Goal: Task Accomplishment & Management: Complete application form

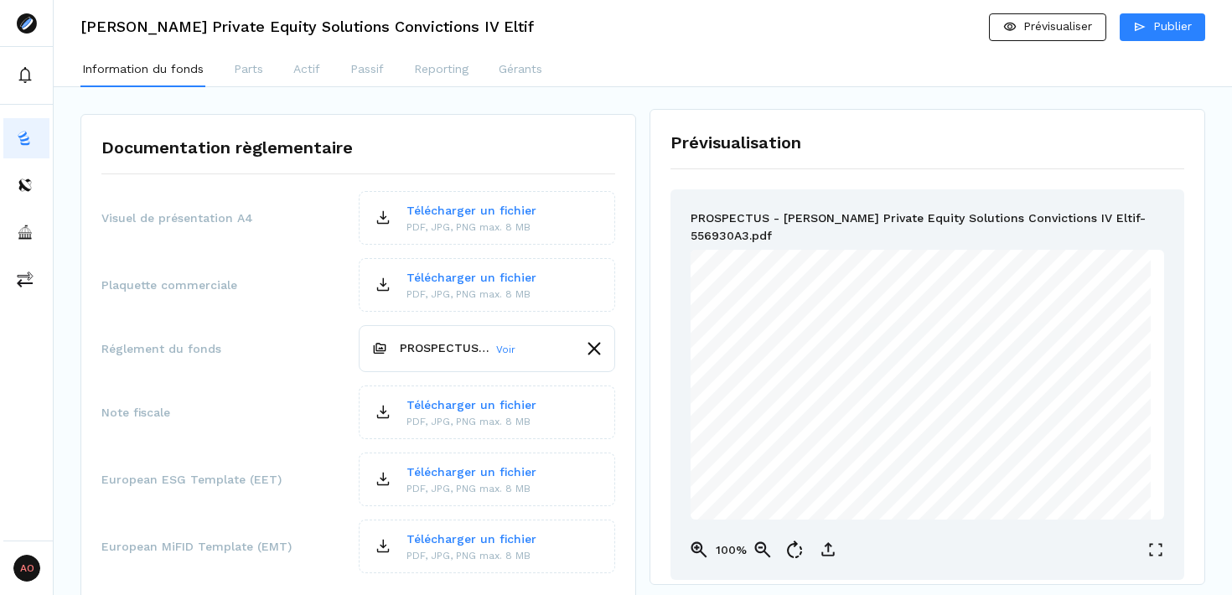
scroll to position [2545, 0]
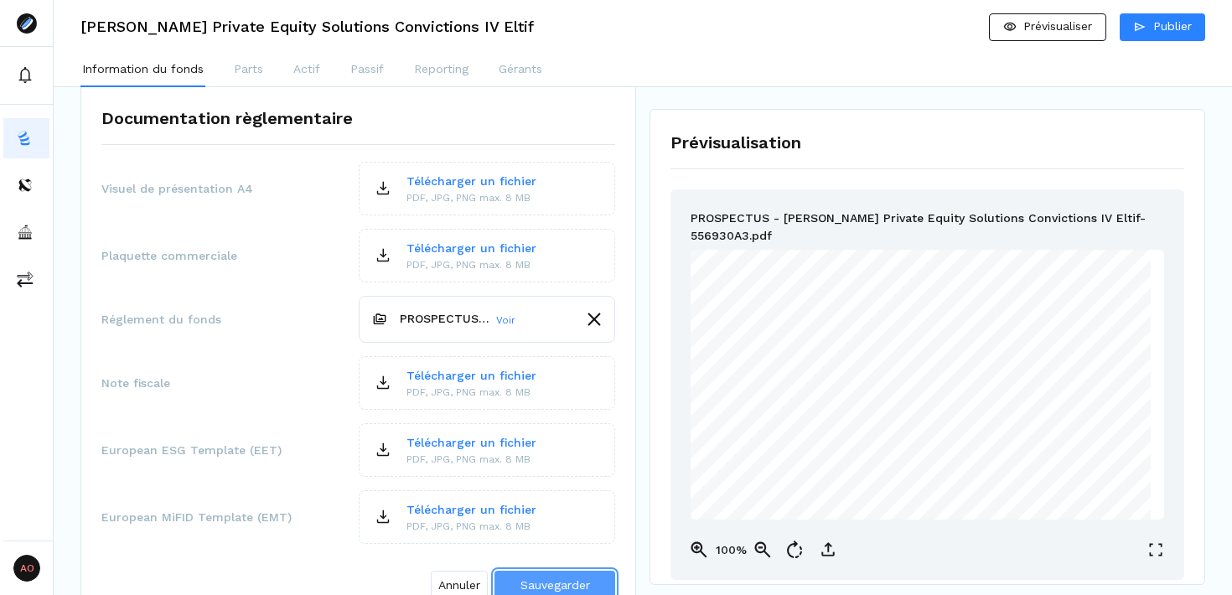
click at [527, 579] on span "Sauvegarder" at bounding box center [556, 585] width 70 height 13
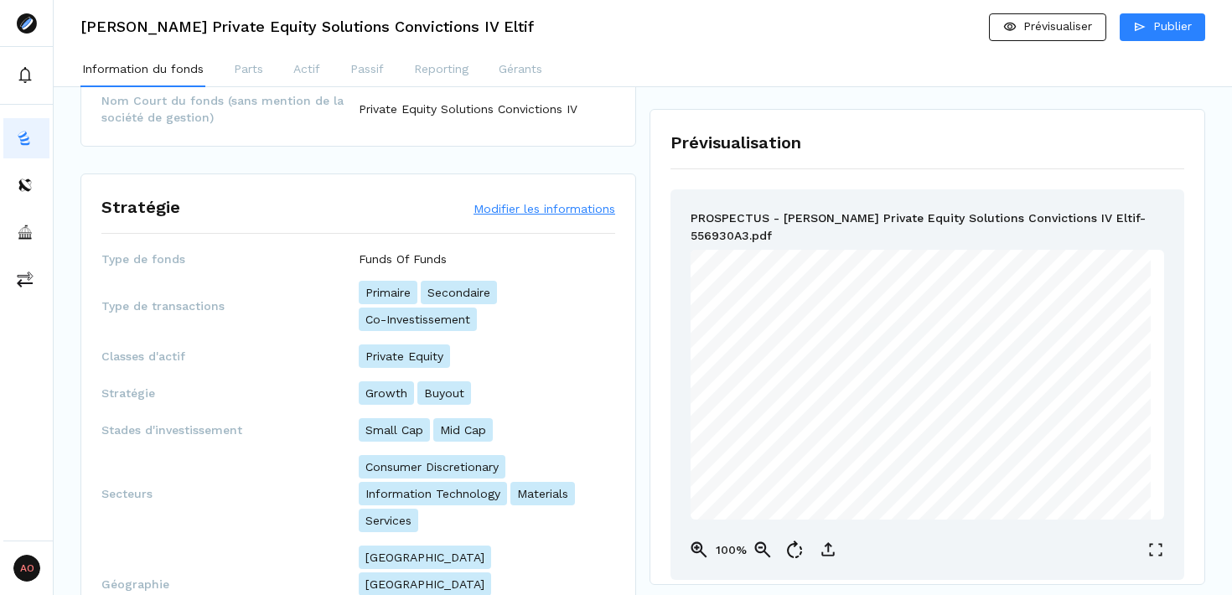
scroll to position [0, 0]
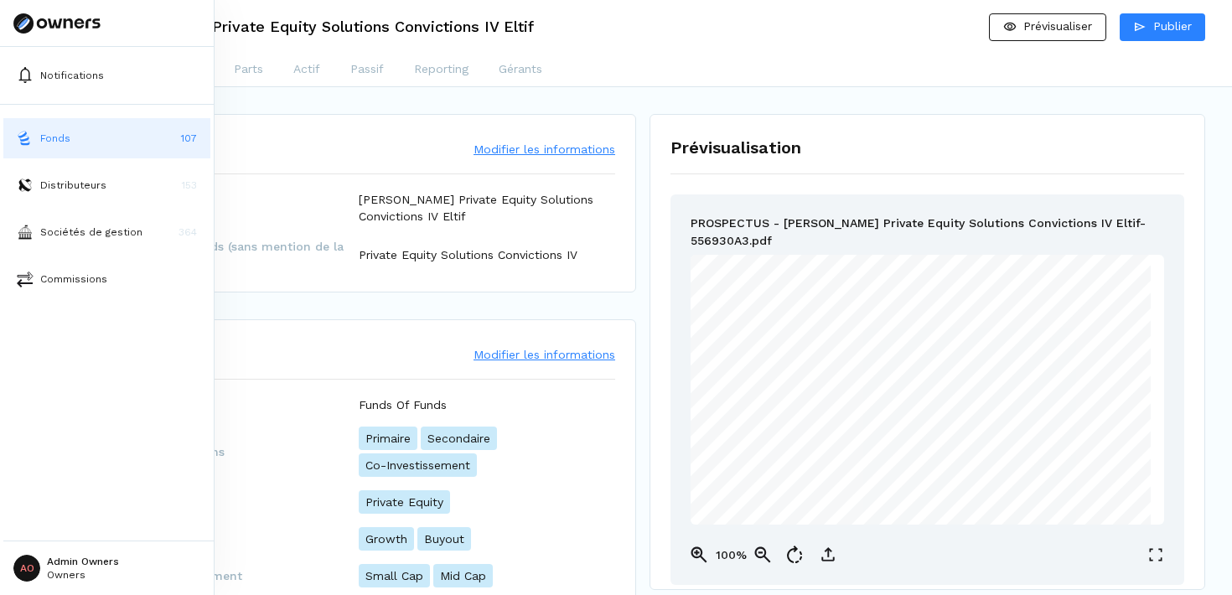
click at [132, 141] on button "Fonds 107" at bounding box center [106, 138] width 207 height 40
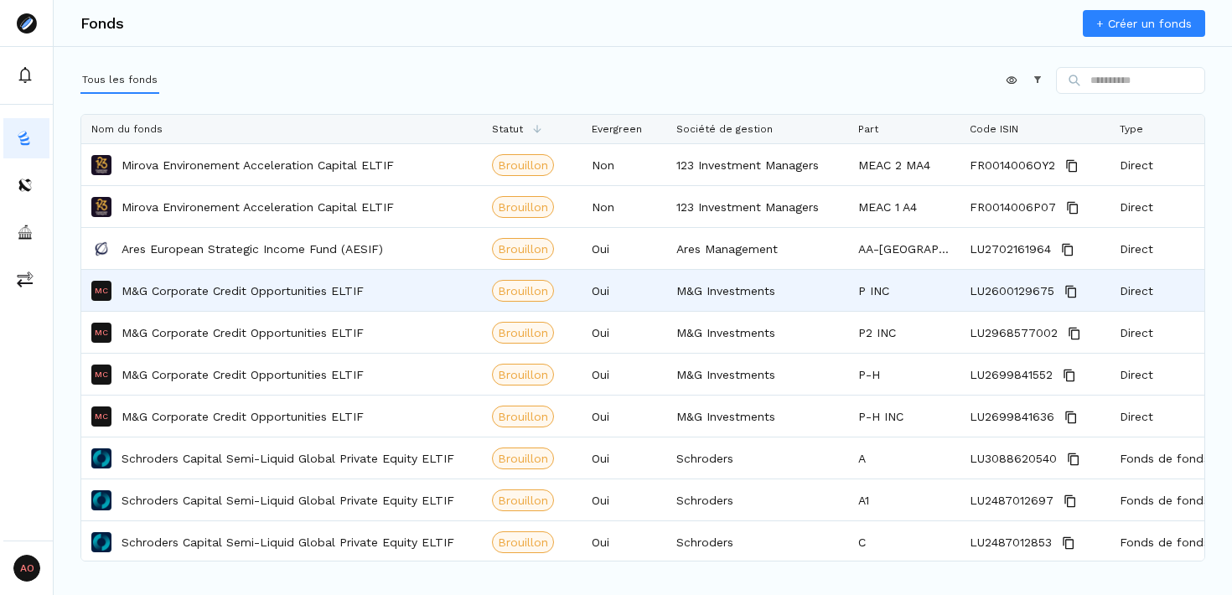
click at [257, 294] on p "M&G Corporate Credit Opportunities ELTIF" at bounding box center [243, 291] width 242 height 17
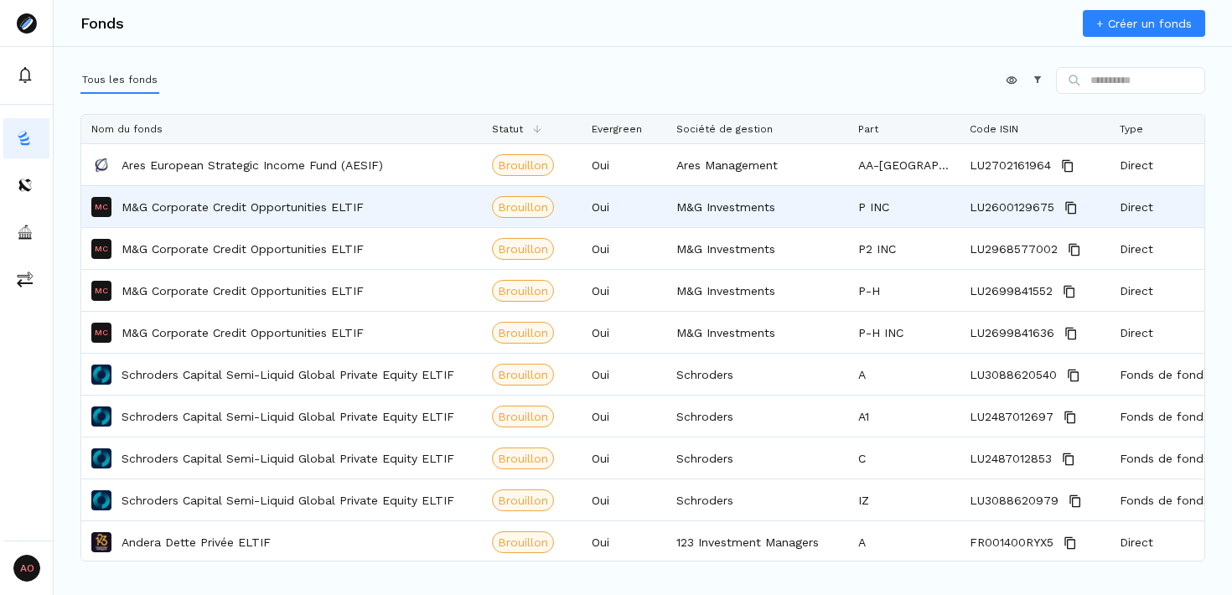
click at [215, 211] on p "M&G Corporate Credit Opportunities ELTIF" at bounding box center [243, 207] width 242 height 17
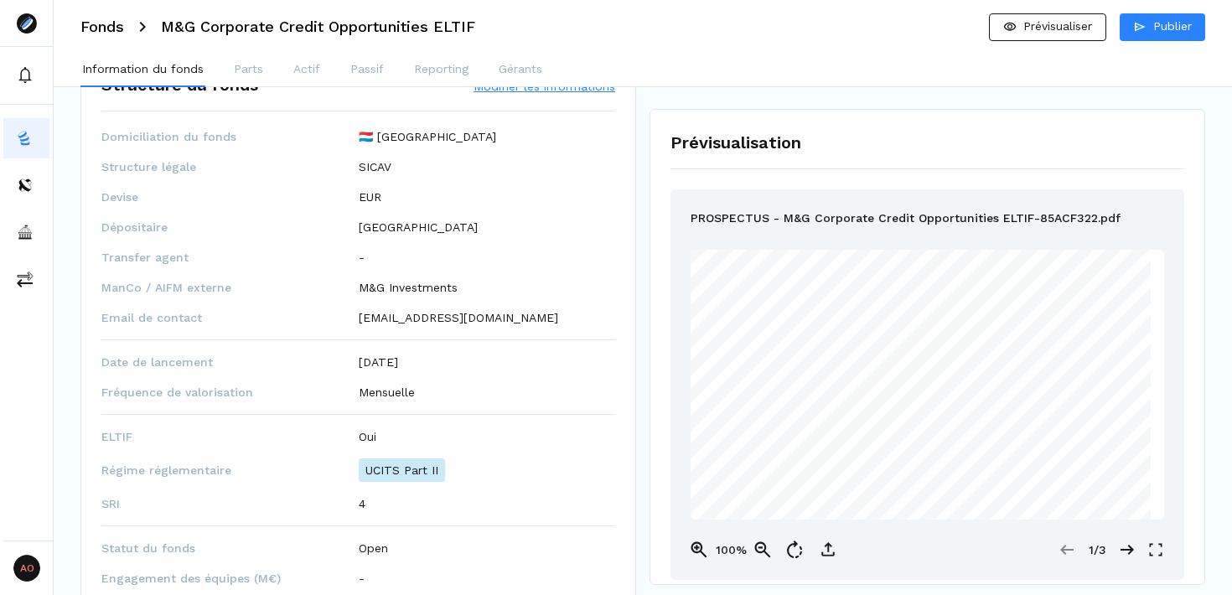
scroll to position [693, 0]
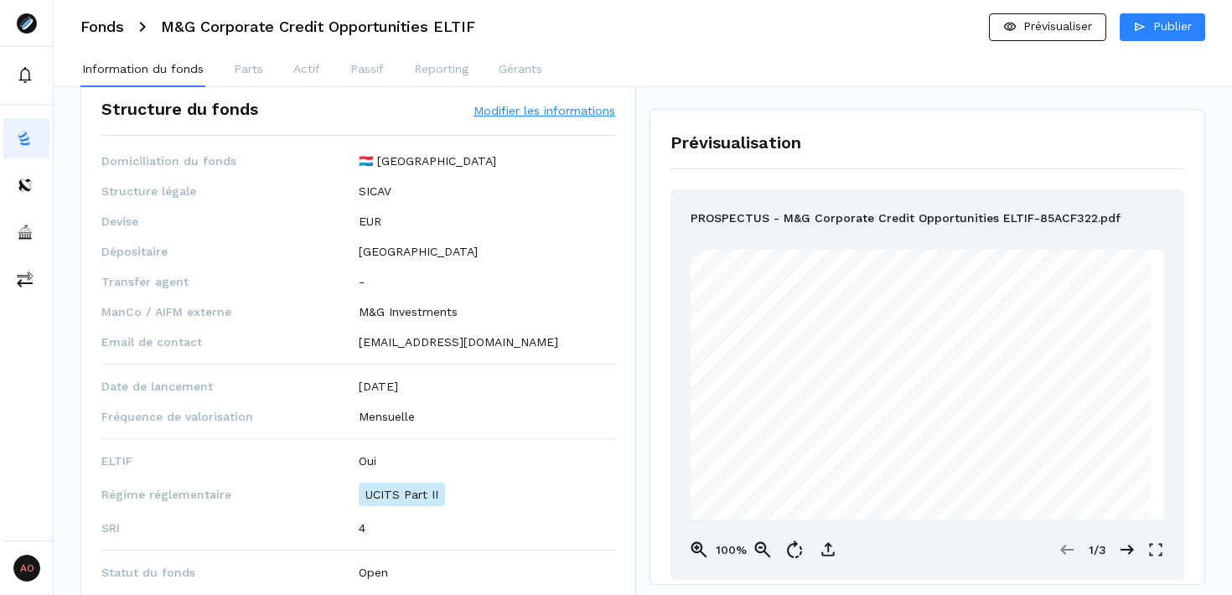
click at [523, 113] on button "Modifier les informations" at bounding box center [545, 110] width 142 height 17
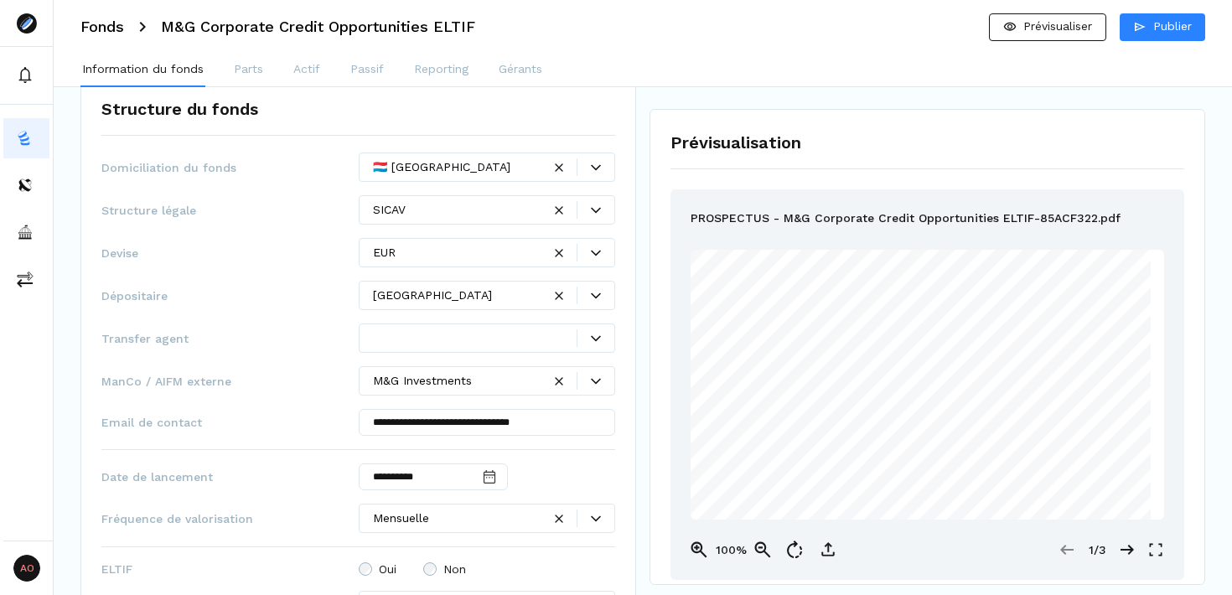
click at [585, 337] on div at bounding box center [596, 339] width 37 height 10
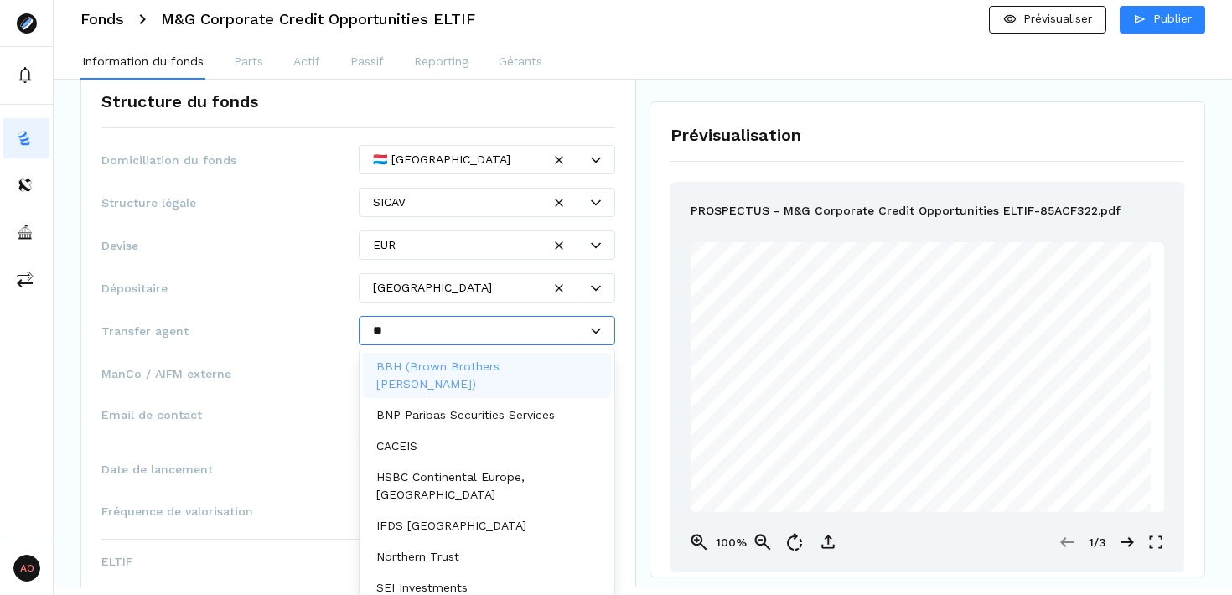
scroll to position [0, 0]
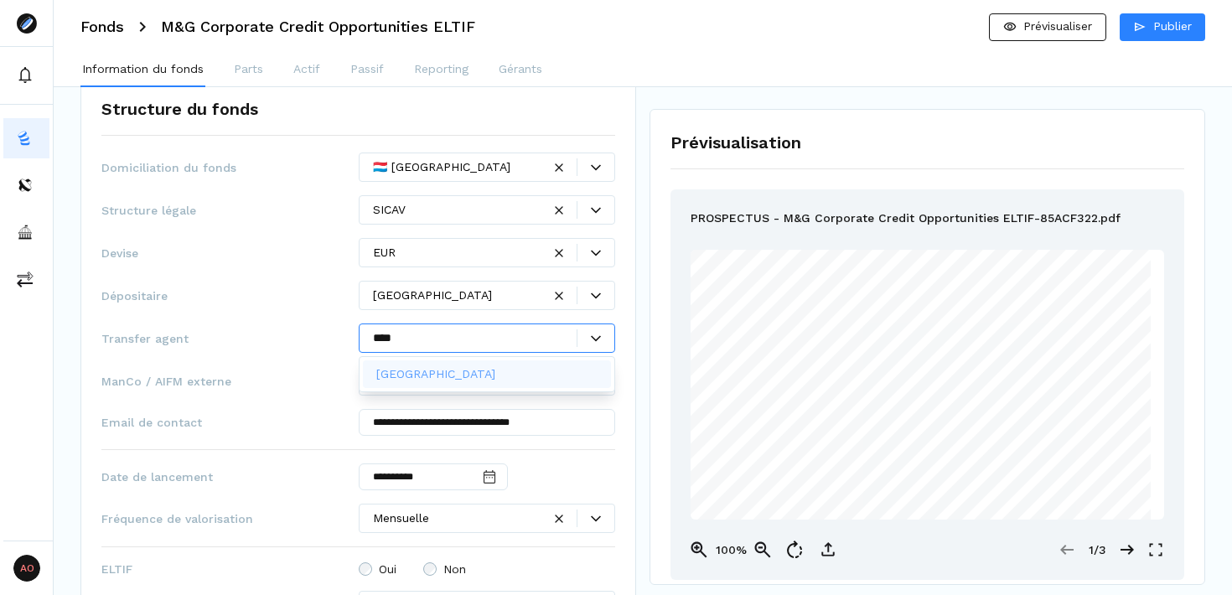
type input "*****"
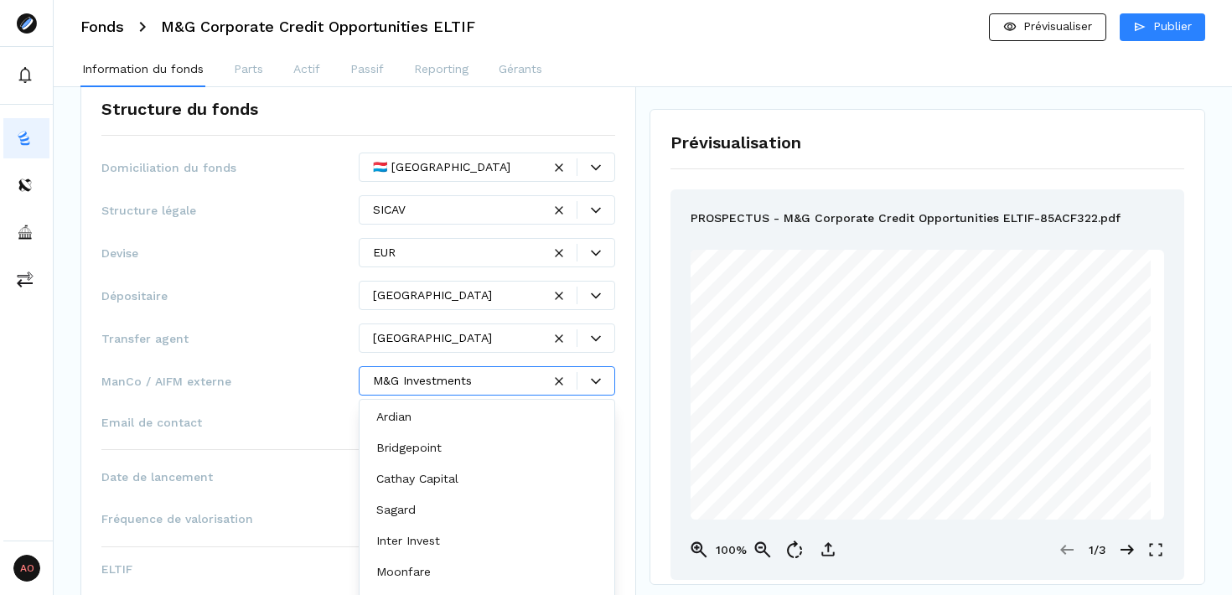
click at [593, 381] on icon at bounding box center [596, 381] width 10 height 10
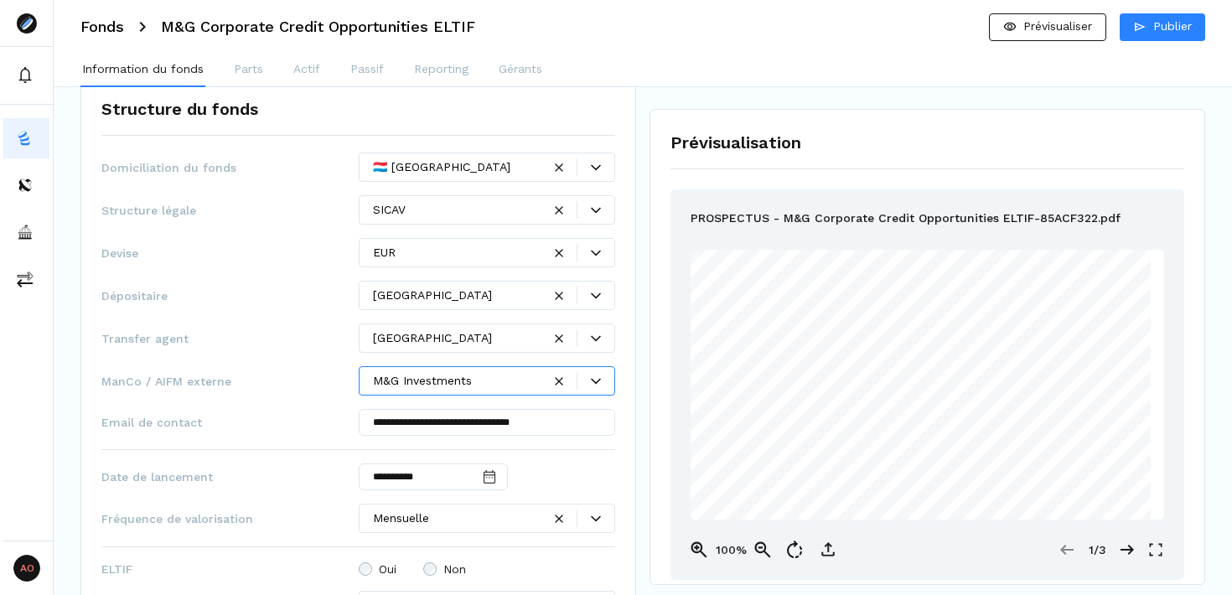
click at [546, 377] on div at bounding box center [578, 381] width 73 height 18
click at [652, 413] on div "Prévisualisation PROSPECTUS - M&G Corporate Credit Opportunities ELTIF-85ACF322…" at bounding box center [928, 347] width 556 height 476
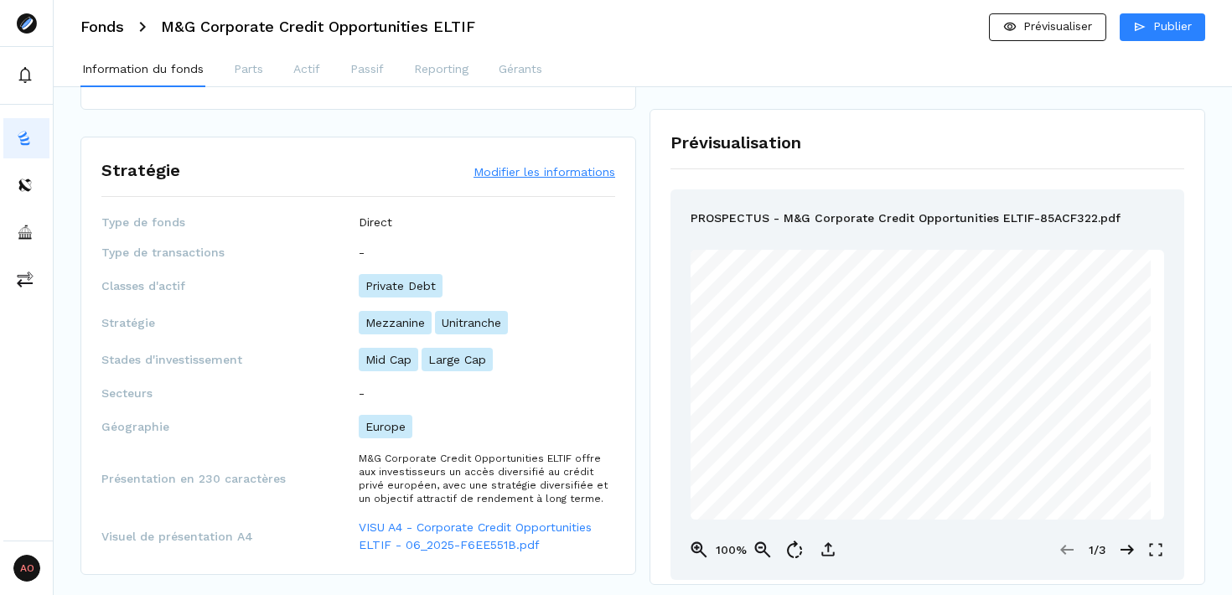
scroll to position [167, 0]
click at [504, 172] on button "Modifier les informations" at bounding box center [545, 171] width 142 height 17
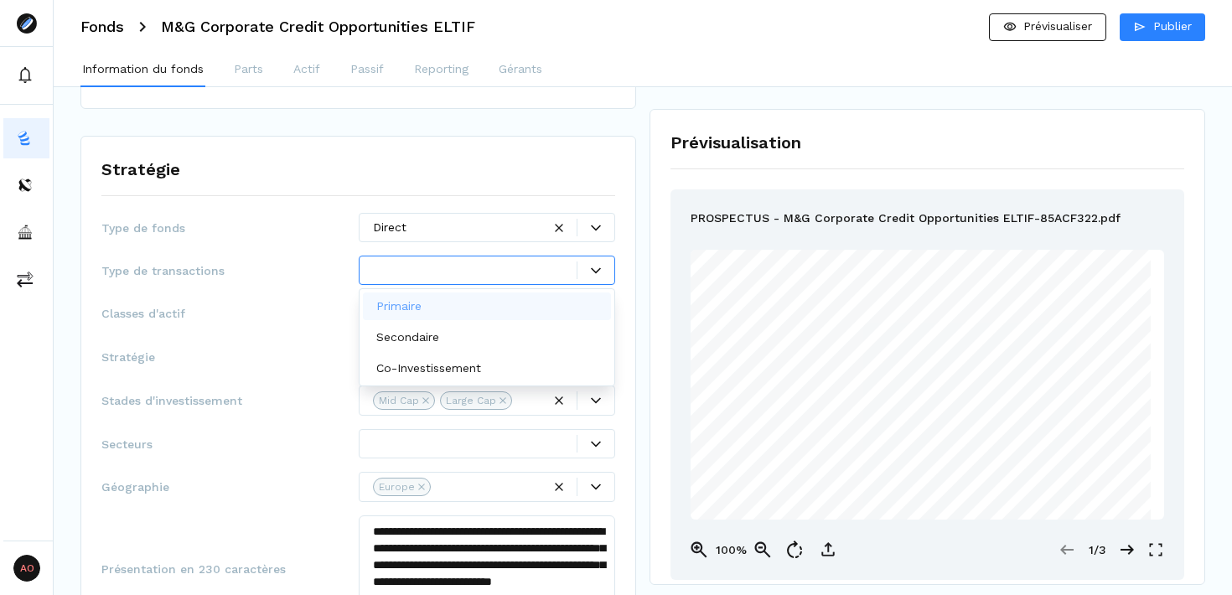
click at [607, 264] on div at bounding box center [596, 271] width 38 height 18
click at [447, 298] on div "Primaire" at bounding box center [487, 307] width 249 height 28
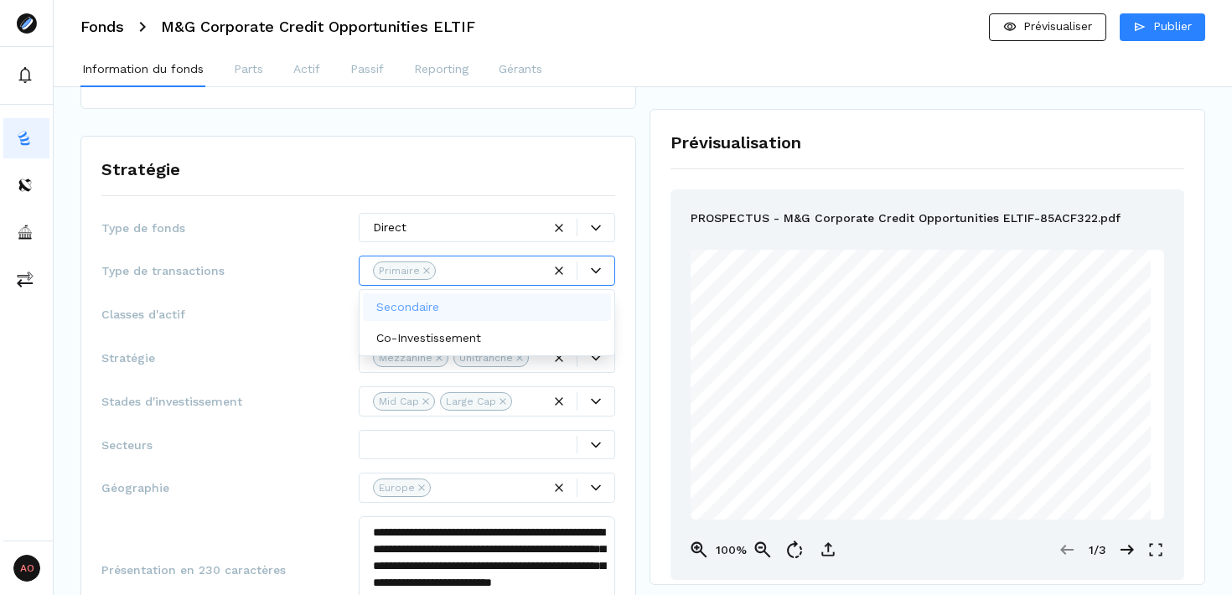
click at [447, 298] on div "Secondaire" at bounding box center [487, 307] width 249 height 28
click at [447, 298] on p "Co-Investissement" at bounding box center [428, 307] width 105 height 18
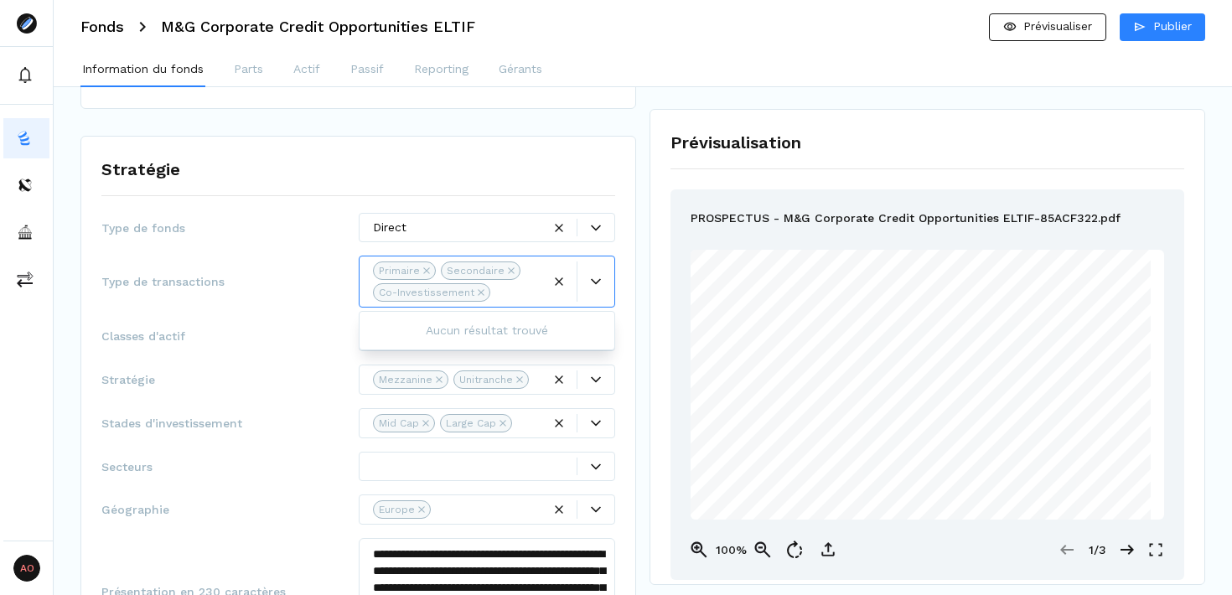
click at [248, 306] on div "Type de transactions option Co-Investissement, selected. 0 results available. U…" at bounding box center [358, 282] width 514 height 52
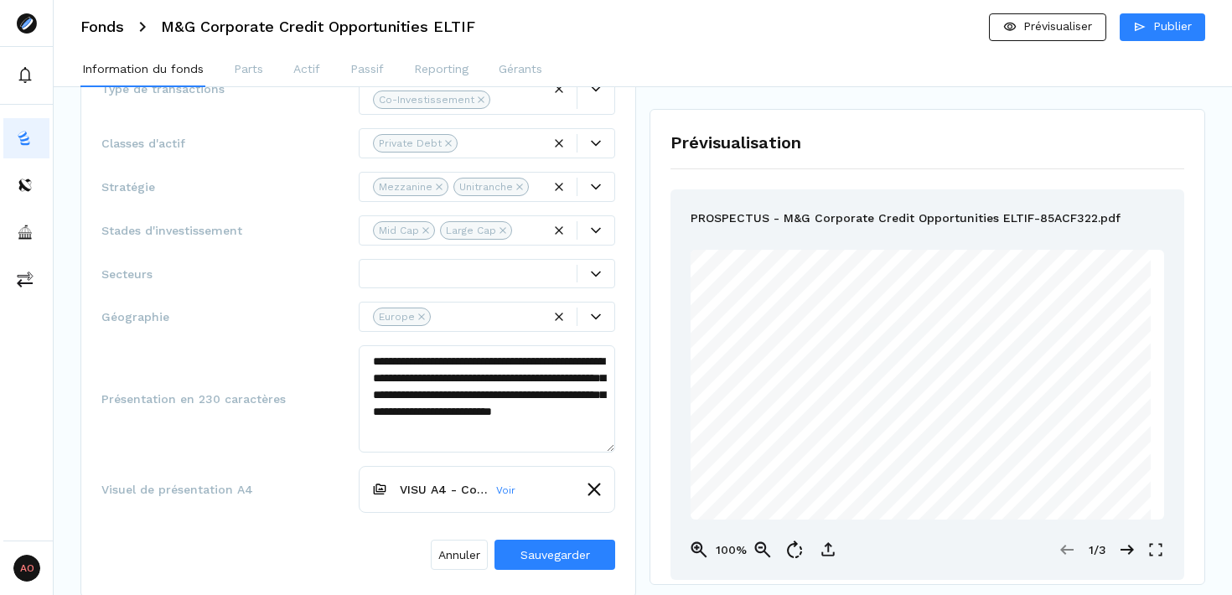
scroll to position [369, 0]
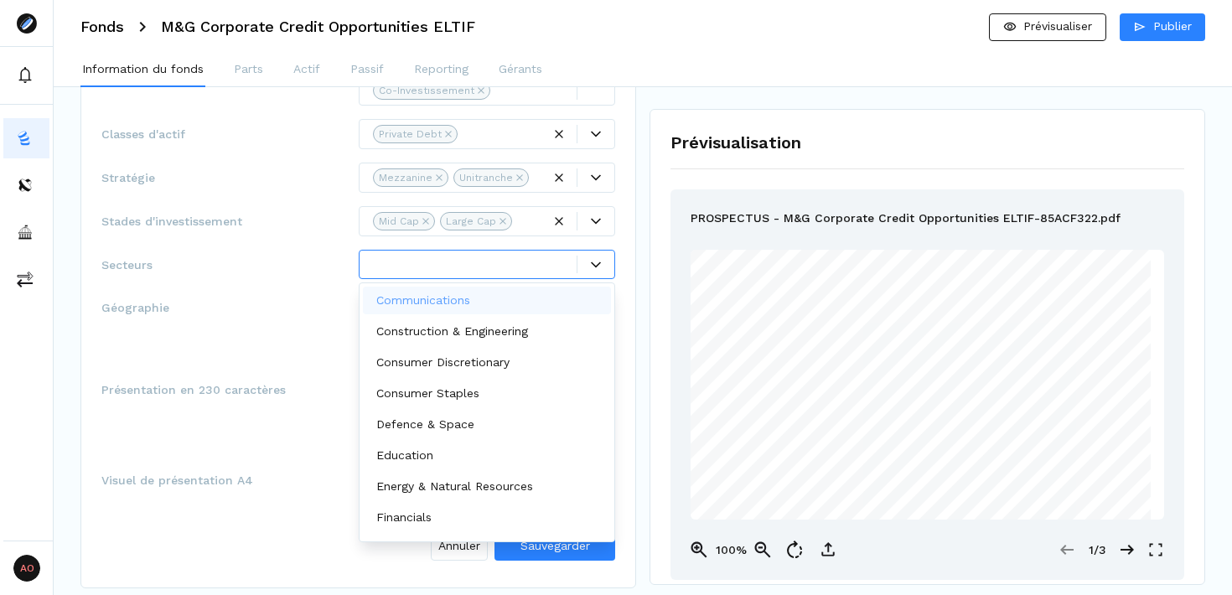
click at [600, 268] on icon at bounding box center [596, 265] width 10 height 10
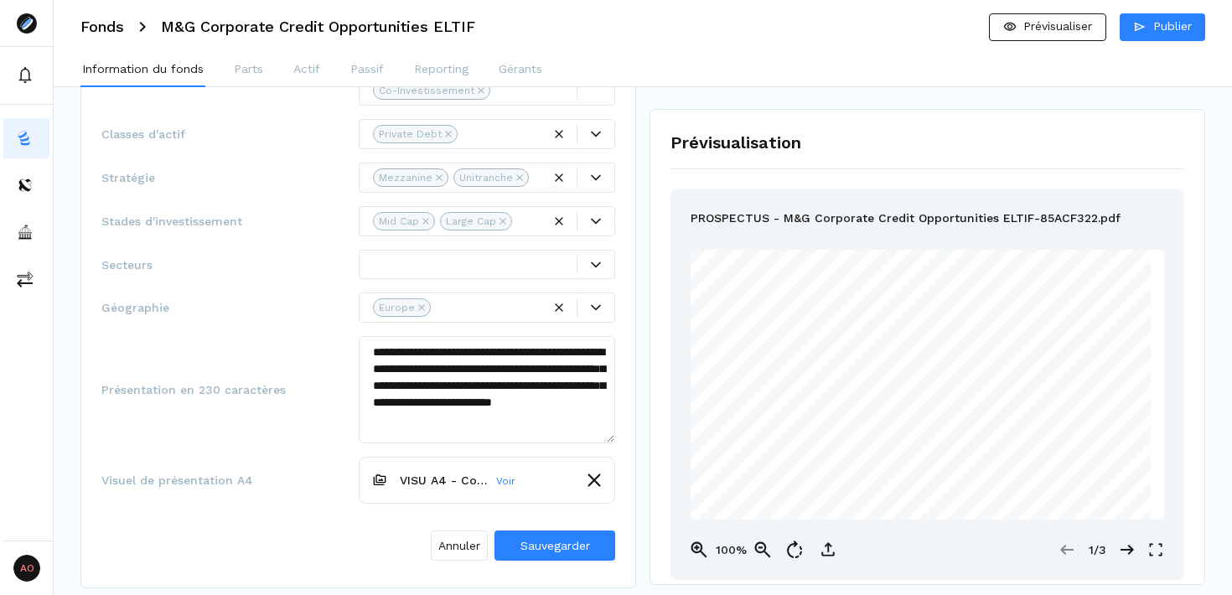
click at [246, 213] on span "Stades d'investissement" at bounding box center [229, 221] width 257 height 17
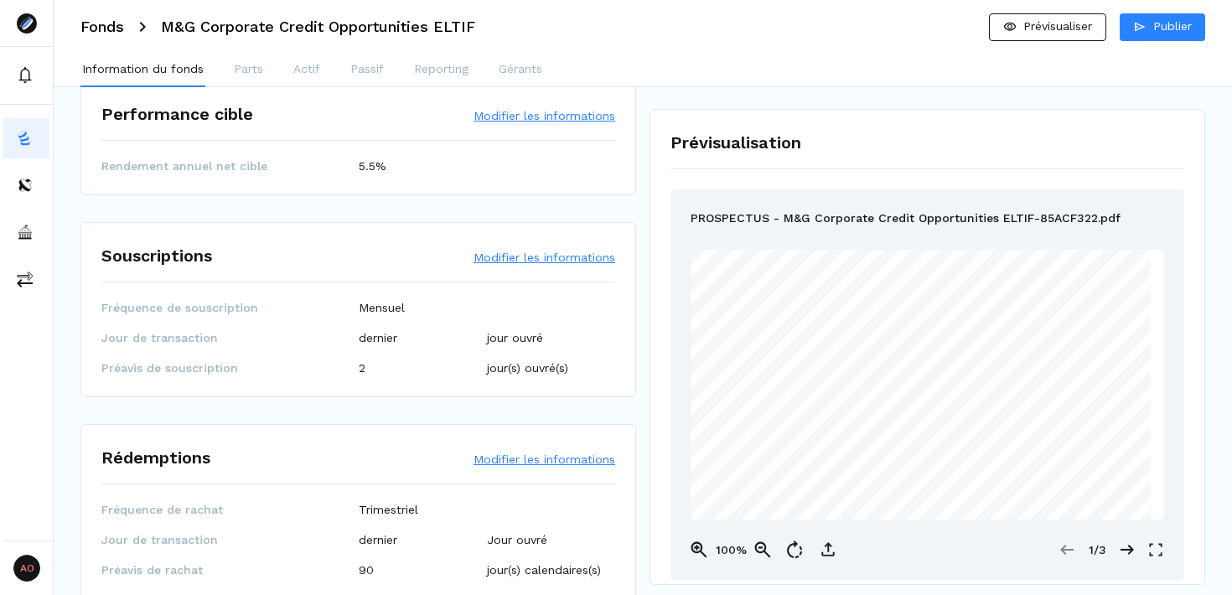
scroll to position [2279, 0]
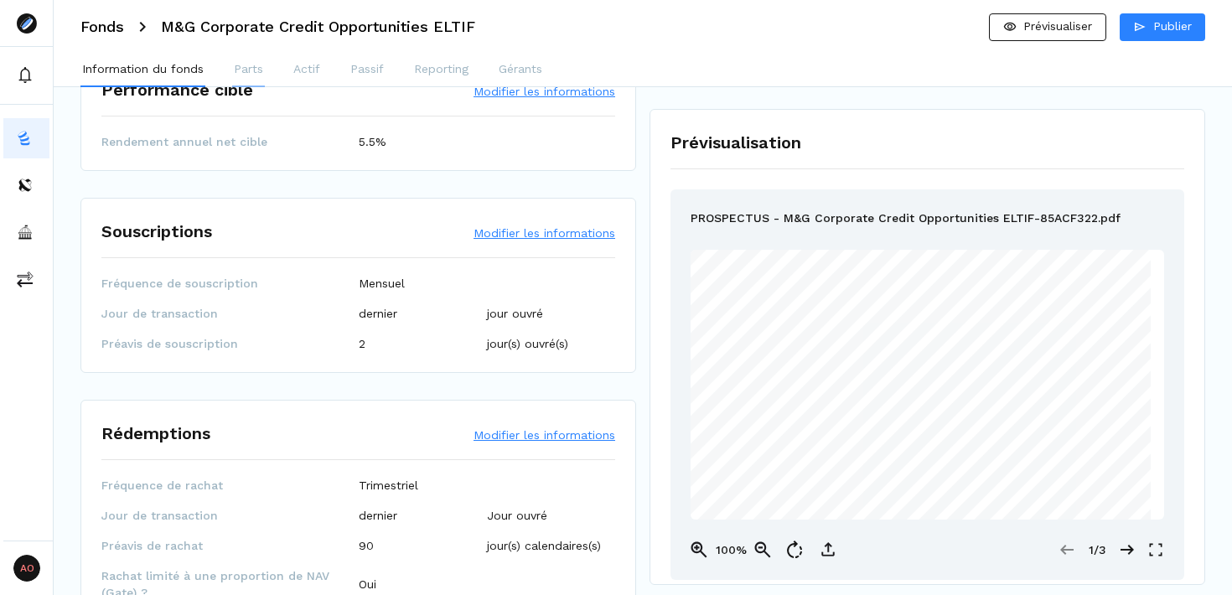
click at [236, 67] on p "Parts" at bounding box center [248, 69] width 29 height 18
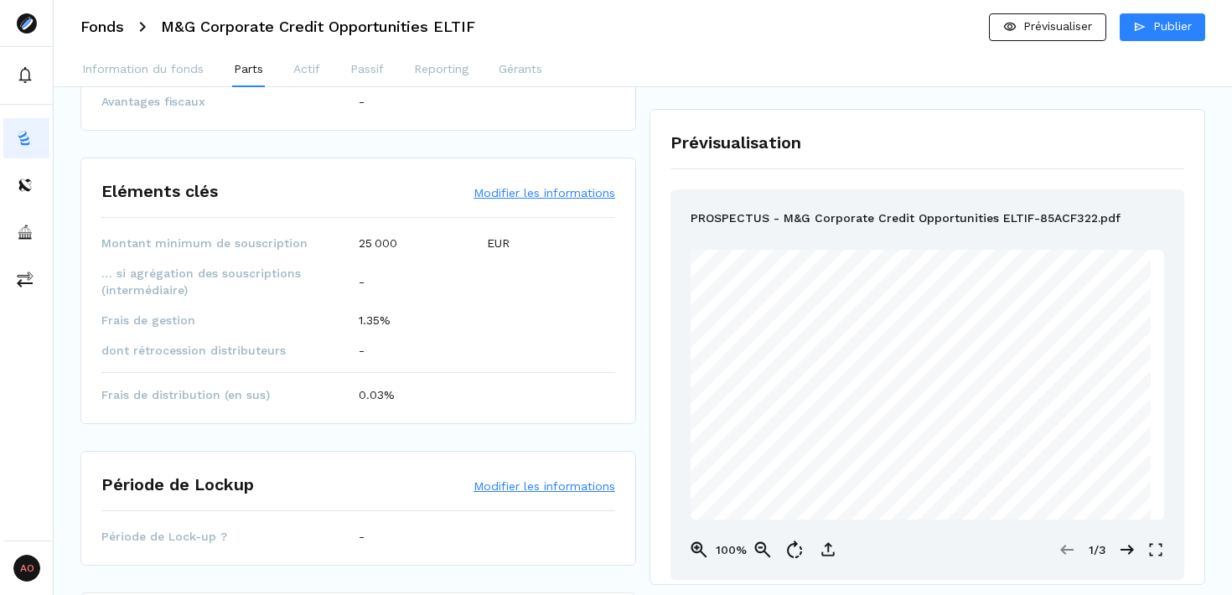
scroll to position [0, 0]
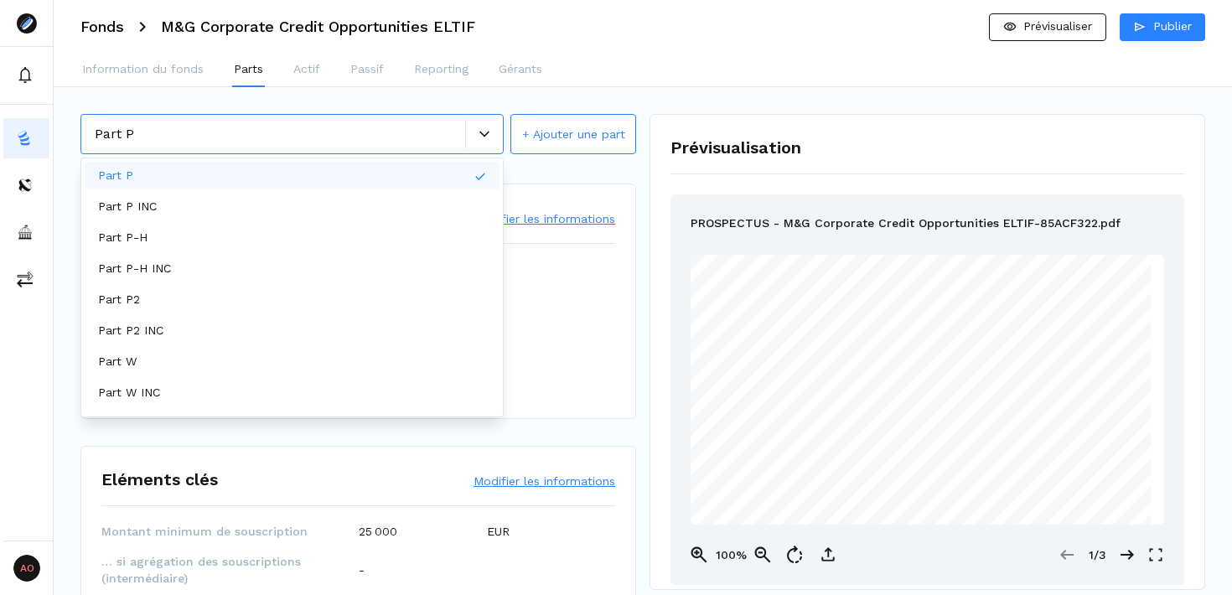
click at [485, 117] on div "Part P" at bounding box center [291, 134] width 423 height 40
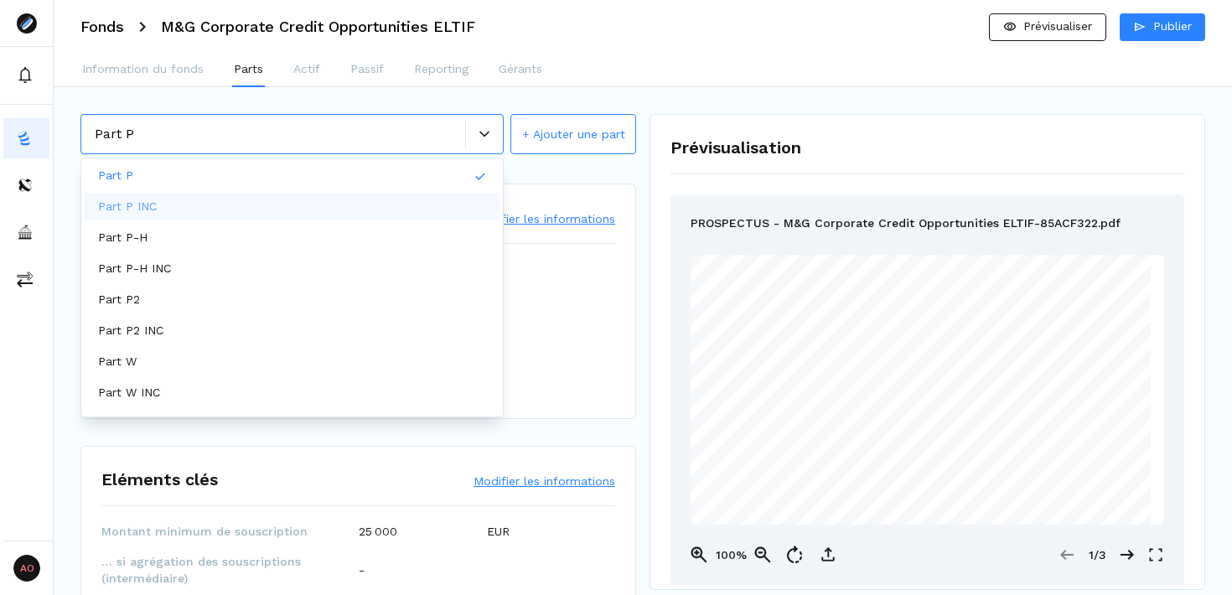
click at [282, 210] on div "Part P INC" at bounding box center [292, 207] width 415 height 28
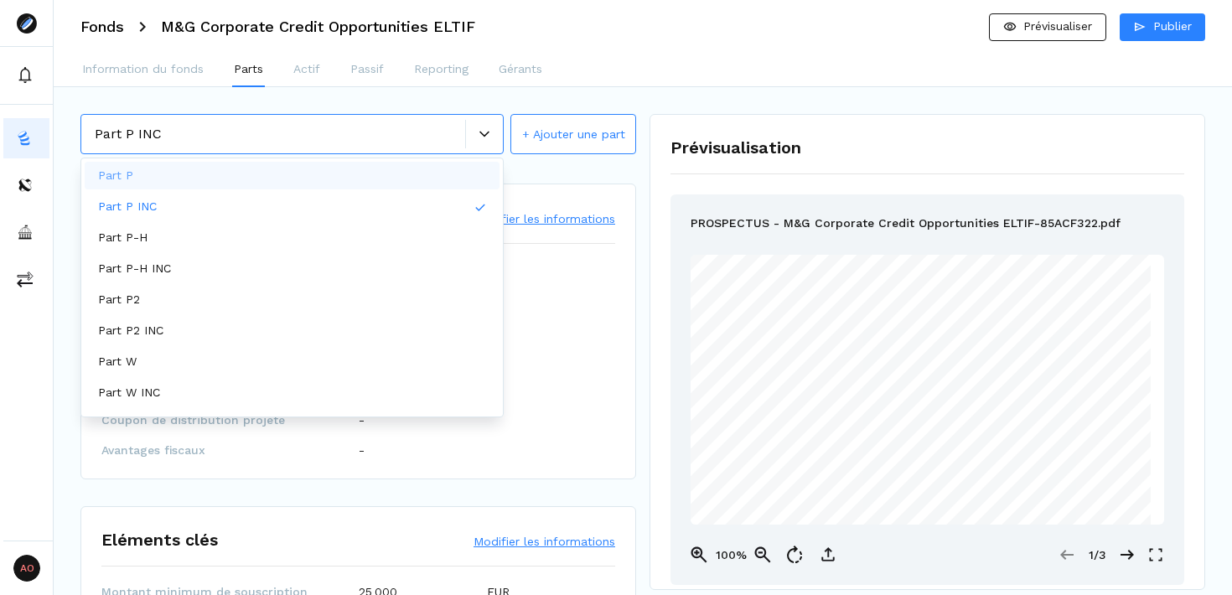
click at [493, 136] on div at bounding box center [484, 134] width 37 height 10
click at [262, 327] on div "Part P2 INC" at bounding box center [292, 331] width 415 height 28
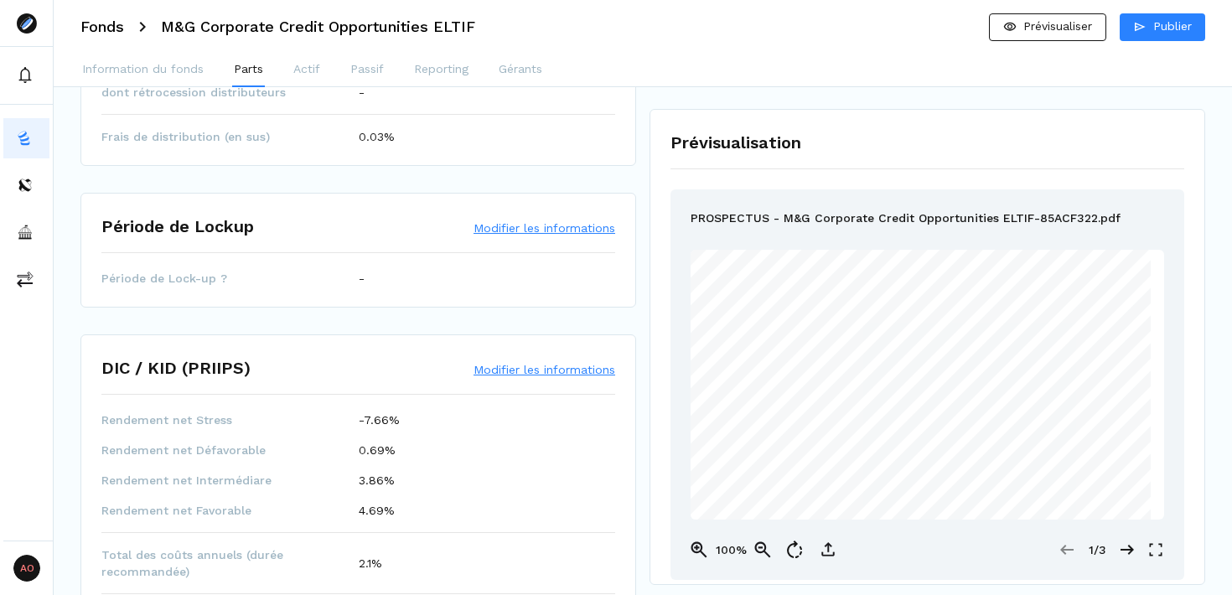
scroll to position [805, 0]
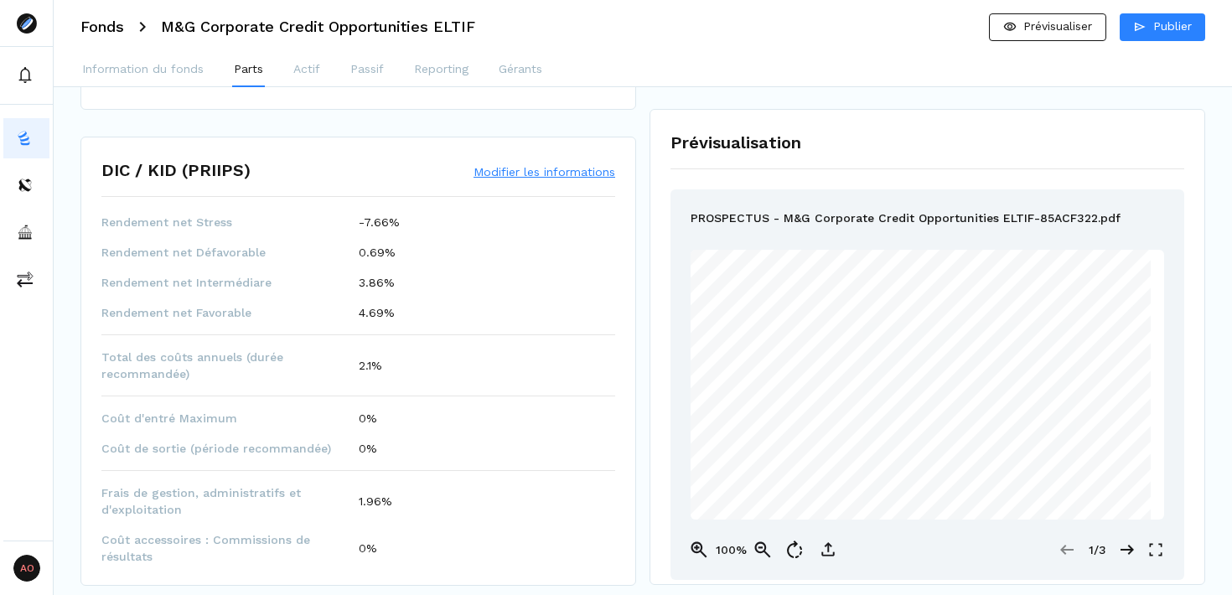
click at [650, 308] on div "Prévisualisation PROSPECTUS - M&G Corporate Credit Opportunities ELTIF-85ACF322…" at bounding box center [928, 347] width 556 height 476
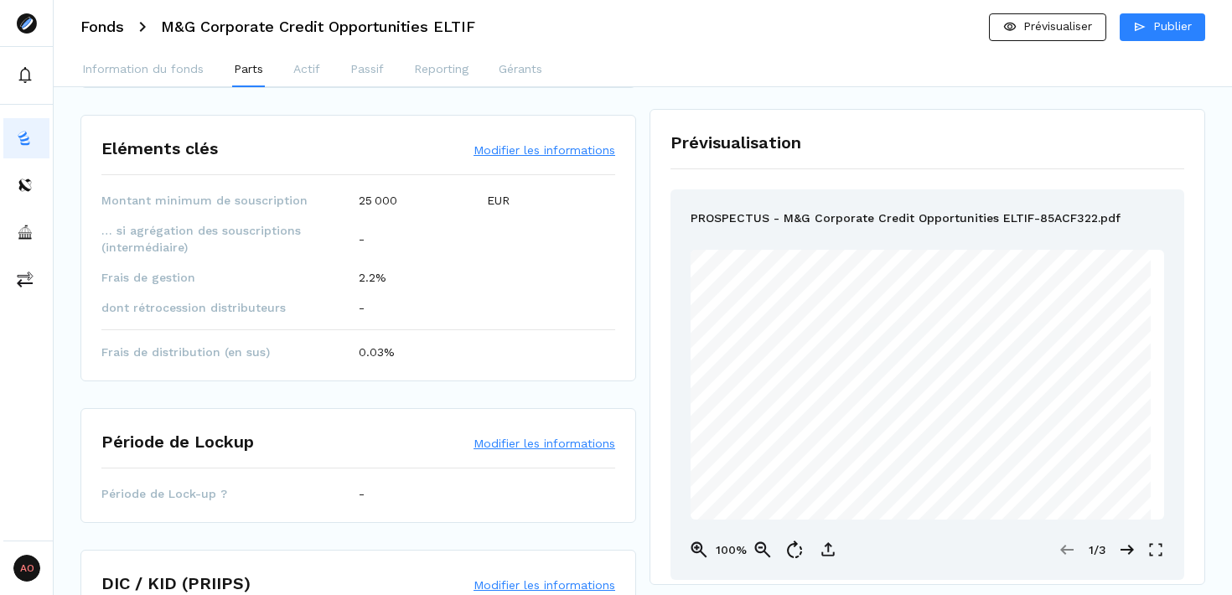
scroll to position [0, 0]
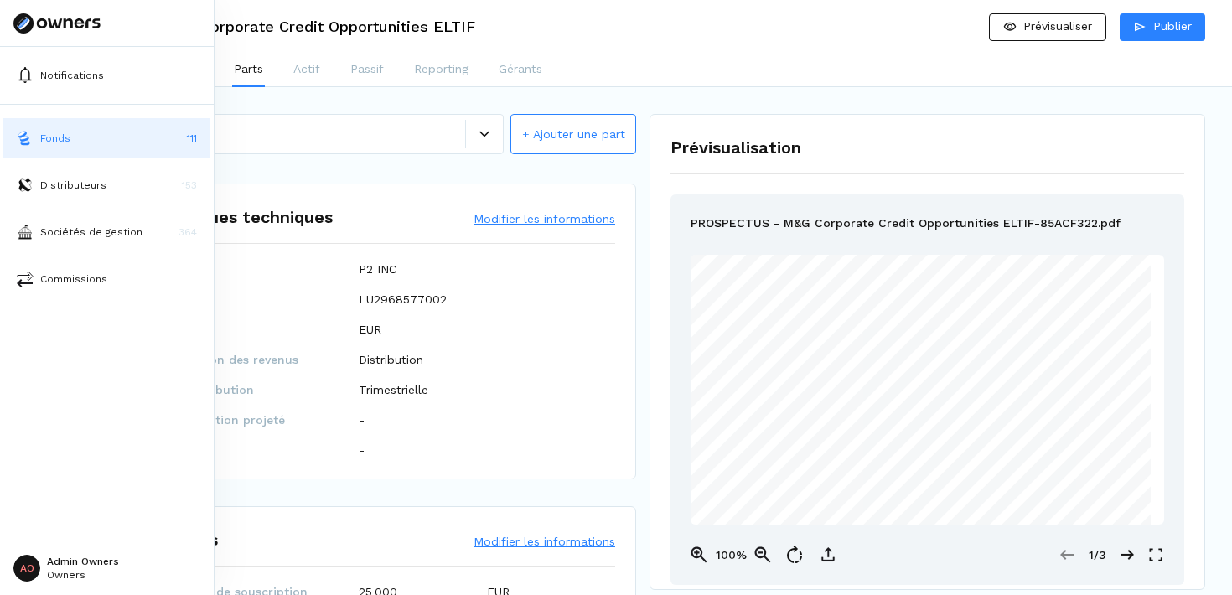
click at [42, 132] on p "Fonds" at bounding box center [55, 138] width 30 height 15
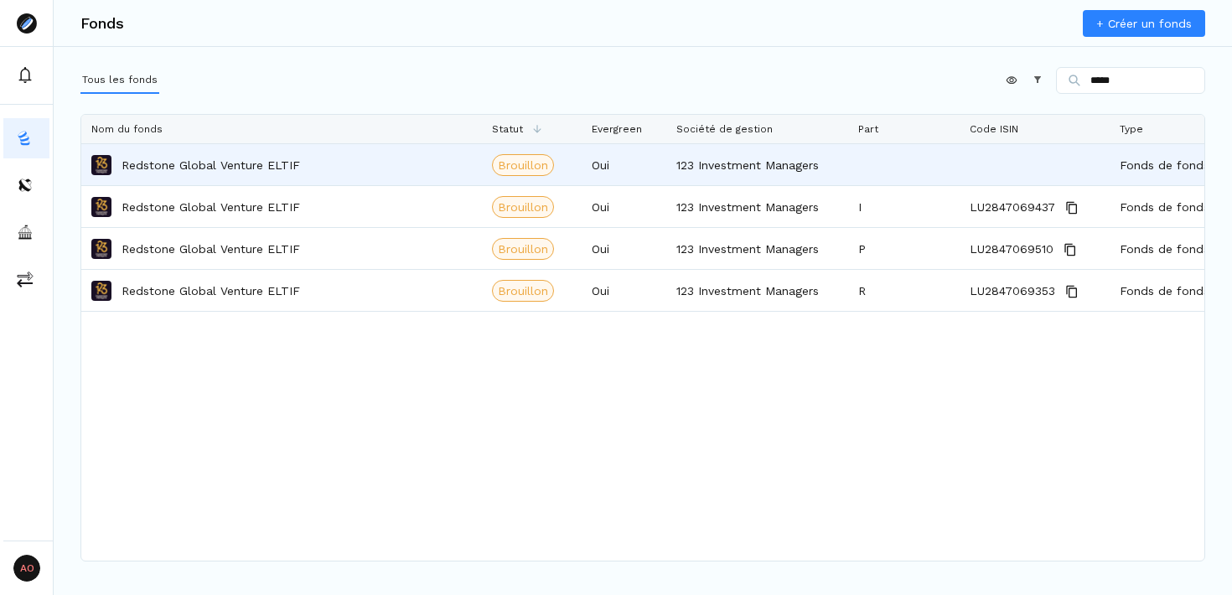
type input "*****"
click at [435, 171] on div "Redstone Global Venture ELTIF" at bounding box center [281, 164] width 381 height 39
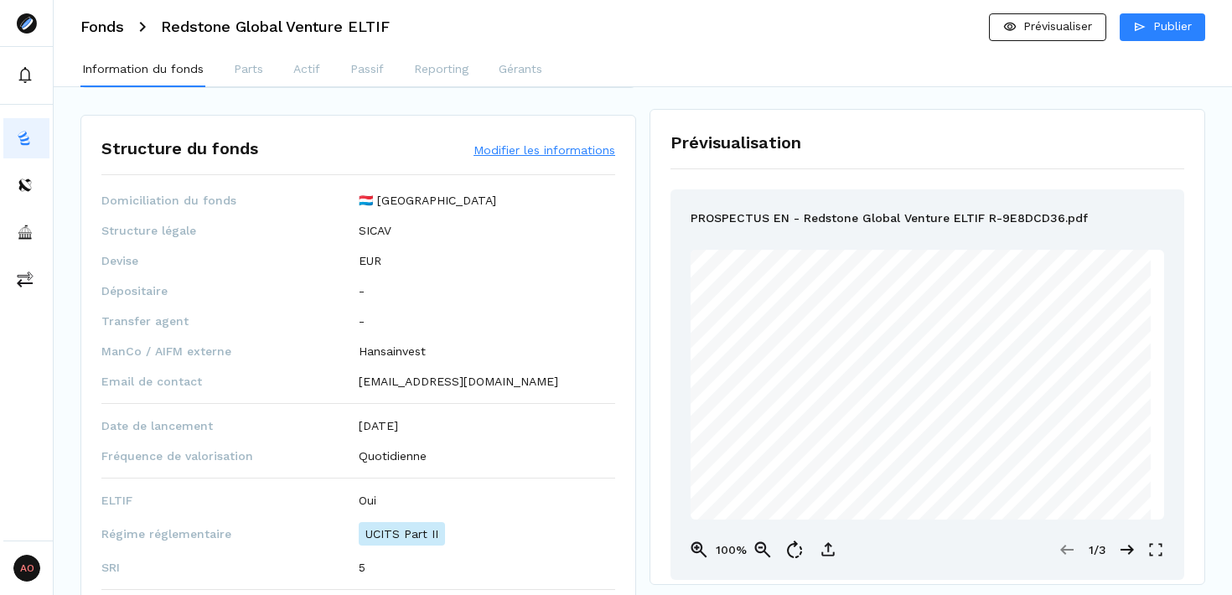
scroll to position [707, 0]
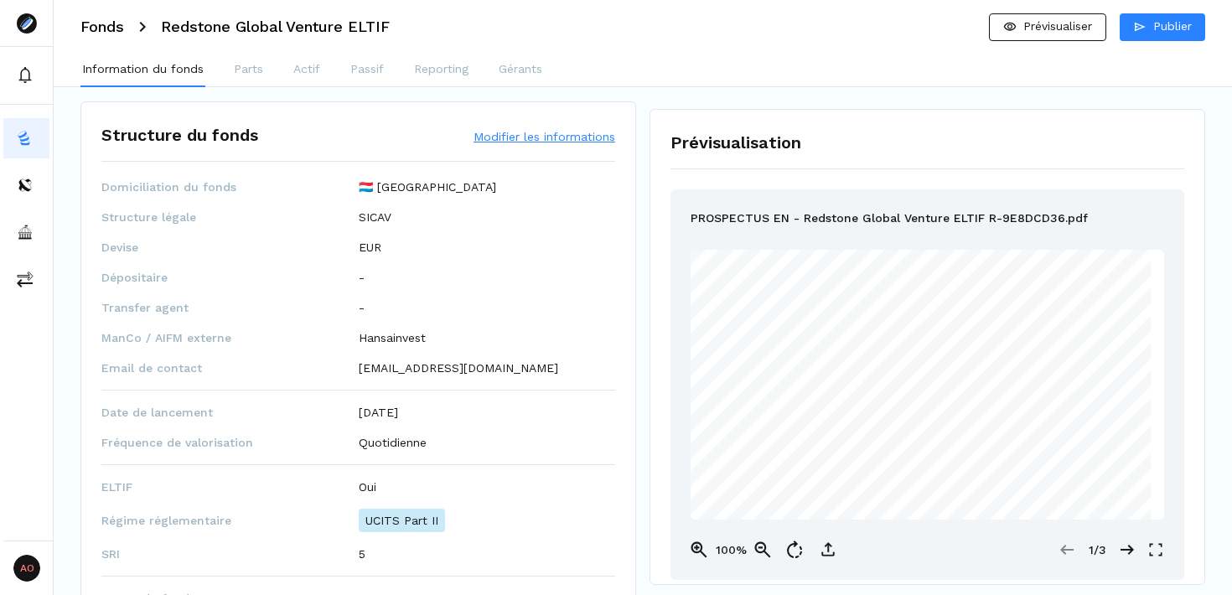
click at [547, 141] on button "Modifier les informations" at bounding box center [545, 136] width 142 height 17
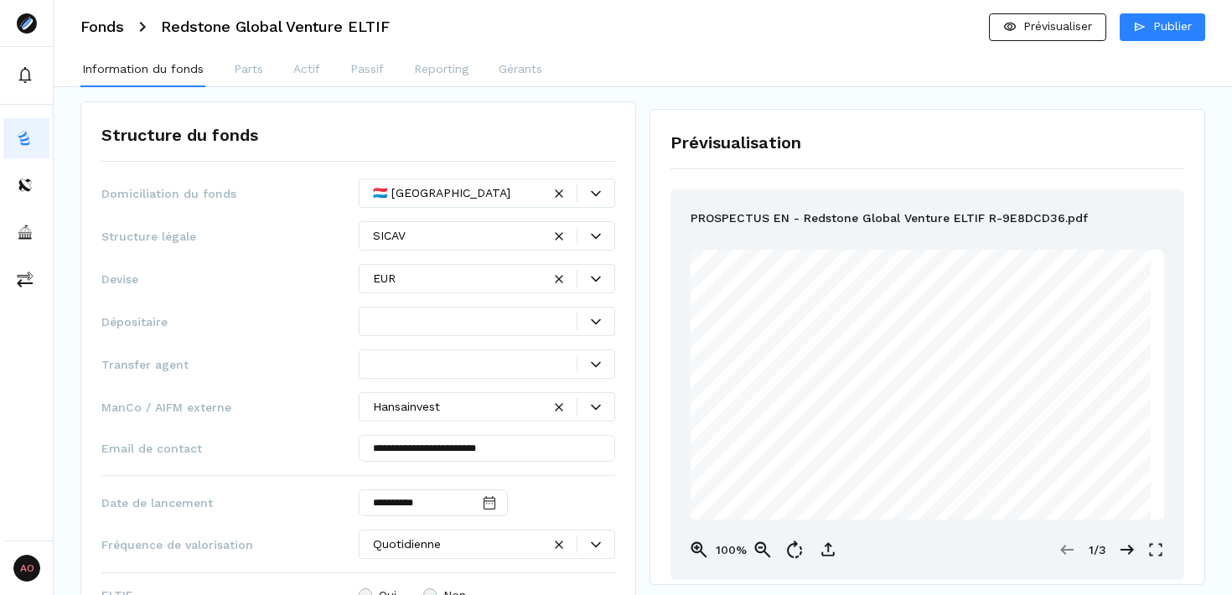
click at [599, 370] on div at bounding box center [596, 364] width 38 height 18
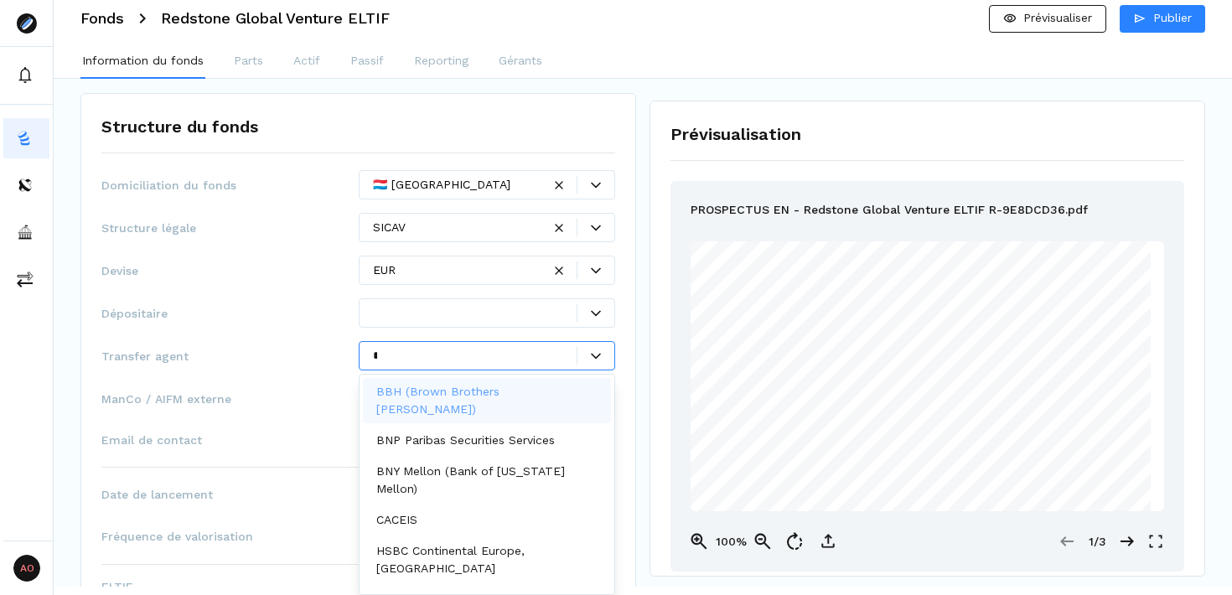
scroll to position [0, 0]
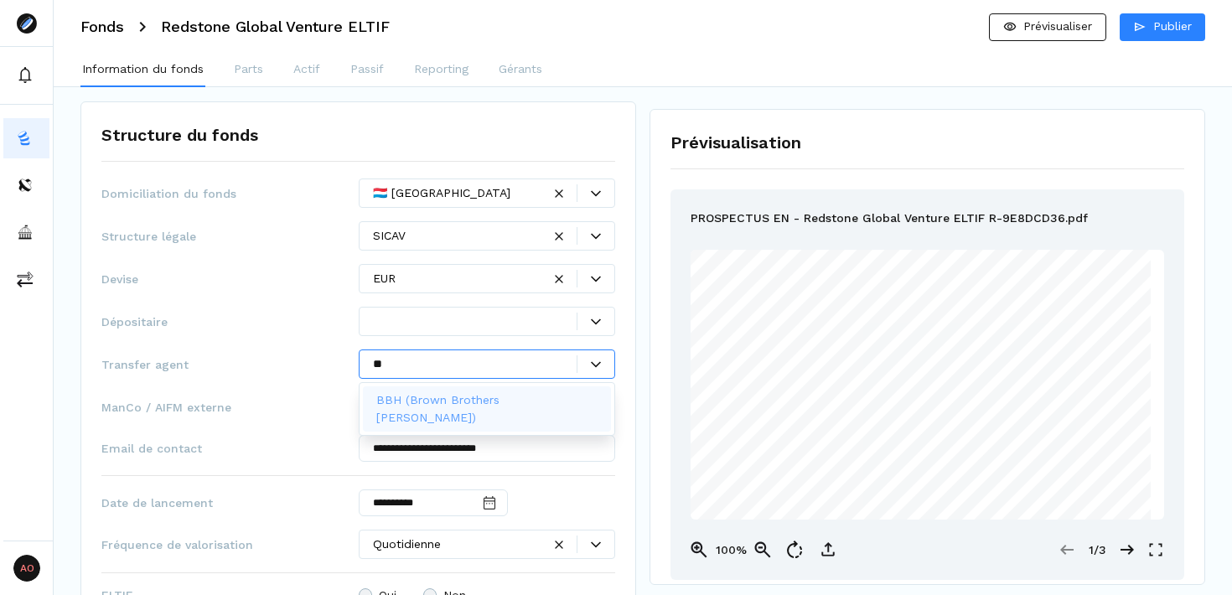
type input "*"
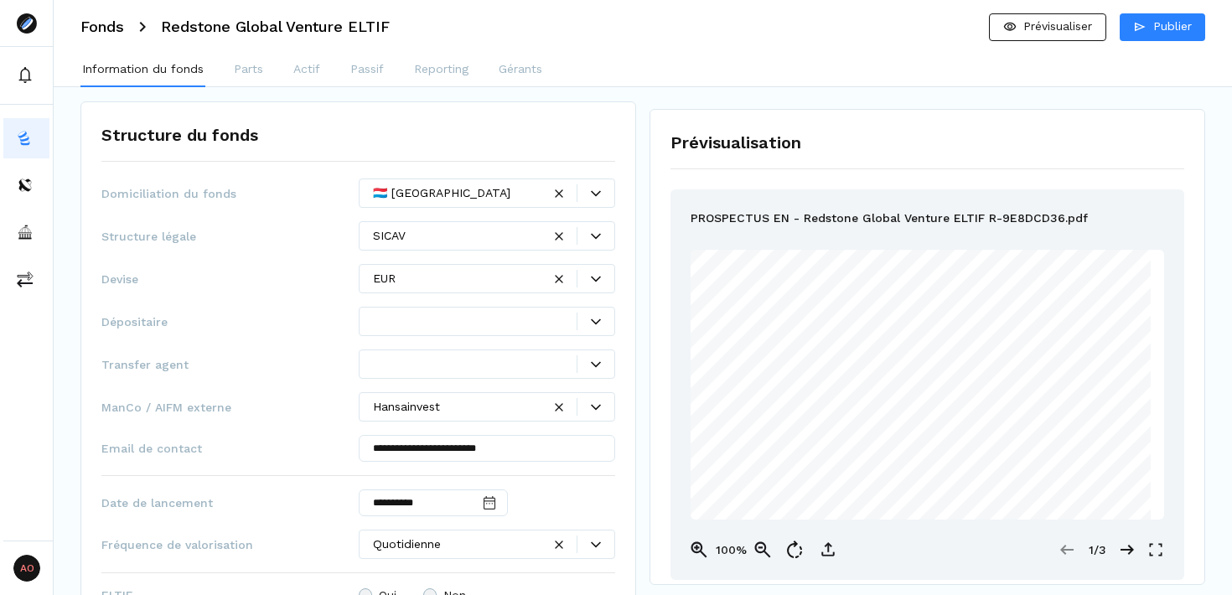
click at [292, 357] on span "Transfer agent" at bounding box center [229, 364] width 257 height 17
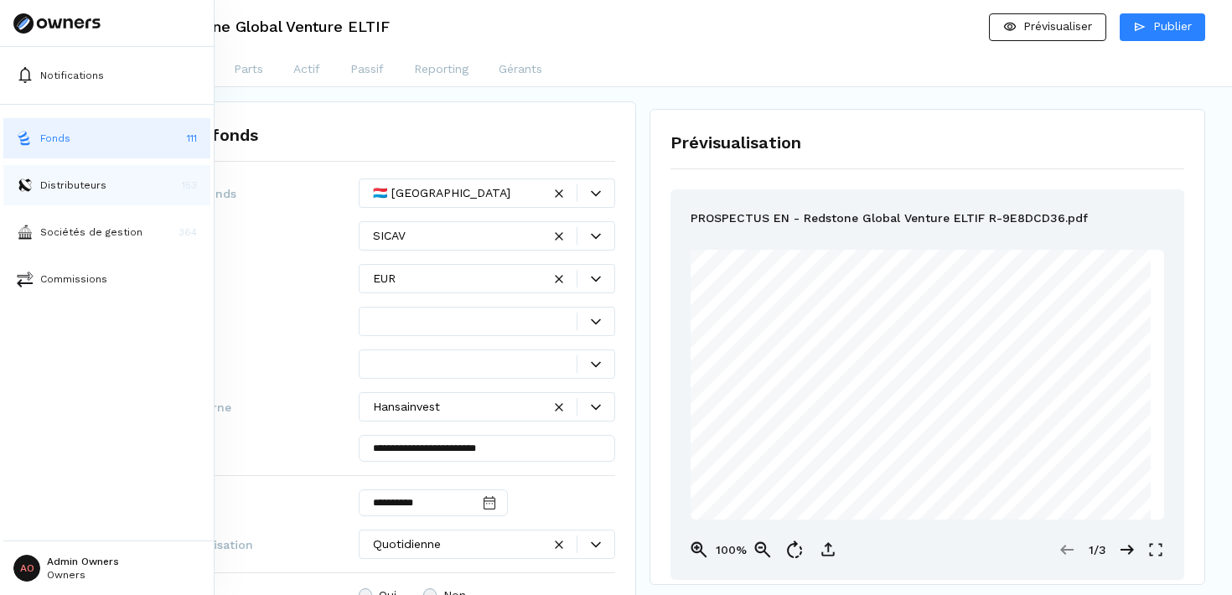
click at [73, 184] on p "Distributeurs" at bounding box center [73, 185] width 66 height 15
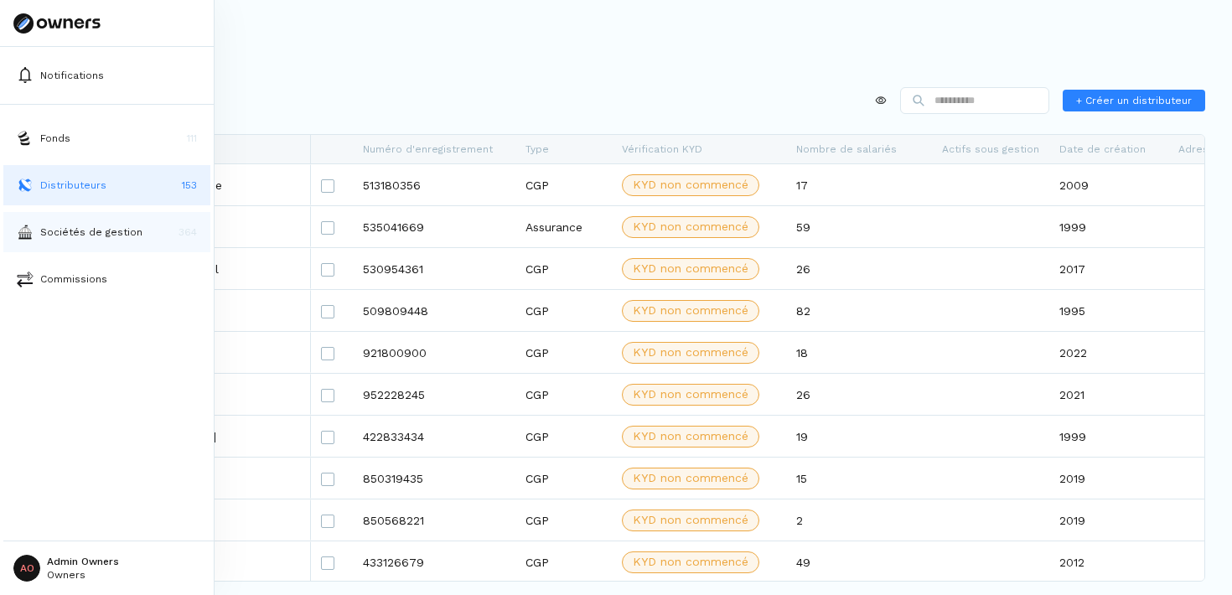
click at [132, 235] on p "Sociétés de gestion" at bounding box center [91, 232] width 102 height 15
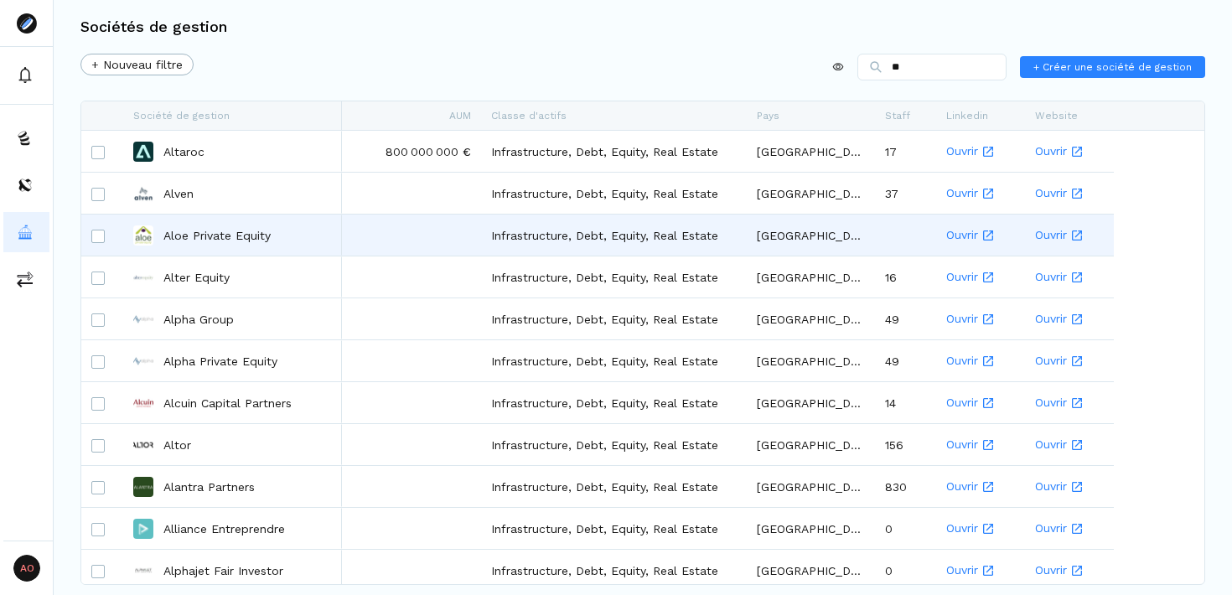
type input "*"
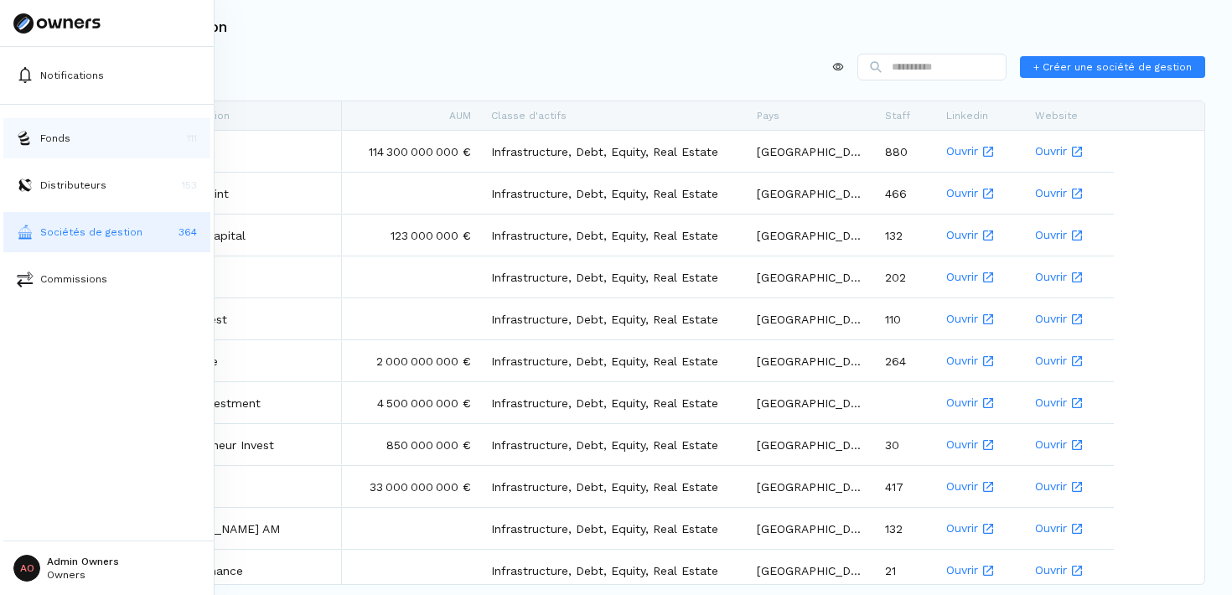
click at [124, 151] on button "Fonds 111" at bounding box center [106, 138] width 207 height 40
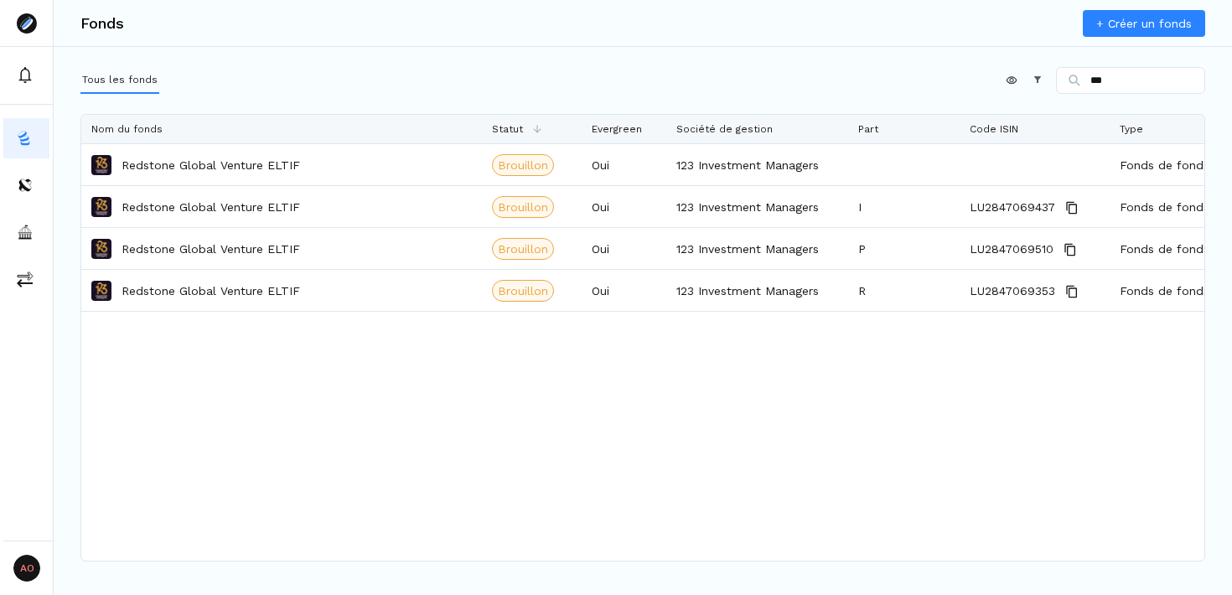
type input "***"
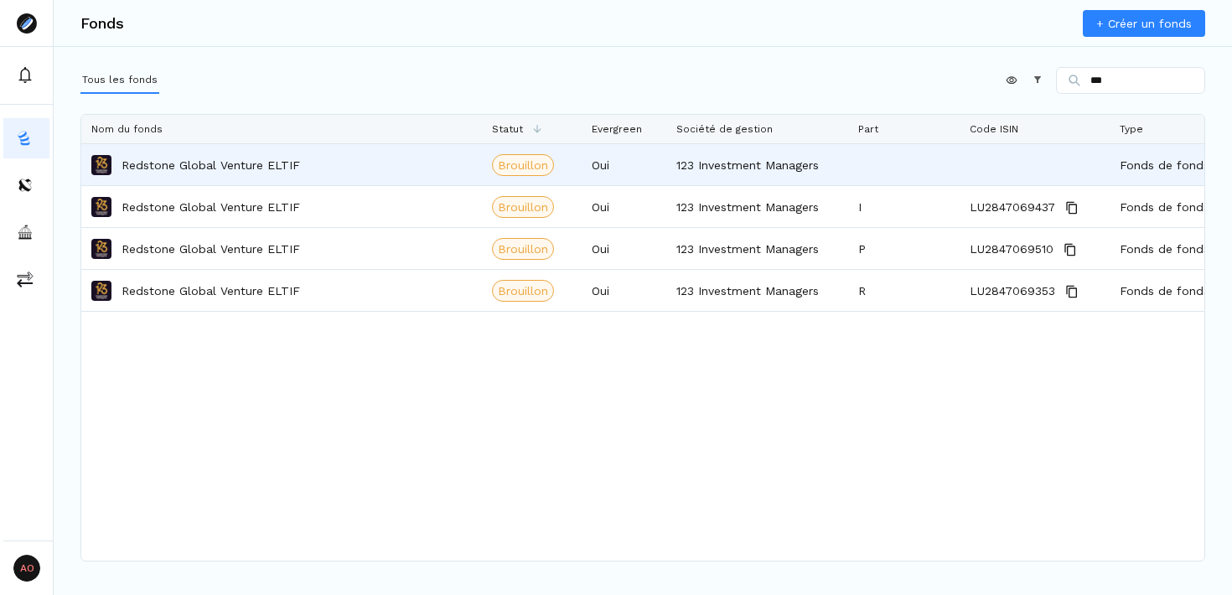
click at [219, 162] on p "Redstone Global Venture ELTIF" at bounding box center [211, 165] width 179 height 17
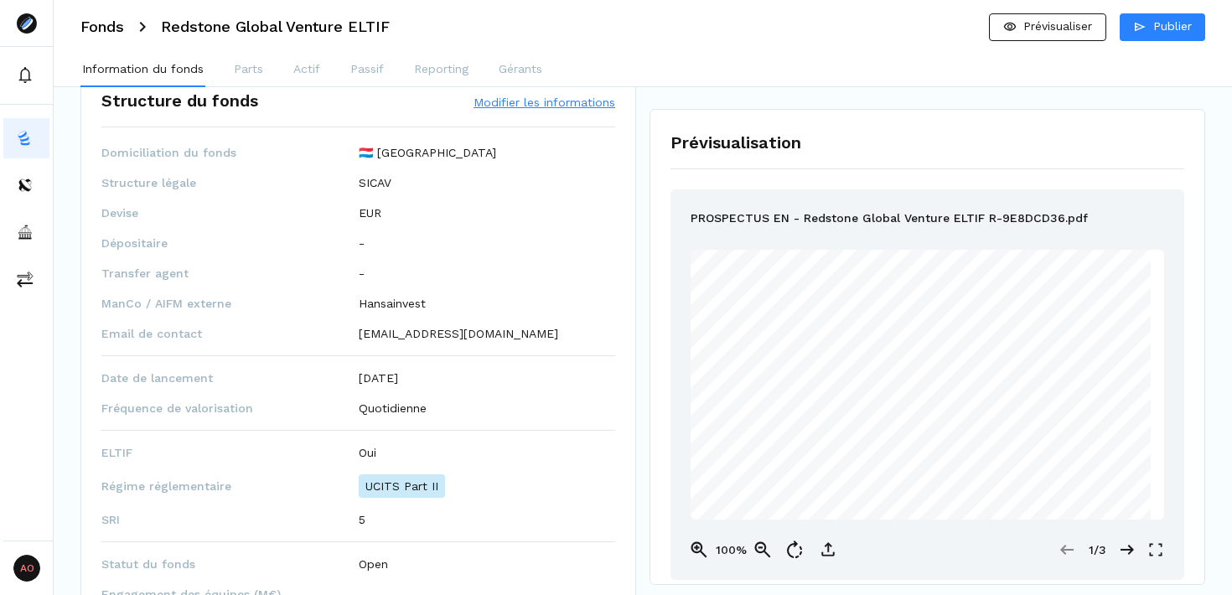
scroll to position [738, 0]
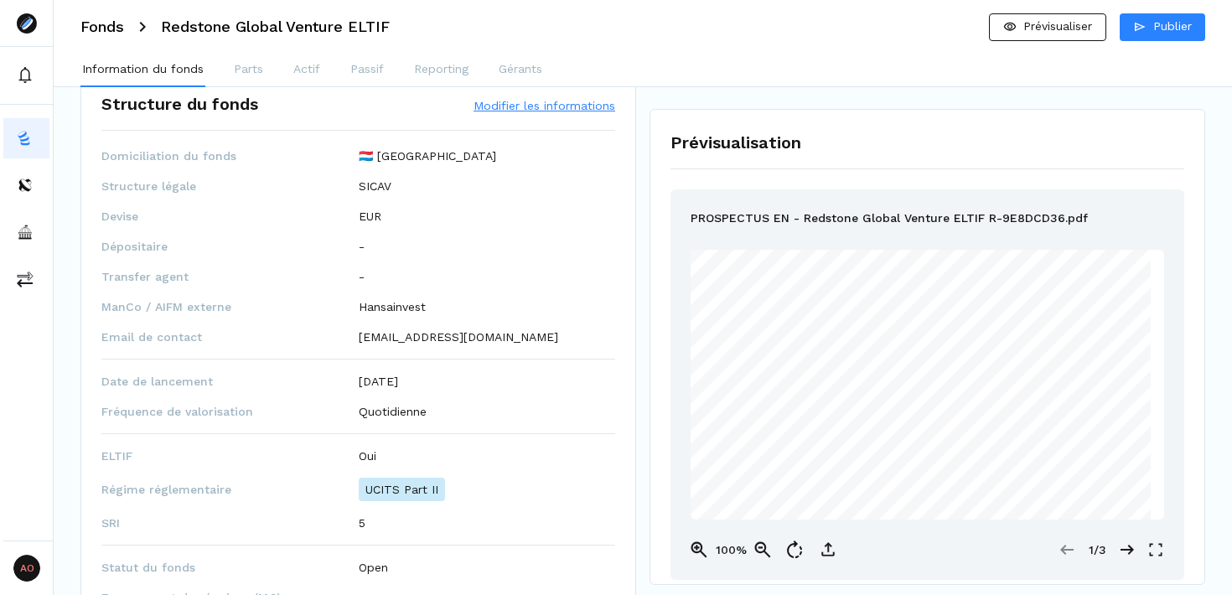
click at [545, 100] on button "Modifier les informations" at bounding box center [545, 105] width 142 height 17
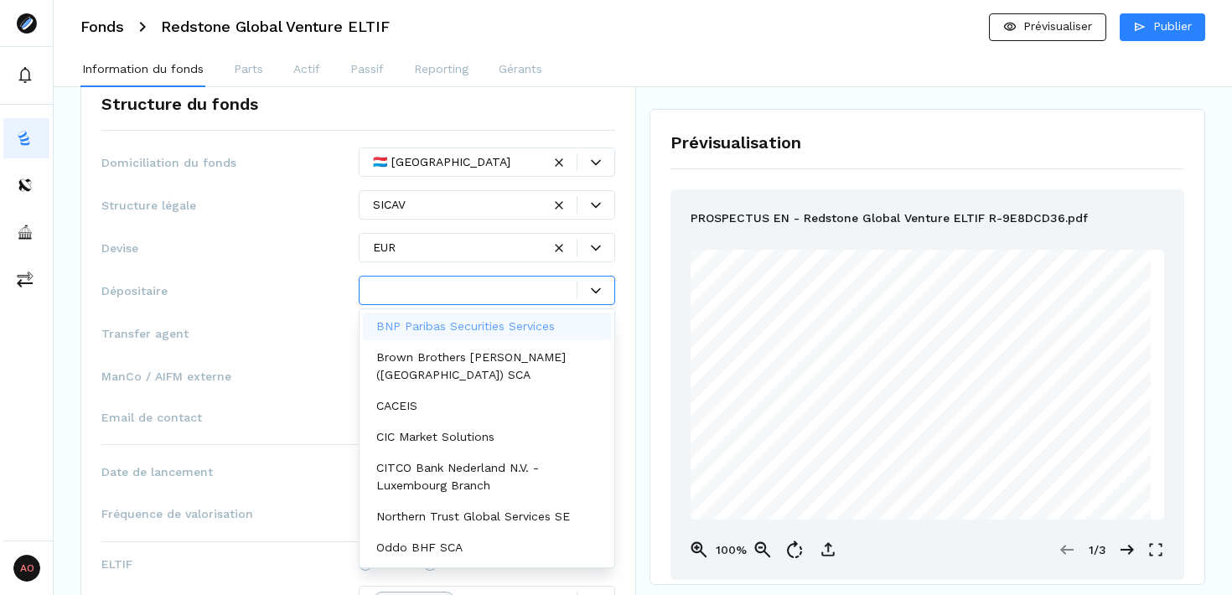
click at [596, 292] on icon at bounding box center [596, 291] width 10 height 6
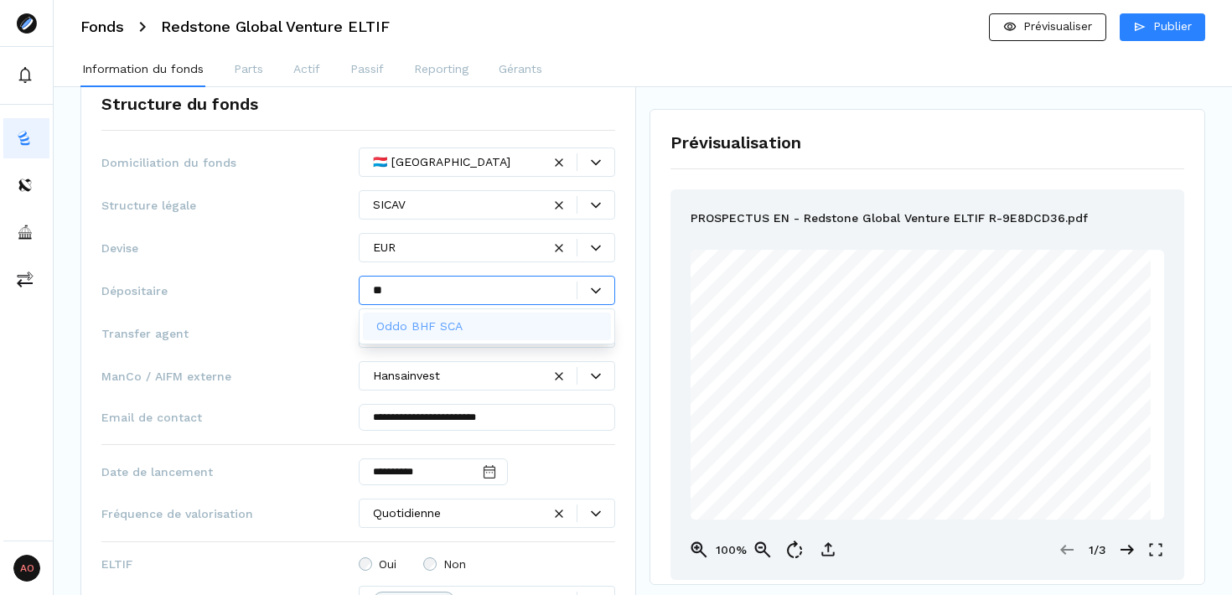
type input "*"
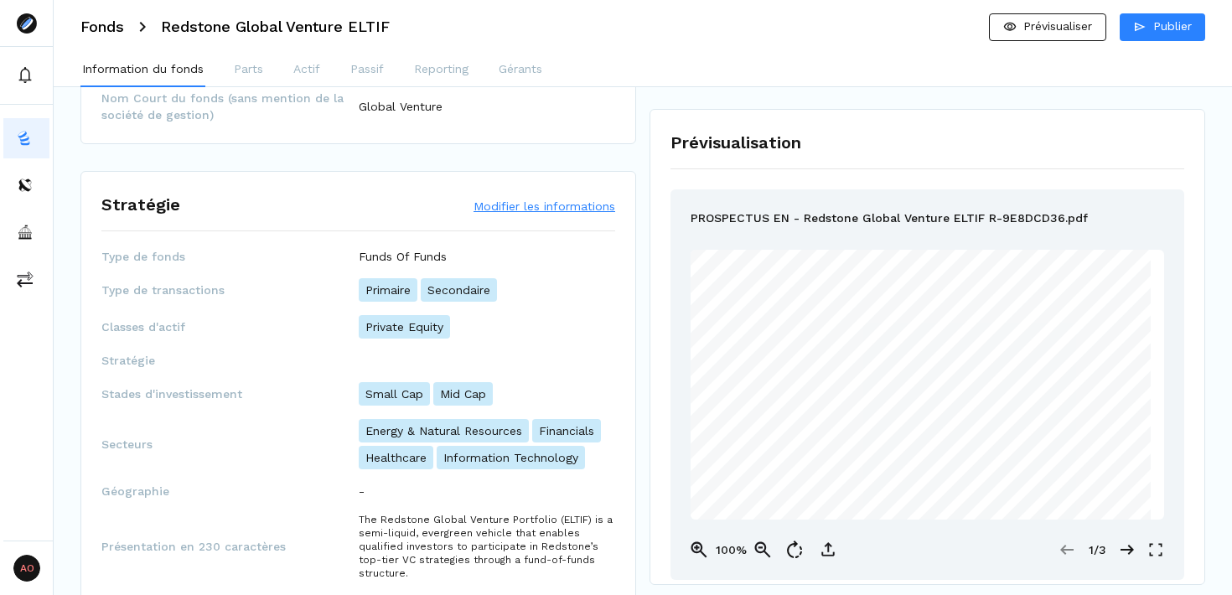
scroll to position [0, 0]
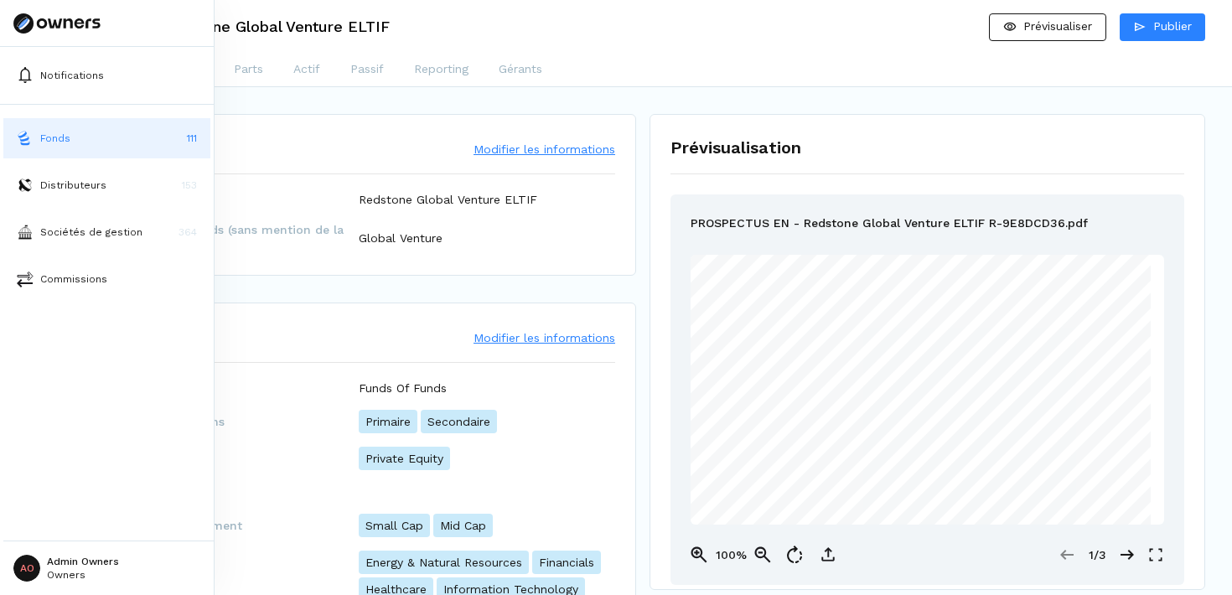
click at [37, 145] on button "Fonds 111" at bounding box center [106, 138] width 207 height 40
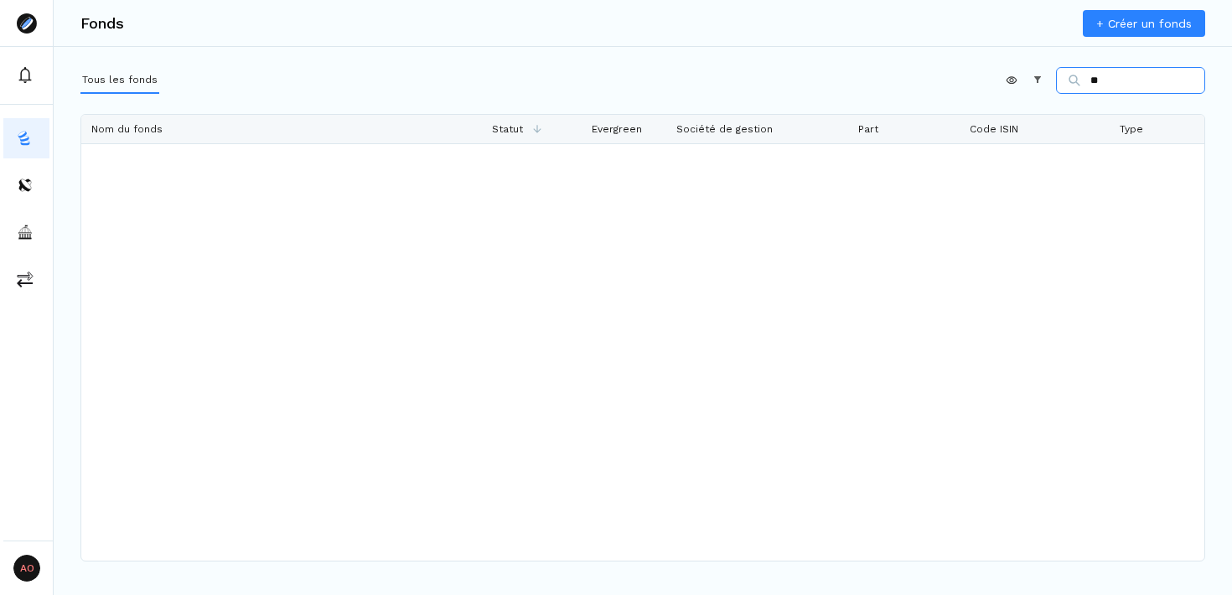
type input "*"
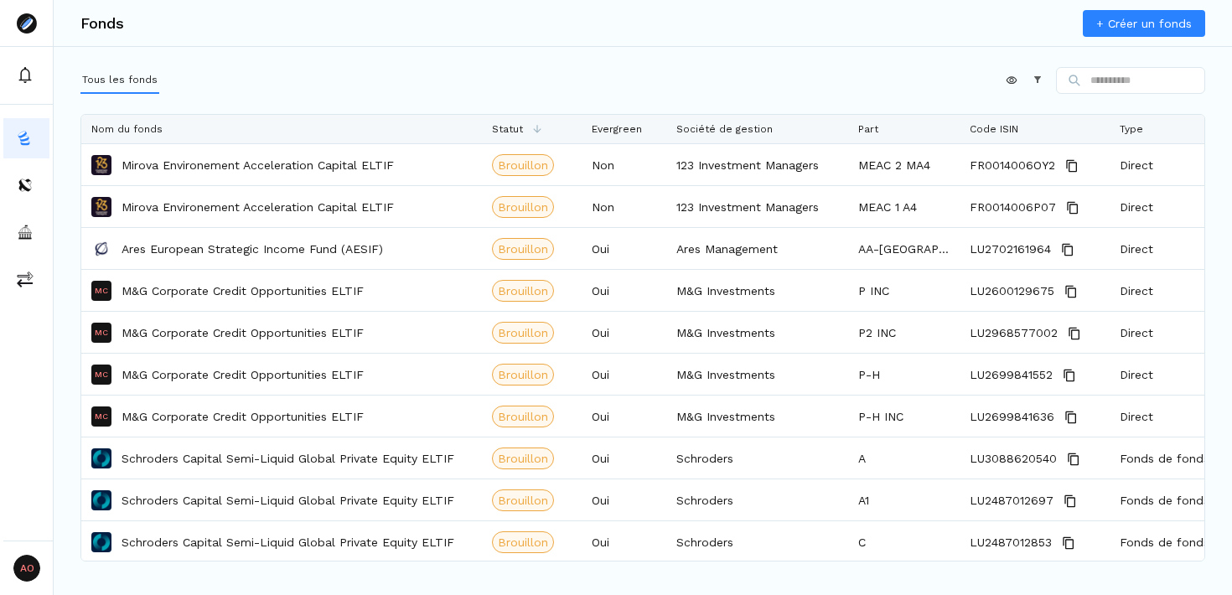
click at [1144, 23] on link "+ Créer un fonds" at bounding box center [1144, 23] width 122 height 27
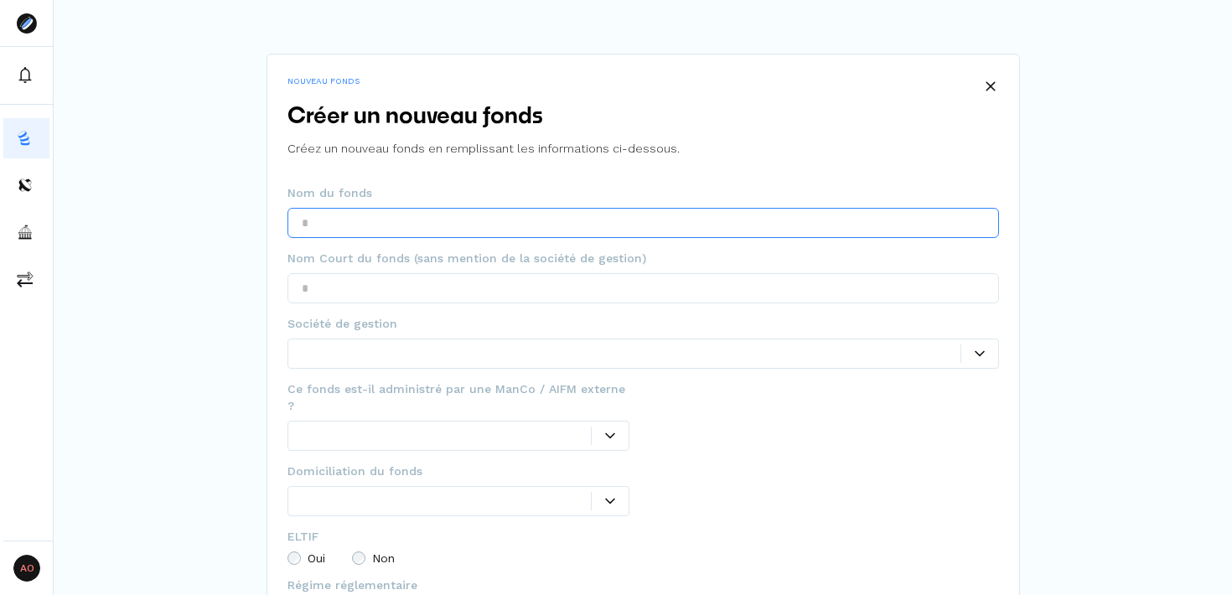
click at [558, 221] on input "text" at bounding box center [644, 223] width 712 height 30
paste input "**********"
drag, startPoint x: 563, startPoint y: 221, endPoint x: 465, endPoint y: 221, distance: 98.1
click at [465, 221] on input "**********" at bounding box center [644, 223] width 712 height 30
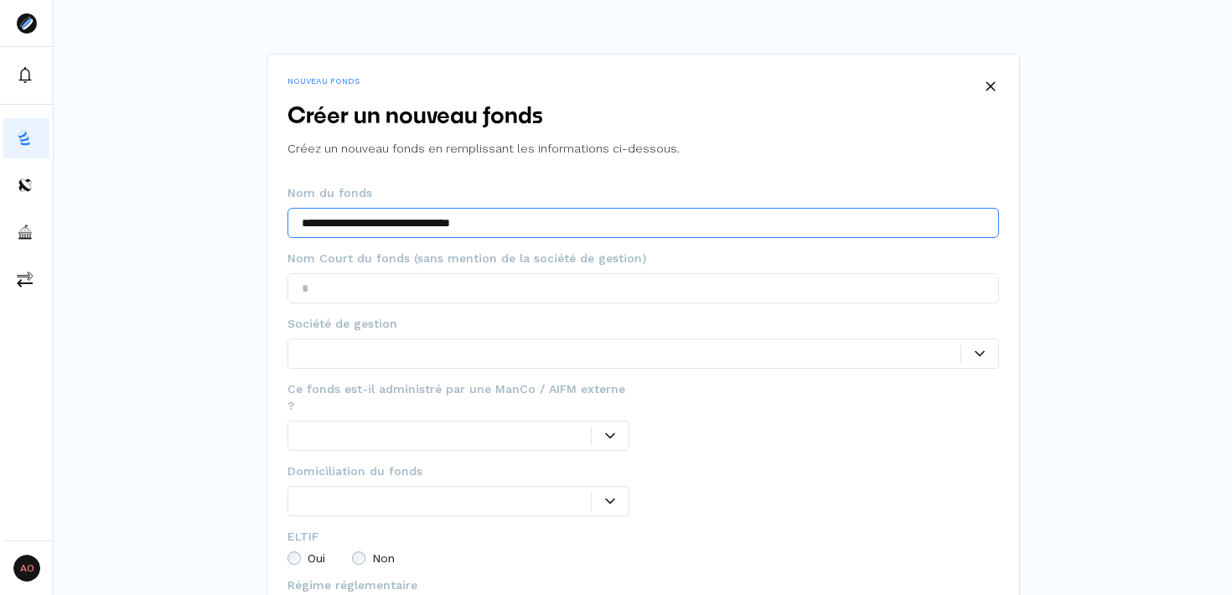
type input "**********"
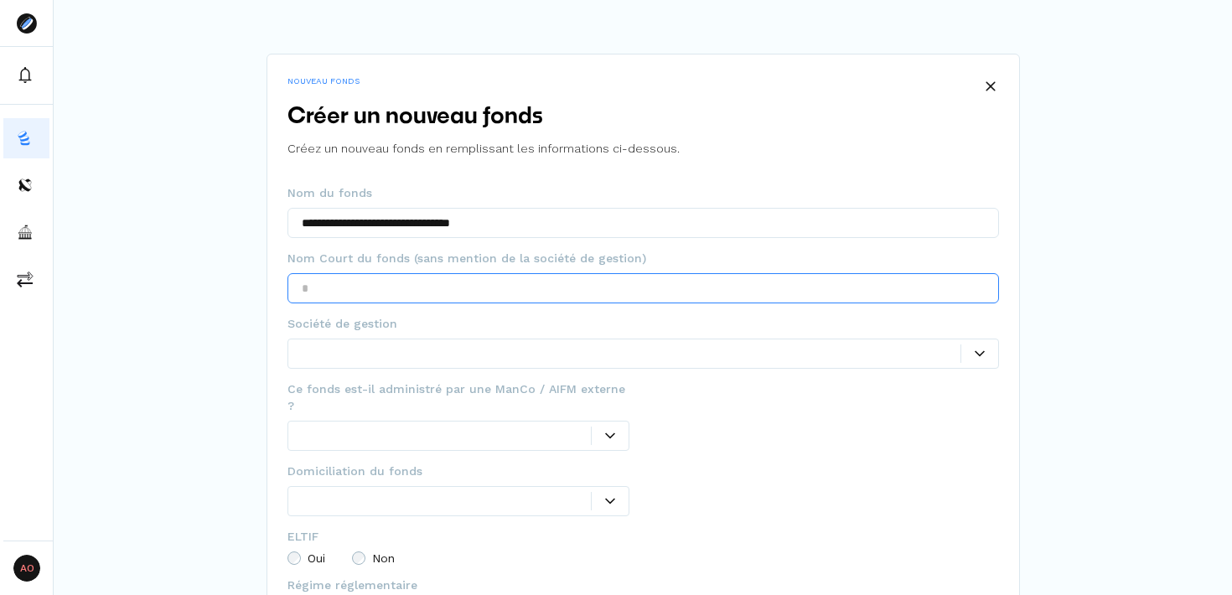
click at [688, 288] on input "text" at bounding box center [644, 288] width 712 height 30
type input "**********"
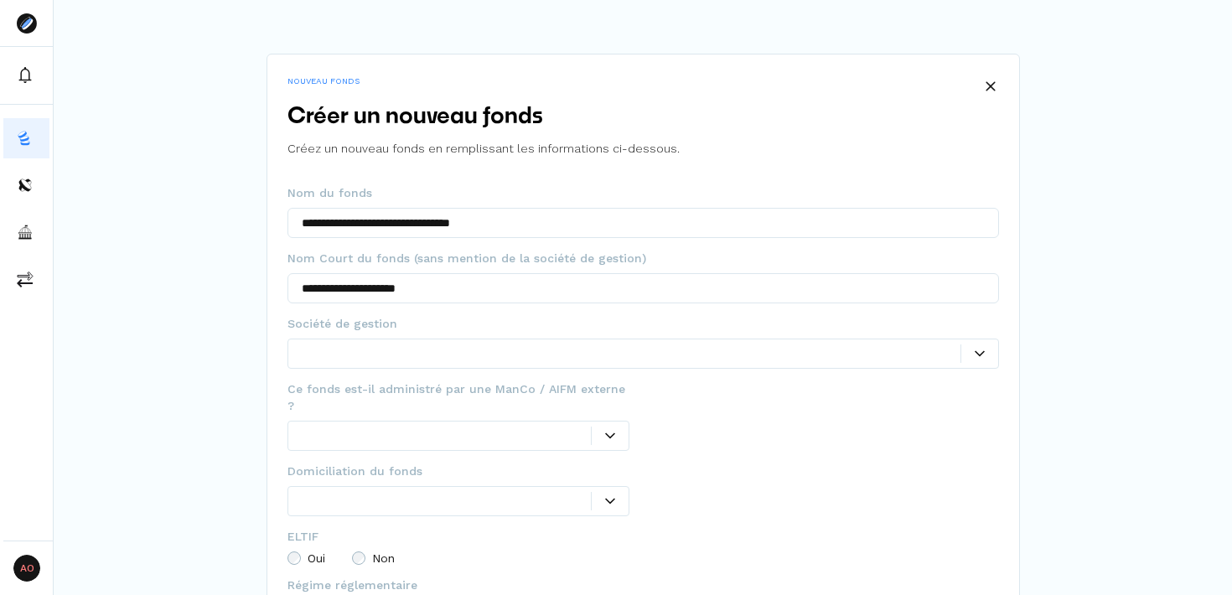
click at [497, 355] on div at bounding box center [631, 354] width 659 height 18
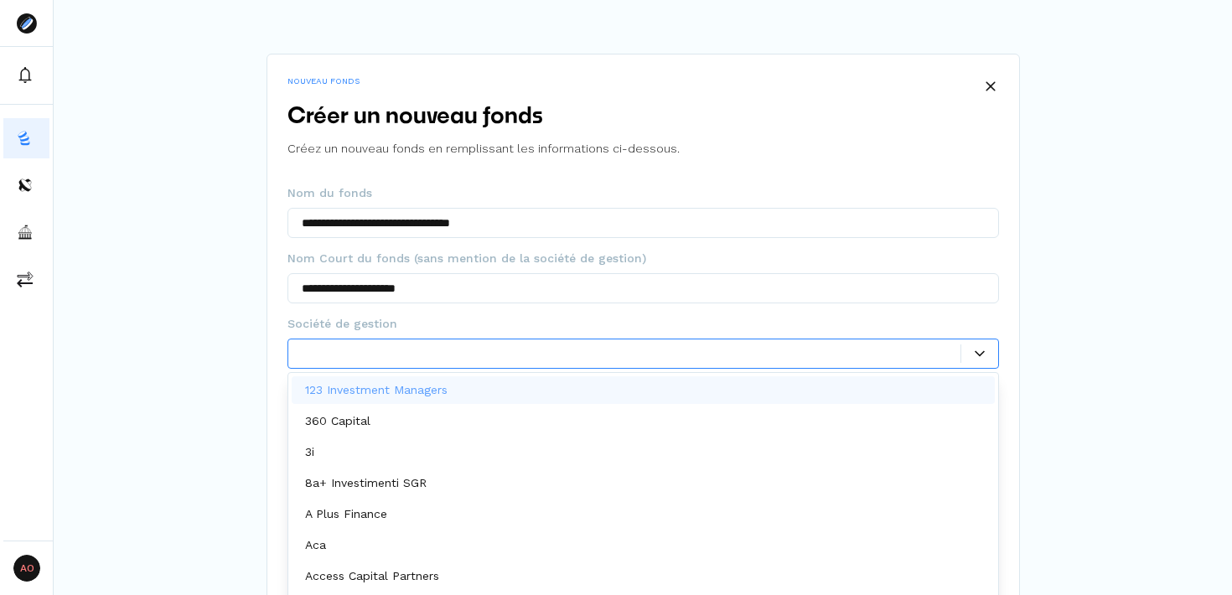
scroll to position [8, 0]
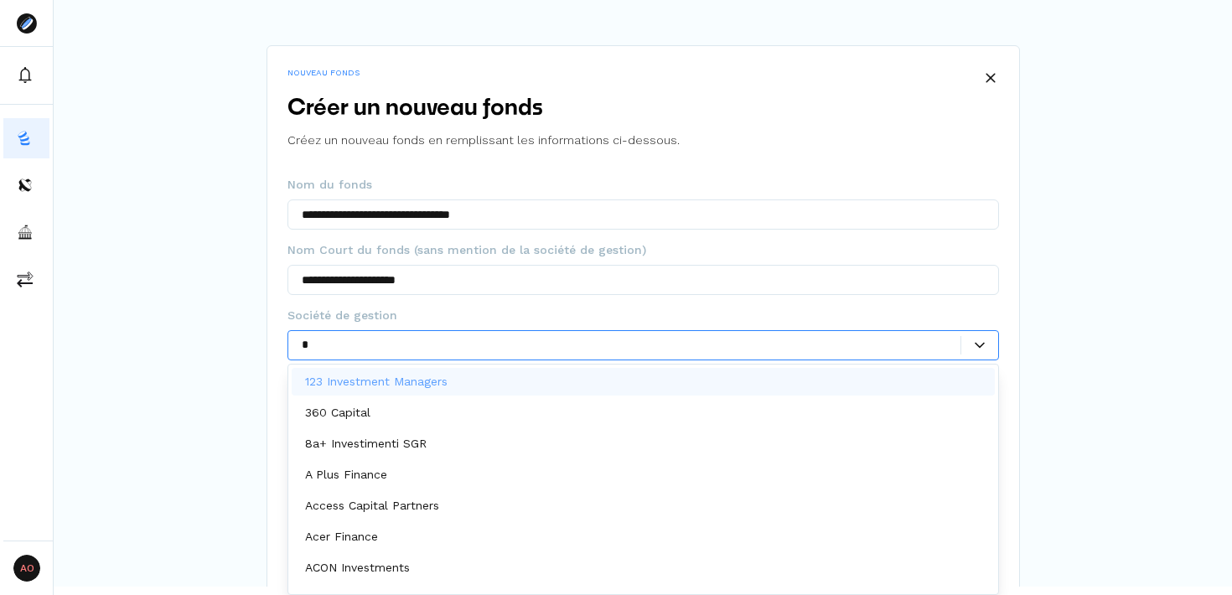
type input "**"
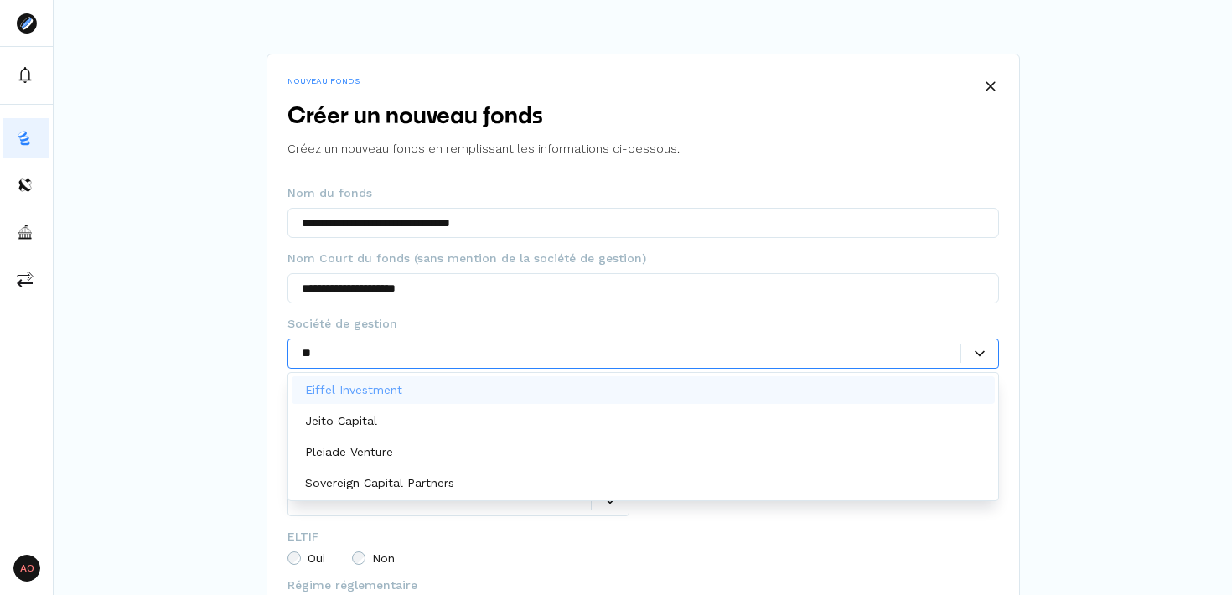
click at [499, 386] on div "Eiffel Investment" at bounding box center [643, 390] width 703 height 28
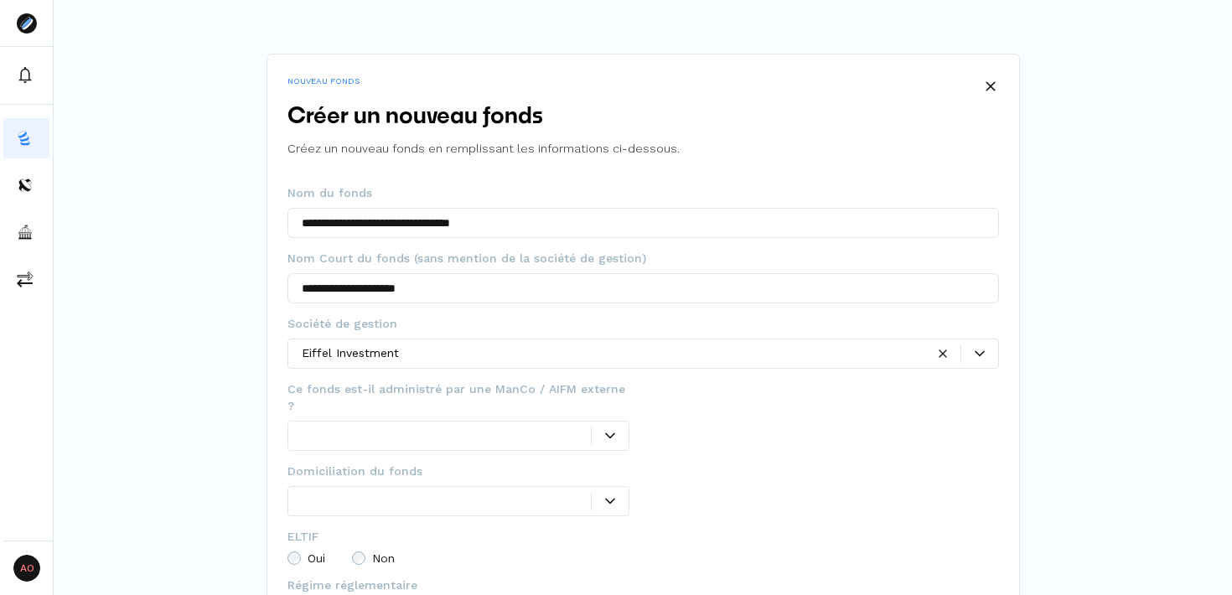
click at [1097, 348] on div "**********" at bounding box center [643, 453] width 1179 height 906
click at [418, 390] on span "Ce fonds est-il administré par une ManCo / AIFM externe ?" at bounding box center [459, 398] width 343 height 34
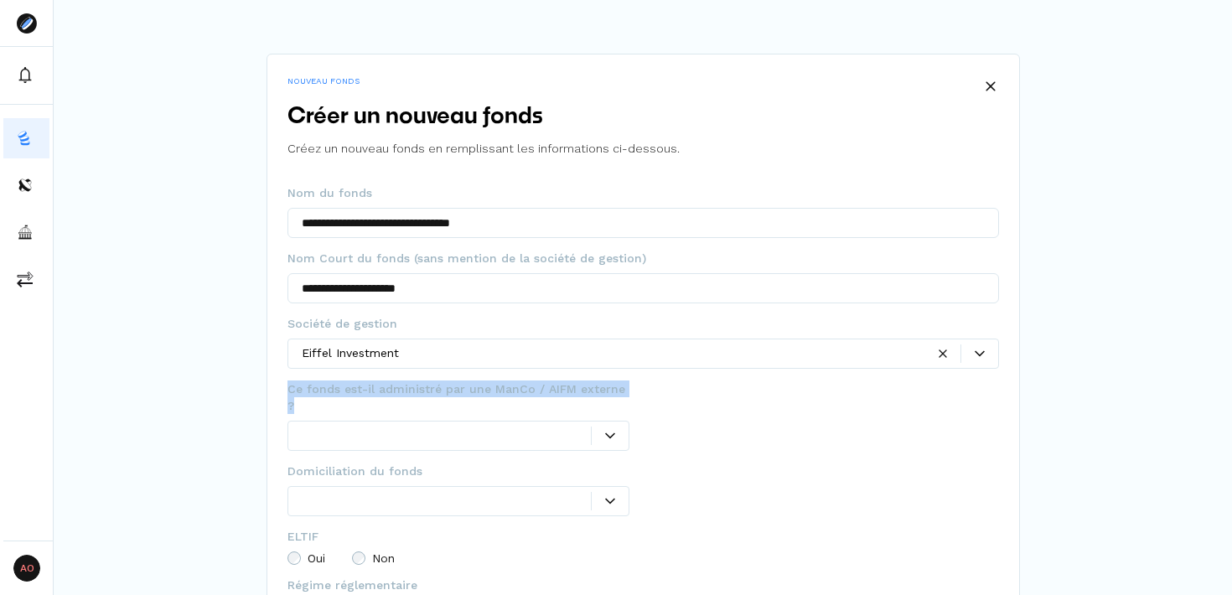
copy span "Ce fonds est-il administré par une ManCo / AIFM externe ?"
click at [608, 433] on icon at bounding box center [610, 436] width 10 height 6
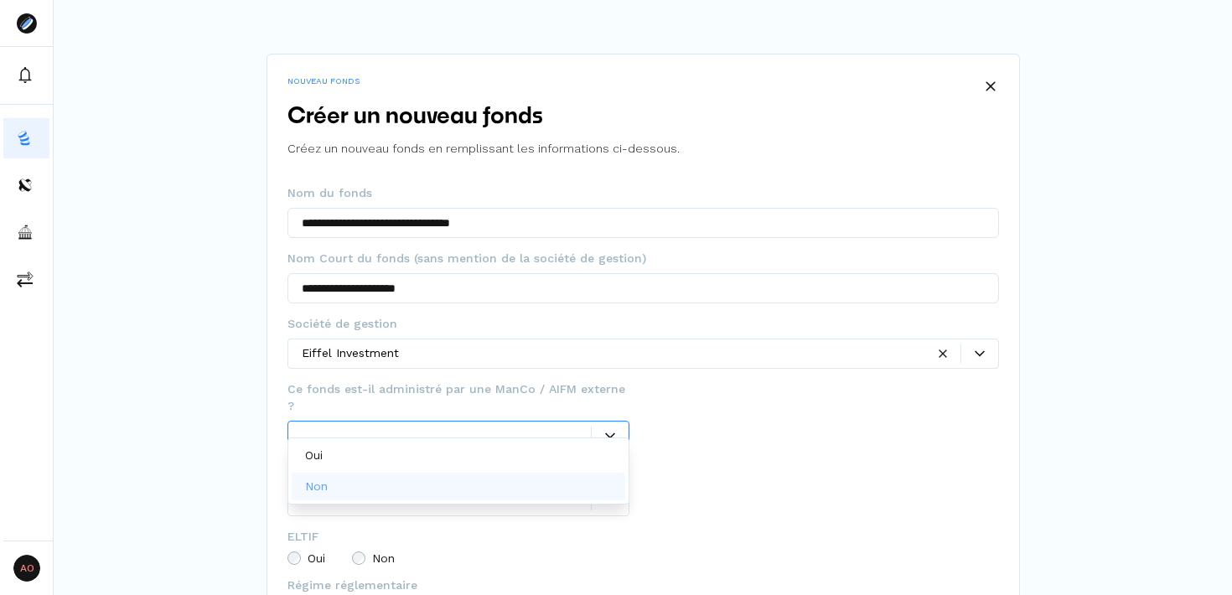
click at [418, 490] on div "Non" at bounding box center [459, 487] width 335 height 28
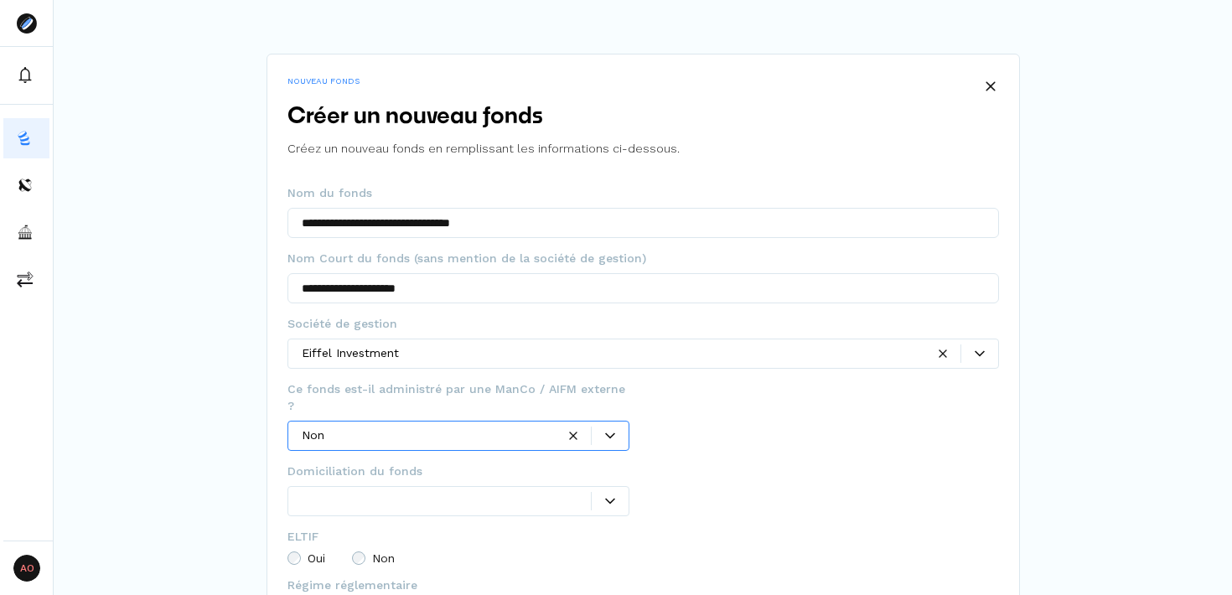
click at [818, 469] on div at bounding box center [827, 495] width 343 height 65
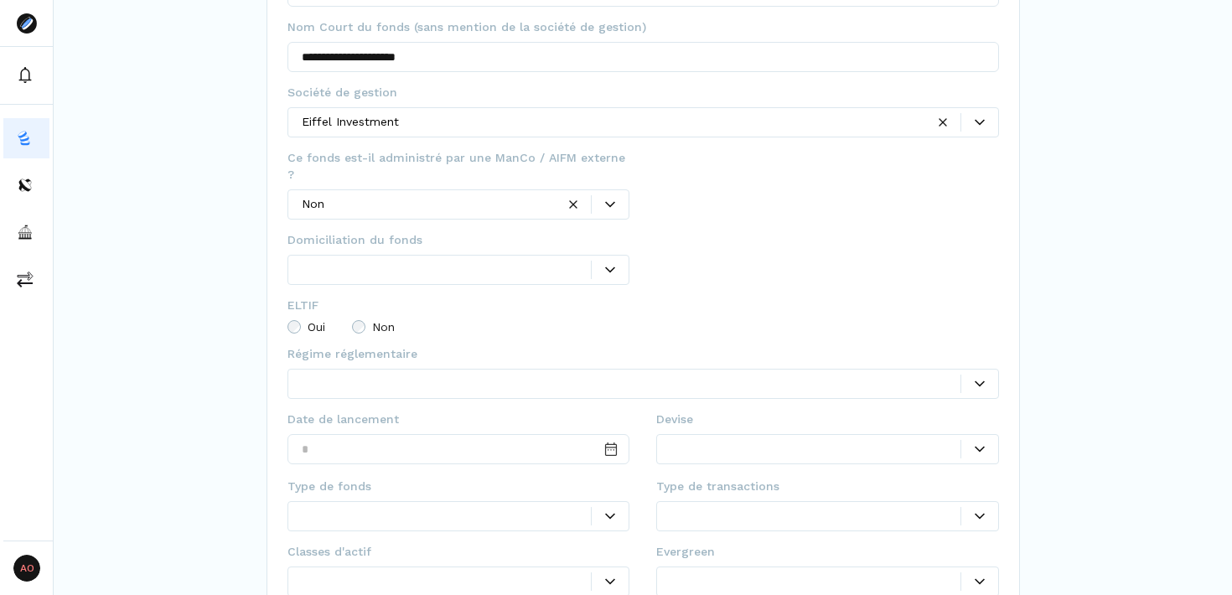
click at [635, 257] on div "Domiciliation du fonds Ce champ est obligatoire" at bounding box center [644, 263] width 712 height 65
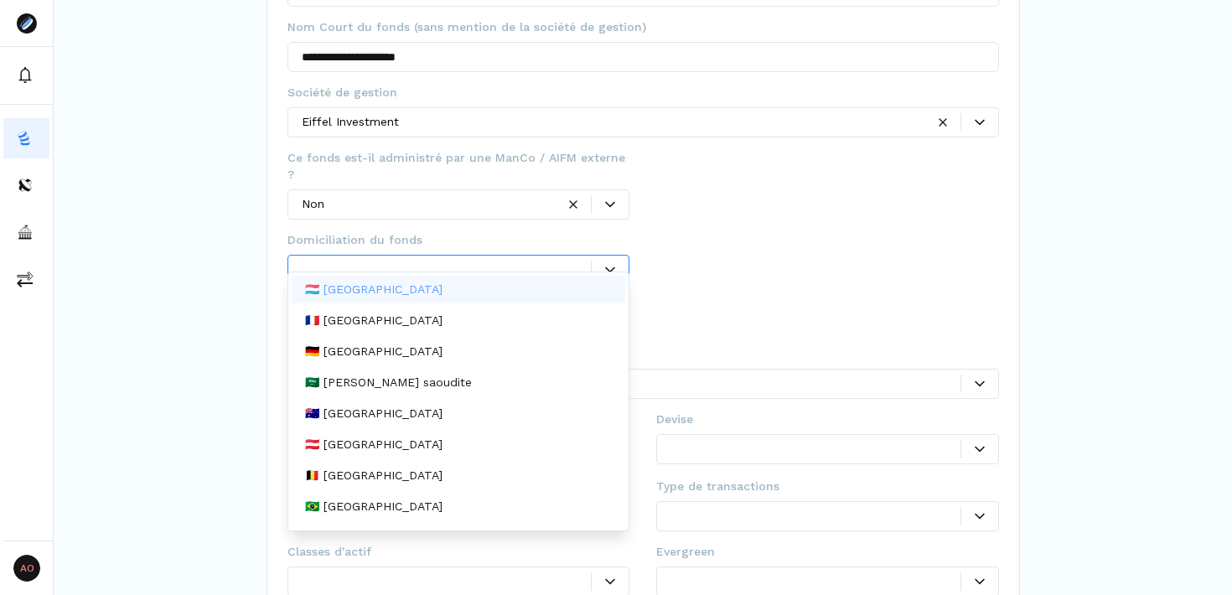
click at [618, 265] on div at bounding box center [610, 270] width 37 height 10
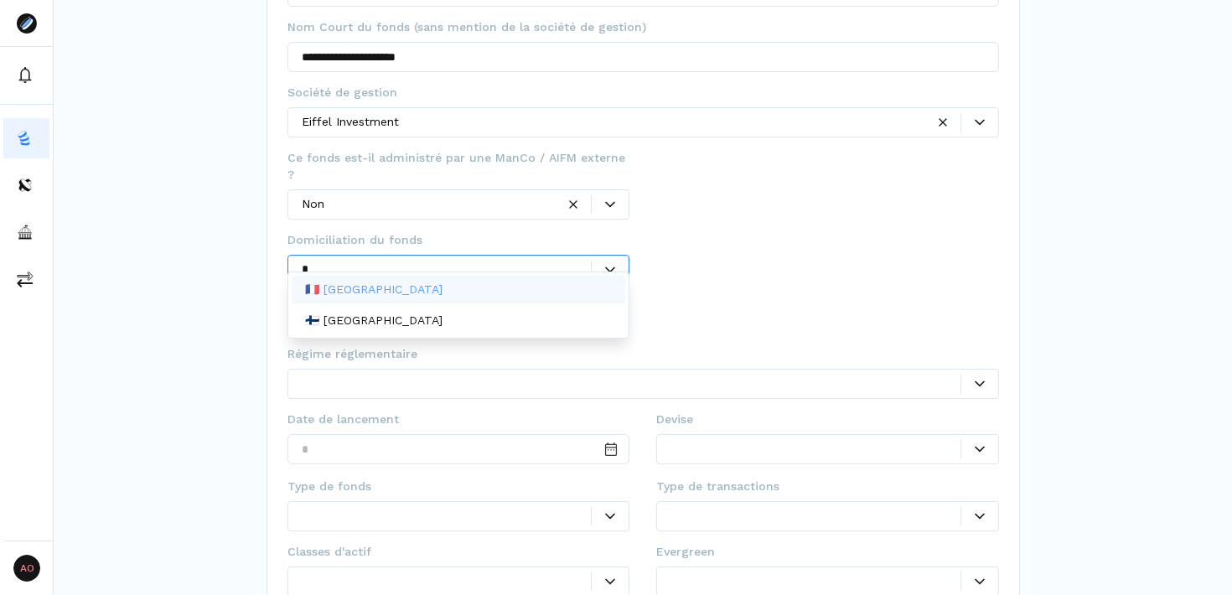
type input "**"
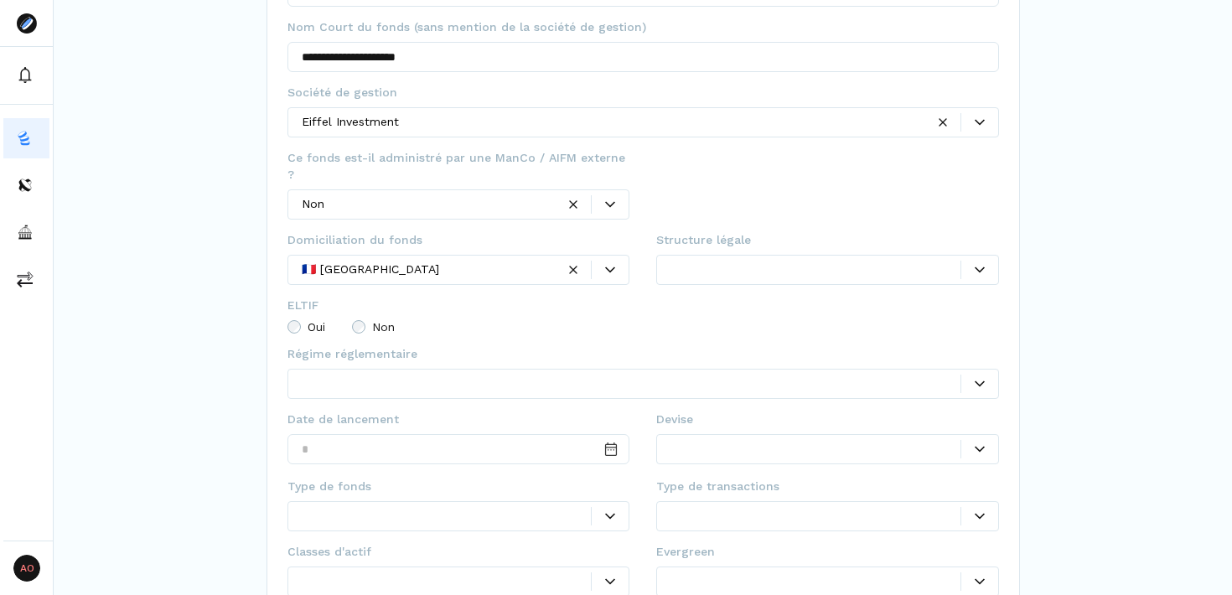
click at [916, 261] on div at bounding box center [816, 270] width 290 height 18
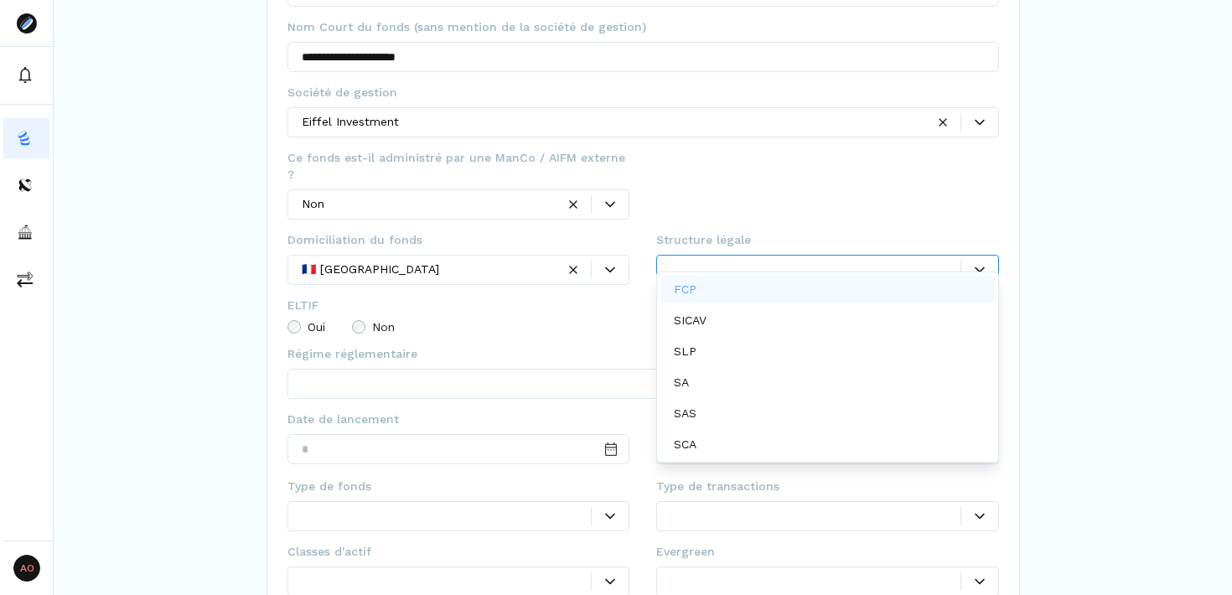
click at [900, 169] on div at bounding box center [827, 190] width 343 height 82
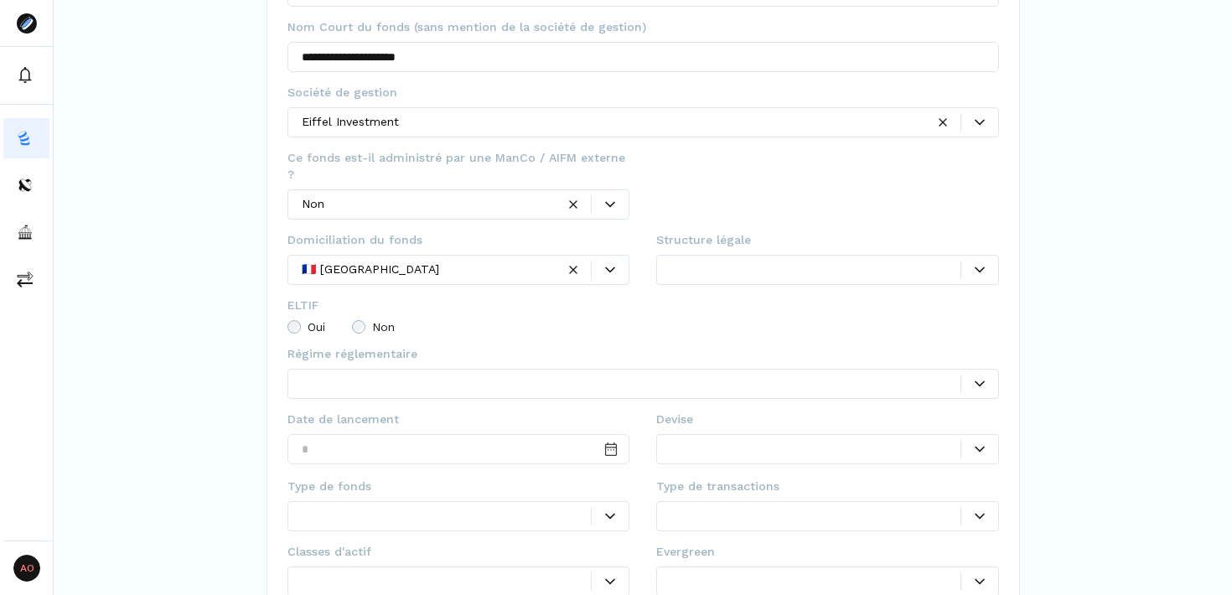
click at [606, 375] on div at bounding box center [631, 384] width 659 height 18
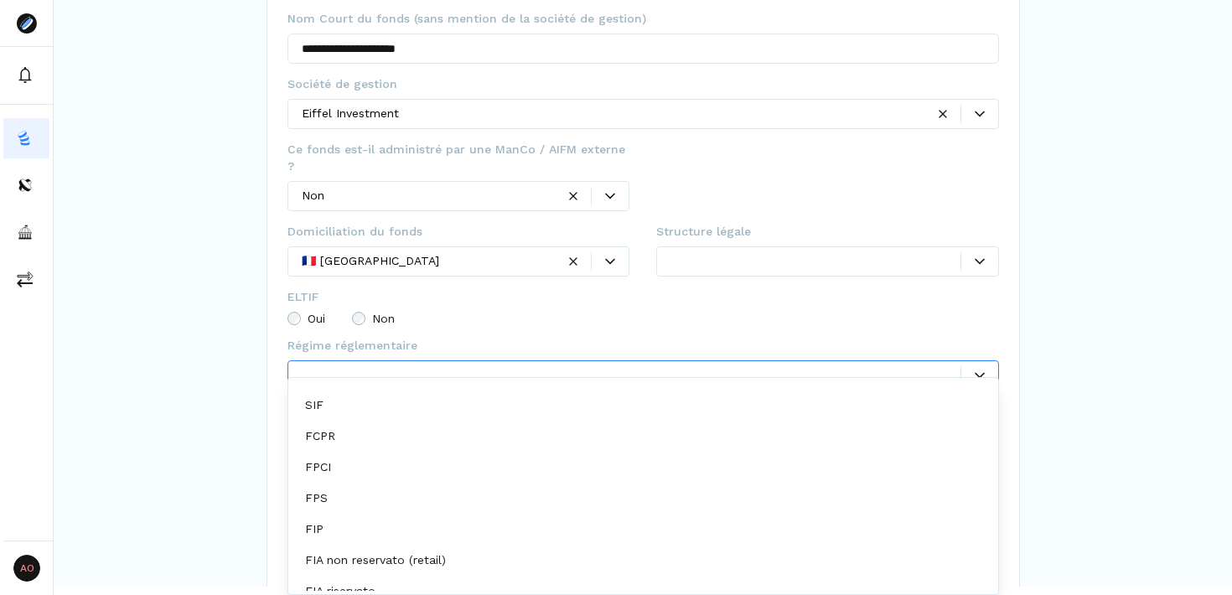
scroll to position [85, 0]
click at [557, 442] on div "FCPR" at bounding box center [643, 435] width 703 height 28
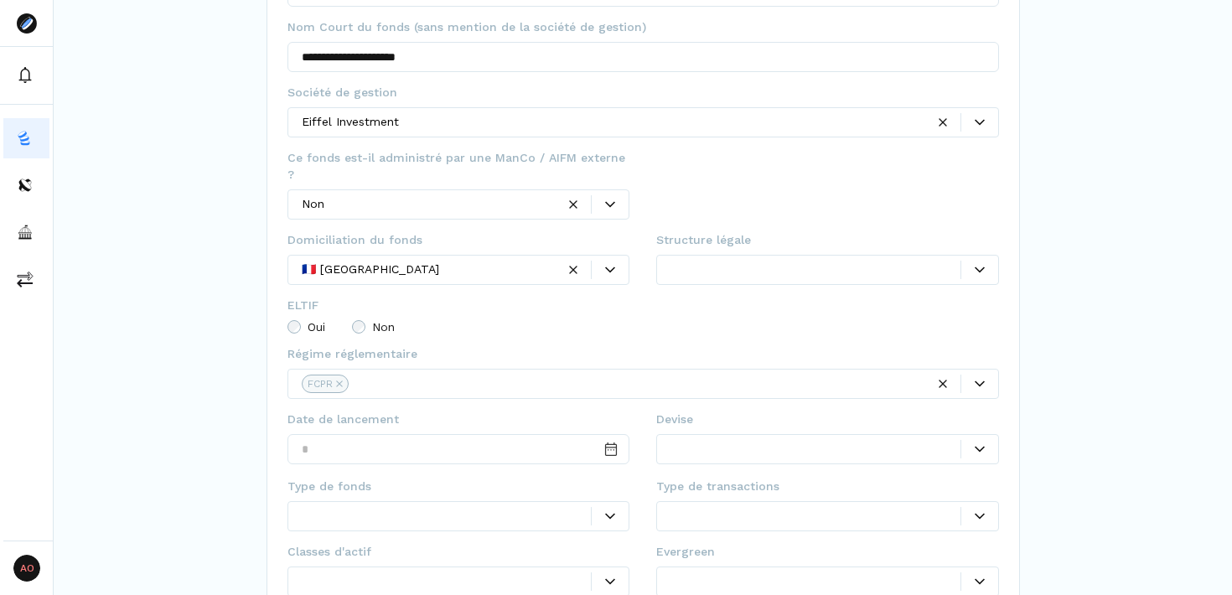
scroll to position [0, 0]
click at [838, 297] on fieldset "ELTIF Oui Non" at bounding box center [644, 321] width 712 height 49
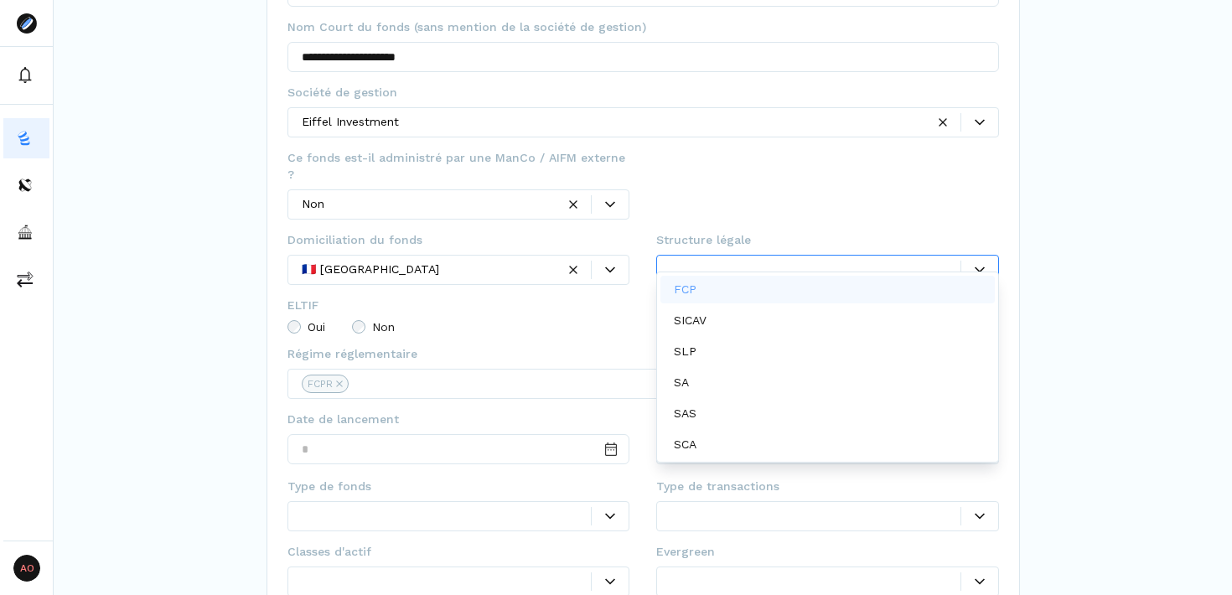
click at [976, 267] on icon at bounding box center [980, 270] width 10 height 6
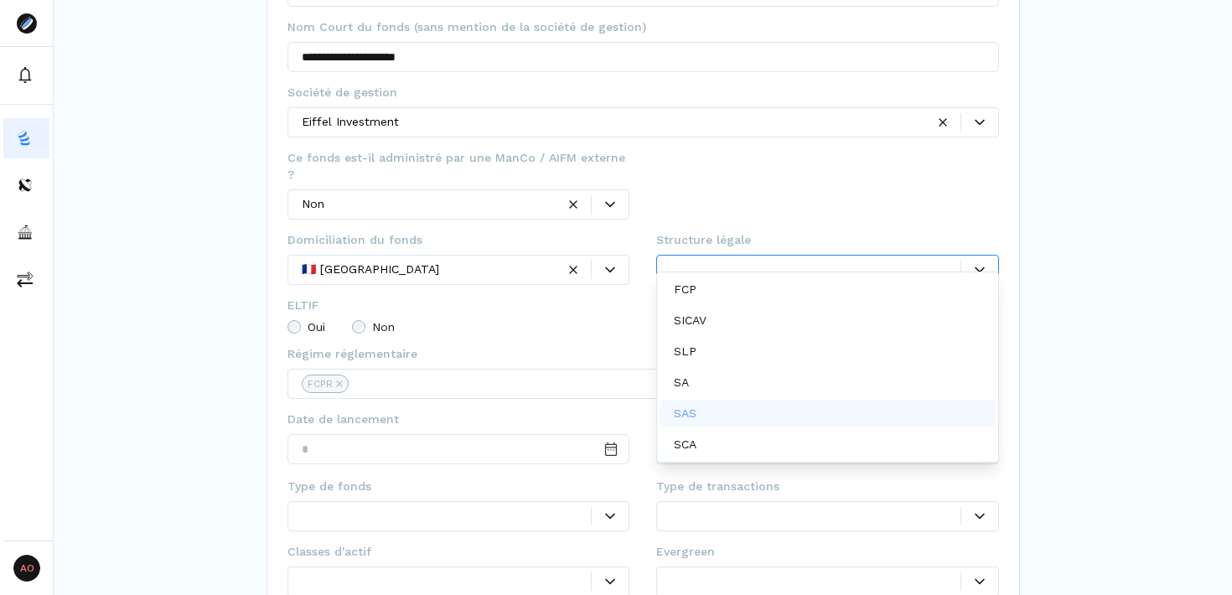
click at [759, 413] on div "SAS" at bounding box center [828, 414] width 335 height 28
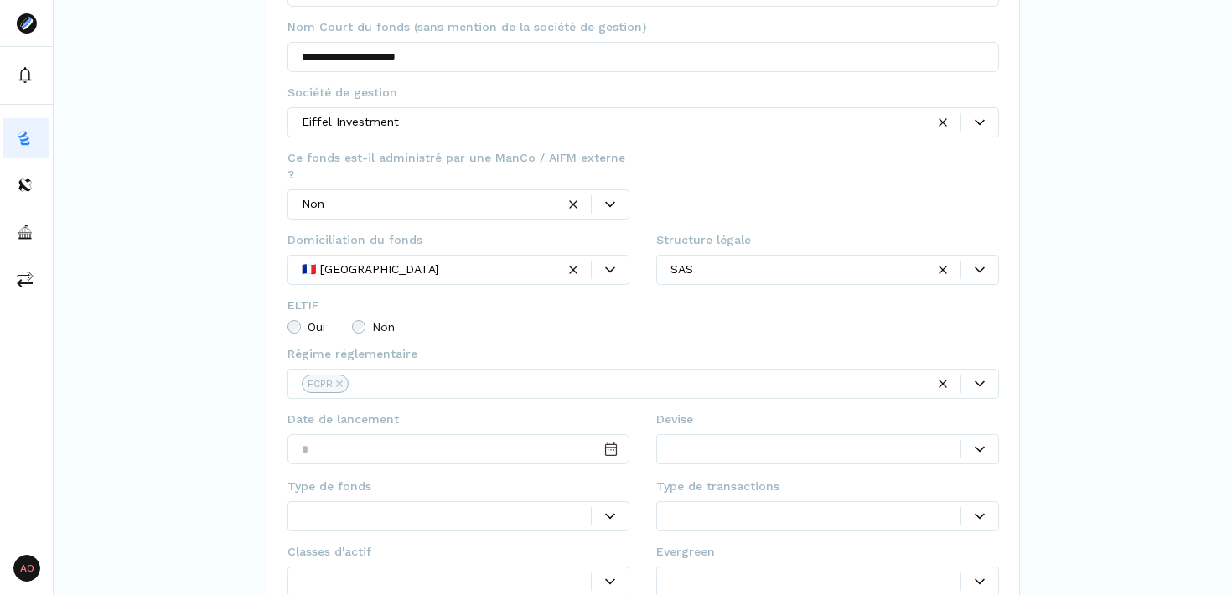
click at [830, 204] on div at bounding box center [827, 190] width 343 height 82
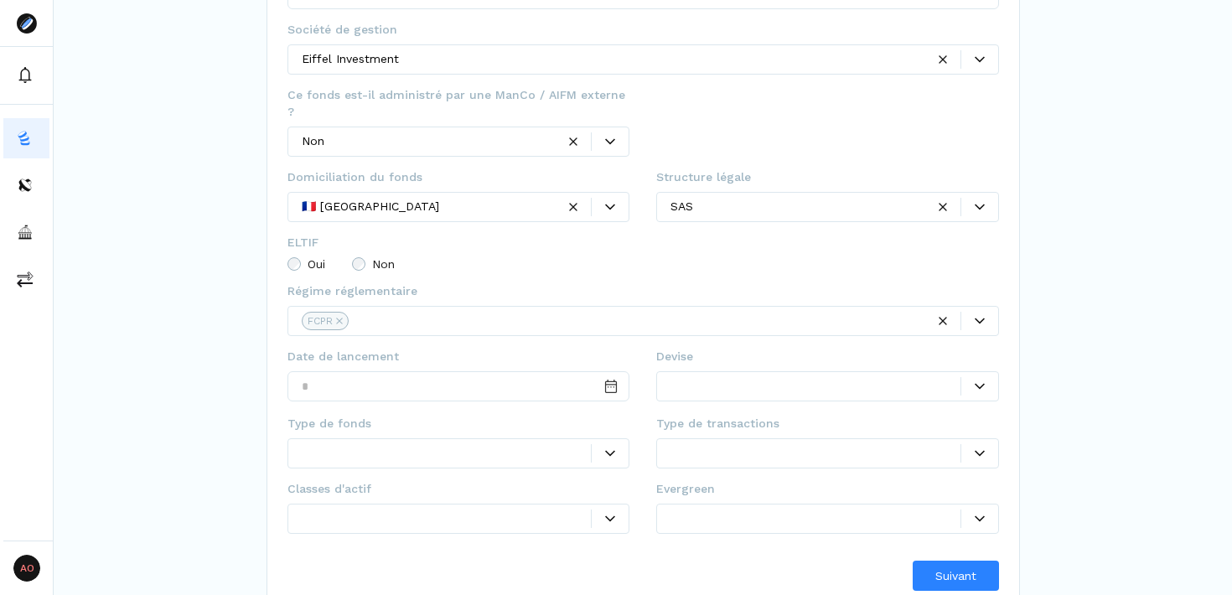
click at [492, 403] on div "Ce champ est obligatoire" at bounding box center [459, 408] width 343 height 10
click at [492, 374] on input "Date input" at bounding box center [459, 386] width 343 height 30
type input "**********"
click at [714, 377] on div at bounding box center [816, 386] width 290 height 18
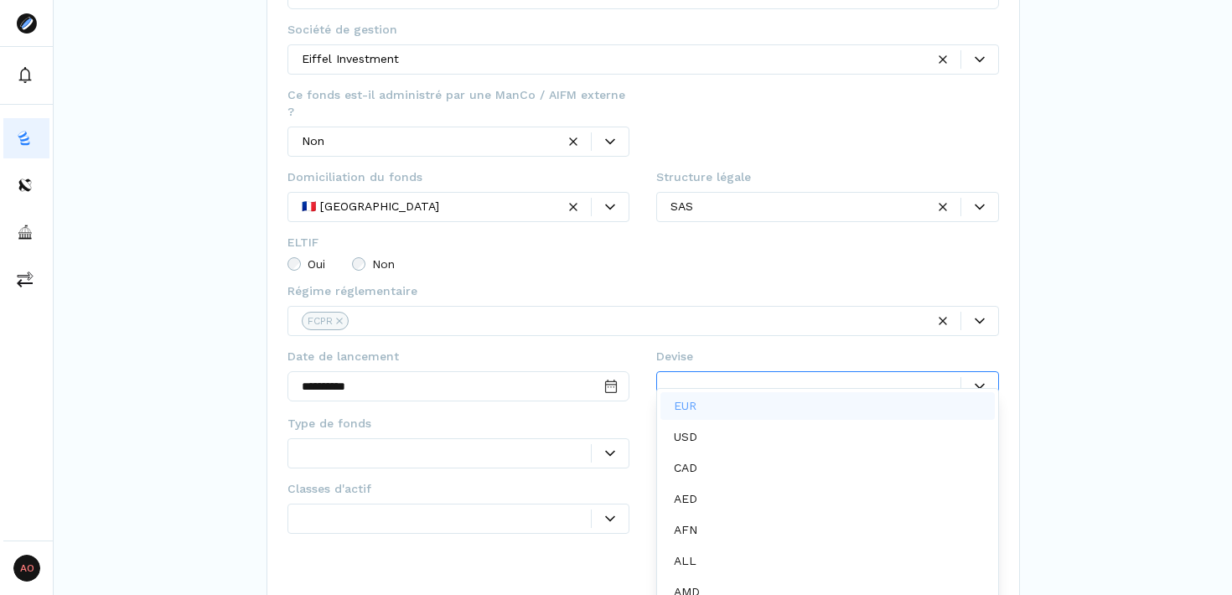
scroll to position [8, 0]
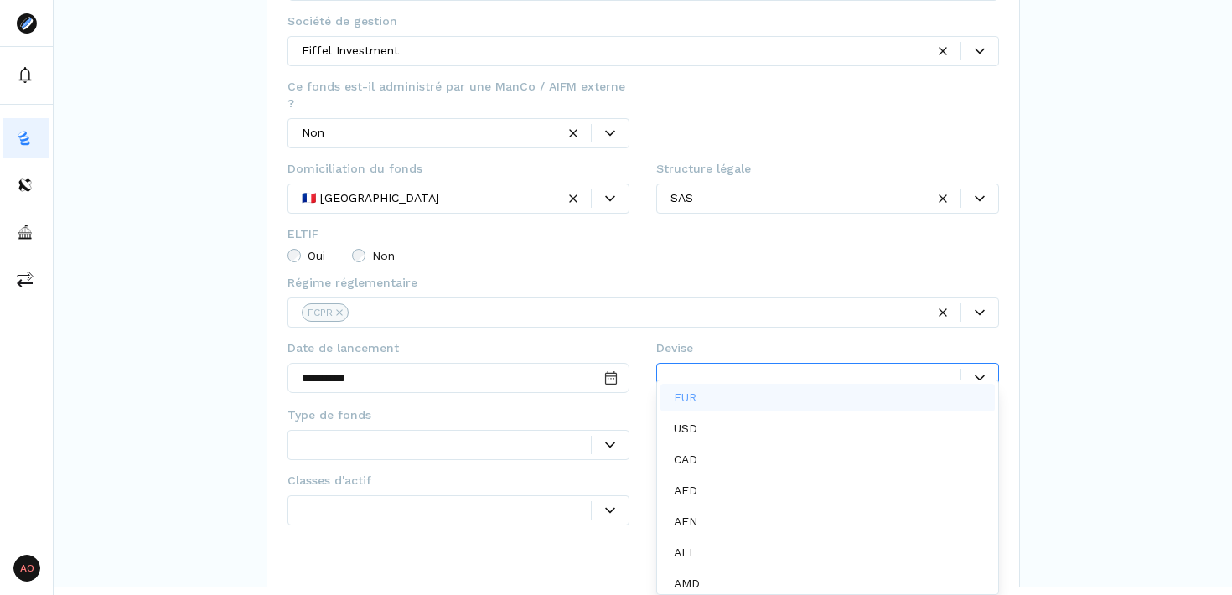
click at [684, 402] on p "EUR" at bounding box center [685, 398] width 23 height 18
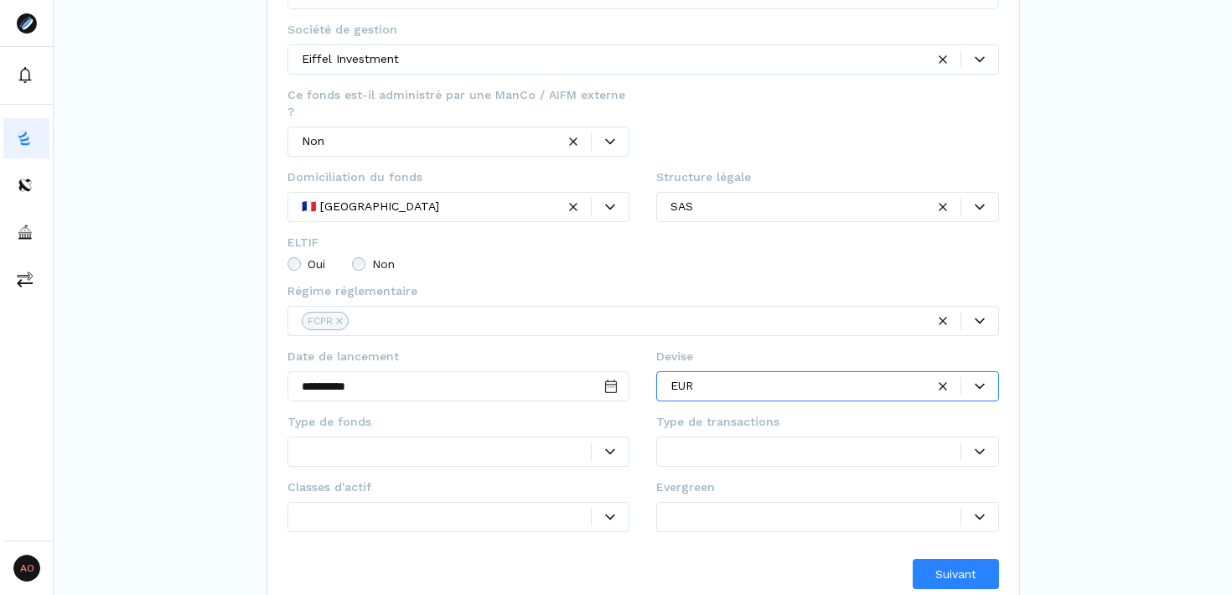
scroll to position [293, 0]
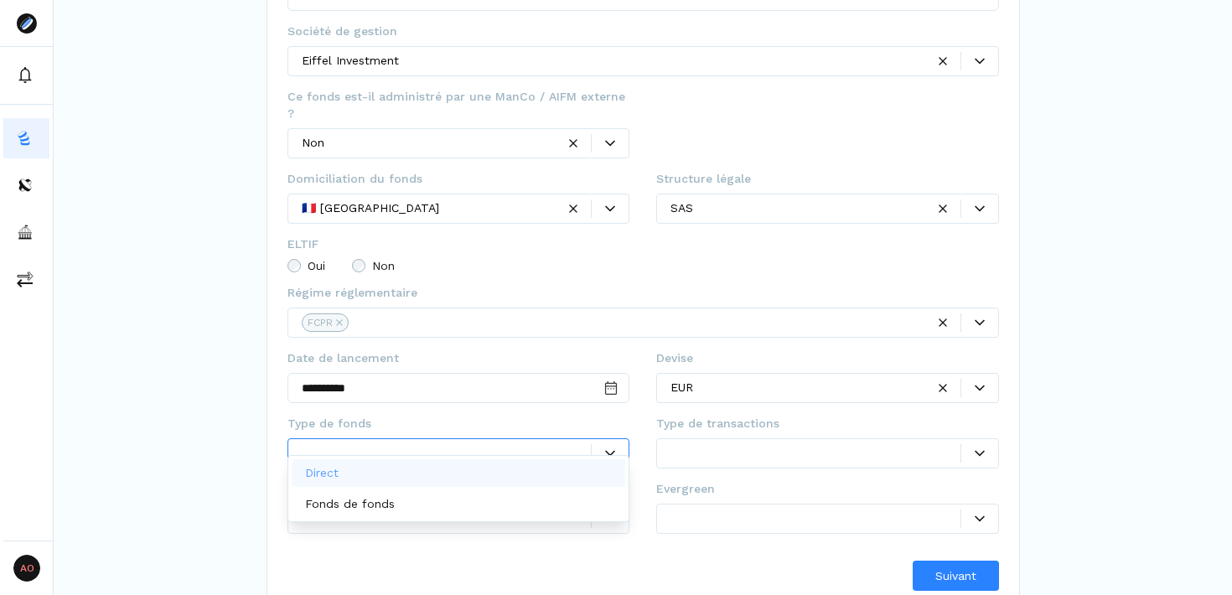
click at [549, 444] on div at bounding box center [447, 453] width 290 height 18
click at [480, 471] on div "Direct" at bounding box center [459, 473] width 335 height 28
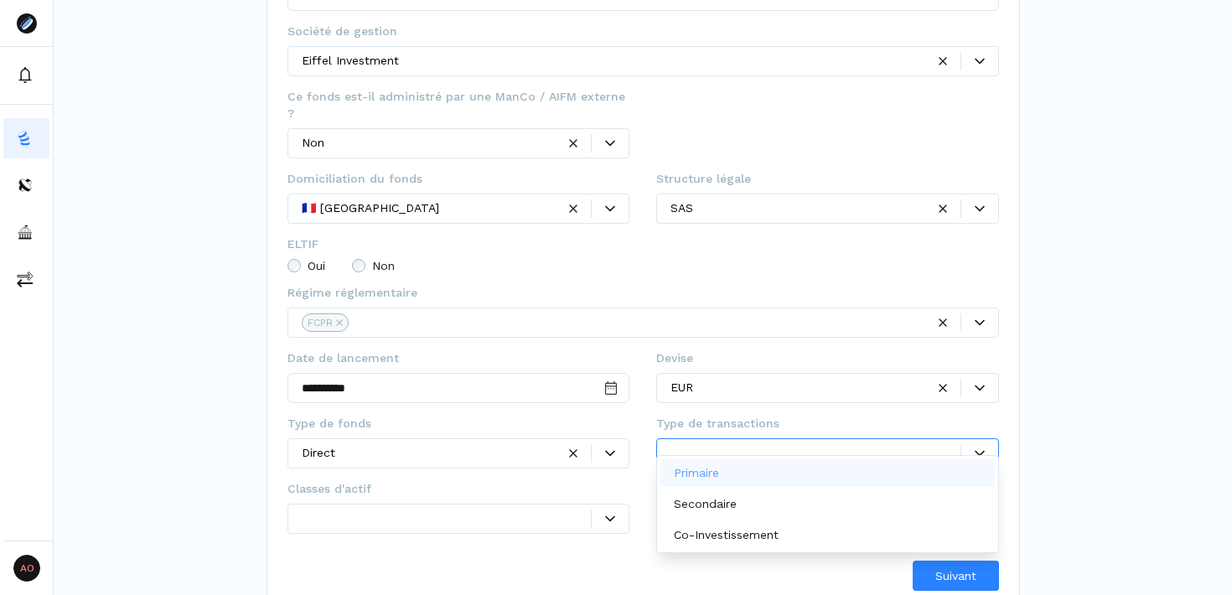
click at [928, 444] on div at bounding box center [816, 453] width 290 height 18
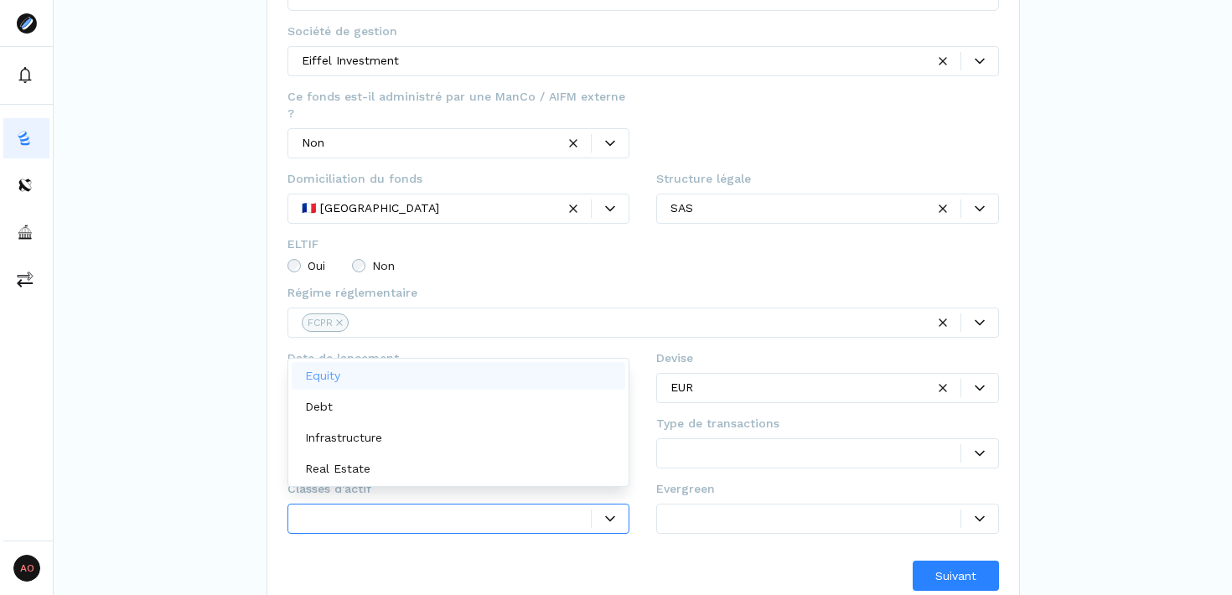
click at [605, 514] on icon at bounding box center [610, 519] width 10 height 10
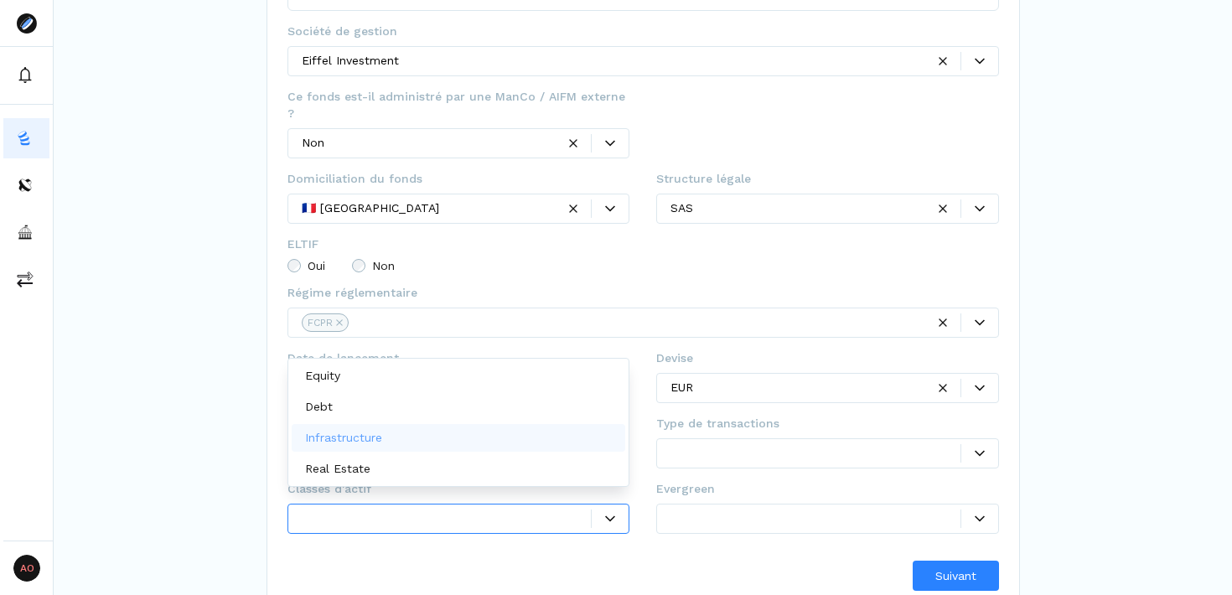
click at [524, 438] on div "Infrastructure" at bounding box center [459, 438] width 335 height 28
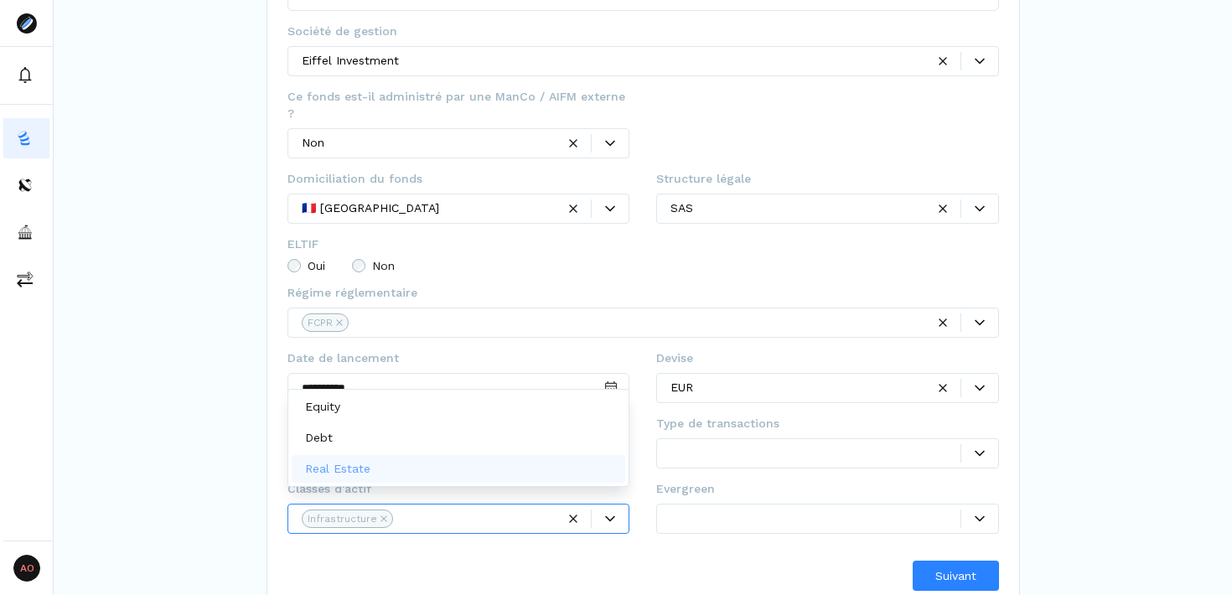
click at [662, 561] on div "Suivant" at bounding box center [644, 576] width 712 height 30
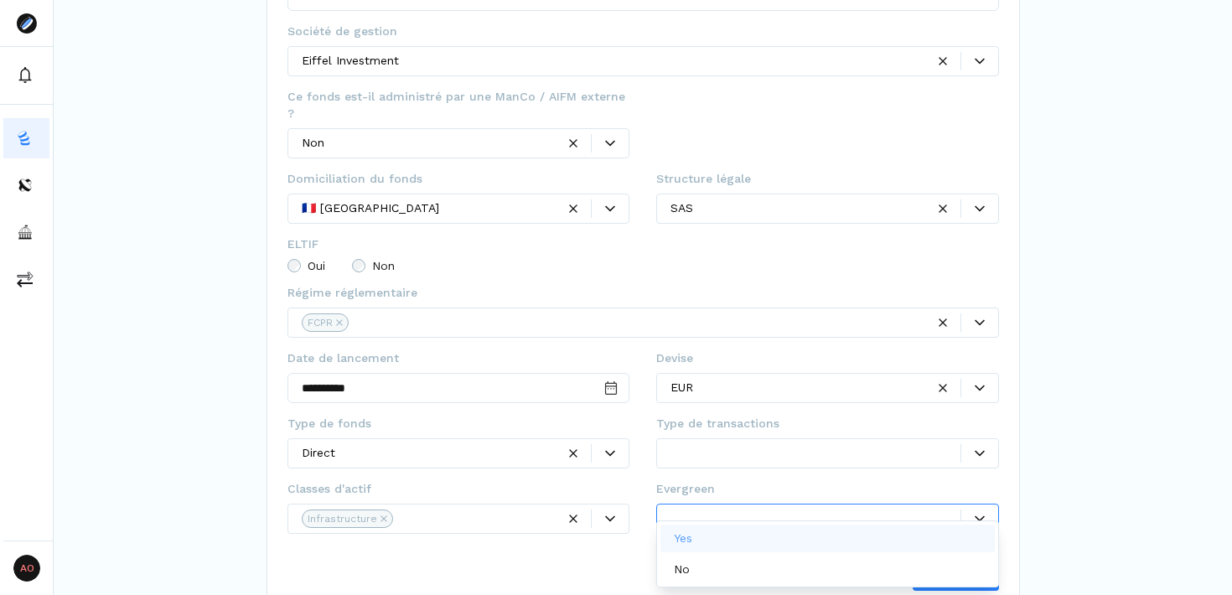
click at [973, 514] on div at bounding box center [980, 519] width 37 height 10
click at [838, 534] on div "Yes" at bounding box center [828, 539] width 335 height 28
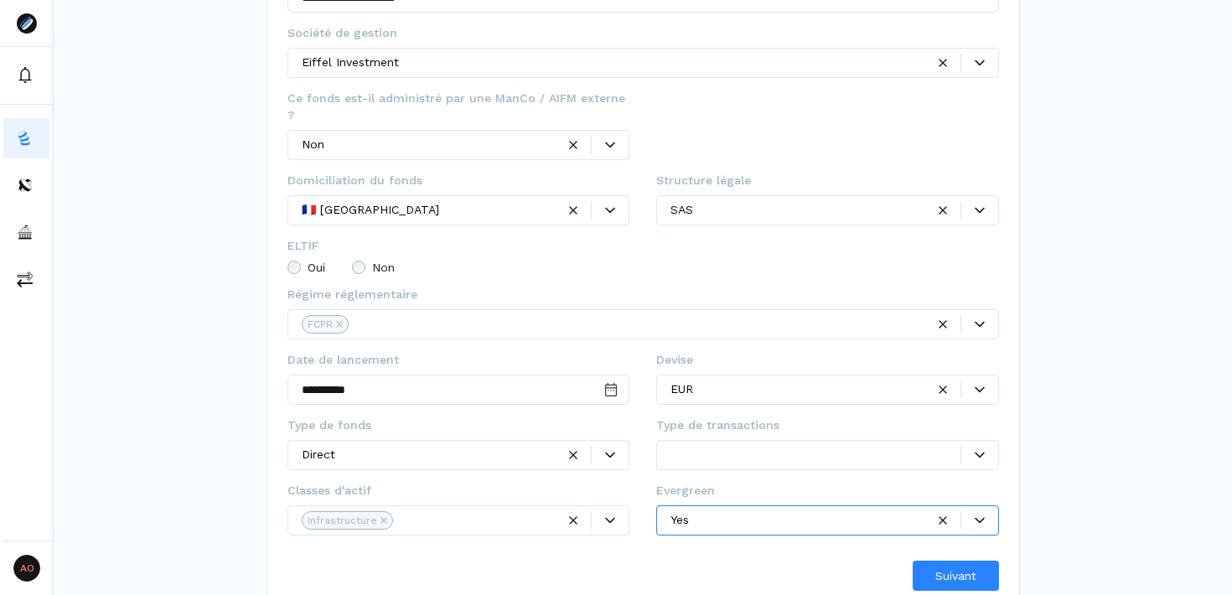
click at [908, 440] on div at bounding box center [827, 455] width 343 height 30
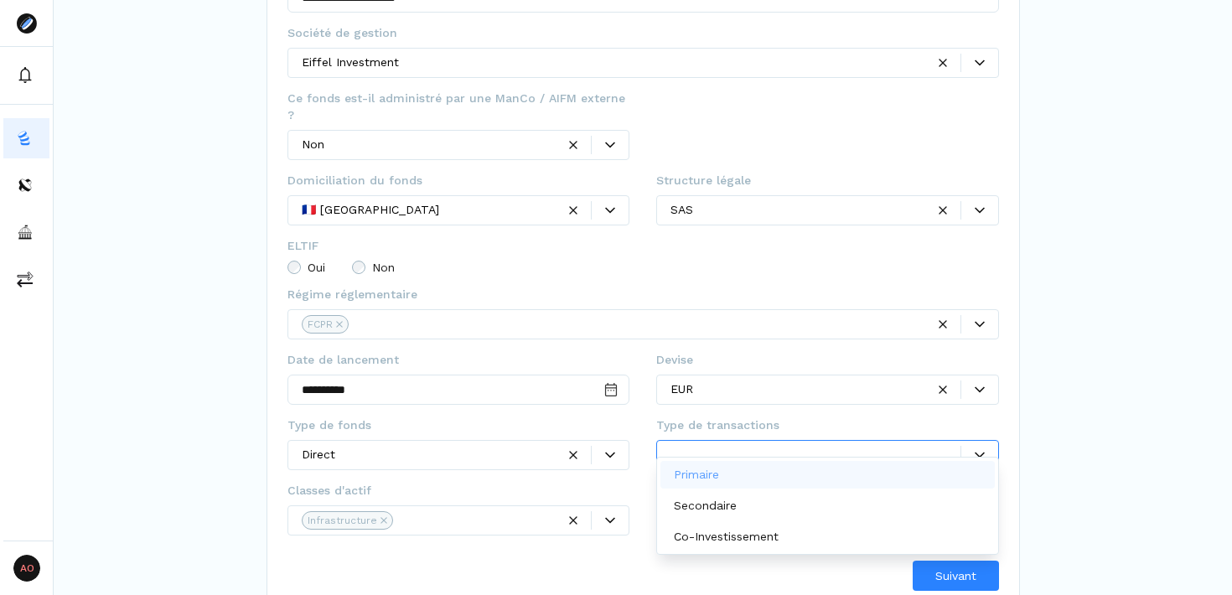
click at [812, 479] on div "Primaire" at bounding box center [828, 475] width 335 height 28
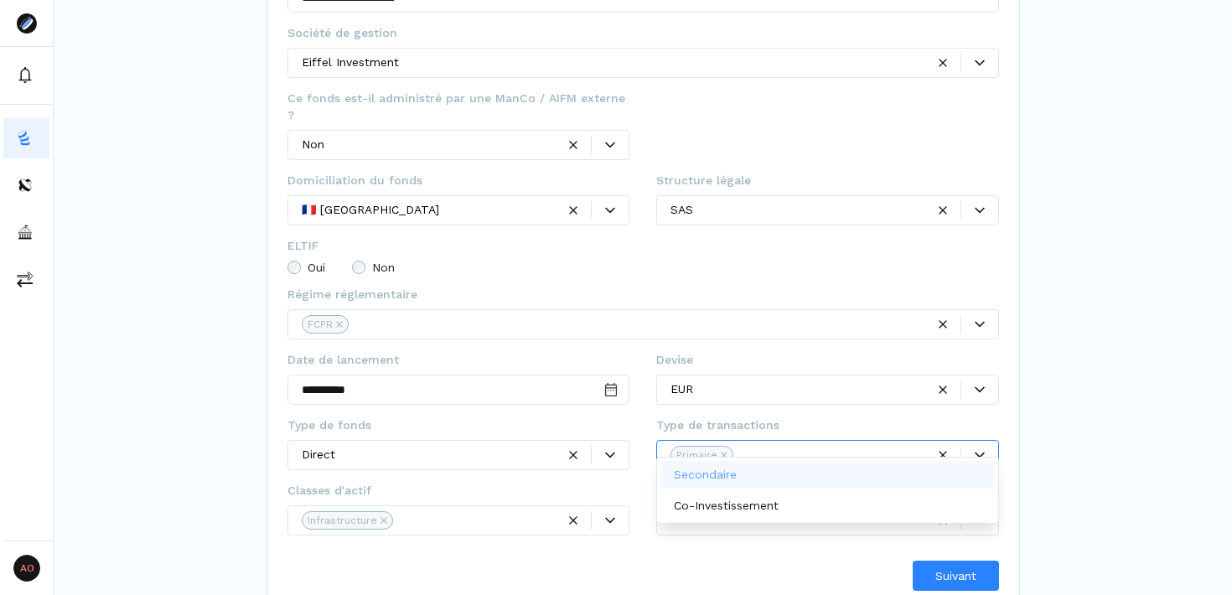
click at [812, 479] on div "Secondaire" at bounding box center [828, 475] width 335 height 28
click at [812, 479] on div "Co-Investissement" at bounding box center [828, 475] width 335 height 28
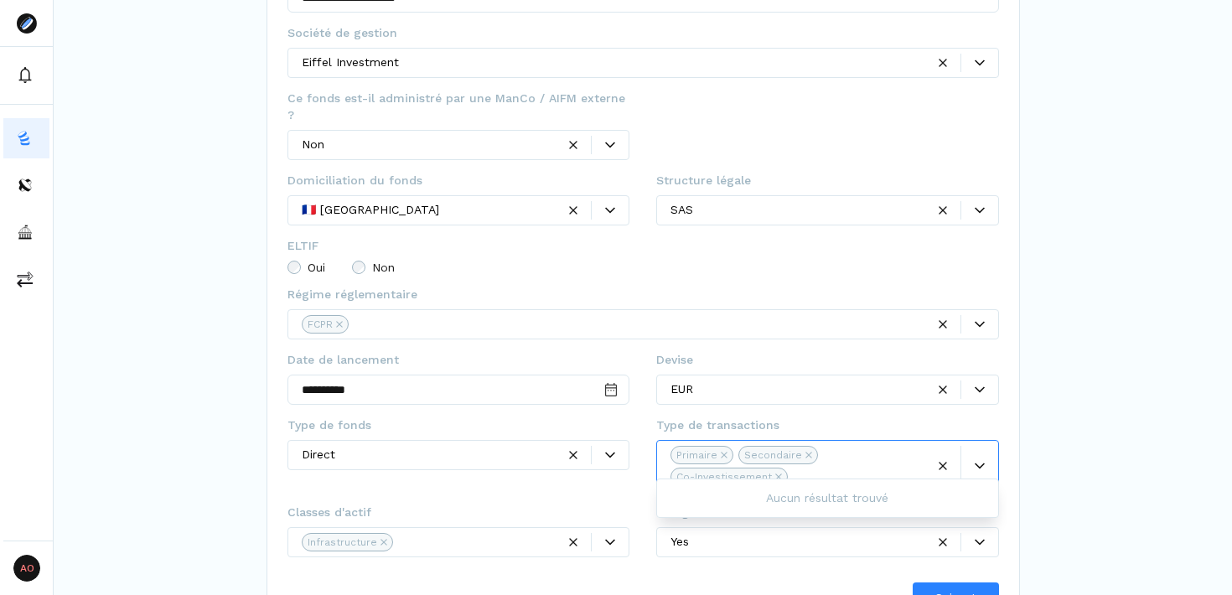
click at [1125, 459] on div "**********" at bounding box center [643, 171] width 1179 height 925
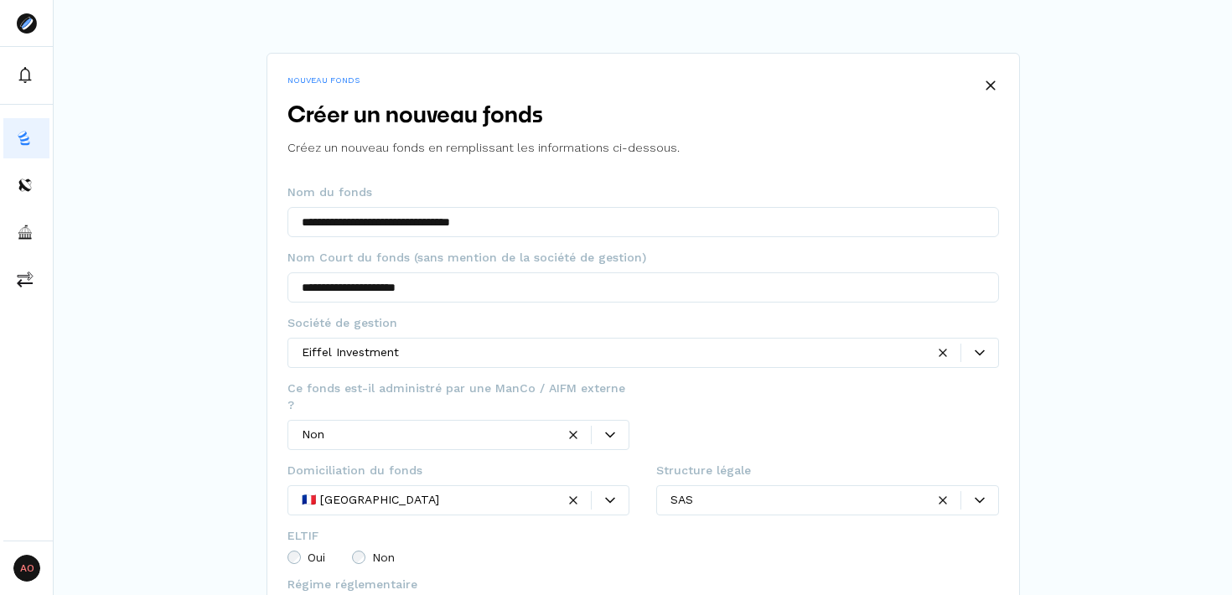
scroll to position [313, 0]
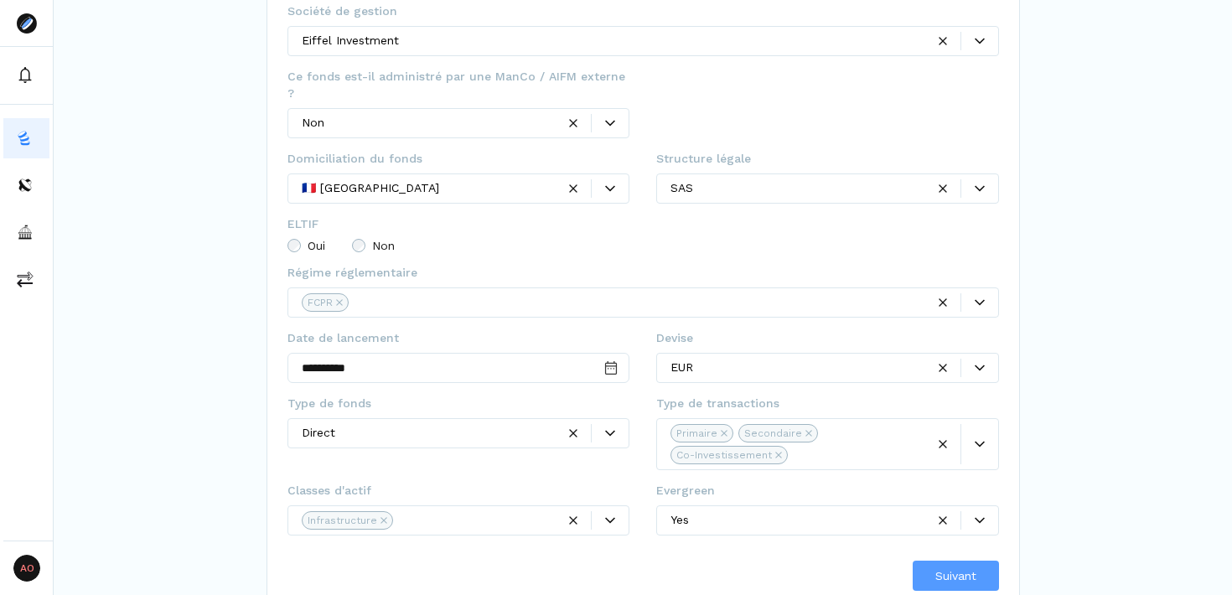
click at [968, 568] on button "Suivant" at bounding box center [956, 576] width 86 height 30
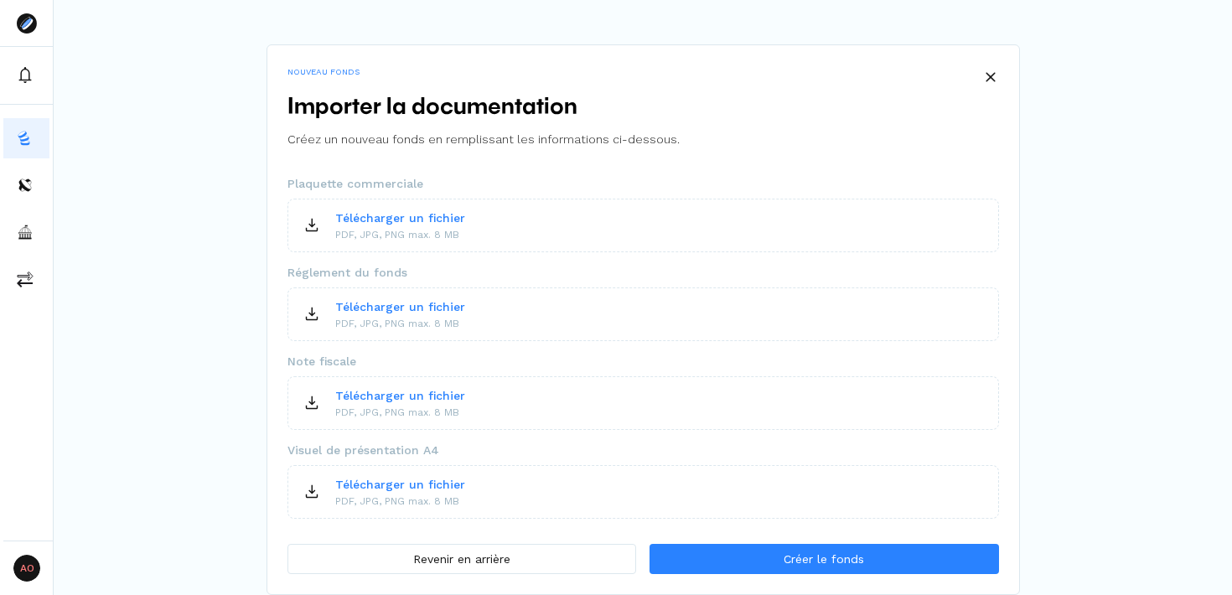
scroll to position [9, 0]
click at [1124, 126] on div "NOUVEAU FONDS Importer la documentation Créez un nouveau fonds en remplissant l…" at bounding box center [643, 293] width 1179 height 604
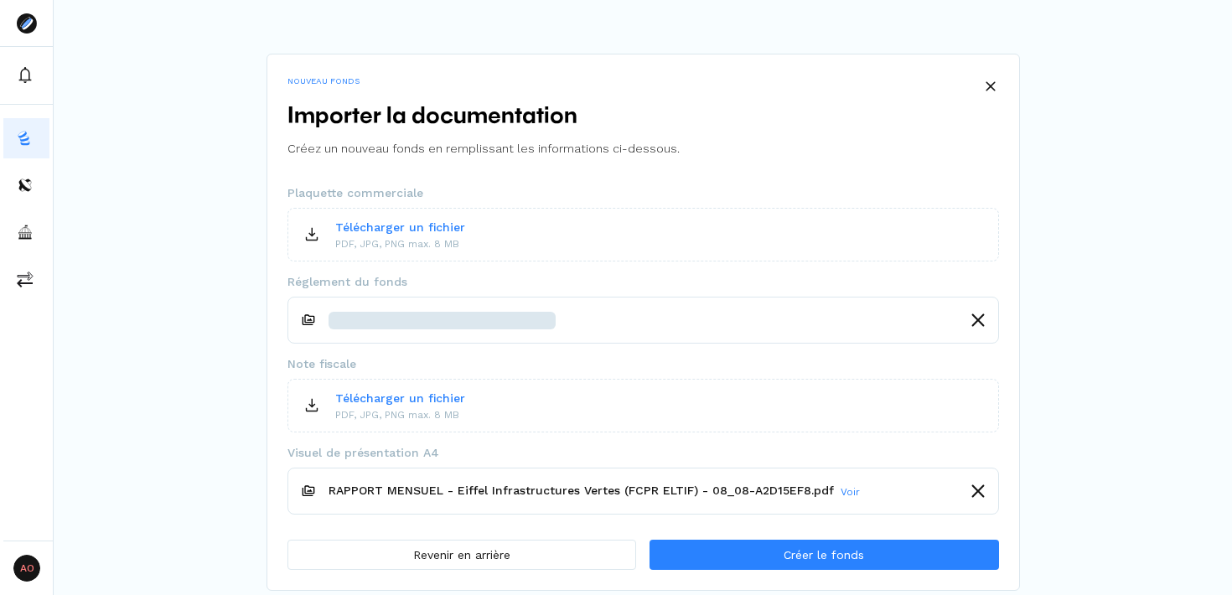
scroll to position [0, 0]
click at [1187, 241] on div "NOUVEAU FONDS Importer la documentation Créez un nouveau fonds en remplissant l…" at bounding box center [643, 295] width 1179 height 591
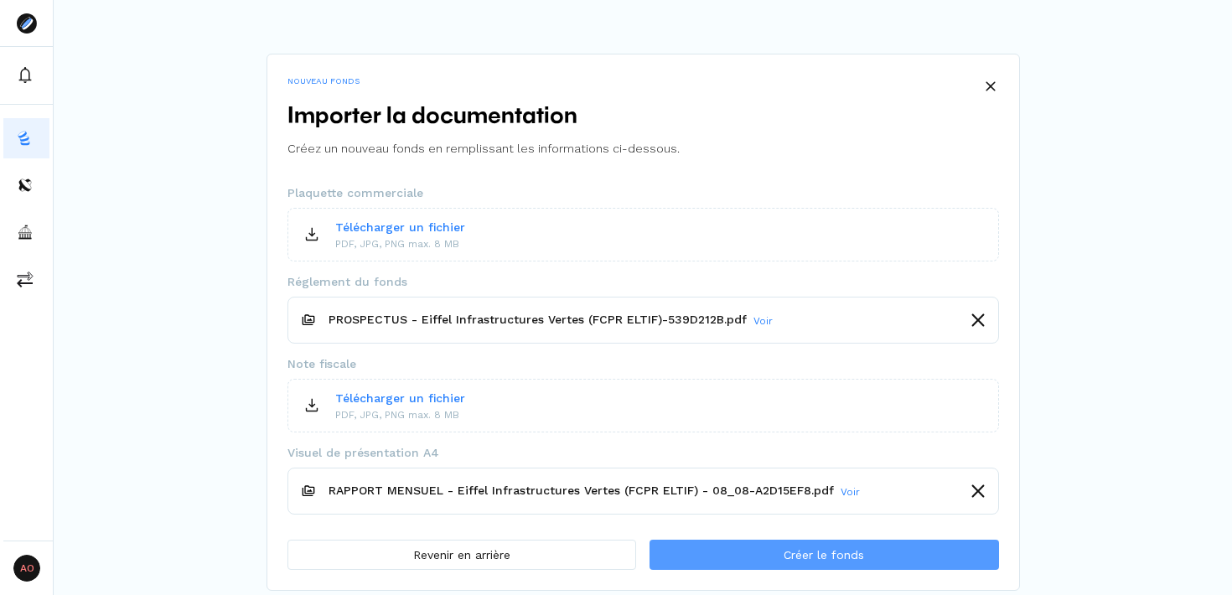
click at [852, 563] on button "Créer le fonds" at bounding box center [824, 555] width 349 height 30
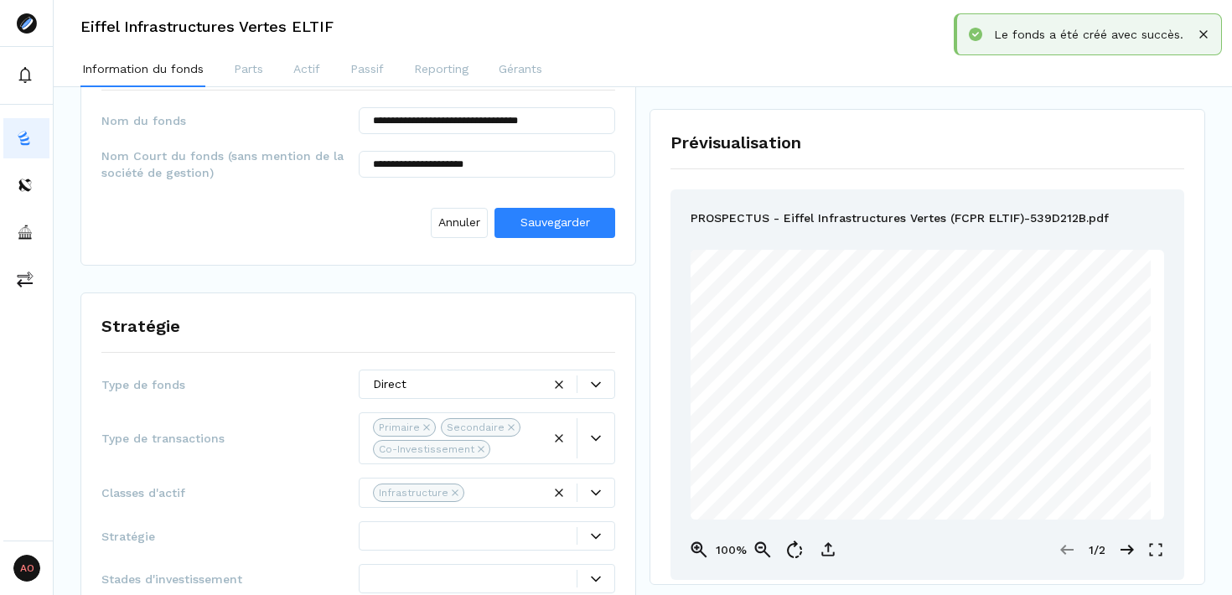
scroll to position [109, 0]
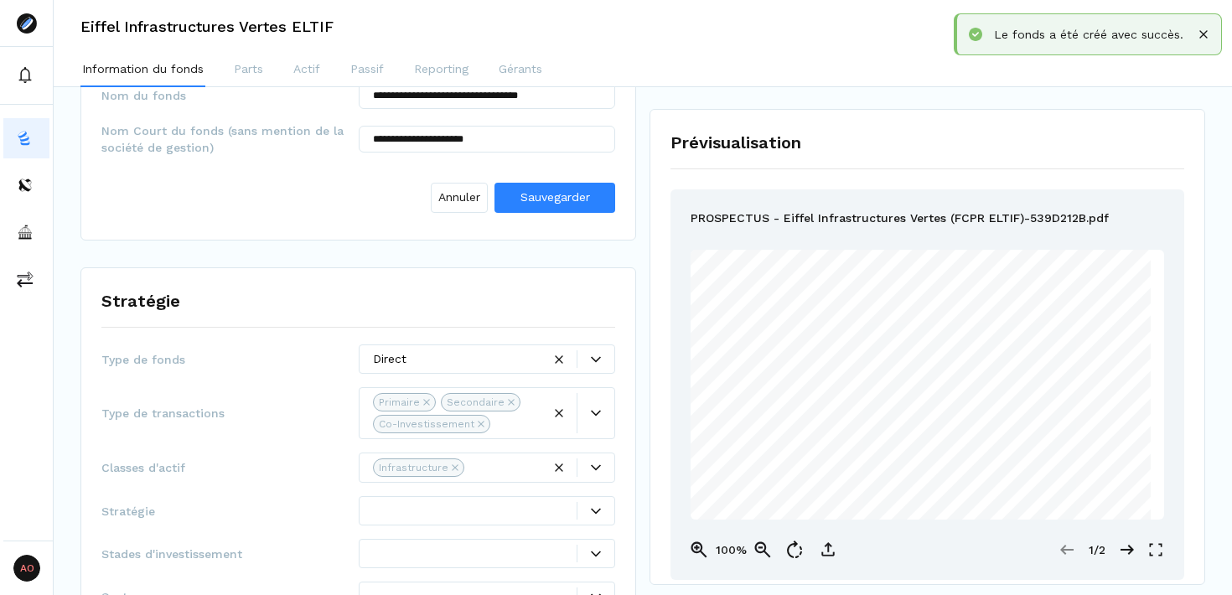
click at [608, 182] on div "Annuler Sauvegarder" at bounding box center [358, 194] width 514 height 50
click at [600, 191] on button "Sauvegarder" at bounding box center [555, 198] width 121 height 30
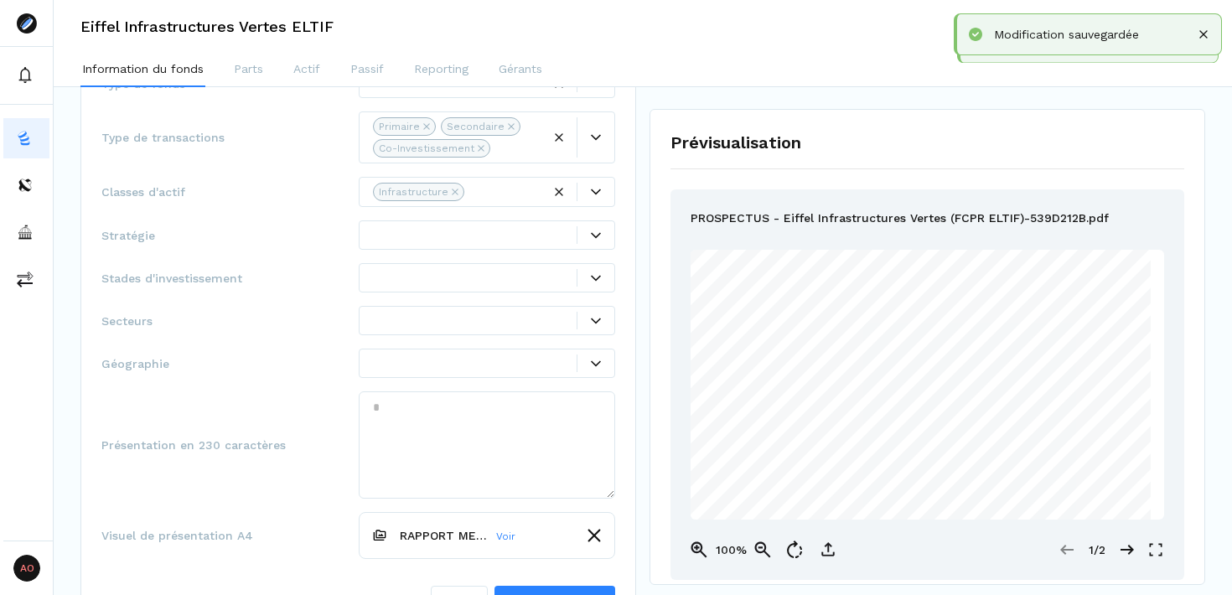
scroll to position [310, 0]
click at [579, 238] on div at bounding box center [596, 236] width 37 height 10
click at [599, 236] on icon at bounding box center [596, 236] width 10 height 6
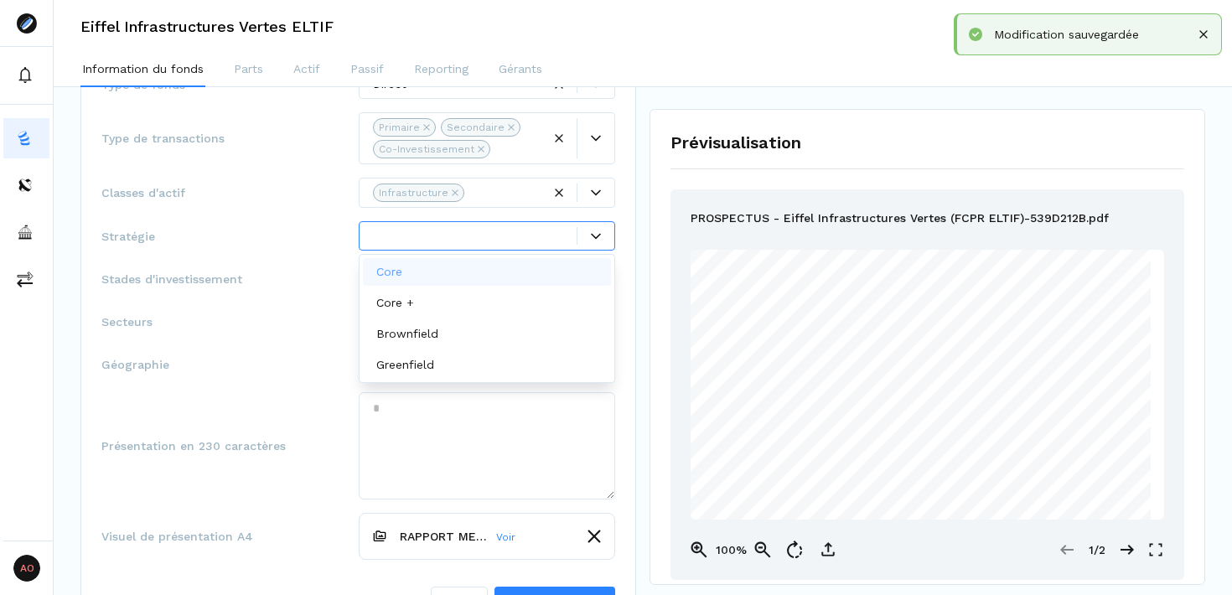
click at [596, 241] on div at bounding box center [596, 236] width 38 height 18
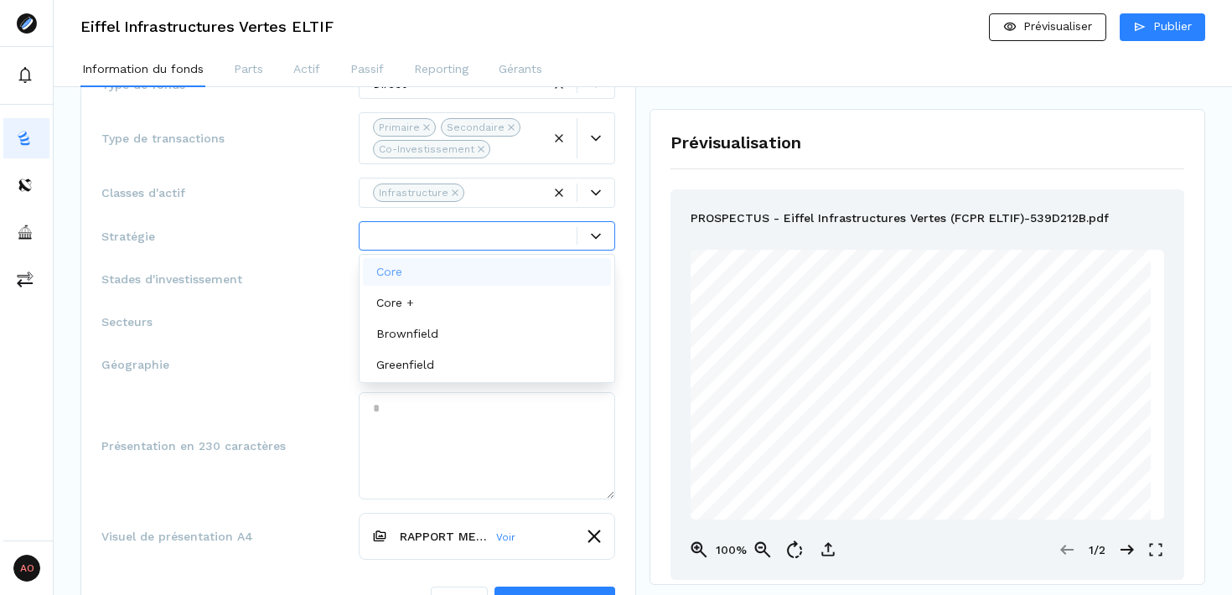
click at [252, 191] on span "Classes d'actif" at bounding box center [229, 192] width 257 height 17
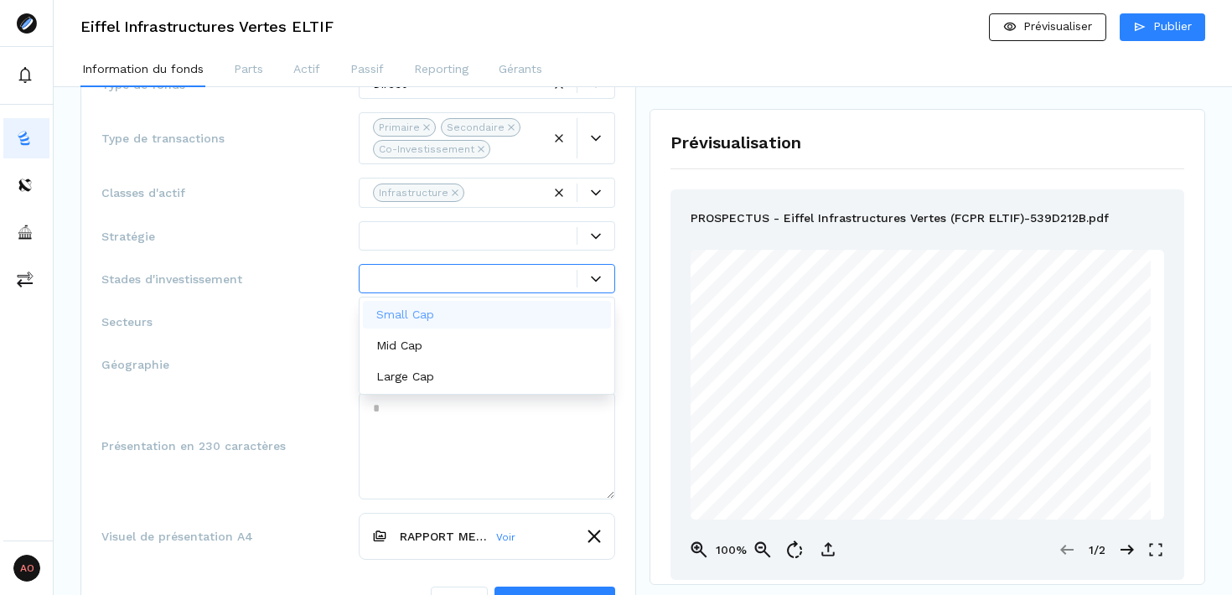
click at [588, 279] on div at bounding box center [596, 279] width 37 height 10
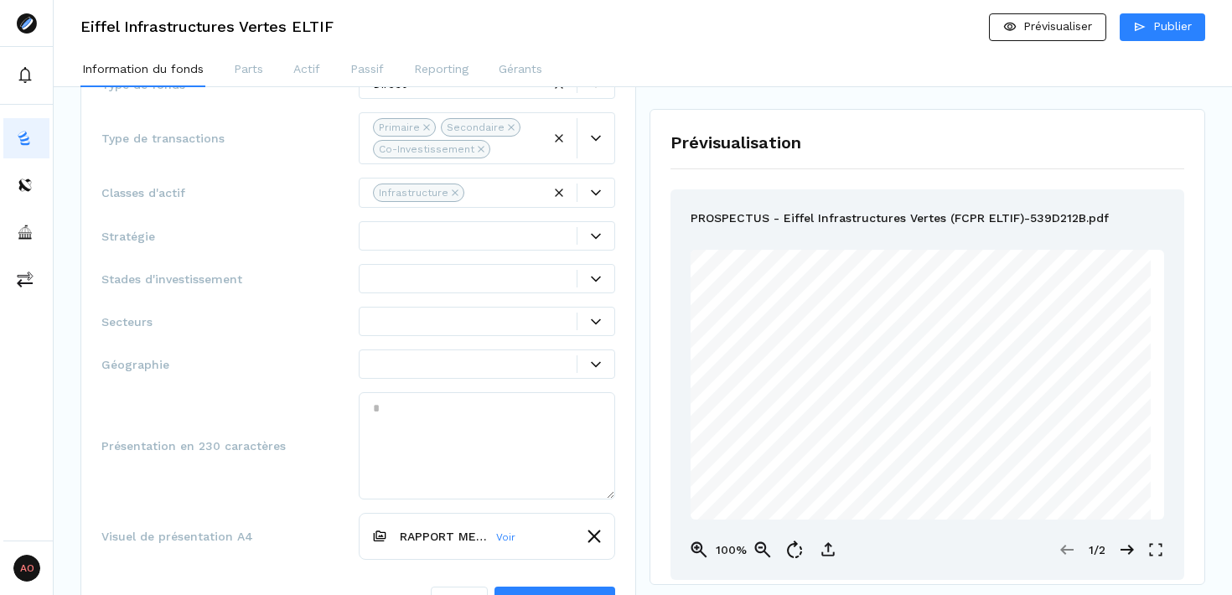
click at [632, 243] on div "Stratégie Type de fonds Direct Type de transactions Primaire Secondaire Co-Inve…" at bounding box center [358, 318] width 556 height 652
click at [594, 323] on icon at bounding box center [596, 322] width 10 height 6
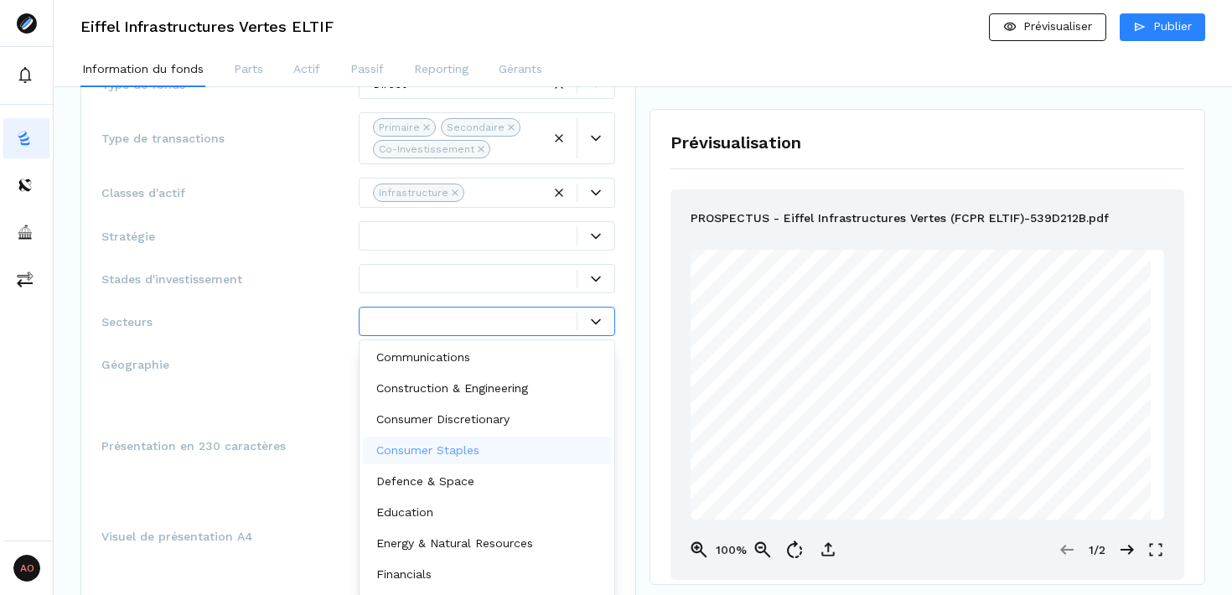
scroll to position [5, 0]
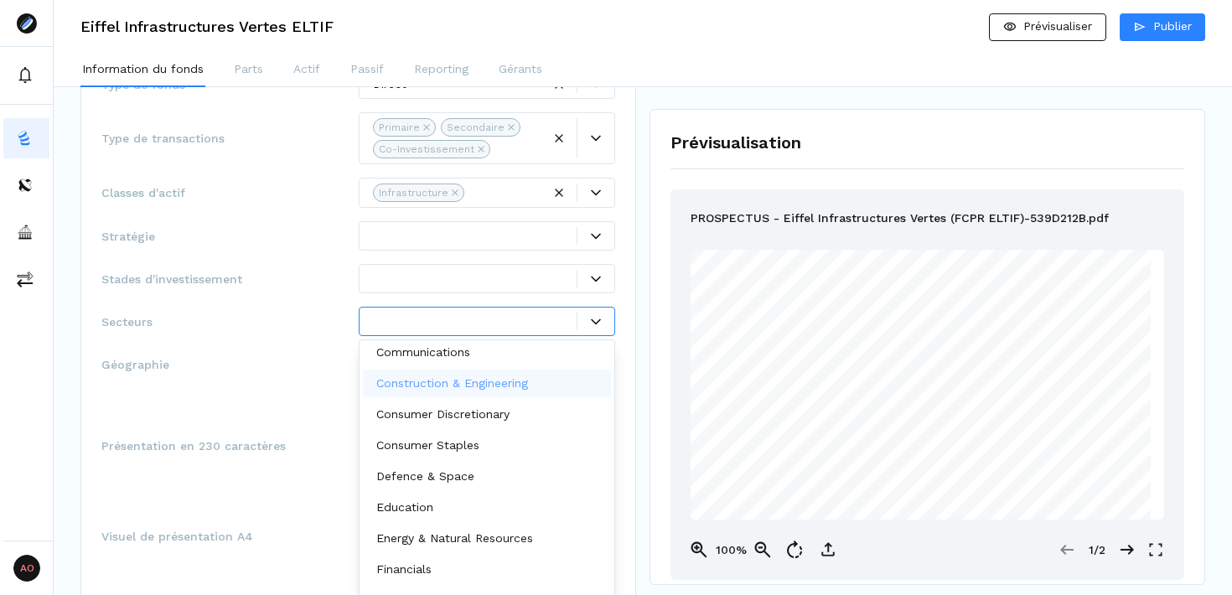
click at [528, 386] on p "Construction & Engineering" at bounding box center [452, 384] width 152 height 18
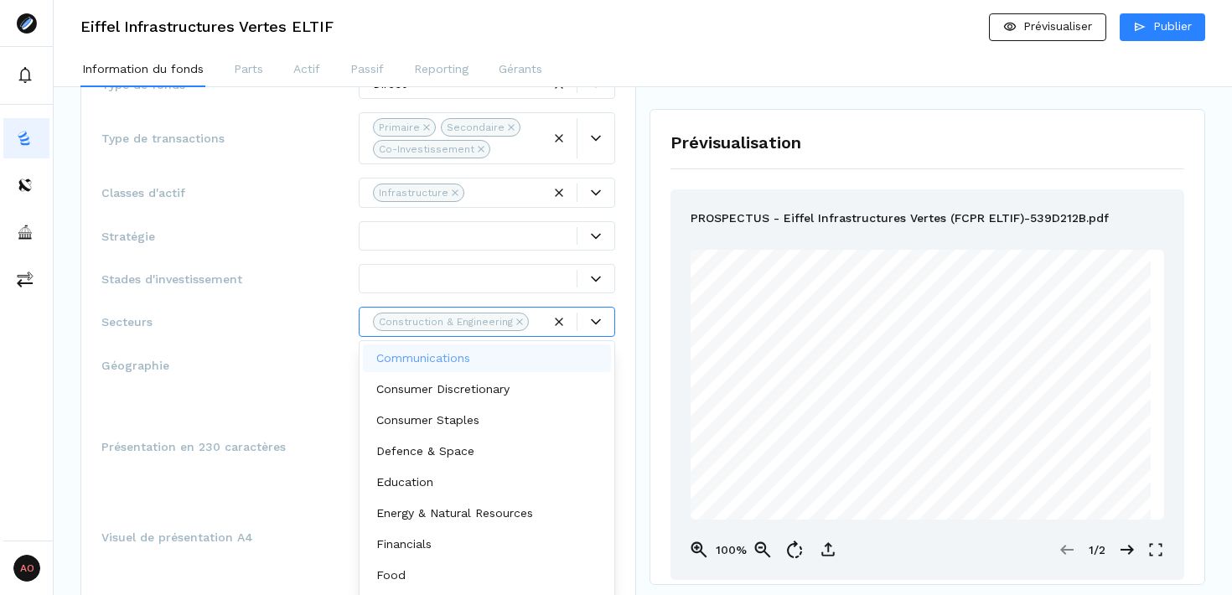
click at [608, 253] on div "Type de fonds Direct Type de transactions Primaire Secondaire Co-Investissement…" at bounding box center [358, 347] width 514 height 555
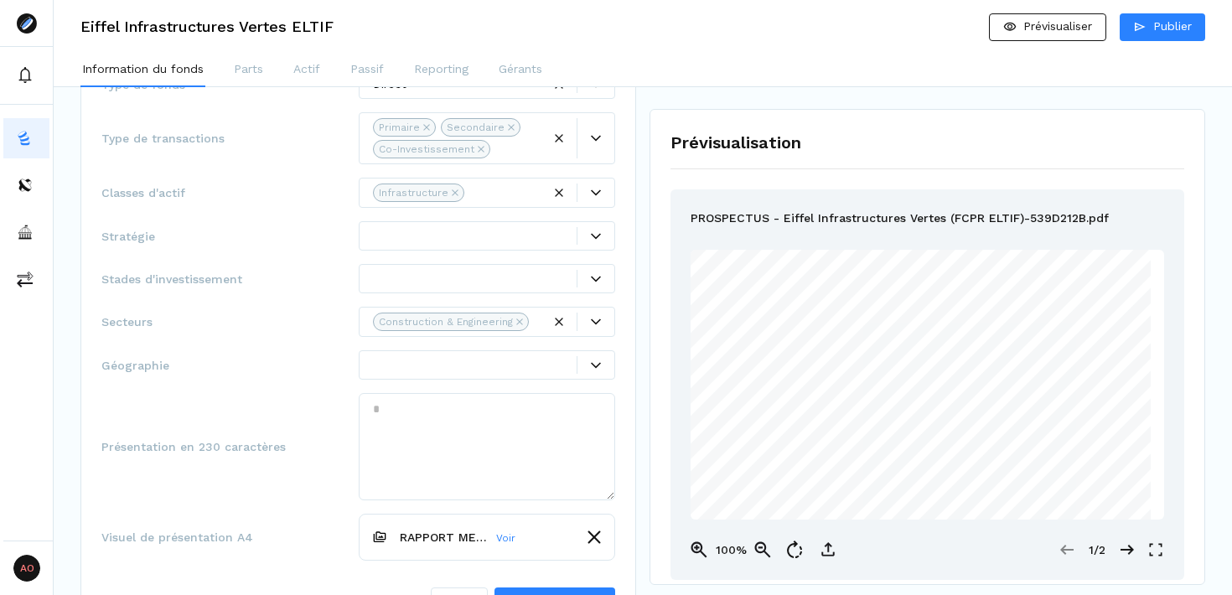
click at [598, 241] on div at bounding box center [596, 236] width 38 height 18
click at [628, 262] on div "Stratégie Type de fonds Direct Type de transactions Primaire Secondaire Co-Inve…" at bounding box center [358, 318] width 556 height 653
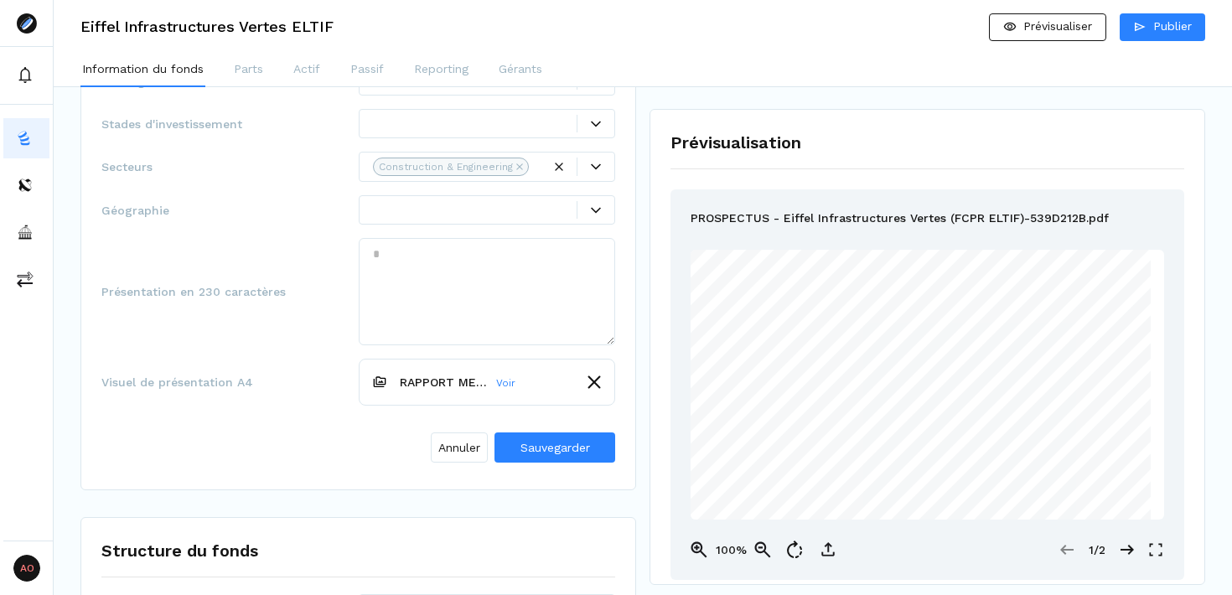
scroll to position [464, 0]
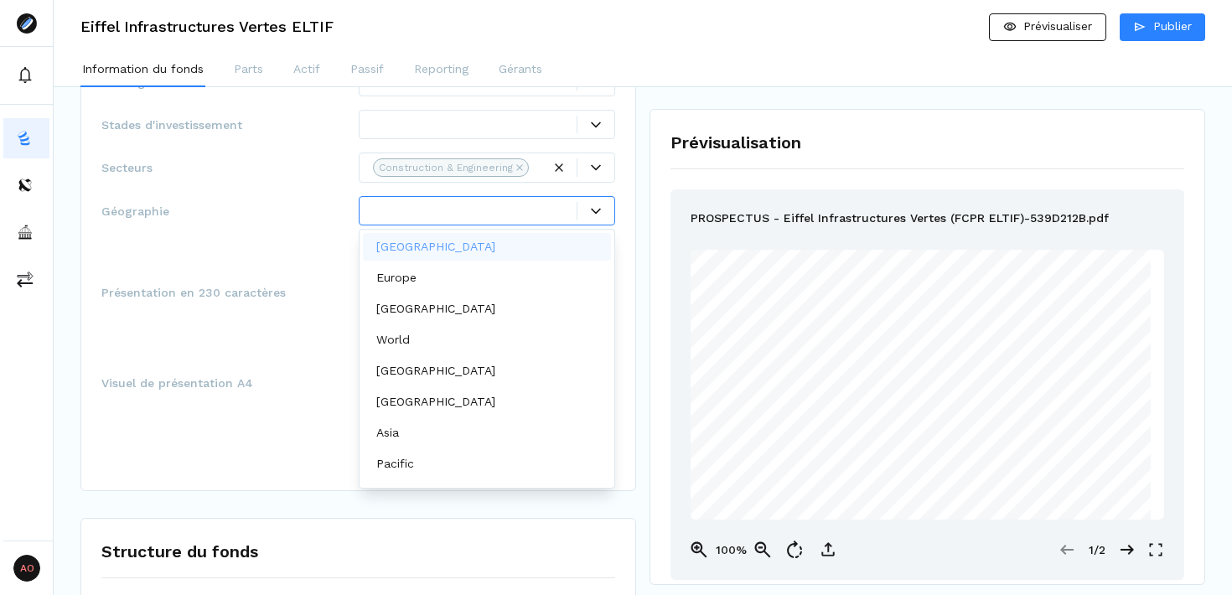
click at [594, 212] on icon at bounding box center [596, 211] width 10 height 10
click at [450, 285] on div "Europe" at bounding box center [487, 278] width 249 height 28
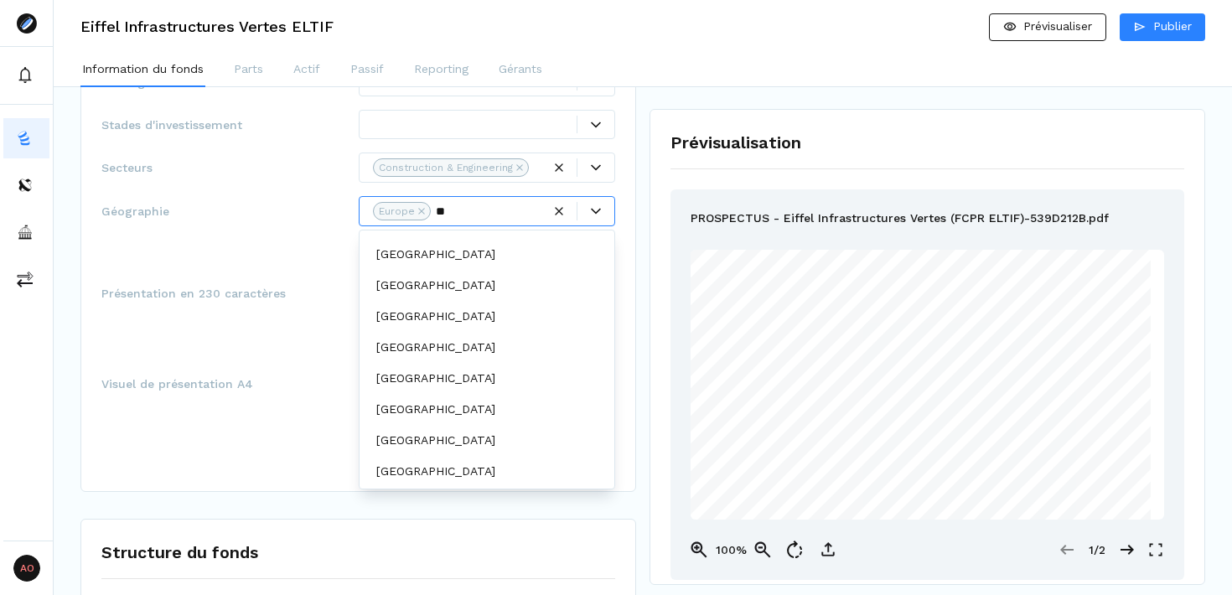
scroll to position [0, 0]
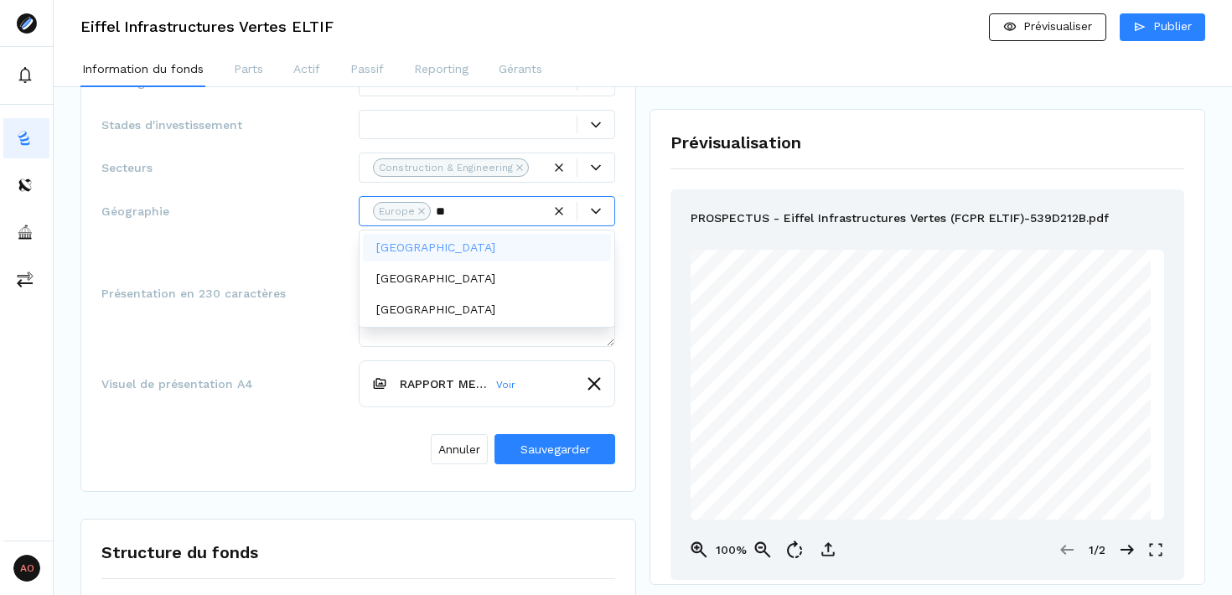
type input "***"
click at [470, 249] on div "[GEOGRAPHIC_DATA]" at bounding box center [487, 248] width 249 height 28
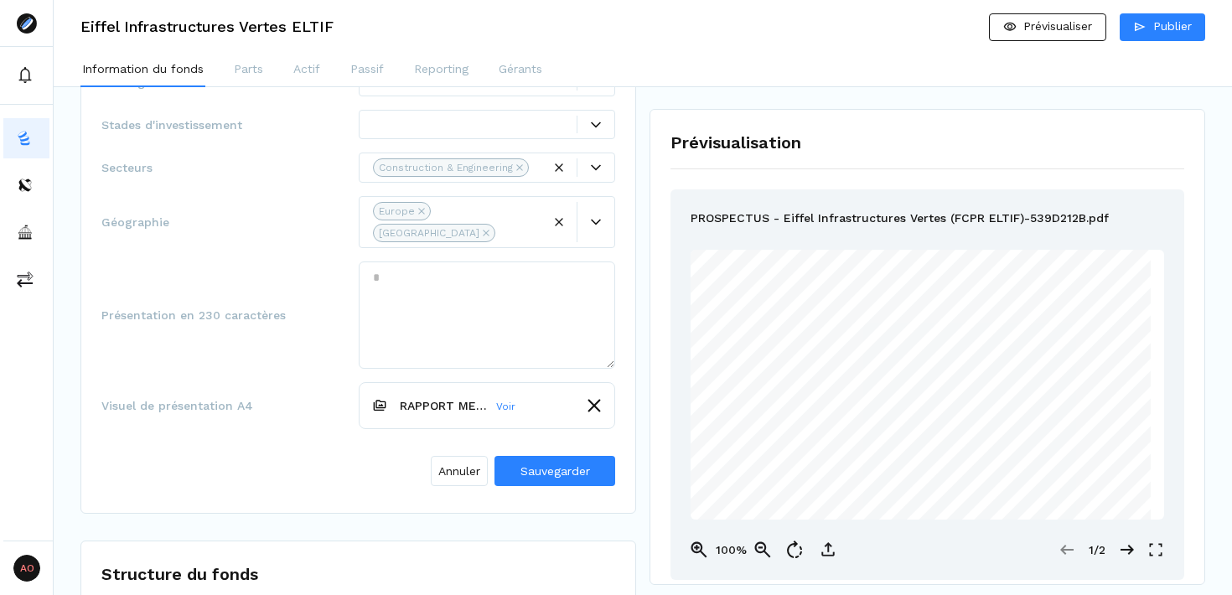
click at [269, 195] on div "Type de fonds Direct Type de transactions Primaire Secondaire Co-Investissement…" at bounding box center [358, 204] width 514 height 578
click at [223, 34] on h3 "Eiffel Infrastructures Vertes ELTIF" at bounding box center [206, 26] width 253 height 15
copy div "Eiffel Infrastructures Vertes ELTIF Prévisualiser Publier"
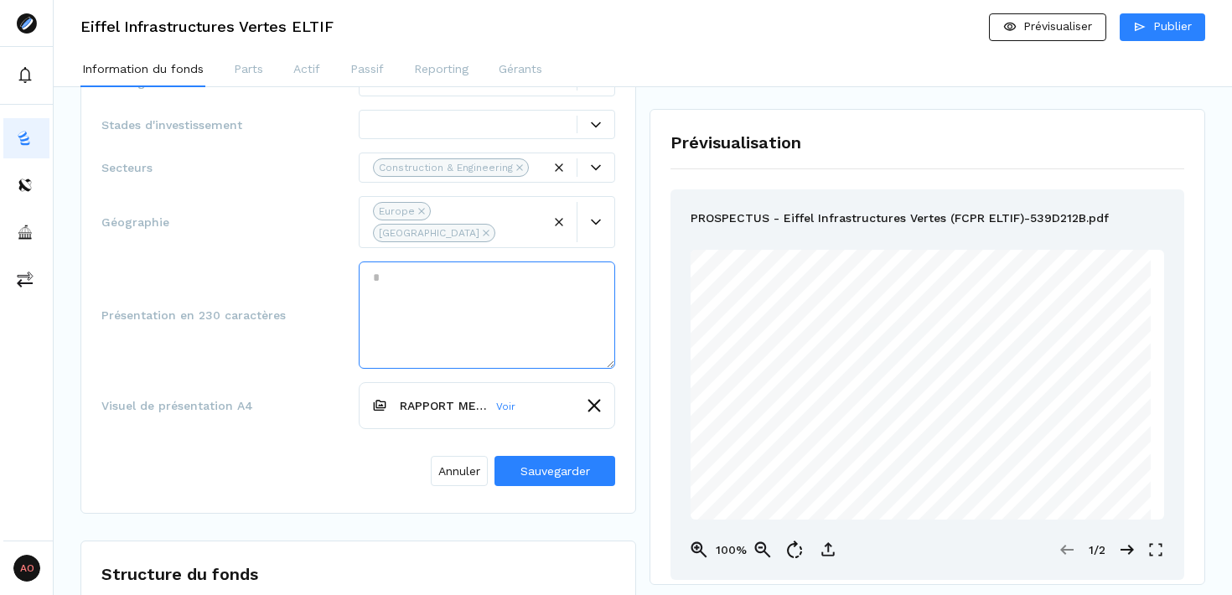
click at [392, 262] on textarea at bounding box center [487, 315] width 257 height 107
paste textarea "**********"
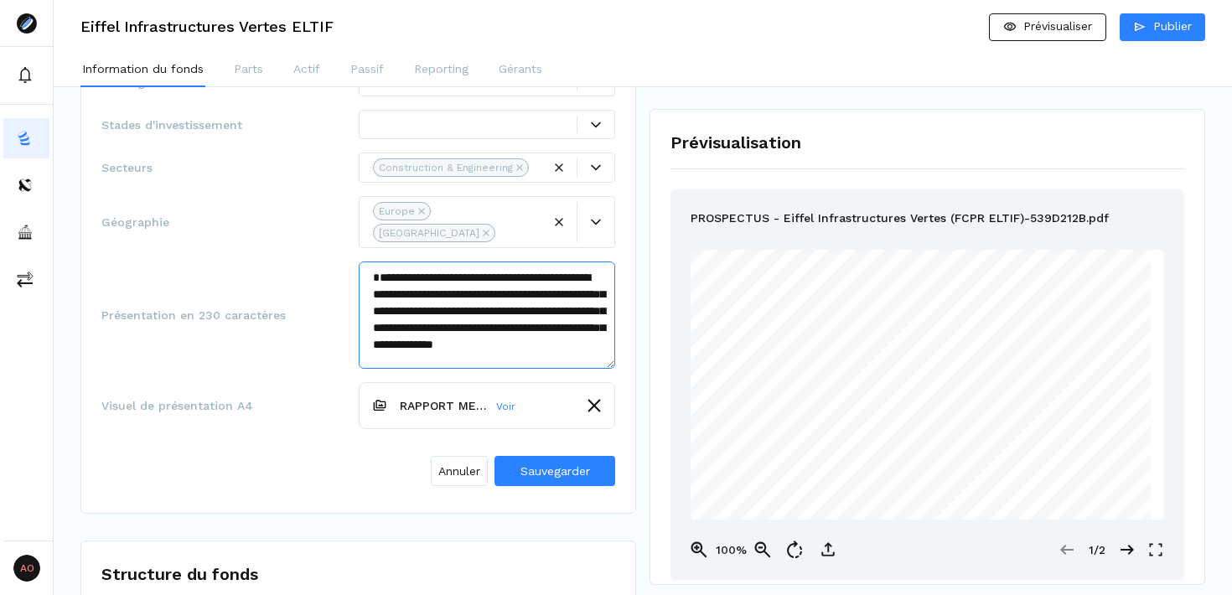
drag, startPoint x: 413, startPoint y: 272, endPoint x: 528, endPoint y: 259, distance: 115.6
click at [528, 262] on textarea "**********" at bounding box center [487, 315] width 257 height 107
drag, startPoint x: 417, startPoint y: 304, endPoint x: 551, endPoint y: 310, distance: 134.3
click at [551, 310] on textarea "**********" at bounding box center [487, 315] width 257 height 107
click at [400, 338] on textarea "**********" at bounding box center [487, 315] width 257 height 107
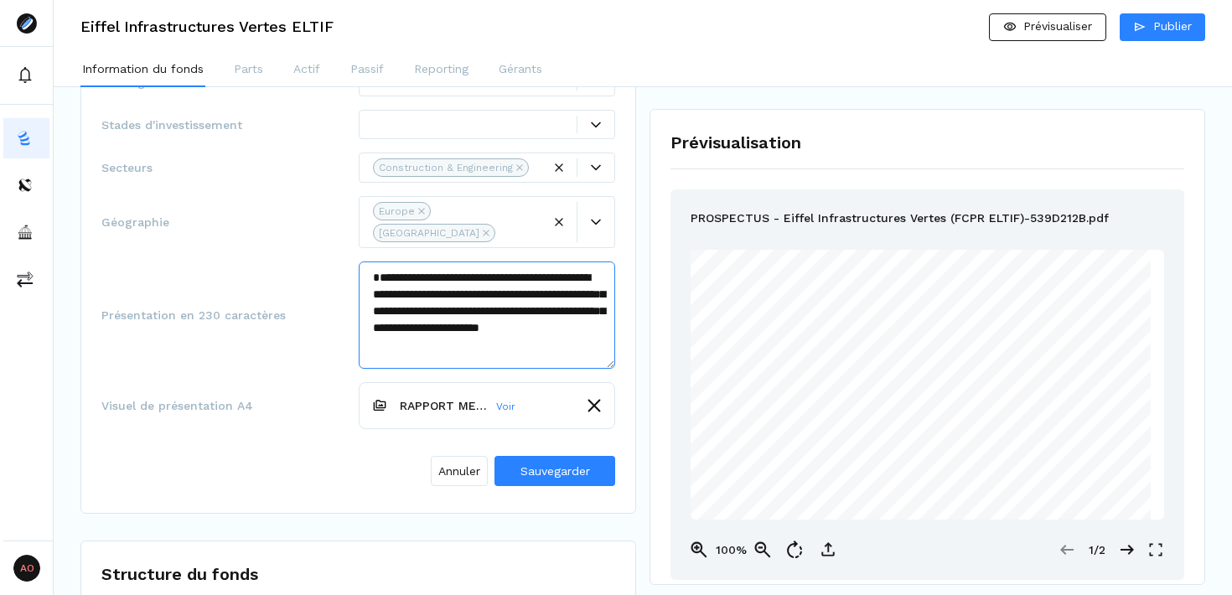
click at [410, 336] on textarea "**********" at bounding box center [487, 315] width 257 height 107
paste textarea "**********"
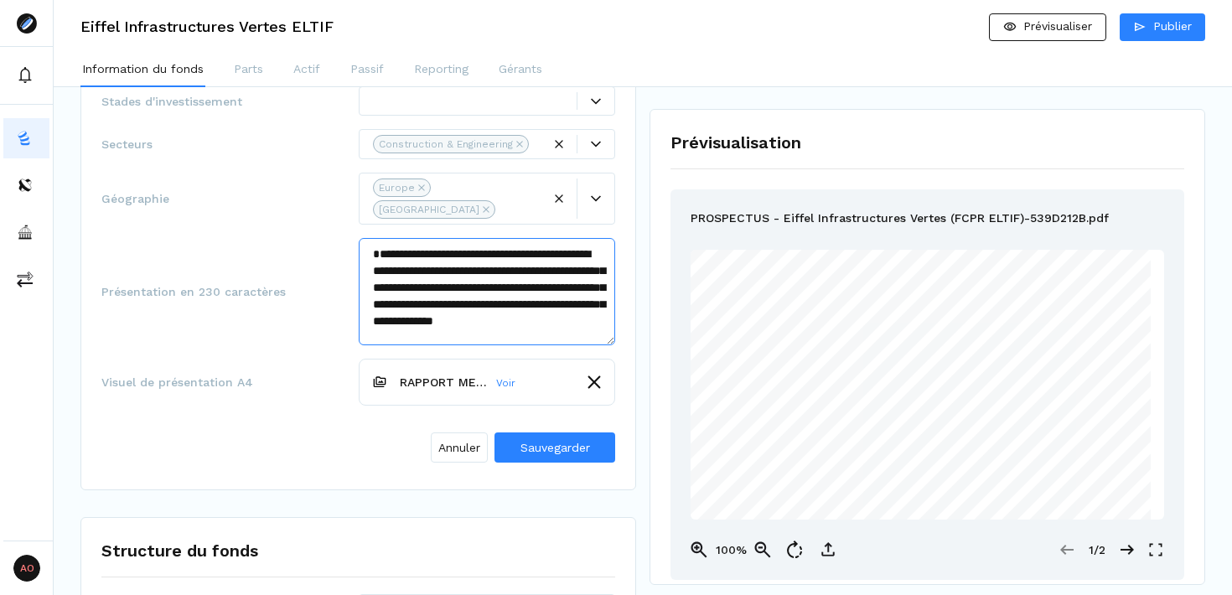
scroll to position [25, 0]
drag, startPoint x: 424, startPoint y: 311, endPoint x: 510, endPoint y: 293, distance: 87.5
click at [510, 293] on textarea "**********" at bounding box center [487, 291] width 257 height 107
click at [381, 238] on textarea "**********" at bounding box center [487, 291] width 257 height 107
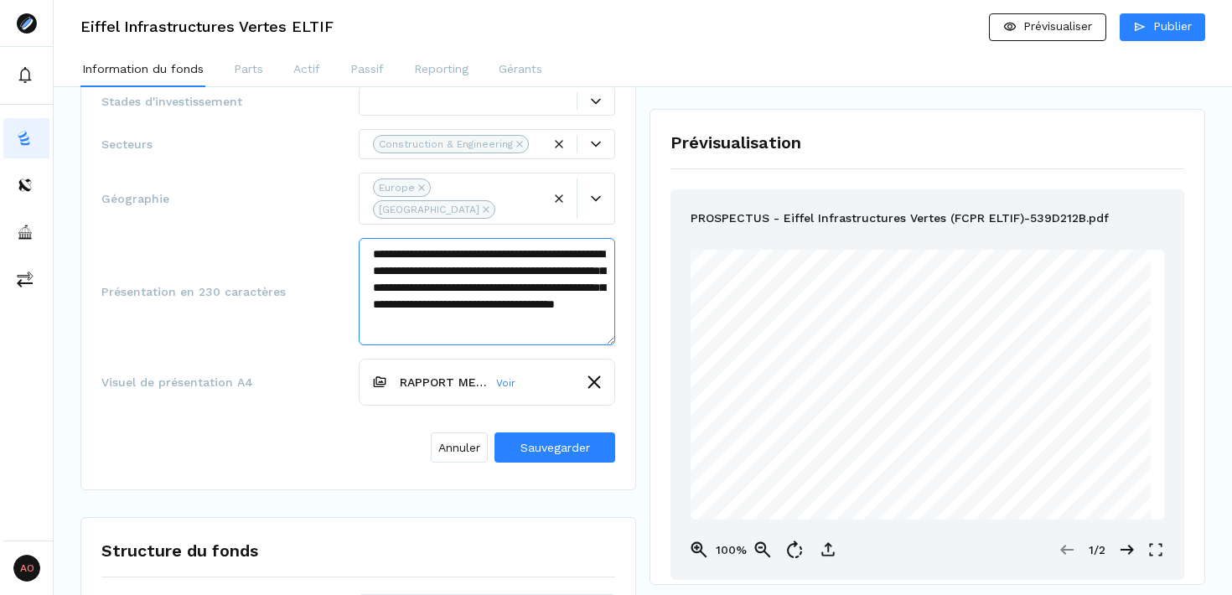
scroll to position [7, 0]
type textarea "**********"
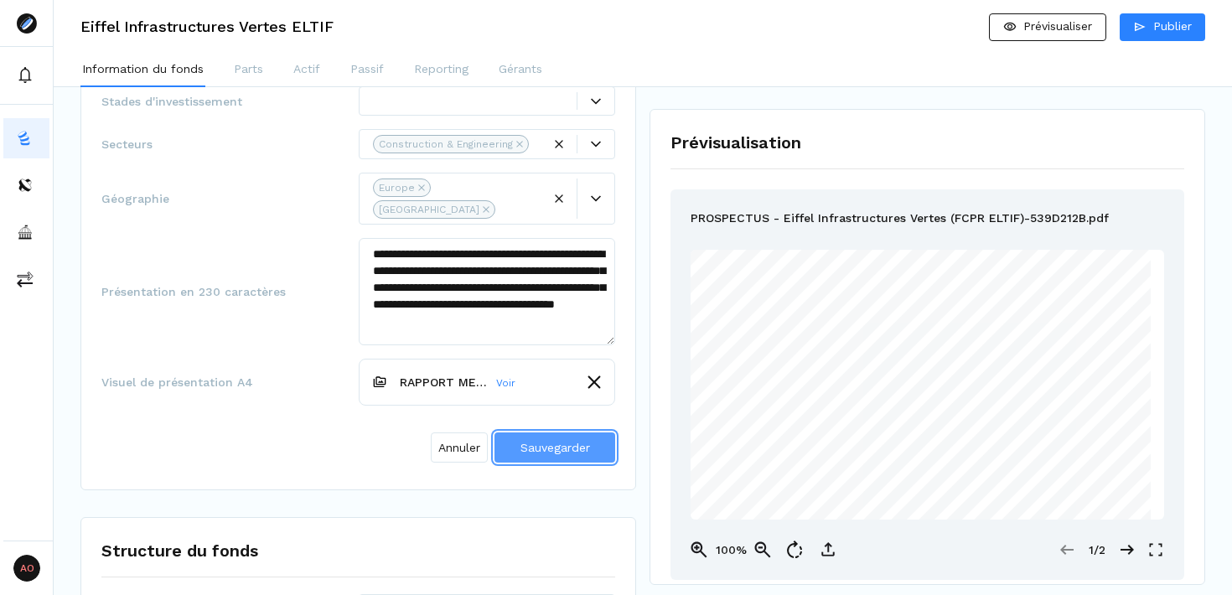
click at [553, 441] on span "Sauvegarder" at bounding box center [556, 447] width 70 height 13
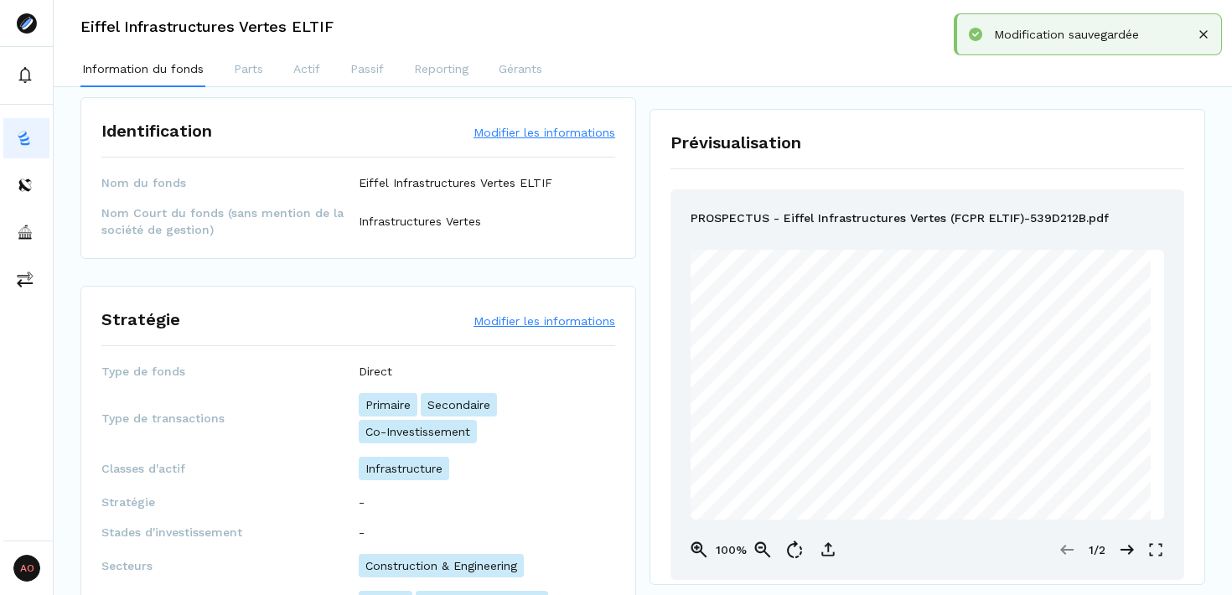
scroll to position [15, 0]
click at [506, 320] on button "Modifier les informations" at bounding box center [545, 322] width 142 height 17
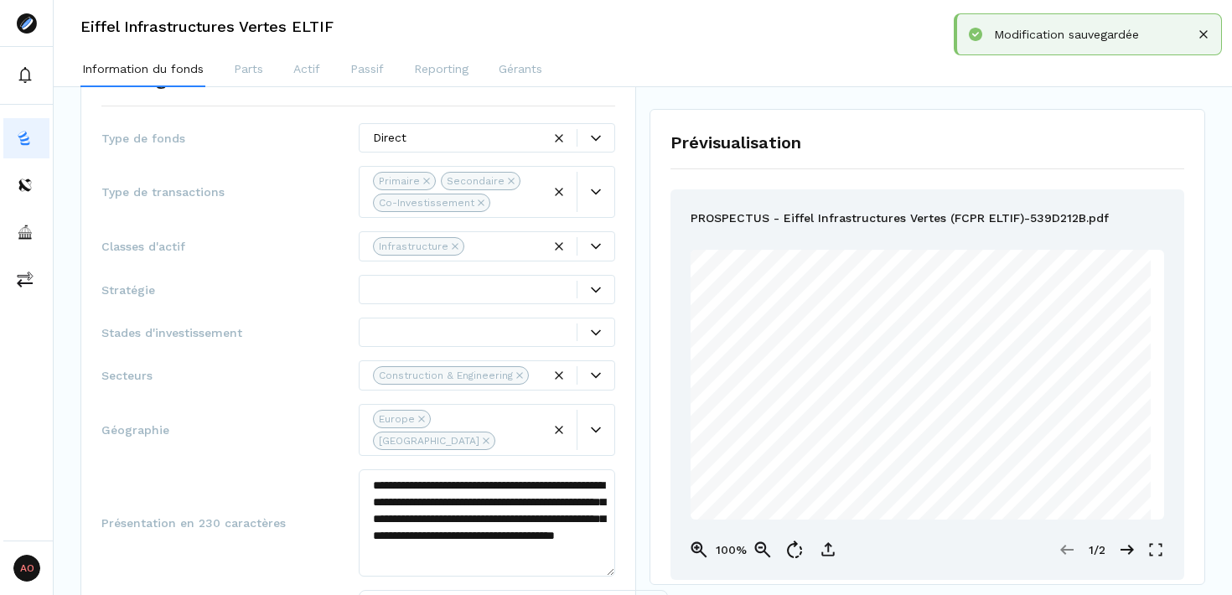
scroll to position [263, 0]
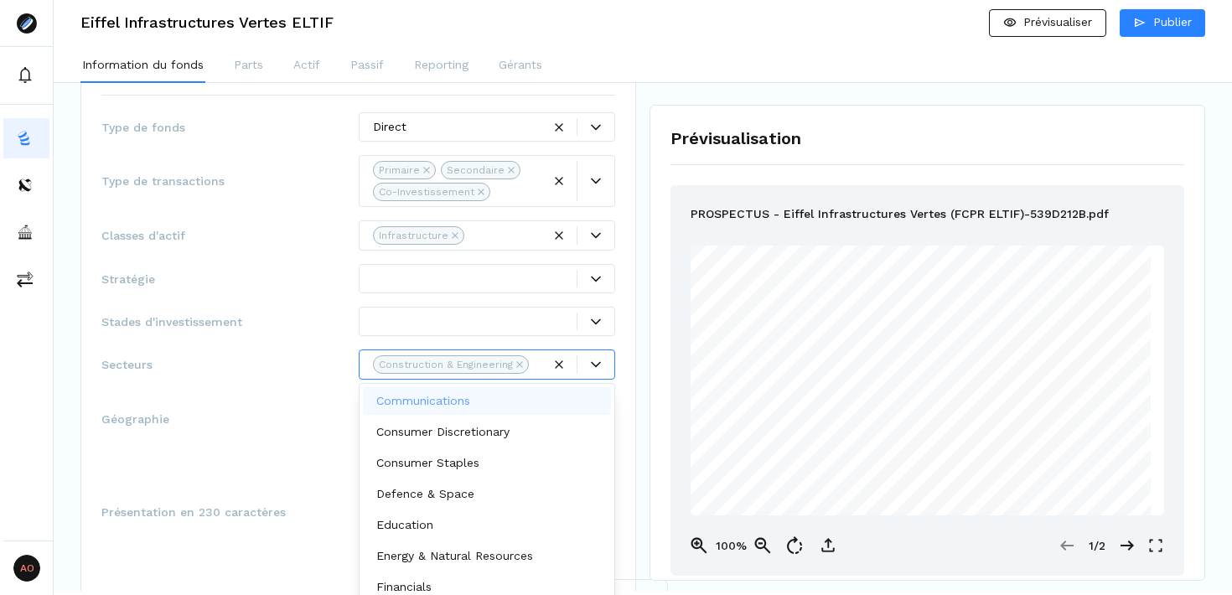
click at [589, 376] on div "Construction & Engineering" at bounding box center [487, 365] width 257 height 30
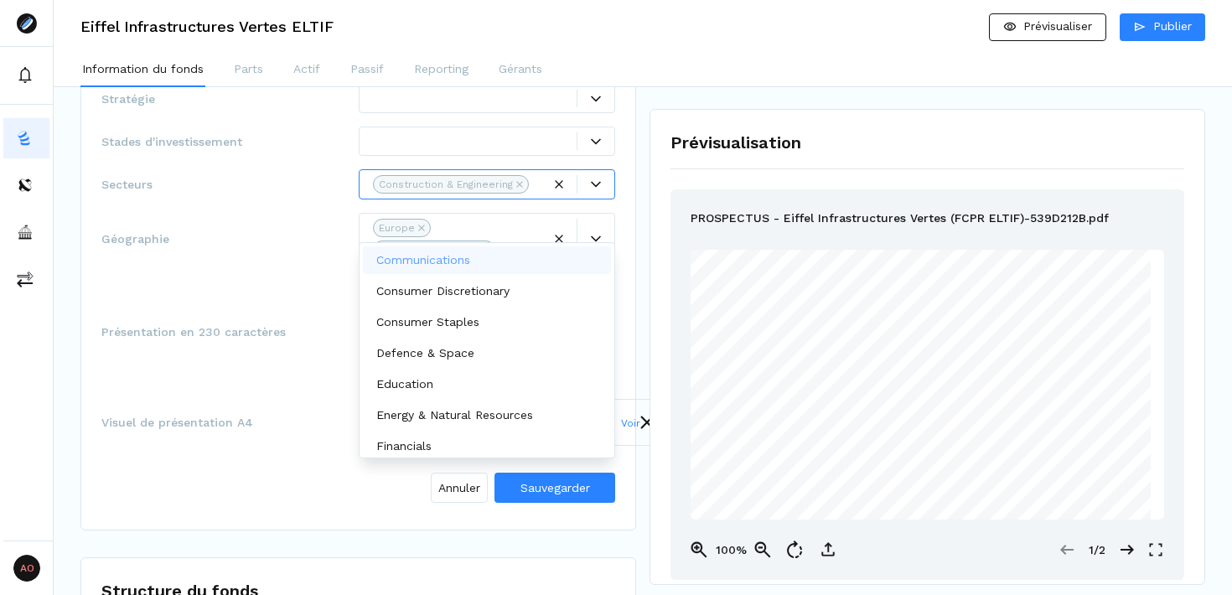
scroll to position [449, 0]
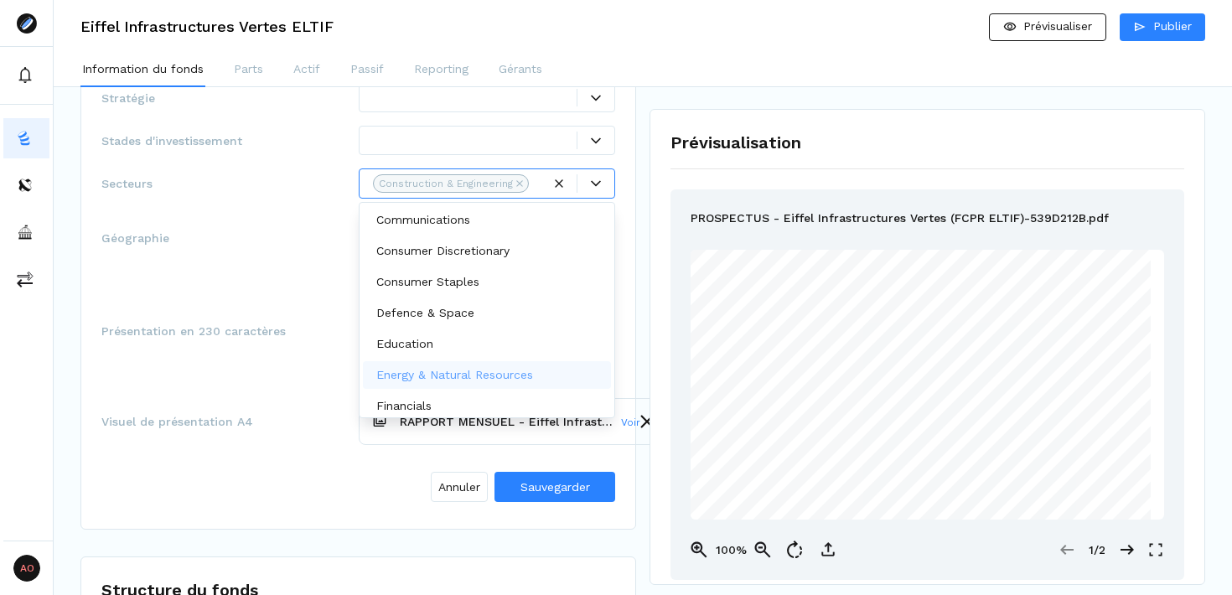
click at [475, 380] on p "Energy & Natural Resources" at bounding box center [454, 375] width 157 height 18
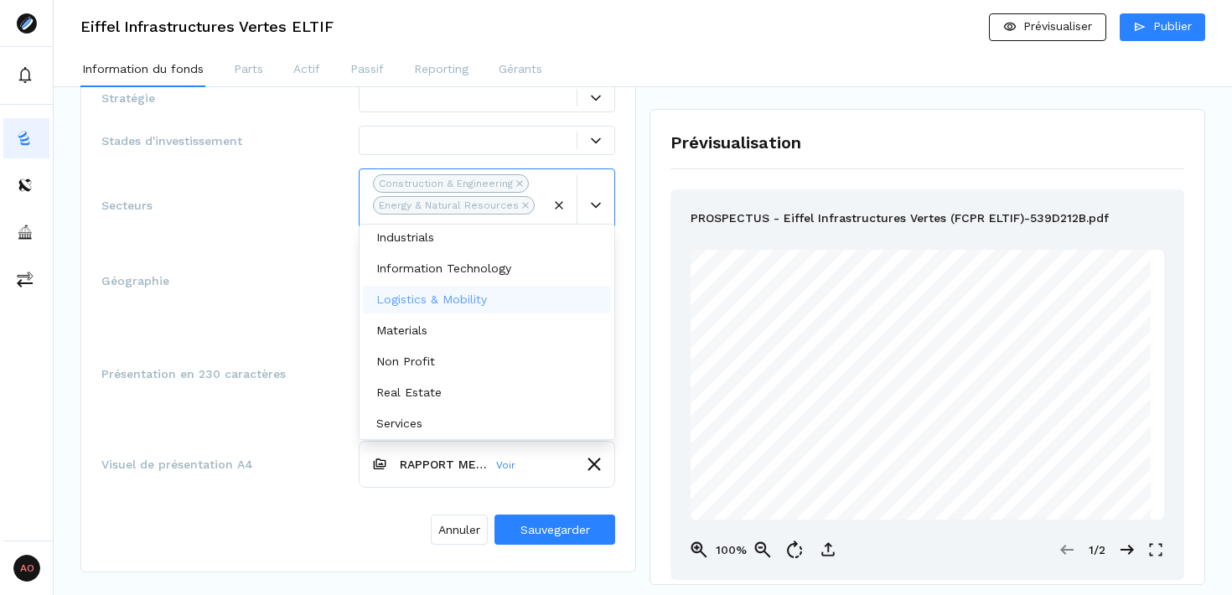
scroll to position [254, 0]
click at [300, 273] on div "**********" at bounding box center [358, 241] width 514 height 620
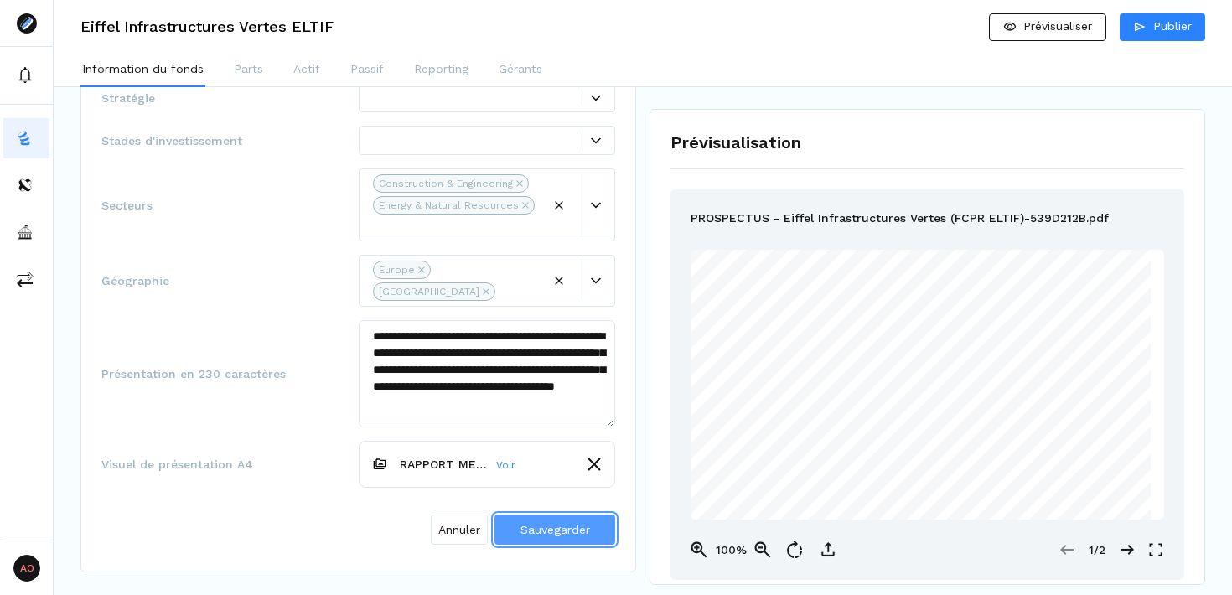
click at [570, 523] on span "Sauvegarder" at bounding box center [556, 529] width 70 height 13
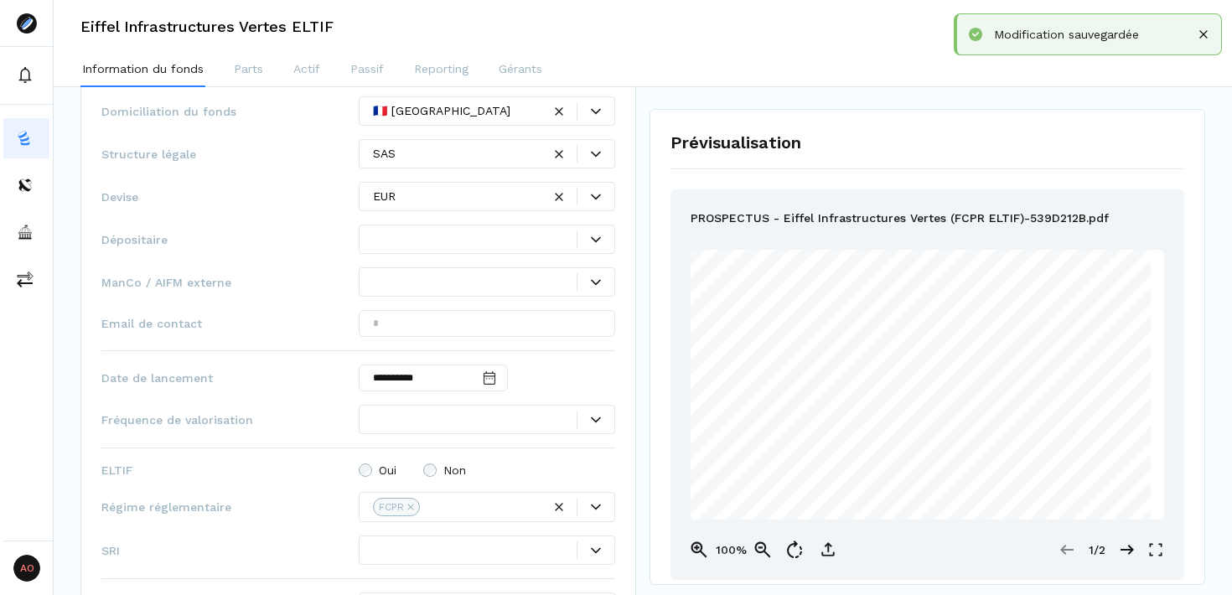
scroll to position [819, 0]
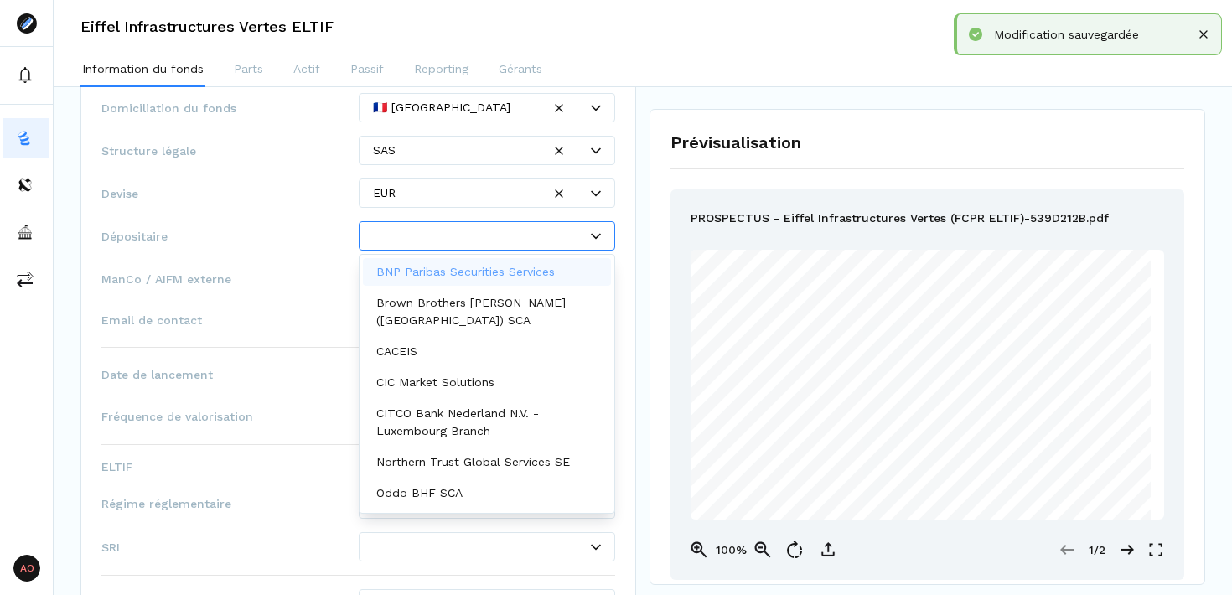
click at [595, 227] on div at bounding box center [596, 236] width 38 height 18
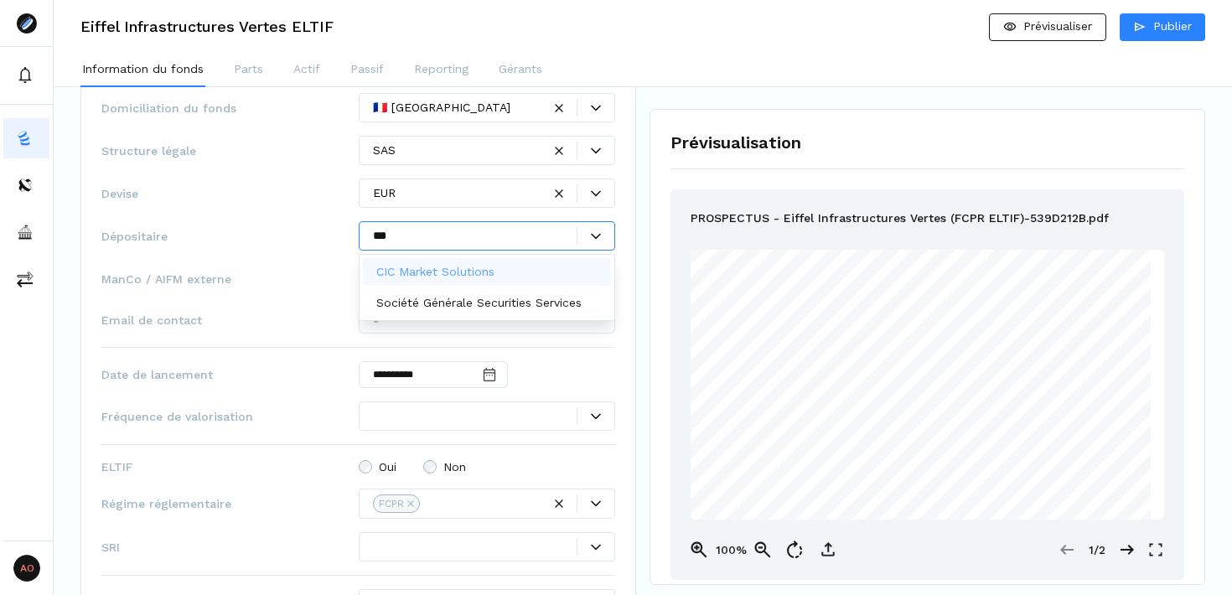
type input "****"
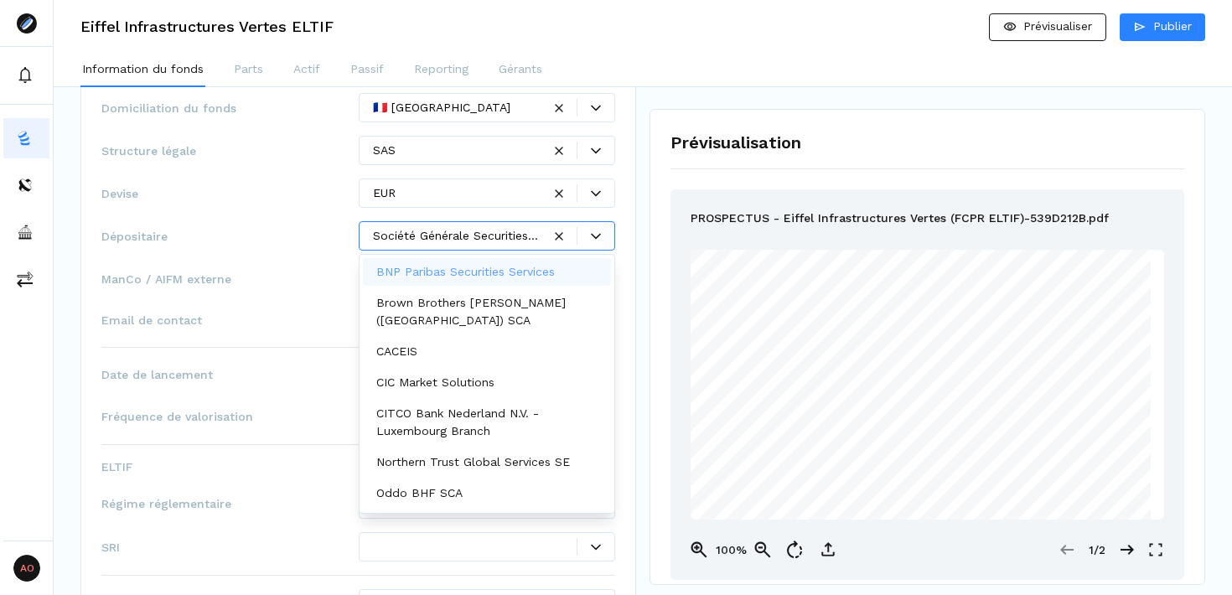
click at [168, 318] on span "Email de contact" at bounding box center [229, 320] width 257 height 17
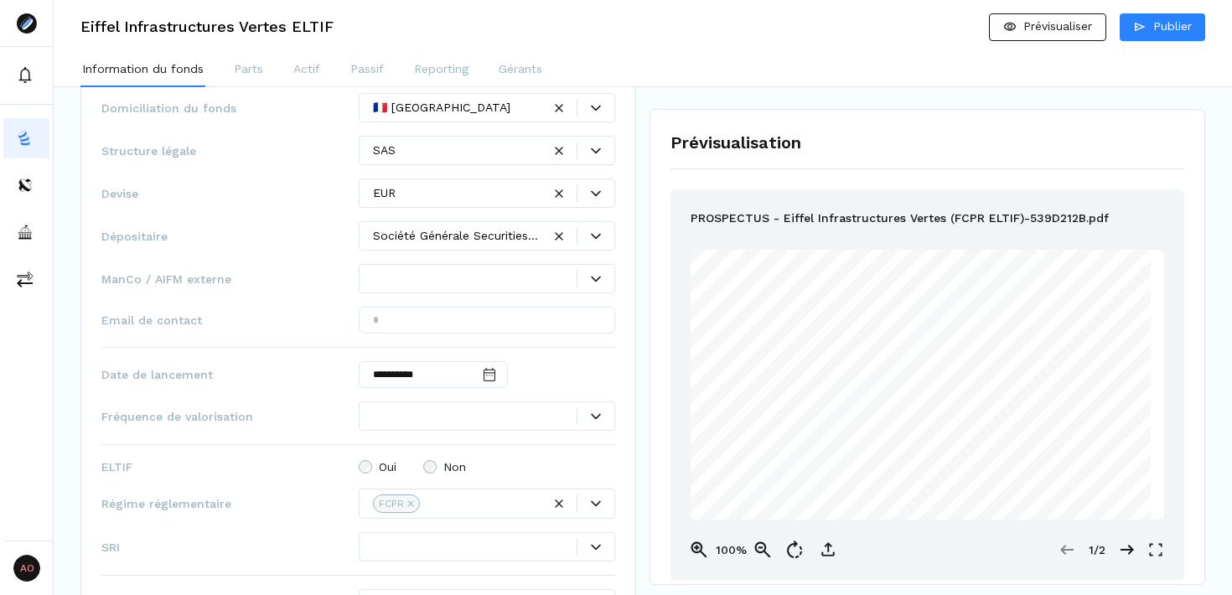
click at [222, 285] on span "ManCo / AIFM externe" at bounding box center [229, 279] width 257 height 17
copy span "ManCo / AIFM externe"
click at [286, 261] on div "**********" at bounding box center [358, 408] width 514 height 630
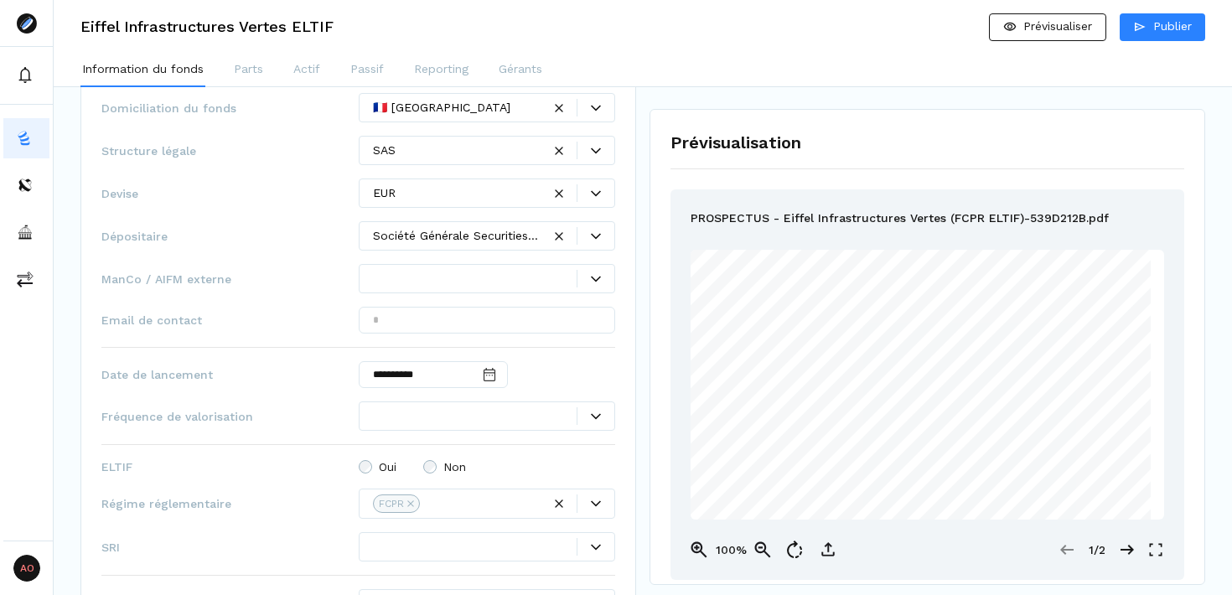
click at [158, 320] on span "Email de contact" at bounding box center [229, 320] width 257 height 17
copy span "Email de contact"
click at [415, 314] on input "text" at bounding box center [487, 320] width 257 height 27
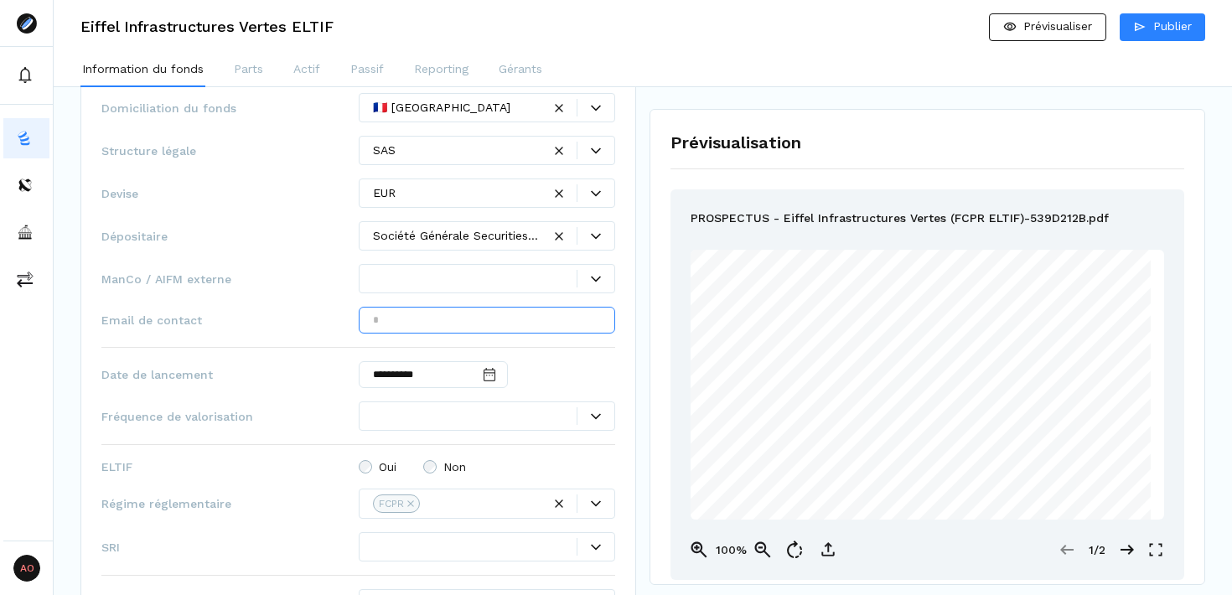
paste input "**********"
type input "**********"
click at [272, 257] on div "**********" at bounding box center [358, 408] width 514 height 630
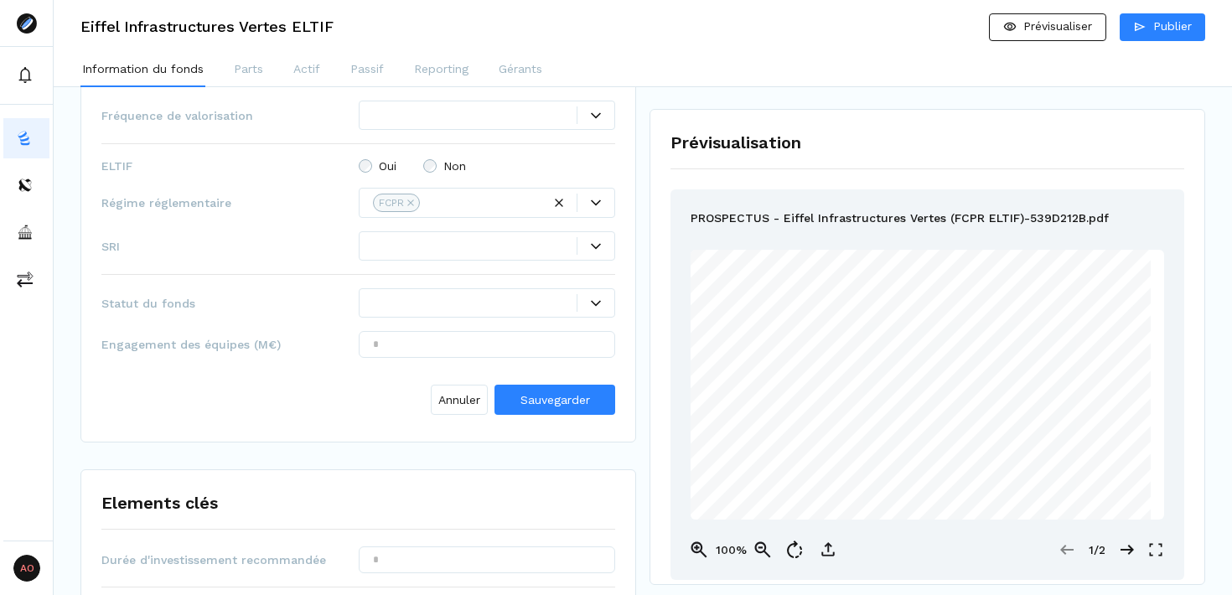
scroll to position [1123, 0]
click at [594, 297] on icon at bounding box center [596, 301] width 10 height 10
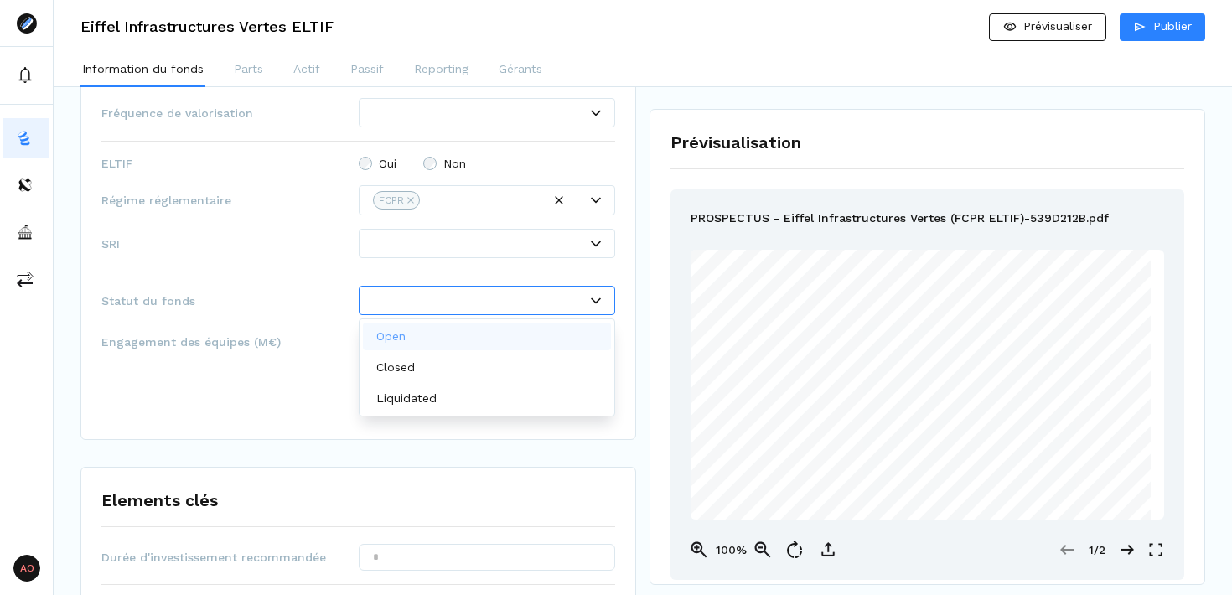
click at [461, 328] on div "Open" at bounding box center [487, 337] width 249 height 28
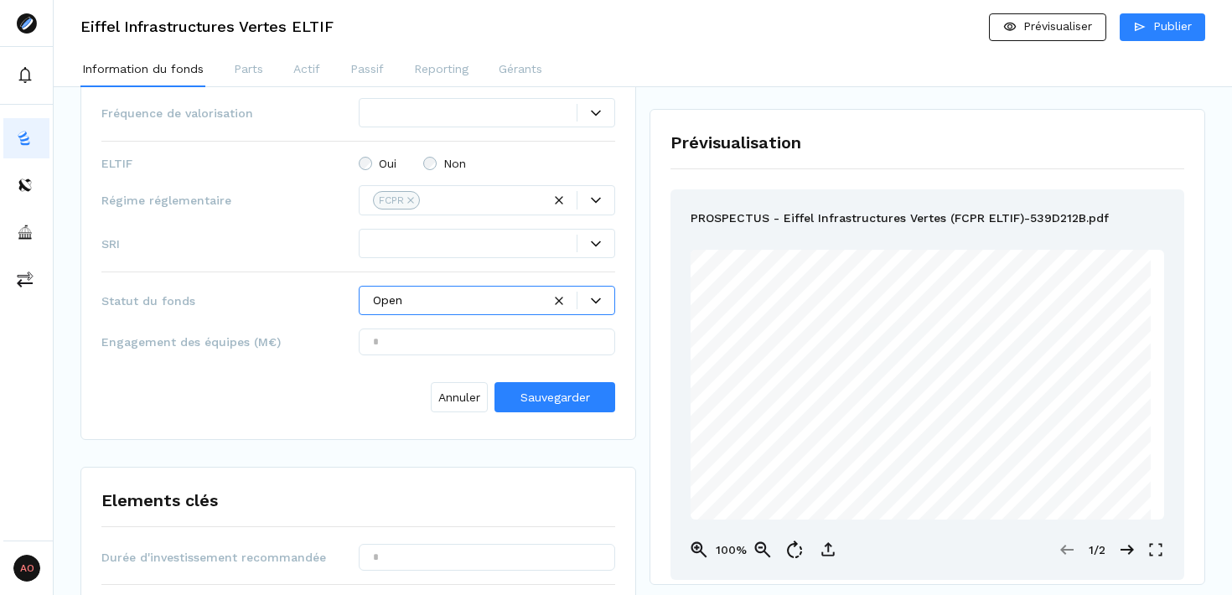
click at [599, 242] on icon at bounding box center [596, 244] width 10 height 6
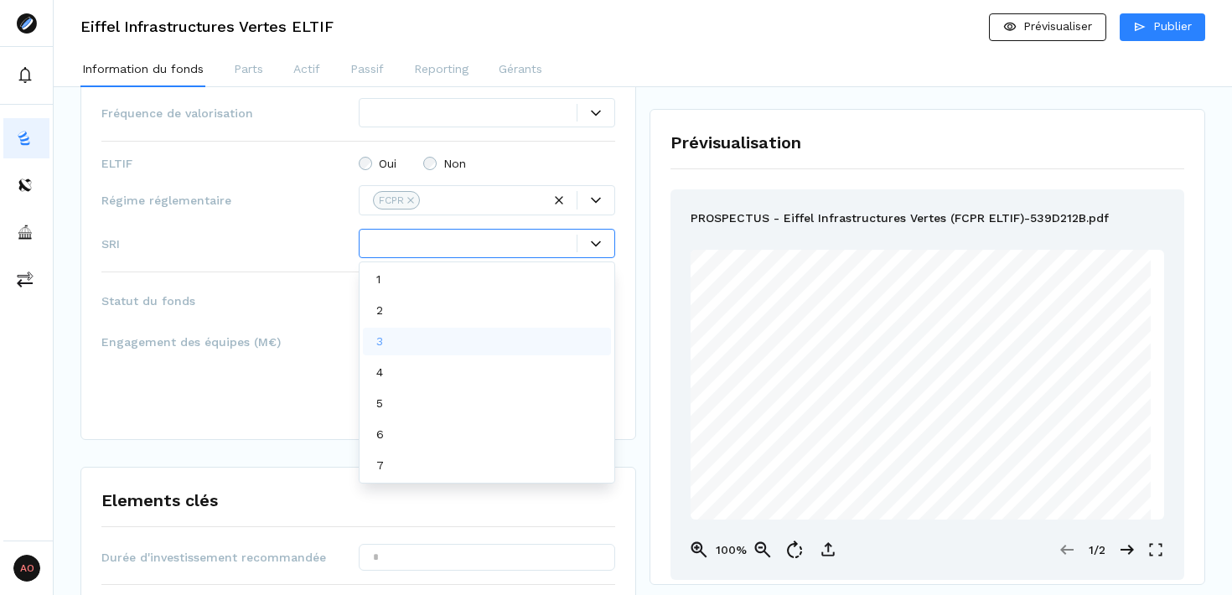
click at [438, 340] on div "3" at bounding box center [487, 342] width 249 height 28
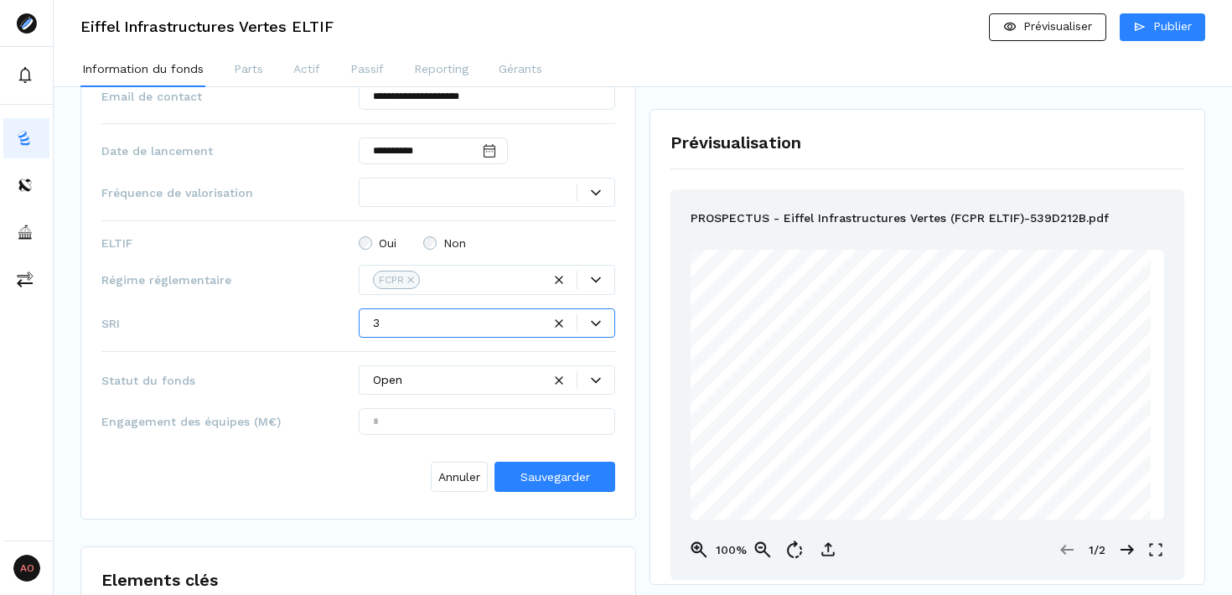
scroll to position [1041, 0]
click at [592, 195] on icon at bounding box center [596, 194] width 10 height 10
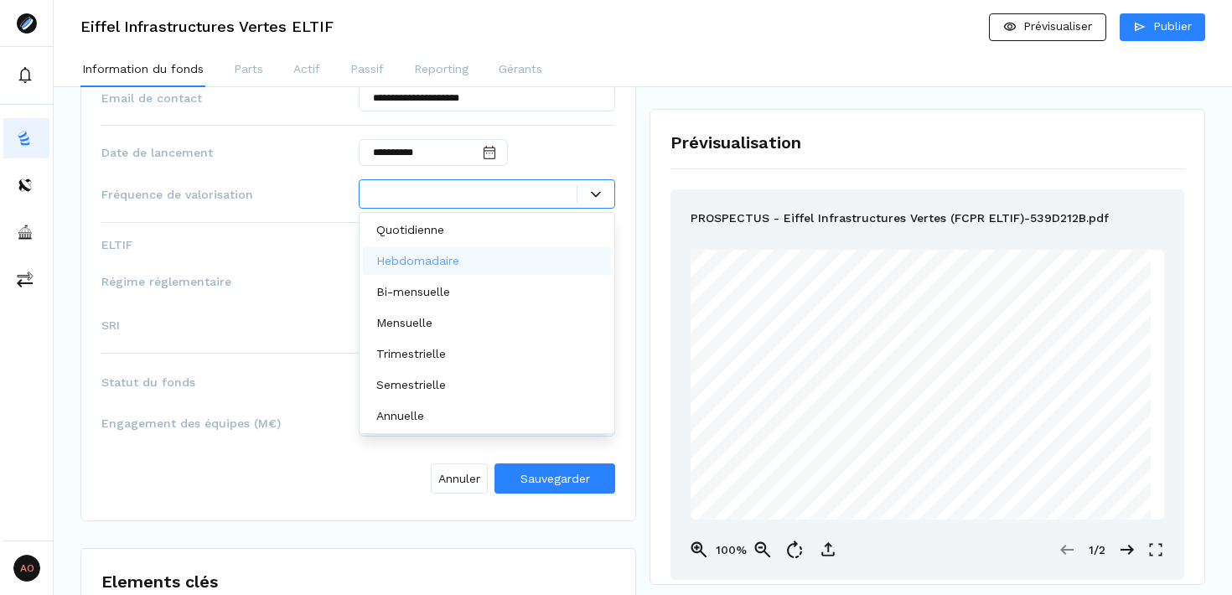
click at [459, 263] on div "Hebdomadaire" at bounding box center [421, 261] width 90 height 18
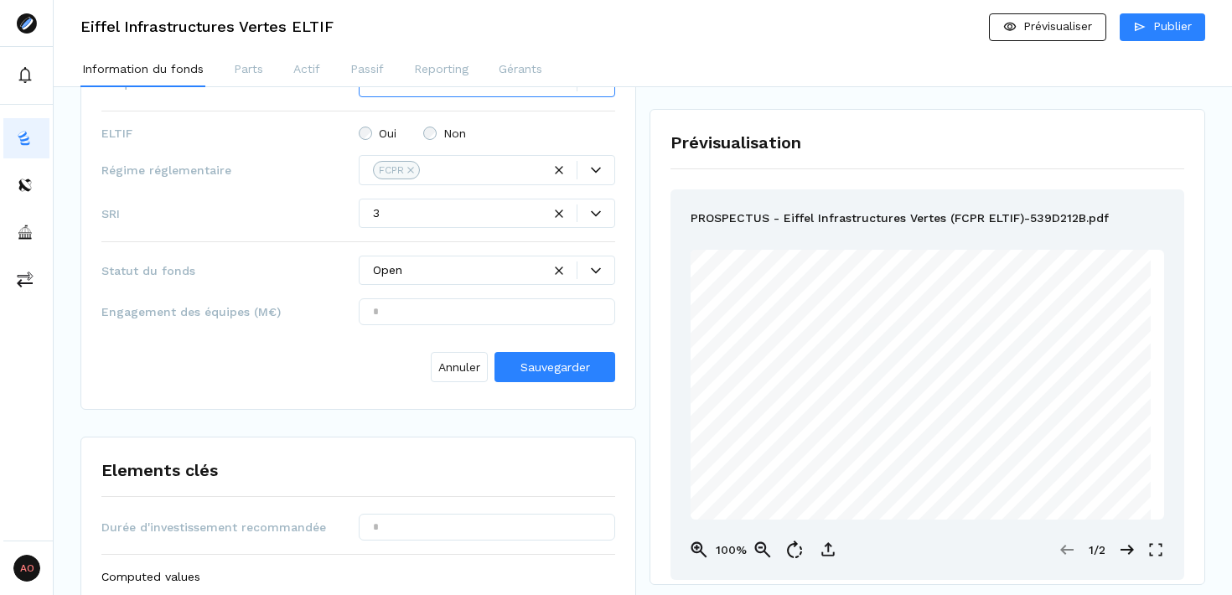
scroll to position [1149, 0]
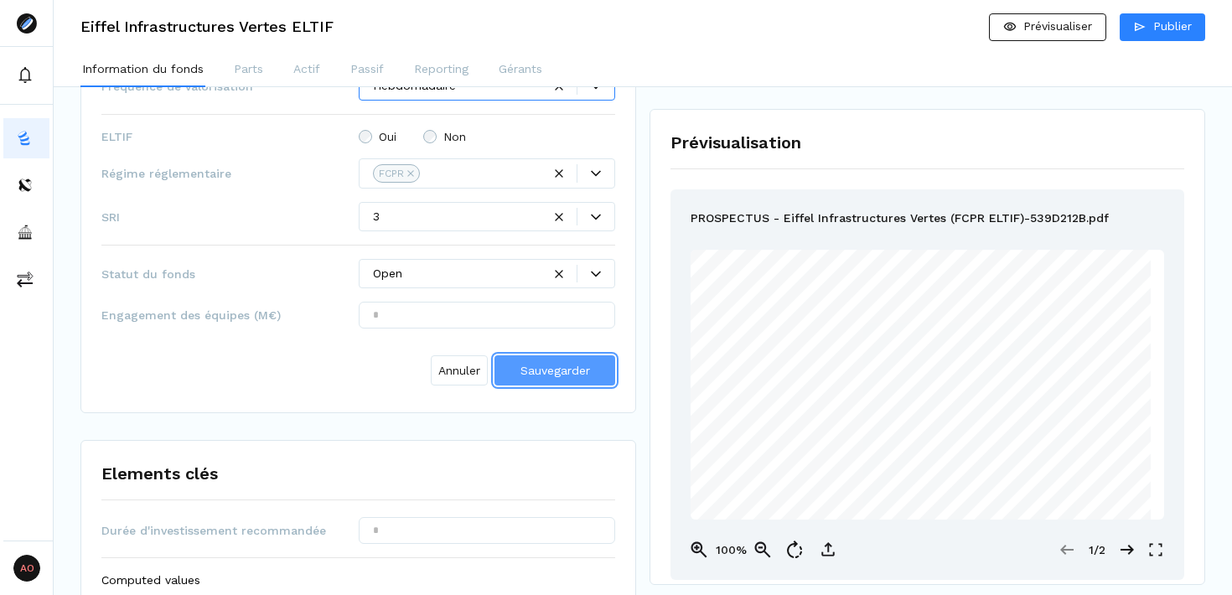
click at [559, 374] on span "Sauvegarder" at bounding box center [556, 370] width 70 height 13
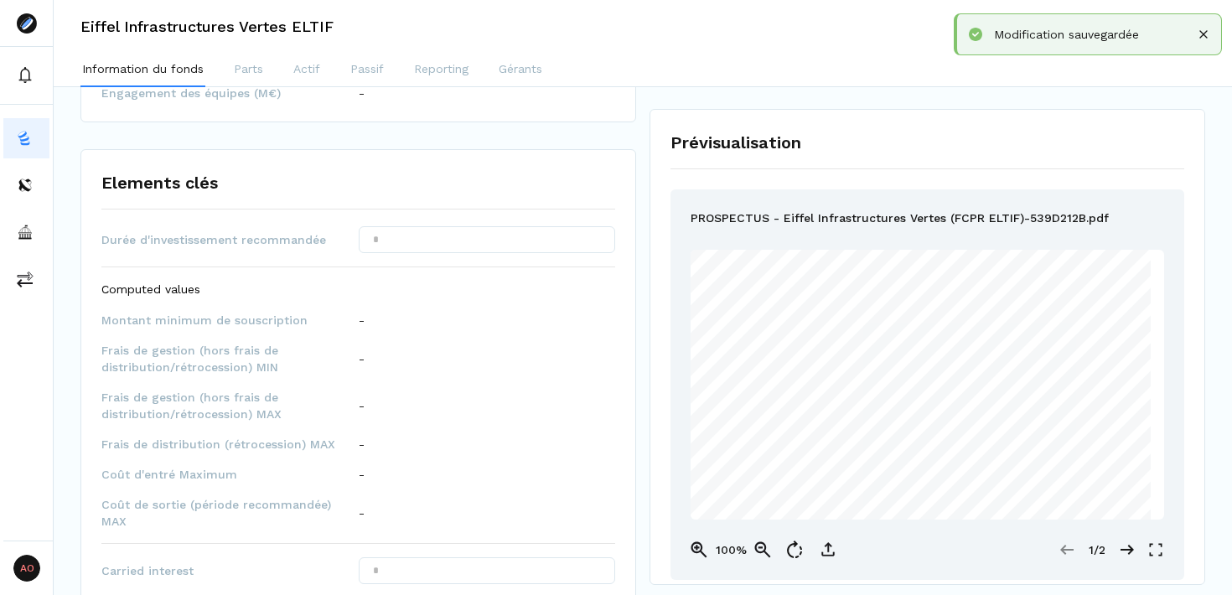
scroll to position [1296, 0]
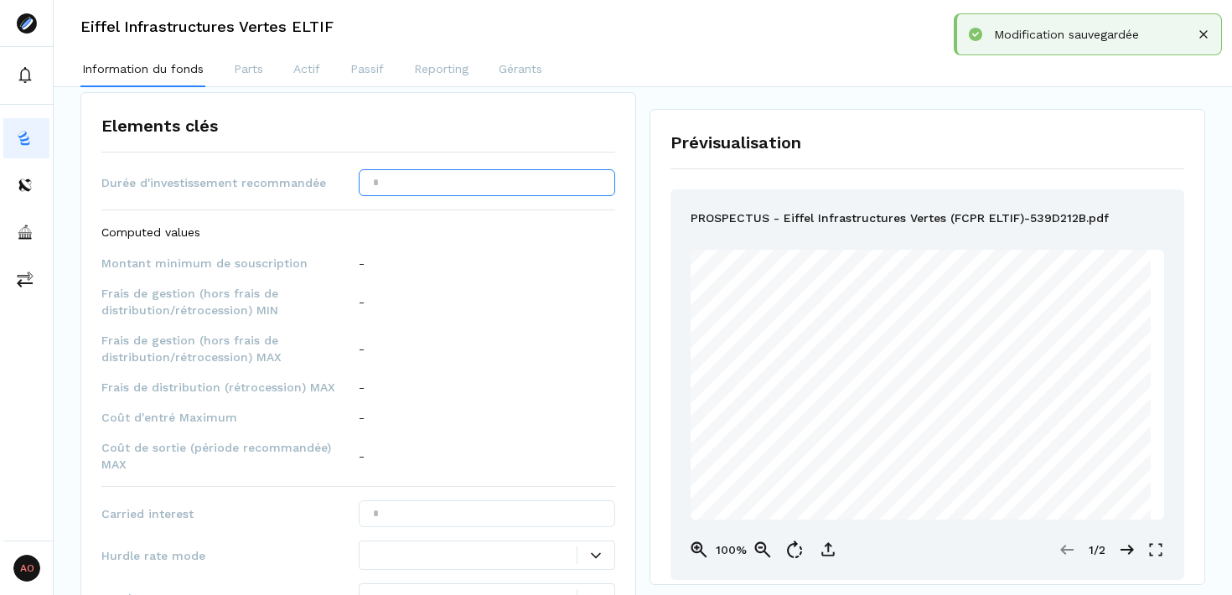
click at [475, 184] on input "text" at bounding box center [487, 182] width 257 height 27
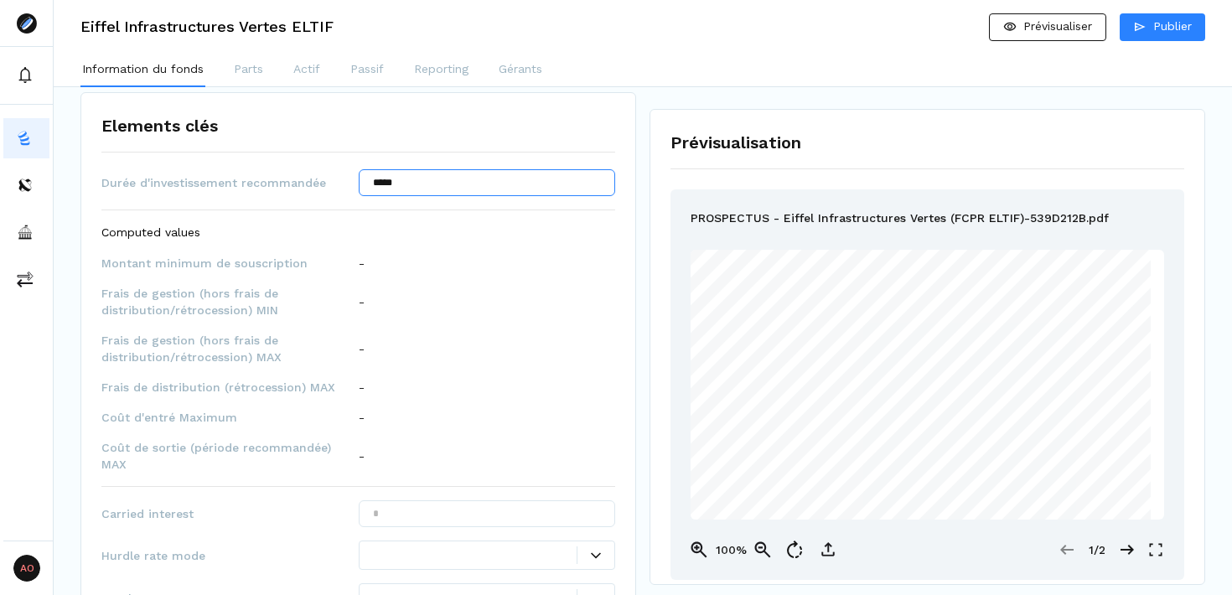
type input "*****"
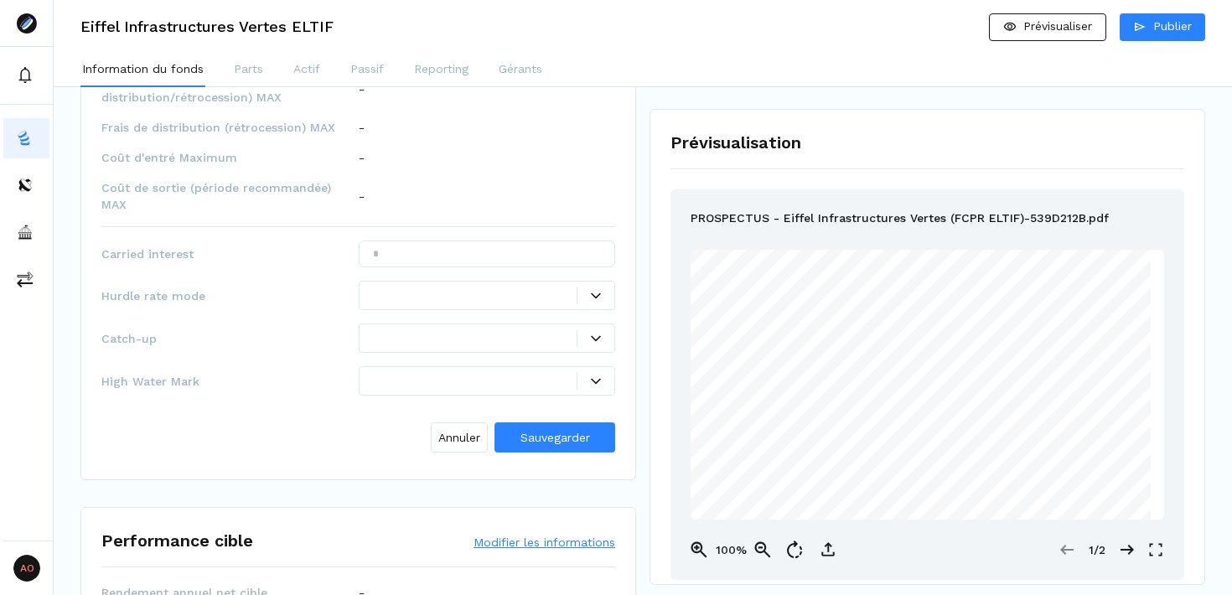
scroll to position [1561, 0]
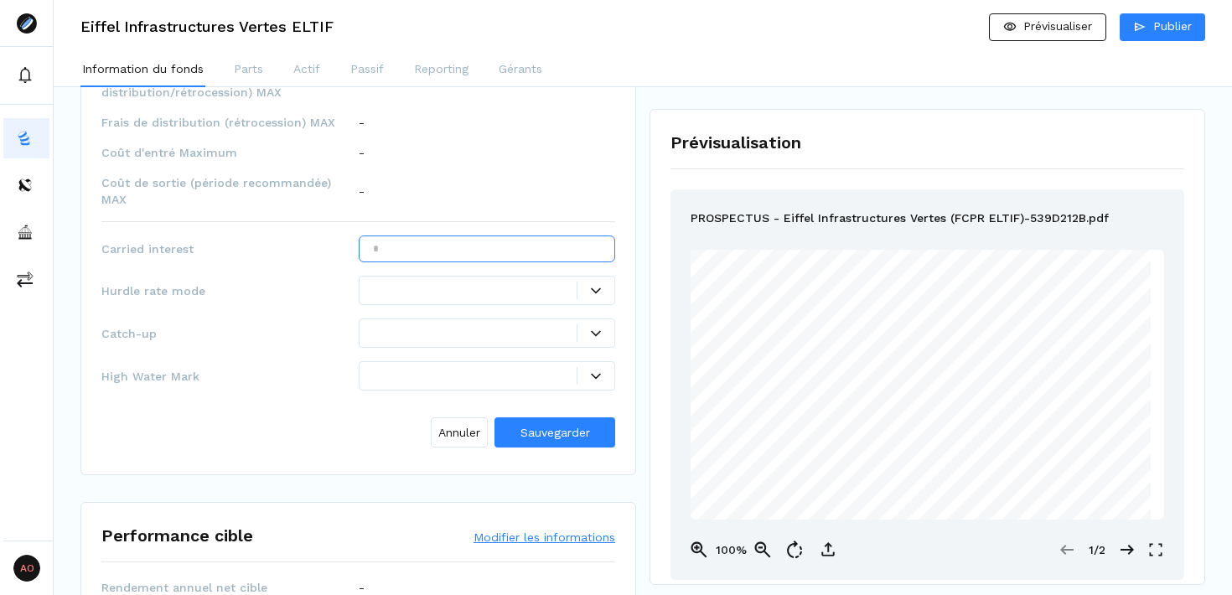
click at [492, 236] on input "text" at bounding box center [487, 249] width 257 height 27
type input "****"
click at [484, 282] on div at bounding box center [475, 291] width 205 height 18
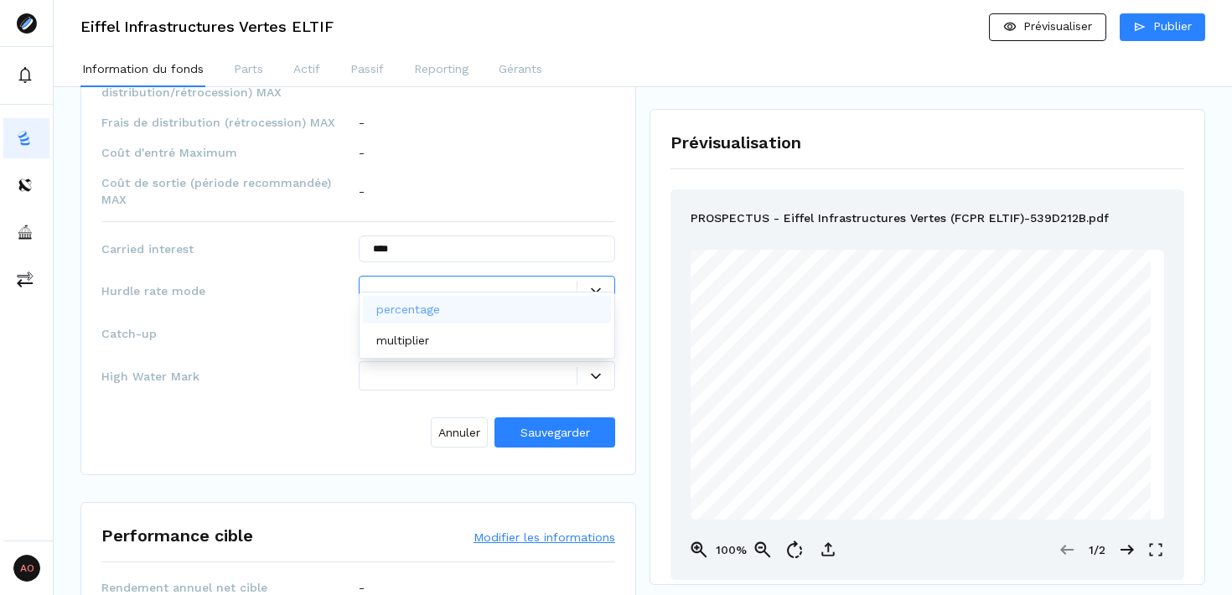
click at [480, 301] on div "percentage" at bounding box center [487, 310] width 249 height 28
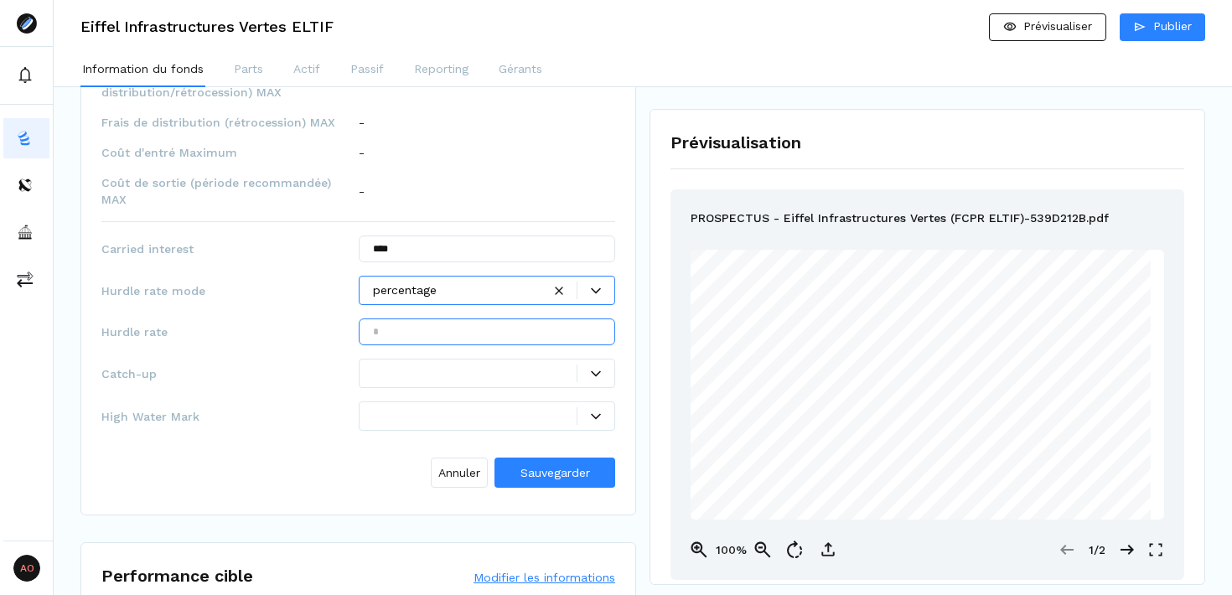
click at [480, 319] on input "text" at bounding box center [487, 332] width 257 height 27
type input "***"
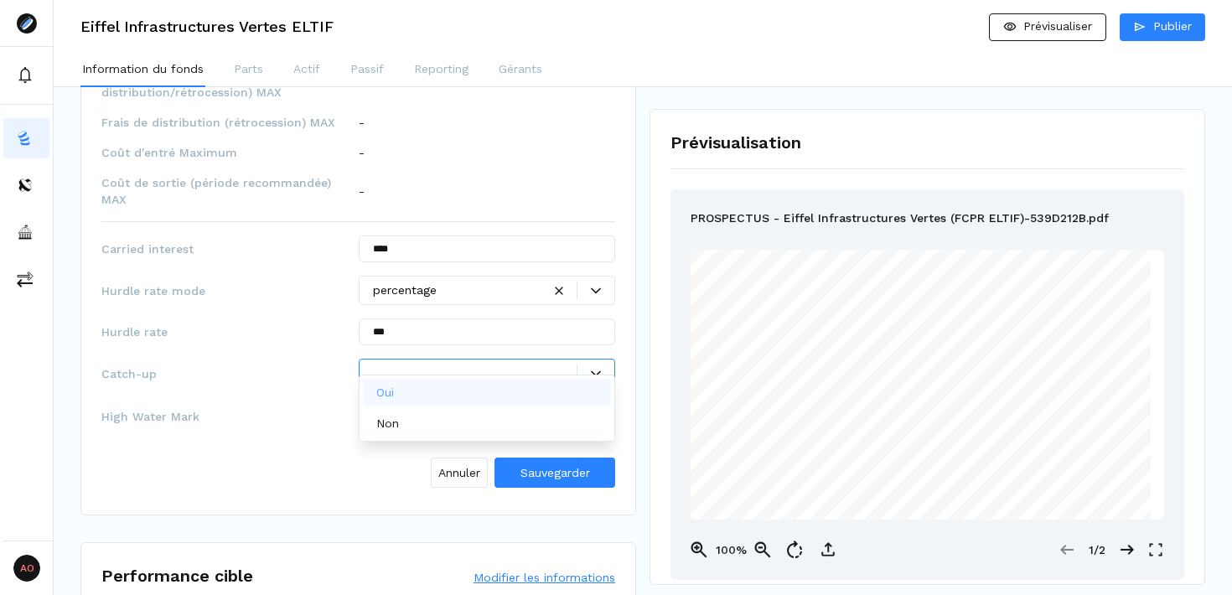
click at [480, 365] on div at bounding box center [475, 374] width 205 height 18
click at [480, 381] on div "Oui" at bounding box center [487, 393] width 249 height 28
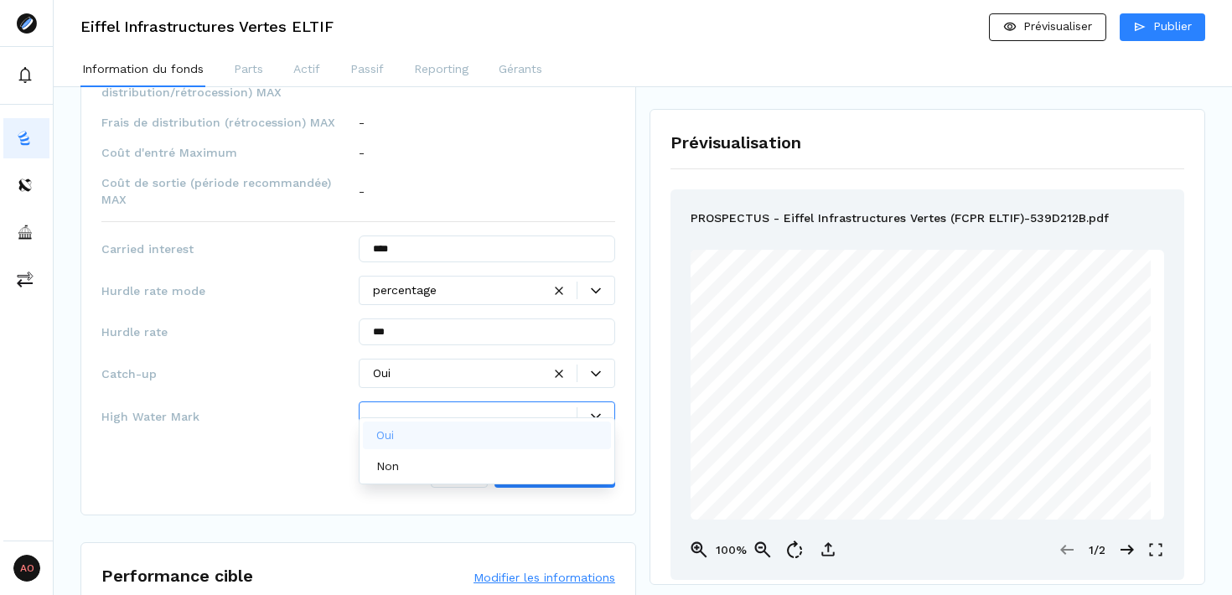
click at [483, 407] on div at bounding box center [475, 416] width 205 height 18
click at [469, 428] on div "Oui" at bounding box center [487, 436] width 249 height 28
click at [579, 466] on span "Sauvegarder" at bounding box center [556, 472] width 70 height 13
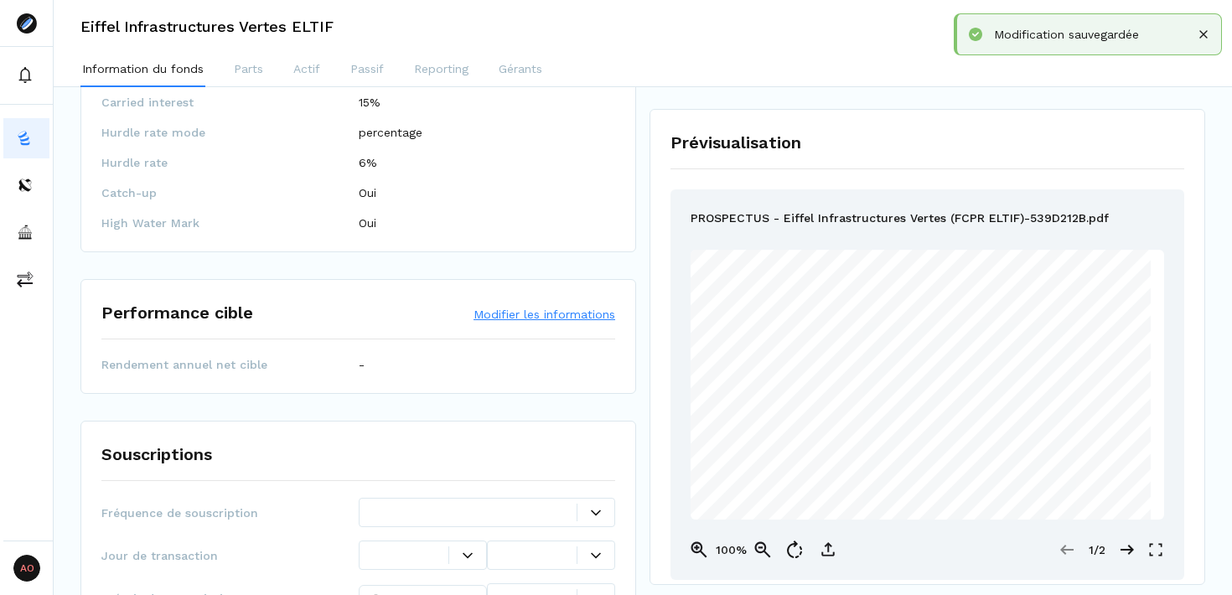
scroll to position [1685, 0]
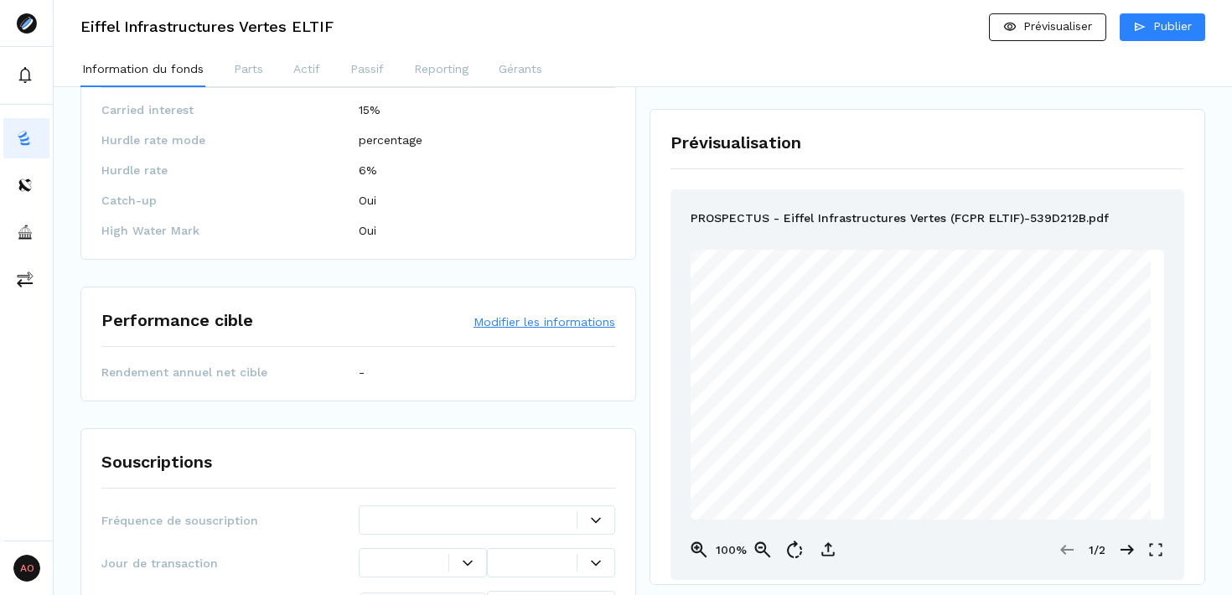
click at [568, 314] on button "Modifier les informations" at bounding box center [545, 322] width 142 height 17
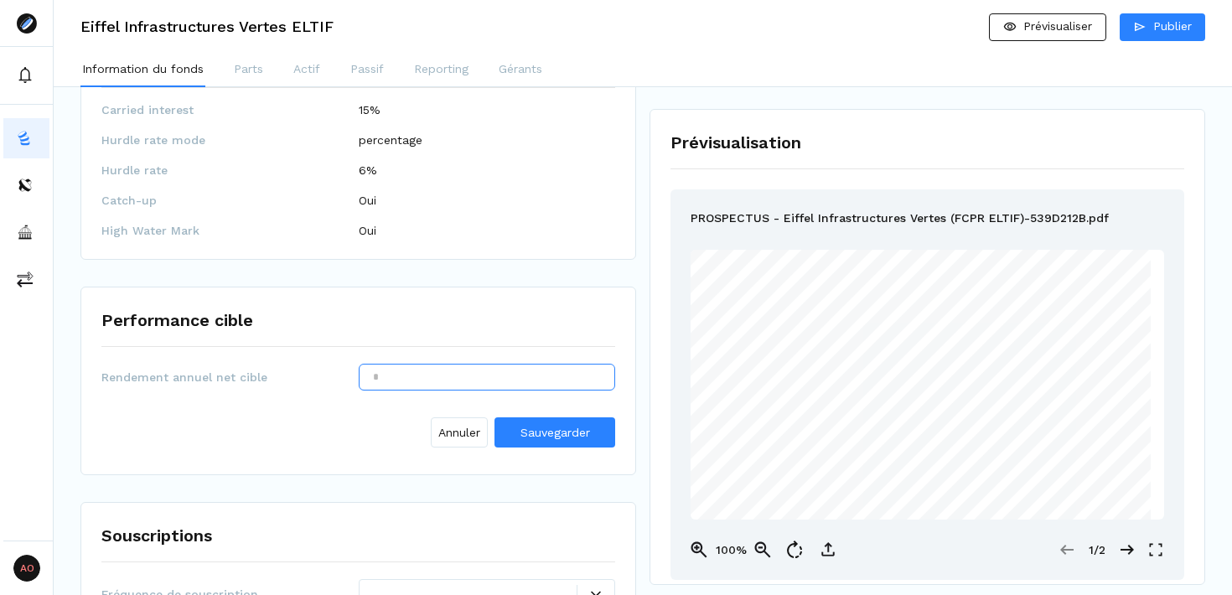
click at [456, 364] on input "text" at bounding box center [487, 377] width 257 height 27
type input "***"
click at [536, 426] on span "Sauvegarder" at bounding box center [556, 432] width 70 height 13
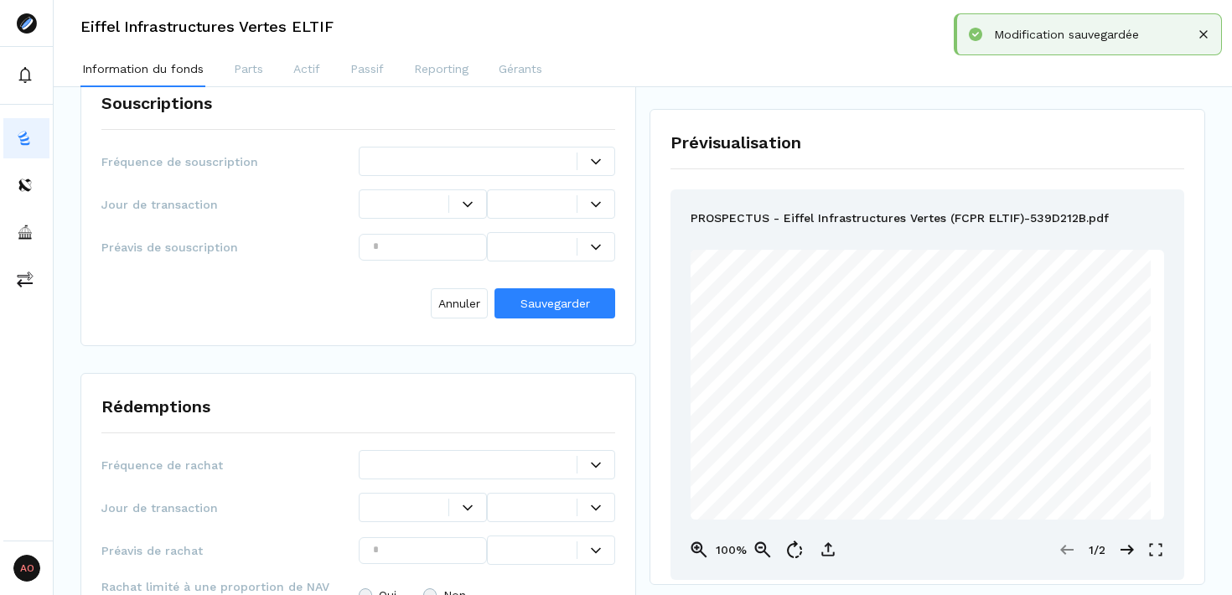
scroll to position [2043, 0]
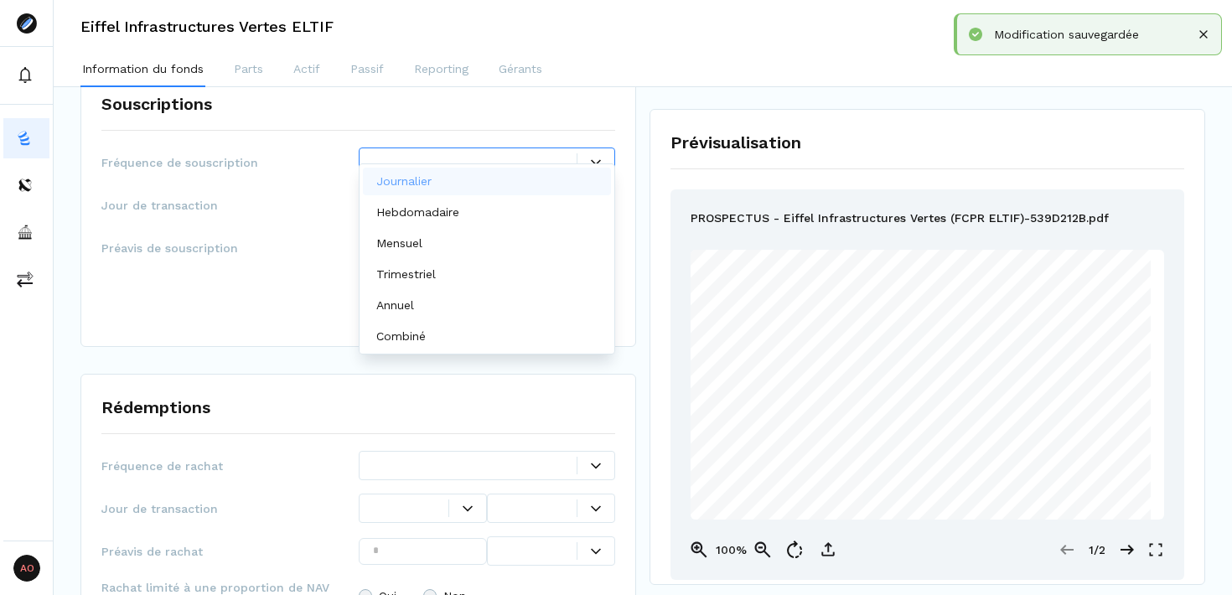
click at [490, 153] on div at bounding box center [475, 162] width 205 height 18
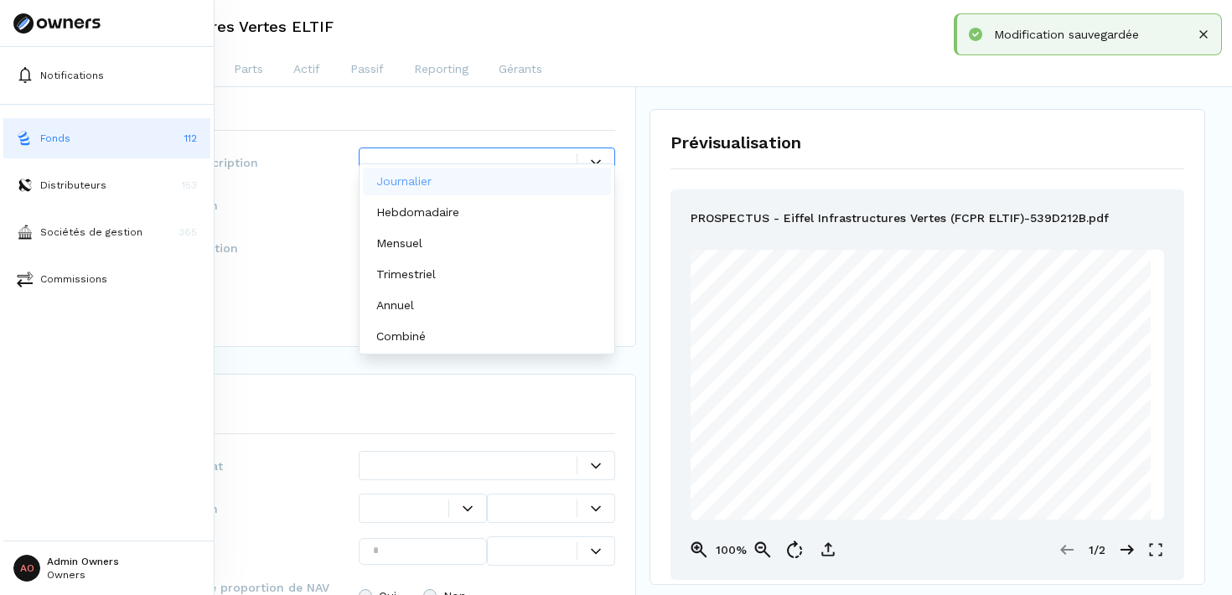
click at [234, 240] on span "Préavis de souscription" at bounding box center [229, 248] width 257 height 17
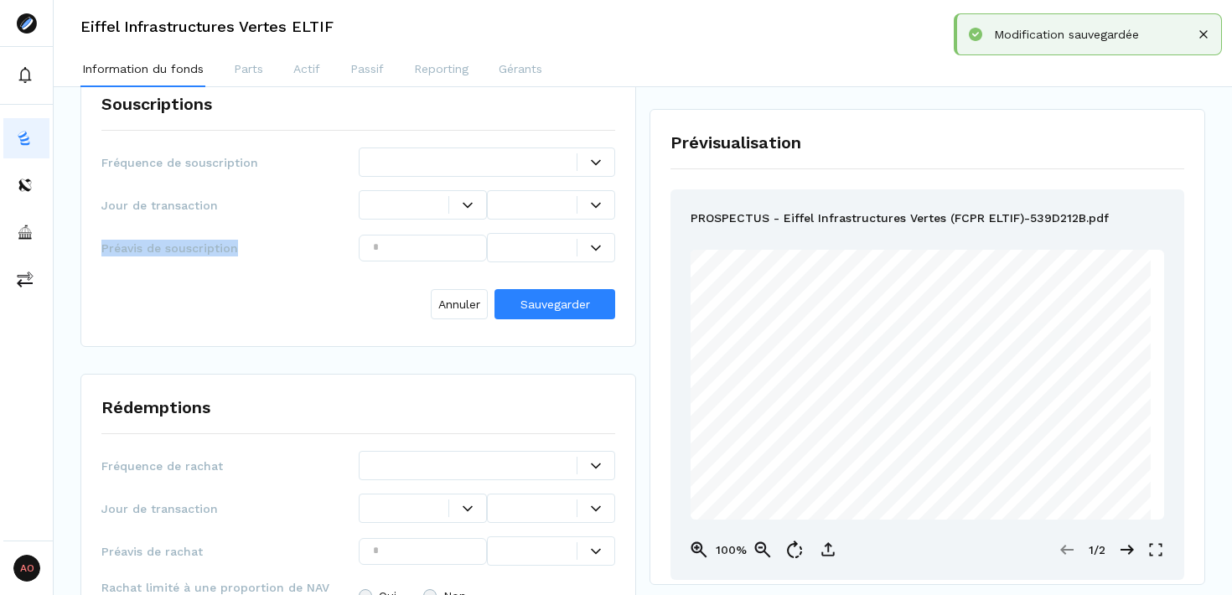
click at [234, 240] on span "Préavis de souscription" at bounding box center [229, 248] width 257 height 17
copy span "Préavis de souscription"
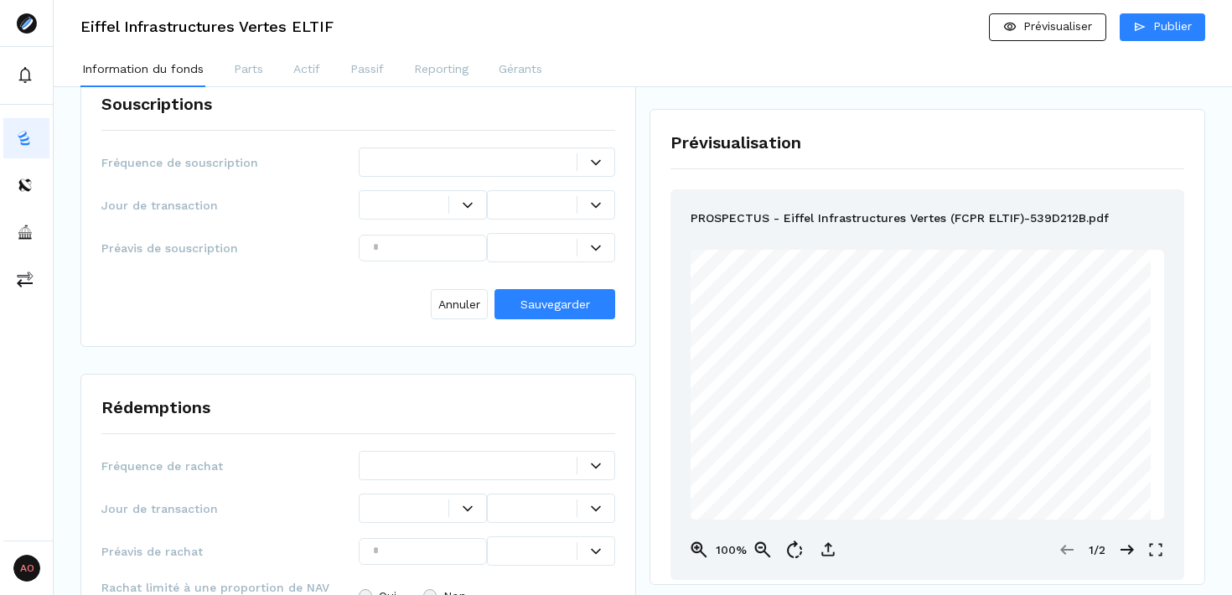
click at [277, 309] on div "Souscriptions Fréquence de souscription Jour de transaction Préavis de souscrip…" at bounding box center [358, 208] width 556 height 277
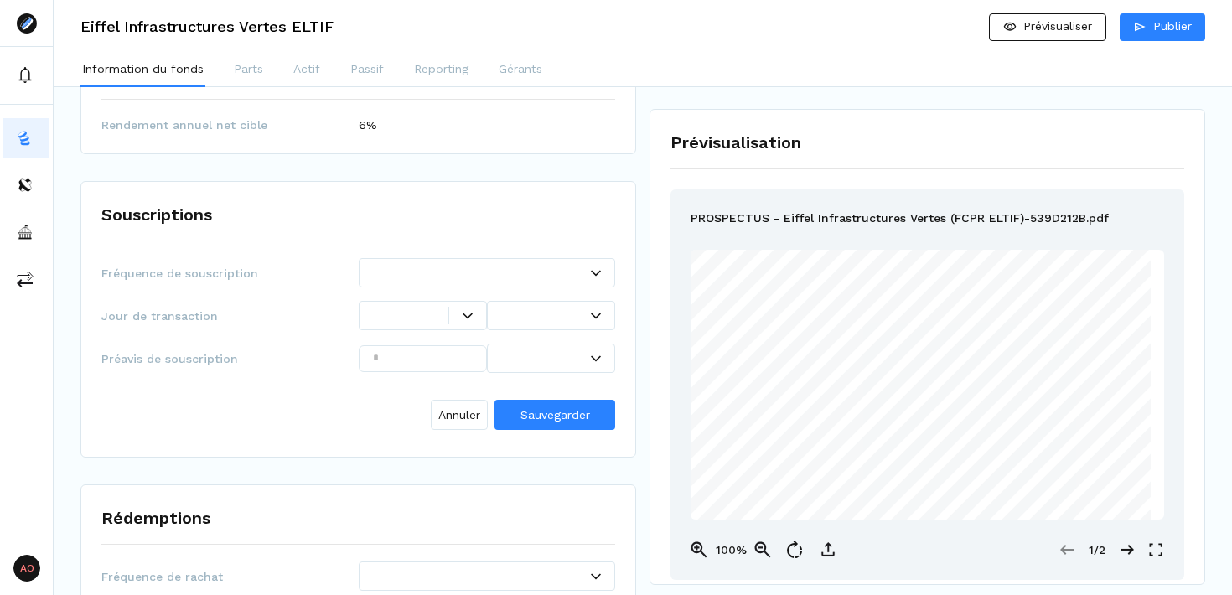
scroll to position [1930, 0]
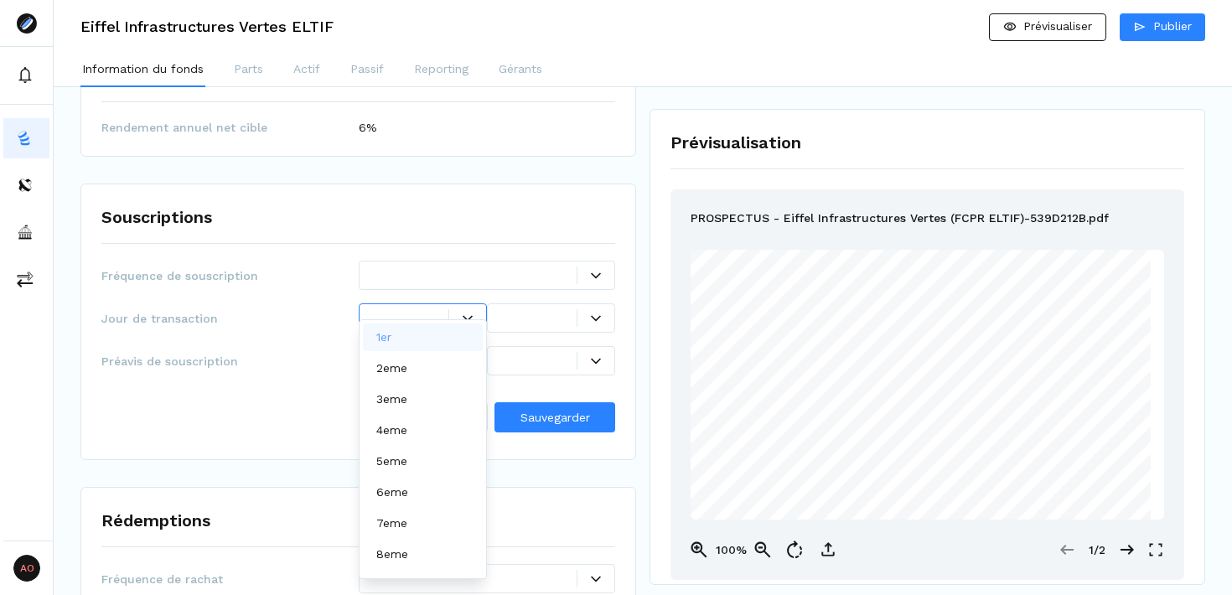
click at [470, 309] on div at bounding box center [468, 318] width 38 height 18
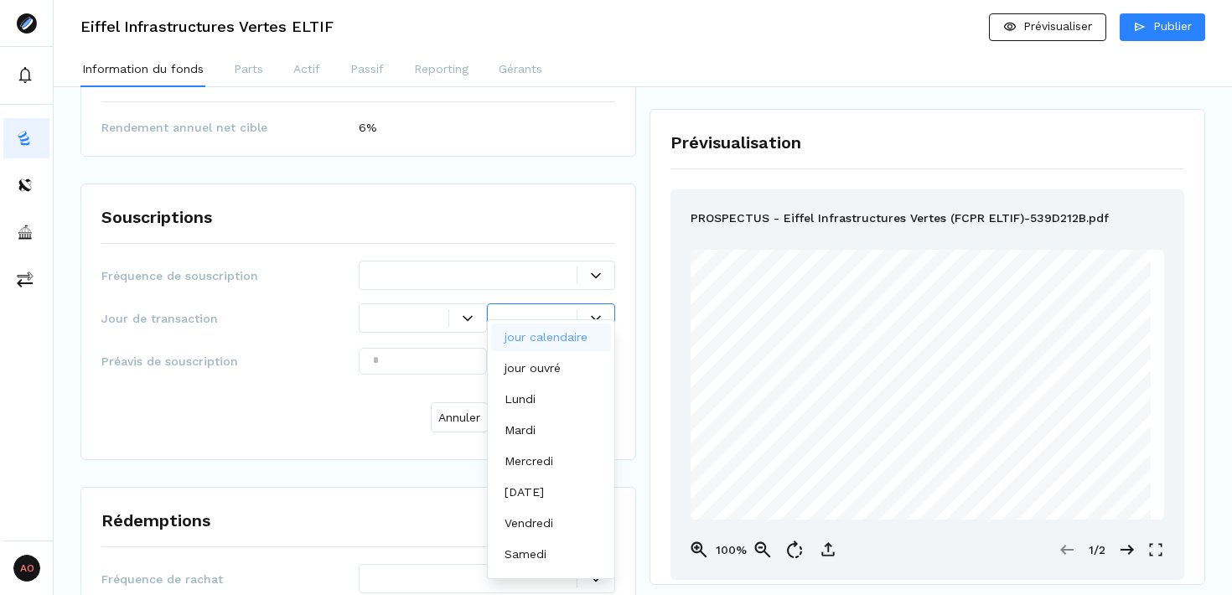
click at [587, 314] on div at bounding box center [596, 319] width 37 height 10
click at [540, 496] on div "Jeudi" at bounding box center [528, 493] width 46 height 18
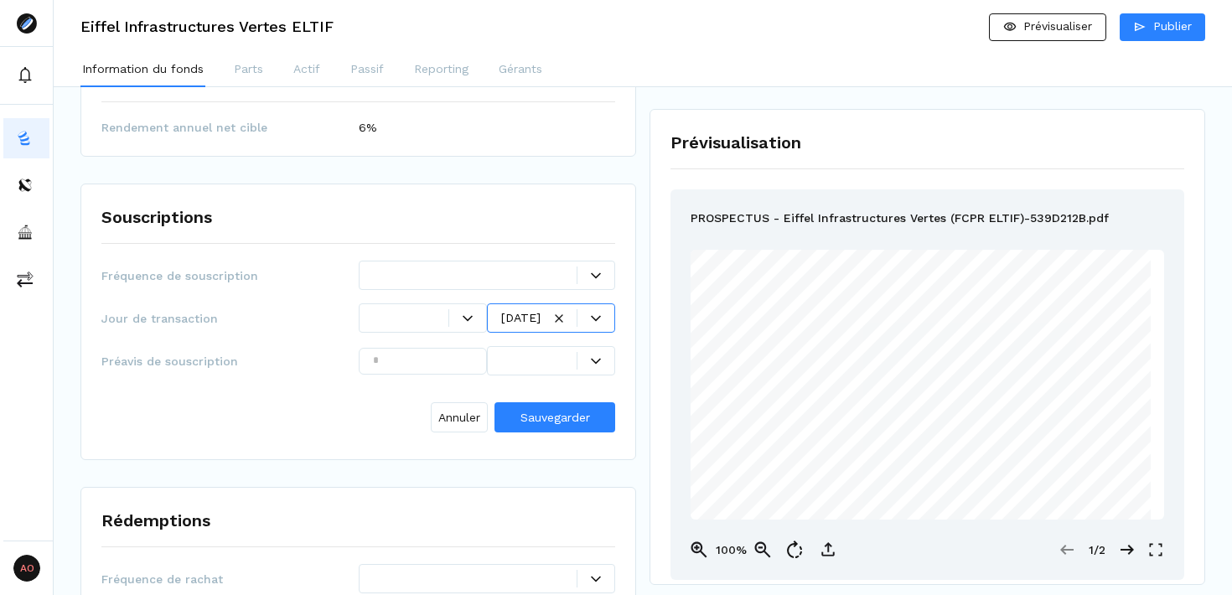
click at [215, 324] on div "Fréquence de souscription Jour de transaction option Jeudi, selected. Jeudi Pré…" at bounding box center [358, 350] width 514 height 179
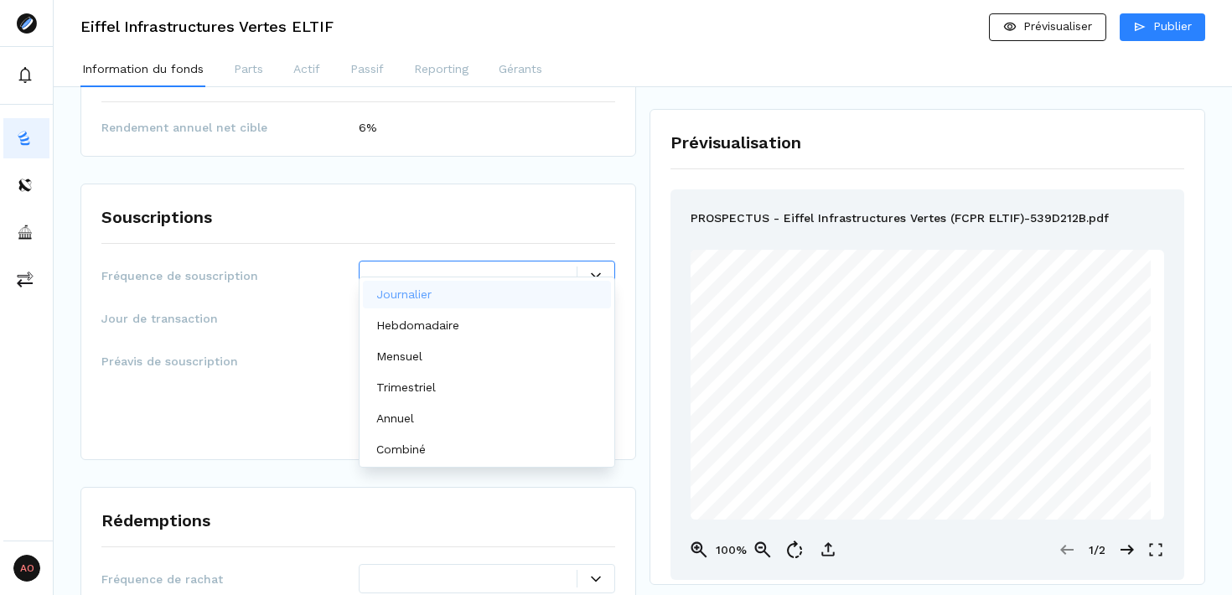
click at [597, 271] on icon at bounding box center [596, 276] width 10 height 10
click at [494, 328] on div "Hebdomadaire" at bounding box center [487, 326] width 249 height 28
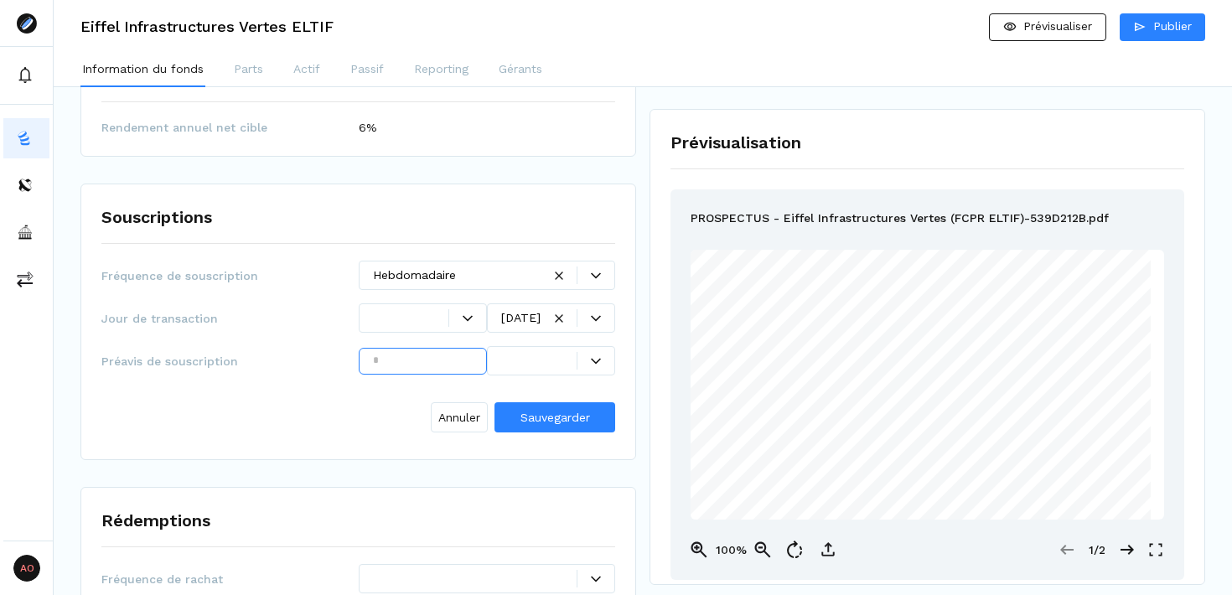
click at [447, 348] on input "text" at bounding box center [423, 361] width 128 height 27
click at [594, 358] on icon at bounding box center [596, 361] width 10 height 6
click at [441, 348] on input "text" at bounding box center [423, 361] width 128 height 27
type input "*"
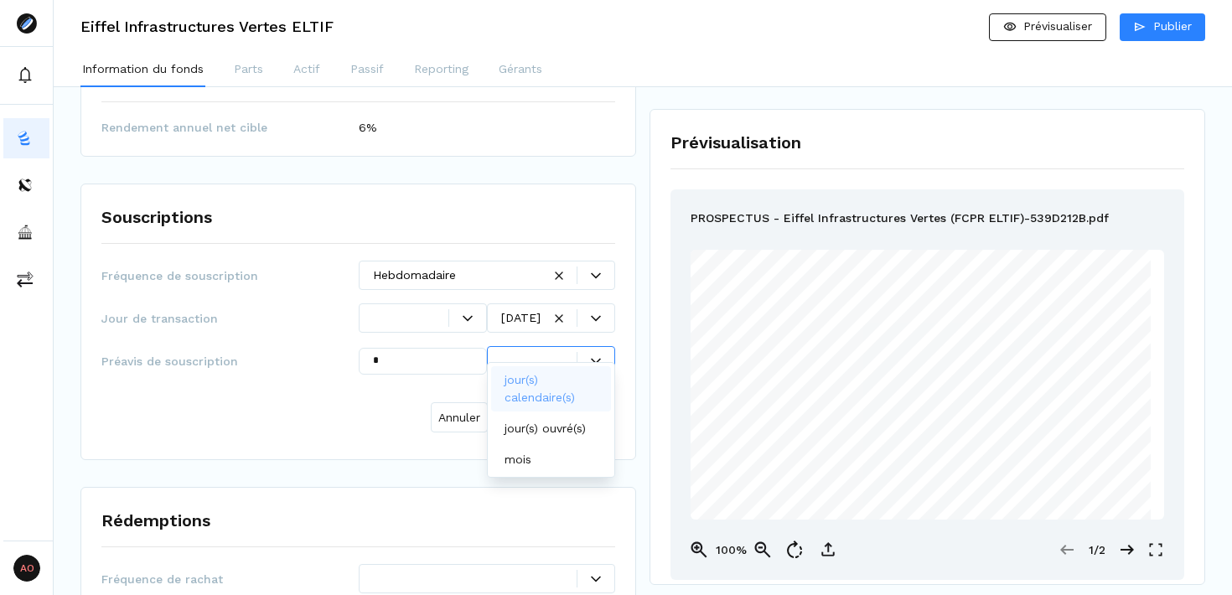
click at [600, 356] on icon at bounding box center [596, 361] width 10 height 10
click at [578, 396] on p "jour(s) calendaire(s)" at bounding box center [548, 388] width 86 height 35
click at [544, 409] on span "Sauvegarder" at bounding box center [556, 418] width 70 height 18
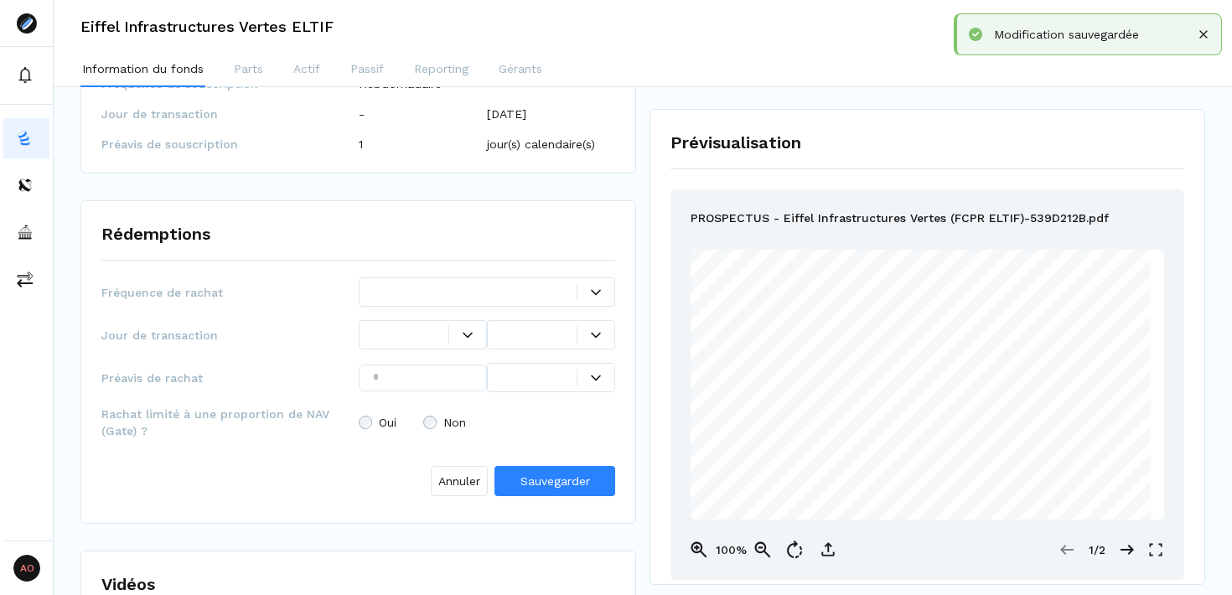
scroll to position [2116, 0]
click at [604, 287] on div at bounding box center [596, 292] width 37 height 10
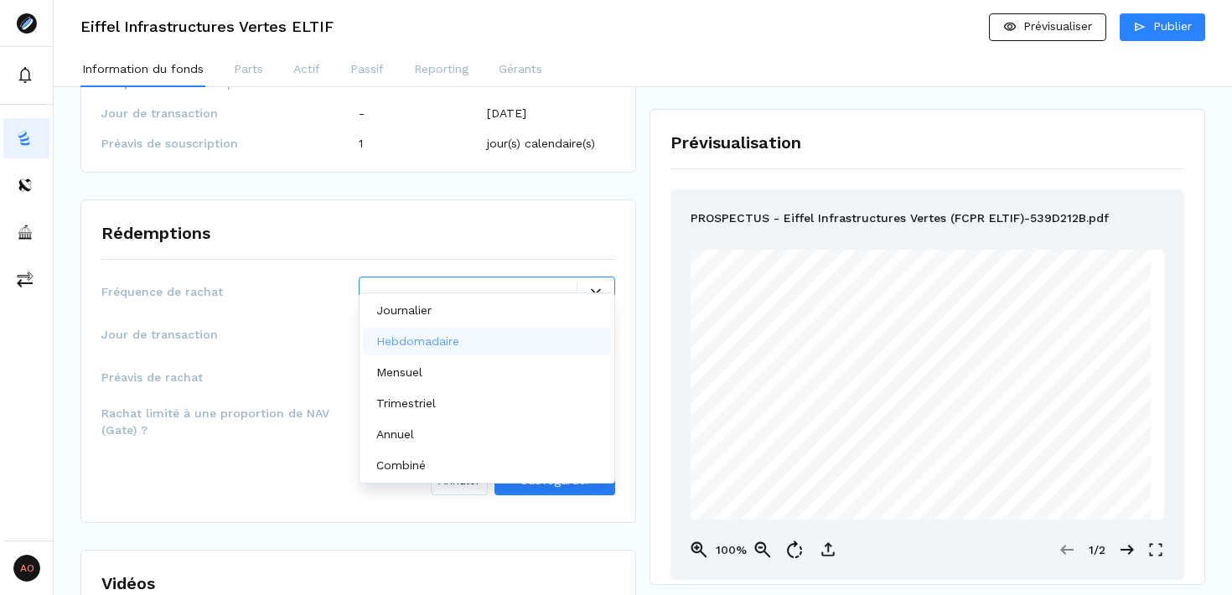
click at [416, 338] on p "Hebdomadaire" at bounding box center [417, 342] width 83 height 18
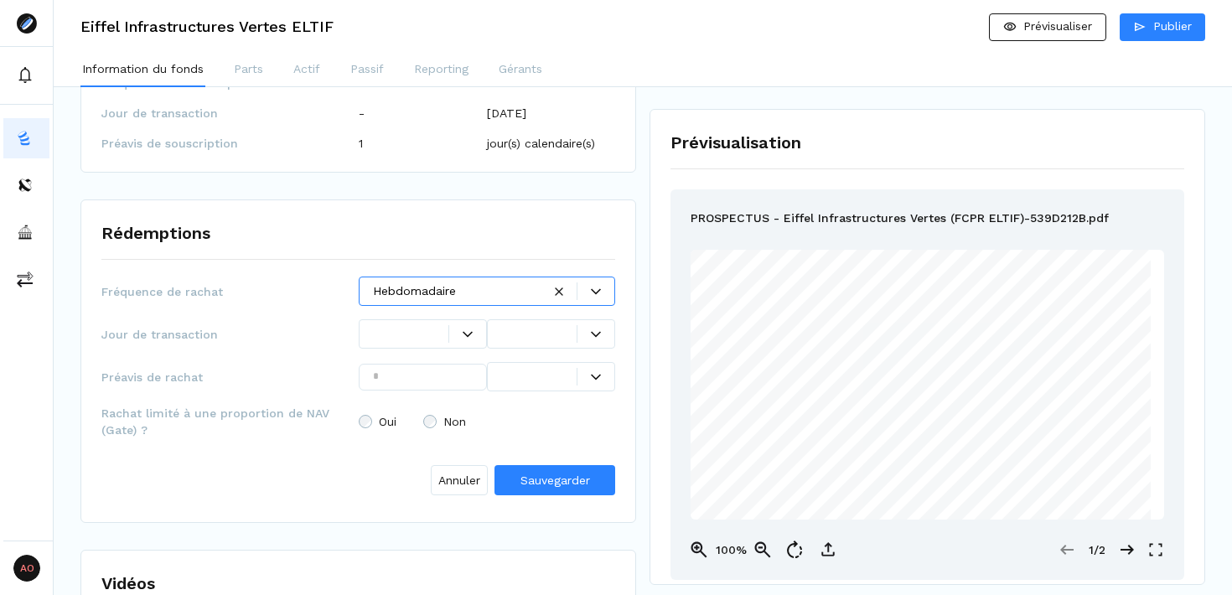
click at [609, 326] on div at bounding box center [551, 333] width 128 height 29
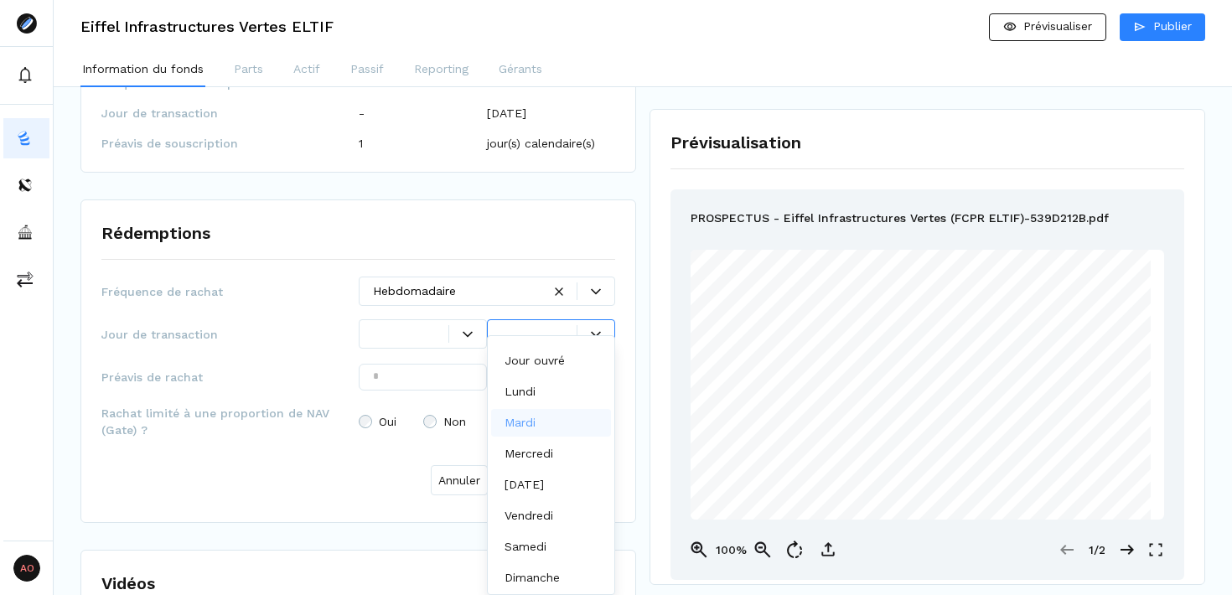
scroll to position [42, 0]
click at [538, 490] on div "Jeudi" at bounding box center [528, 484] width 46 height 18
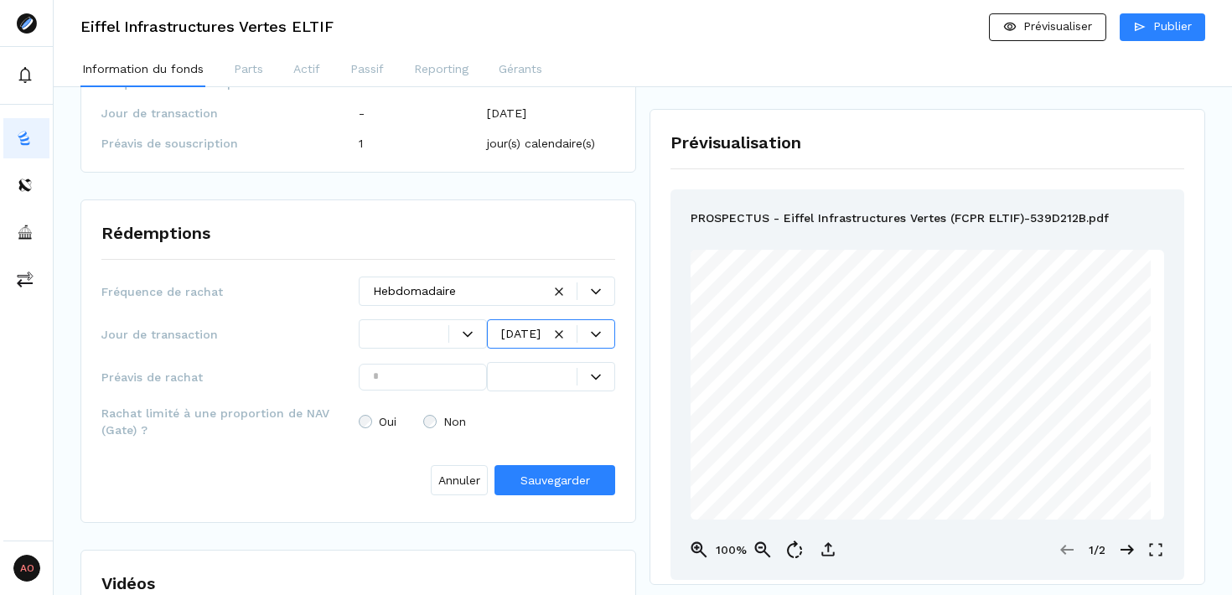
scroll to position [2112, 0]
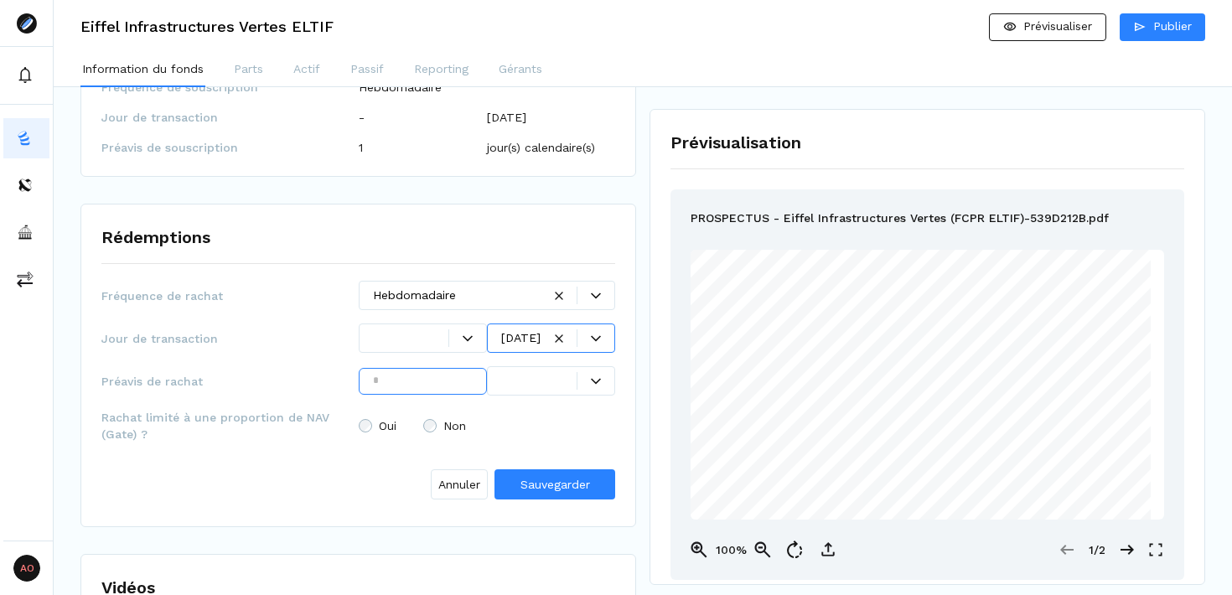
click at [429, 368] on input "text" at bounding box center [423, 381] width 128 height 27
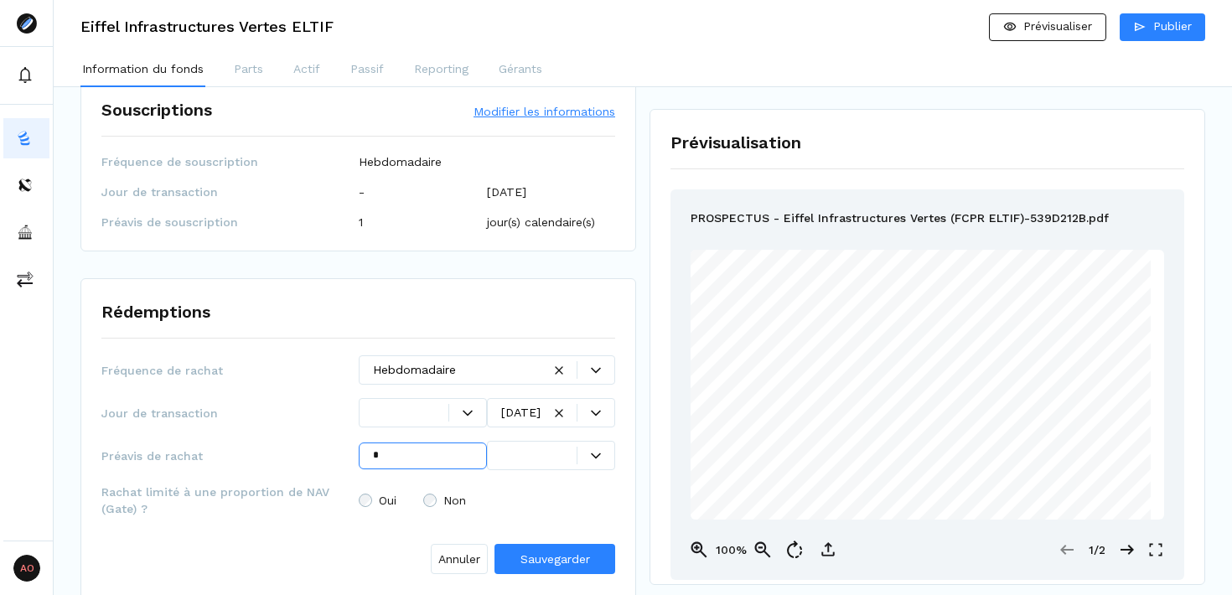
scroll to position [2115, 0]
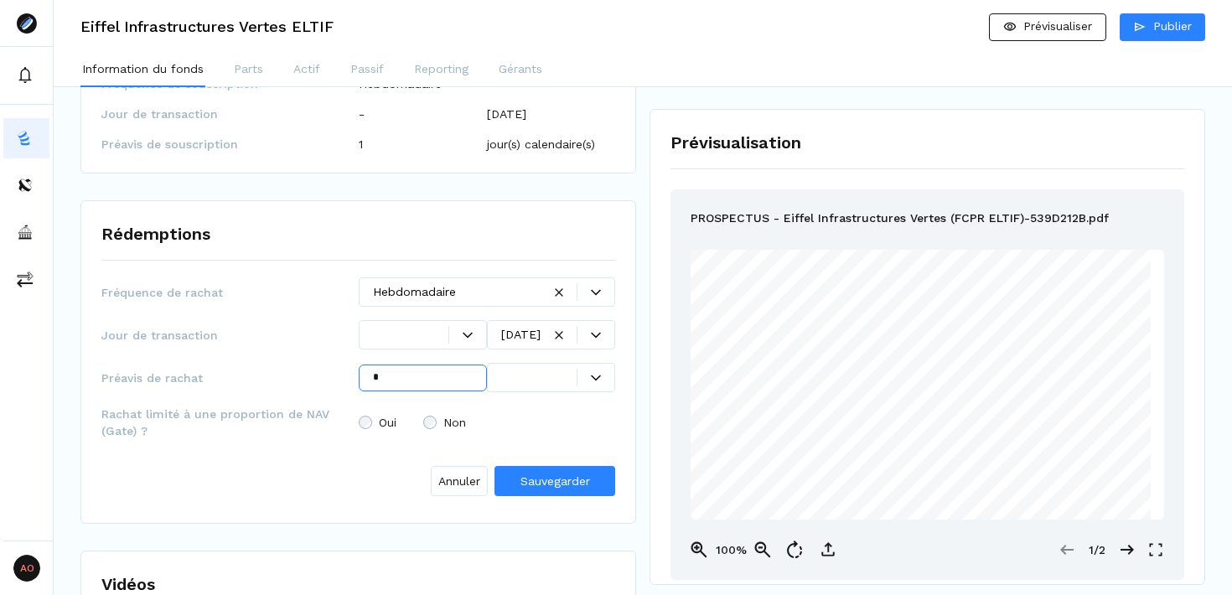
type input "*"
click at [593, 373] on icon at bounding box center [596, 378] width 10 height 10
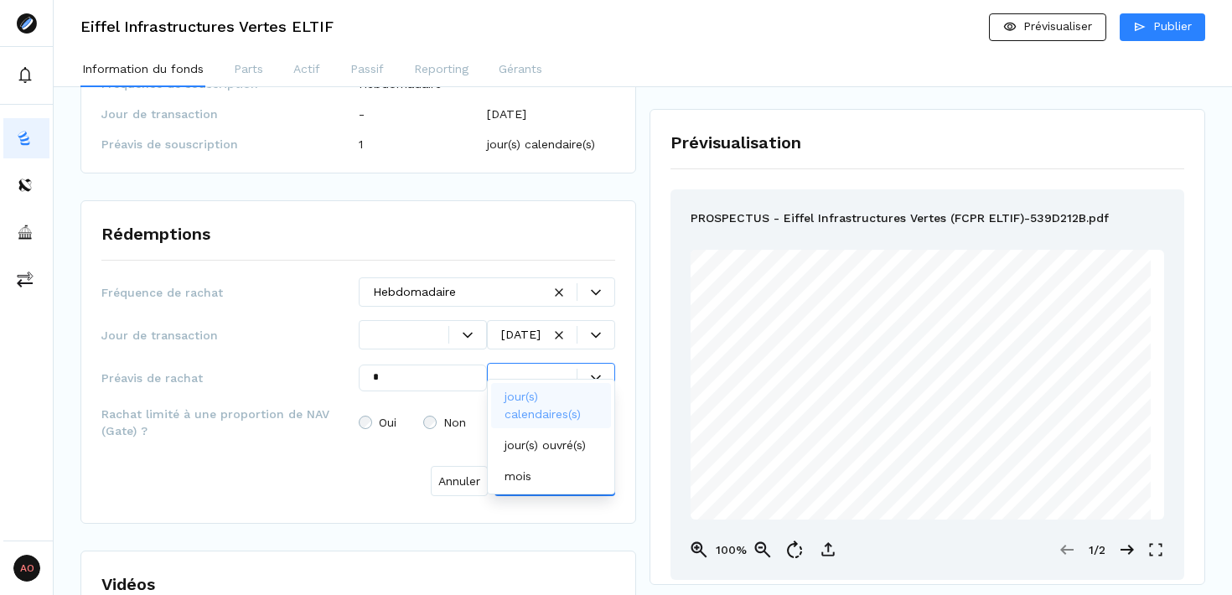
click at [563, 397] on p "jour(s) calendaires(s)" at bounding box center [548, 405] width 86 height 35
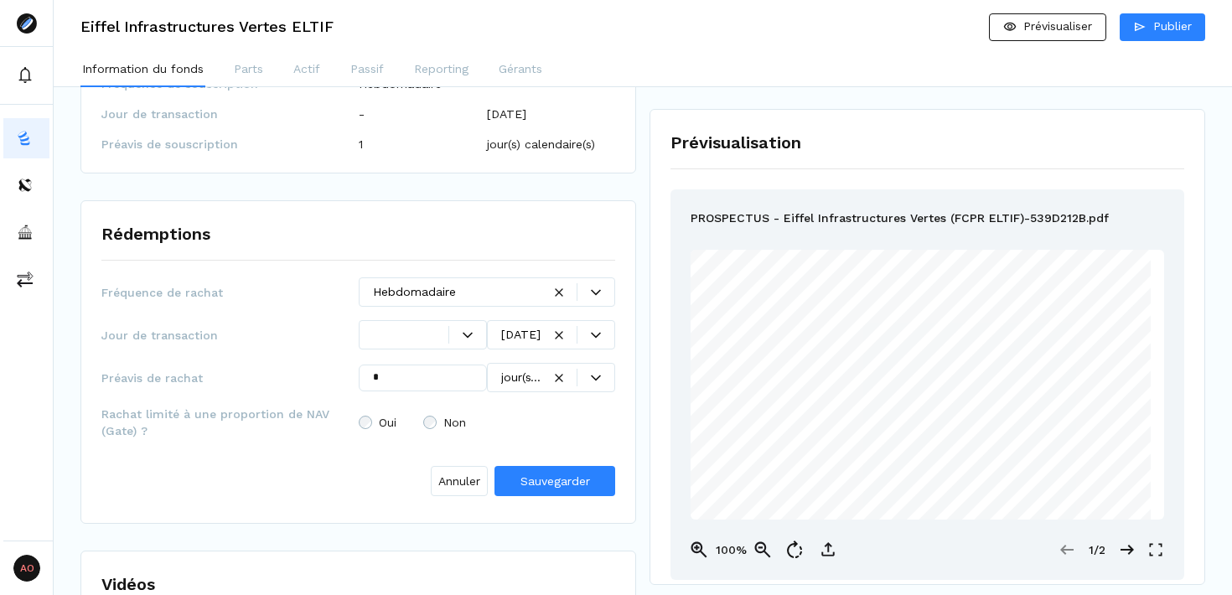
click at [371, 416] on div at bounding box center [365, 422] width 13 height 13
click at [576, 475] on span "Sauvegarder" at bounding box center [556, 481] width 70 height 13
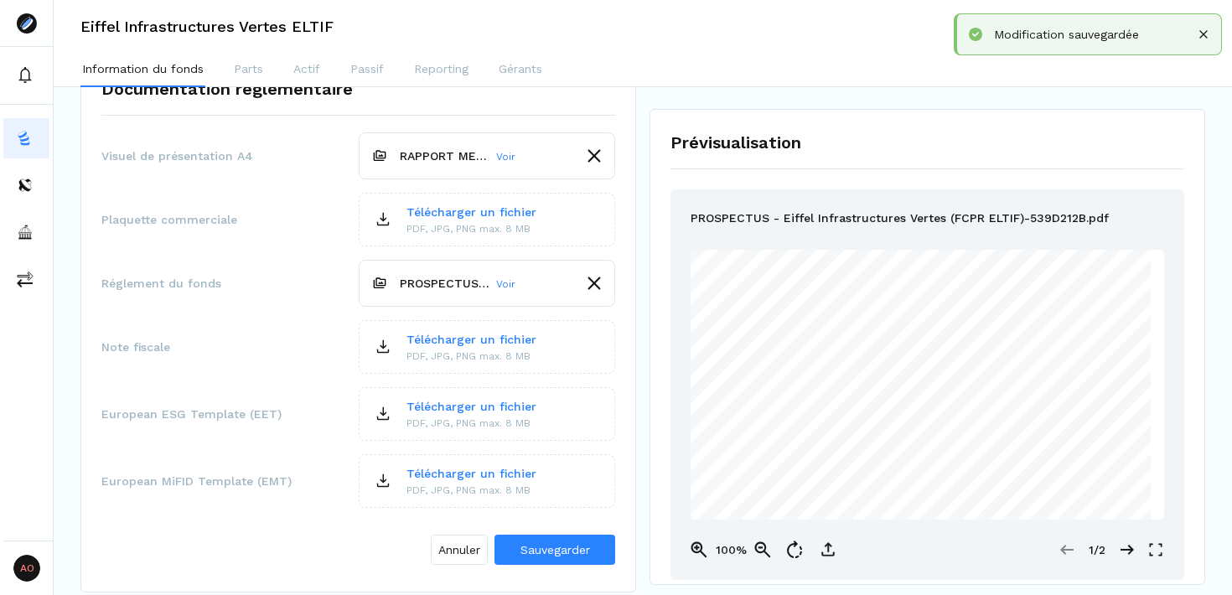
scroll to position [2799, 0]
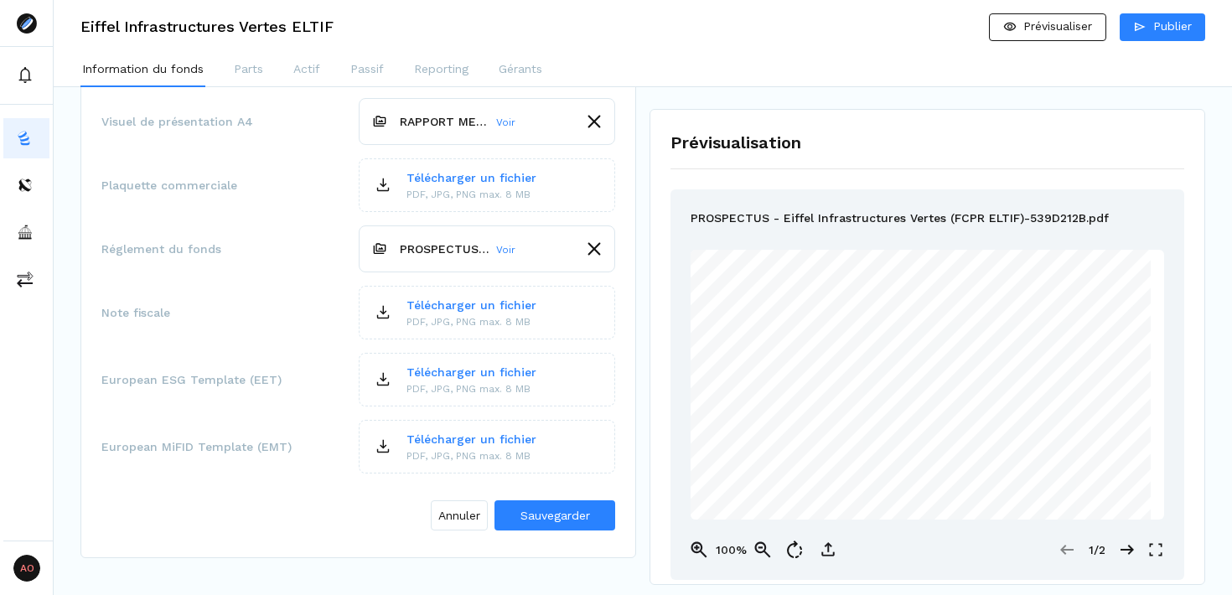
click at [388, 437] on icon at bounding box center [383, 447] width 20 height 20
click at [351, 491] on div "Annuler Sauvegarder" at bounding box center [358, 512] width 514 height 50
click at [559, 509] on span "Sauvegarder" at bounding box center [556, 515] width 70 height 13
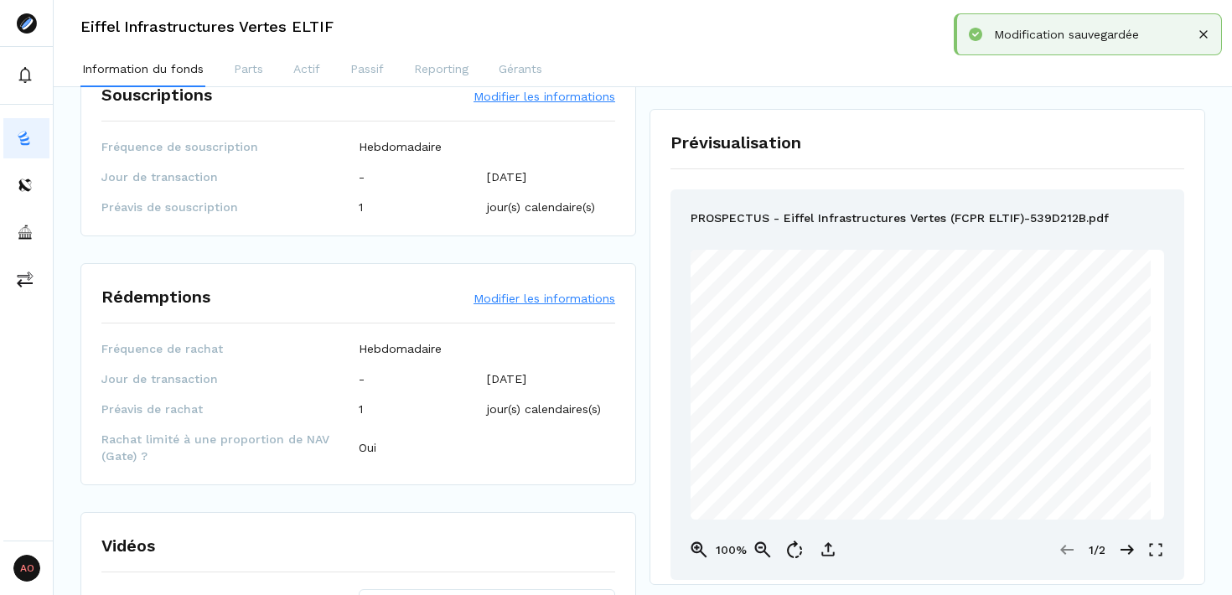
scroll to position [2291, 0]
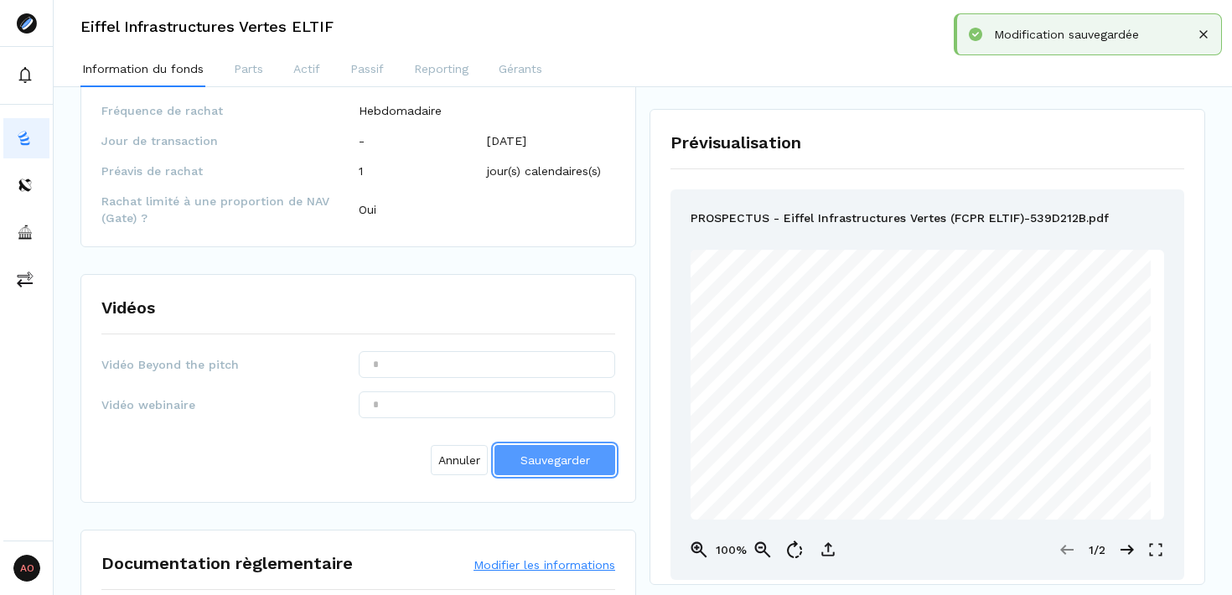
click at [515, 445] on button "Sauvegarder" at bounding box center [555, 460] width 121 height 30
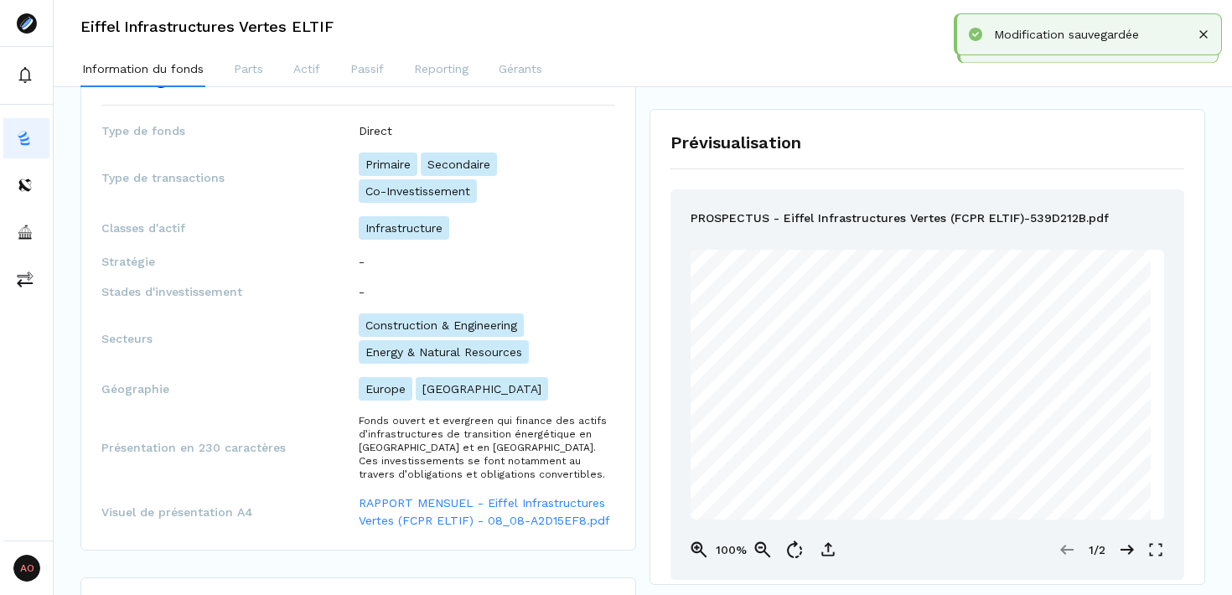
scroll to position [0, 0]
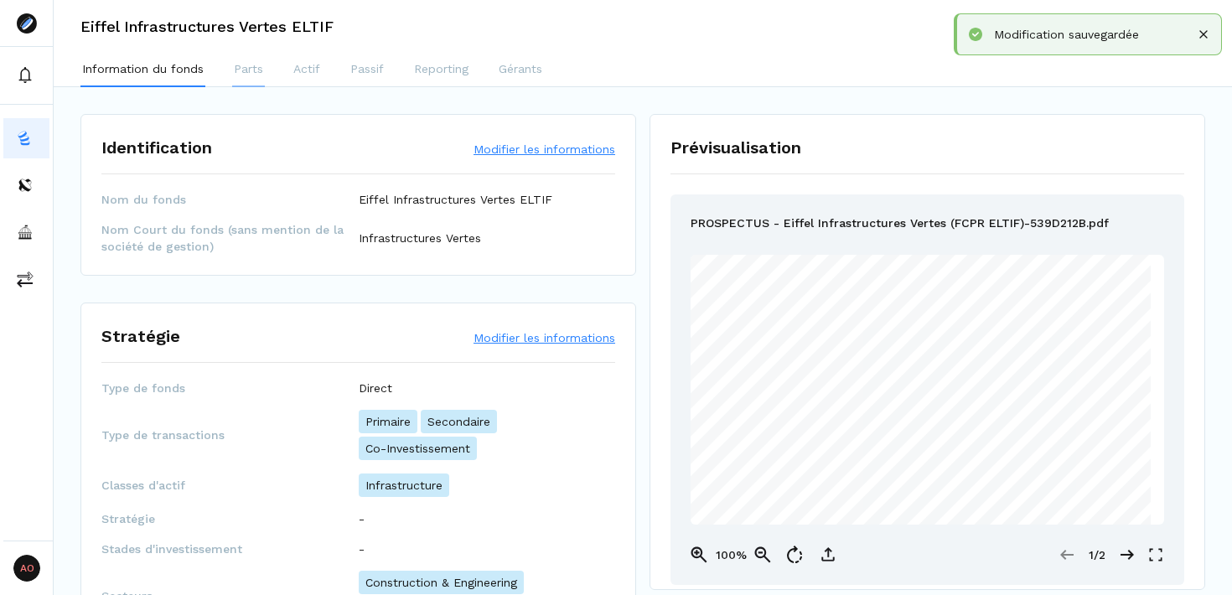
click at [250, 68] on p "Parts" at bounding box center [248, 69] width 29 height 18
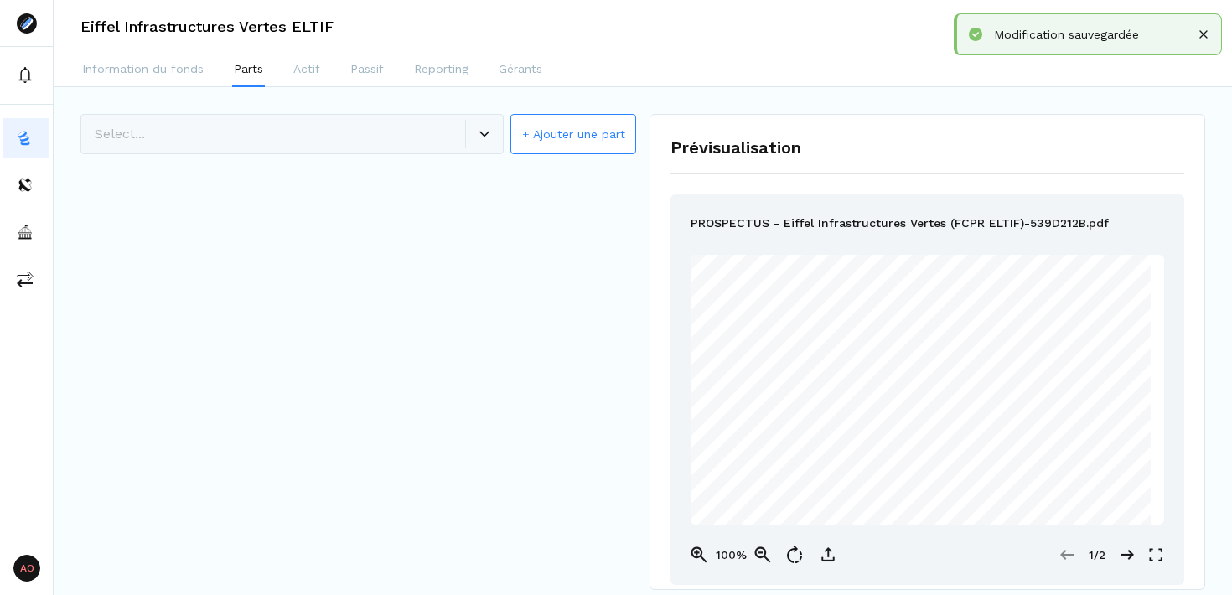
click at [485, 130] on div "Select... + Ajouter une part" at bounding box center [358, 135] width 556 height 43
click at [481, 145] on div "Select... + Ajouter une part" at bounding box center [358, 135] width 556 height 43
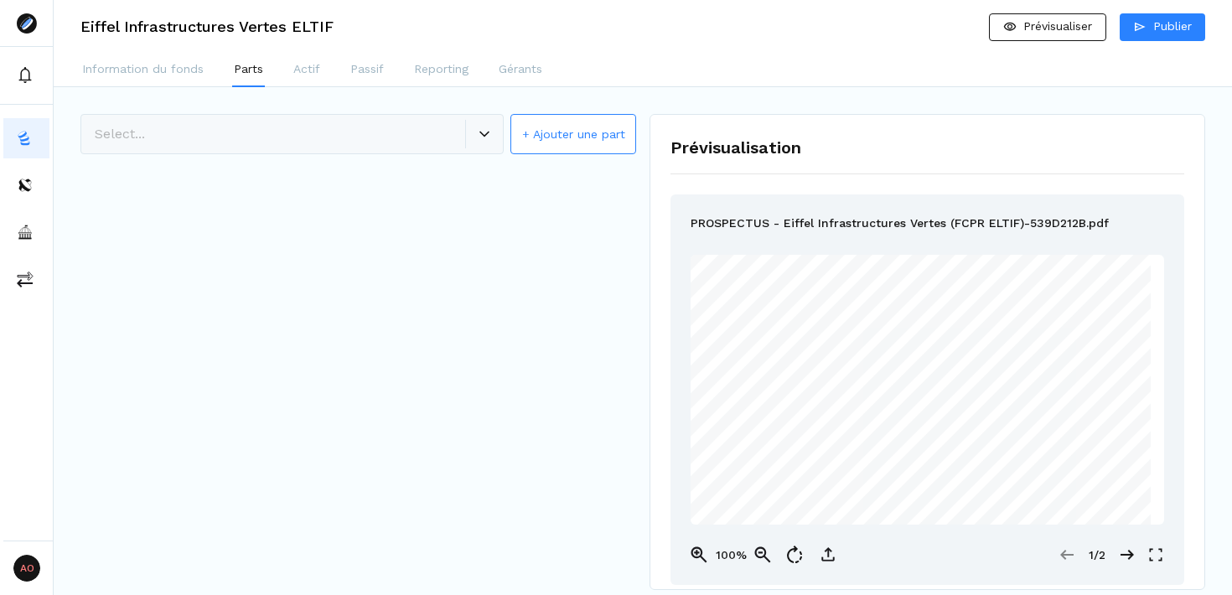
click at [553, 134] on button "+ Ajouter une part" at bounding box center [574, 134] width 126 height 40
click at [556, 249] on span "Créer la part" at bounding box center [555, 255] width 71 height 13
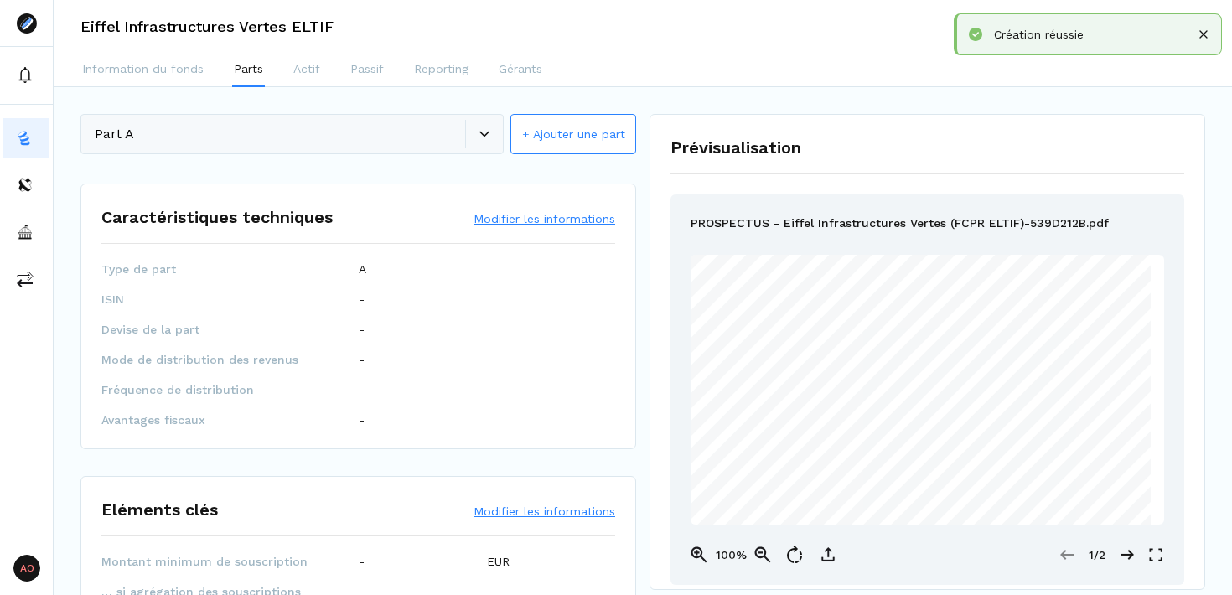
click at [568, 222] on button "Modifier les informations" at bounding box center [545, 218] width 142 height 17
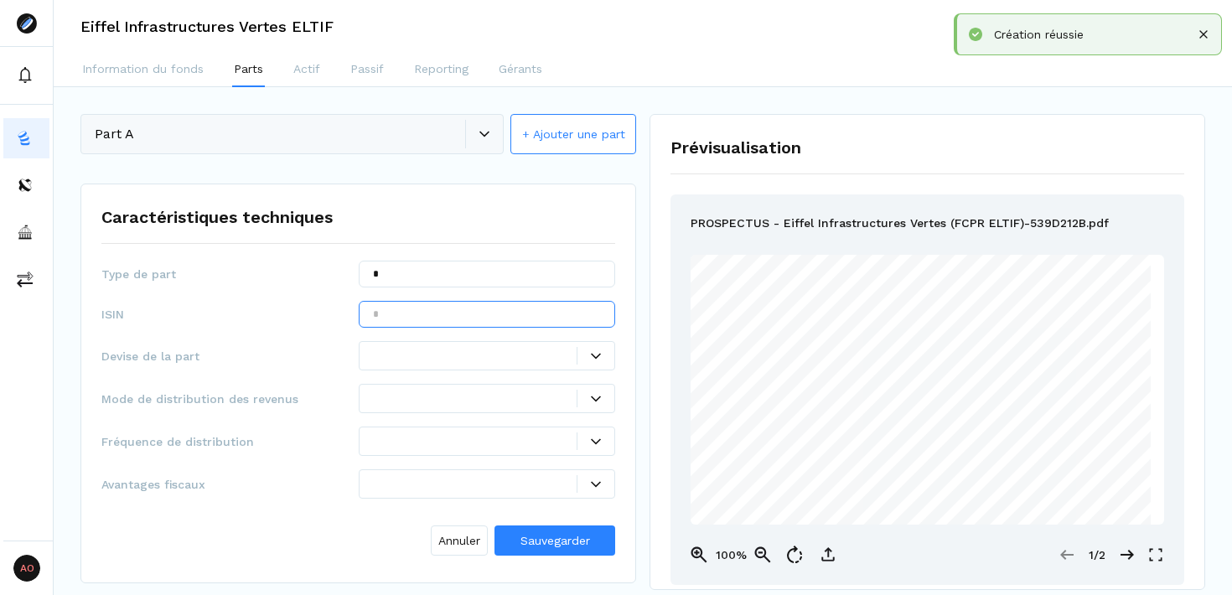
click at [423, 318] on input "text" at bounding box center [487, 314] width 257 height 27
paste input "**********"
type input "**********"
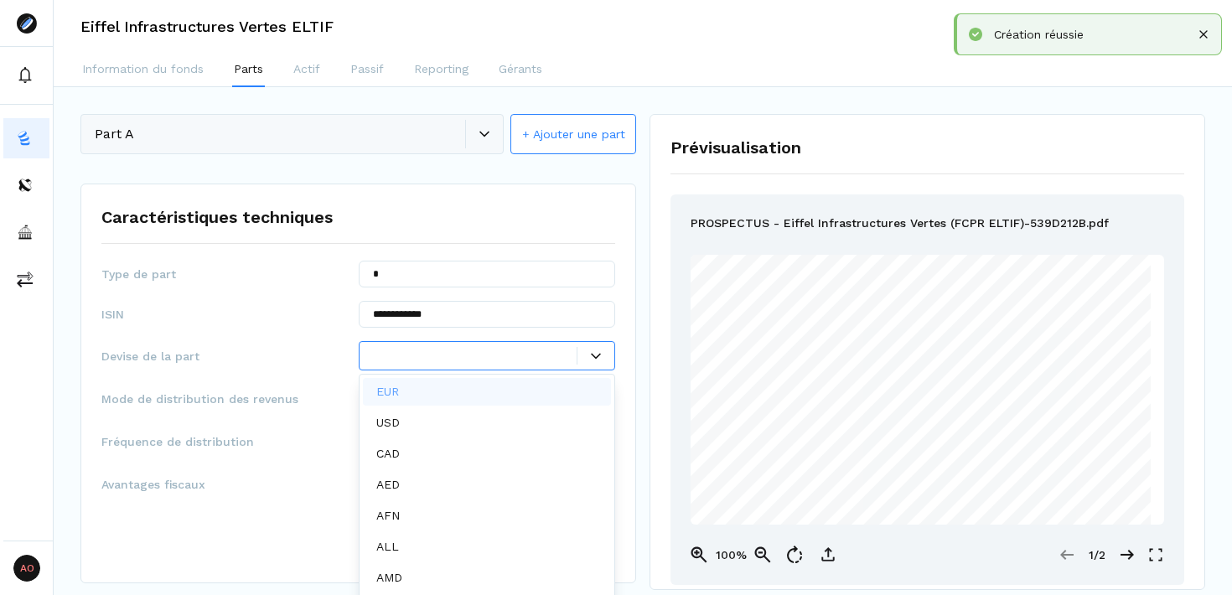
click at [460, 347] on div at bounding box center [475, 356] width 205 height 18
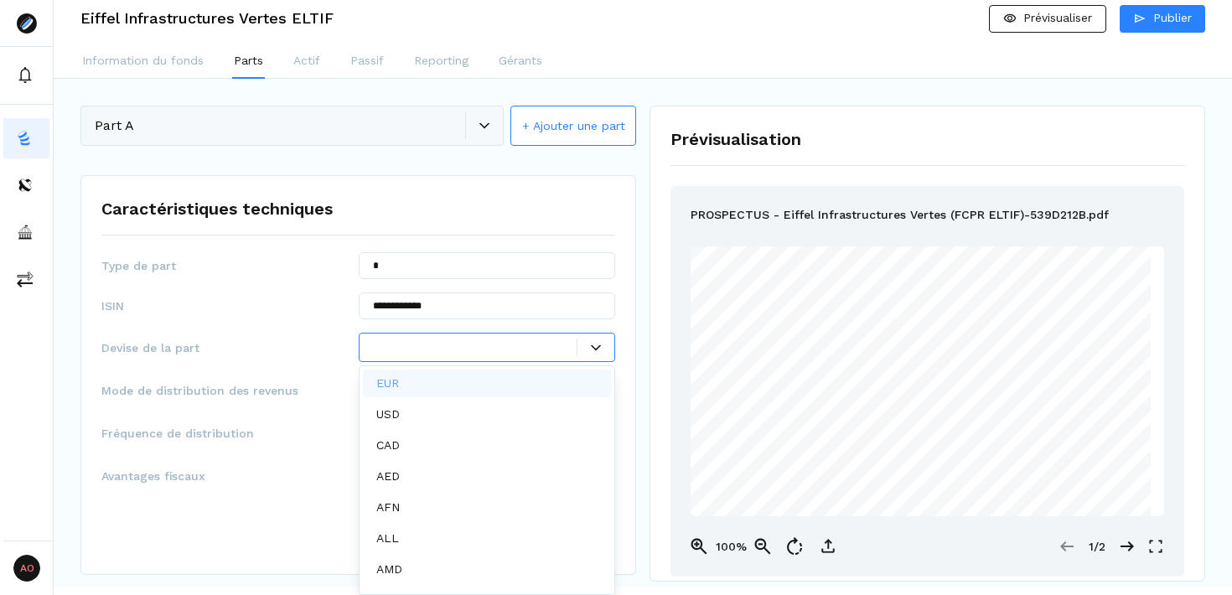
click at [463, 371] on div "EUR" at bounding box center [487, 384] width 249 height 28
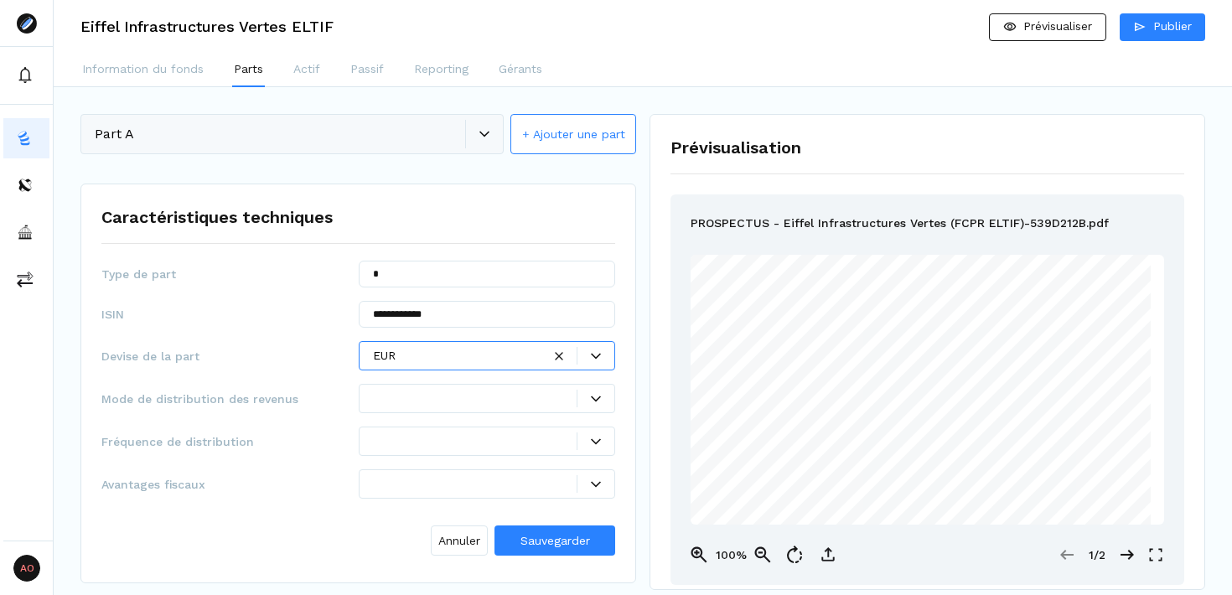
scroll to position [0, 0]
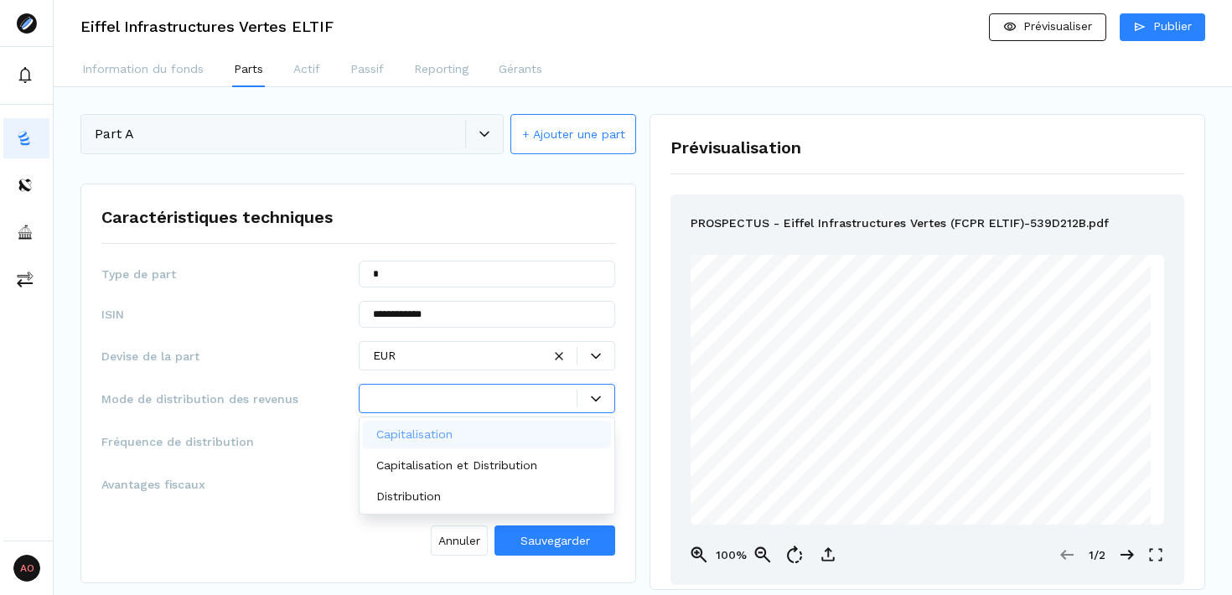
click at [594, 402] on icon at bounding box center [596, 399] width 10 height 10
click at [510, 430] on div "Capitalisation" at bounding box center [487, 435] width 249 height 28
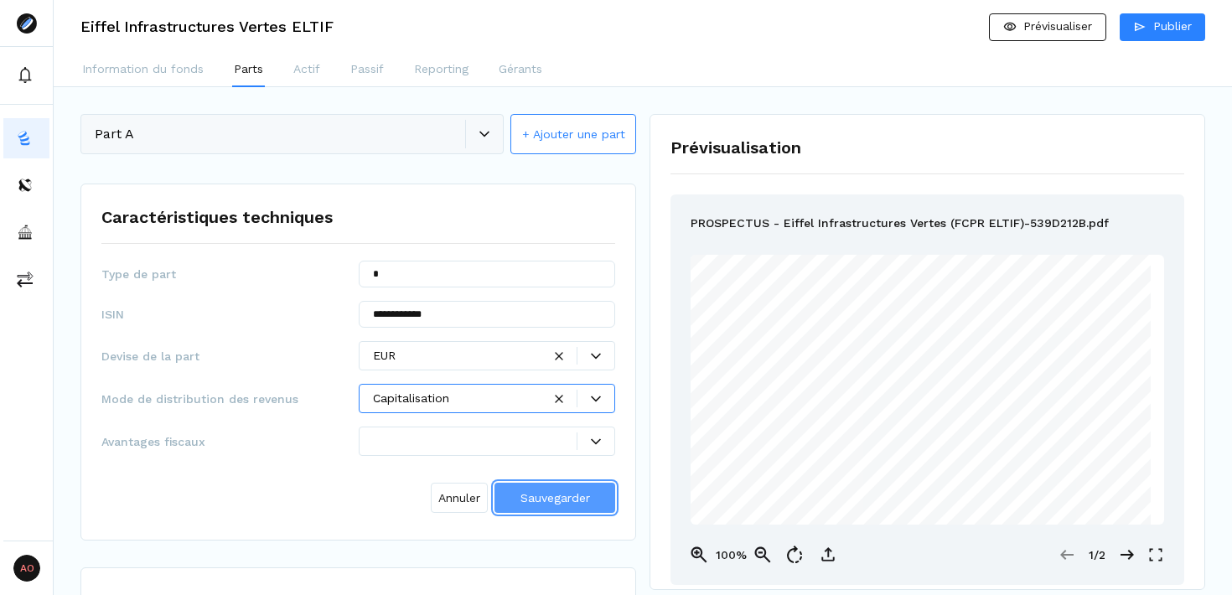
click at [550, 492] on span "Sauvegarder" at bounding box center [556, 497] width 70 height 13
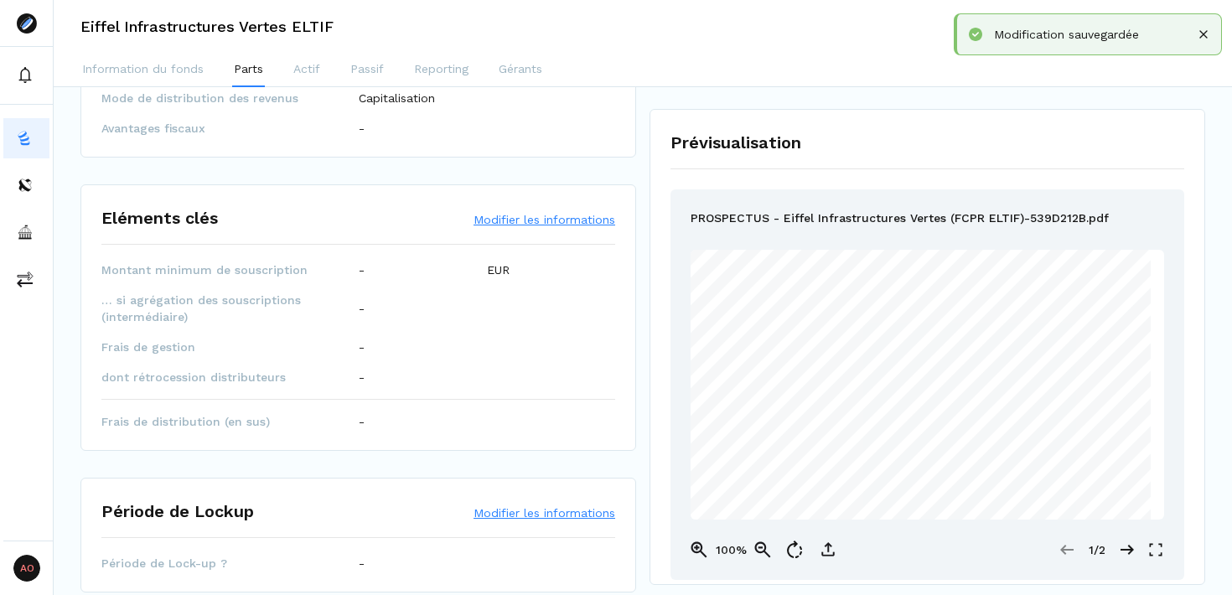
scroll to position [263, 0]
click at [543, 213] on button "Modifier les informations" at bounding box center [545, 218] width 142 height 17
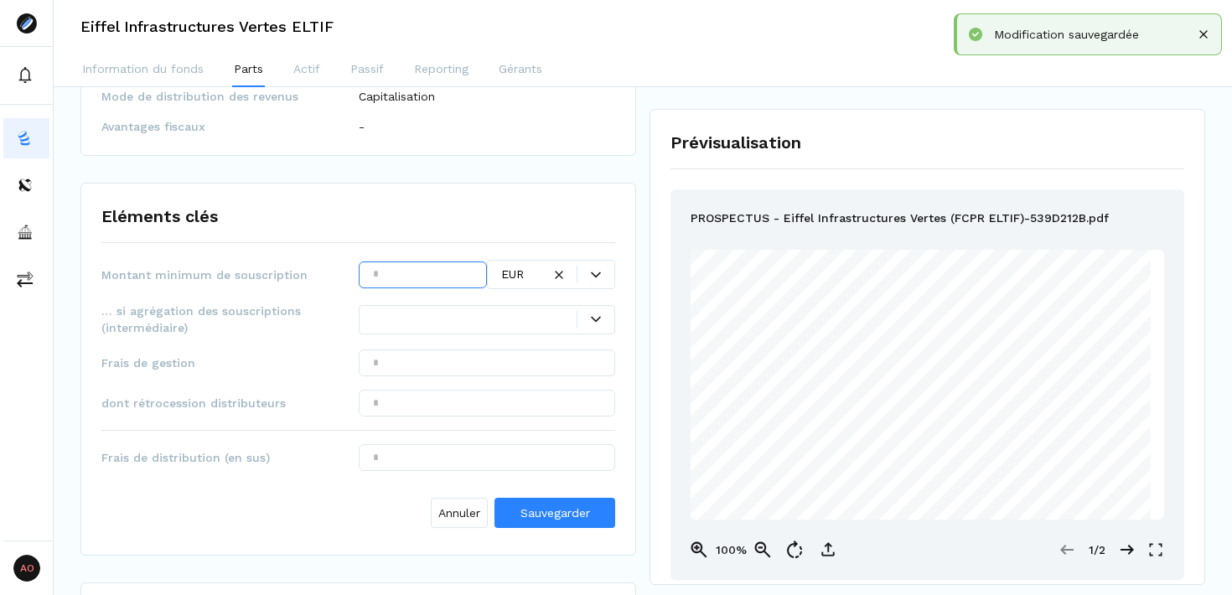
click at [420, 278] on input "text" at bounding box center [423, 275] width 128 height 27
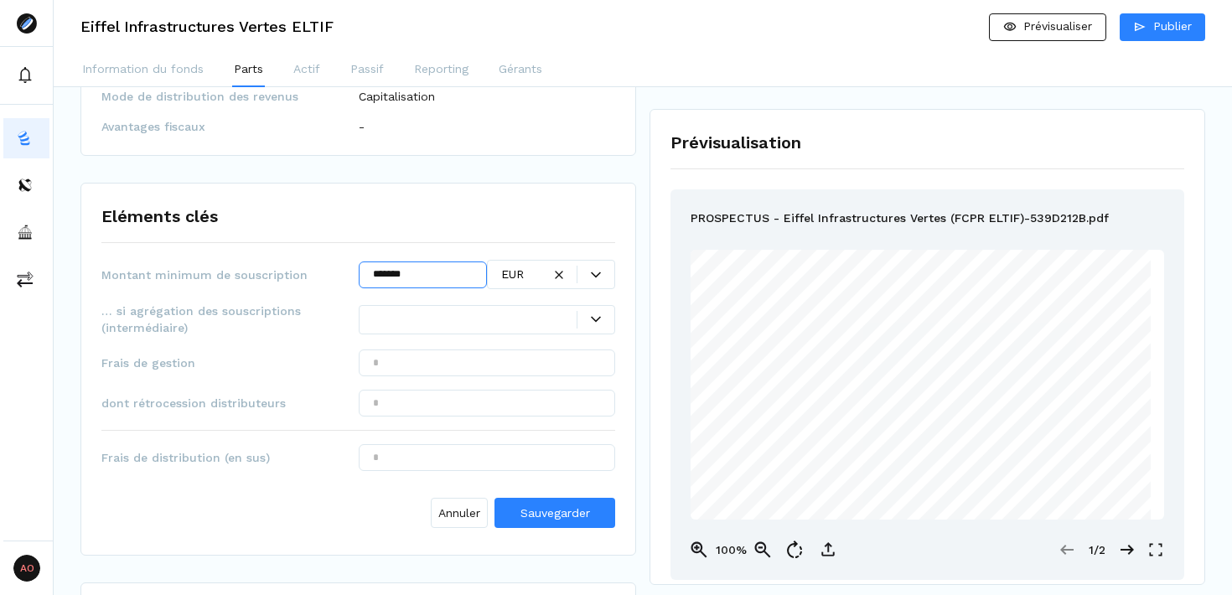
type input "*******"
click at [555, 369] on input "text" at bounding box center [487, 363] width 257 height 27
click at [433, 318] on div at bounding box center [475, 320] width 205 height 18
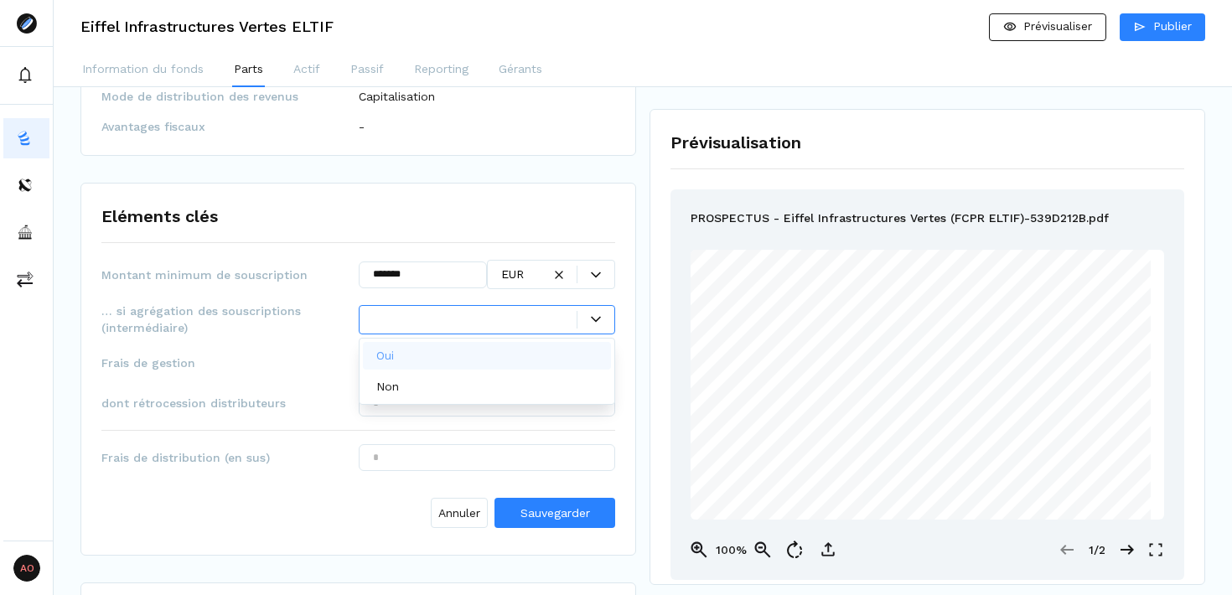
click at [420, 350] on div "Oui" at bounding box center [487, 356] width 249 height 28
click at [434, 361] on input "text" at bounding box center [487, 363] width 257 height 27
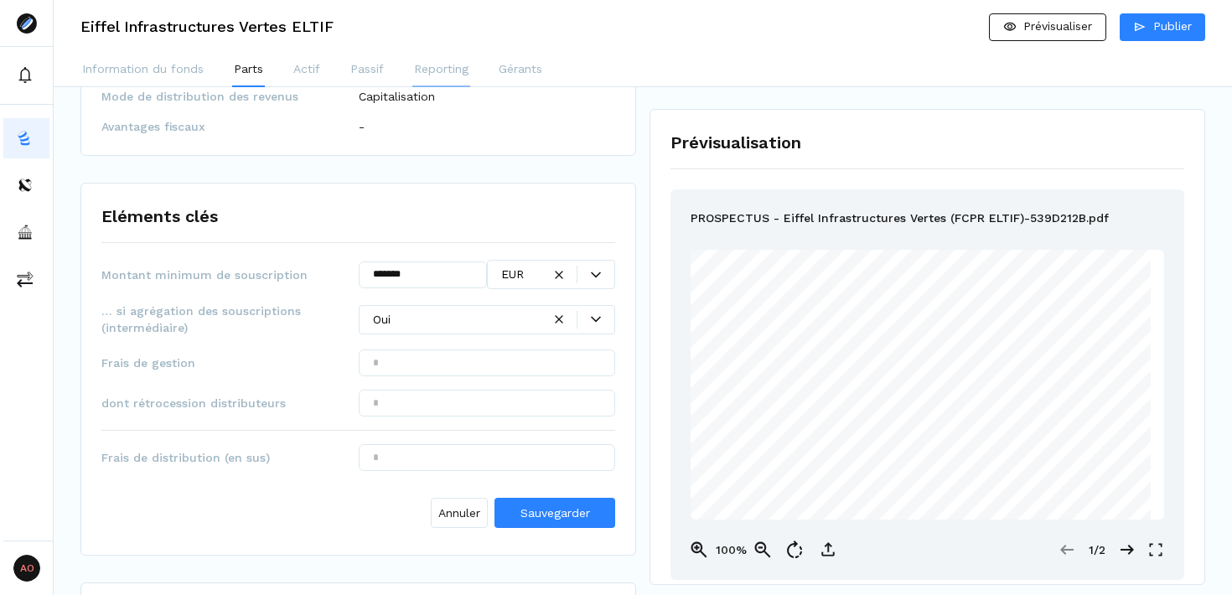
click at [445, 63] on p "Reporting" at bounding box center [441, 69] width 54 height 18
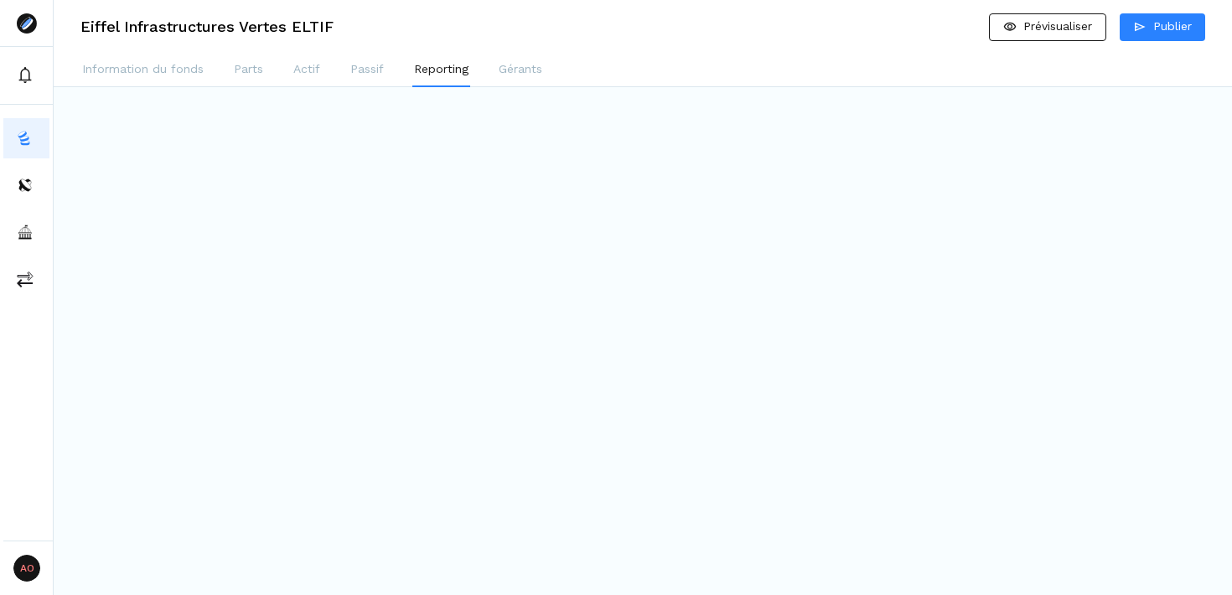
click at [611, 267] on div "Eiffel Infrastructures Vertes ELTIF Prévisualiser Publier Information du fonds …" at bounding box center [643, 297] width 1179 height 595
click at [361, 60] on button "Passif" at bounding box center [367, 71] width 37 height 34
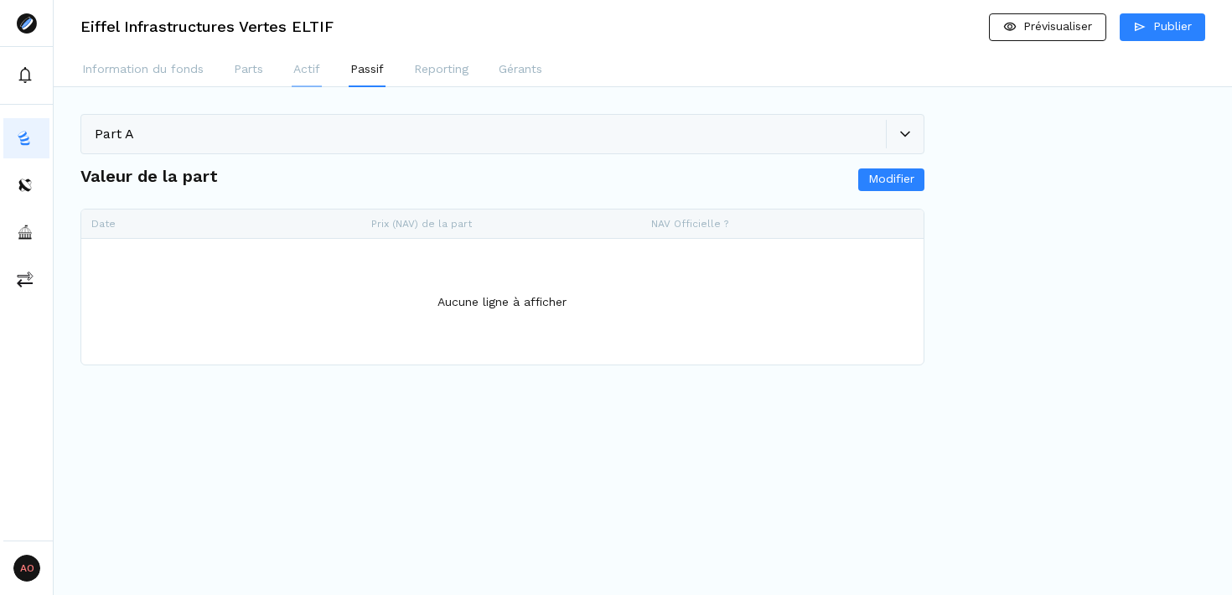
click at [309, 79] on button "Actif" at bounding box center [307, 71] width 30 height 34
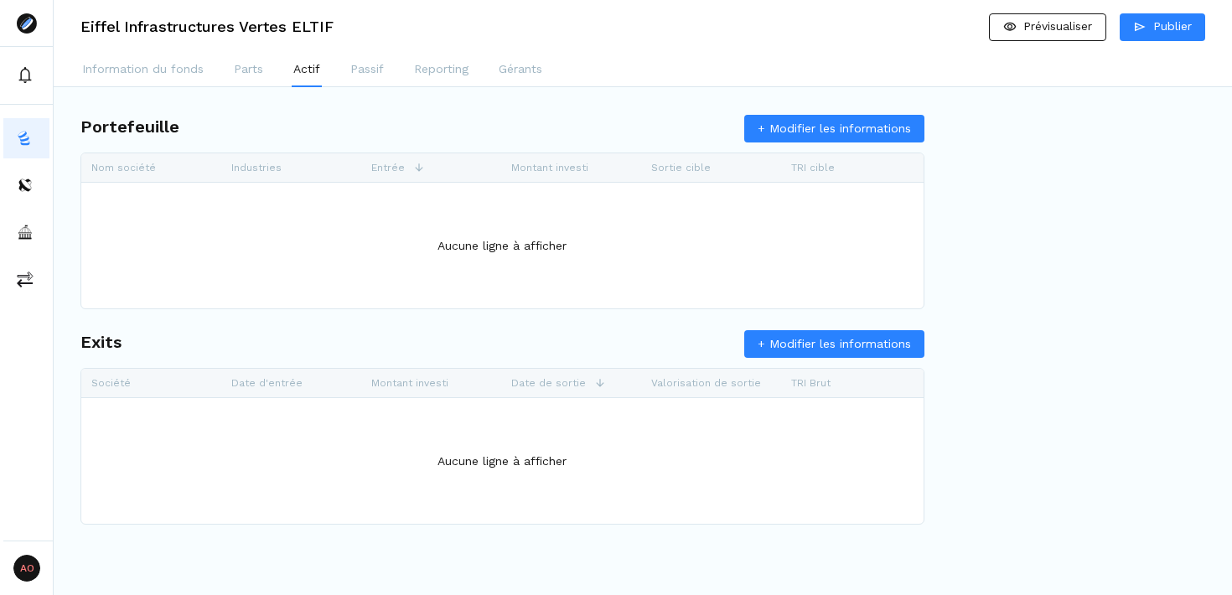
click at [803, 132] on button "+ Modifier les informations" at bounding box center [835, 129] width 180 height 28
click at [499, 230] on div at bounding box center [502, 246] width 843 height 126
click at [496, 309] on span "+" at bounding box center [502, 309] width 23 height 24
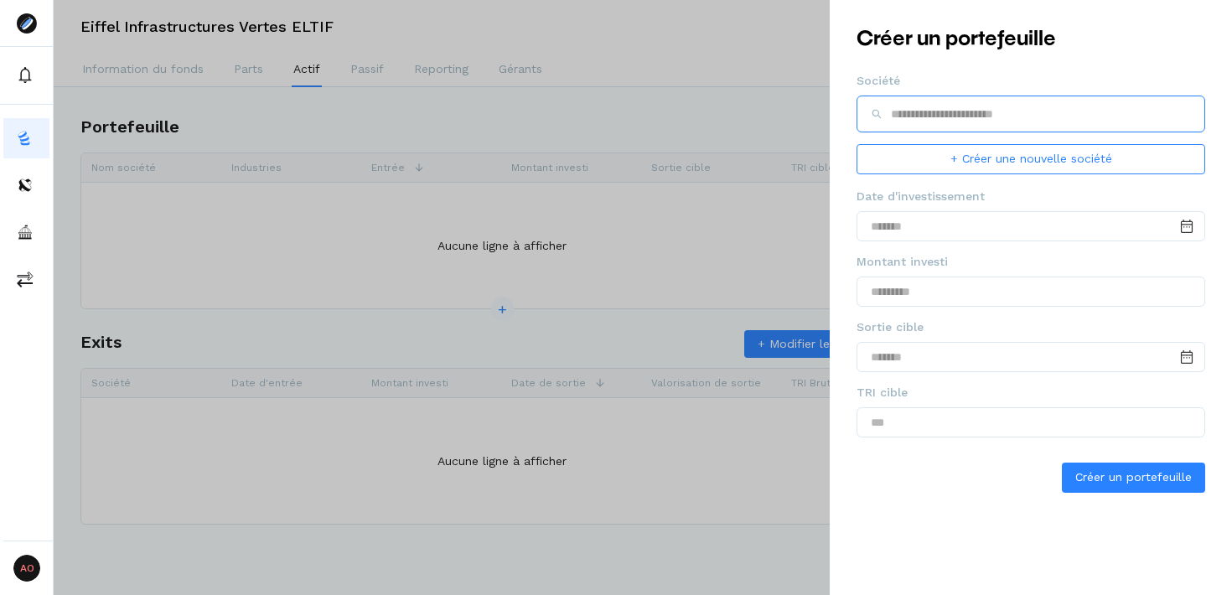
click at [1034, 112] on input "text" at bounding box center [1031, 114] width 349 height 37
click at [656, 258] on div at bounding box center [616, 297] width 1232 height 595
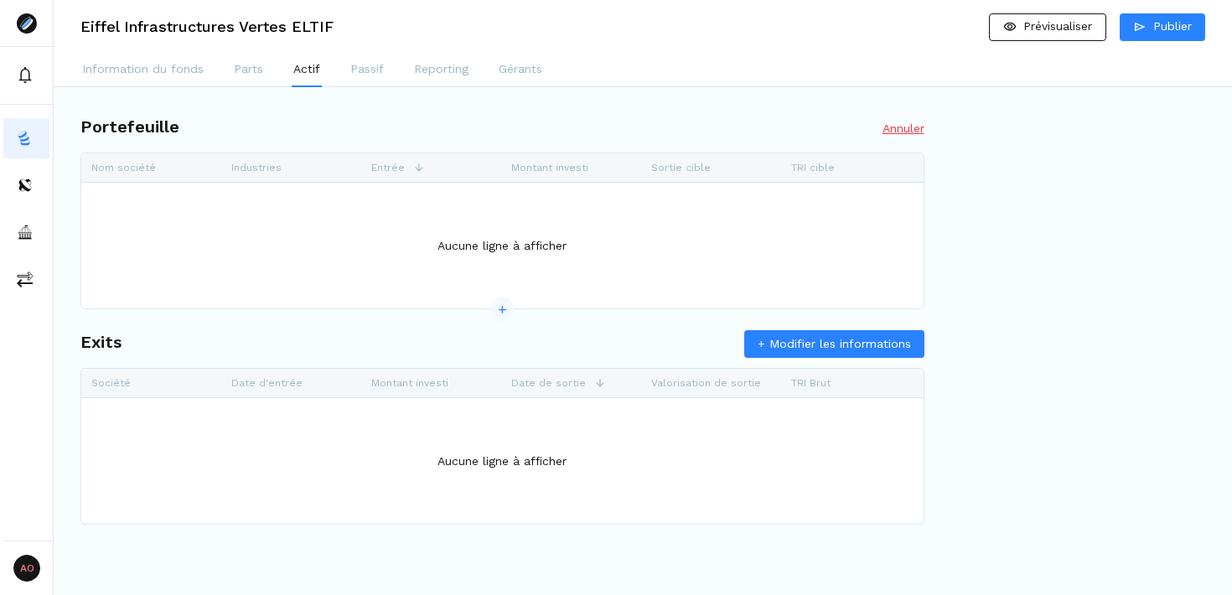
click at [900, 126] on button "Annuler" at bounding box center [904, 128] width 42 height 17
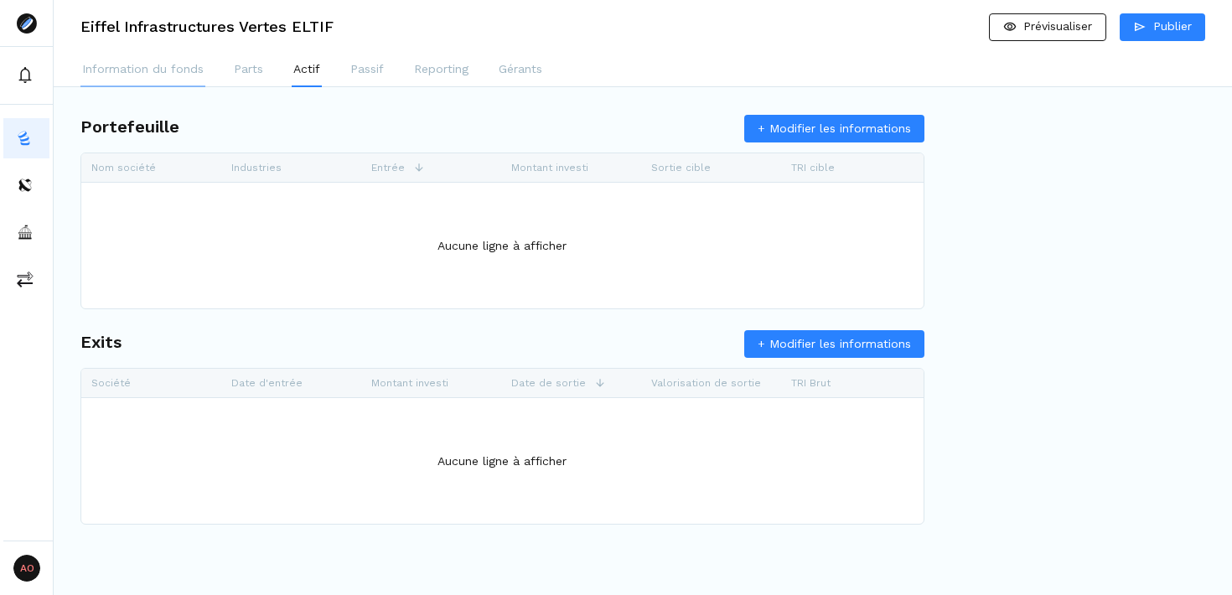
click at [138, 83] on button "Information du fonds" at bounding box center [142, 71] width 125 height 34
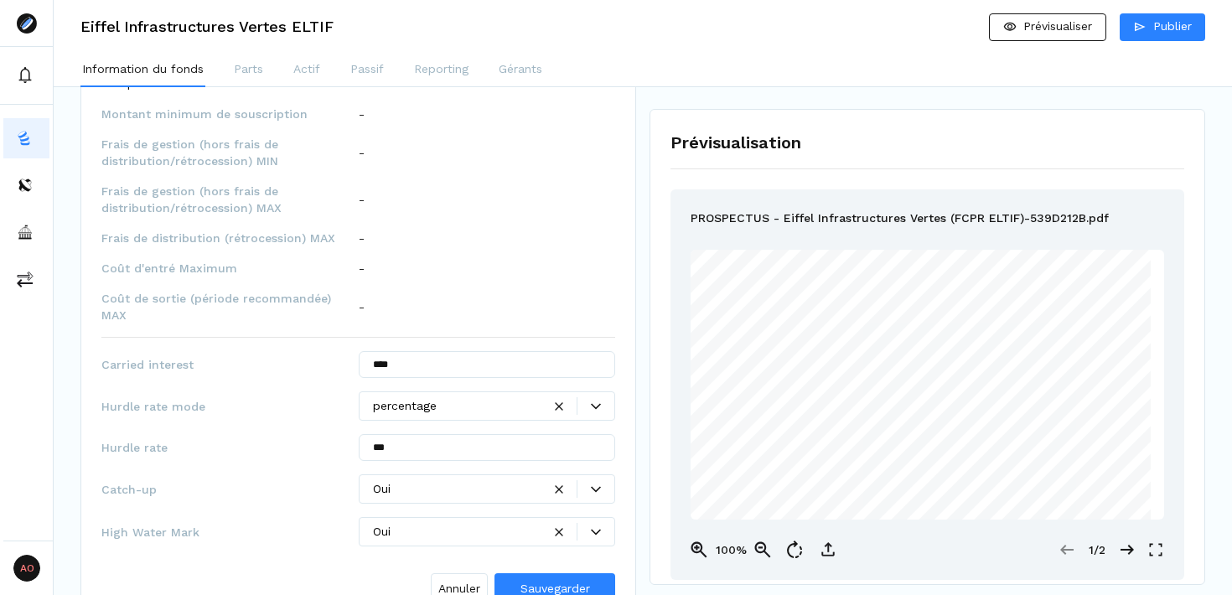
scroll to position [1958, 0]
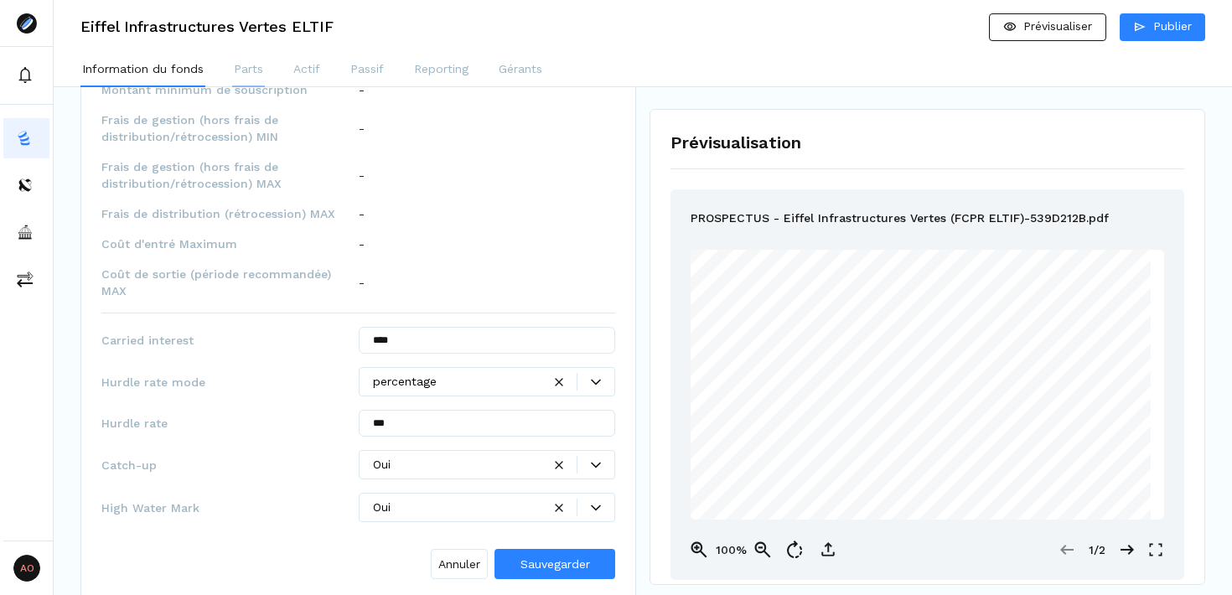
click at [250, 69] on p "Parts" at bounding box center [248, 69] width 29 height 18
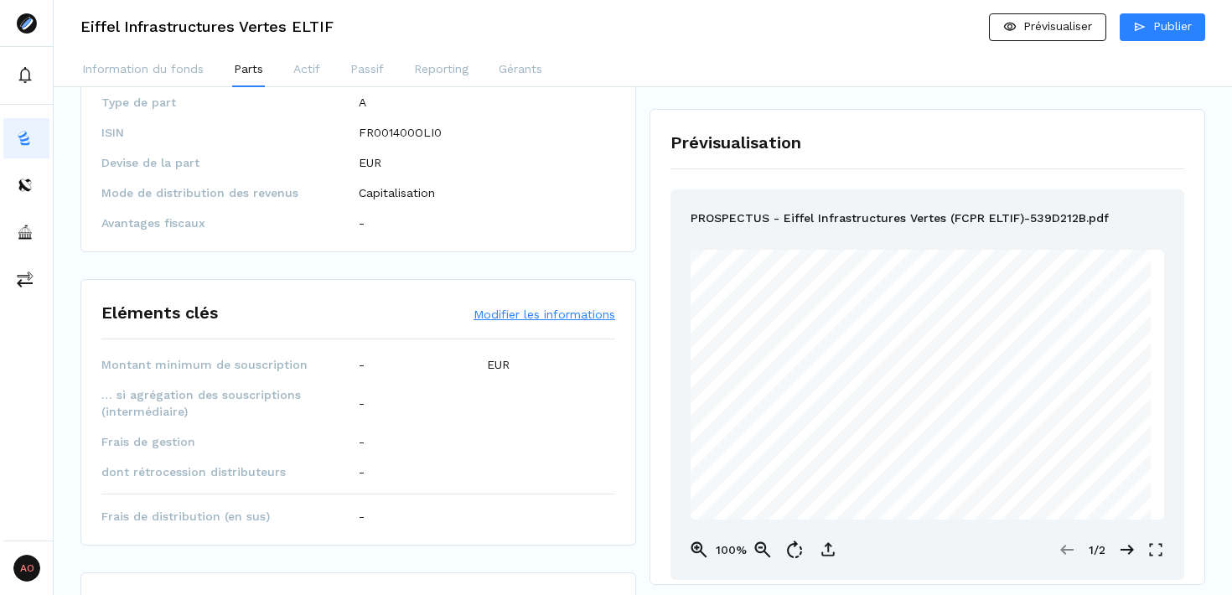
scroll to position [223, 0]
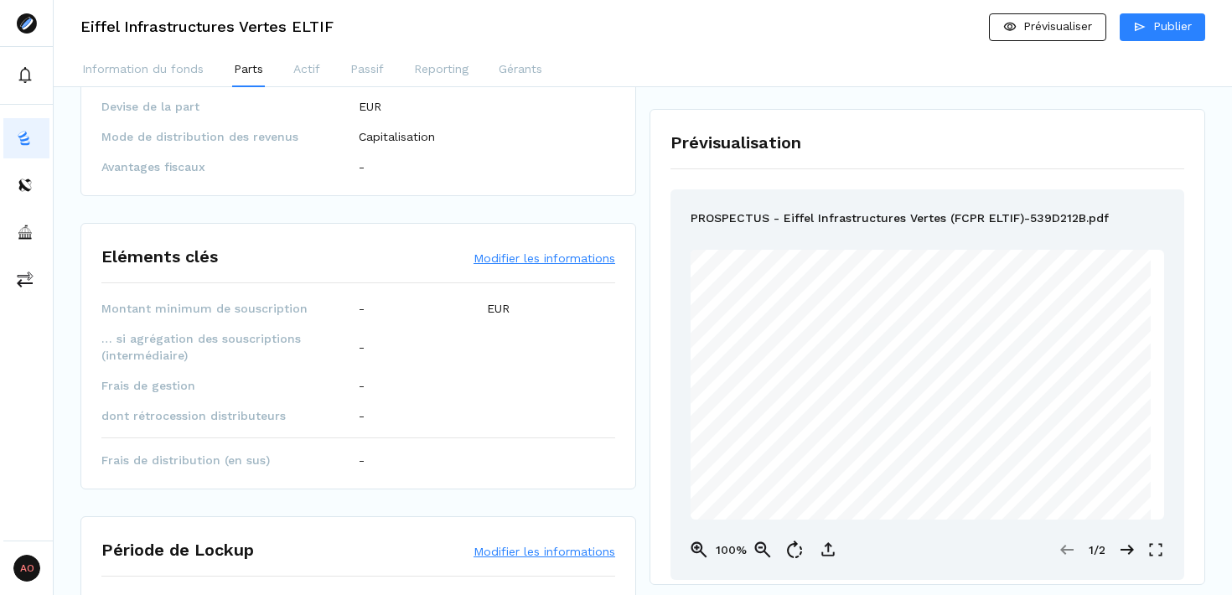
click at [573, 257] on button "Modifier les informations" at bounding box center [545, 258] width 142 height 17
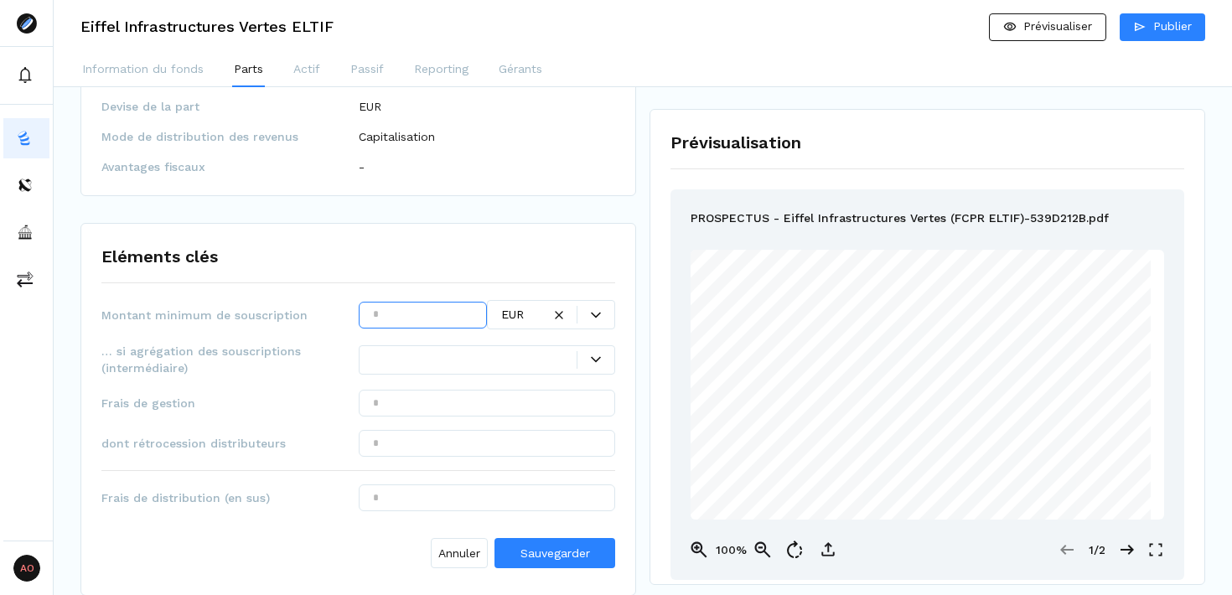
click at [423, 314] on input "text" at bounding box center [423, 315] width 128 height 27
type input "*******"
click at [426, 366] on div at bounding box center [475, 360] width 205 height 18
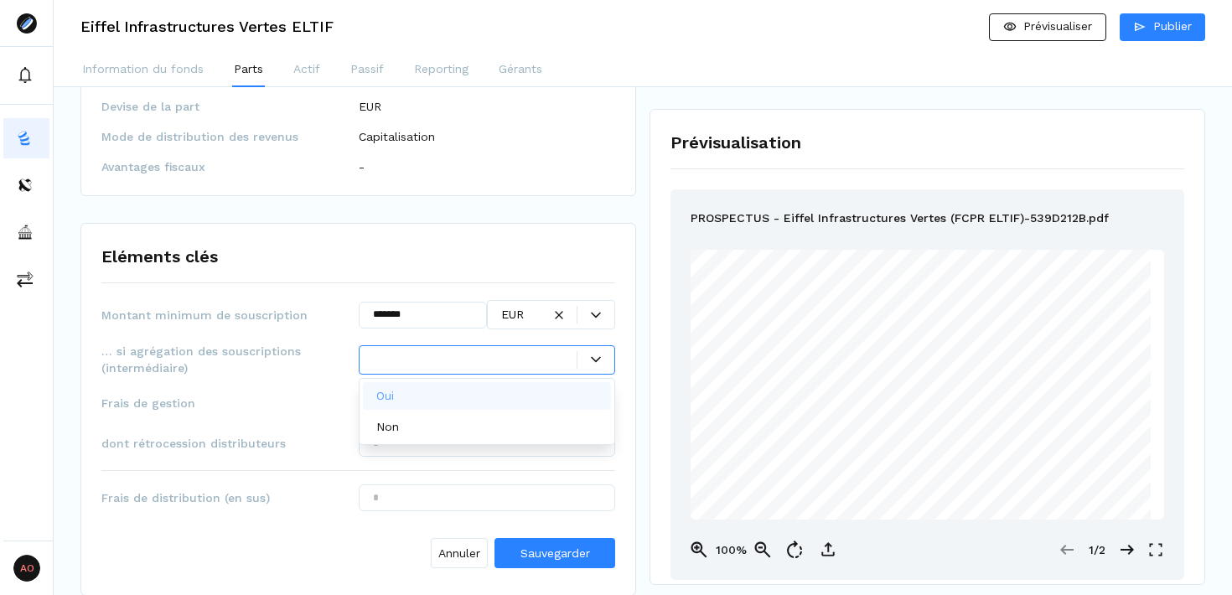
click at [407, 389] on div "Oui" at bounding box center [487, 396] width 249 height 28
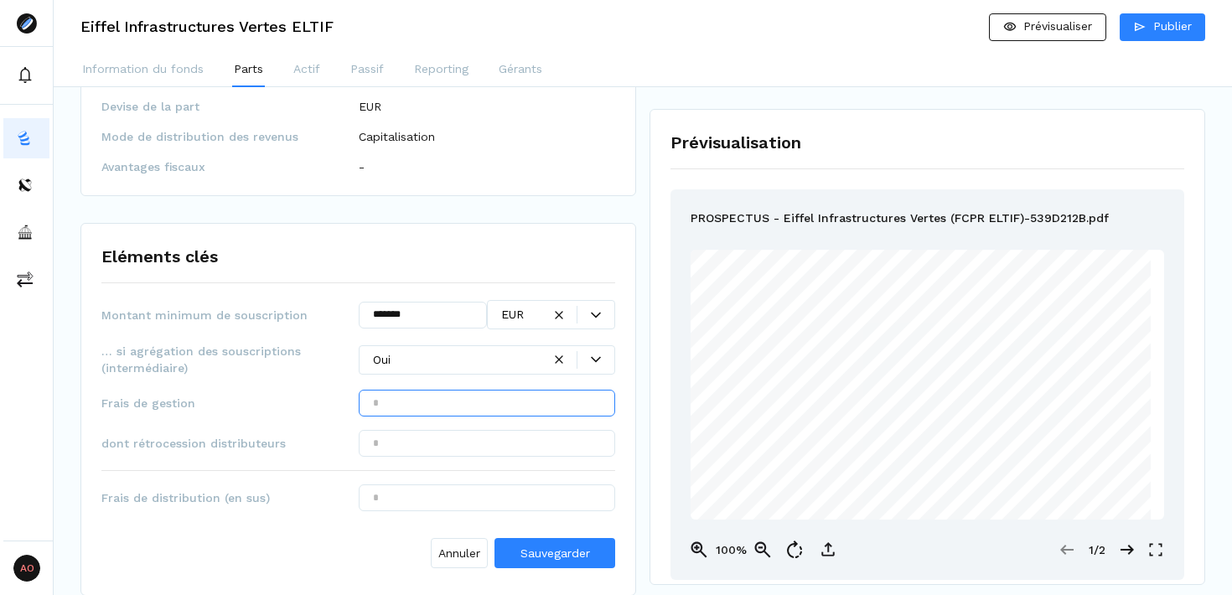
click at [483, 402] on input "text" at bounding box center [487, 403] width 257 height 27
type input "*****"
click at [580, 549] on span "Sauvegarder" at bounding box center [556, 553] width 70 height 13
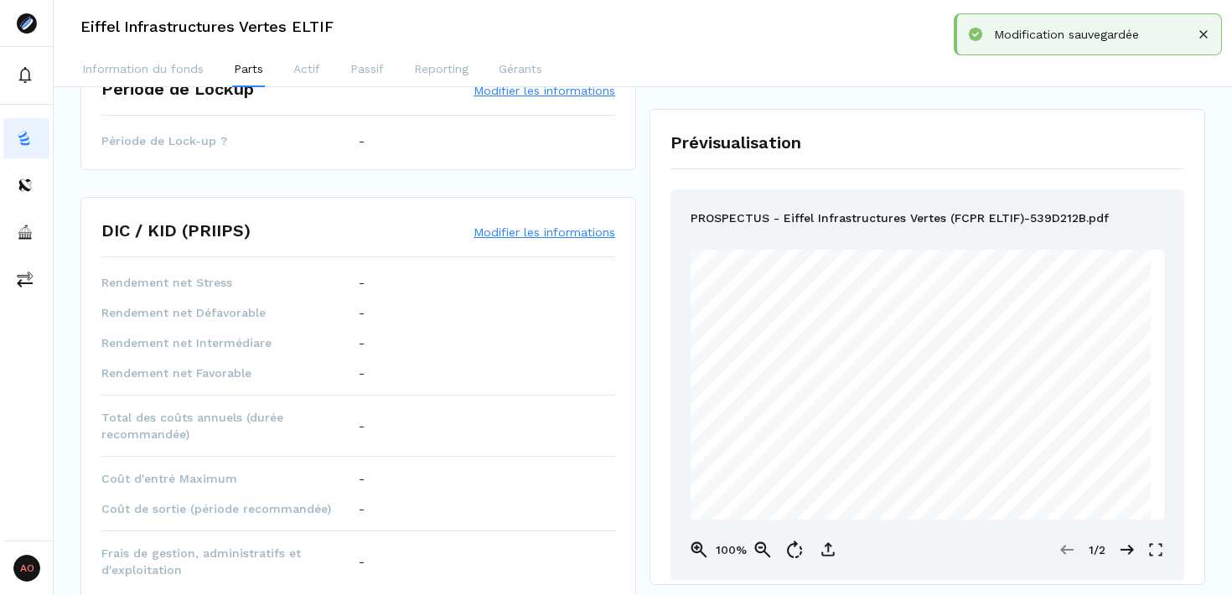
scroll to position [765, 0]
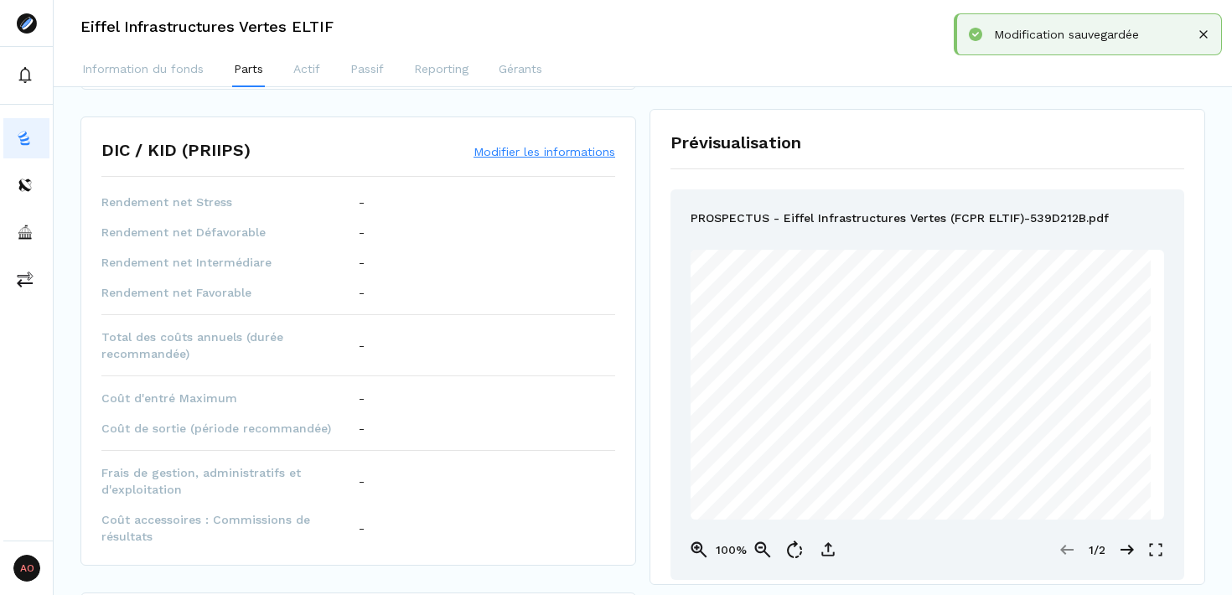
click at [536, 155] on button "Modifier les informations" at bounding box center [545, 151] width 142 height 17
click at [536, 155] on div "DIC / KID (PRIIPS) Modifier les informations" at bounding box center [358, 157] width 514 height 39
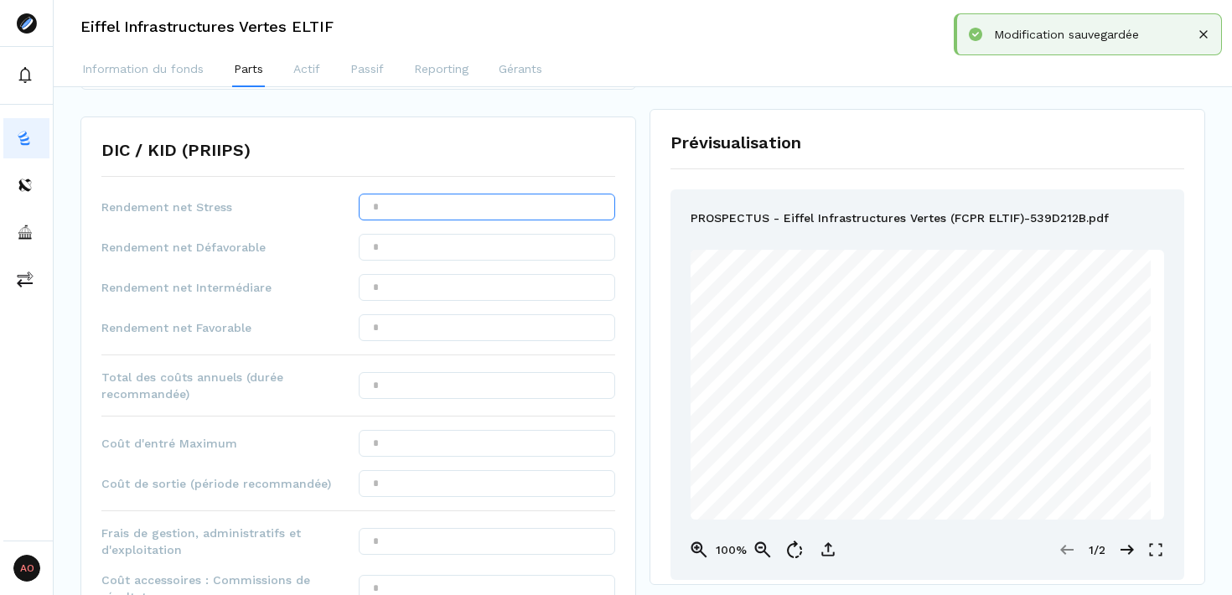
click at [497, 200] on input "text" at bounding box center [487, 207] width 257 height 27
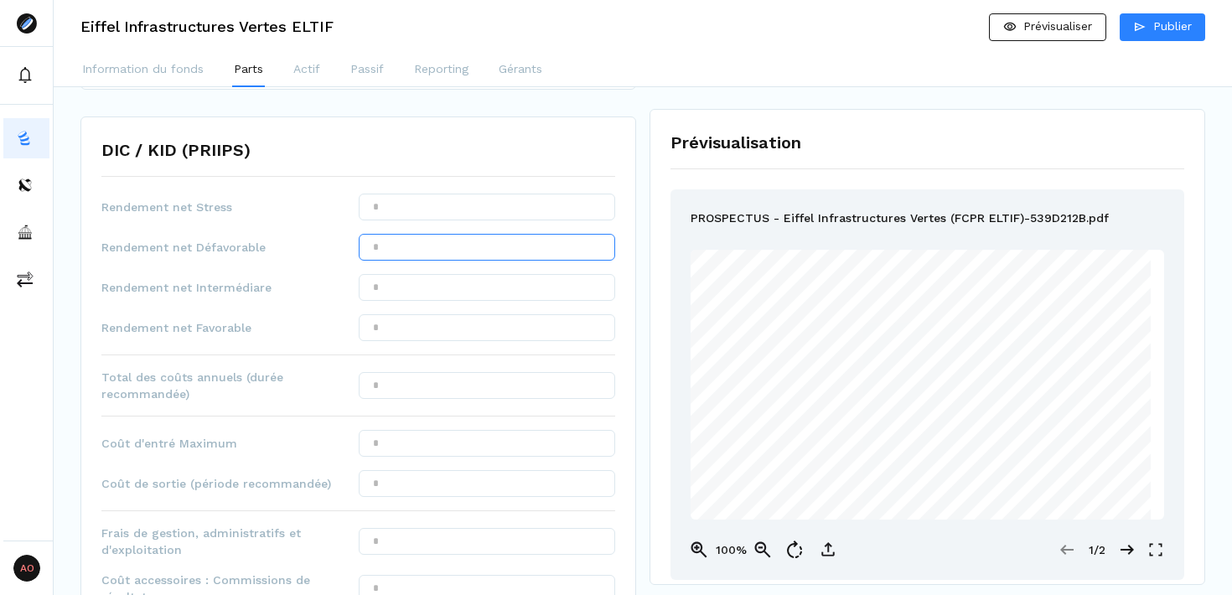
click at [395, 244] on input "text" at bounding box center [487, 247] width 257 height 27
type input "***"
click at [428, 216] on input "text" at bounding box center [487, 207] width 257 height 27
click at [375, 208] on input "******" at bounding box center [487, 207] width 257 height 27
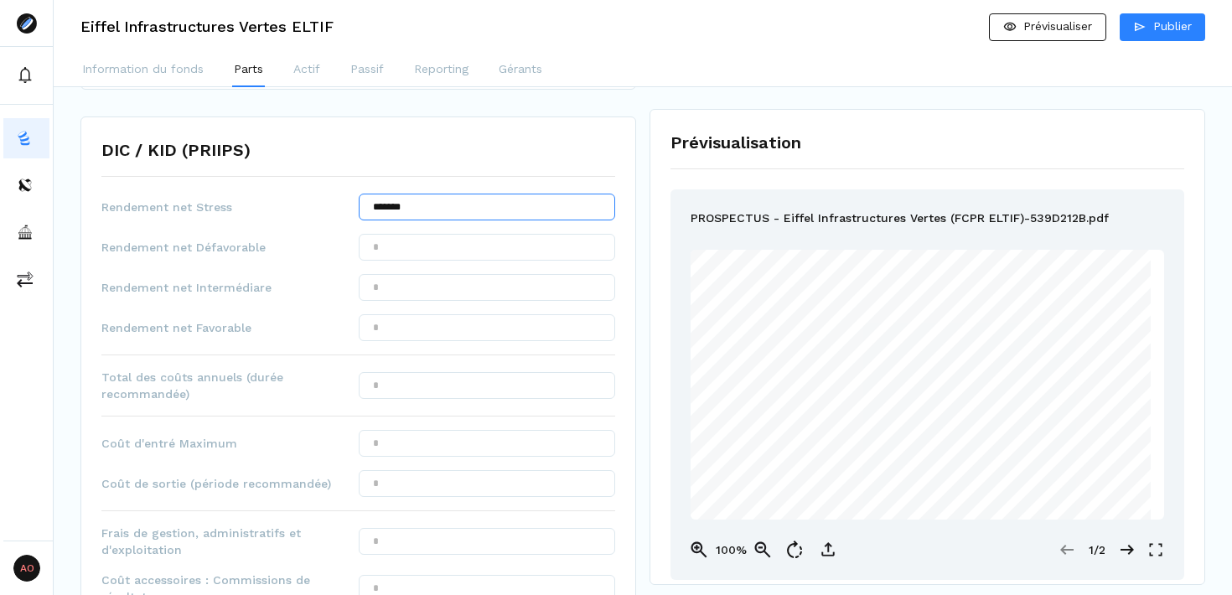
type input "*******"
click at [418, 283] on input "text" at bounding box center [487, 287] width 257 height 27
type input "******"
click at [430, 325] on input "text" at bounding box center [487, 327] width 257 height 27
type input "******"
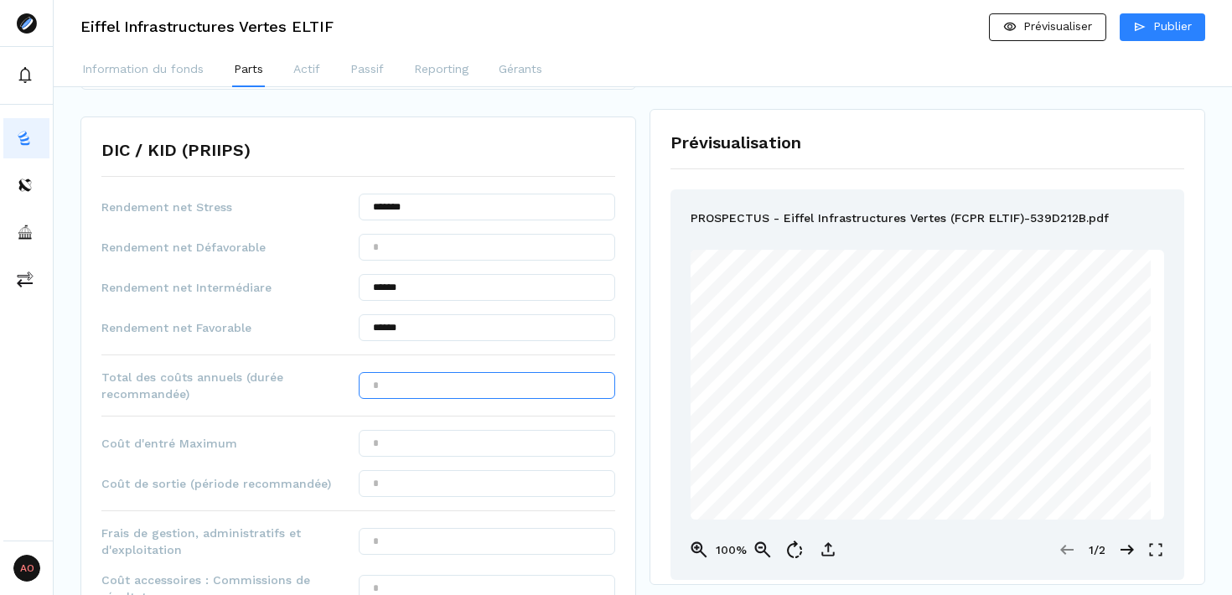
click at [475, 372] on input "text" at bounding box center [487, 385] width 257 height 27
type input "******"
click at [483, 444] on input "text" at bounding box center [487, 443] width 257 height 27
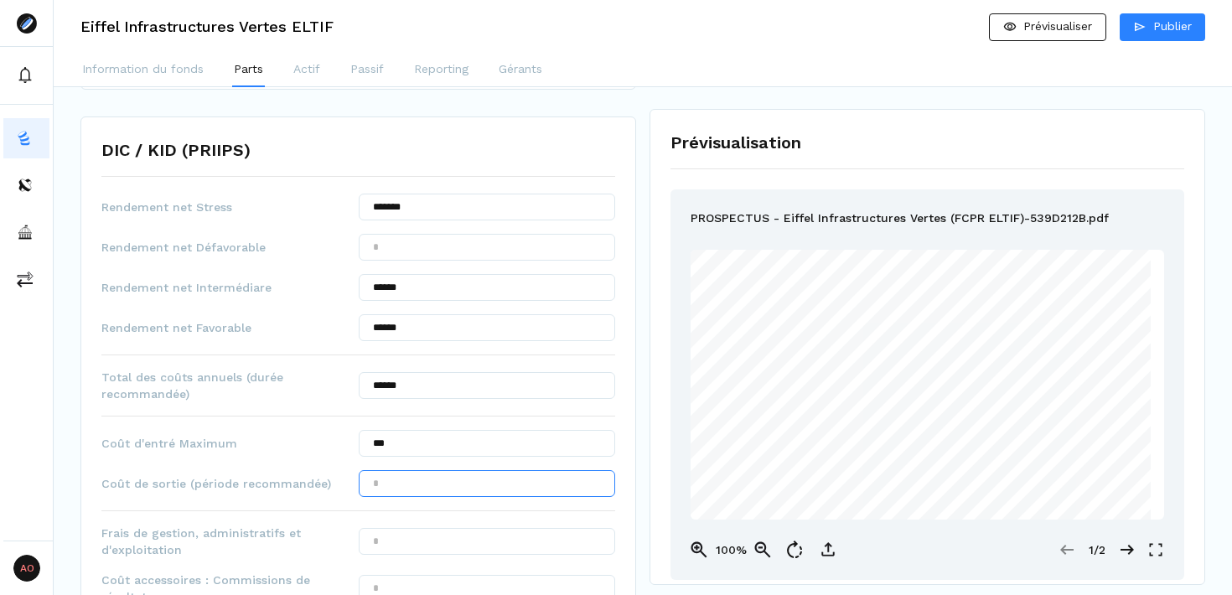
click at [480, 480] on input "text" at bounding box center [487, 483] width 257 height 27
click at [381, 446] on input "***" at bounding box center [487, 443] width 257 height 27
type input "*****"
click at [393, 481] on input "text" at bounding box center [487, 483] width 257 height 27
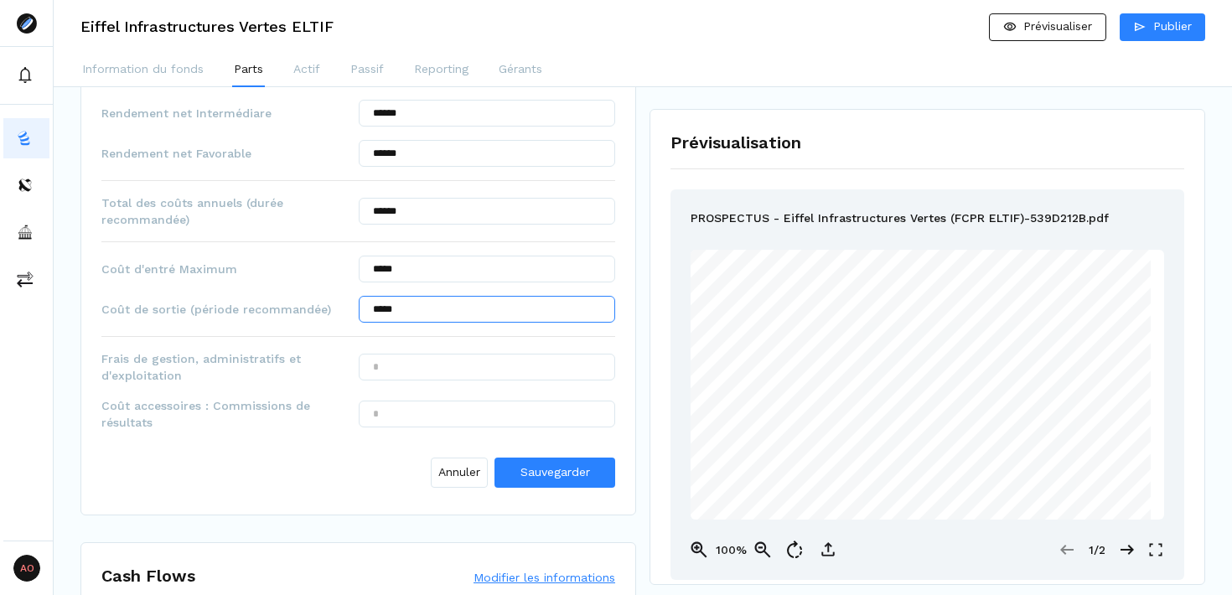
scroll to position [941, 0]
type input "*****"
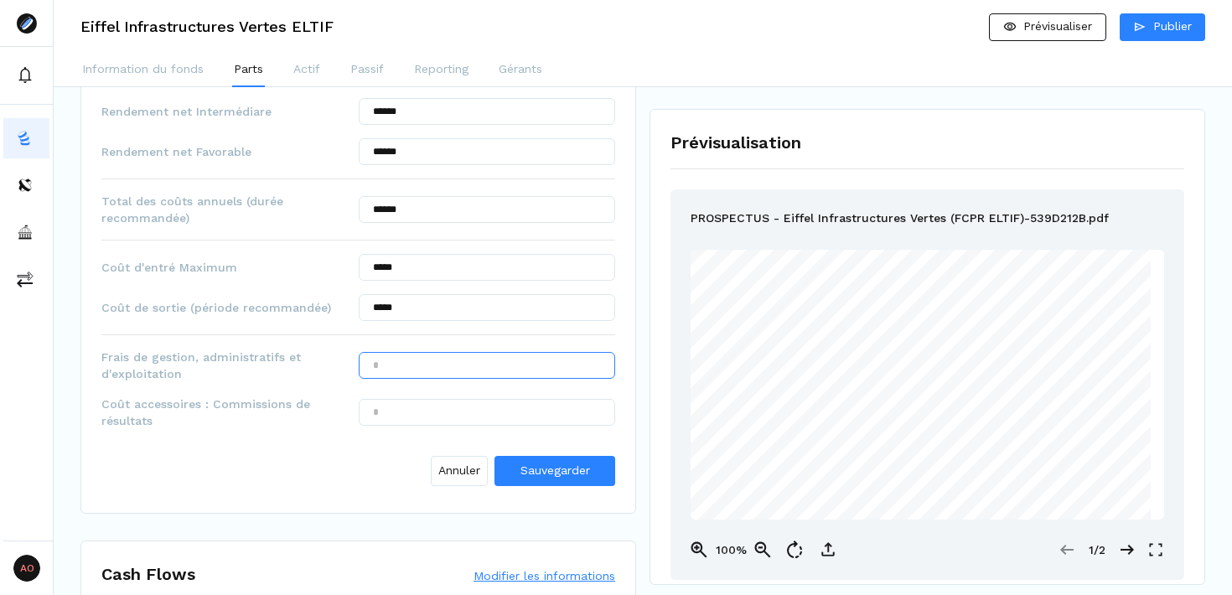
click at [428, 358] on input "text" at bounding box center [487, 365] width 257 height 27
type input "*****"
click at [433, 408] on input "text" at bounding box center [487, 412] width 257 height 27
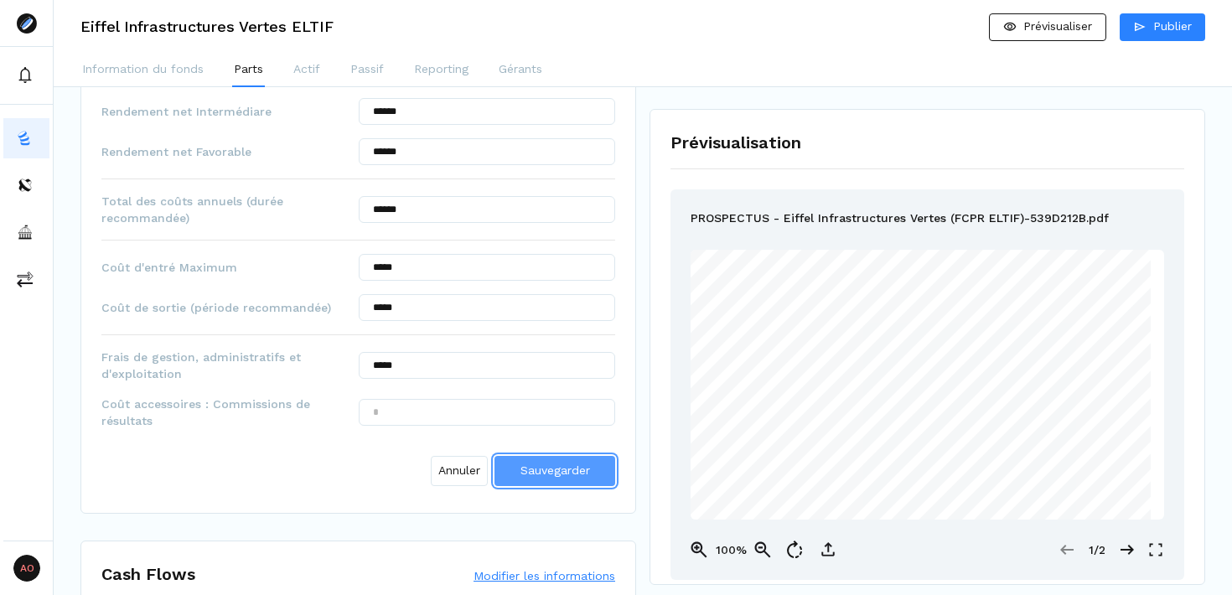
click at [559, 473] on span "Sauvegarder" at bounding box center [556, 470] width 70 height 13
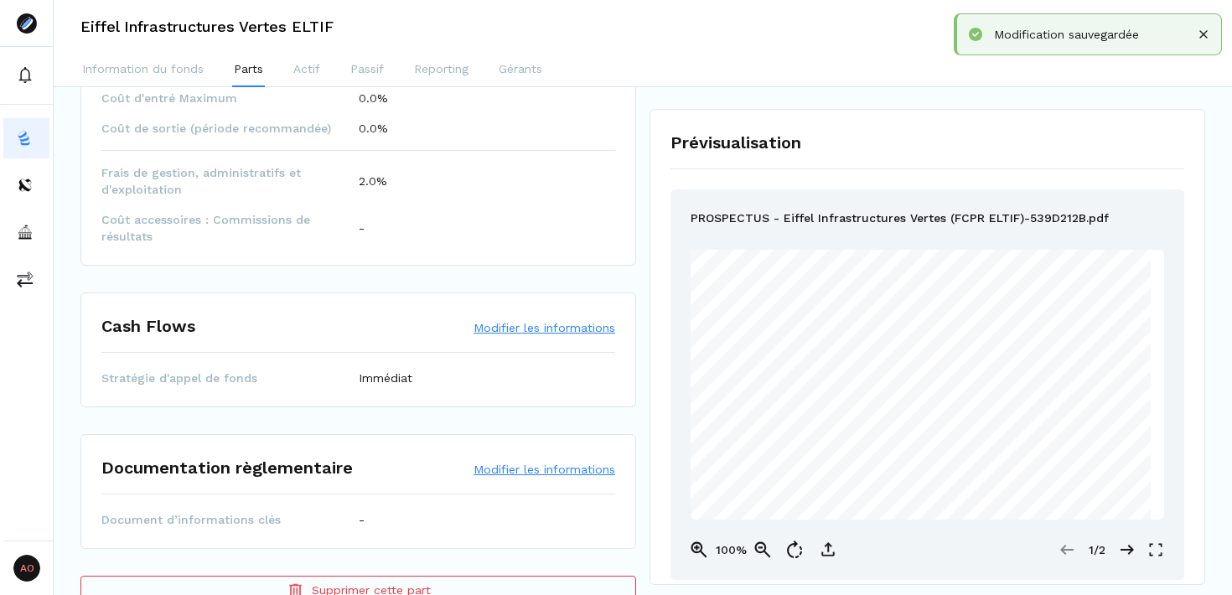
scroll to position [1103, 0]
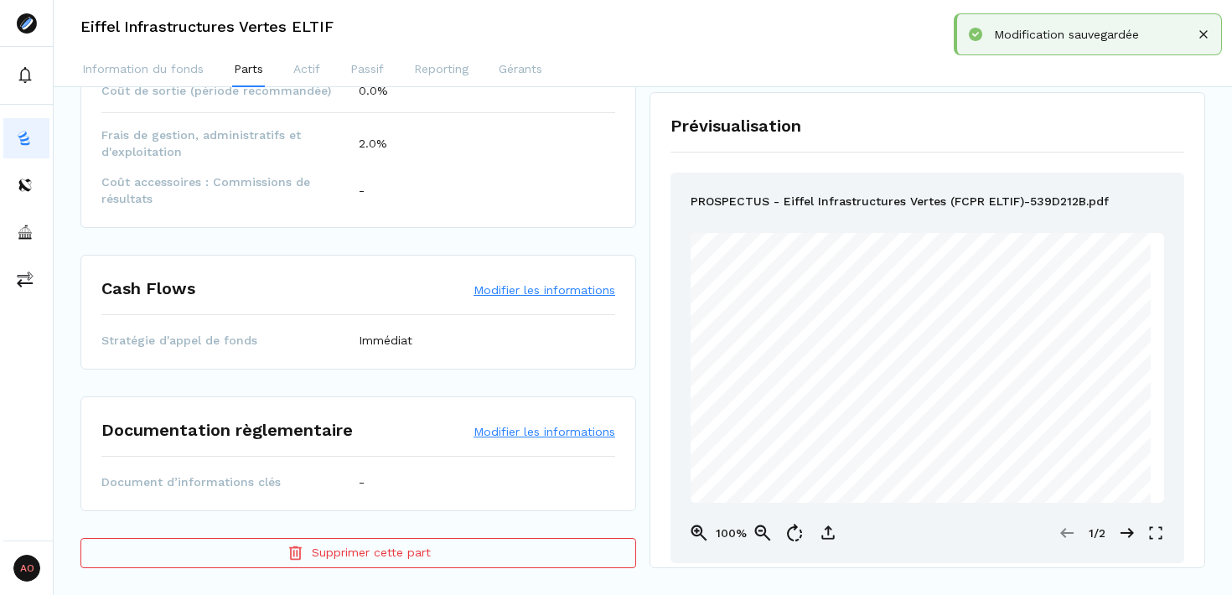
click at [512, 434] on button "Modifier les informations" at bounding box center [545, 431] width 142 height 17
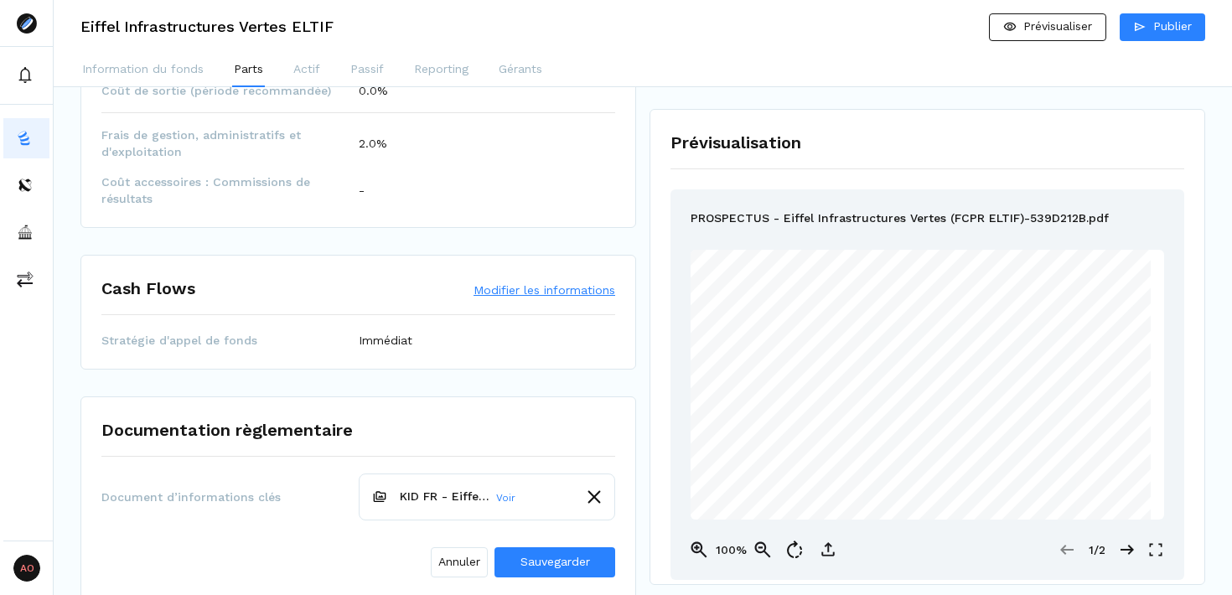
click at [634, 410] on div "Documentation règlementaire Document d’informations clés KID FR - Eiffel Infras…" at bounding box center [358, 501] width 556 height 209
click at [539, 559] on span "Sauvegarder" at bounding box center [556, 561] width 70 height 13
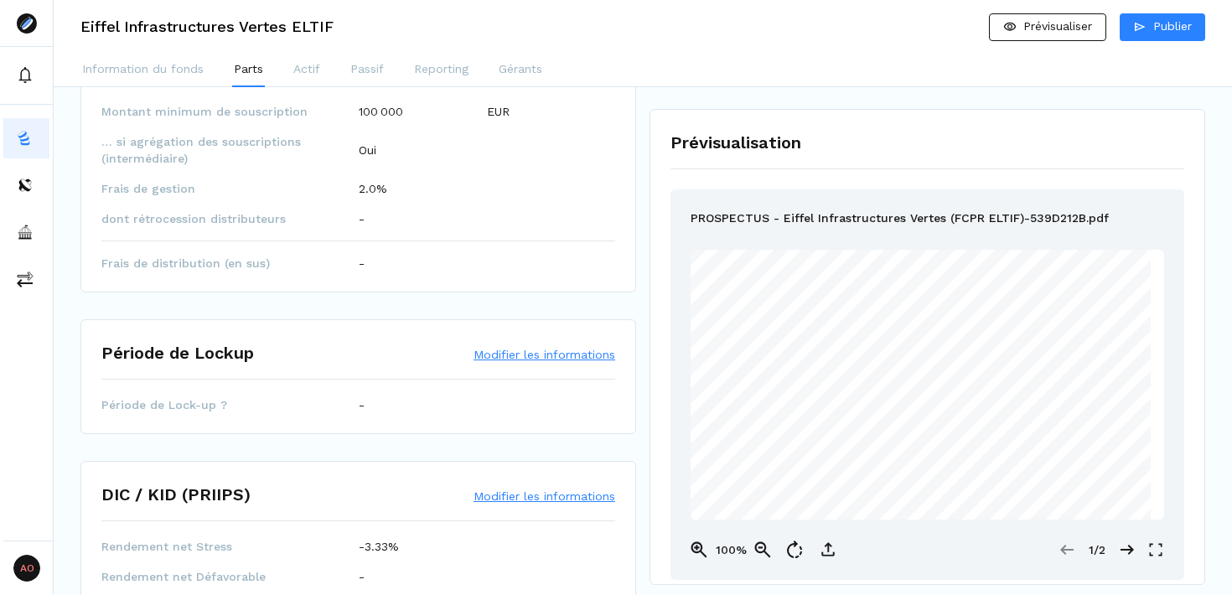
scroll to position [0, 0]
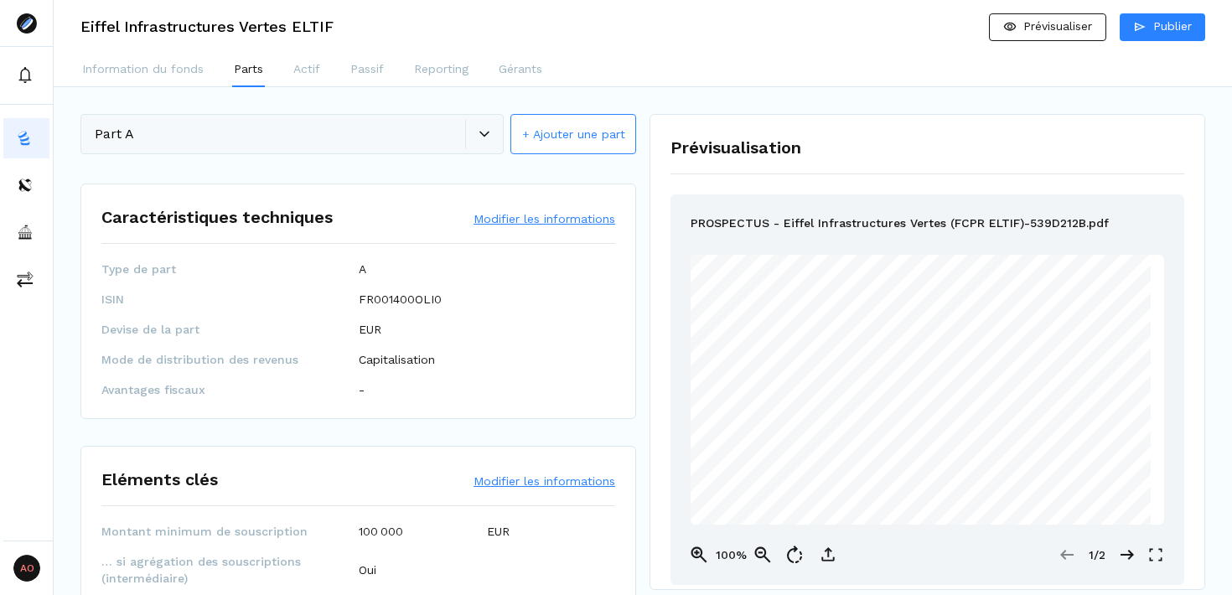
click at [581, 139] on button "+ Ajouter une part" at bounding box center [574, 134] width 126 height 40
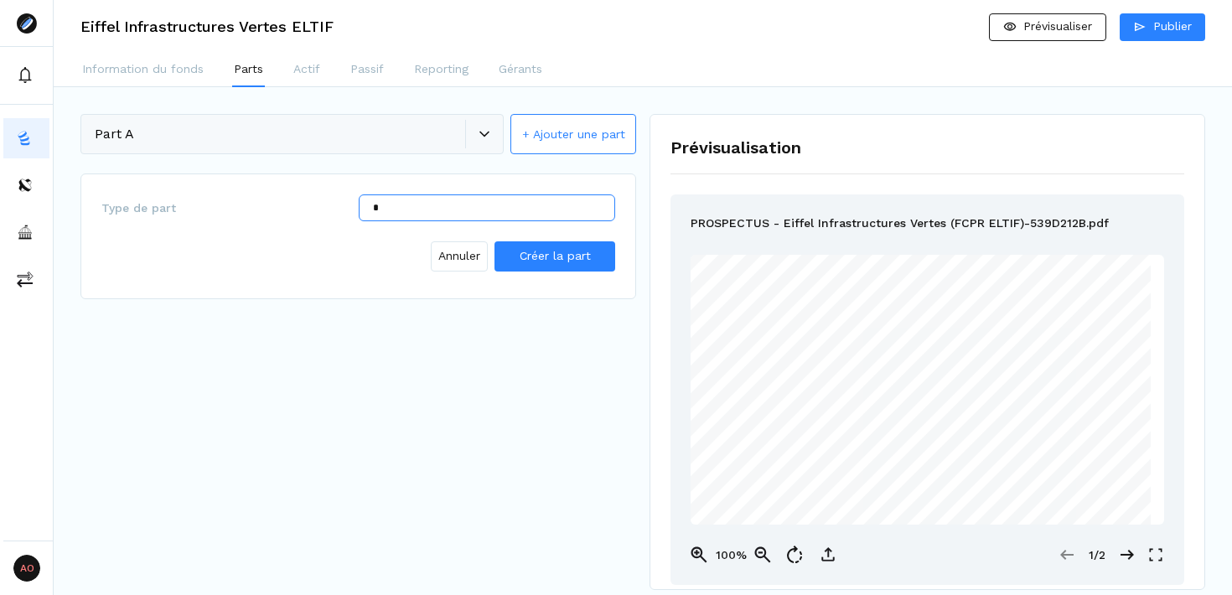
click at [424, 205] on input "*" at bounding box center [487, 208] width 257 height 27
click at [146, 56] on button "Information du fonds" at bounding box center [142, 71] width 125 height 34
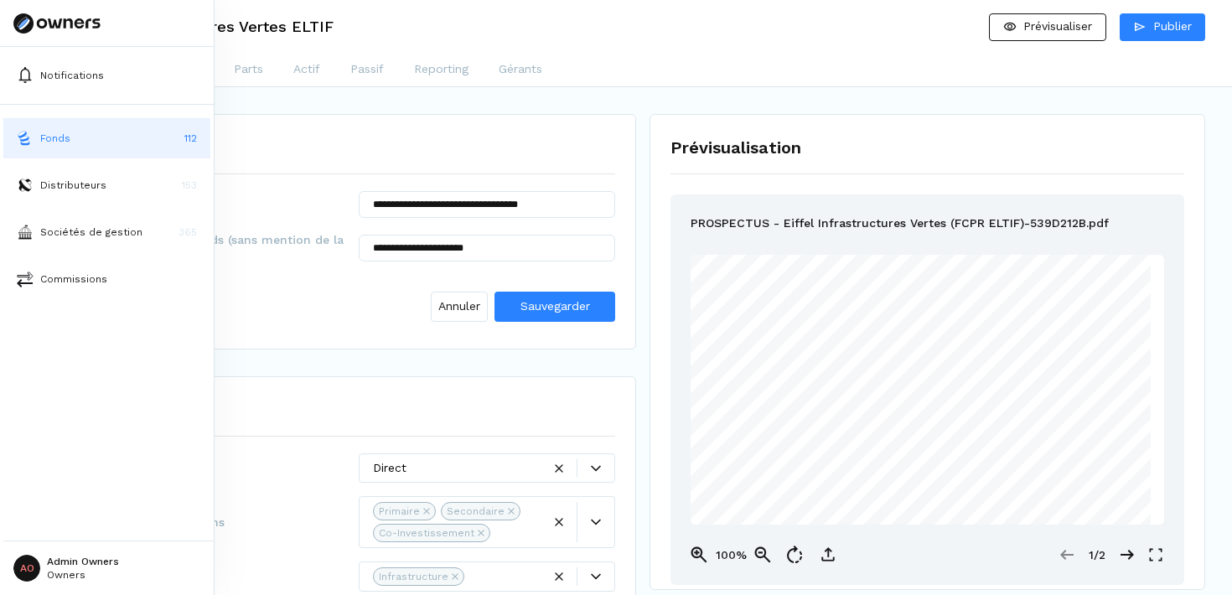
click at [142, 129] on button "Fonds 112" at bounding box center [106, 138] width 207 height 40
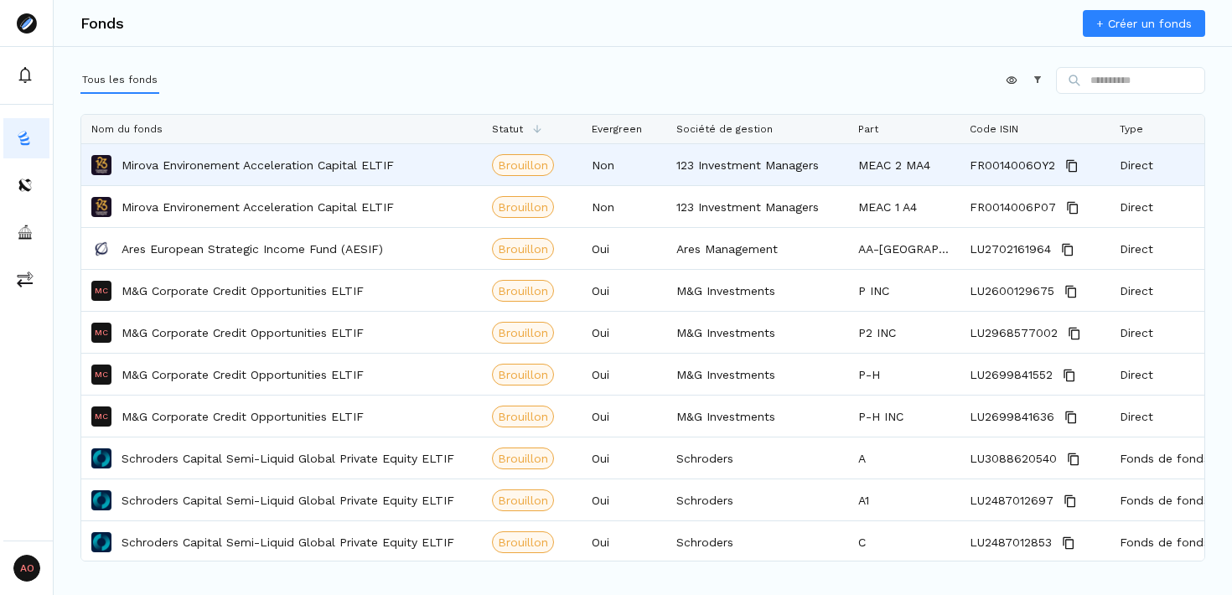
click at [291, 157] on p "Mirova Environement Acceleration Capital ELTIF" at bounding box center [258, 165] width 272 height 17
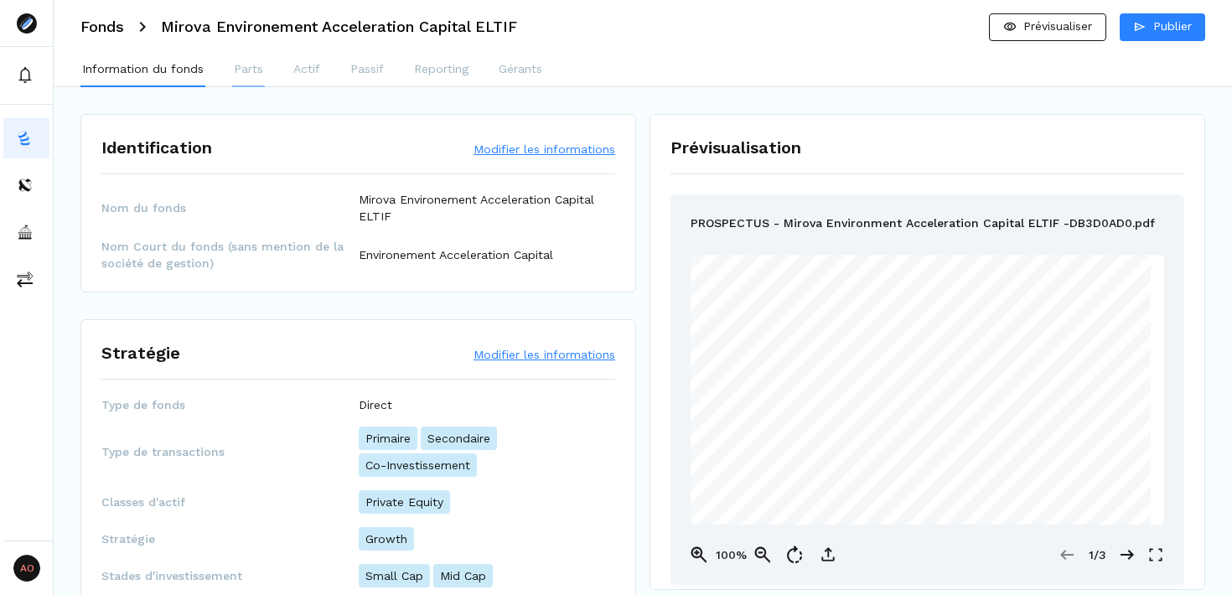
click at [252, 70] on p "Parts" at bounding box center [248, 69] width 29 height 18
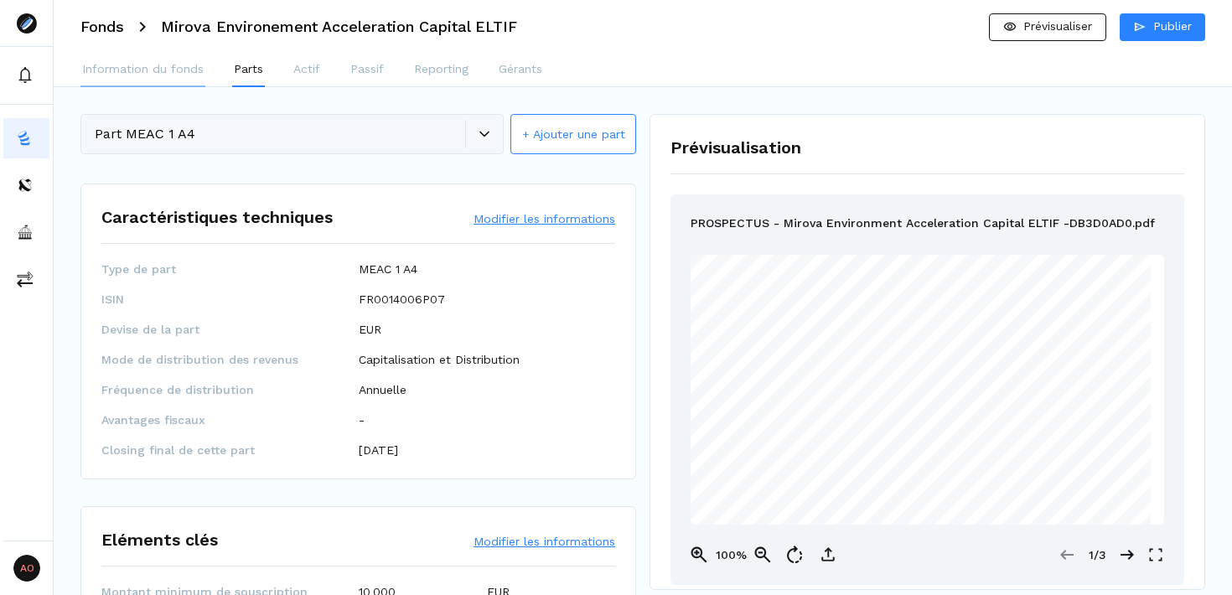
click at [147, 70] on p "Information du fonds" at bounding box center [143, 69] width 122 height 18
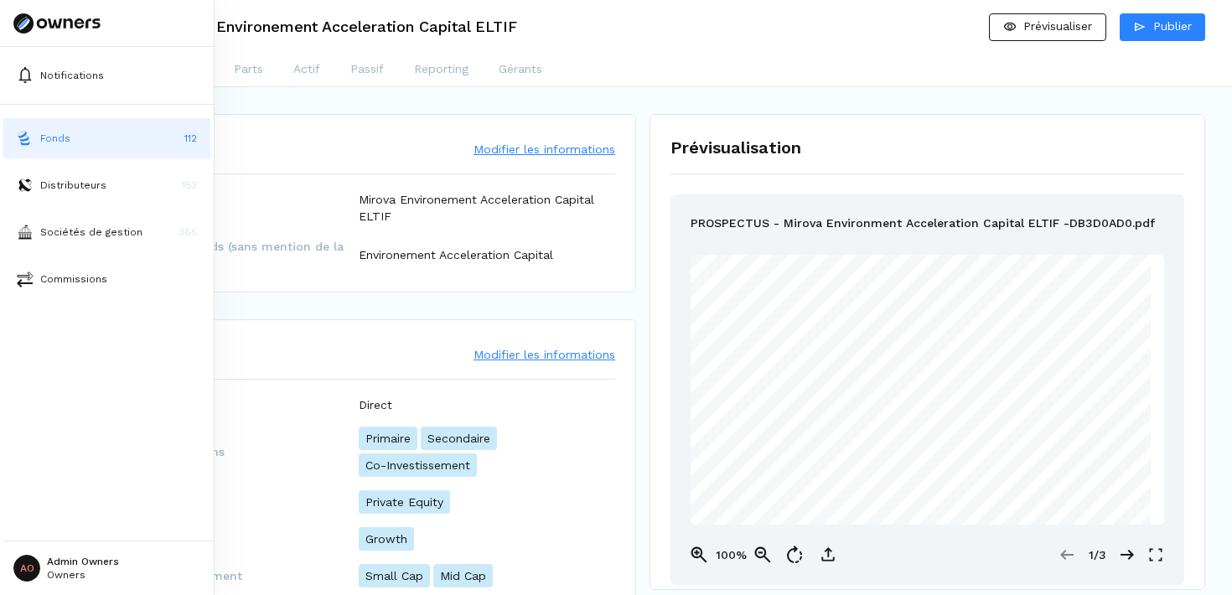
click at [128, 140] on button "Fonds 112" at bounding box center [106, 138] width 207 height 40
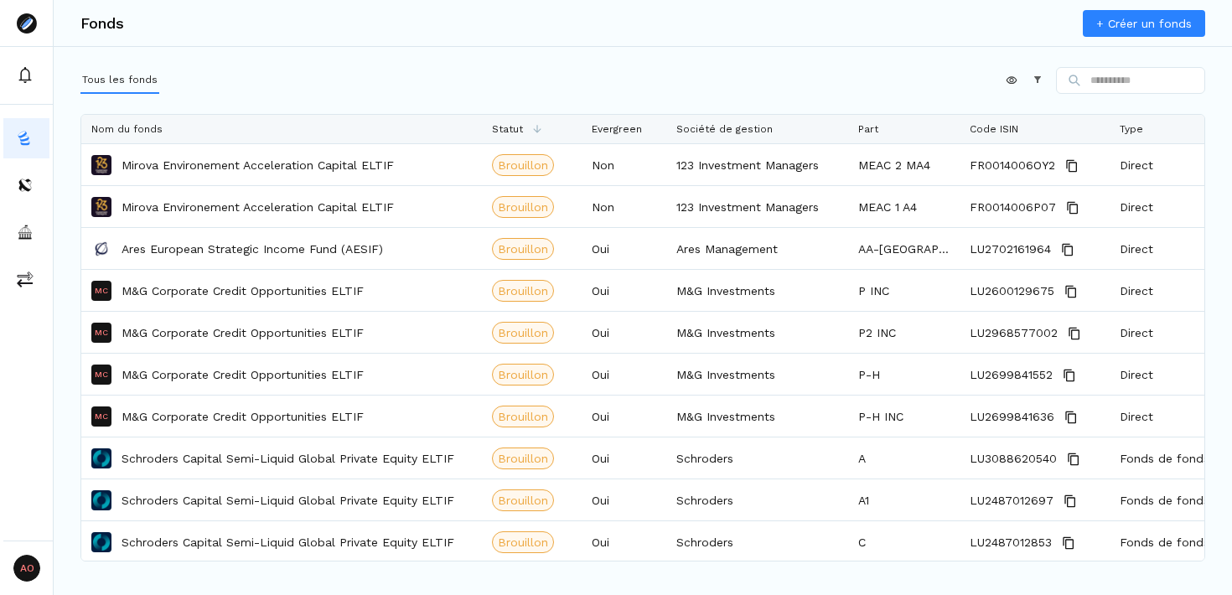
click at [1128, 86] on input at bounding box center [1130, 80] width 149 height 27
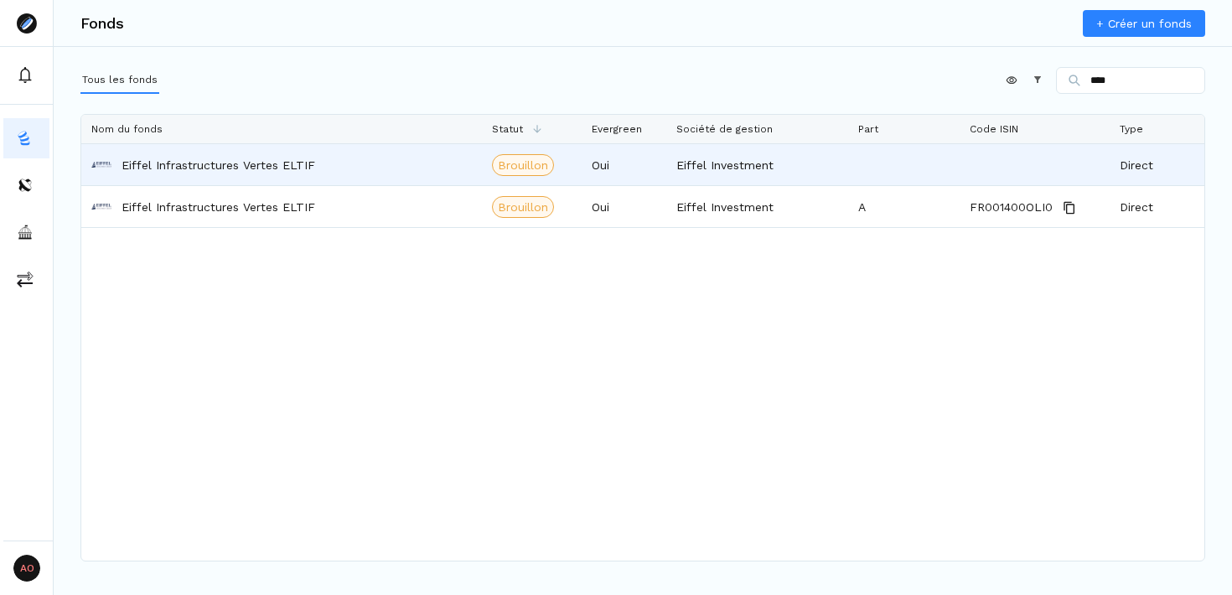
type input "****"
click at [315, 170] on p "Eiffel Infrastructures Vertes ELTIF" at bounding box center [219, 165] width 194 height 17
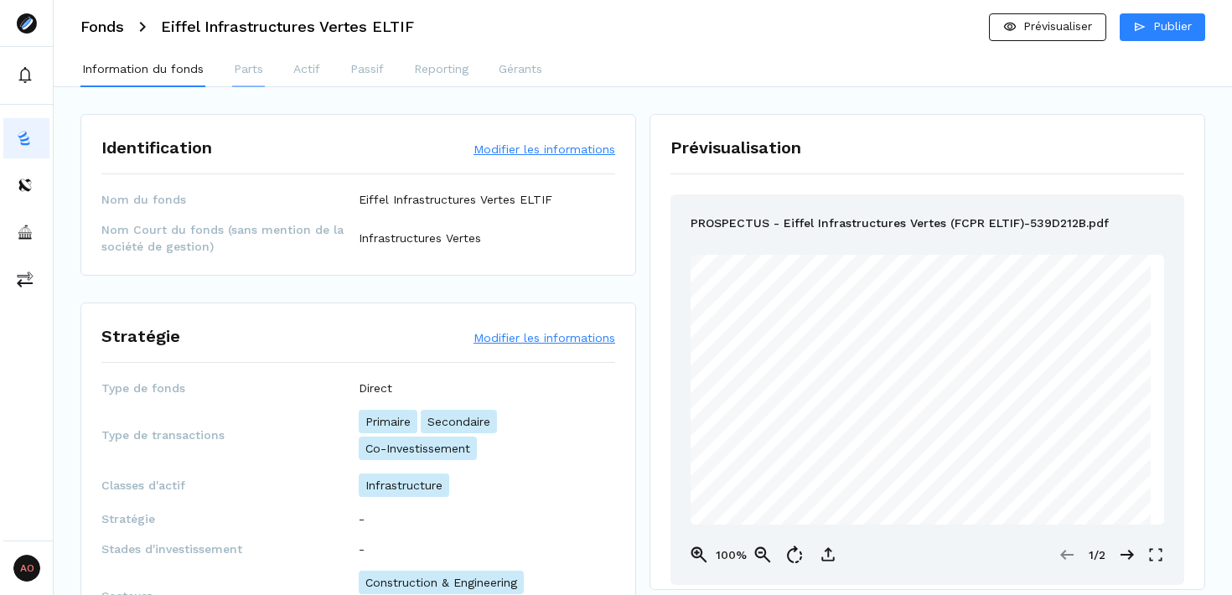
click at [250, 67] on p "Parts" at bounding box center [248, 69] width 29 height 18
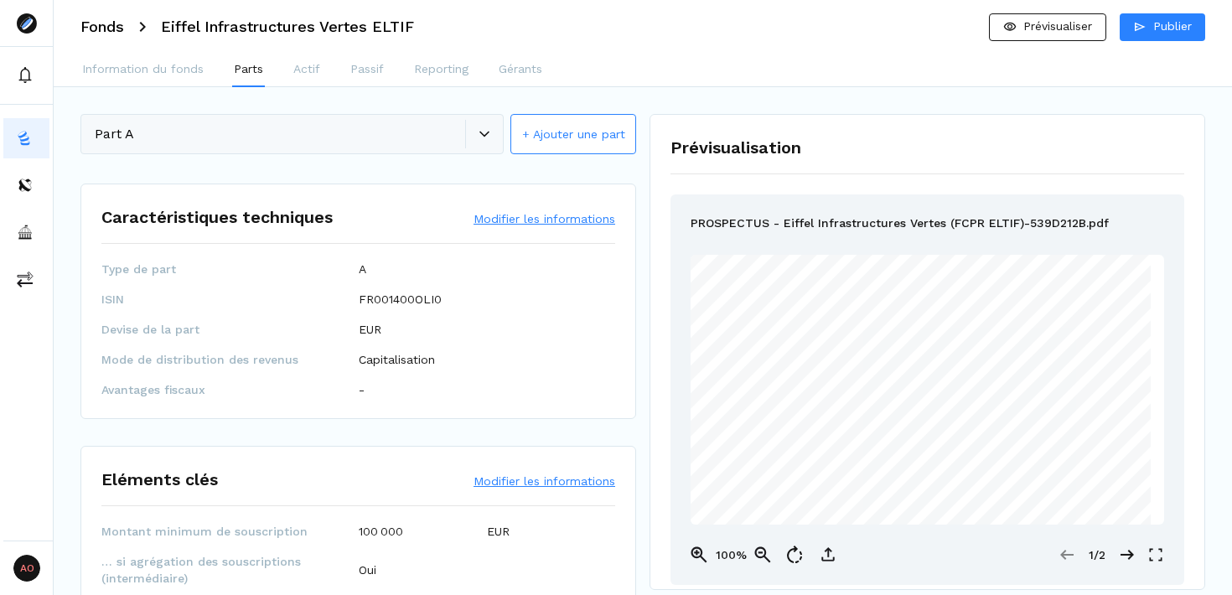
click at [265, 135] on div "Part A + Ajouter une part" at bounding box center [358, 135] width 556 height 43
click at [491, 143] on div "Part A + Ajouter une part" at bounding box center [358, 135] width 556 height 43
click at [572, 134] on button "+ Ajouter une part" at bounding box center [574, 134] width 126 height 40
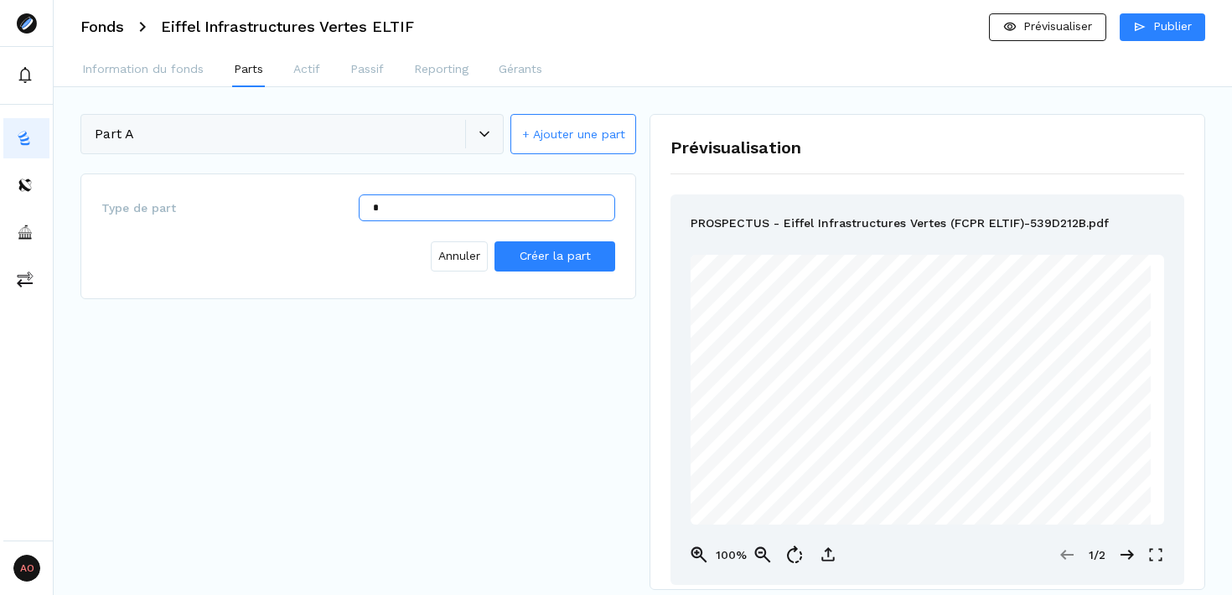
click at [444, 207] on input "*" at bounding box center [487, 208] width 257 height 27
type input "*"
click at [562, 258] on span "Créer la part" at bounding box center [555, 255] width 71 height 13
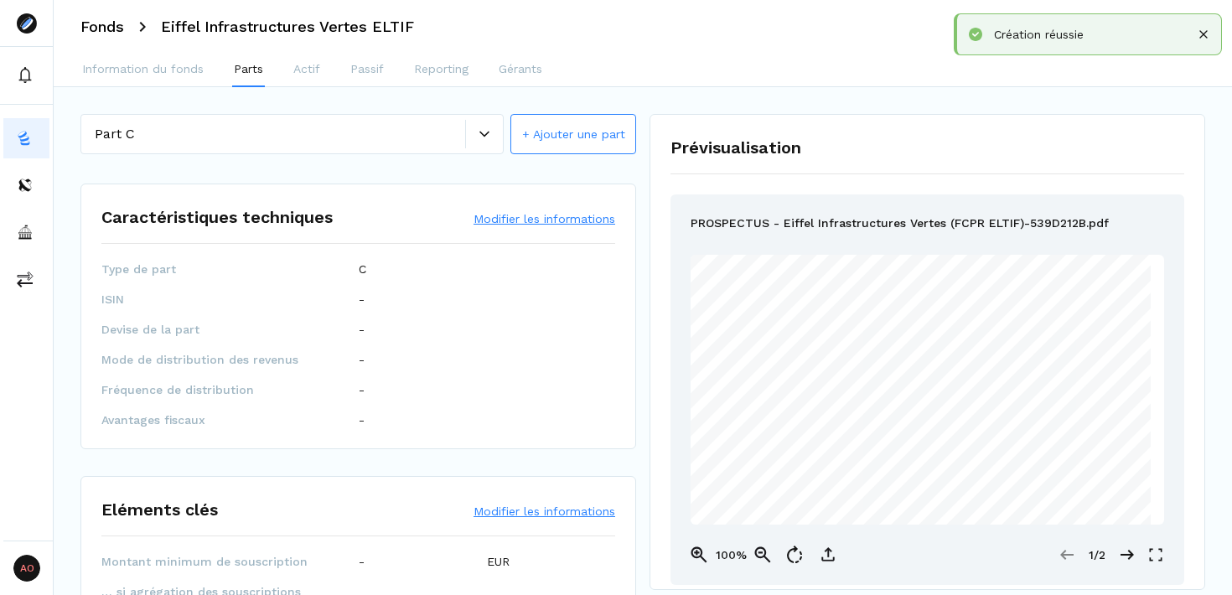
click at [533, 223] on button "Modifier les informations" at bounding box center [545, 218] width 142 height 17
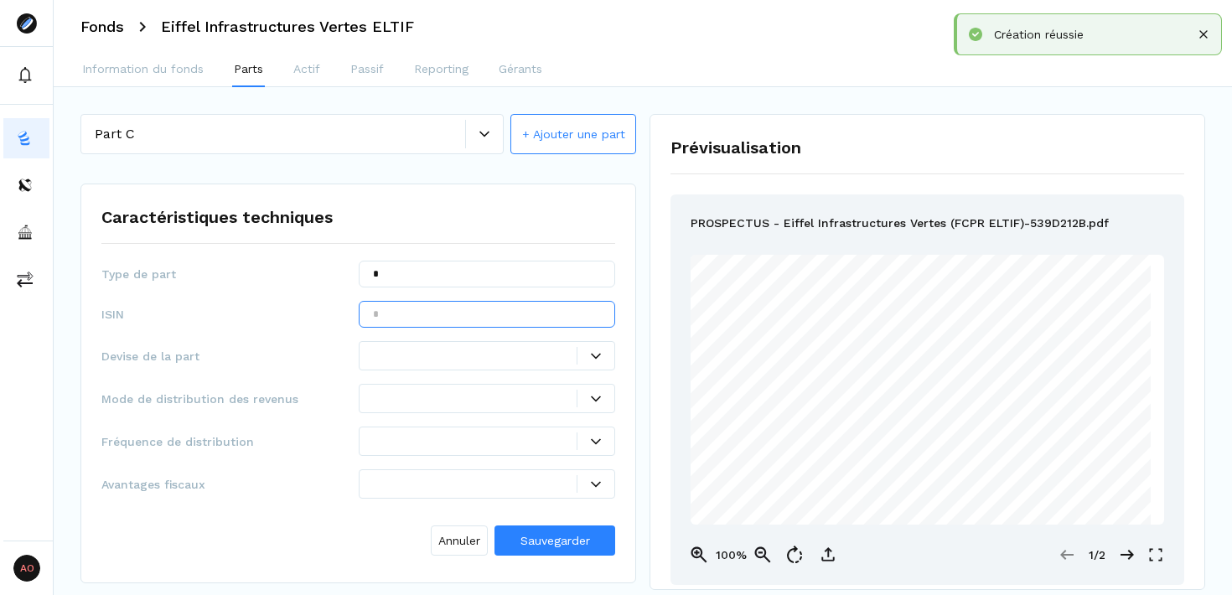
click at [449, 322] on input "text" at bounding box center [487, 314] width 257 height 27
paste input "**********"
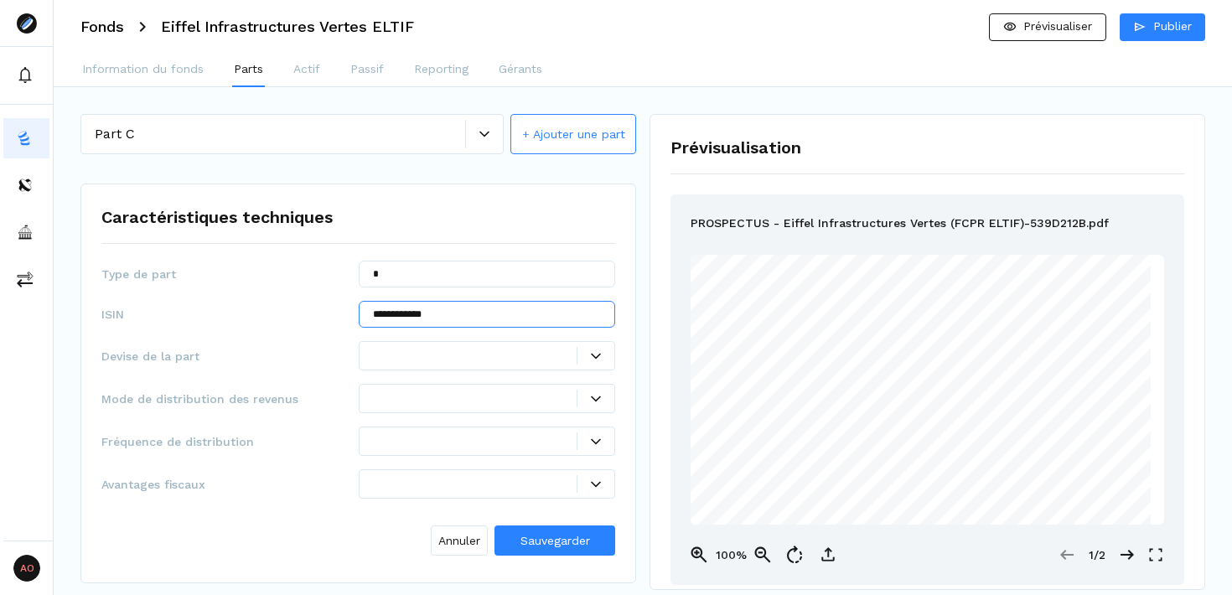
type input "**********"
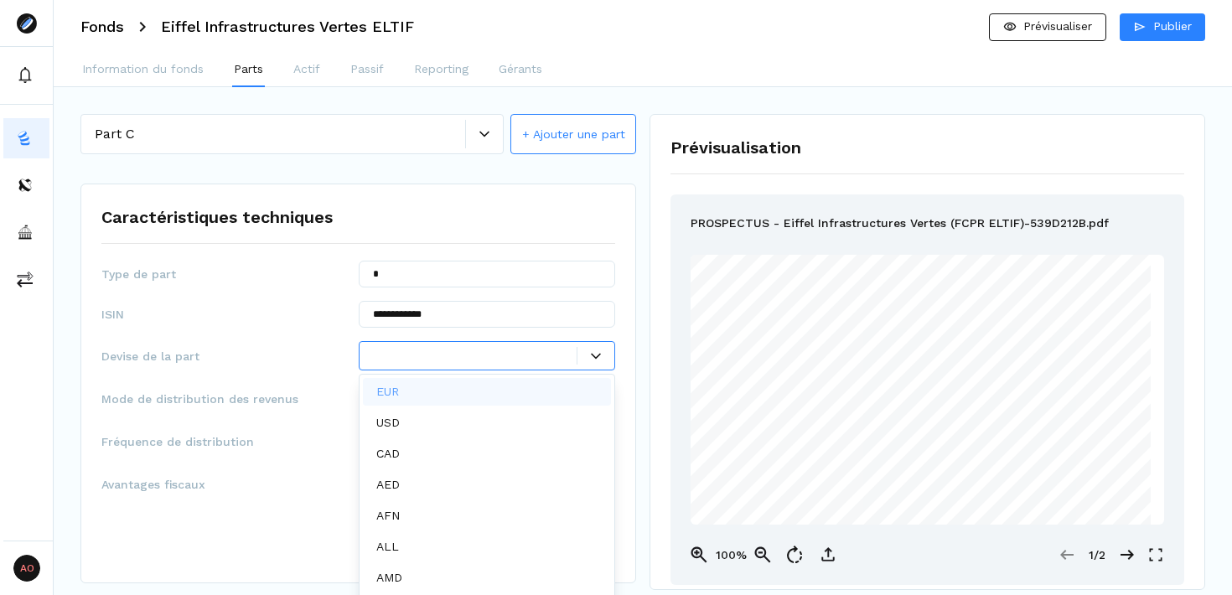
click at [602, 356] on div at bounding box center [596, 356] width 37 height 10
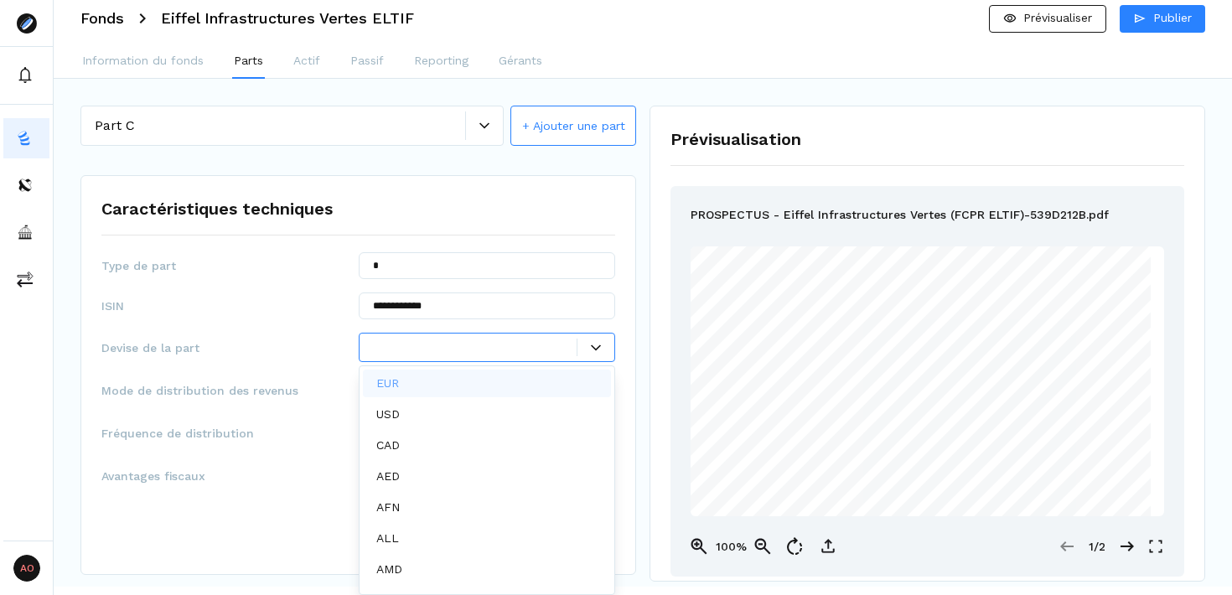
click at [513, 386] on div "EUR" at bounding box center [487, 384] width 249 height 28
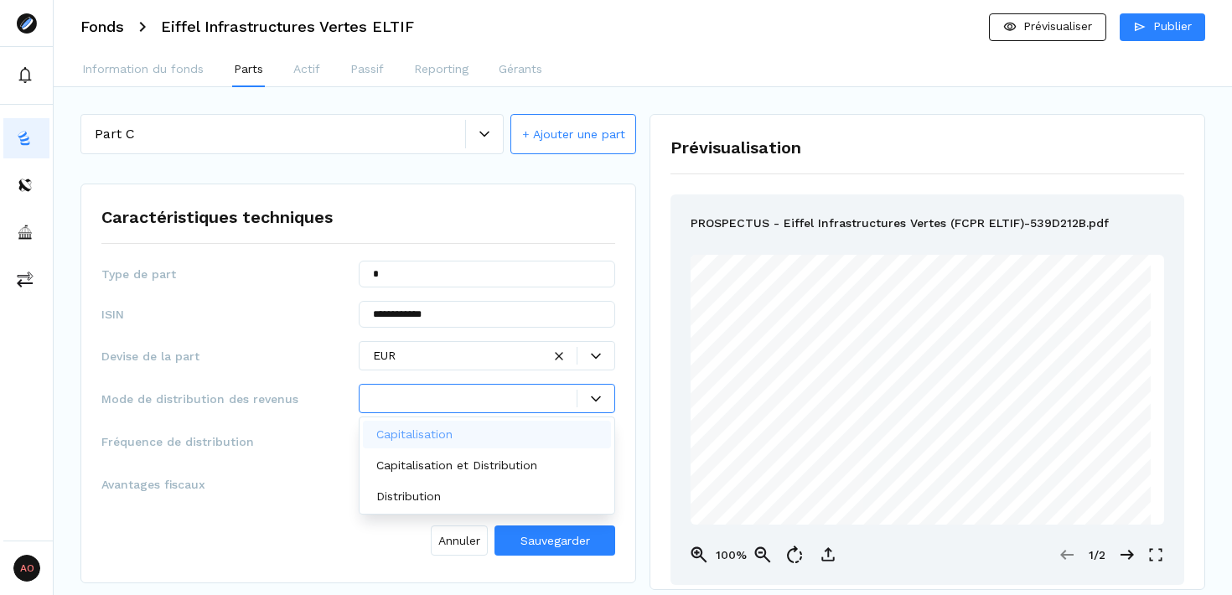
click at [511, 406] on div at bounding box center [475, 399] width 205 height 18
click at [473, 435] on div "Capitalisation" at bounding box center [487, 435] width 249 height 28
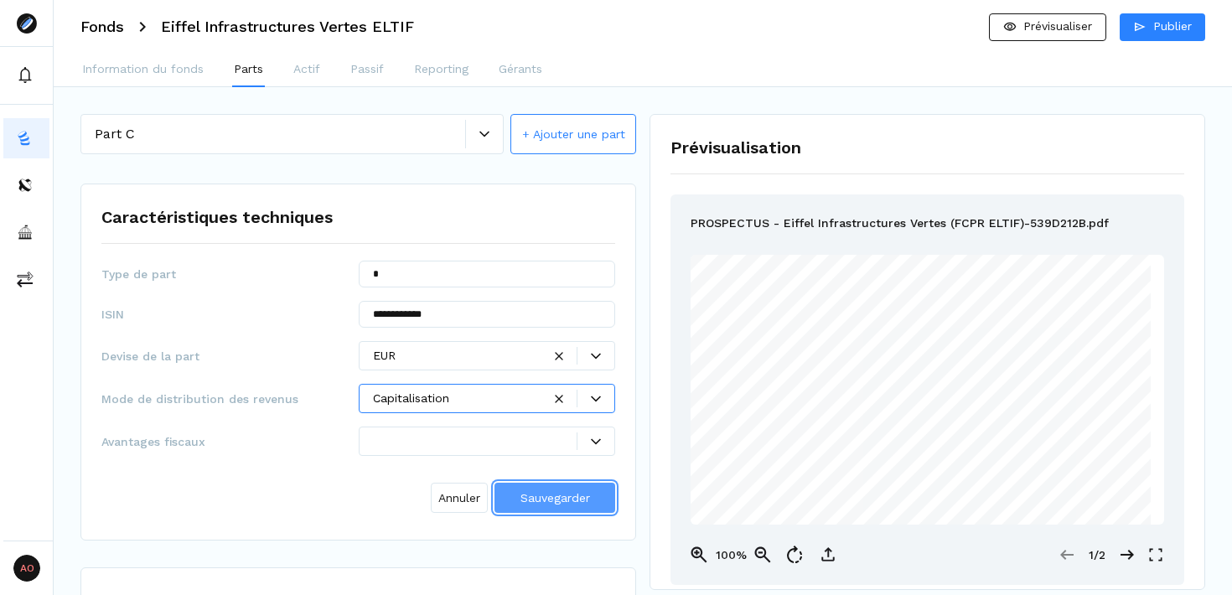
click at [561, 505] on span "Sauvegarder" at bounding box center [556, 499] width 70 height 18
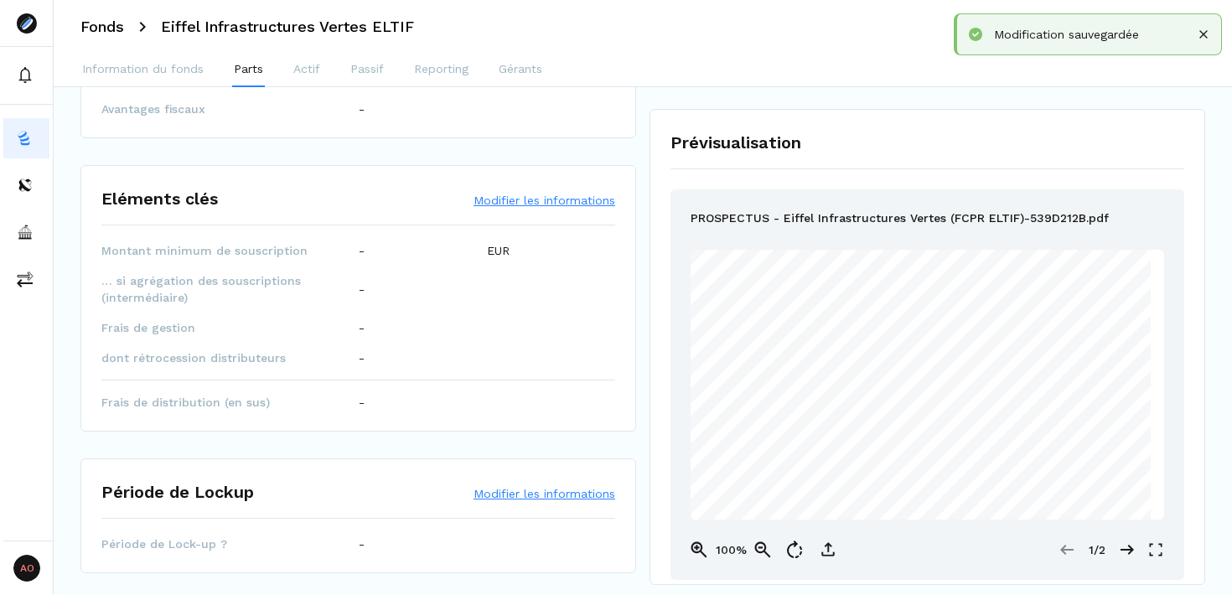
scroll to position [281, 0]
click at [574, 187] on div "Eléments clés Modifier les informations" at bounding box center [358, 205] width 514 height 39
click at [574, 203] on button "Modifier les informations" at bounding box center [545, 200] width 142 height 17
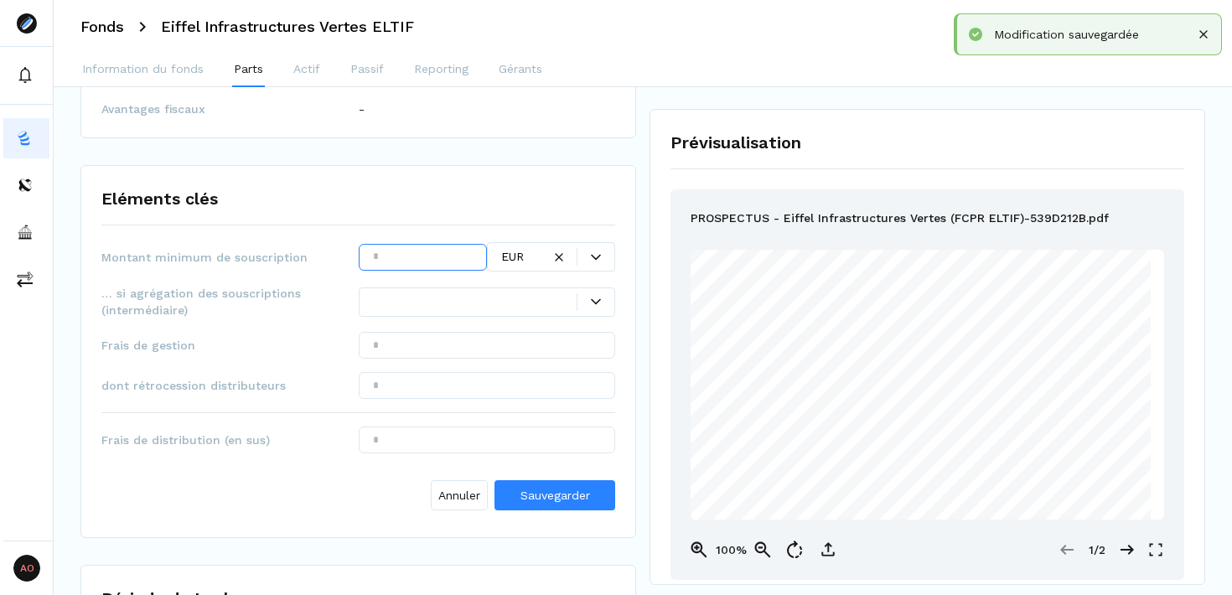
click at [428, 260] on input "text" at bounding box center [423, 257] width 128 height 27
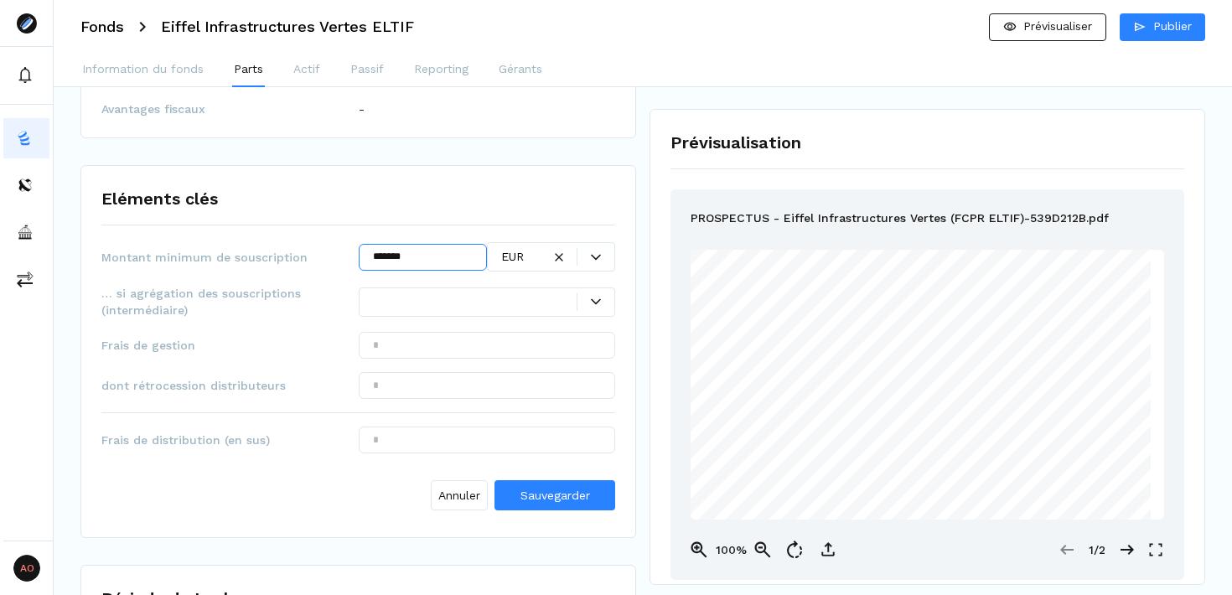
type input "*******"
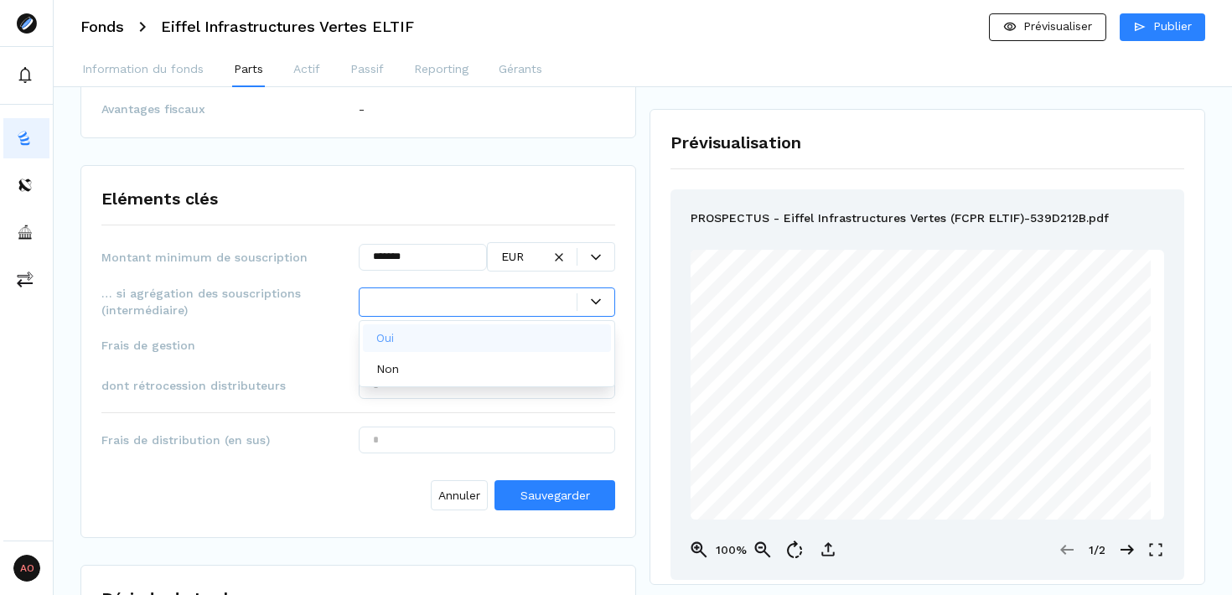
click at [442, 297] on div at bounding box center [475, 302] width 205 height 18
click at [435, 370] on div "Non" at bounding box center [487, 369] width 249 height 28
click at [462, 303] on div at bounding box center [457, 302] width 169 height 18
click at [441, 336] on div "Oui" at bounding box center [487, 338] width 249 height 28
click at [445, 347] on input "text" at bounding box center [487, 345] width 257 height 27
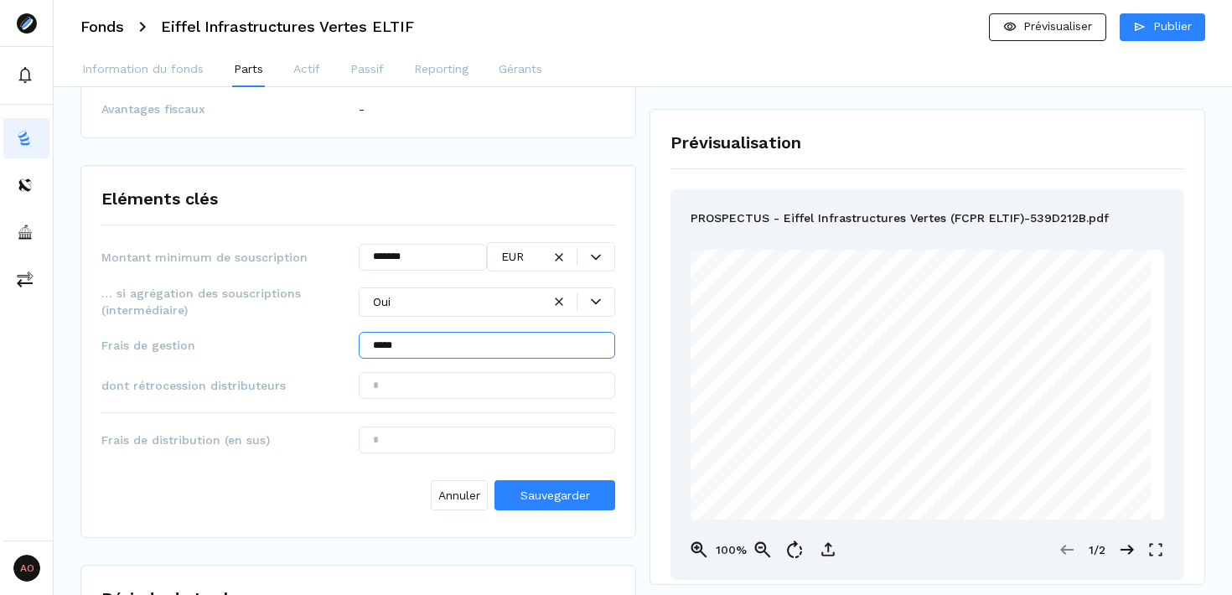
type input "*****"
click at [461, 380] on input "text" at bounding box center [487, 385] width 257 height 27
type input "****"
click at [392, 344] on input "*****" at bounding box center [487, 345] width 257 height 27
type input "******"
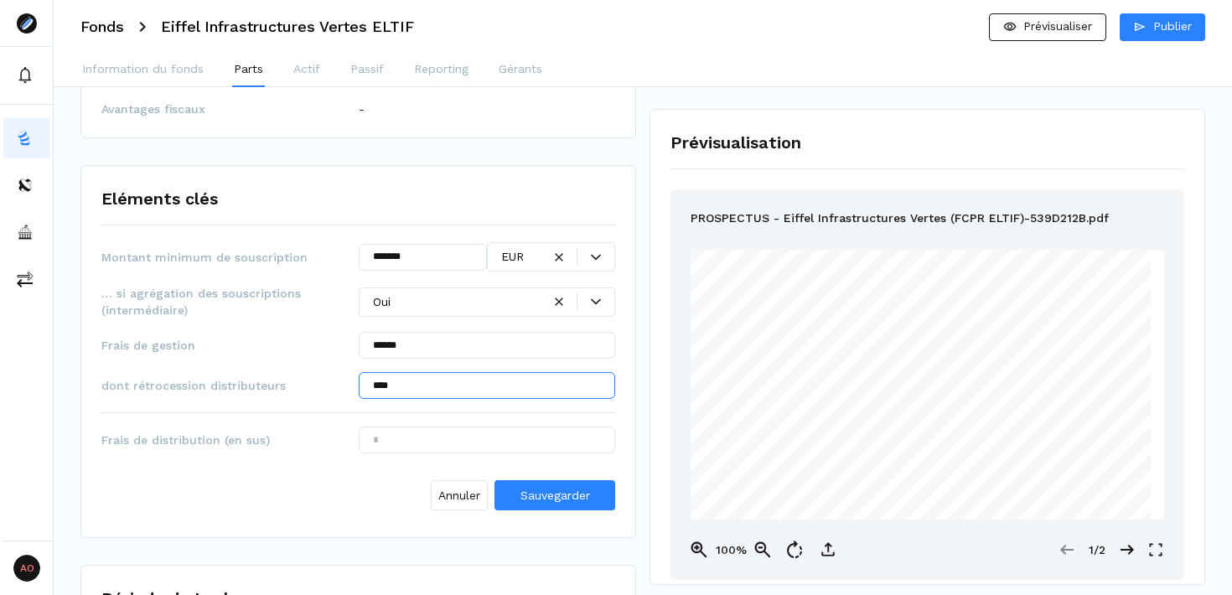
click at [378, 388] on input "****" at bounding box center [487, 385] width 257 height 27
type input "******"
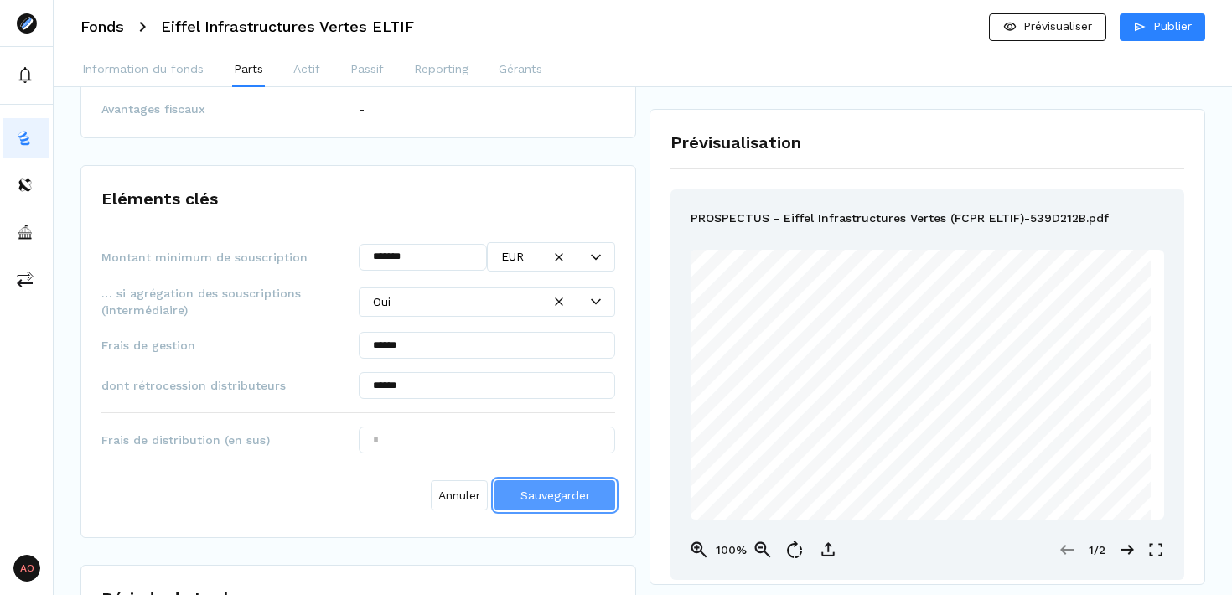
click at [554, 496] on span "Sauvegarder" at bounding box center [556, 495] width 70 height 13
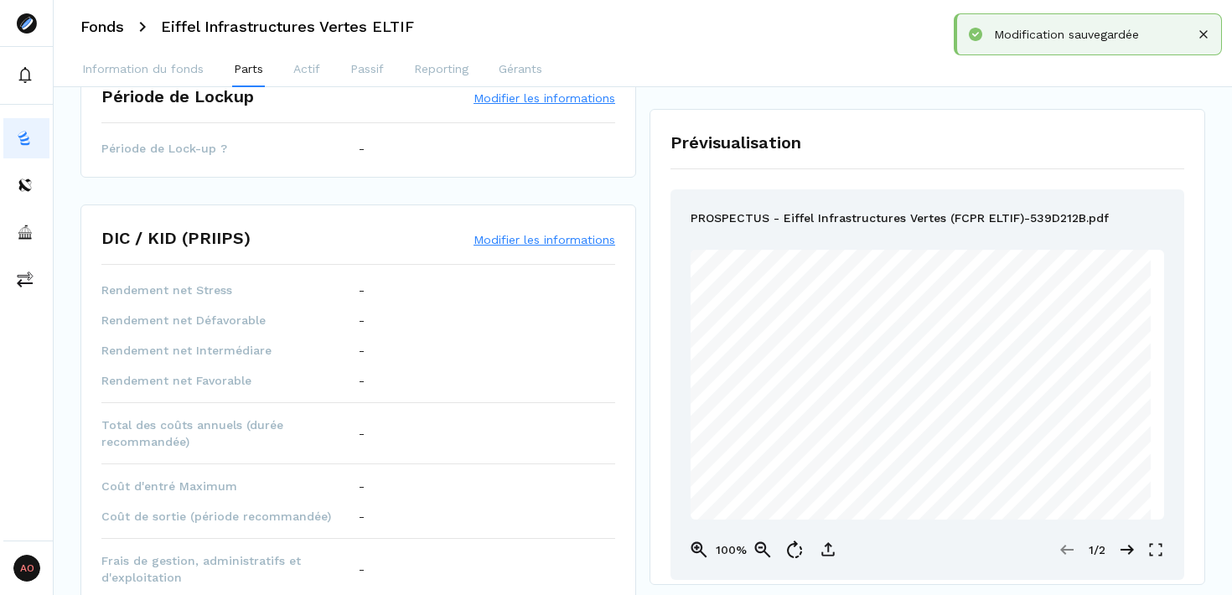
scroll to position [676, 0]
click at [547, 243] on button "Modifier les informations" at bounding box center [545, 240] width 142 height 17
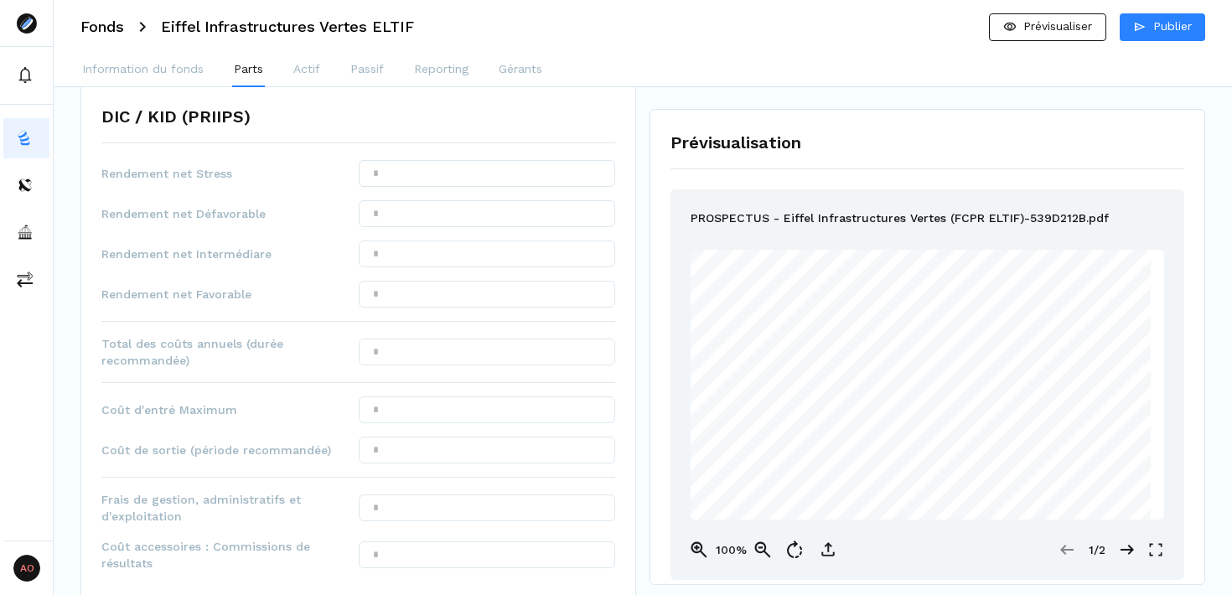
scroll to position [791, 0]
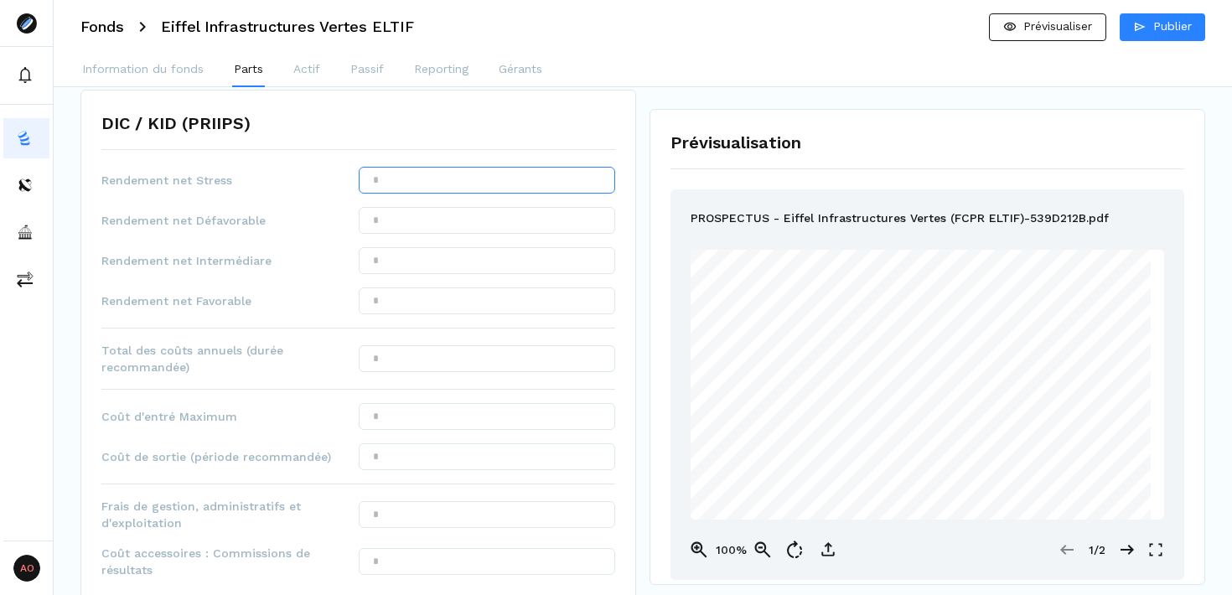
click at [434, 183] on input "text" at bounding box center [487, 180] width 257 height 27
click at [412, 235] on div "Rendement net Stress Rendement net Défavorable Rendement net Intermédiare Rende…" at bounding box center [358, 404] width 514 height 475
click at [414, 229] on input "text" at bounding box center [487, 220] width 257 height 27
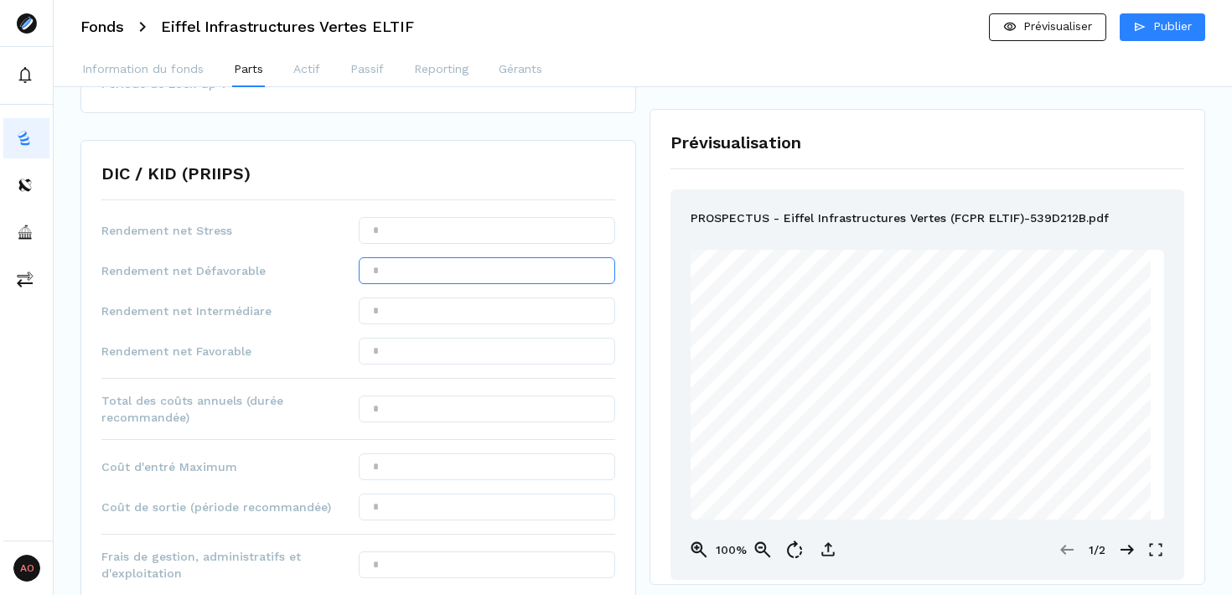
scroll to position [744, 0]
click at [438, 310] on input "text" at bounding box center [487, 308] width 257 height 27
type input "******"
click at [436, 353] on input "text" at bounding box center [487, 348] width 257 height 27
type input "******"
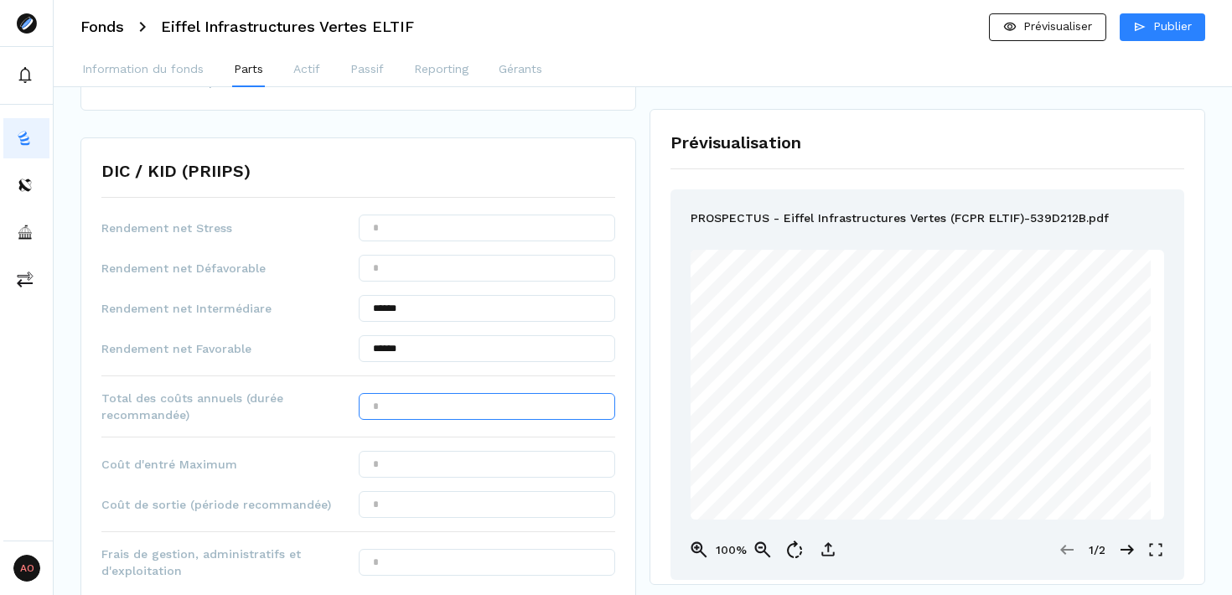
click at [458, 398] on input "text" at bounding box center [487, 406] width 257 height 27
type input "******"
click at [421, 469] on input "text" at bounding box center [487, 464] width 257 height 27
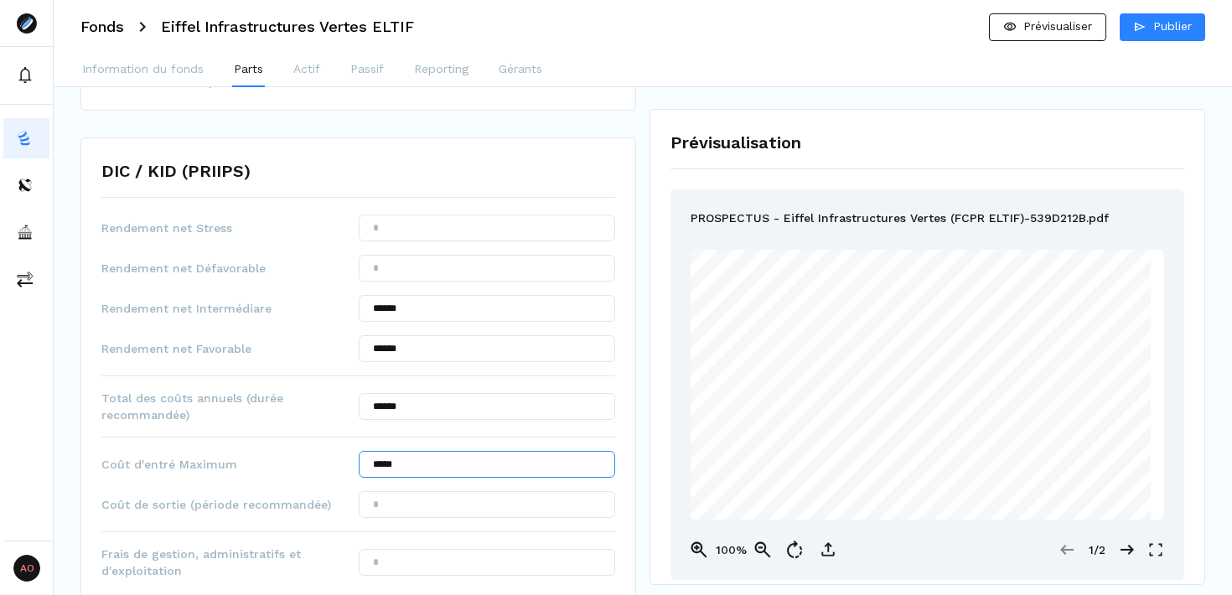
type input "*****"
click at [419, 510] on input "text" at bounding box center [487, 504] width 257 height 27
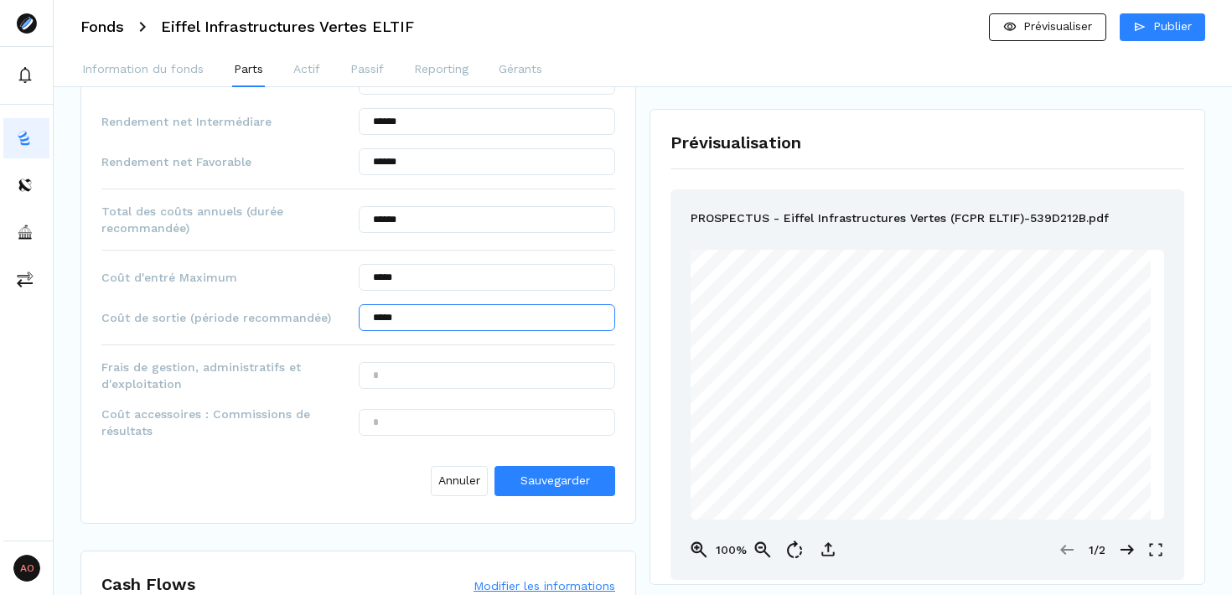
scroll to position [944, 0]
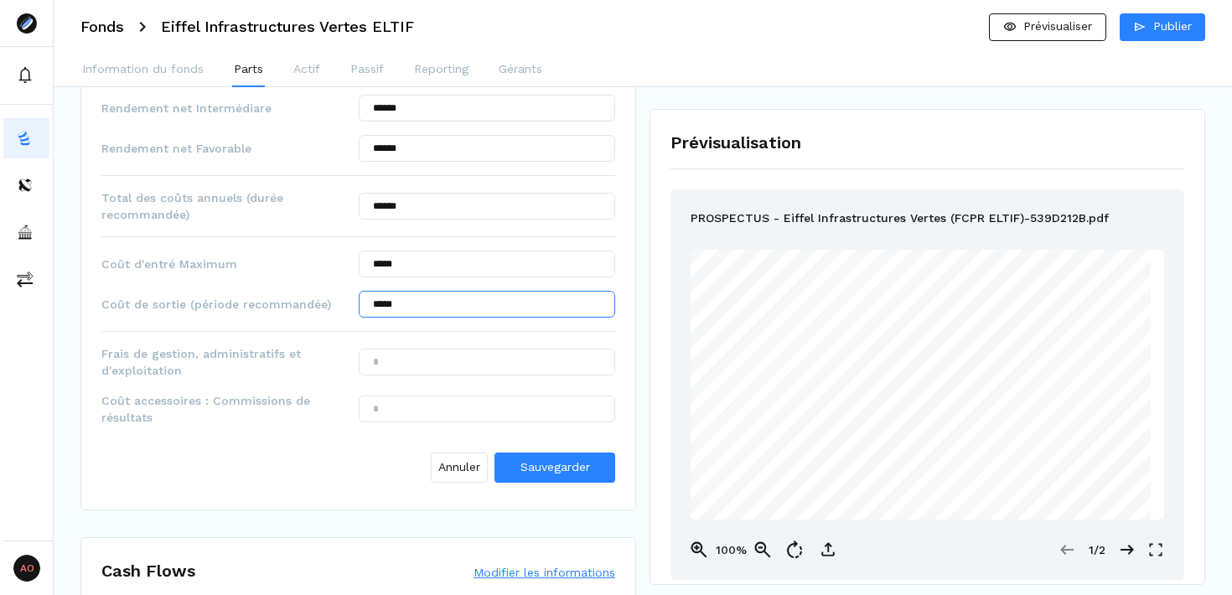
type input "*****"
click at [459, 377] on div "Frais de gestion, administratifs et d'exploitation" at bounding box center [358, 362] width 514 height 34
click at [460, 355] on input "text" at bounding box center [487, 362] width 257 height 27
type input "******"
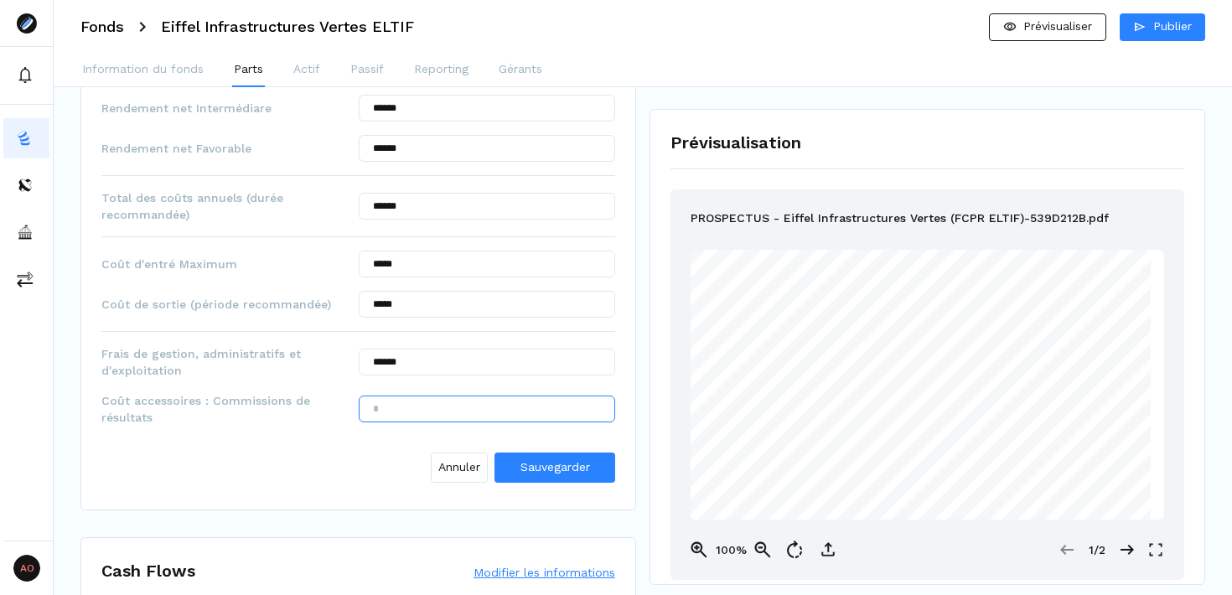
click at [478, 401] on input "text" at bounding box center [487, 409] width 257 height 27
type input "*****"
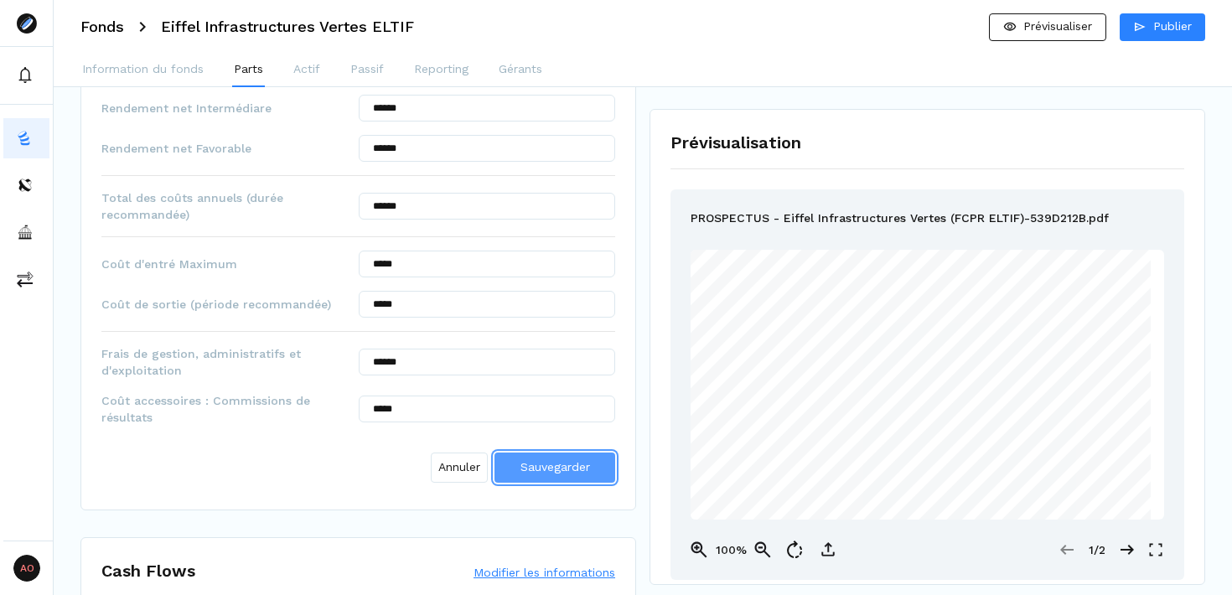
click at [577, 470] on span "Sauvegarder" at bounding box center [556, 466] width 70 height 13
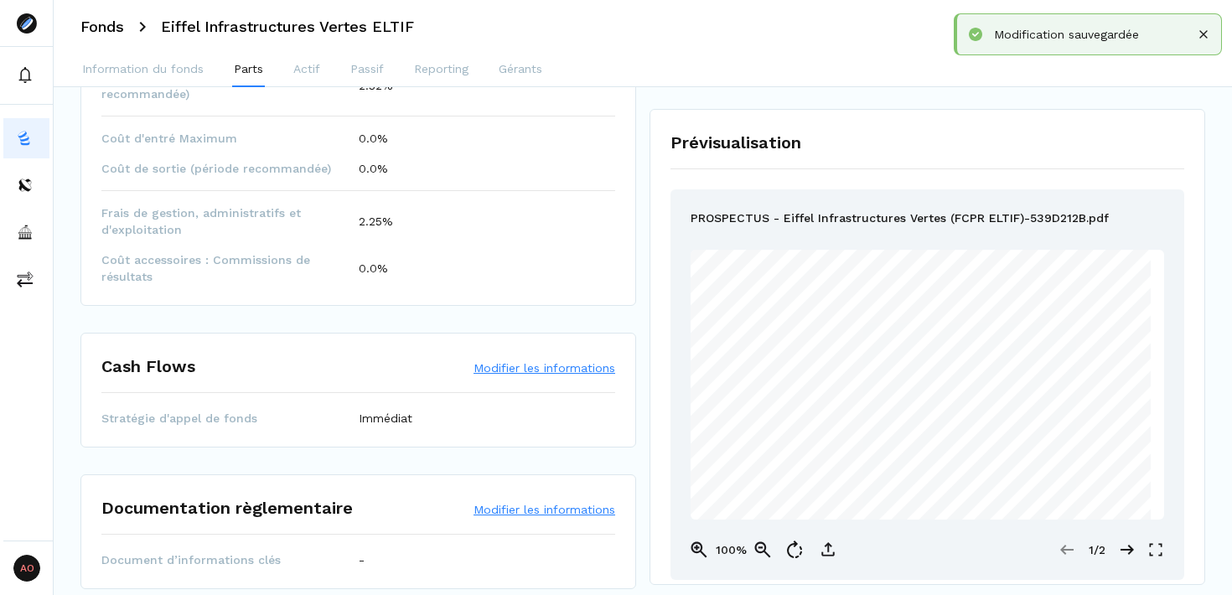
scroll to position [1103, 0]
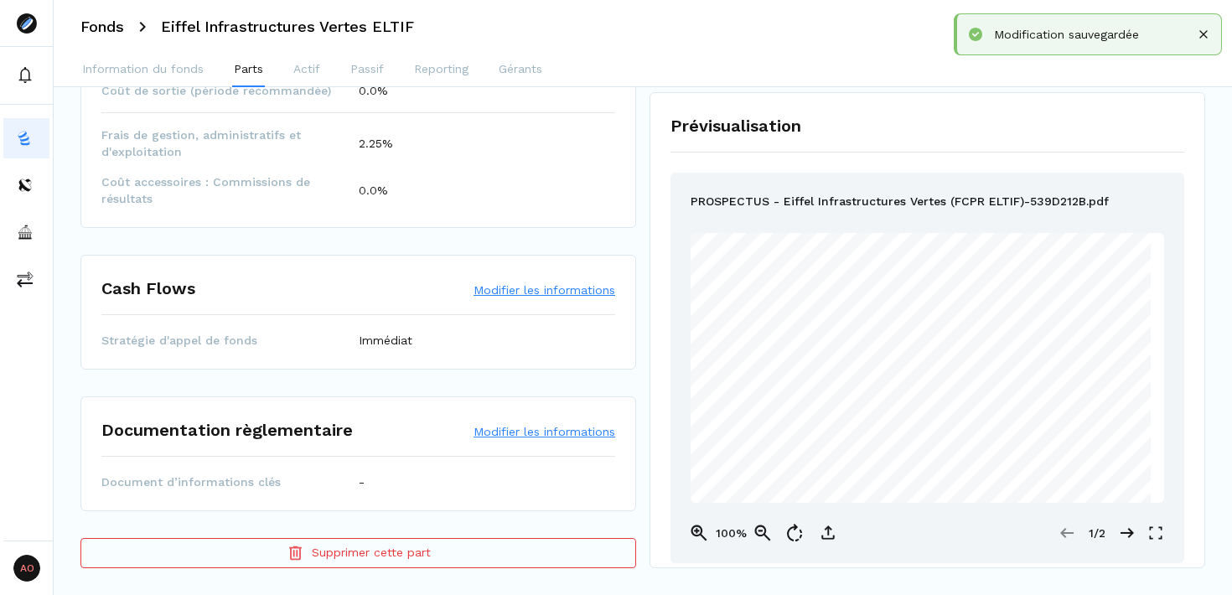
click at [525, 429] on button "Modifier les informations" at bounding box center [545, 431] width 142 height 17
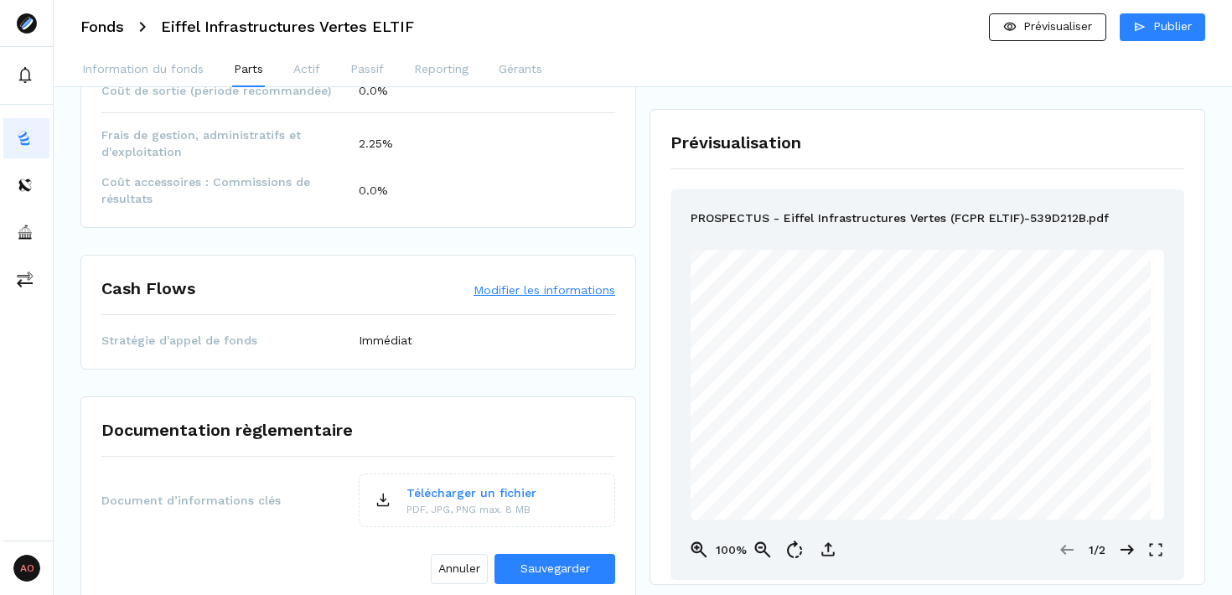
scroll to position [1203, 0]
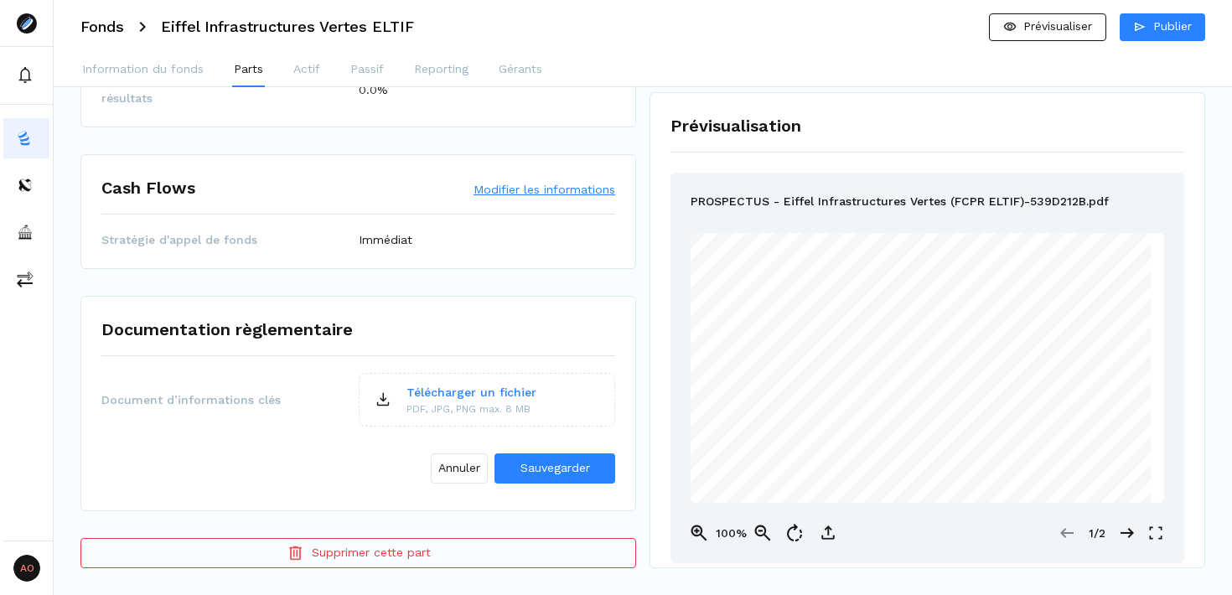
click at [898, 94] on div "Prévisualisation PROSPECTUS - Eiffel Infrastructures Vertes (FCPR ELTIF)-539D21…" at bounding box center [928, 330] width 556 height 476
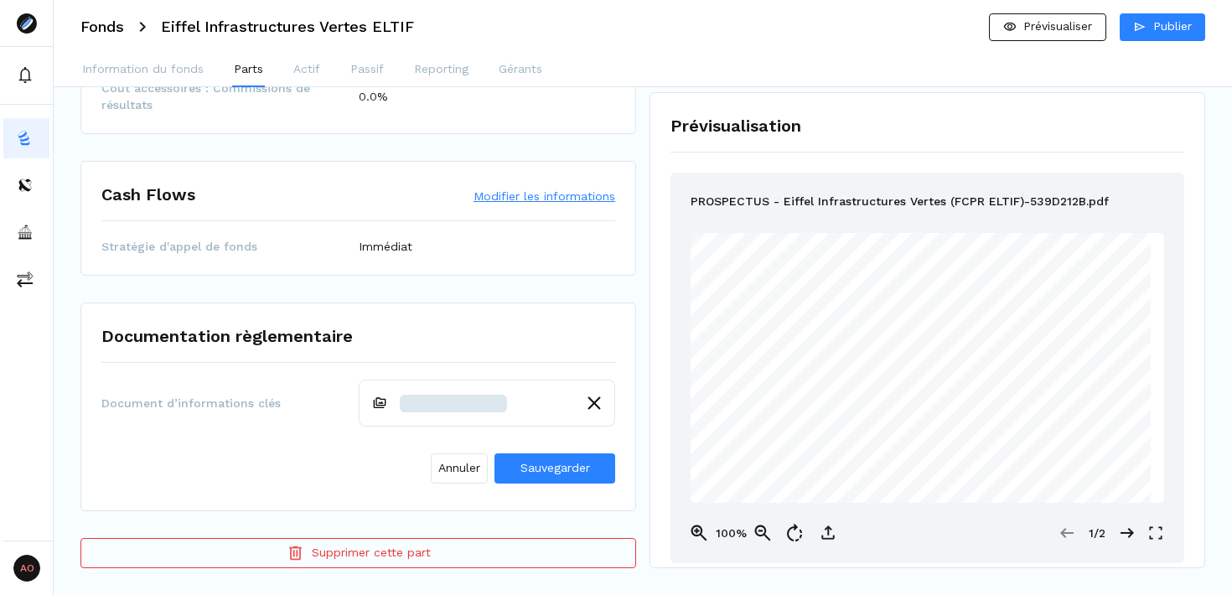
scroll to position [1196, 0]
click at [558, 482] on button "Sauvegarder" at bounding box center [555, 469] width 121 height 30
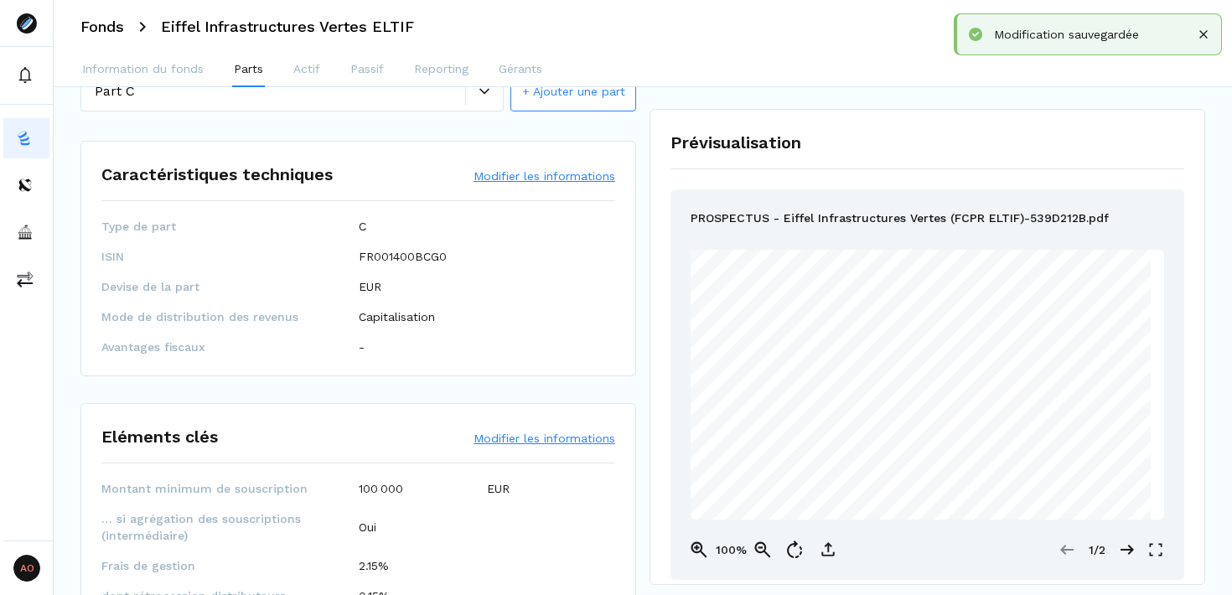
scroll to position [0, 0]
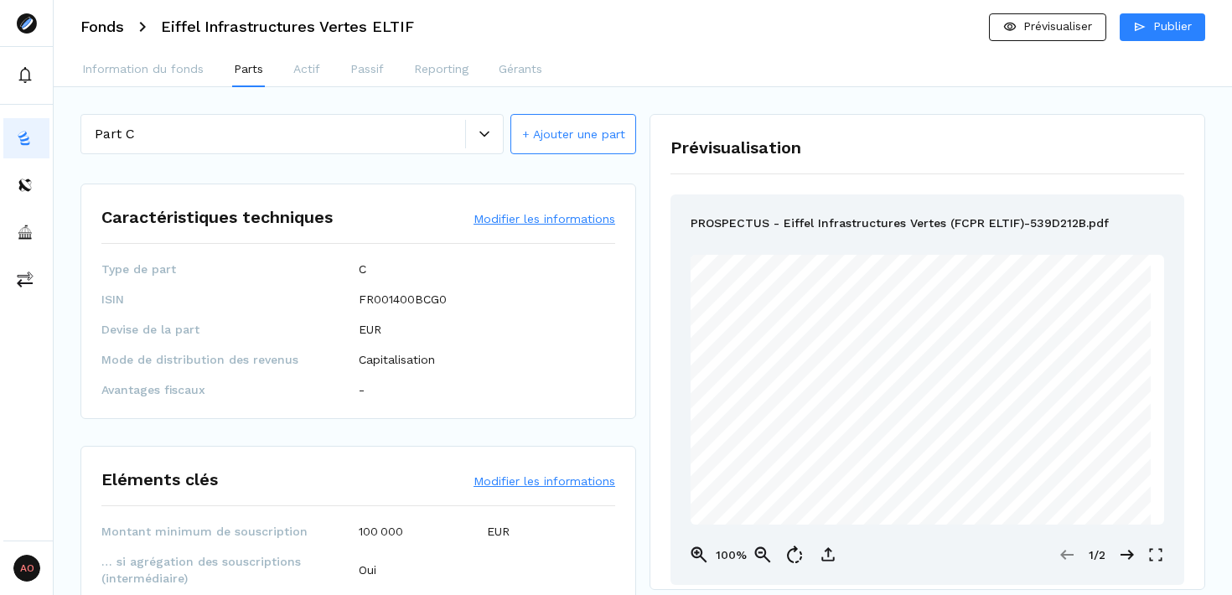
click at [580, 136] on button "+ Ajouter une part" at bounding box center [574, 134] width 126 height 40
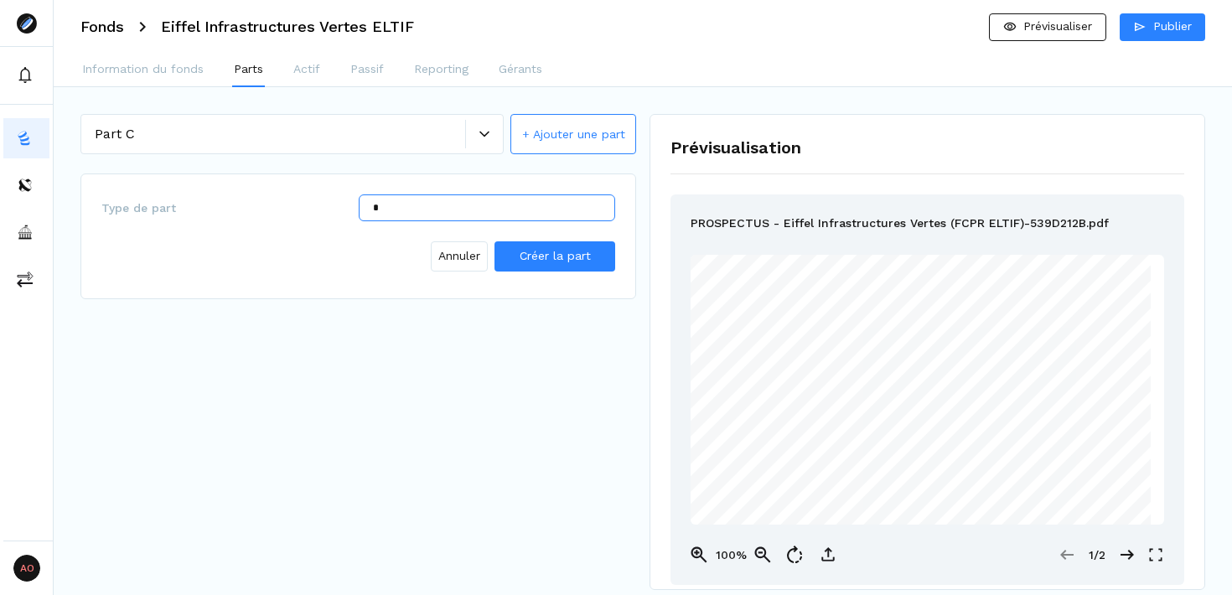
click at [452, 208] on input "*" at bounding box center [487, 208] width 257 height 27
type input "*"
click at [559, 237] on div "Annuler Créer la part" at bounding box center [358, 253] width 514 height 50
click at [559, 260] on span "Créer la part" at bounding box center [555, 255] width 71 height 13
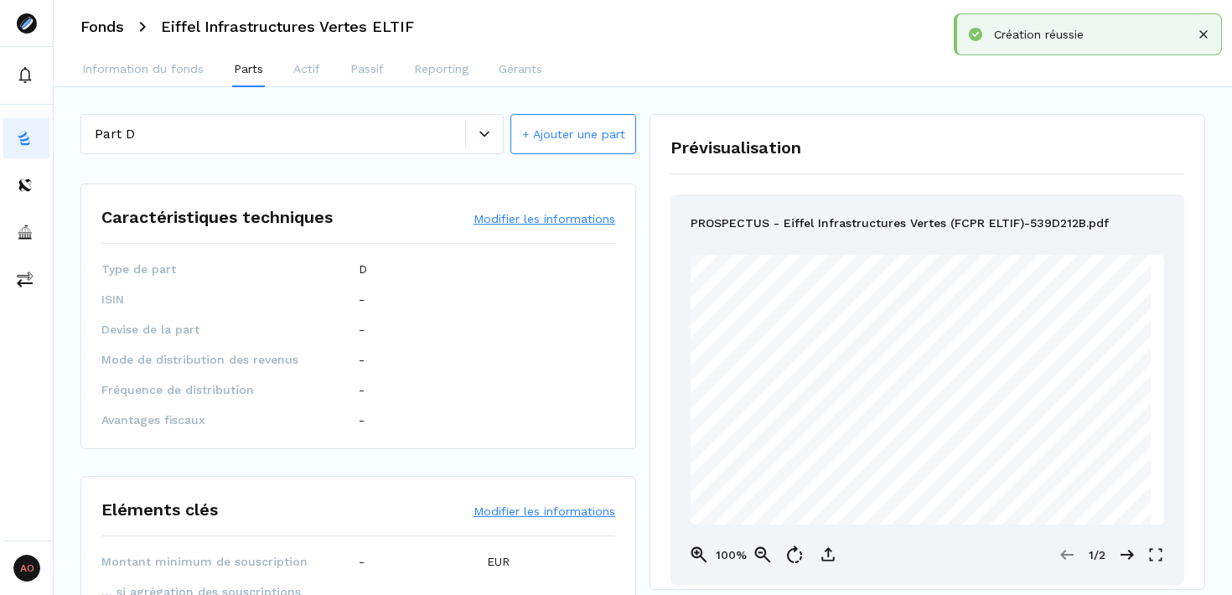
click at [536, 219] on button "Modifier les informations" at bounding box center [545, 218] width 142 height 17
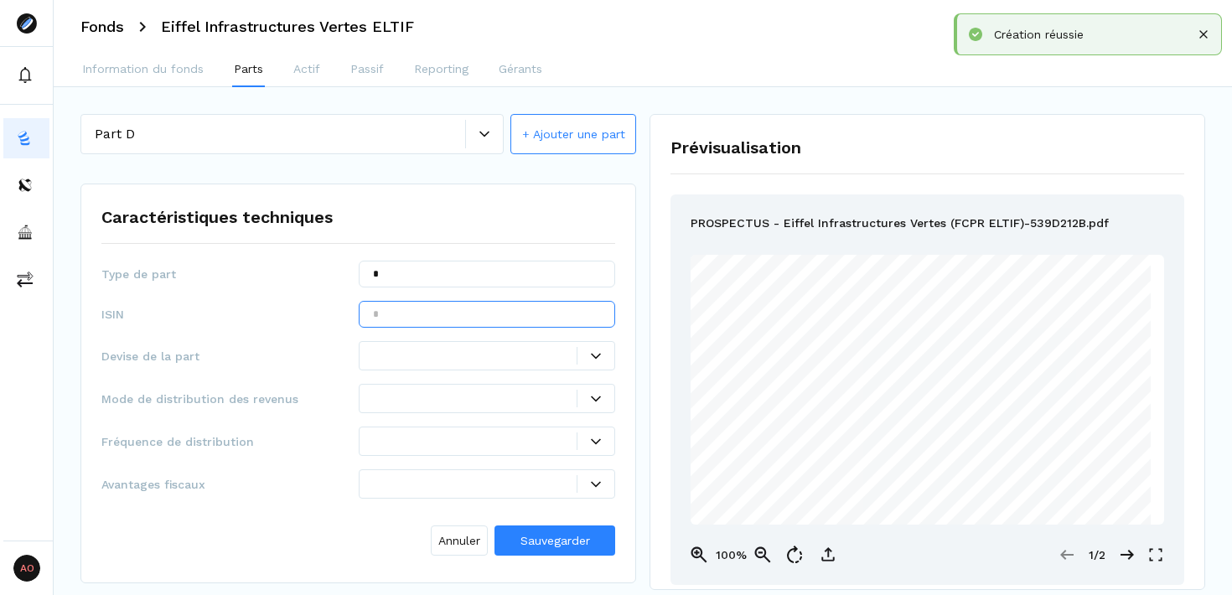
click at [473, 324] on input "text" at bounding box center [487, 314] width 257 height 27
paste input "**********"
type input "**********"
click at [490, 343] on div at bounding box center [487, 355] width 257 height 29
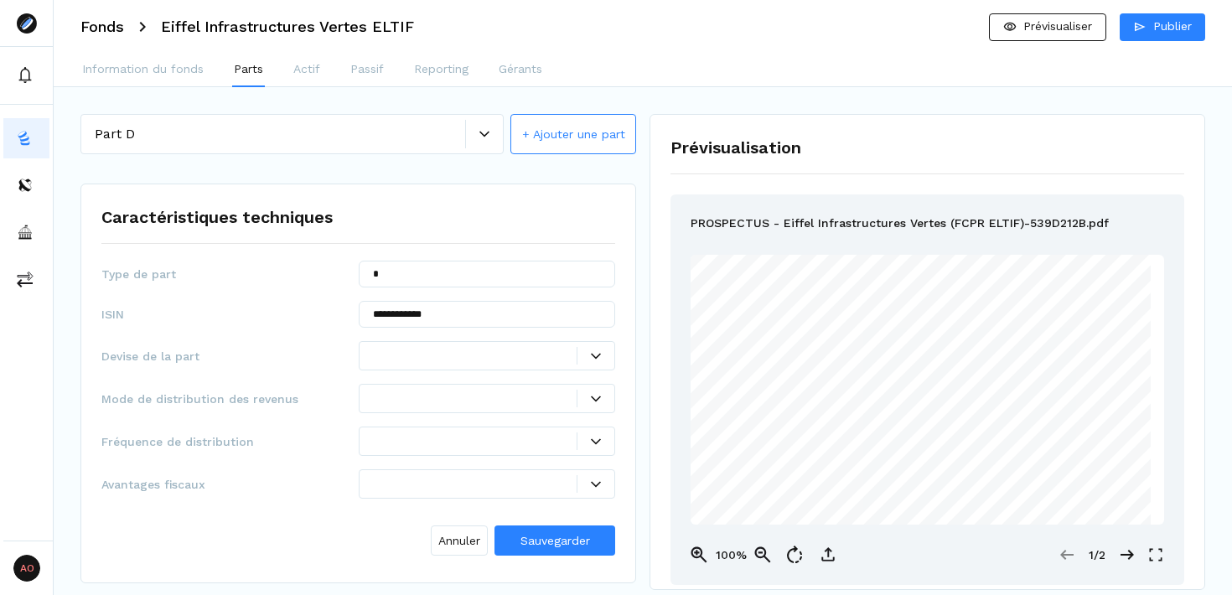
click at [652, 305] on div "Prévisualisation PROSPECTUS - Eiffel Infrastructures Vertes (FCPR ELTIF)-539D21…" at bounding box center [928, 352] width 556 height 476
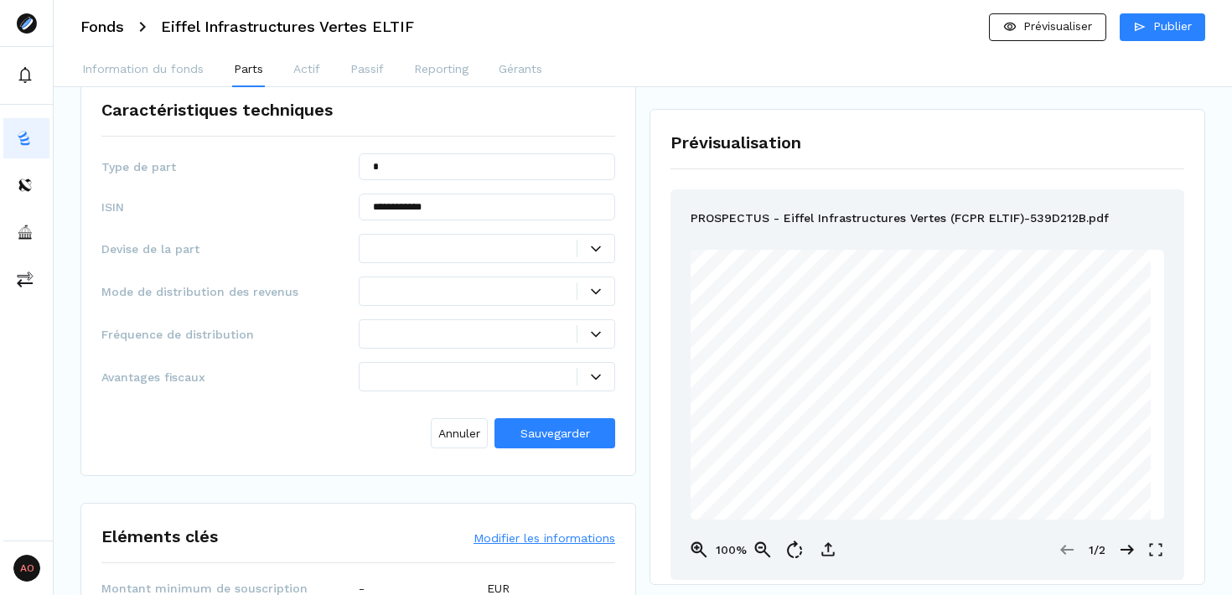
scroll to position [106, 0]
click at [581, 257] on div at bounding box center [596, 250] width 38 height 18
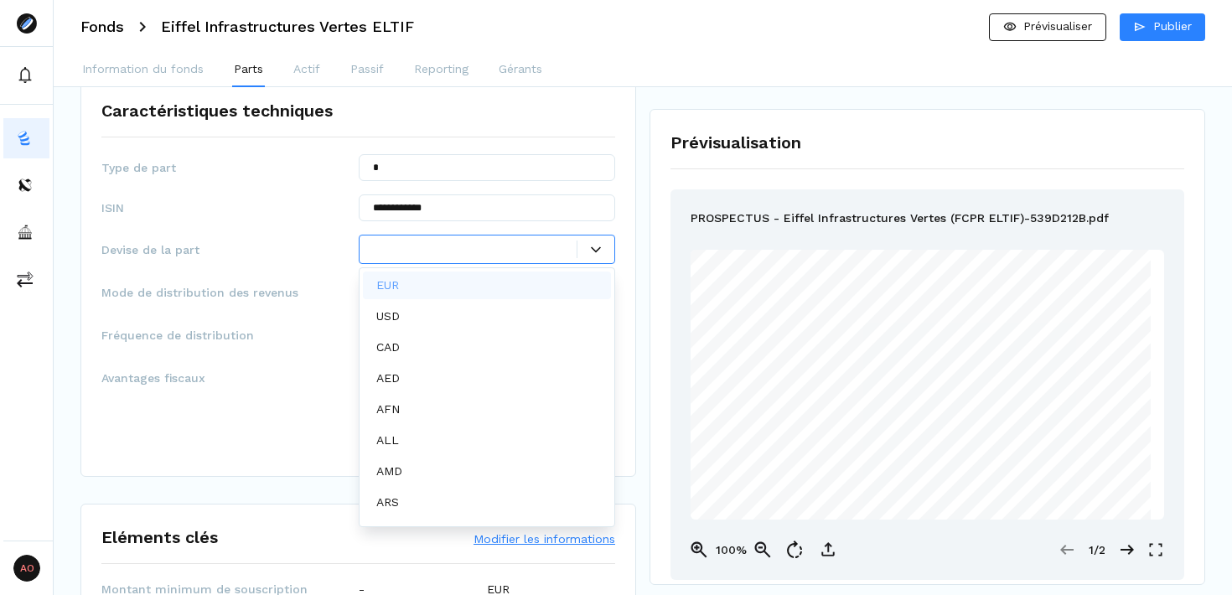
click at [439, 291] on div "EUR" at bounding box center [487, 286] width 249 height 28
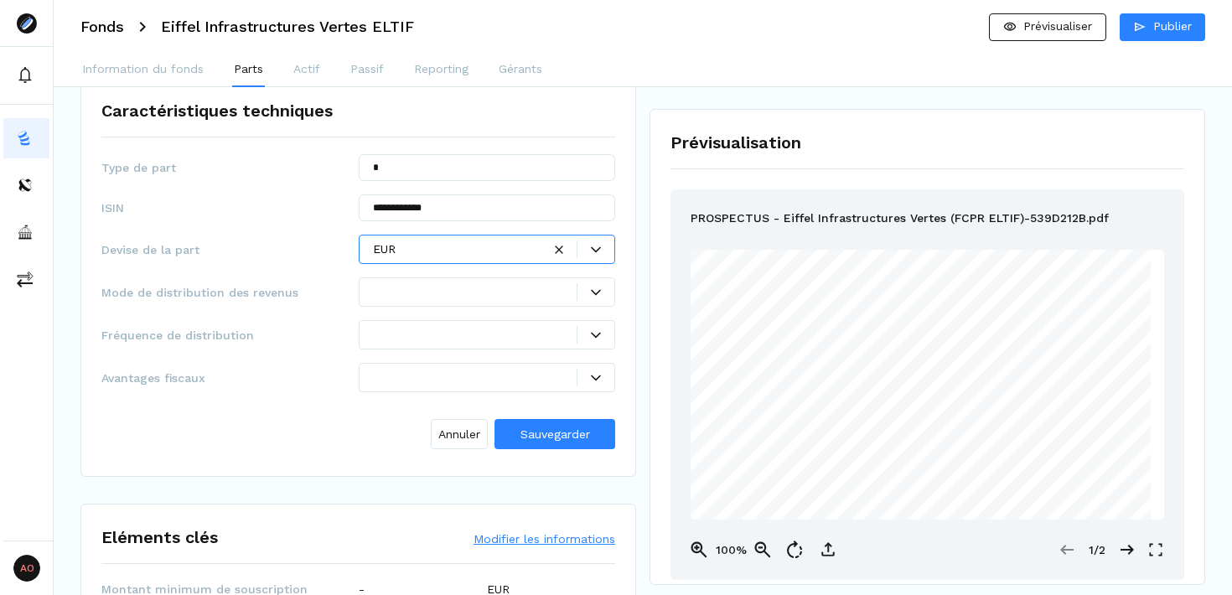
click at [533, 304] on div at bounding box center [487, 292] width 257 height 29
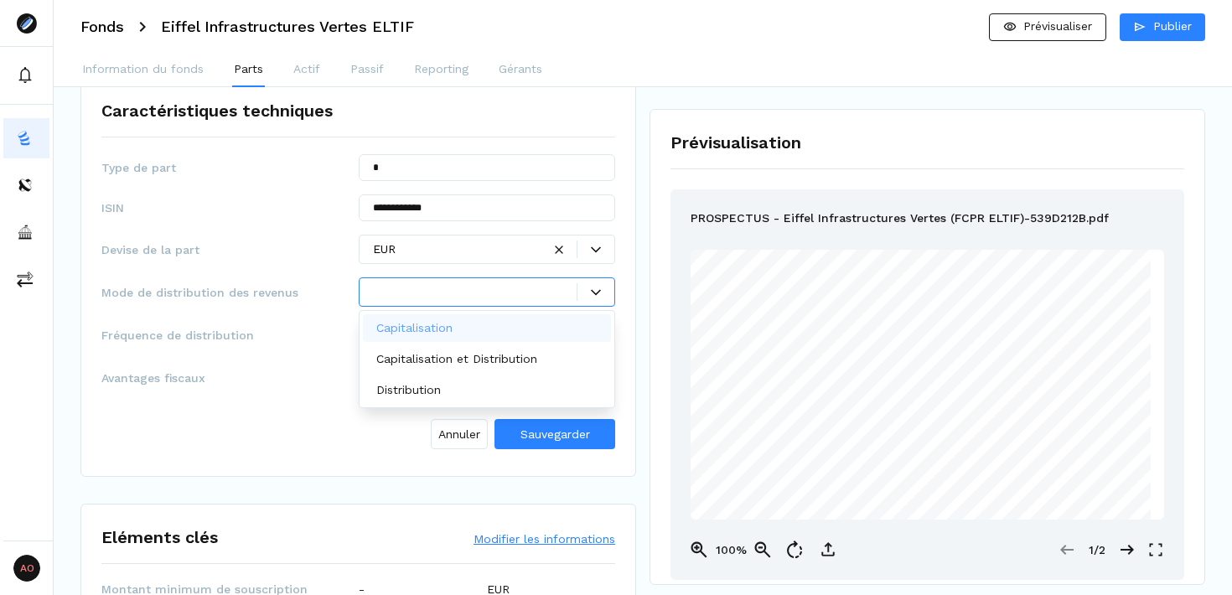
click at [516, 326] on div "Capitalisation" at bounding box center [487, 328] width 249 height 28
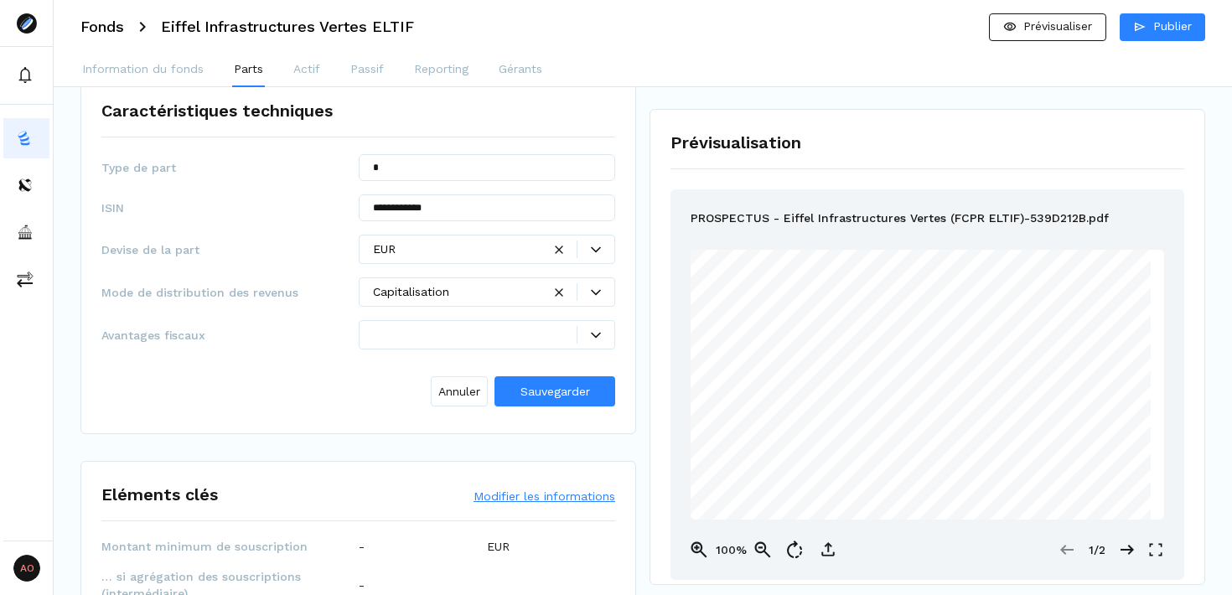
click at [545, 368] on div "Annuler Sauvegarder" at bounding box center [358, 388] width 514 height 50
click at [545, 392] on span "Sauvegarder" at bounding box center [556, 391] width 70 height 13
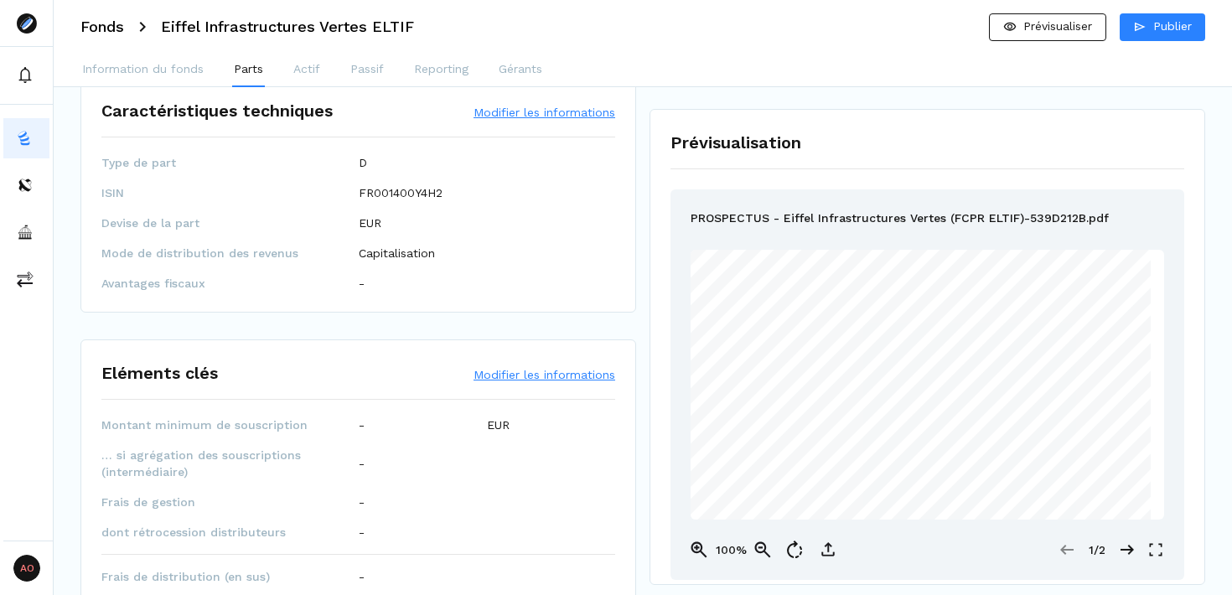
scroll to position [276, 0]
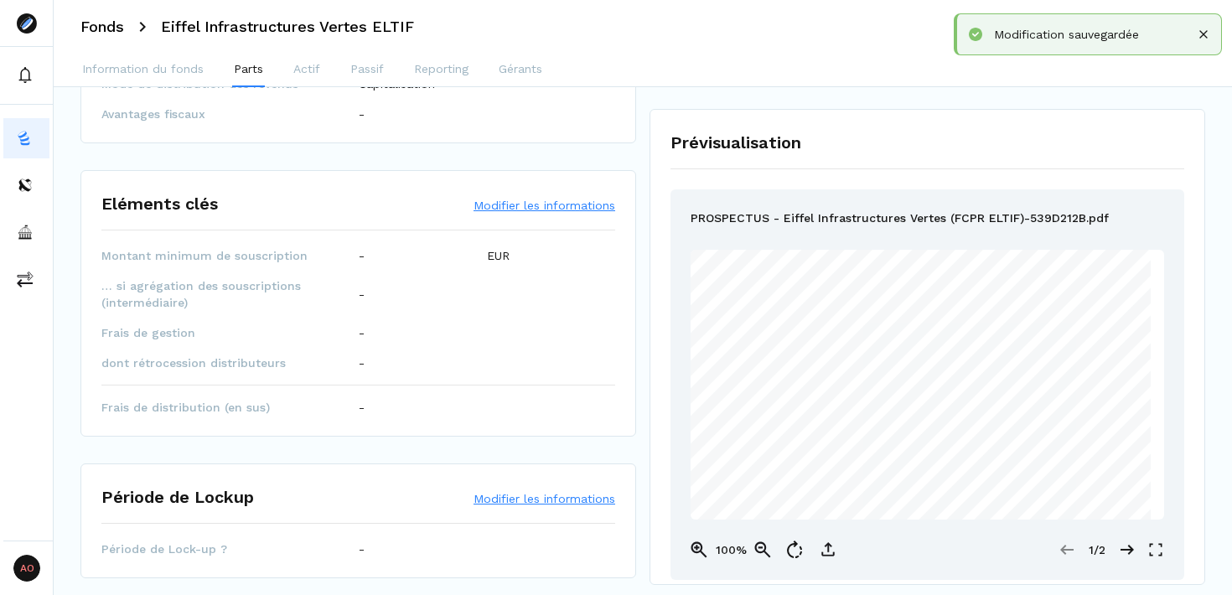
click at [550, 205] on button "Modifier les informations" at bounding box center [545, 205] width 142 height 17
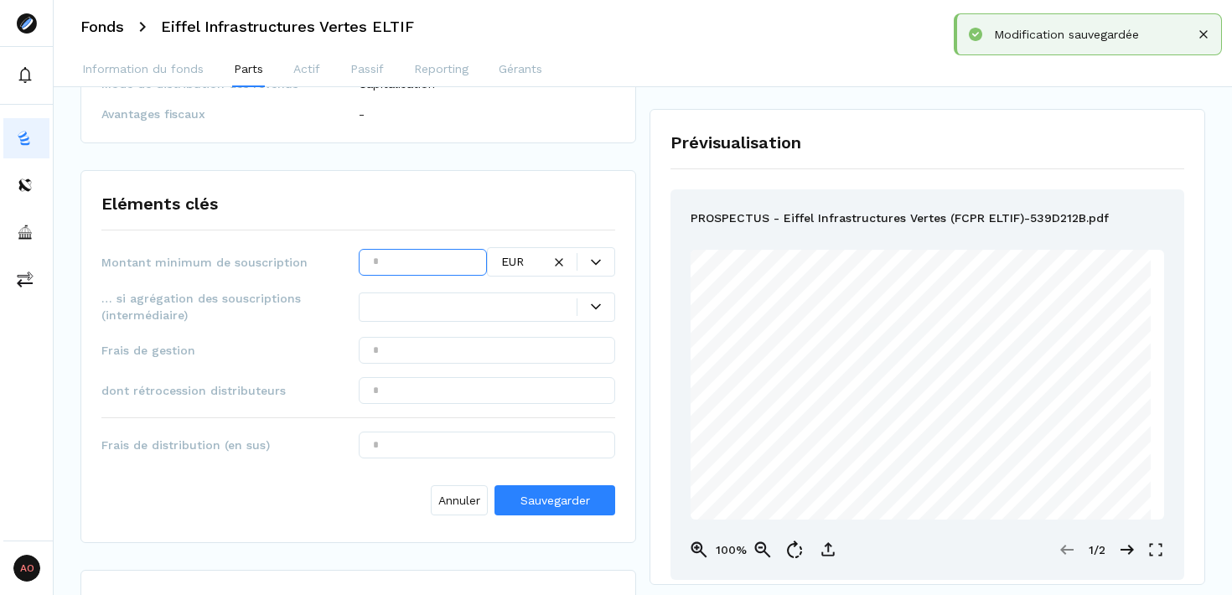
click at [412, 256] on input "text" at bounding box center [423, 262] width 128 height 27
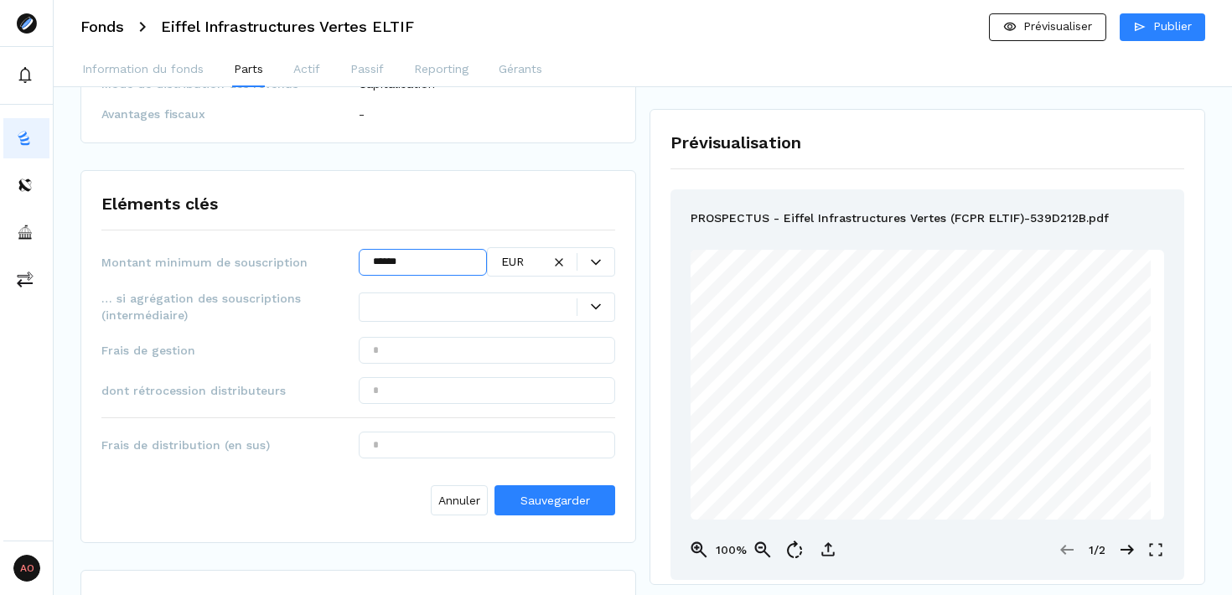
type input "******"
click at [490, 350] on input "text" at bounding box center [487, 350] width 257 height 27
type input "******"
click at [454, 392] on input "text" at bounding box center [487, 390] width 257 height 27
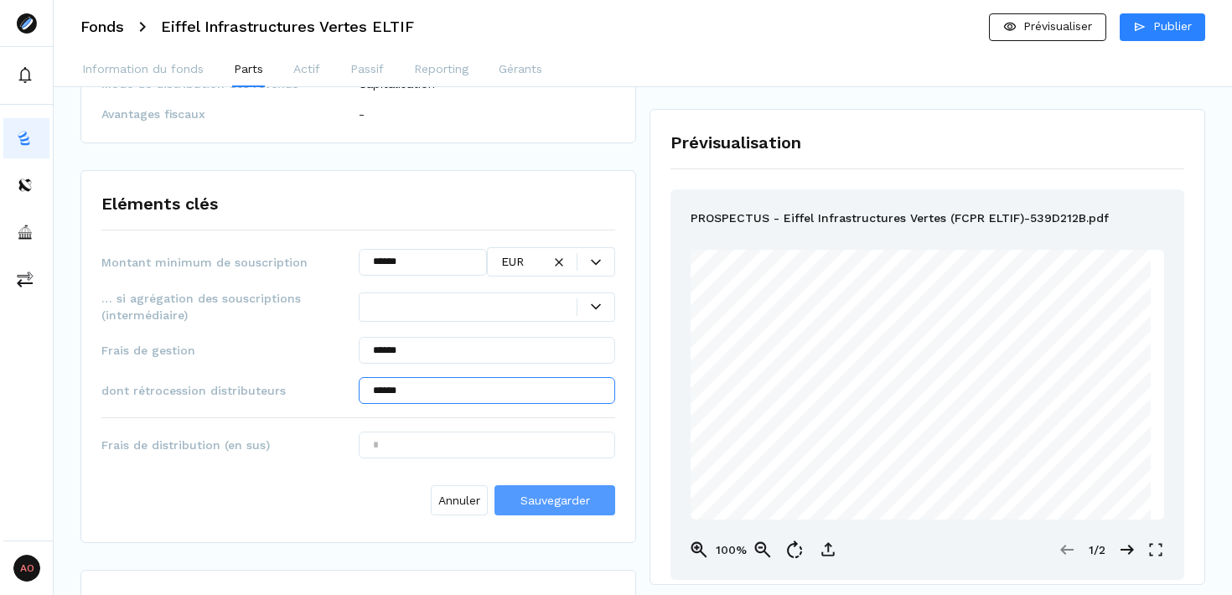
type input "******"
click at [577, 506] on span "Sauvegarder" at bounding box center [556, 500] width 70 height 13
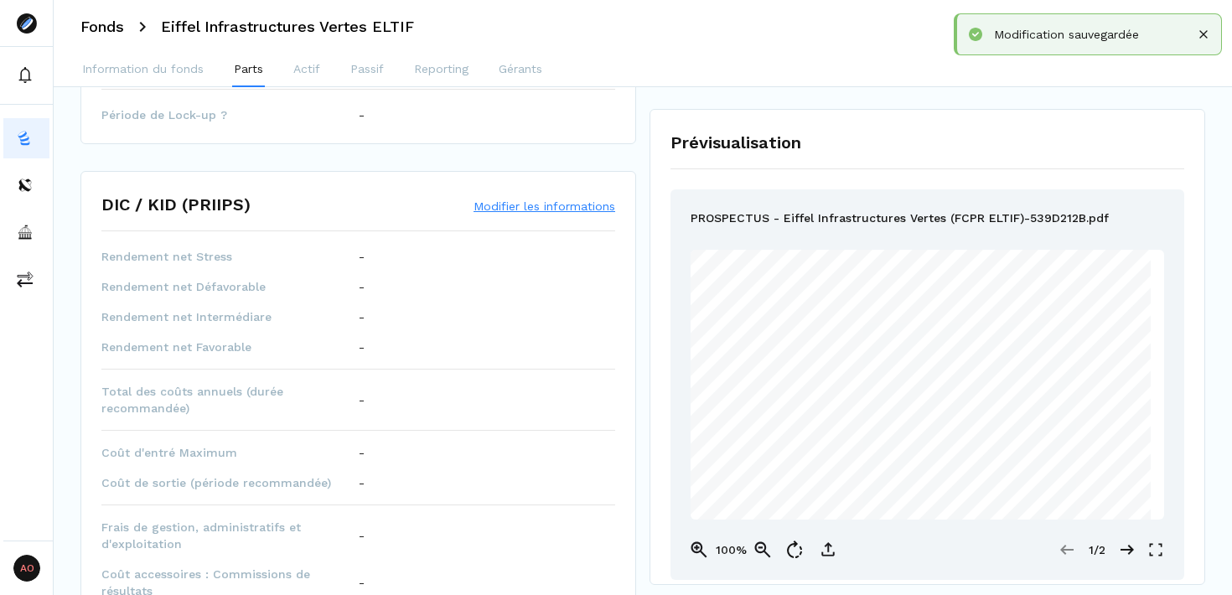
scroll to position [711, 0]
click at [528, 210] on button "Modifier les informations" at bounding box center [545, 205] width 142 height 17
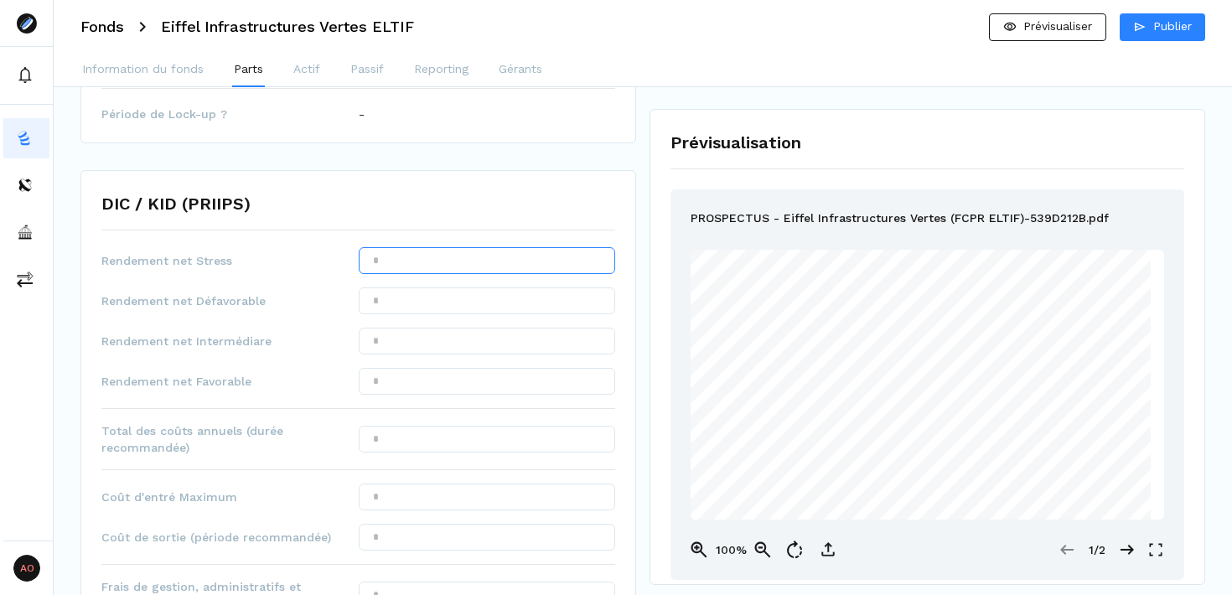
click at [438, 258] on input "text" at bounding box center [487, 260] width 257 height 27
type input "*******"
click at [457, 348] on input "text" at bounding box center [487, 341] width 257 height 27
type input "******"
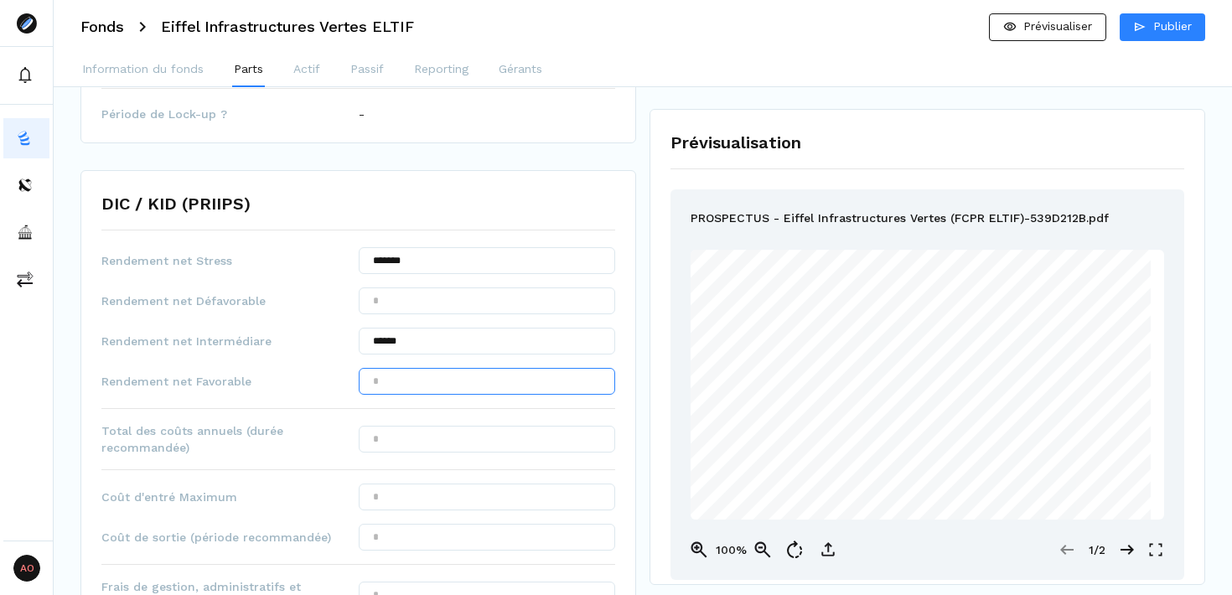
click at [477, 387] on input "text" at bounding box center [487, 381] width 257 height 27
type input "******"
click at [530, 437] on input "text" at bounding box center [487, 439] width 257 height 27
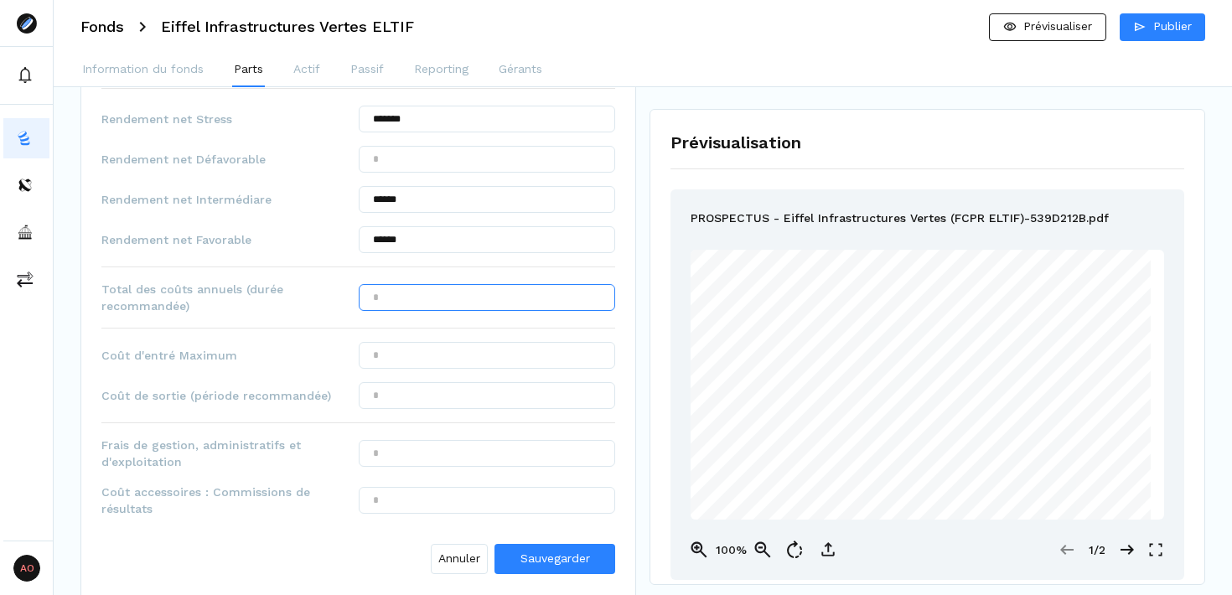
scroll to position [904, 0]
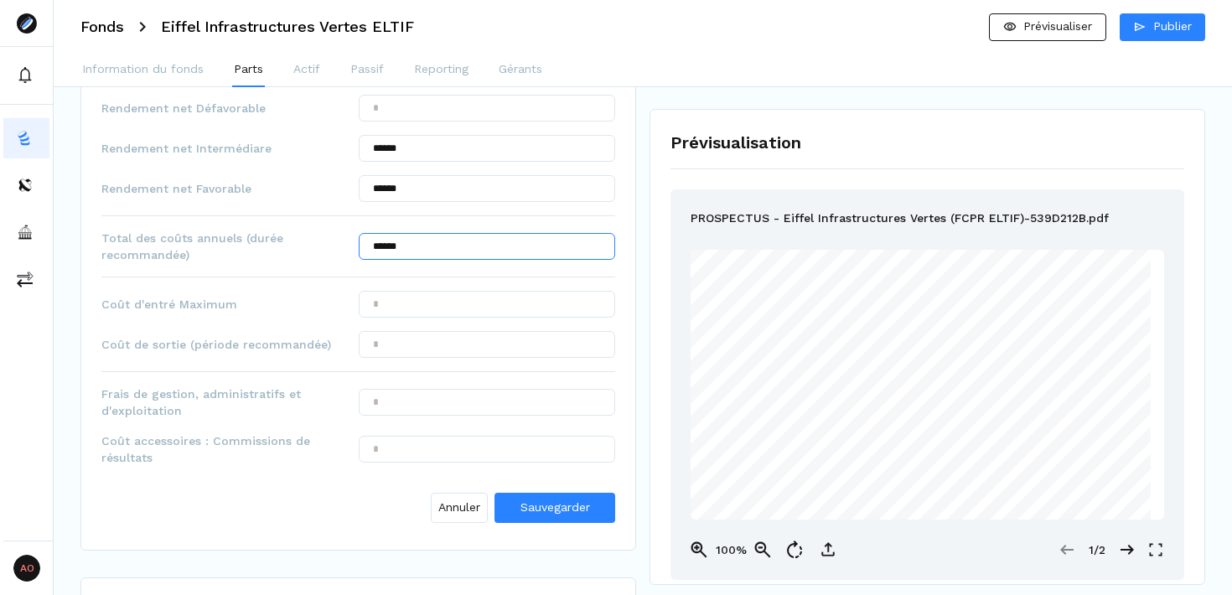
type input "******"
click at [539, 299] on input "text" at bounding box center [487, 304] width 257 height 27
type input "*****"
click at [489, 348] on input "text" at bounding box center [487, 344] width 257 height 27
type input "*****"
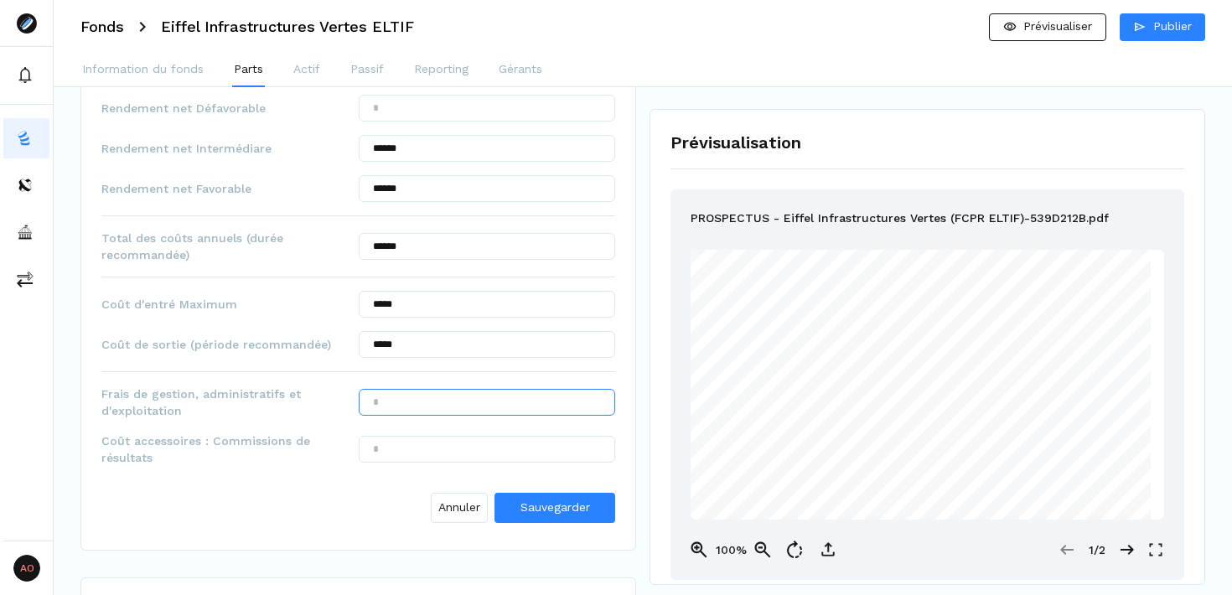
click at [498, 408] on input "text" at bounding box center [487, 402] width 257 height 27
type input "******"
click at [503, 449] on input "text" at bounding box center [487, 449] width 257 height 27
type input "*****"
click at [594, 512] on button "Sauvegarder" at bounding box center [555, 508] width 121 height 30
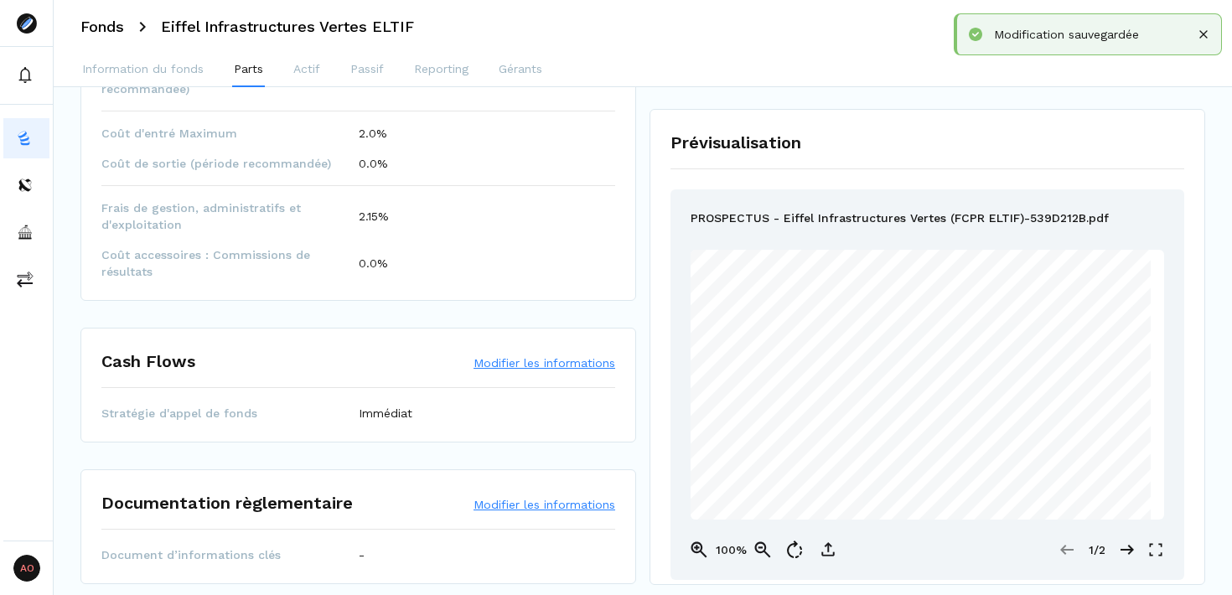
scroll to position [1103, 0]
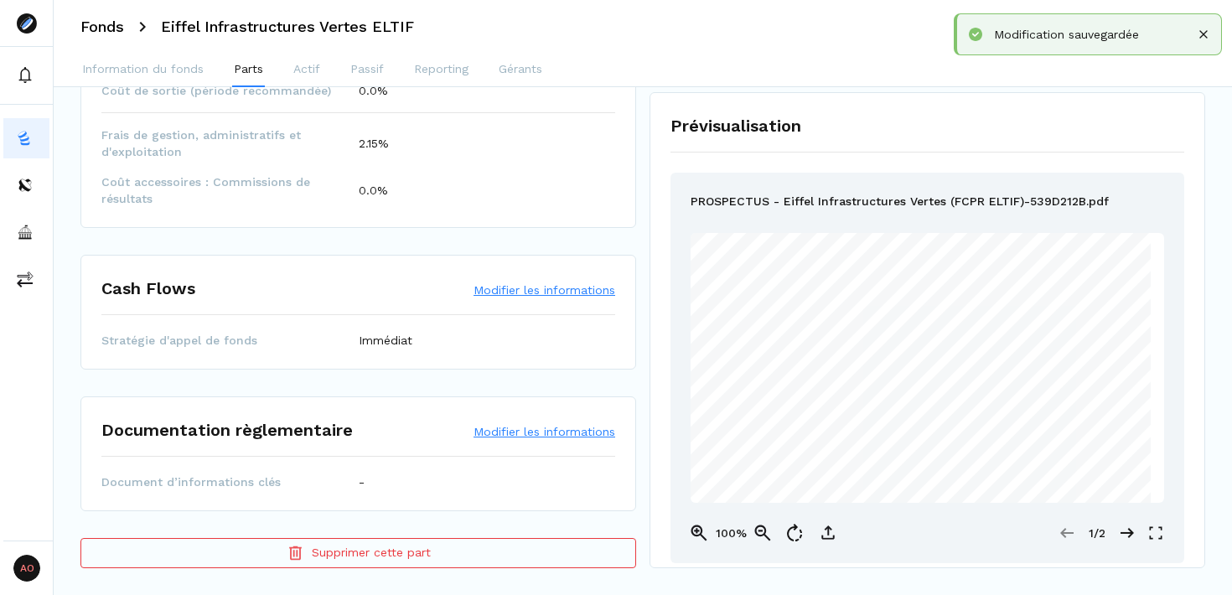
click at [556, 434] on button "Modifier les informations" at bounding box center [545, 431] width 142 height 17
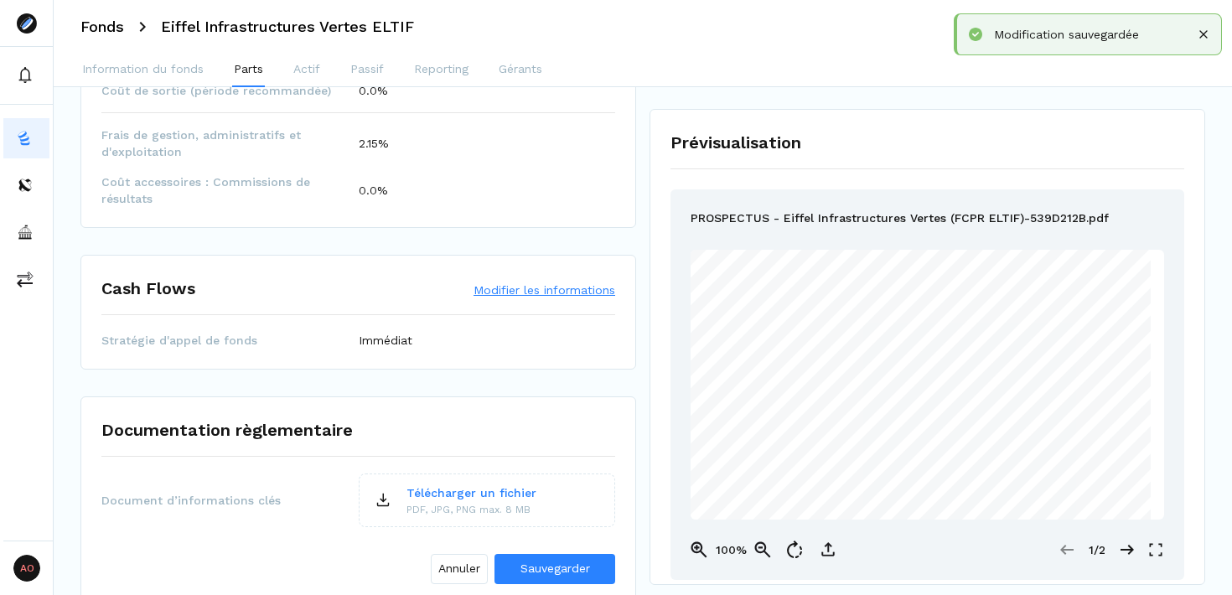
scroll to position [1203, 0]
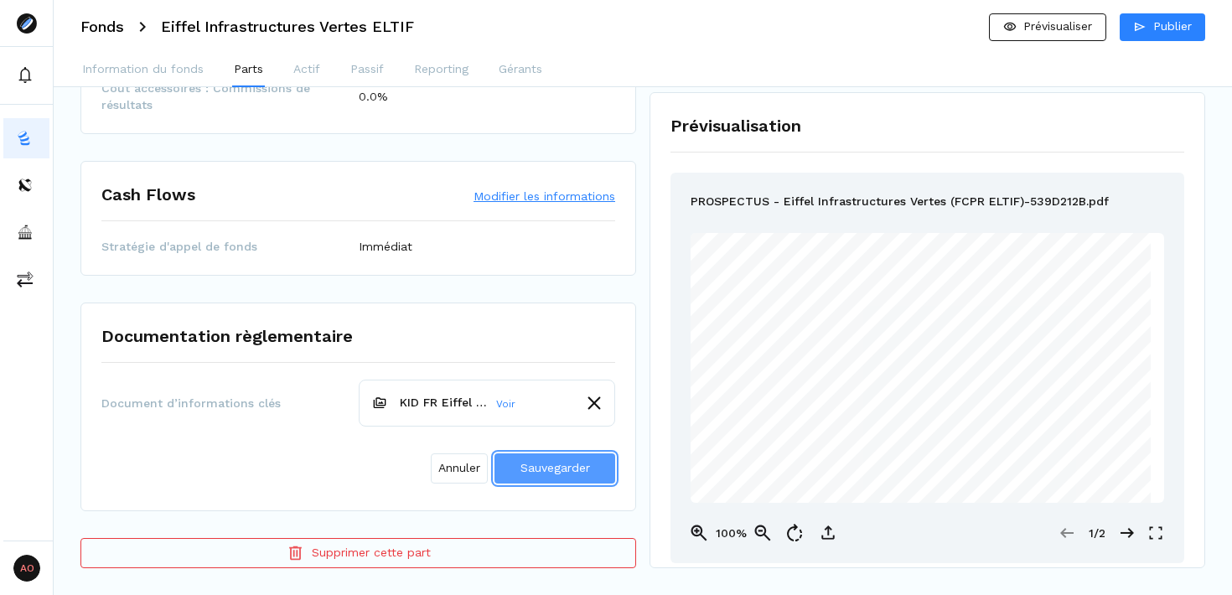
click at [527, 470] on span "Sauvegarder" at bounding box center [556, 467] width 70 height 13
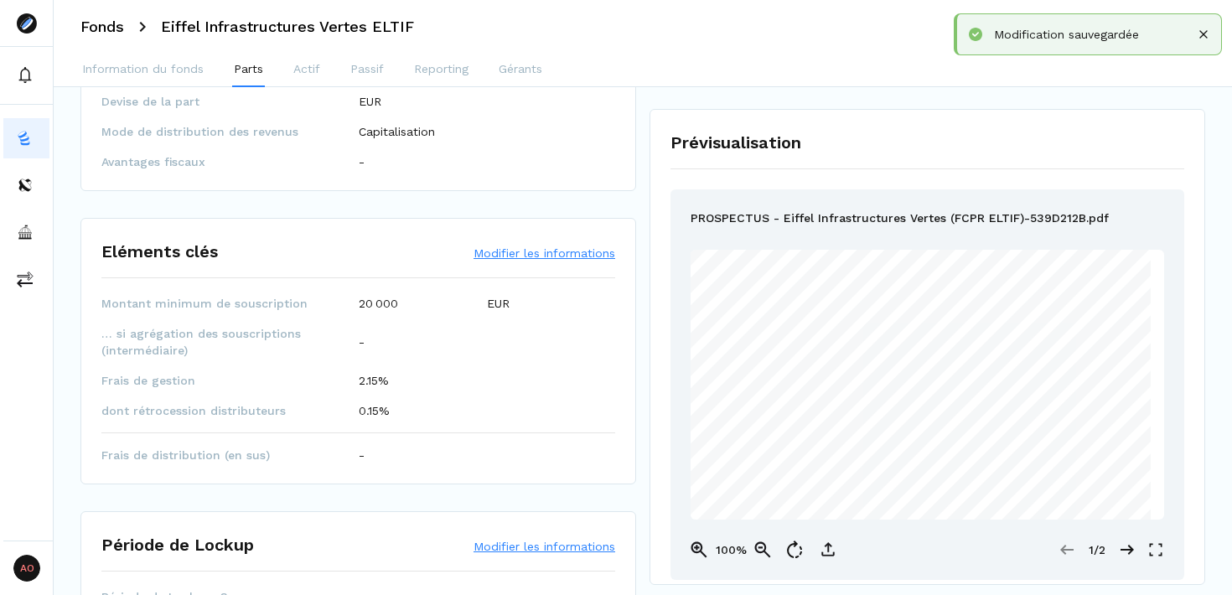
scroll to position [0, 0]
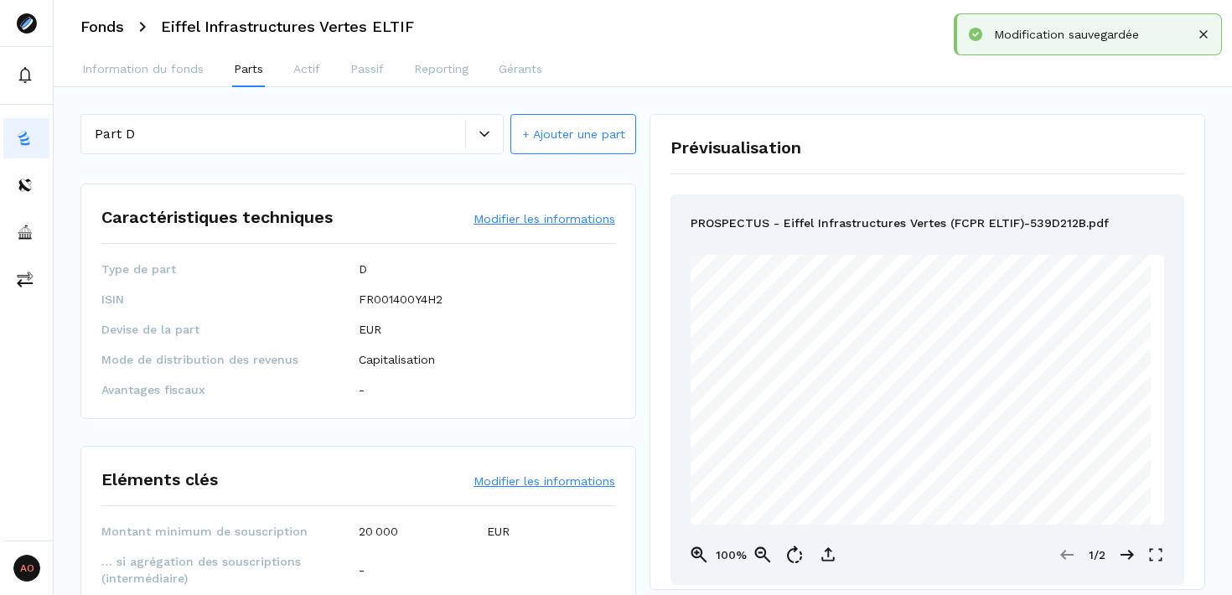
click at [583, 143] on button "+ Ajouter une part" at bounding box center [574, 134] width 126 height 40
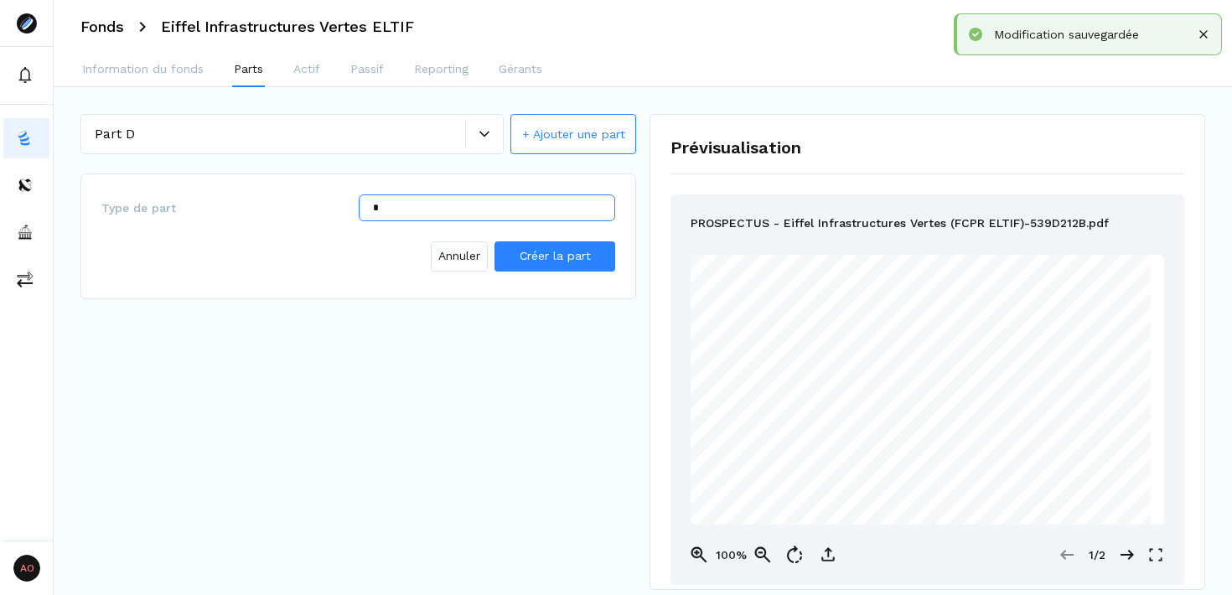
click at [488, 214] on input "*" at bounding box center [487, 208] width 257 height 27
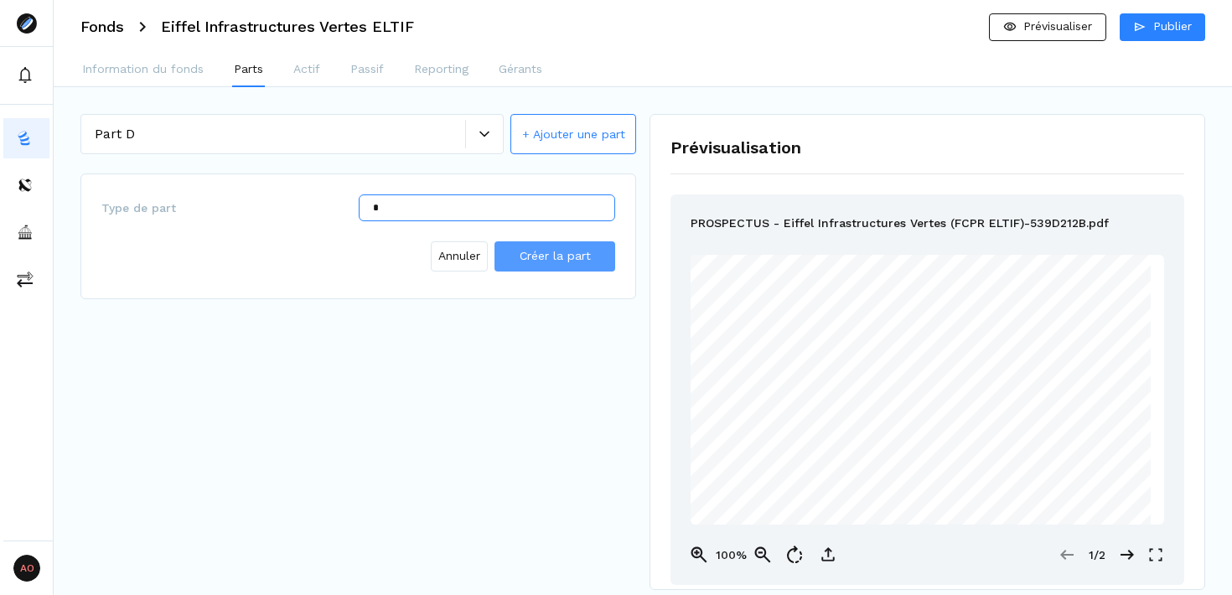
type input "*"
click at [534, 266] on button "Créer la part" at bounding box center [555, 256] width 121 height 30
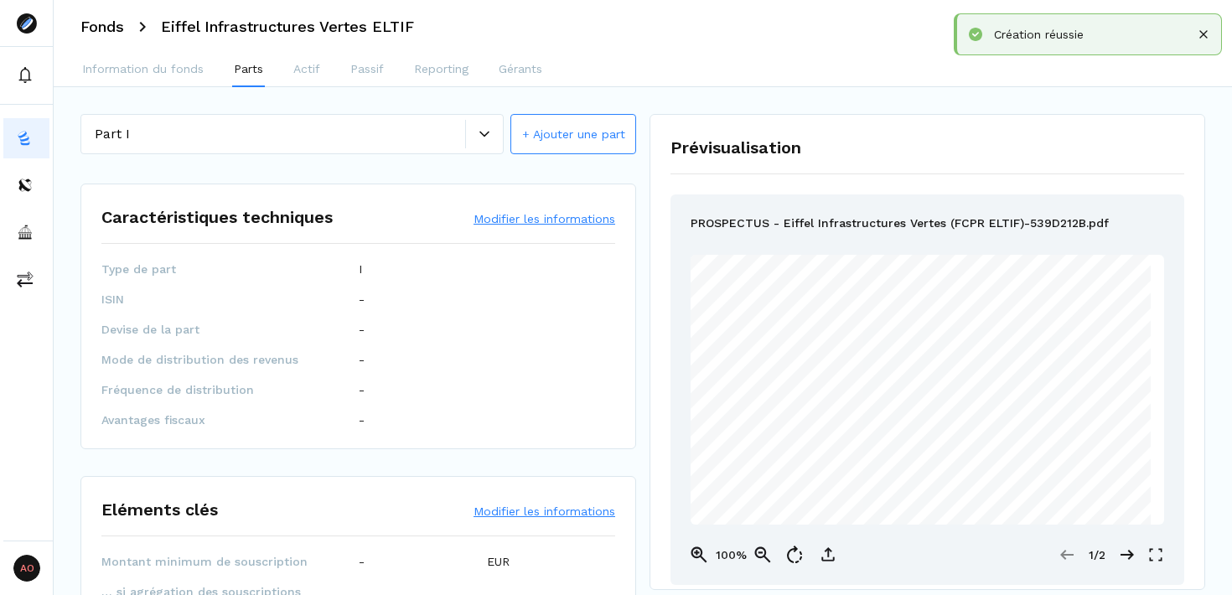
click at [506, 217] on button "Modifier les informations" at bounding box center [545, 218] width 142 height 17
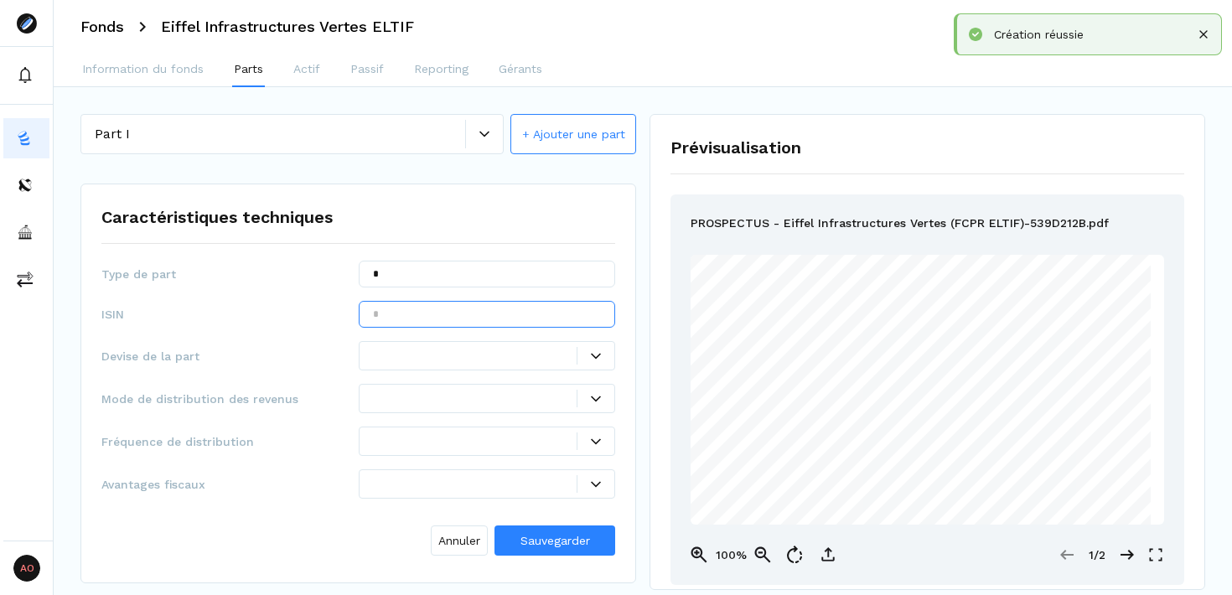
click at [409, 313] on input "text" at bounding box center [487, 314] width 257 height 27
paste input "**********"
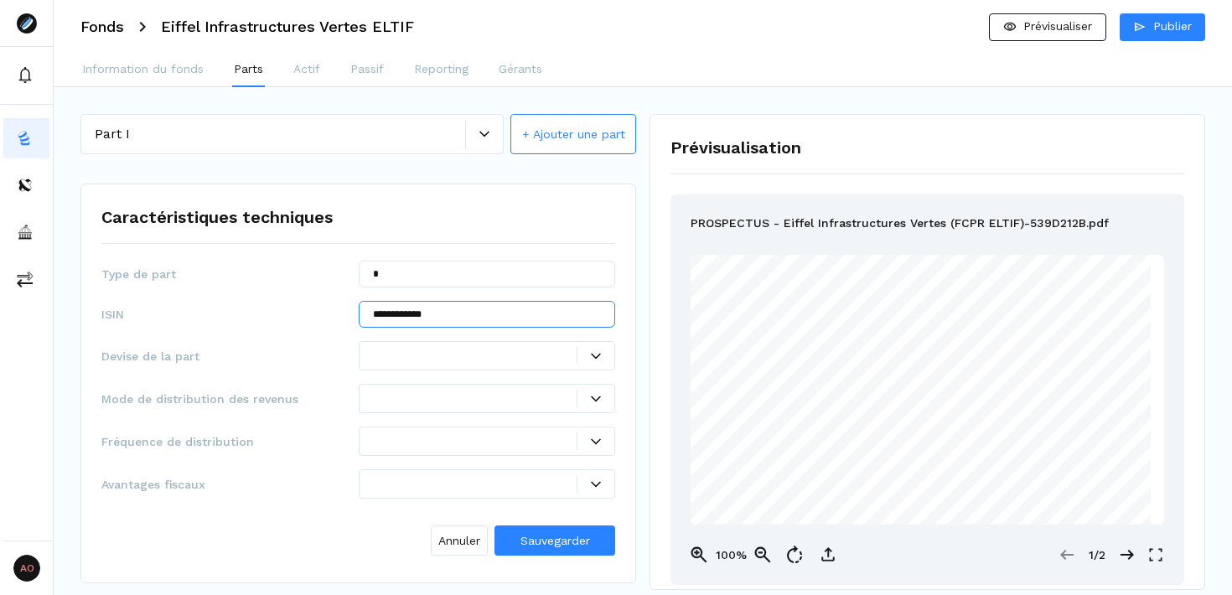
type input "**********"
click at [538, 355] on div at bounding box center [475, 356] width 205 height 18
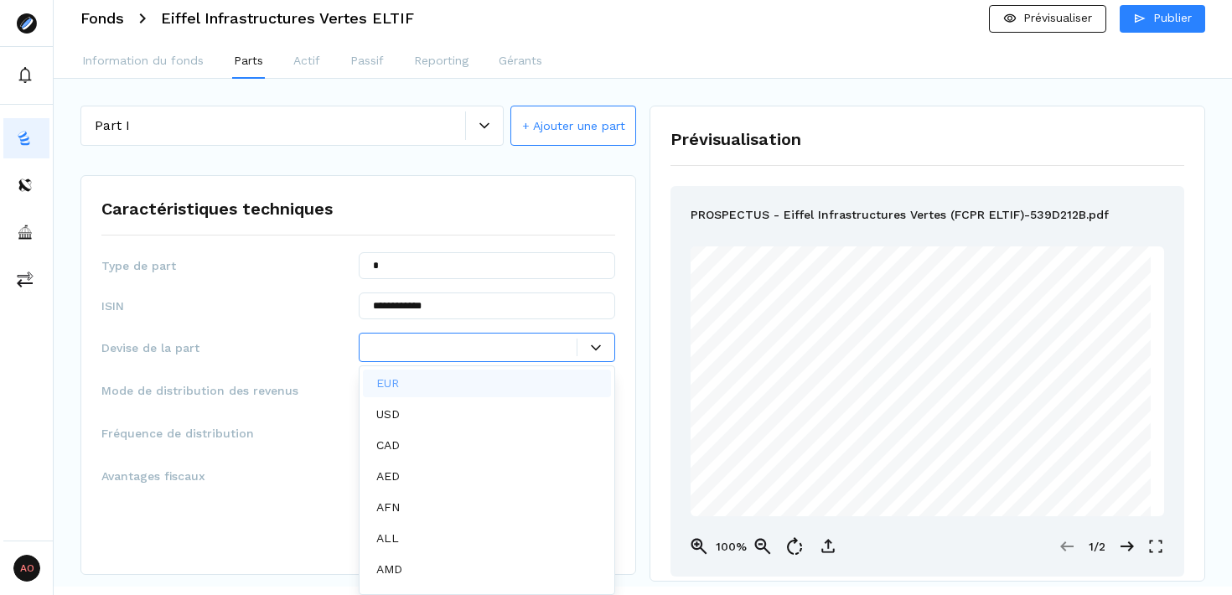
scroll to position [8, 0]
click at [503, 385] on div "EUR" at bounding box center [487, 384] width 249 height 28
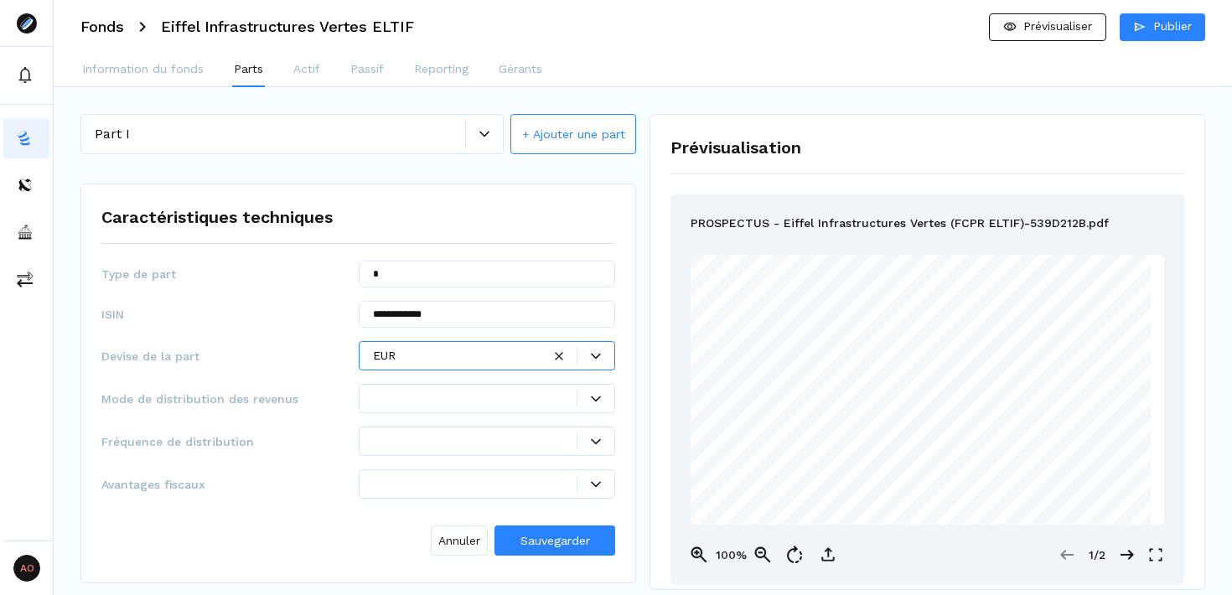
click at [582, 397] on div at bounding box center [596, 399] width 37 height 10
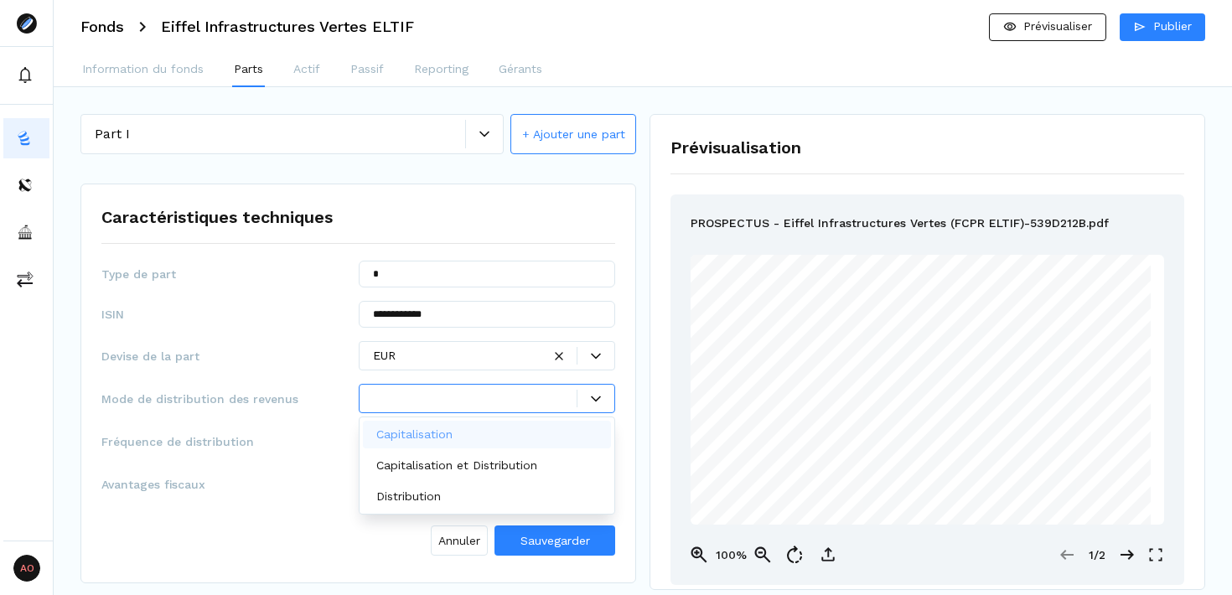
click at [550, 428] on div "Capitalisation" at bounding box center [487, 435] width 249 height 28
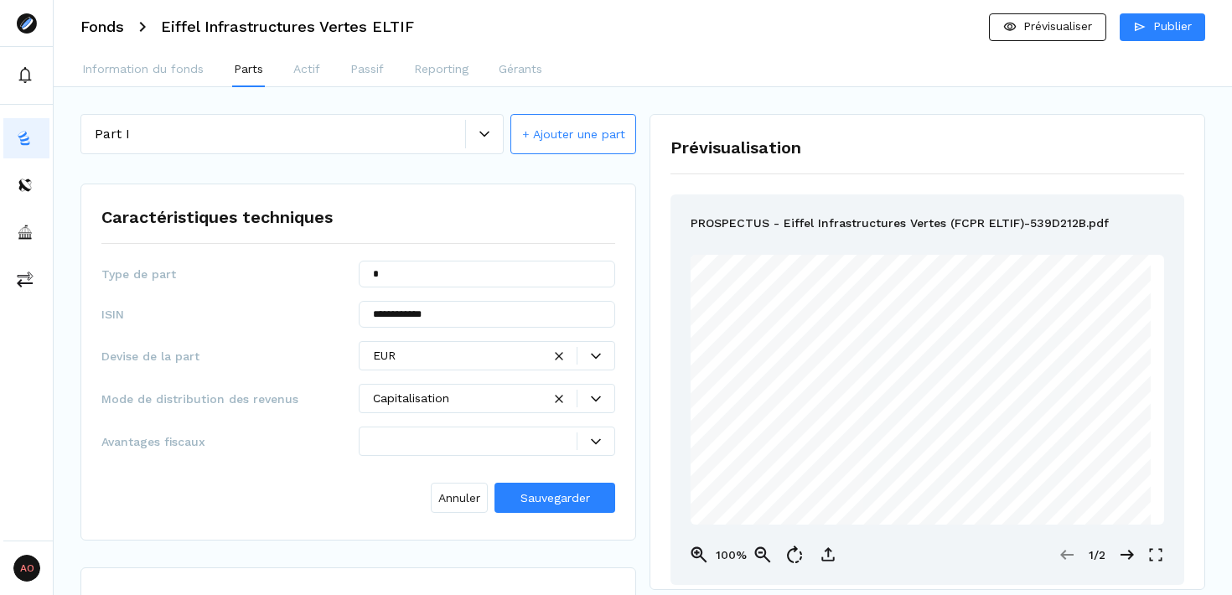
click at [561, 500] on span "Sauvegarder" at bounding box center [556, 497] width 70 height 13
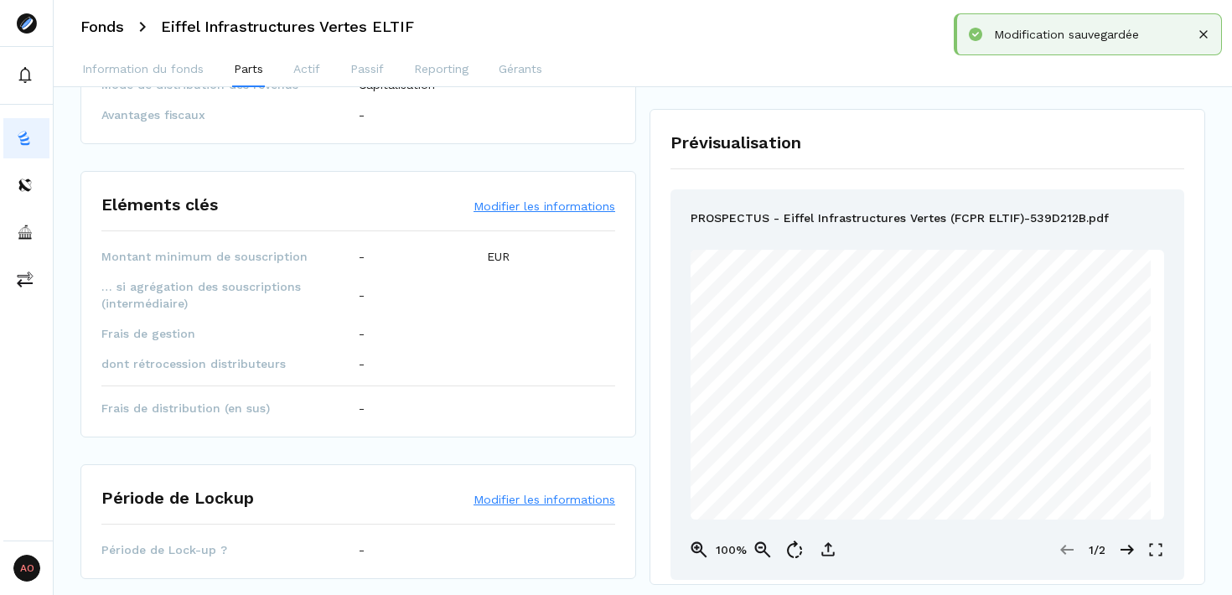
scroll to position [283, 0]
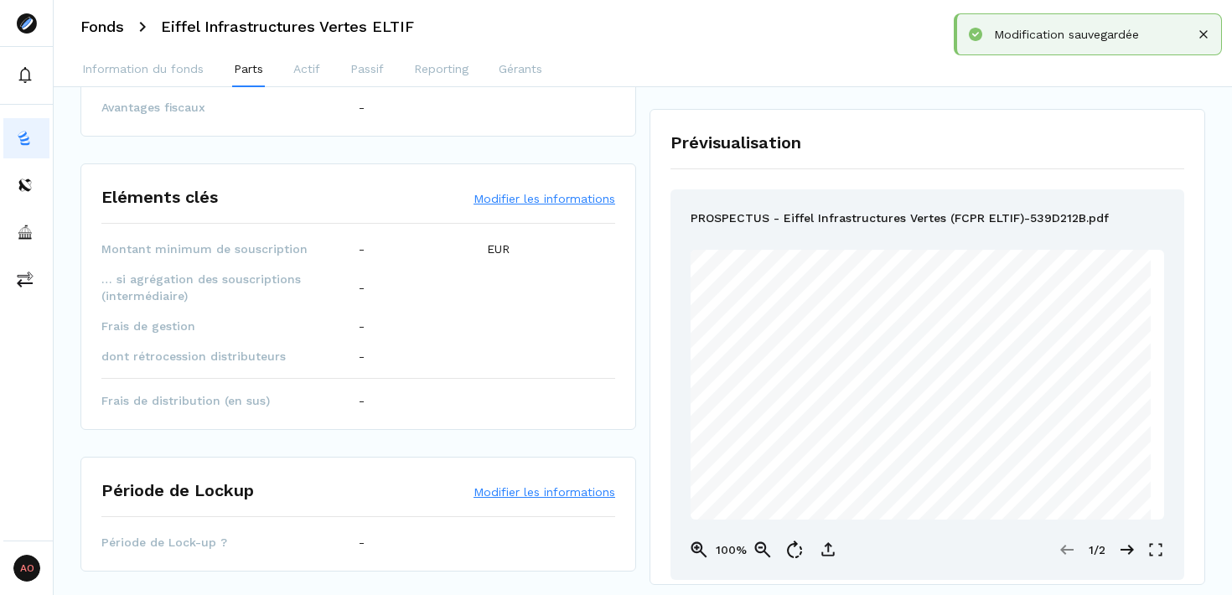
click at [558, 198] on button "Modifier les informations" at bounding box center [545, 198] width 142 height 17
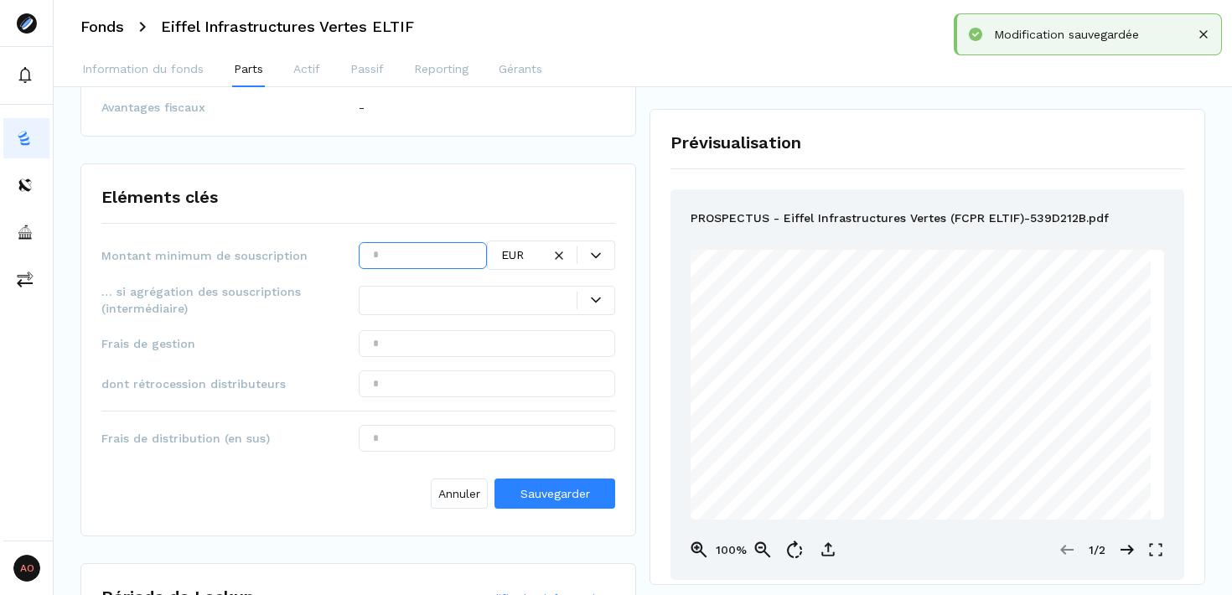
click at [397, 258] on input "text" at bounding box center [423, 255] width 128 height 27
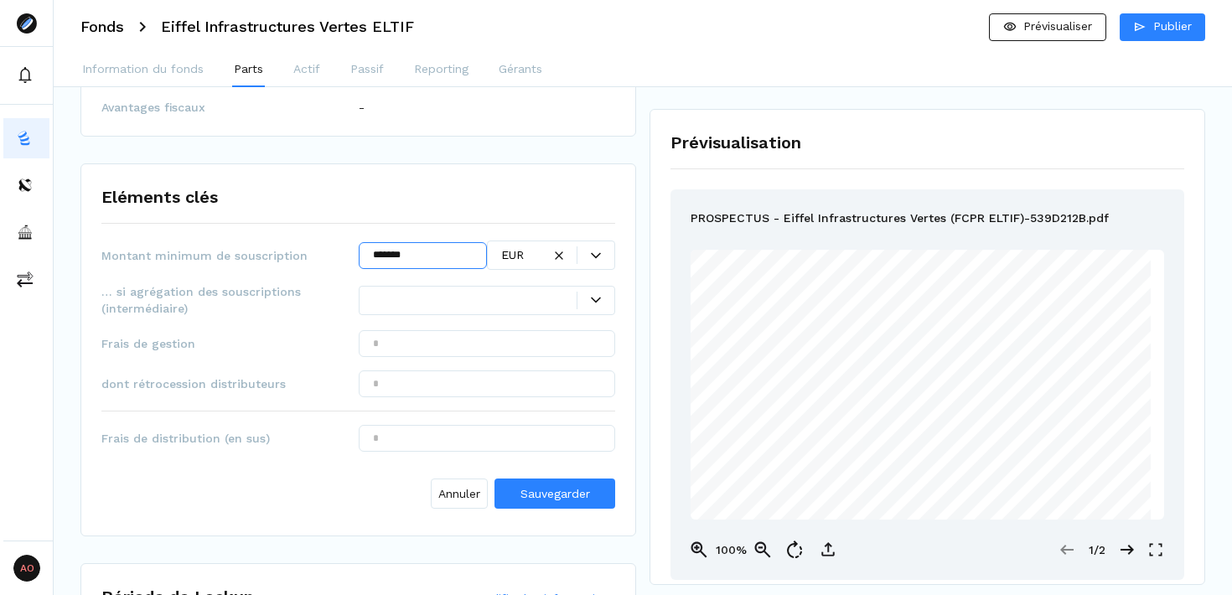
type input "*******"
click at [450, 338] on input "text" at bounding box center [487, 343] width 257 height 27
click at [593, 305] on div at bounding box center [596, 301] width 38 height 18
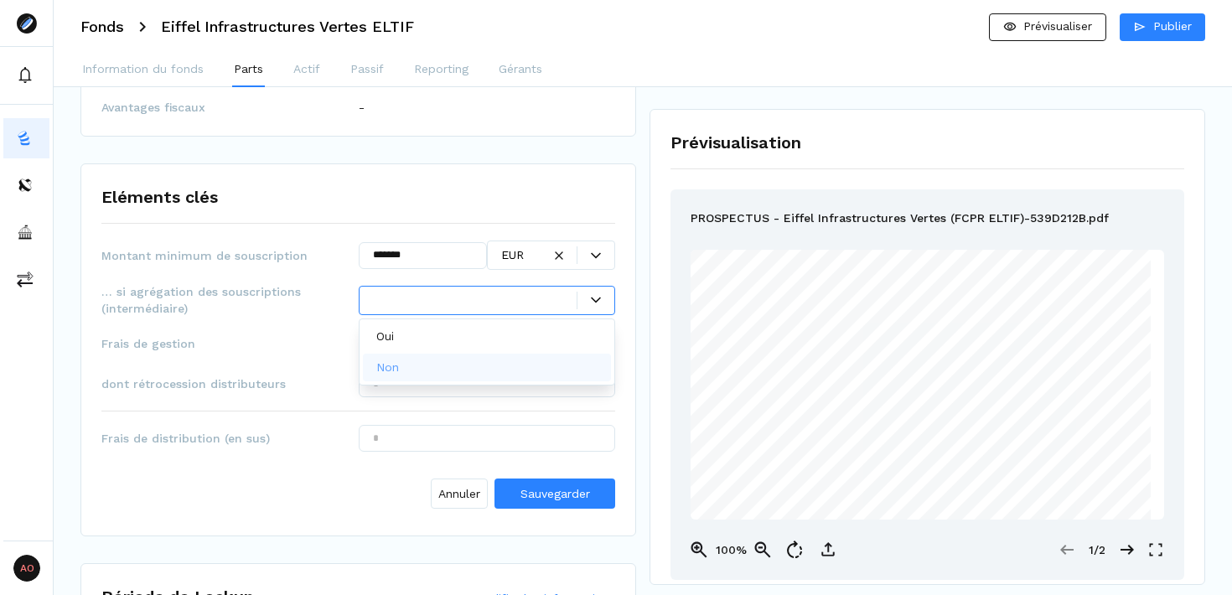
click at [509, 378] on div "Non" at bounding box center [487, 368] width 249 height 28
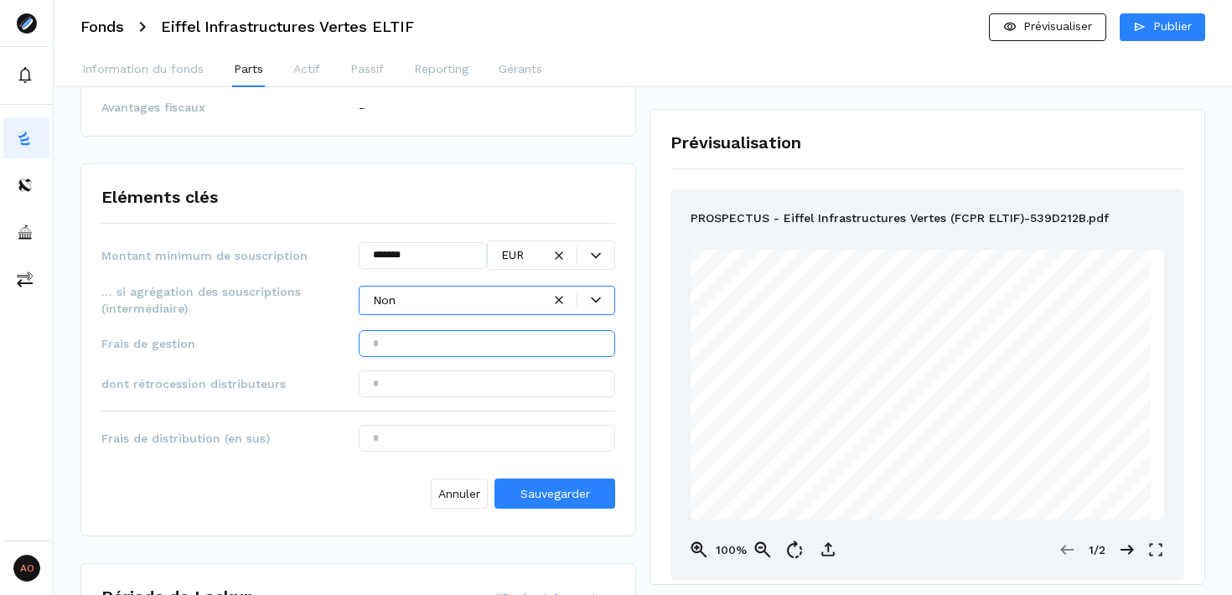
click at [518, 344] on input "text" at bounding box center [487, 343] width 257 height 27
type input "******"
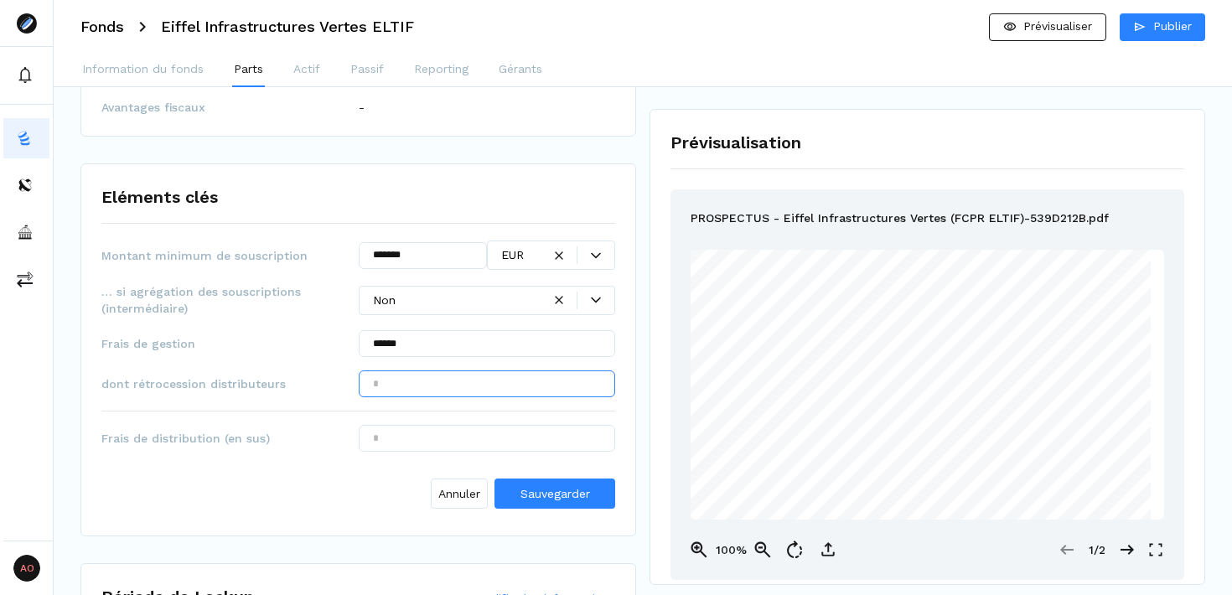
click at [531, 375] on input "text" at bounding box center [487, 384] width 257 height 27
type input "******"
click at [558, 488] on span "Sauvegarder" at bounding box center [556, 493] width 70 height 13
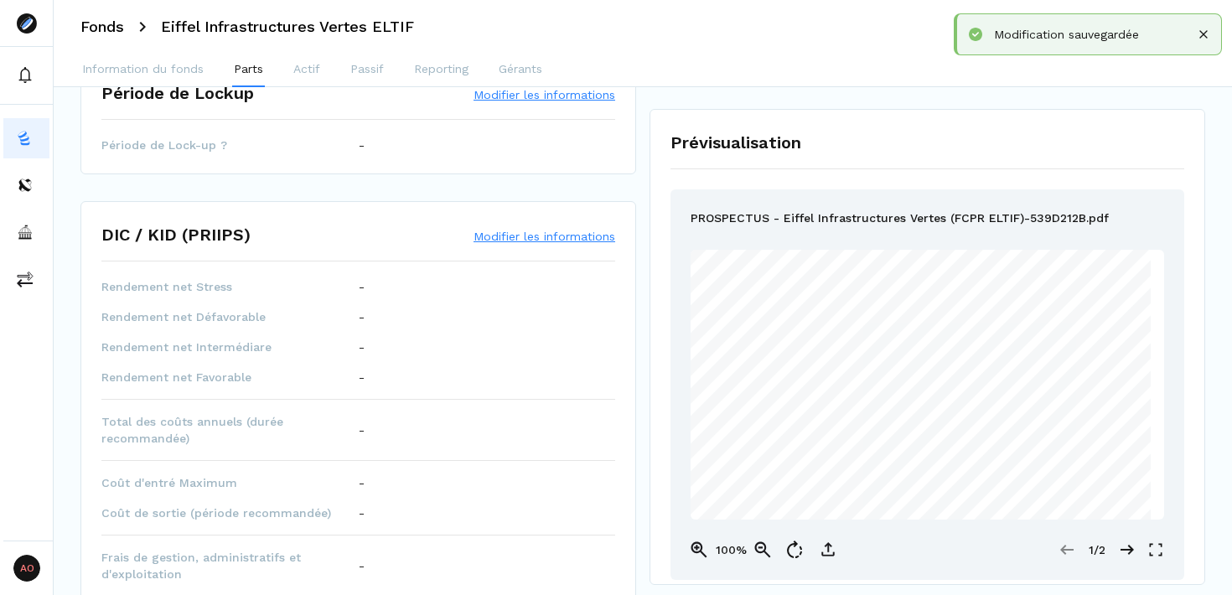
scroll to position [706, 0]
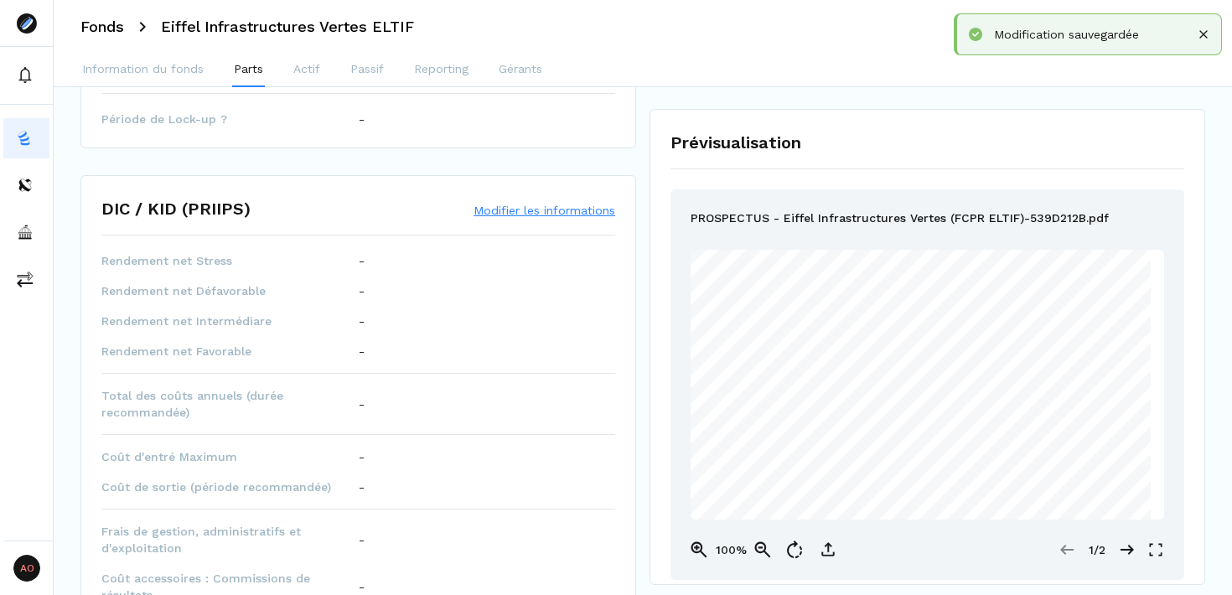
click at [530, 207] on button "Modifier les informations" at bounding box center [545, 210] width 142 height 17
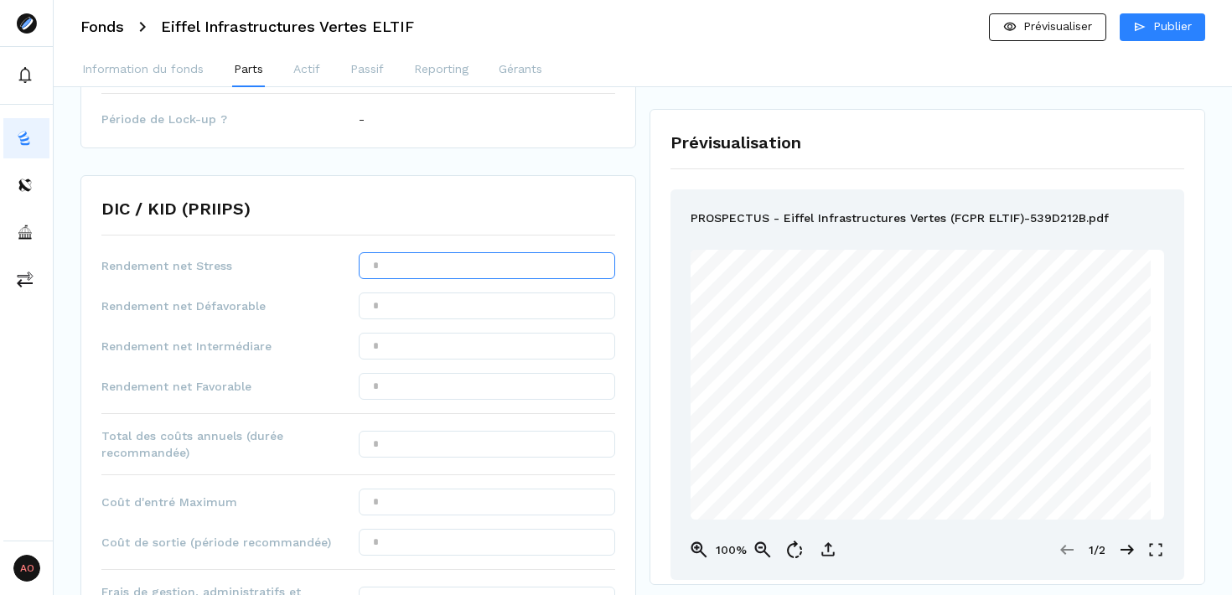
click at [450, 261] on input "text" at bounding box center [487, 265] width 257 height 27
type input "****"
click at [371, 267] on input "******" at bounding box center [487, 265] width 257 height 27
type input "*******"
click at [449, 336] on input "text" at bounding box center [487, 346] width 257 height 27
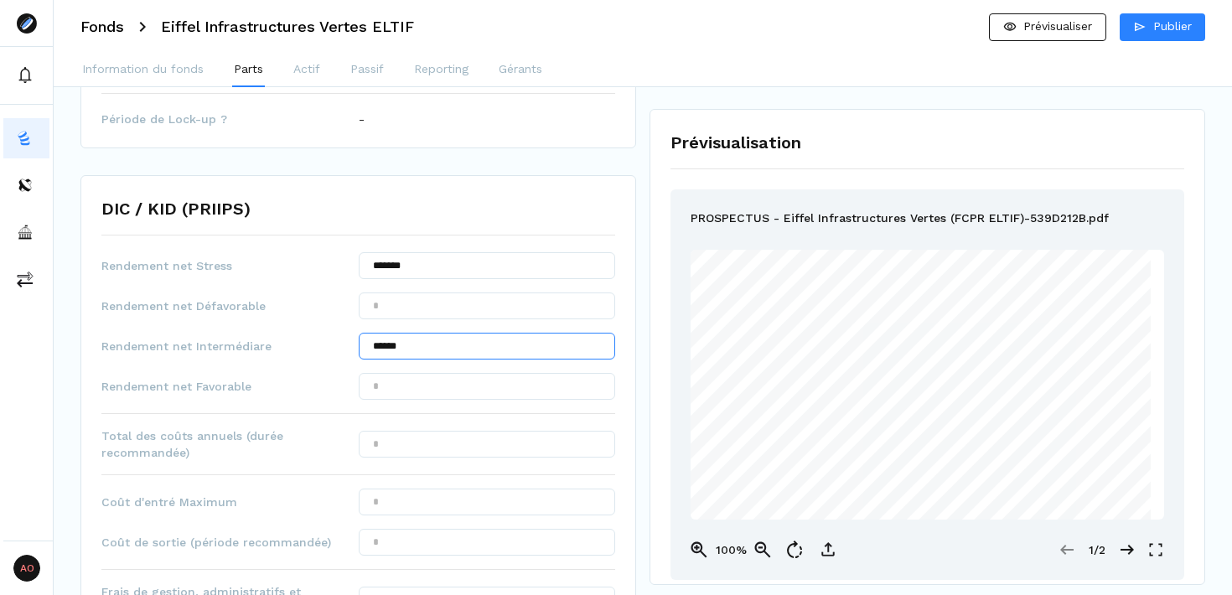
type input "******"
click at [452, 388] on input "text" at bounding box center [487, 386] width 257 height 27
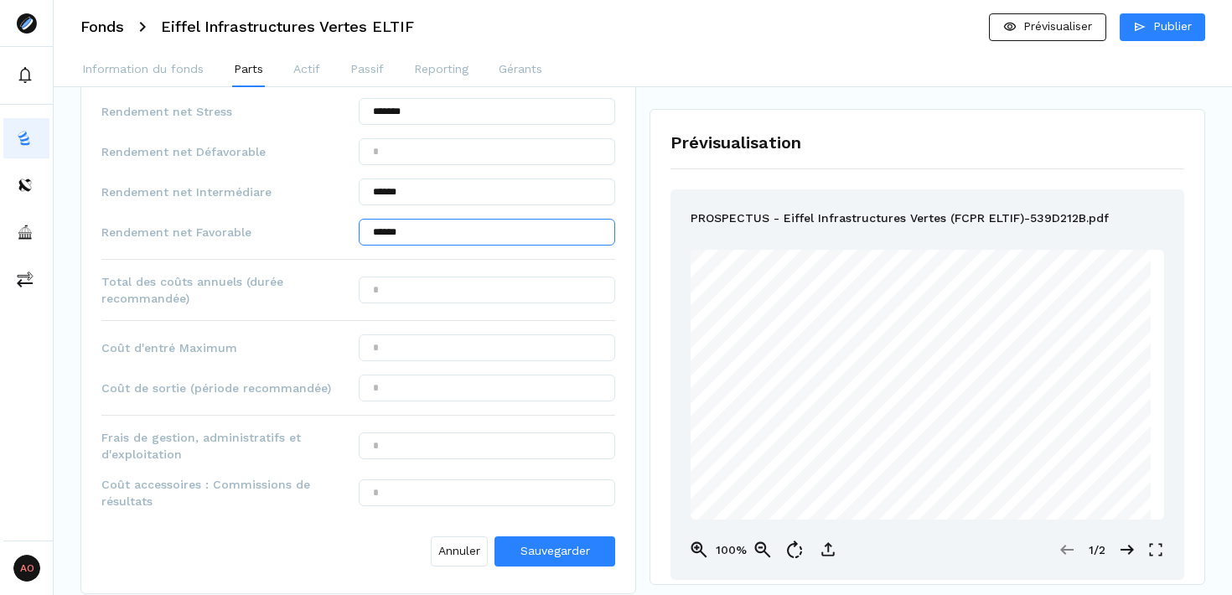
scroll to position [865, 0]
type input "******"
click at [474, 297] on input "text" at bounding box center [487, 285] width 257 height 27
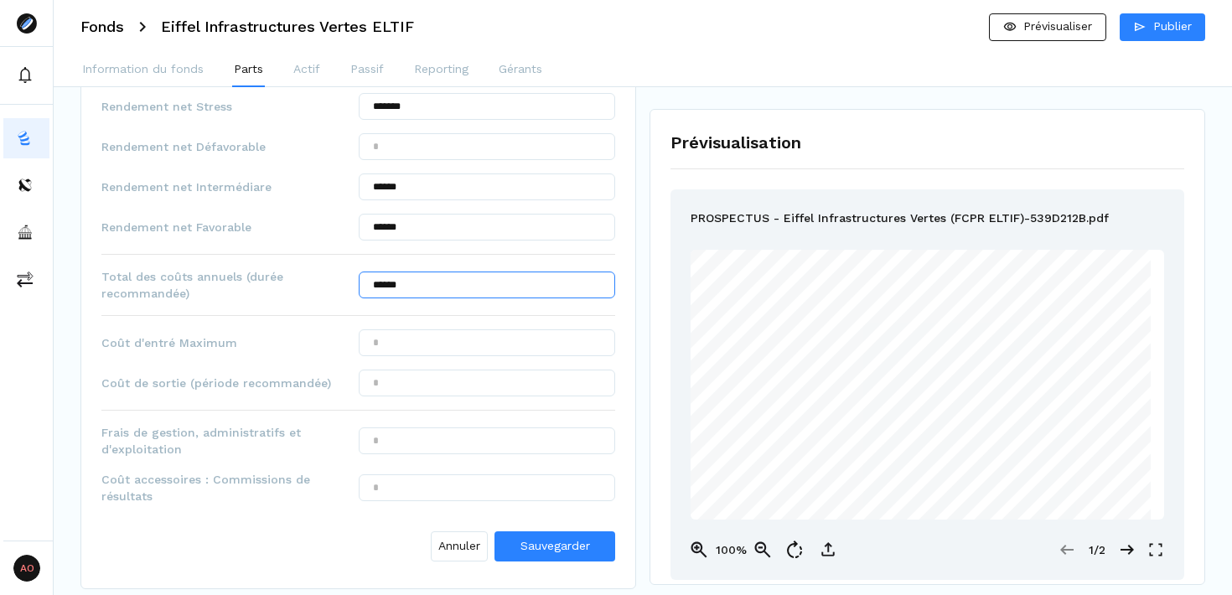
type input "******"
click at [474, 331] on input "text" at bounding box center [487, 342] width 257 height 27
type input "******"
click at [405, 386] on input "text" at bounding box center [487, 383] width 257 height 27
type input "*****"
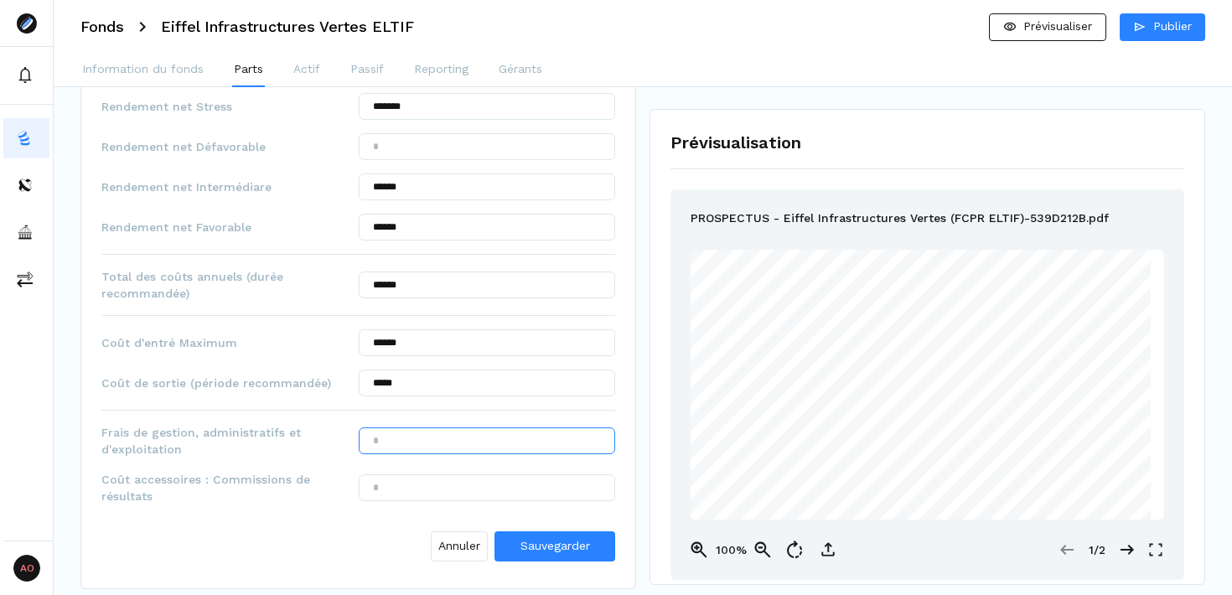
click at [423, 441] on input "text" at bounding box center [487, 441] width 257 height 27
drag, startPoint x: 390, startPoint y: 341, endPoint x: 365, endPoint y: 340, distance: 25.2
click at [365, 340] on input "******" at bounding box center [487, 342] width 257 height 27
type input "***"
type input "*****"
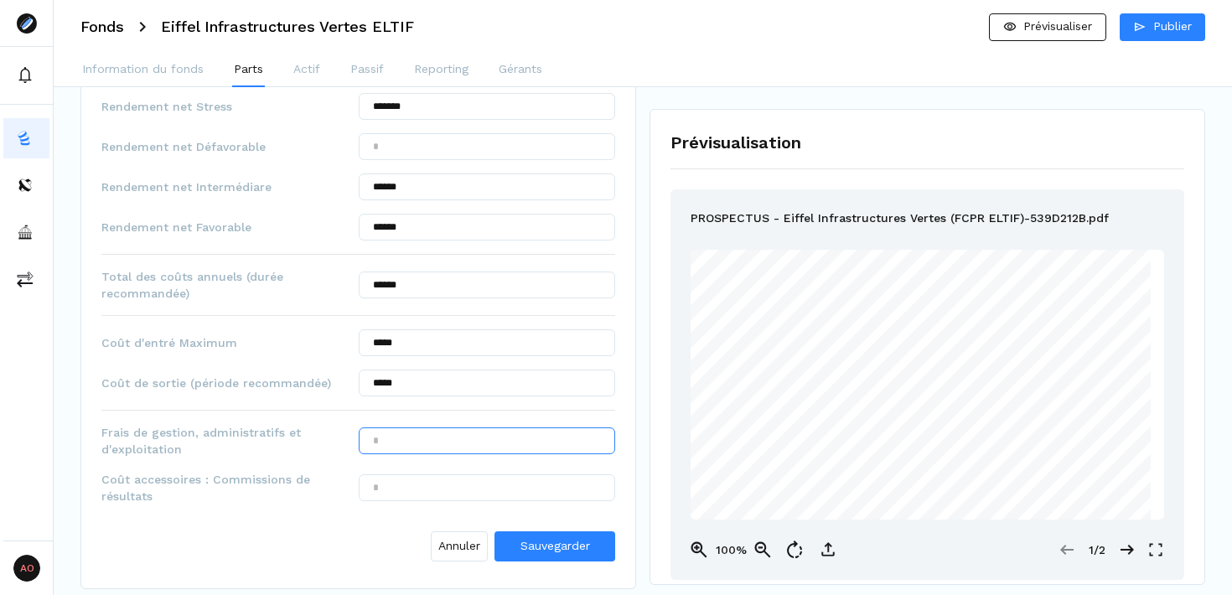
click at [423, 443] on input "text" at bounding box center [487, 441] width 257 height 27
type input "******"
click at [438, 482] on input "text" at bounding box center [487, 488] width 257 height 27
type input "*****"
click at [558, 550] on span "Sauvegarder" at bounding box center [556, 545] width 70 height 13
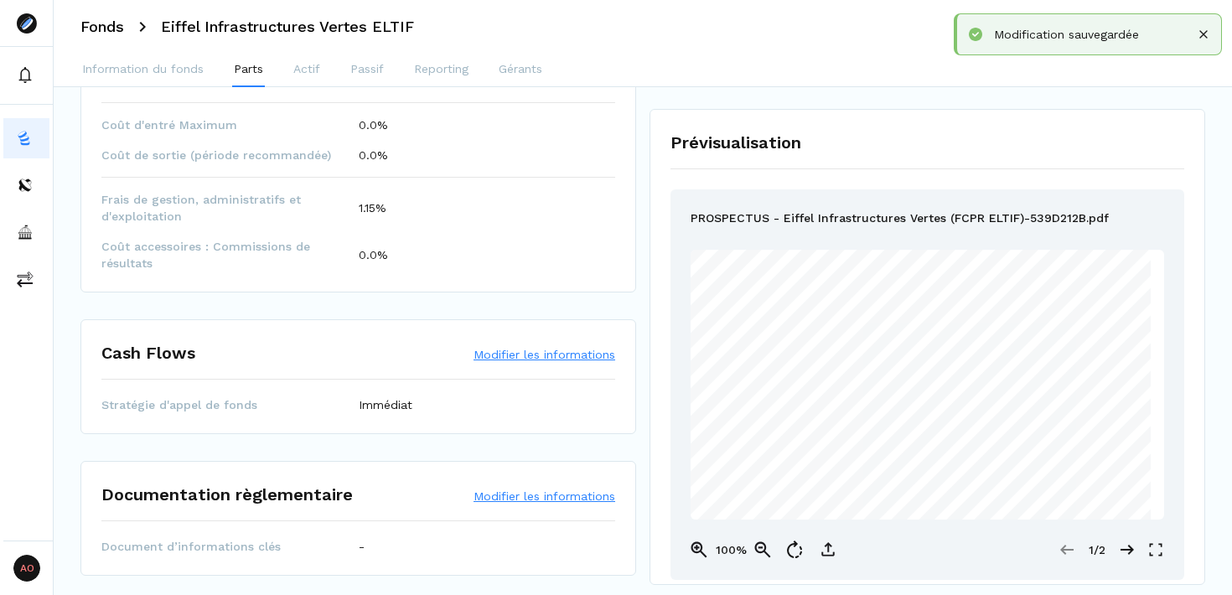
scroll to position [1103, 0]
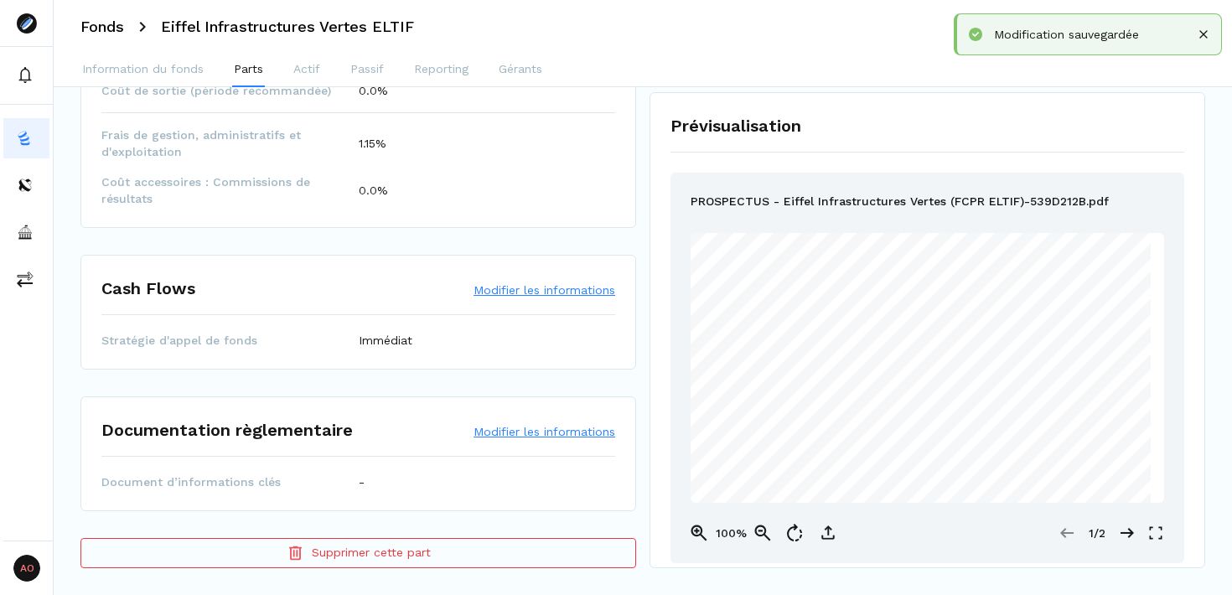
click at [553, 434] on button "Modifier les informations" at bounding box center [545, 431] width 142 height 17
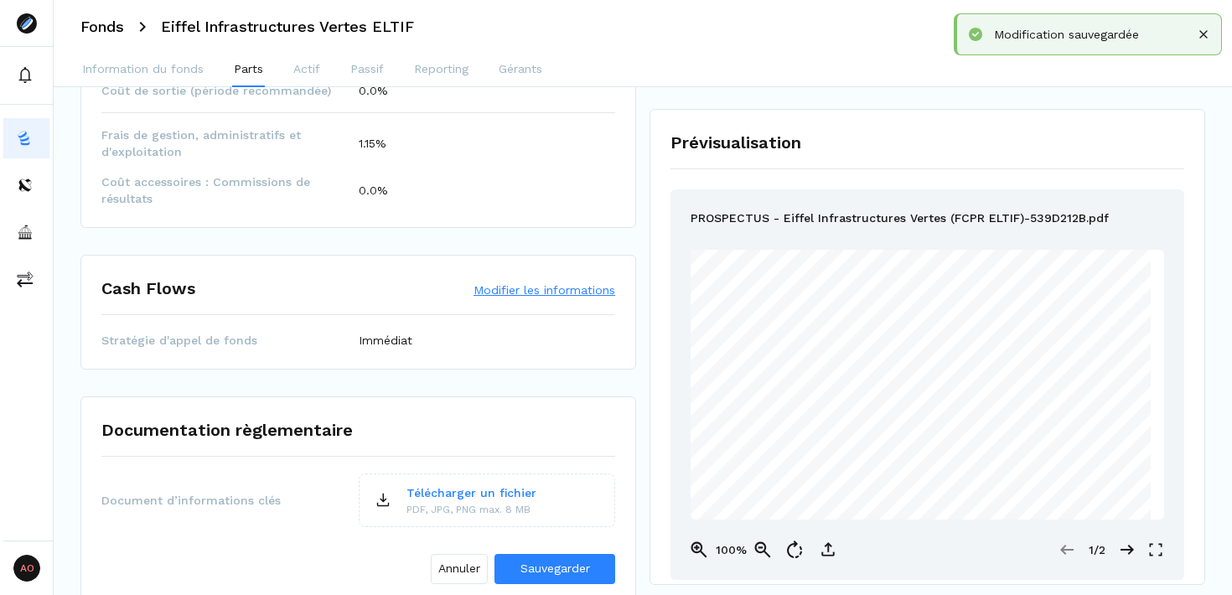
click at [929, 127] on div "Prévisualisation PROSPECTUS - Eiffel Infrastructures Vertes (FCPR ELTIF)-539D21…" at bounding box center [928, 347] width 556 height 476
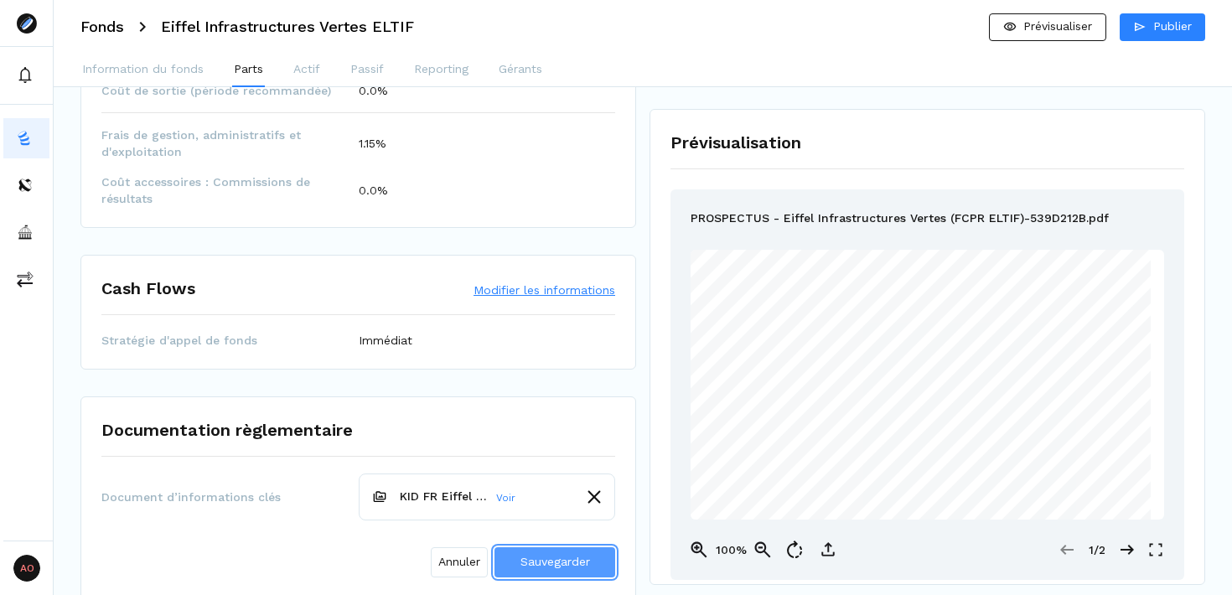
click at [559, 571] on span "Sauvegarder" at bounding box center [556, 562] width 70 height 18
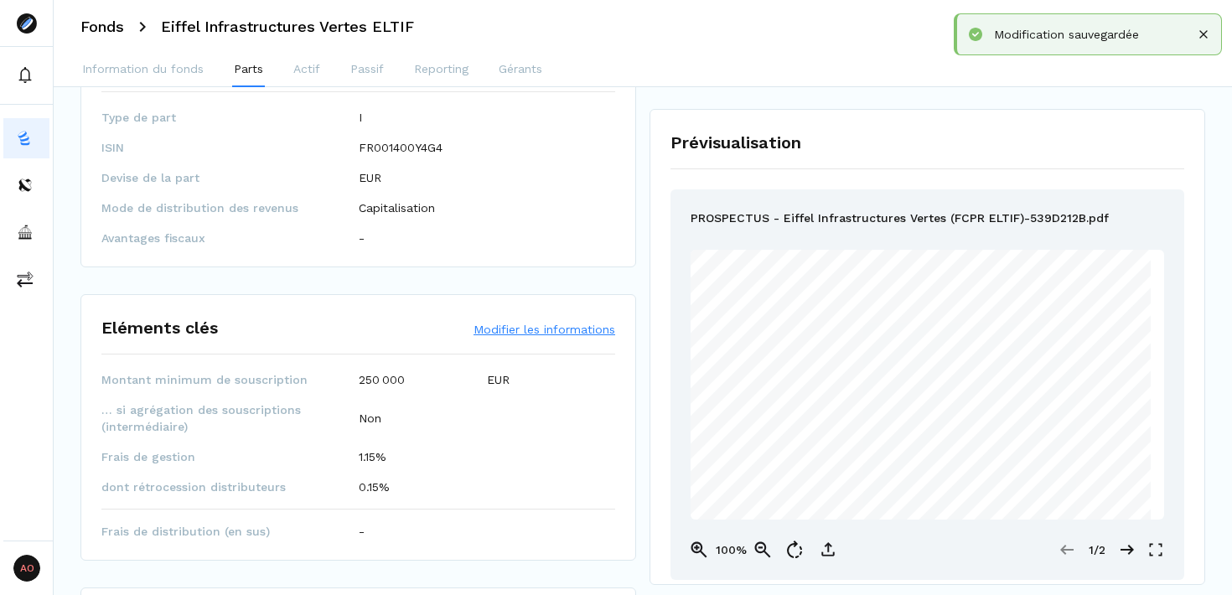
scroll to position [0, 0]
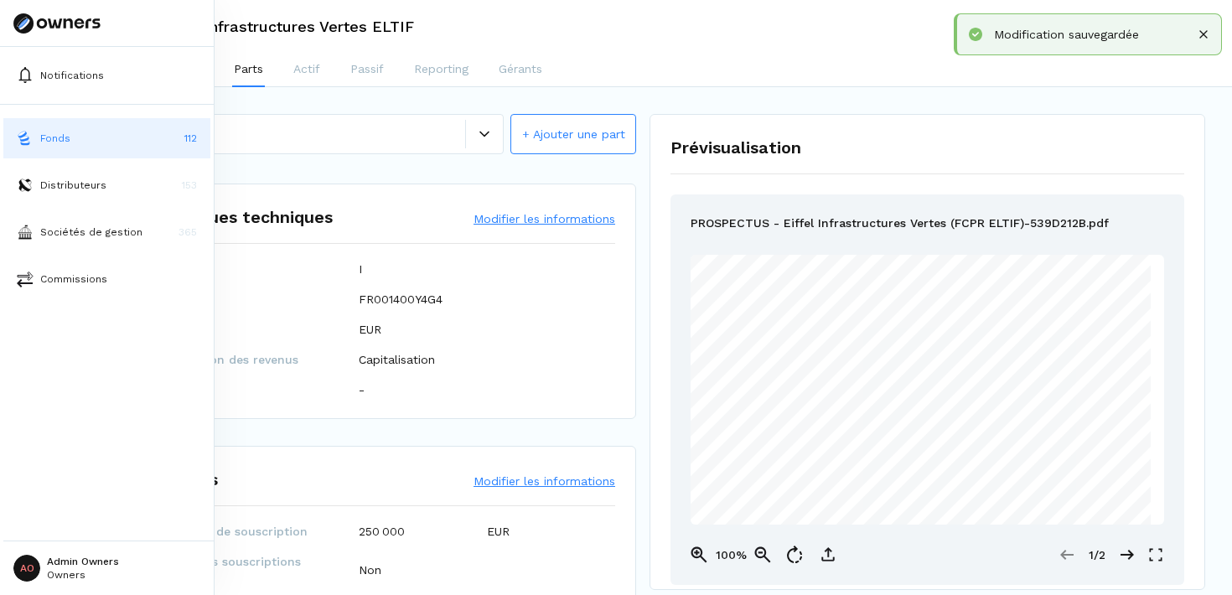
click at [150, 141] on button "Fonds 112" at bounding box center [106, 138] width 207 height 40
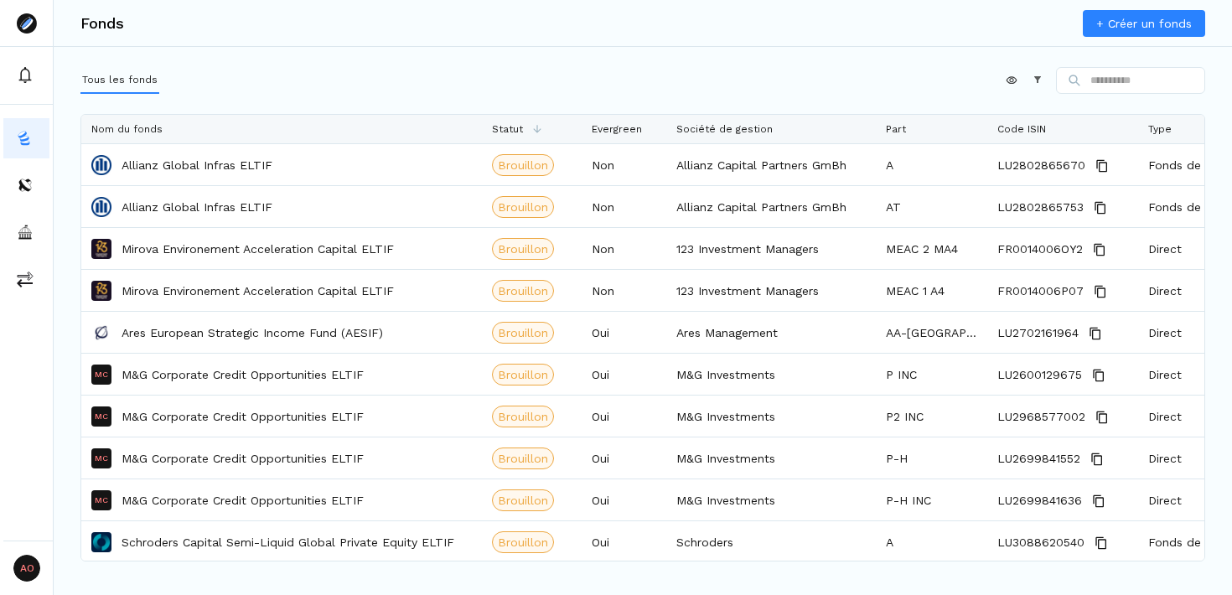
click at [1121, 18] on link "+ Créer un fonds" at bounding box center [1144, 23] width 122 height 27
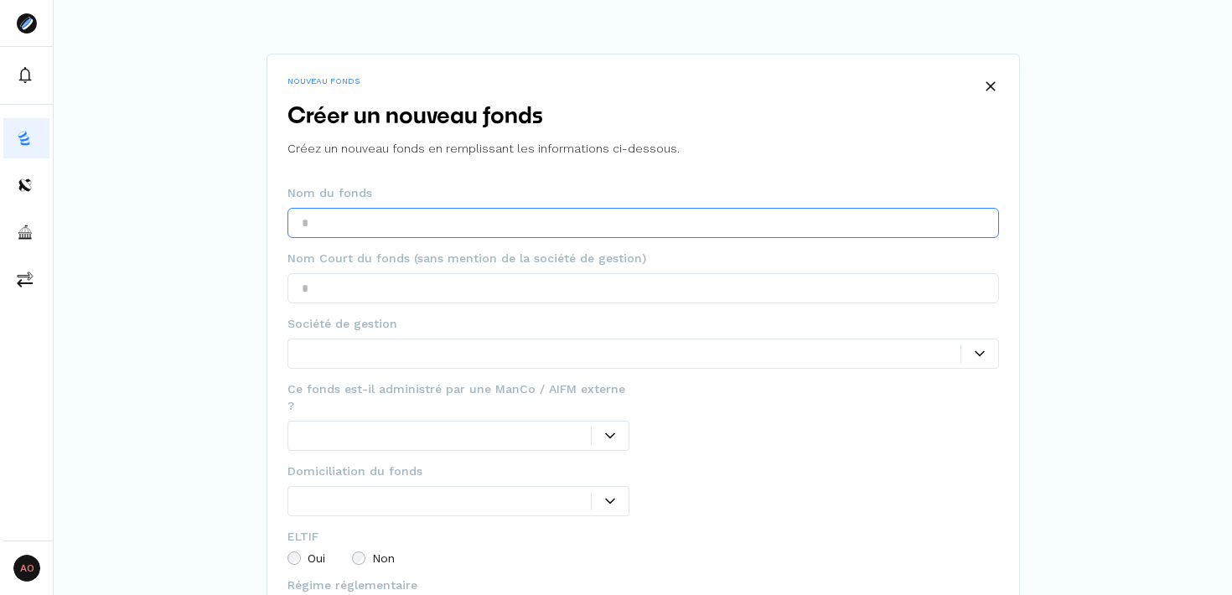
click at [525, 226] on input "text" at bounding box center [644, 223] width 712 height 30
click at [606, 171] on div "Créer un nouveau fonds Créez un nouveau fonds en remplissant les informations c…" at bounding box center [644, 143] width 712 height 84
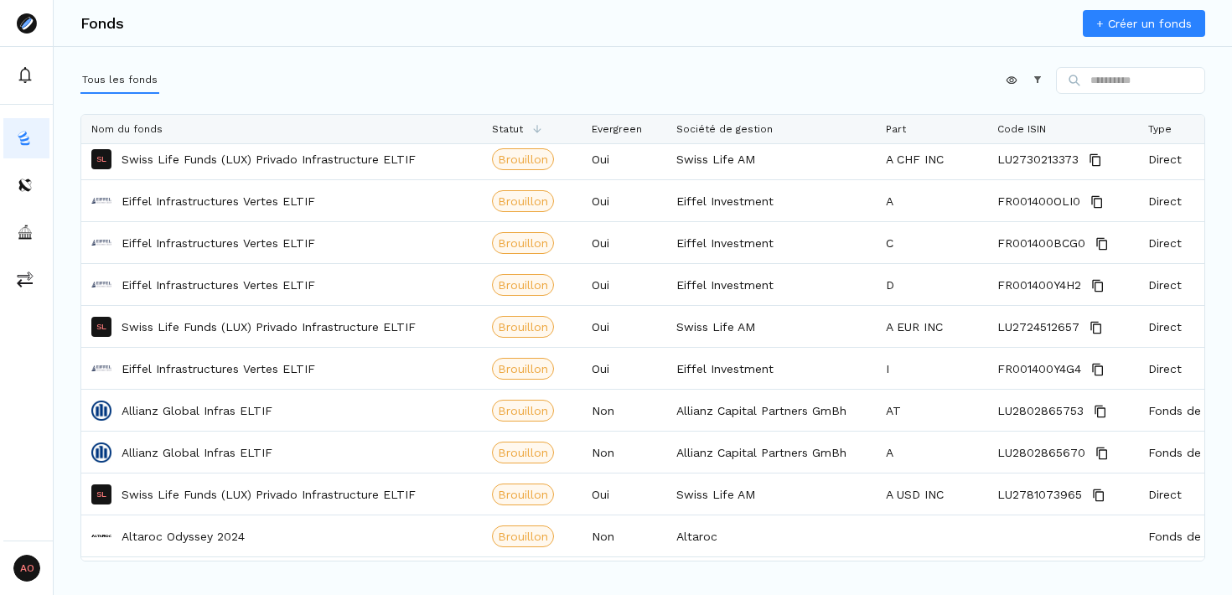
scroll to position [710, 0]
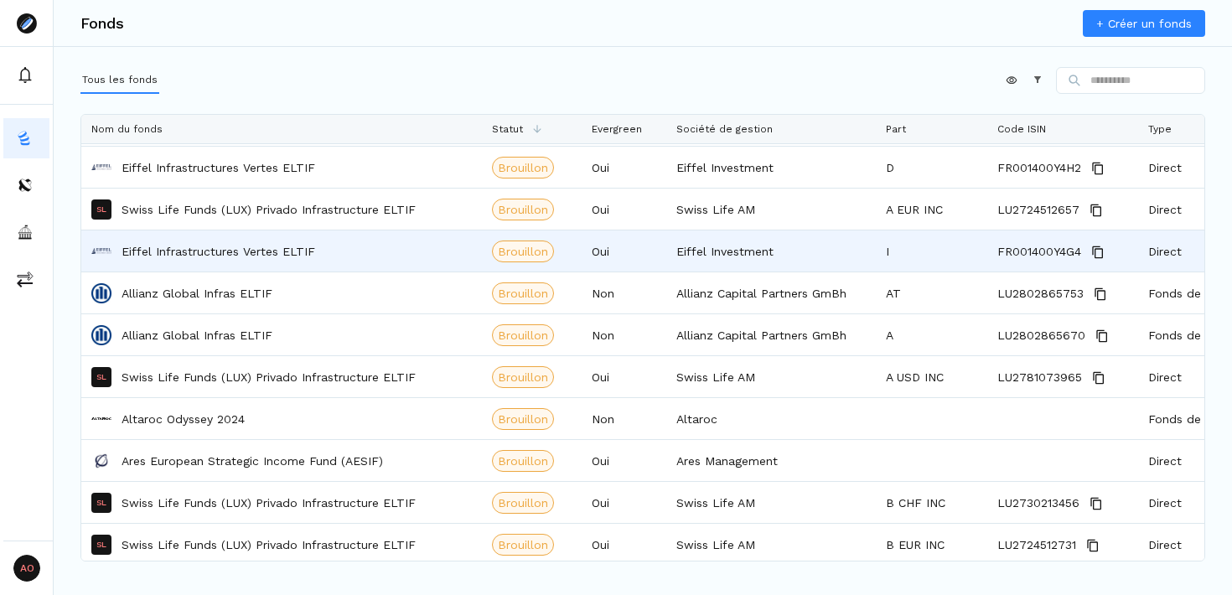
click at [297, 266] on div "Eiffel Infrastructures Vertes ELTIF" at bounding box center [281, 250] width 381 height 39
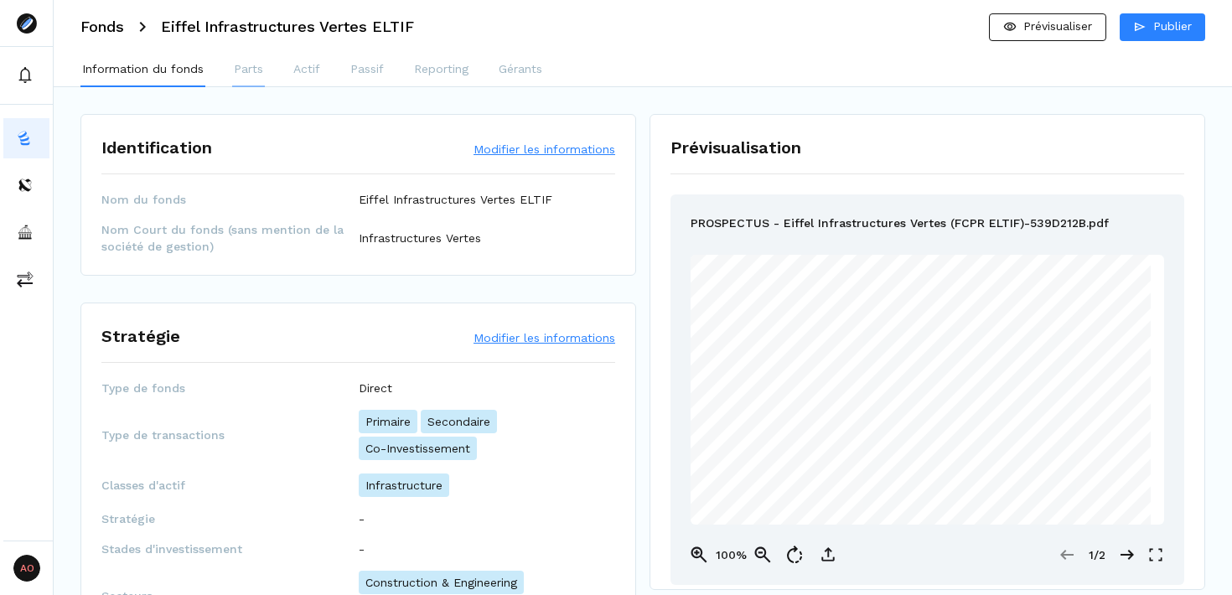
click at [249, 73] on p "Parts" at bounding box center [248, 69] width 29 height 18
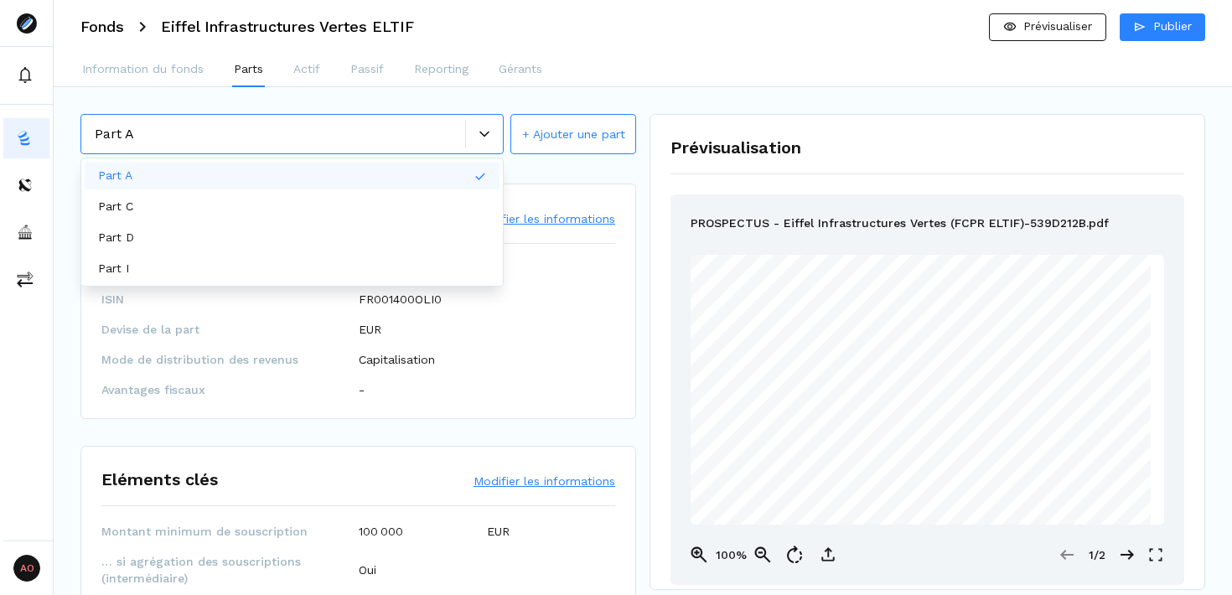
click at [218, 137] on div "Part A" at bounding box center [280, 134] width 371 height 20
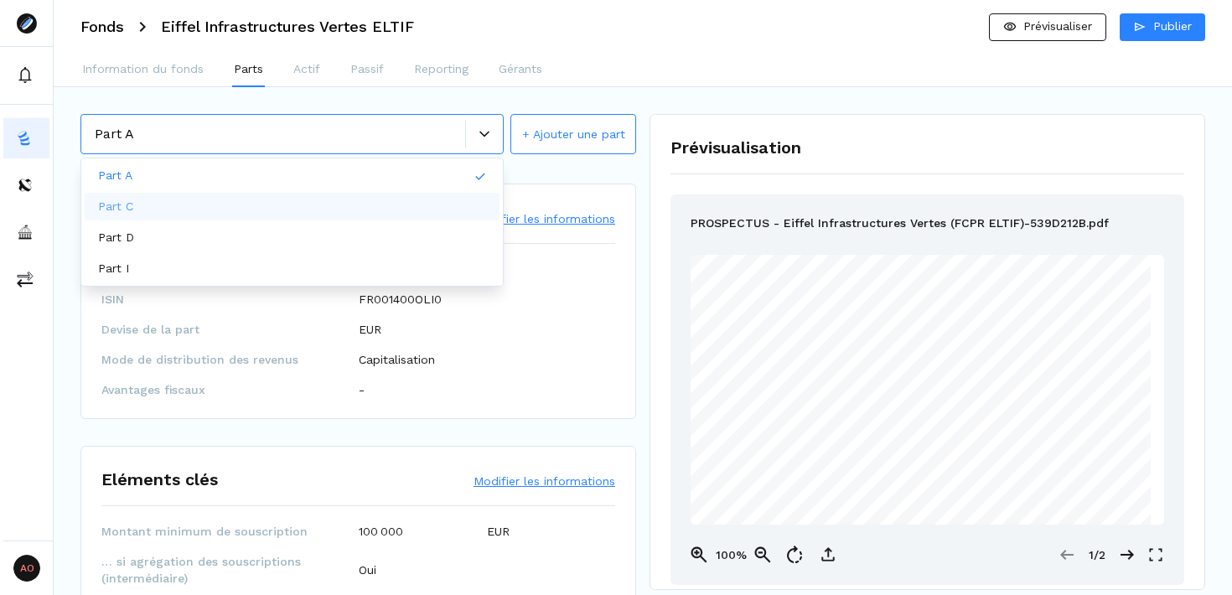
click at [633, 350] on div "Caractéristiques techniques Modifier les informations Type de part A ISIN FR001…" at bounding box center [358, 302] width 556 height 236
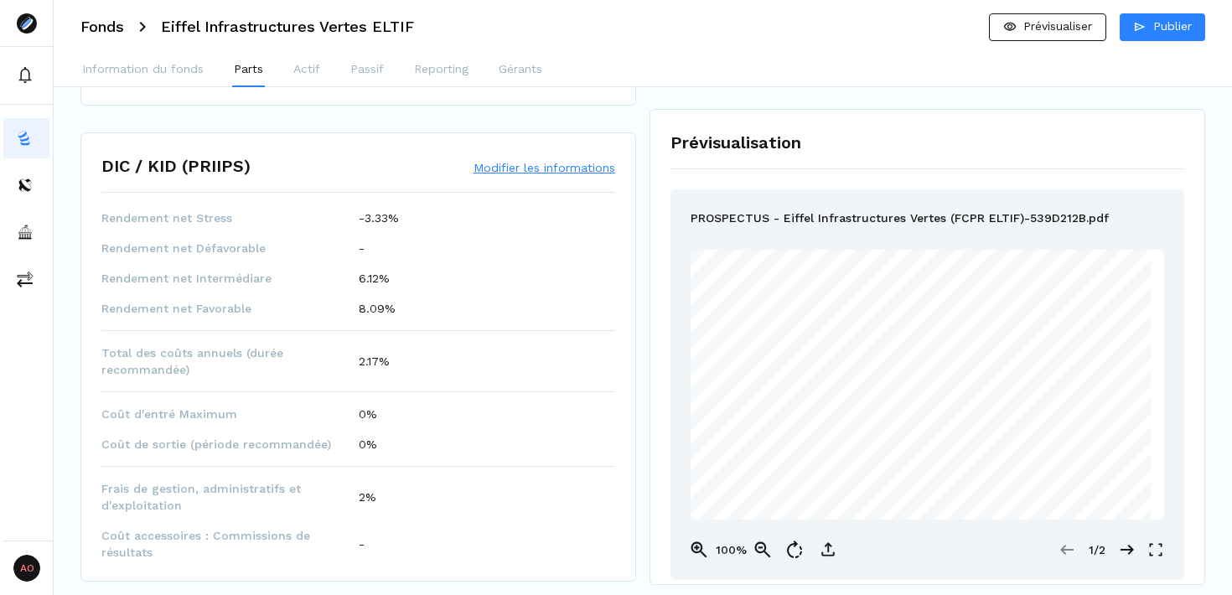
scroll to position [753, 0]
click at [563, 158] on button "Modifier les informations" at bounding box center [545, 163] width 142 height 17
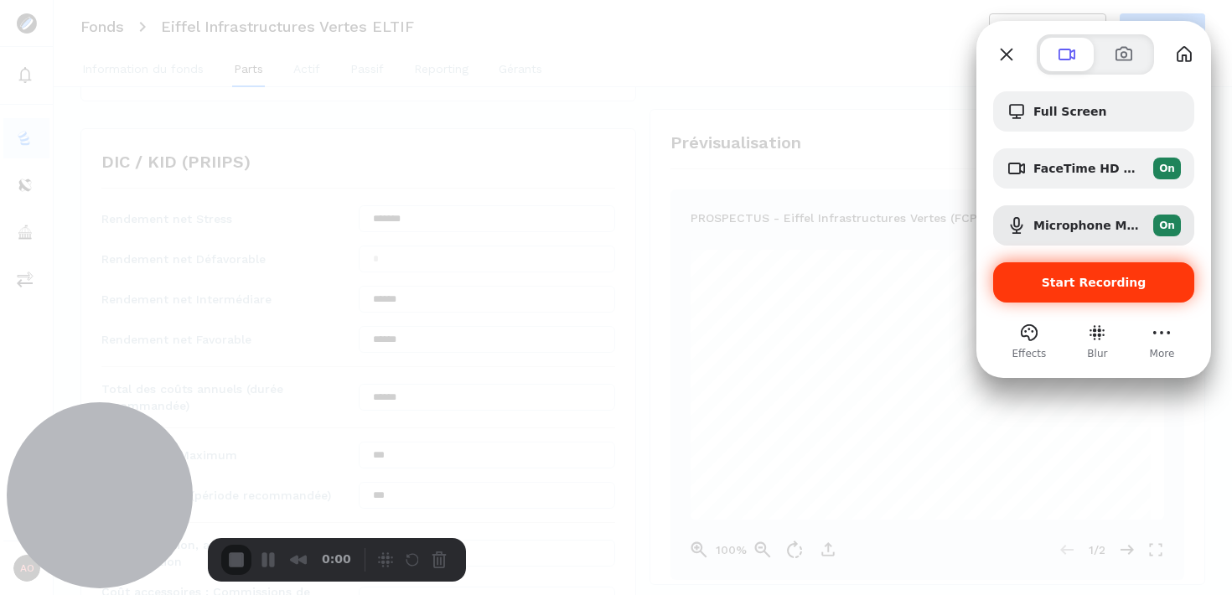
click at [1071, 278] on span "Start Recording" at bounding box center [1094, 282] width 105 height 13
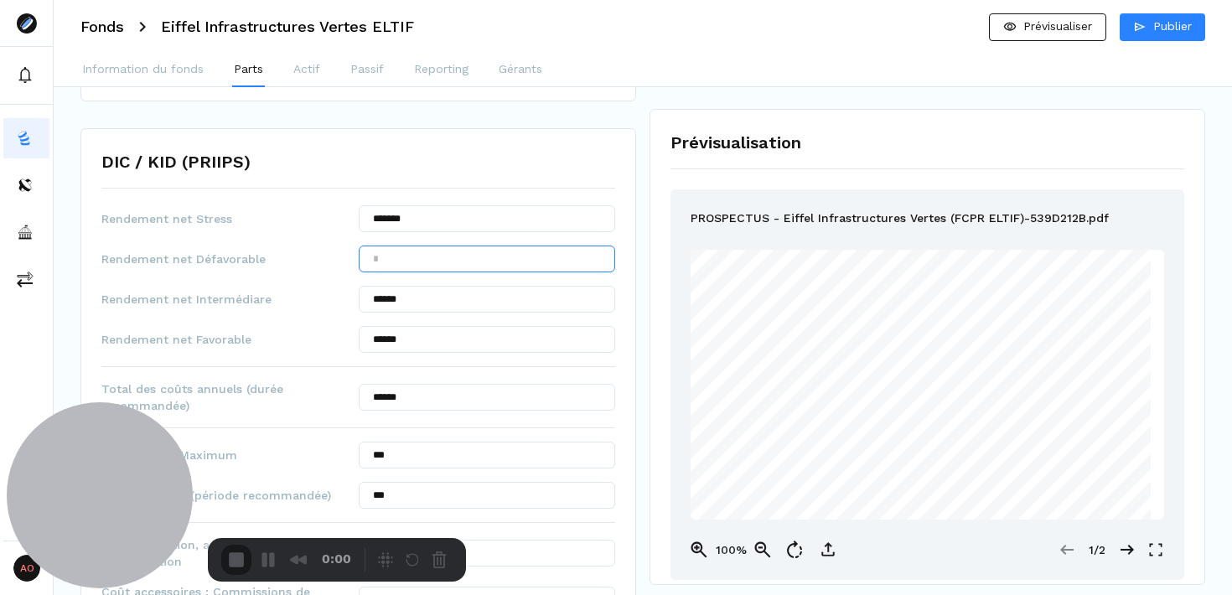
click at [433, 263] on input "text" at bounding box center [487, 259] width 257 height 27
type input "***"
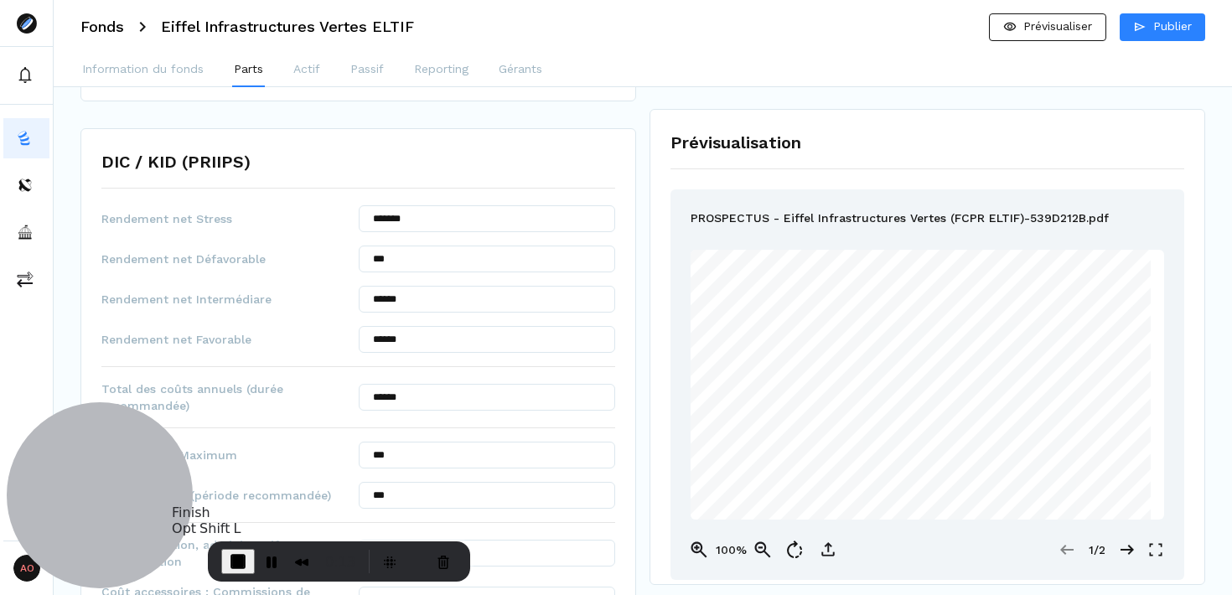
click at [234, 560] on span "End Recording" at bounding box center [238, 562] width 20 height 20
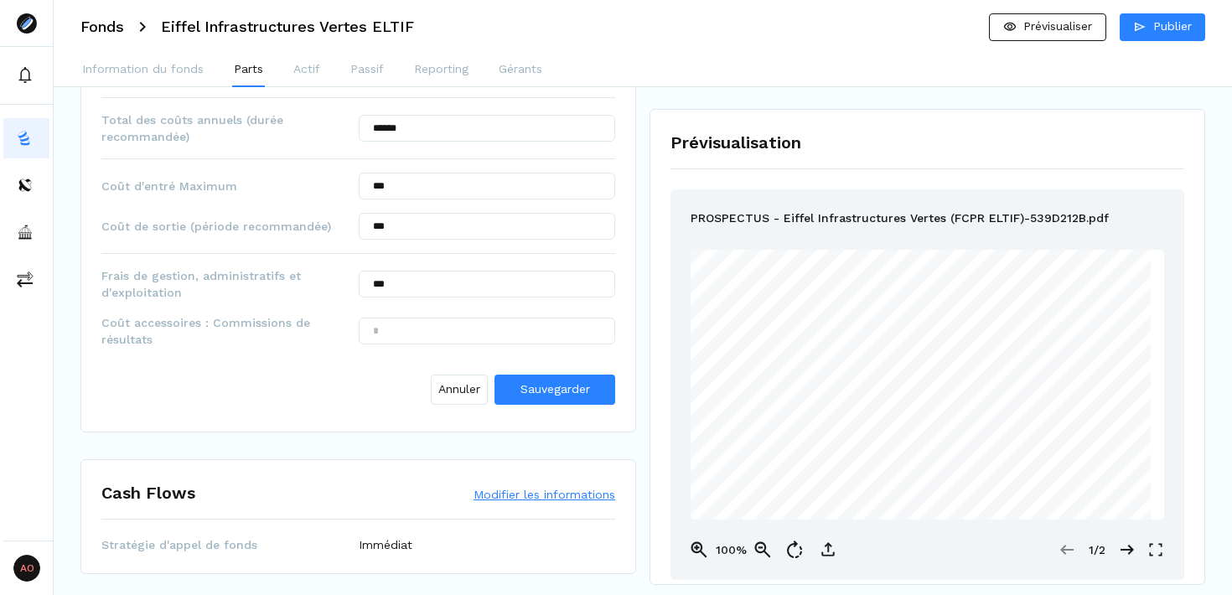
scroll to position [1029, 0]
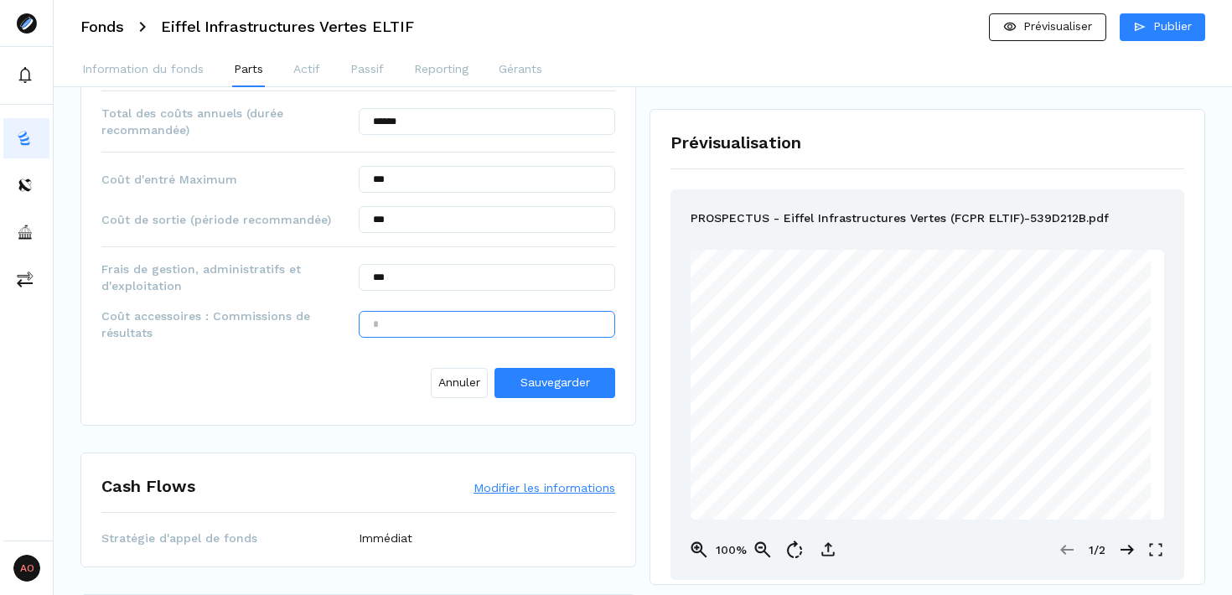
click at [464, 316] on input "text" at bounding box center [487, 324] width 257 height 27
type input "*****"
click at [581, 385] on span "Sauvegarder" at bounding box center [556, 382] width 70 height 13
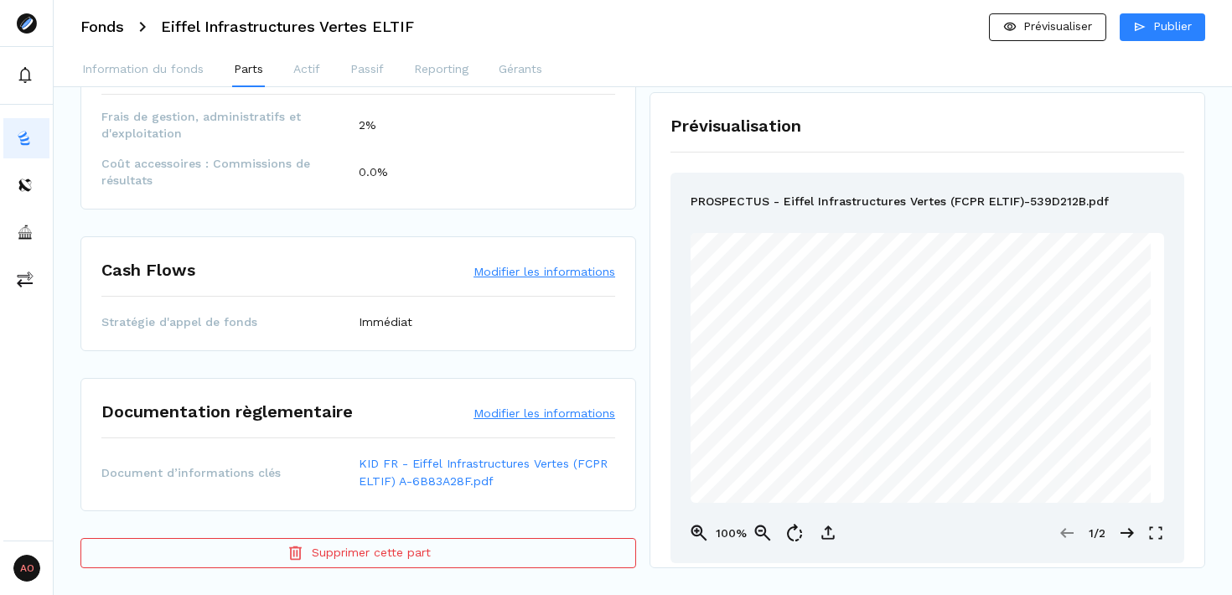
scroll to position [0, 0]
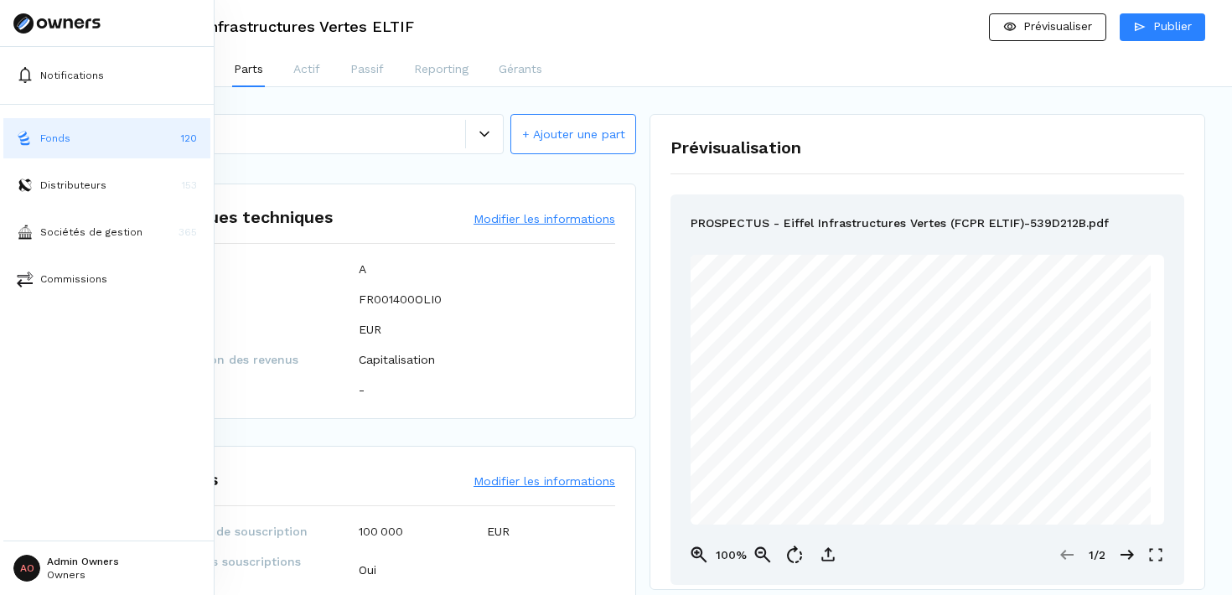
click at [104, 138] on button "Fonds 120" at bounding box center [106, 138] width 207 height 40
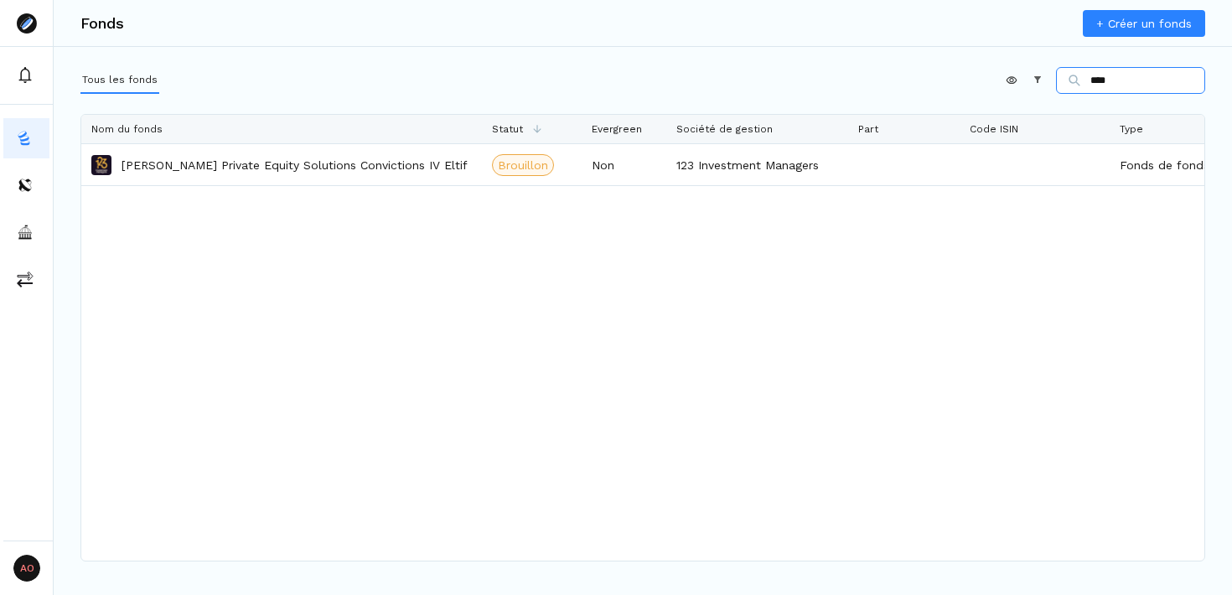
type input "****"
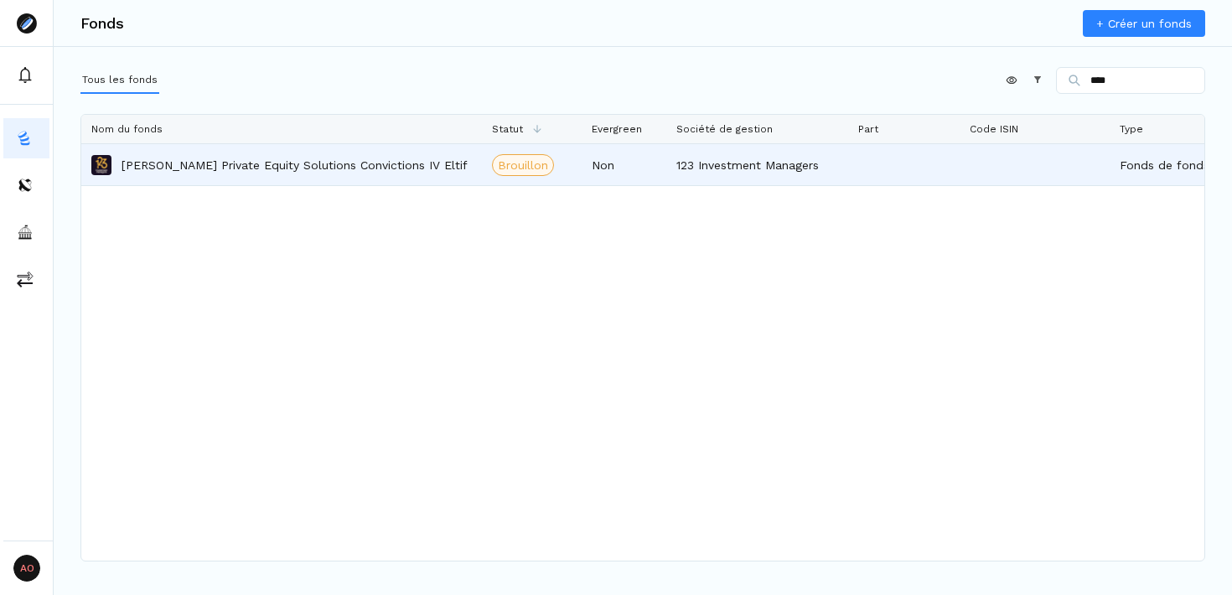
click at [332, 172] on p "Edmond de Rothschild Private Equity Solutions Convictions IV Eltif" at bounding box center [295, 165] width 346 height 17
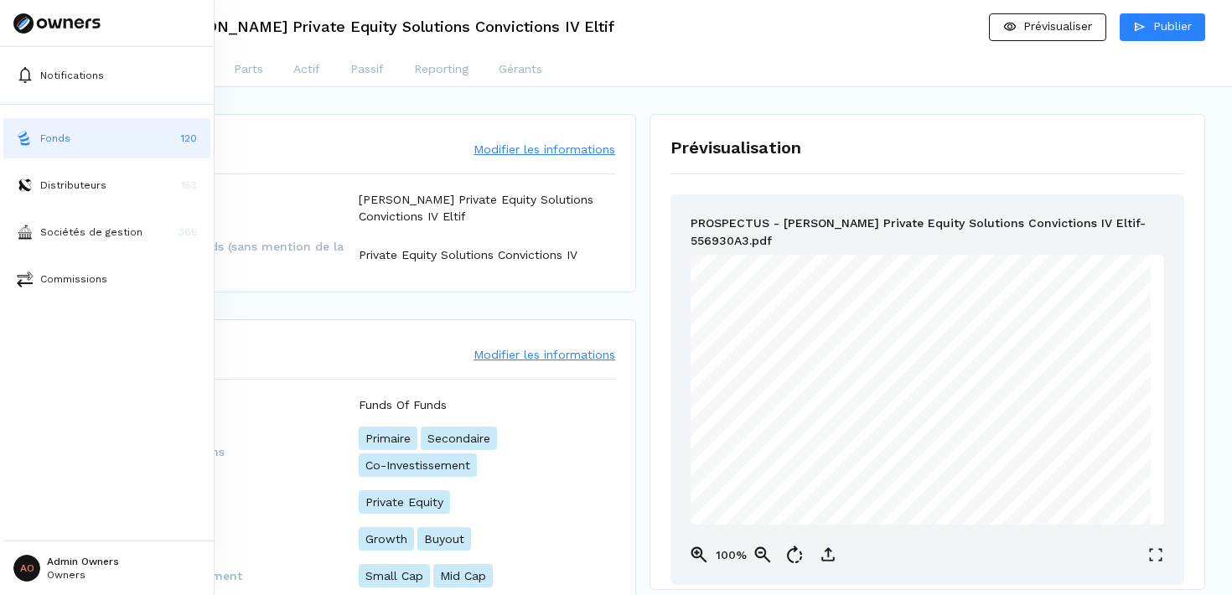
click at [8, 138] on button "Fonds 120" at bounding box center [106, 138] width 207 height 40
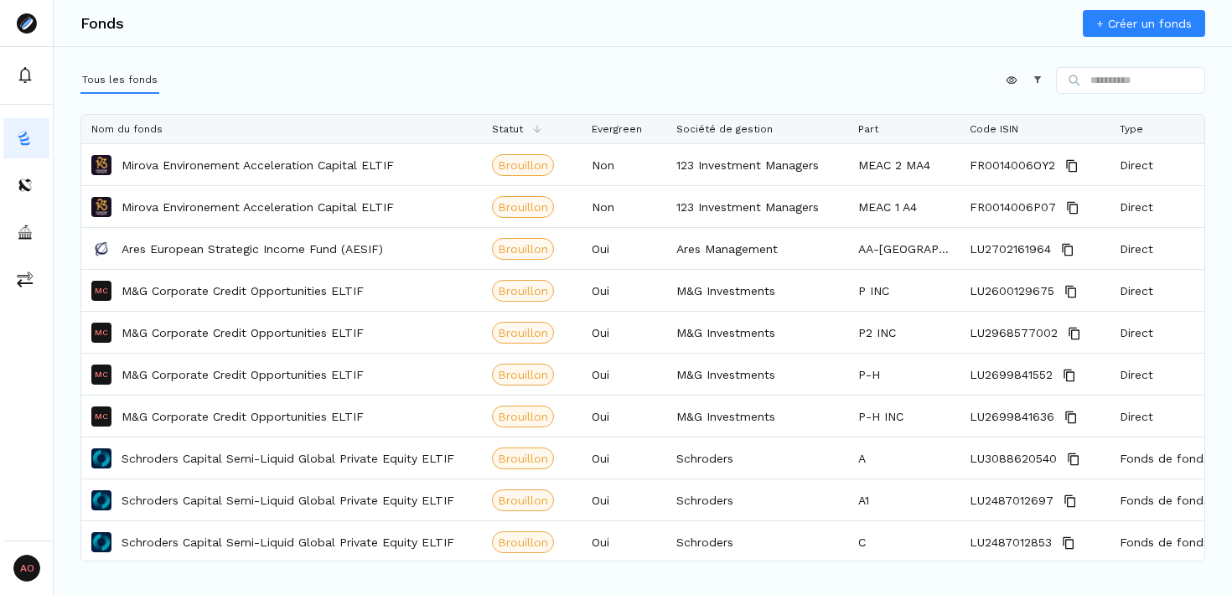
click at [1119, 31] on link "+ Créer un fonds" at bounding box center [1144, 23] width 122 height 27
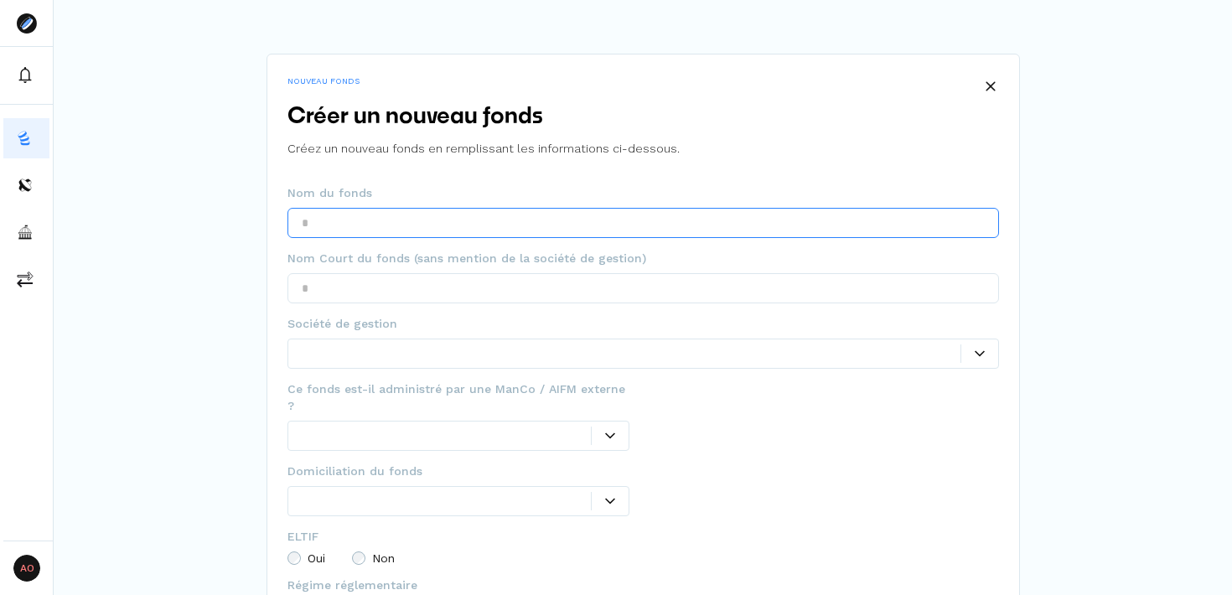
click at [478, 219] on input "text" at bounding box center [644, 223] width 712 height 30
paste input "**********"
type input "**********"
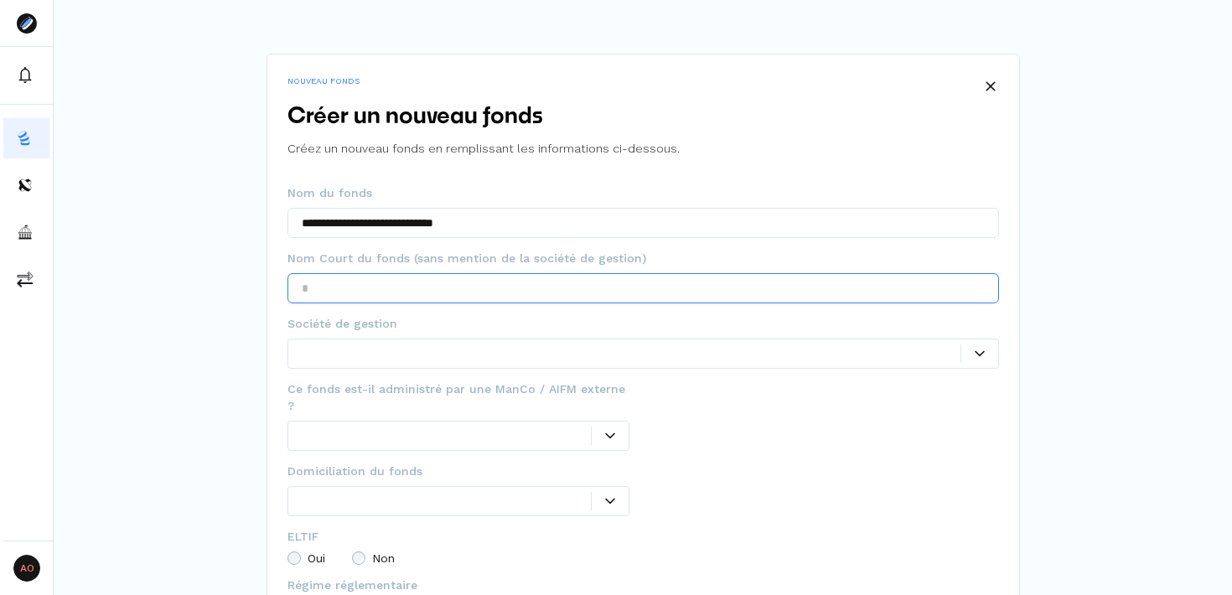
click at [491, 281] on input "text" at bounding box center [644, 288] width 712 height 30
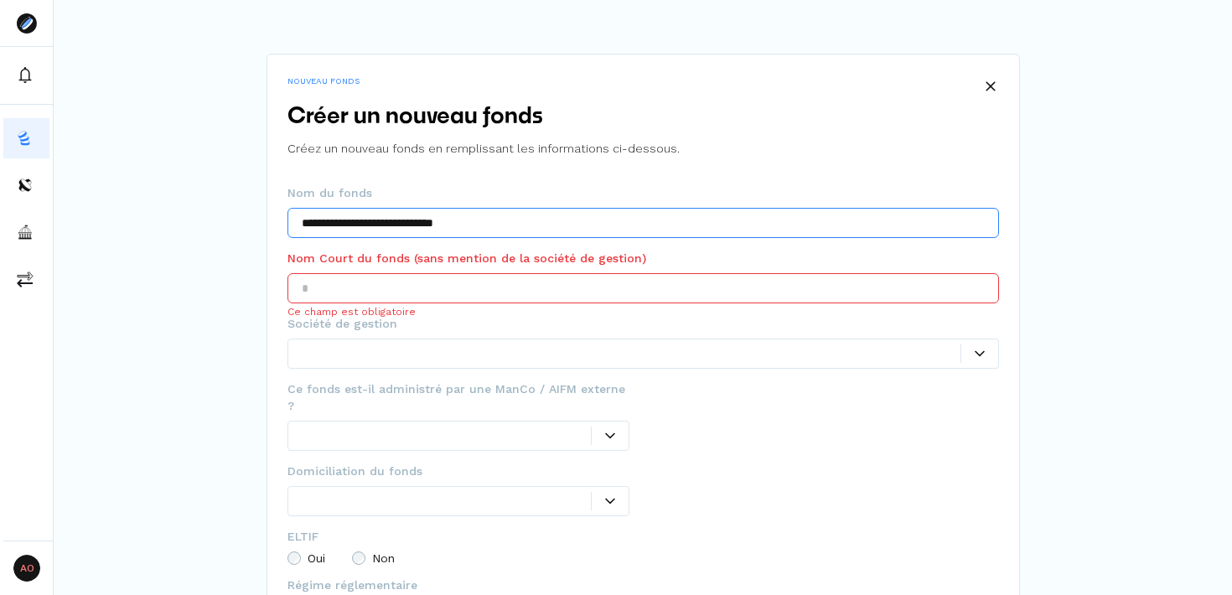
drag, startPoint x: 461, startPoint y: 224, endPoint x: 358, endPoint y: 220, distance: 103.2
click at [358, 220] on input "**********" at bounding box center [644, 223] width 712 height 30
click at [156, 241] on div "**********" at bounding box center [643, 453] width 1179 height 906
click at [366, 281] on input "text" at bounding box center [644, 288] width 712 height 30
paste input "**********"
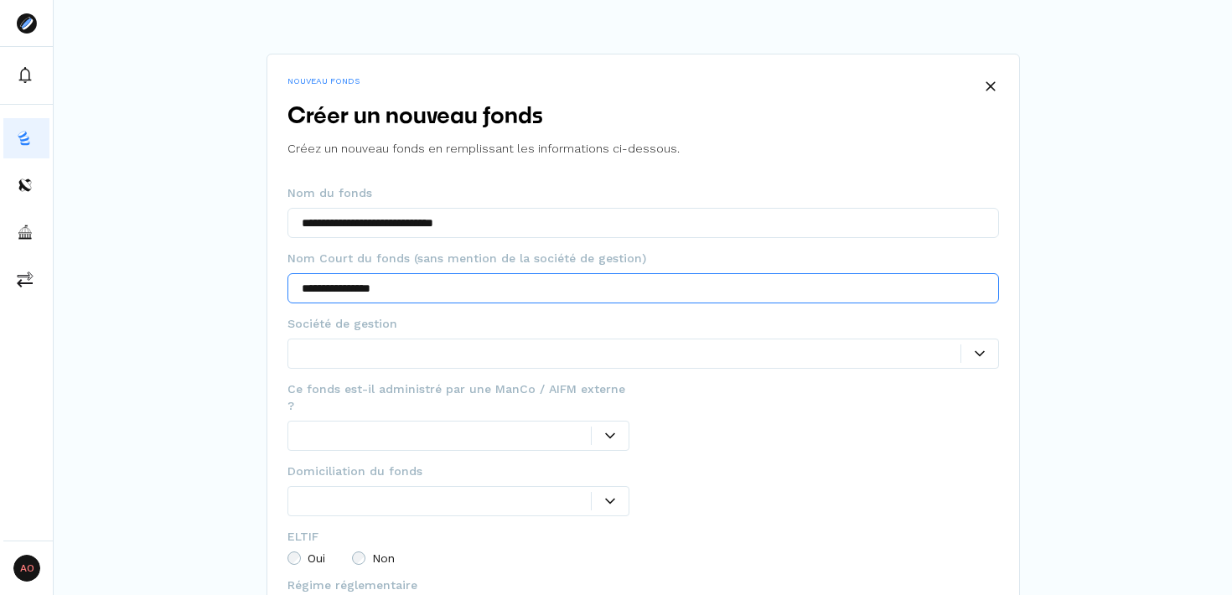
type input "**********"
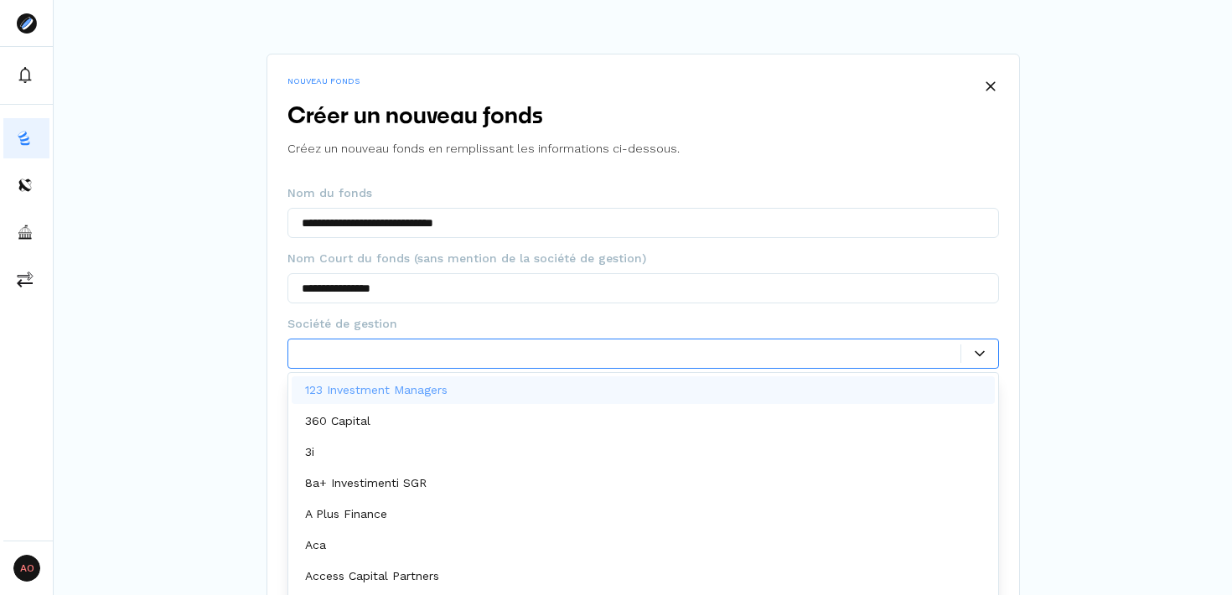
click at [468, 357] on div at bounding box center [631, 354] width 659 height 18
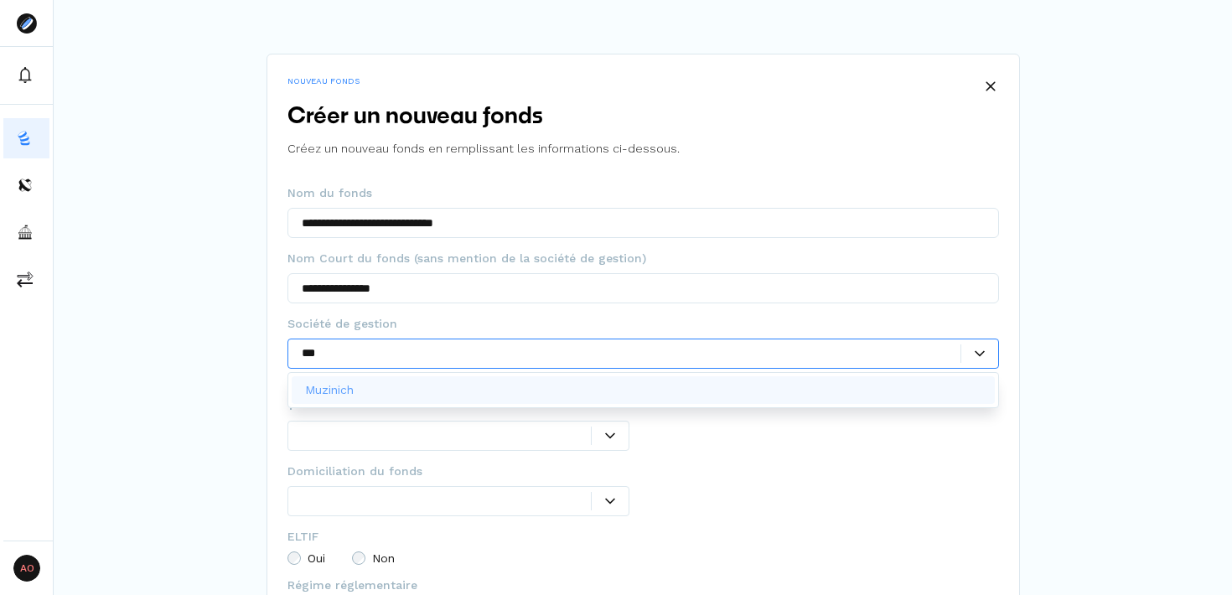
type input "****"
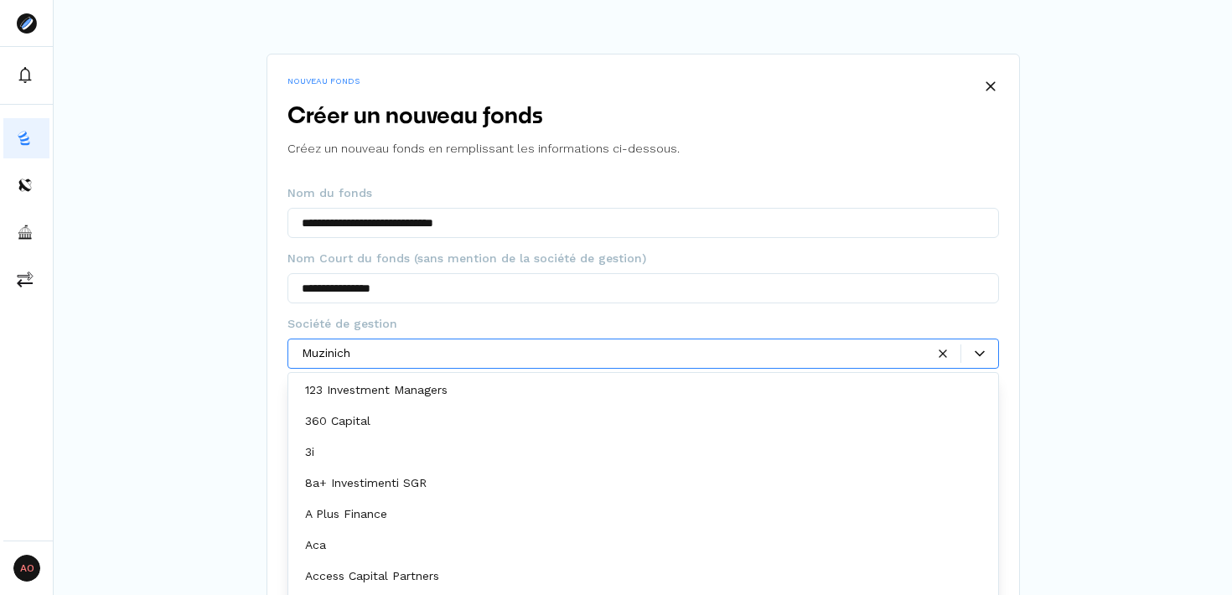
click at [403, 387] on p "123 Investment Managers" at bounding box center [376, 390] width 143 height 18
click at [403, 387] on span "Ce fonds est-il administré par une ManCo / AIFM externe ?" at bounding box center [459, 398] width 343 height 34
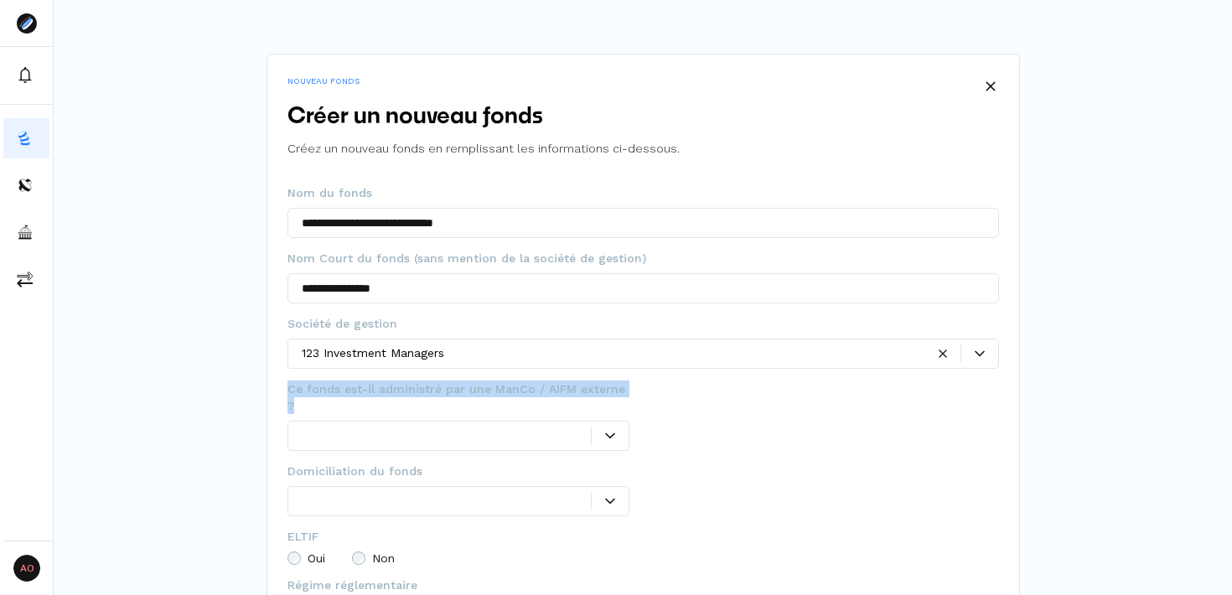
click at [403, 387] on span "Ce fonds est-il administré par une ManCo / AIFM externe ?" at bounding box center [459, 398] width 343 height 34
copy span "Ce fonds est-il administré par une ManCo / AIFM externe ?"
click at [678, 399] on div at bounding box center [827, 422] width 343 height 82
click at [688, 348] on div at bounding box center [614, 354] width 624 height 18
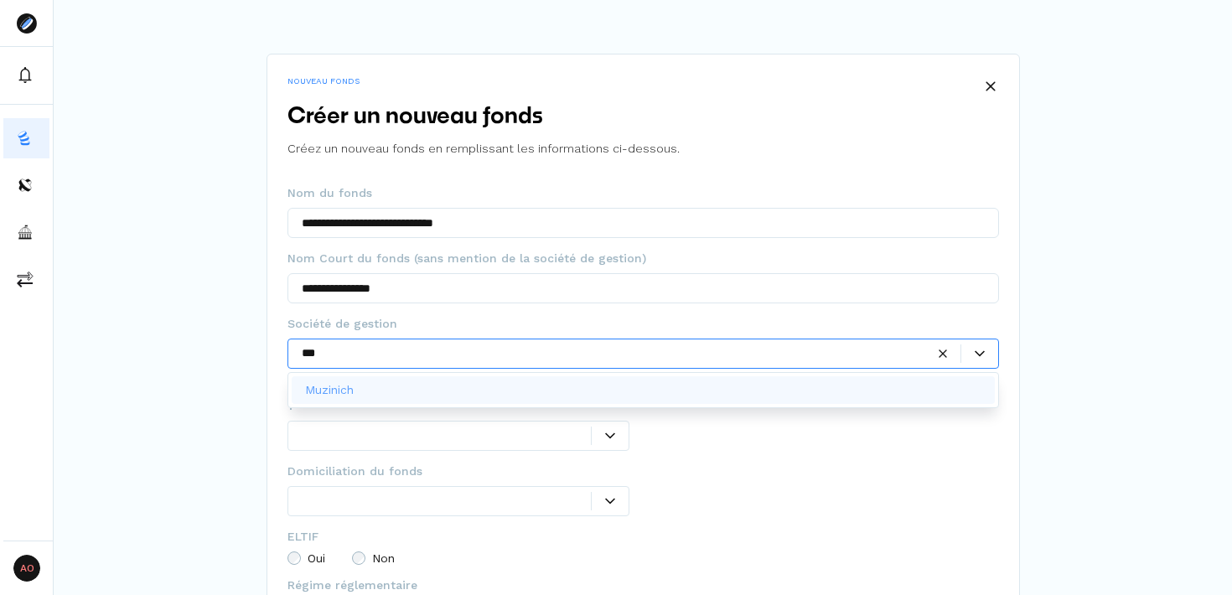
type input "****"
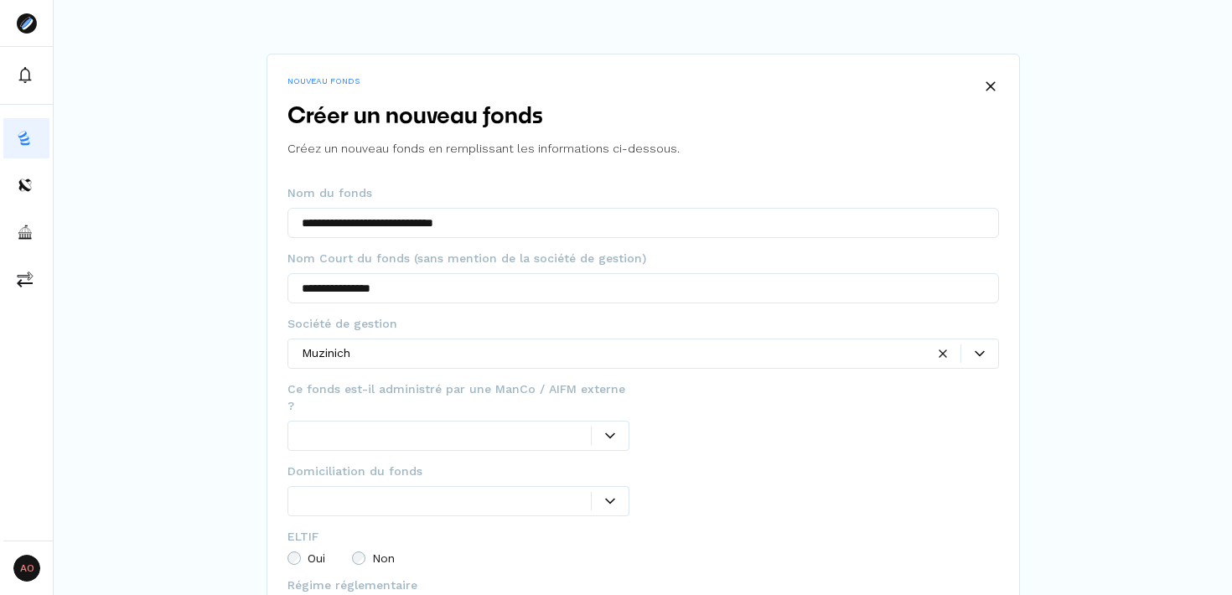
click at [817, 463] on div at bounding box center [827, 495] width 343 height 65
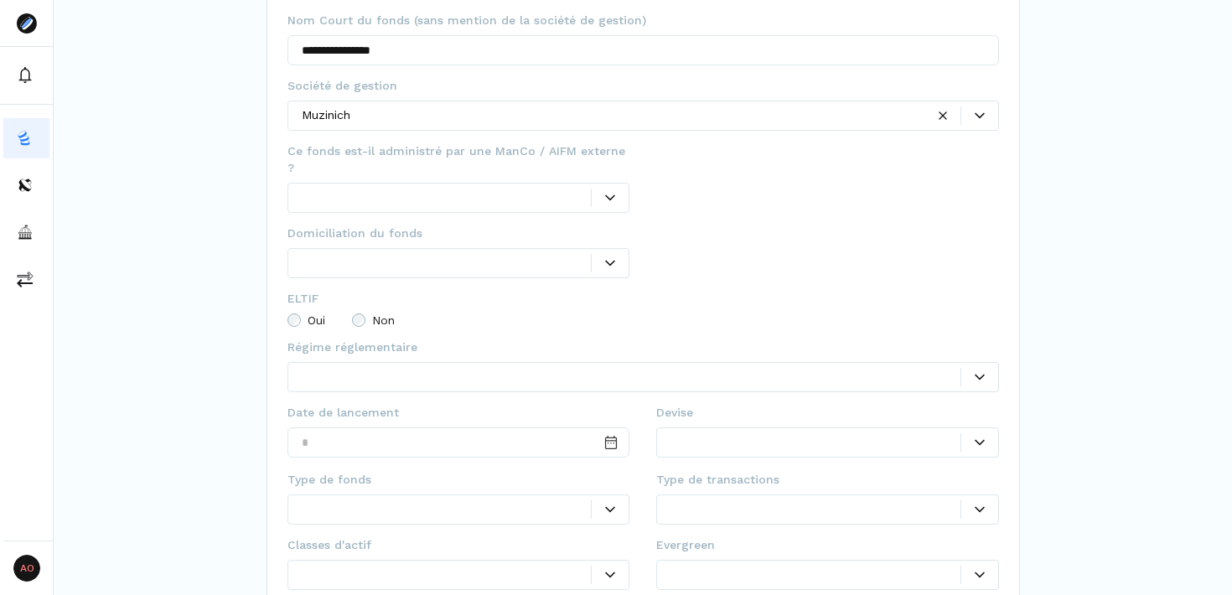
scroll to position [254, 0]
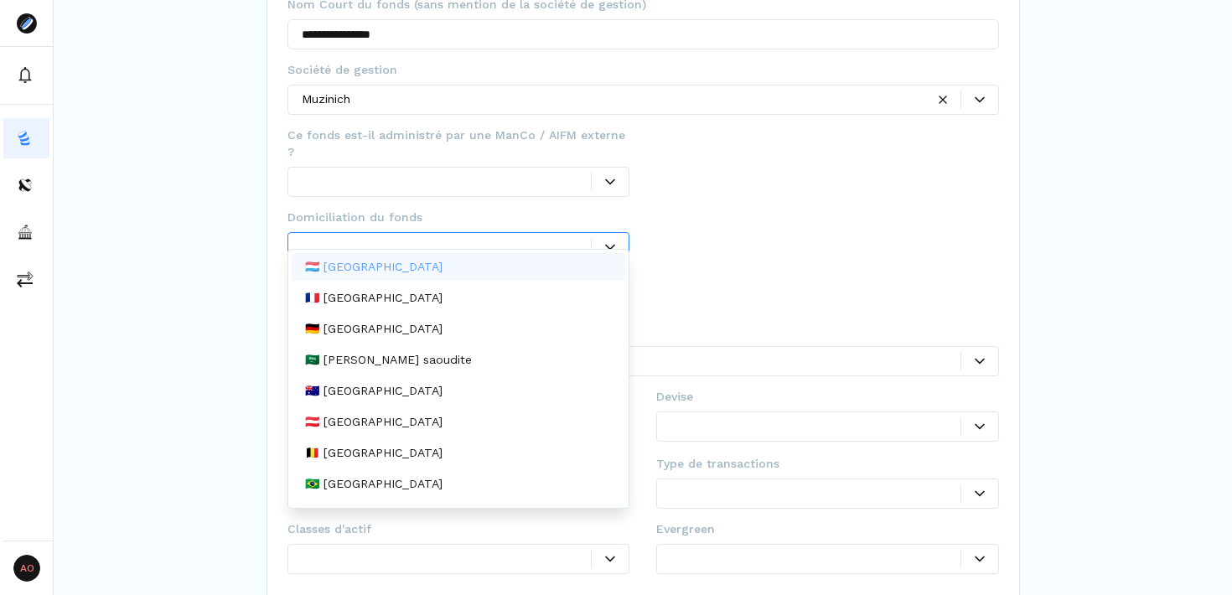
click at [555, 238] on div at bounding box center [447, 247] width 290 height 18
click at [496, 266] on div "🇱🇺 [GEOGRAPHIC_DATA]" at bounding box center [459, 267] width 335 height 28
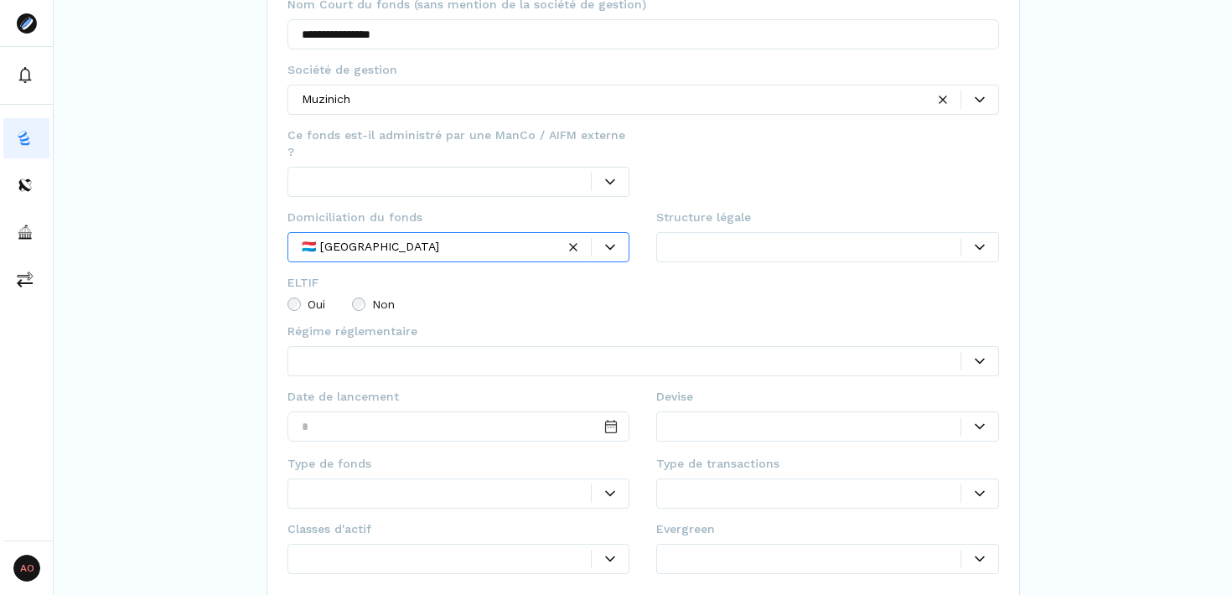
scroll to position [294, 0]
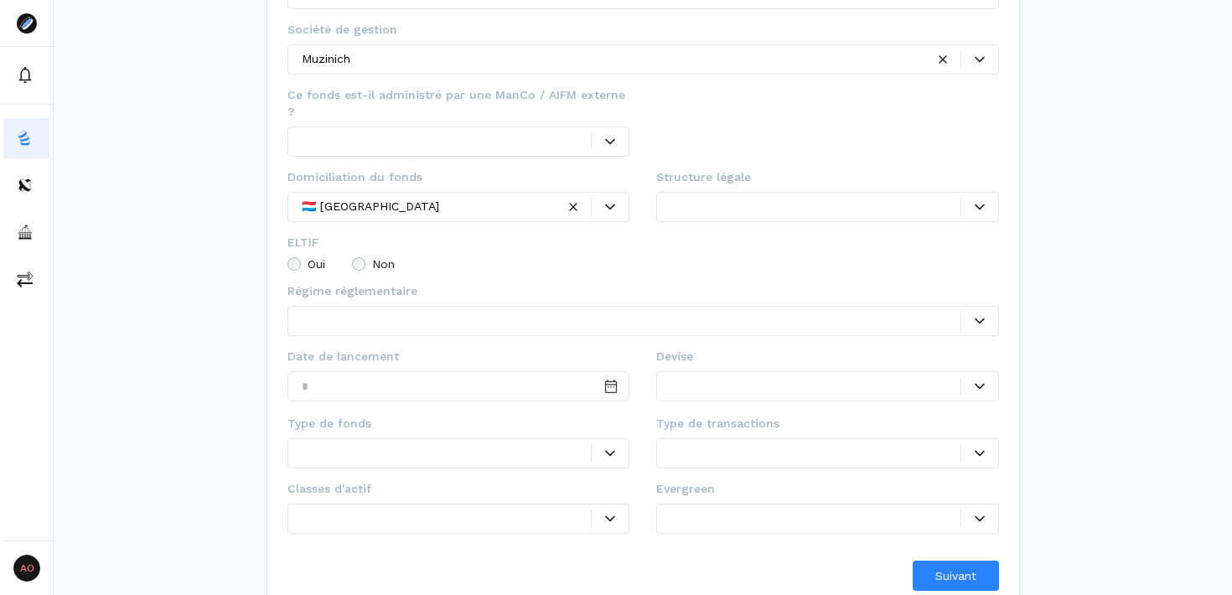
click at [407, 312] on div at bounding box center [631, 321] width 659 height 18
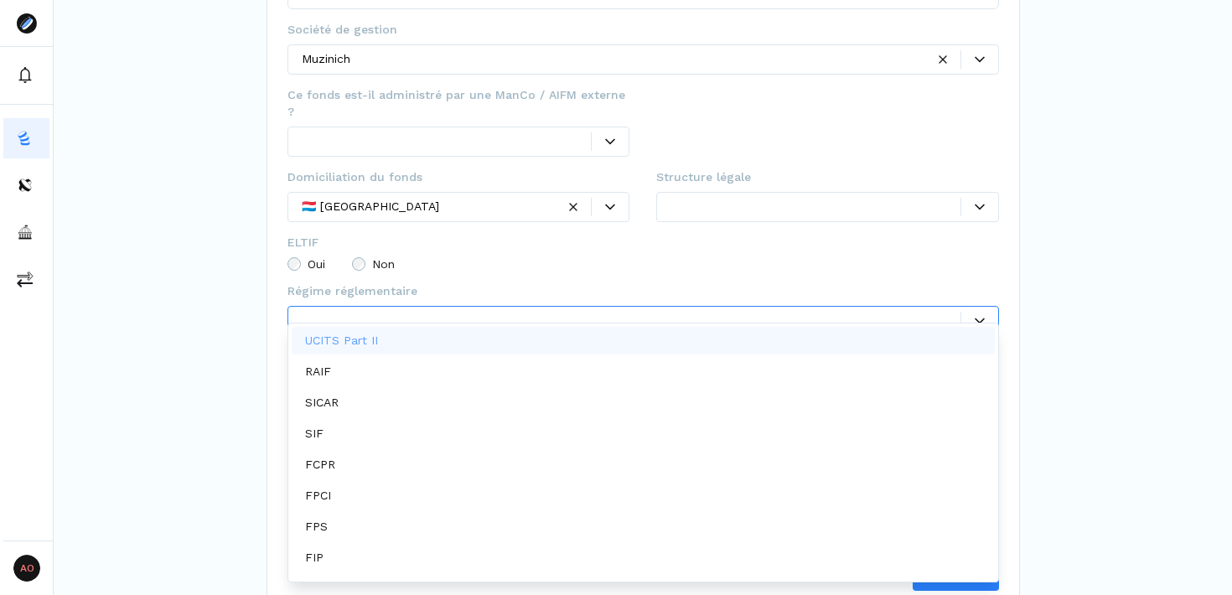
click at [768, 198] on div at bounding box center [816, 207] width 290 height 18
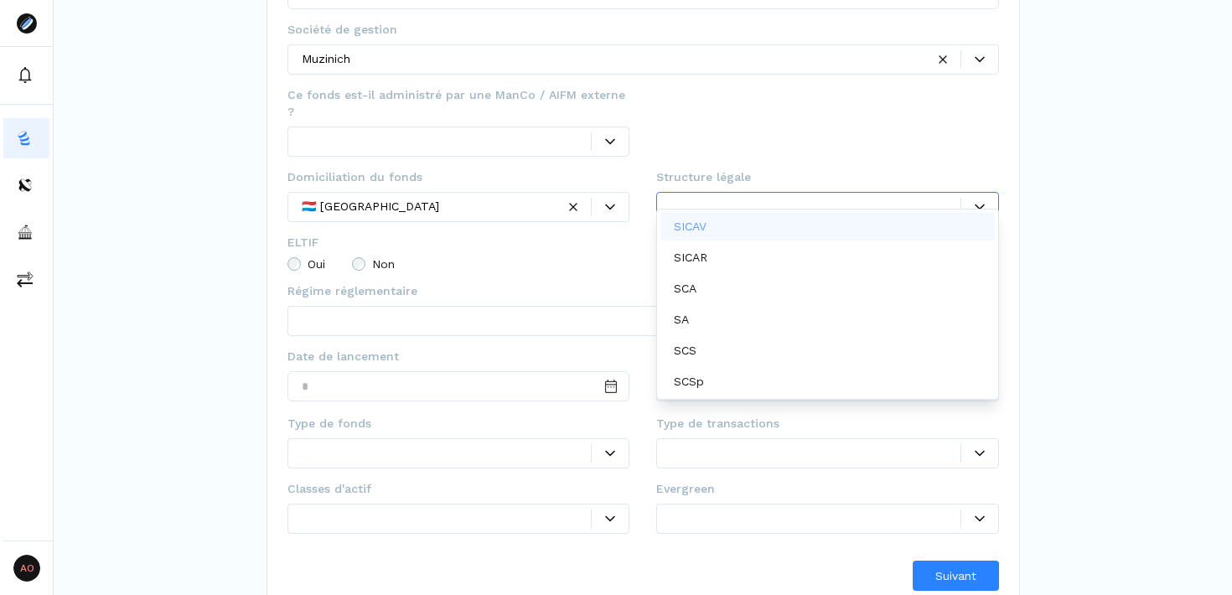
click at [740, 234] on div "SICAV" at bounding box center [828, 227] width 335 height 28
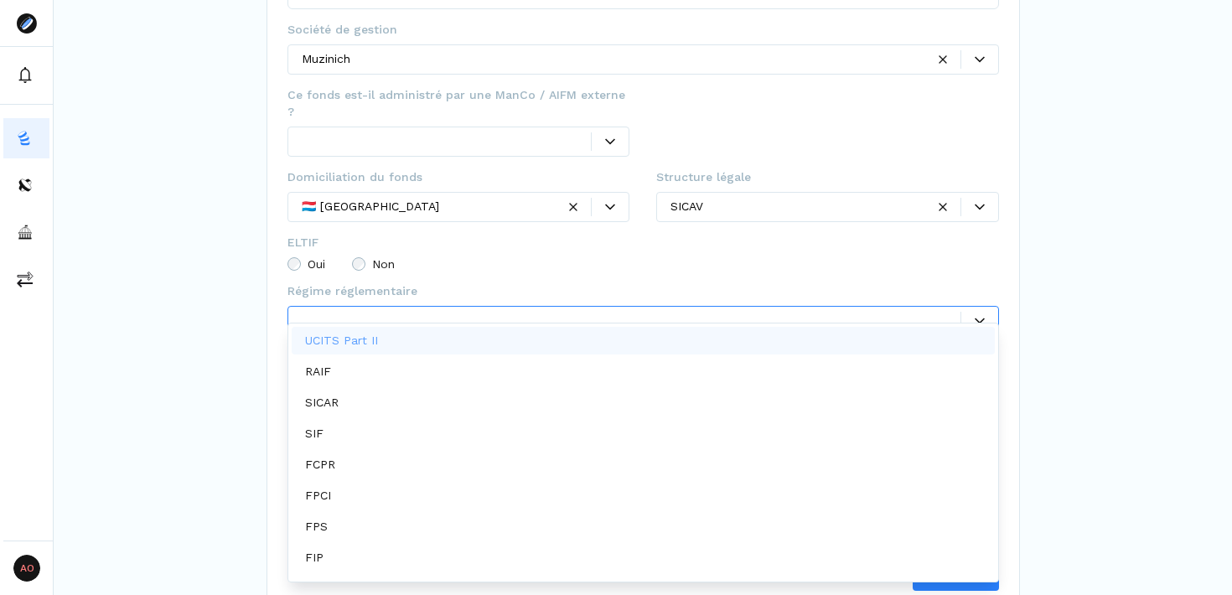
click at [434, 306] on div at bounding box center [644, 321] width 712 height 30
click at [427, 347] on div "UCITS Part II" at bounding box center [643, 341] width 703 height 28
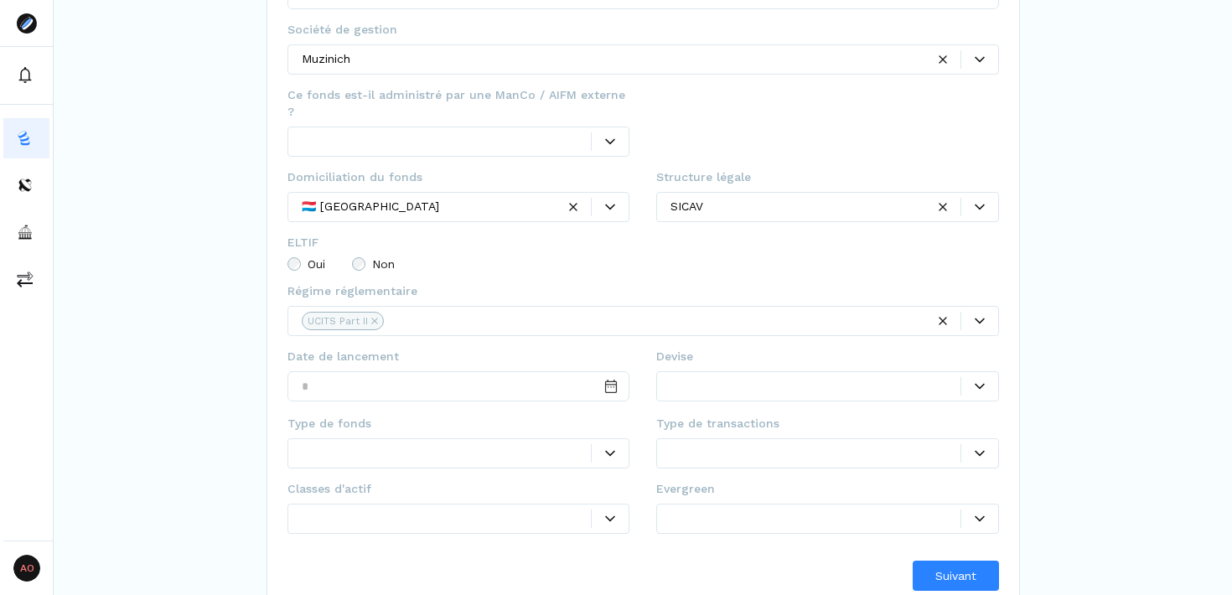
click at [660, 234] on fieldset "ELTIF Oui Non" at bounding box center [644, 258] width 712 height 49
click at [469, 371] on input "Date input" at bounding box center [459, 386] width 343 height 30
click at [459, 375] on input "Date input" at bounding box center [459, 386] width 343 height 30
click at [459, 374] on input "Date input" at bounding box center [459, 386] width 343 height 30
type input "*"
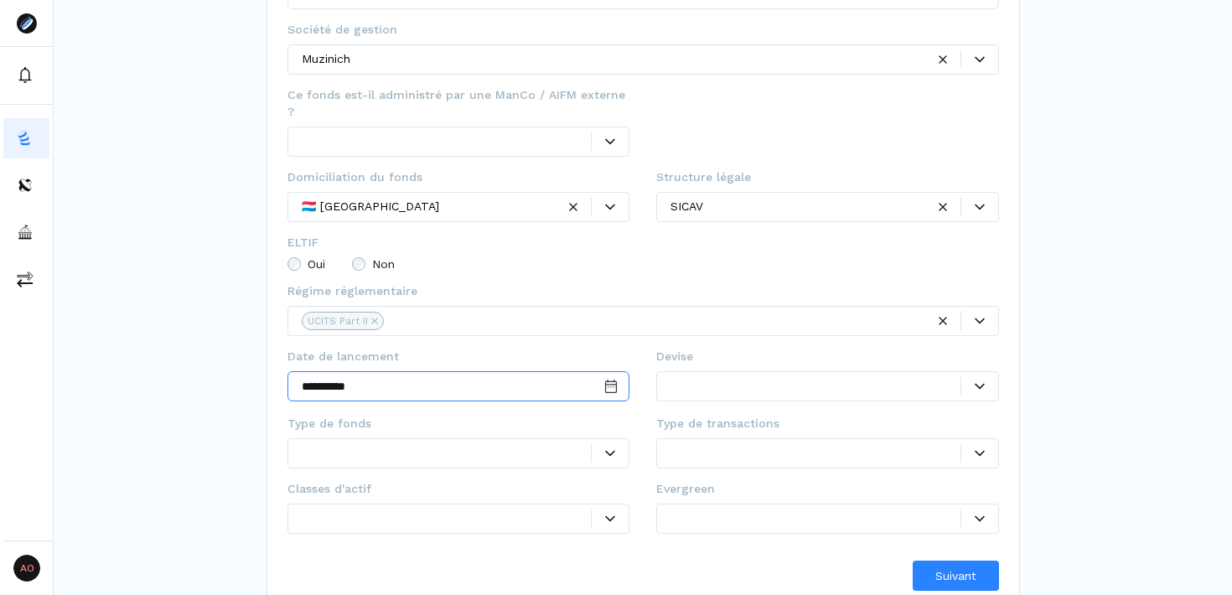
type input "**********"
click at [838, 351] on fieldset "Devise Ce champ est obligatoire" at bounding box center [827, 380] width 343 height 65
click at [833, 377] on div at bounding box center [816, 386] width 290 height 18
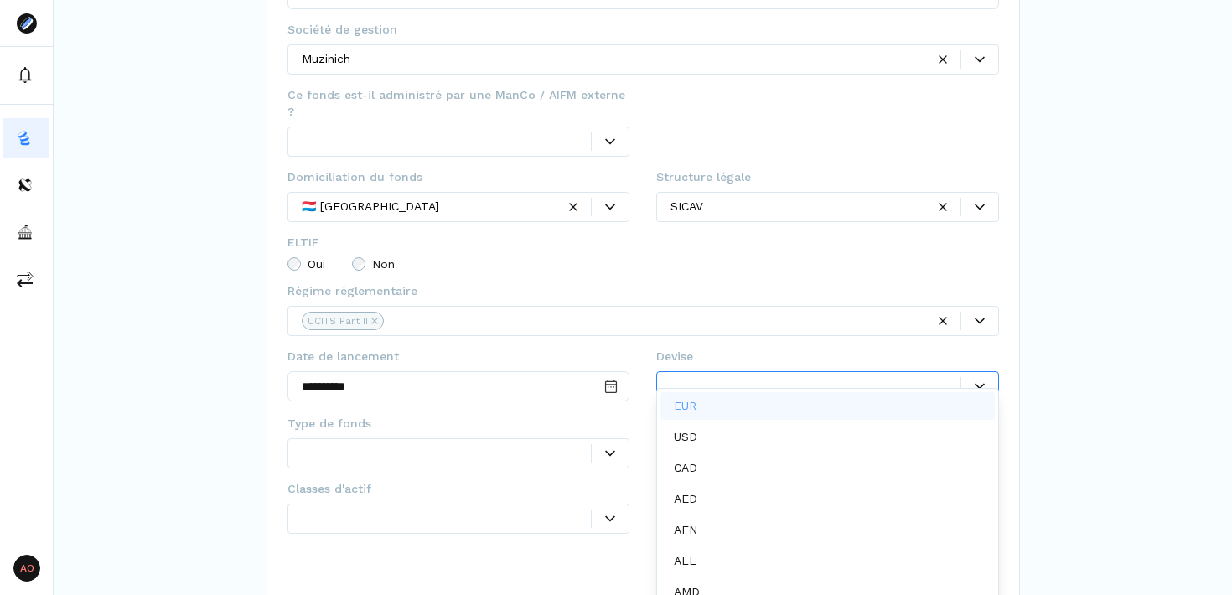
scroll to position [8, 0]
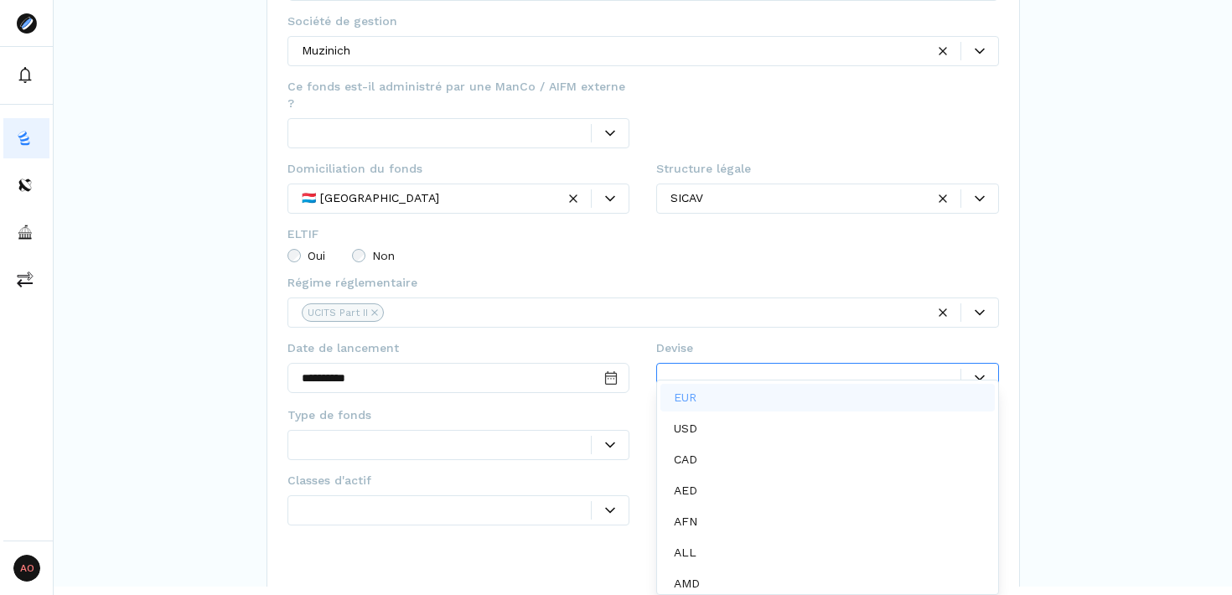
click at [742, 406] on div "EUR" at bounding box center [828, 398] width 335 height 28
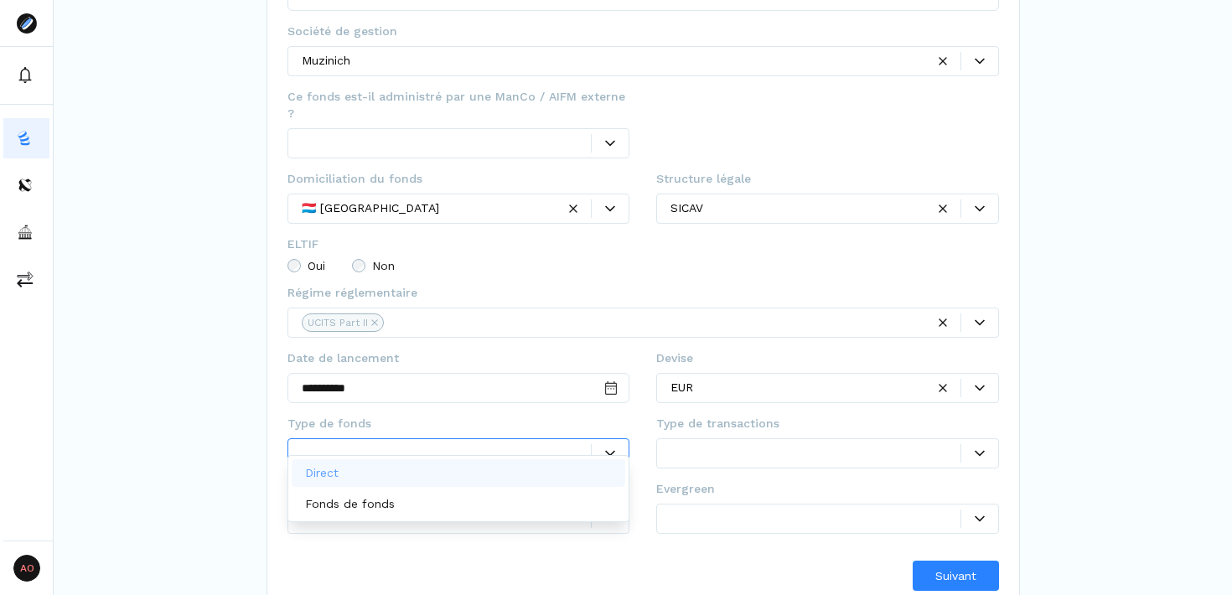
click at [603, 449] on div at bounding box center [610, 454] width 37 height 10
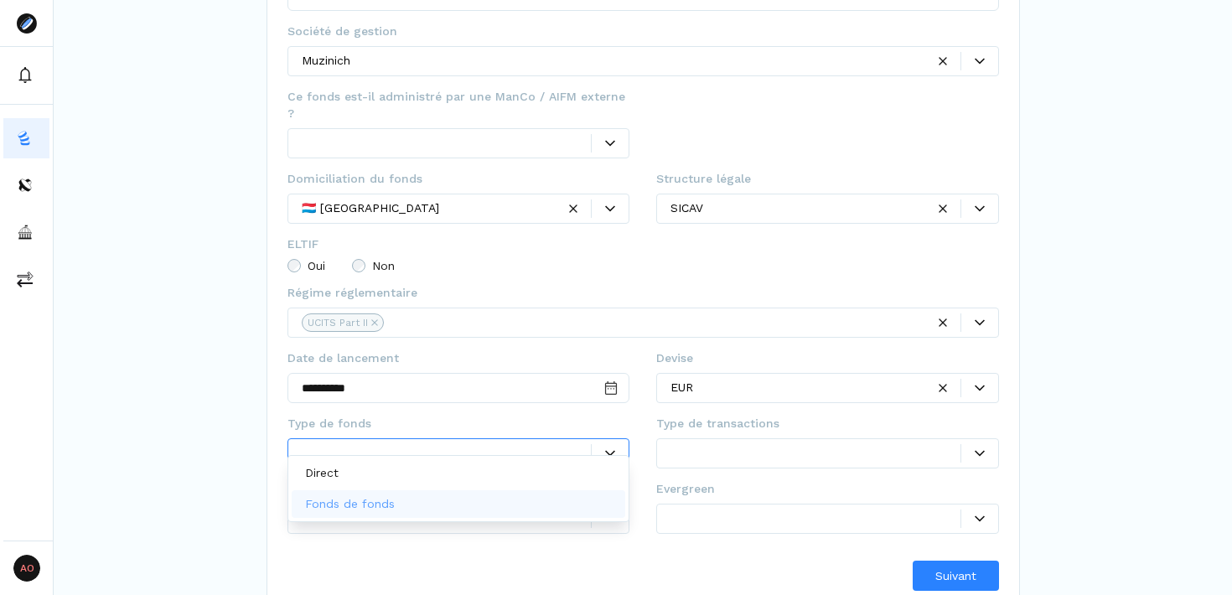
click at [495, 502] on div "Fonds de fonds" at bounding box center [459, 504] width 335 height 28
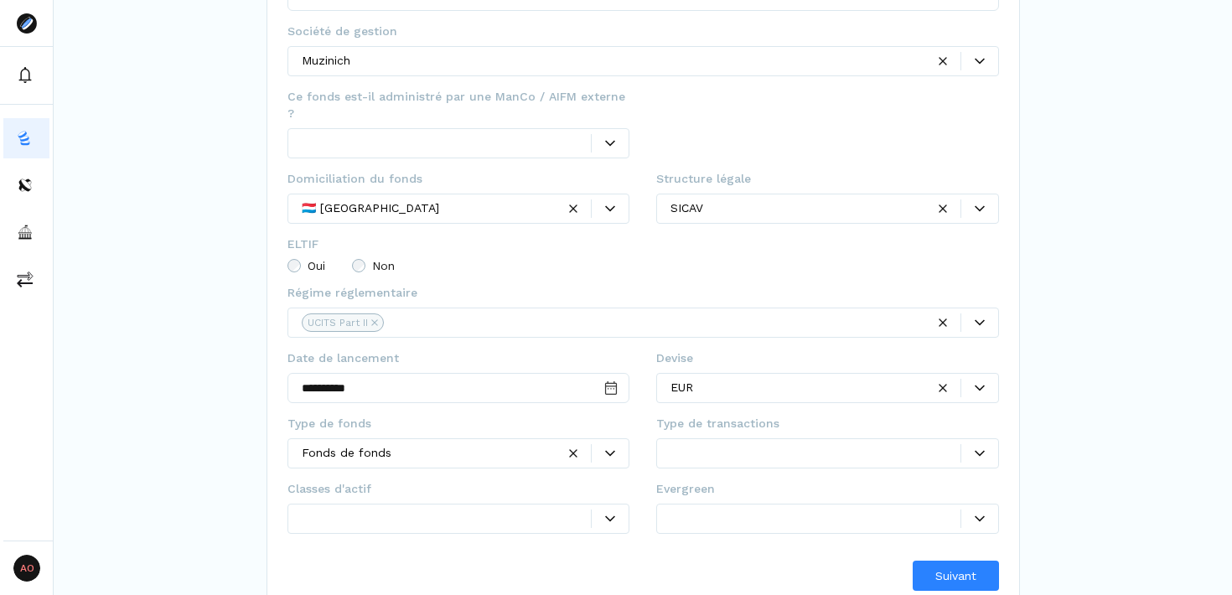
click at [719, 588] on div "**********" at bounding box center [644, 186] width 754 height 851
click at [610, 514] on icon at bounding box center [610, 519] width 10 height 10
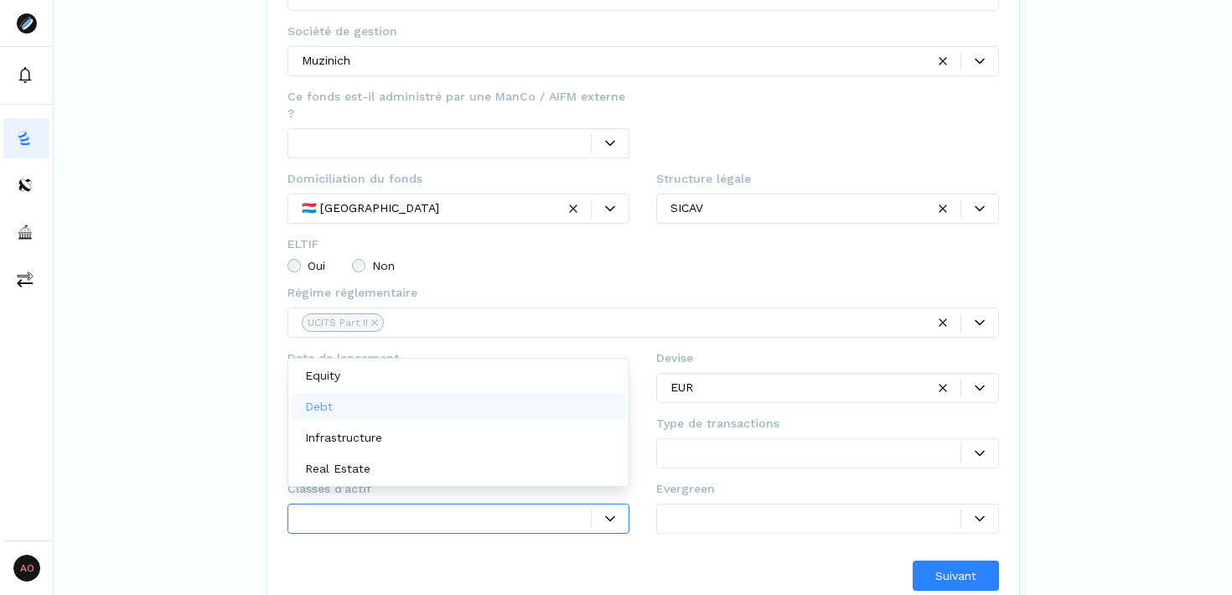
click at [522, 407] on div "Debt" at bounding box center [459, 407] width 335 height 28
click at [1067, 450] on div "**********" at bounding box center [643, 159] width 1179 height 905
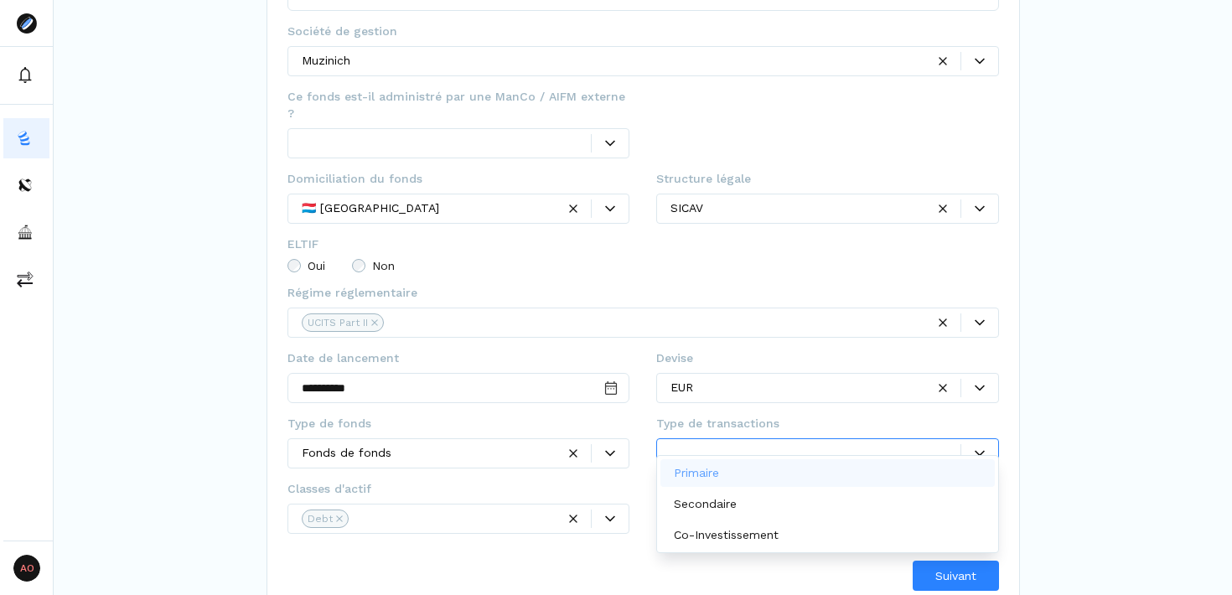
click at [964, 449] on div at bounding box center [980, 454] width 37 height 10
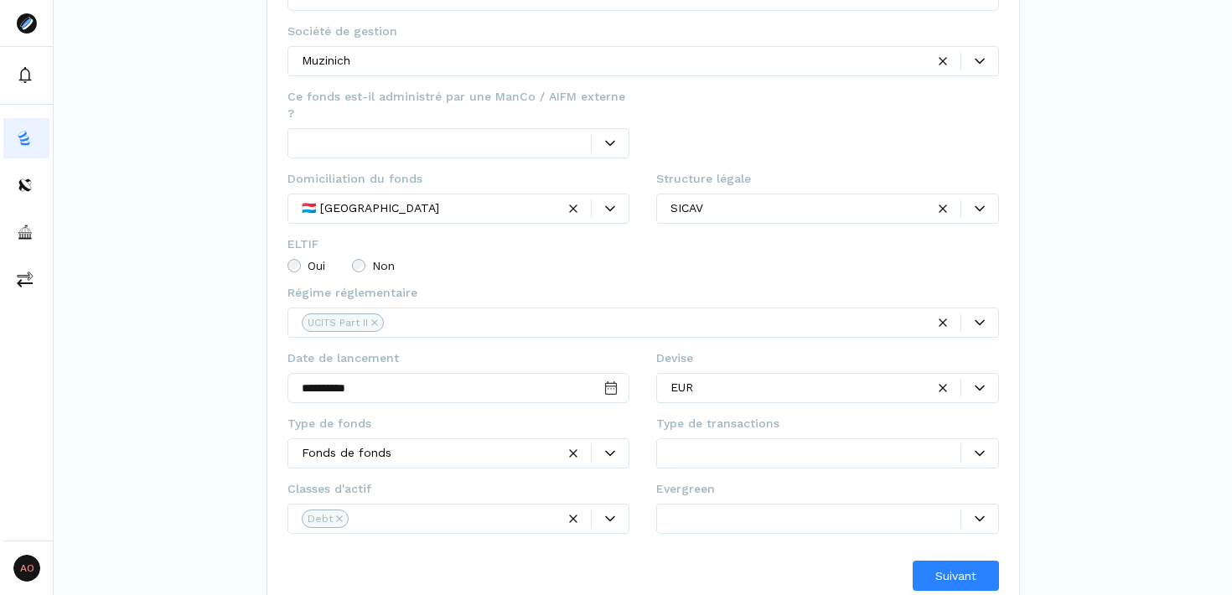
click at [738, 415] on span "Type de transactions" at bounding box center [717, 423] width 123 height 17
click at [739, 415] on span "Type de transactions" at bounding box center [717, 423] width 123 height 17
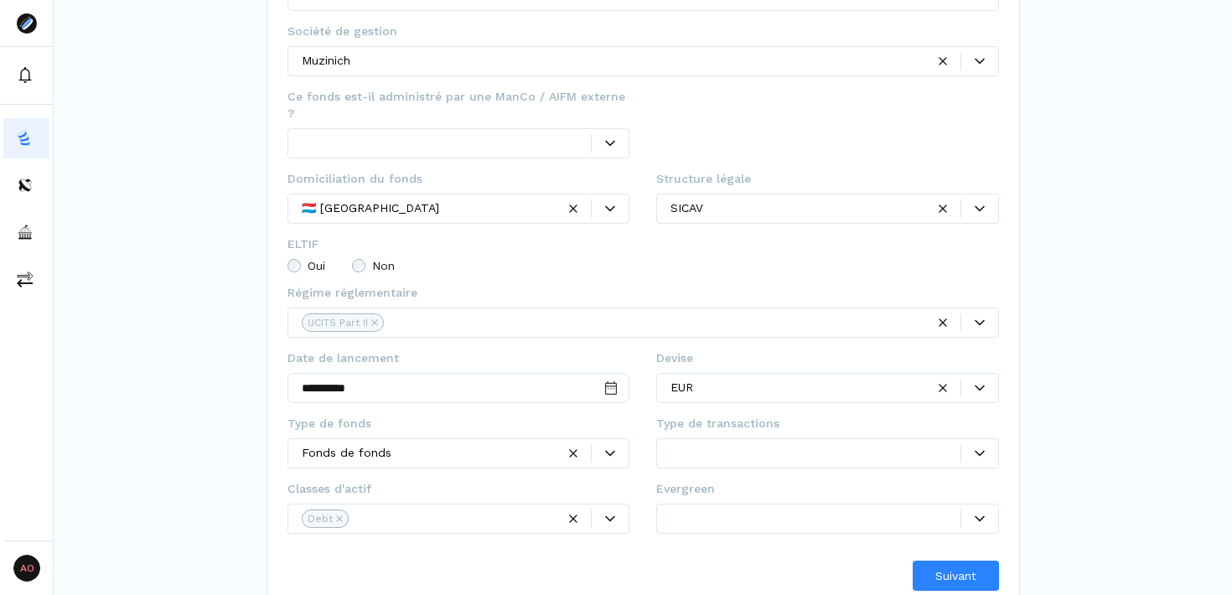
click at [872, 444] on div at bounding box center [816, 453] width 290 height 18
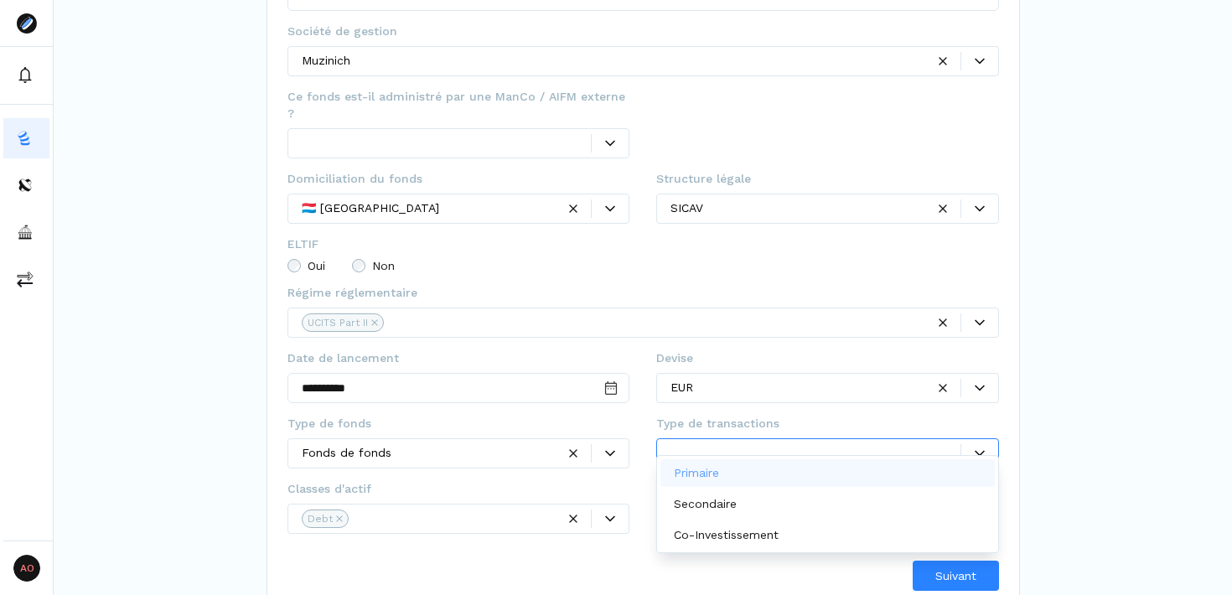
click at [725, 415] on span "Type de transactions" at bounding box center [717, 423] width 123 height 17
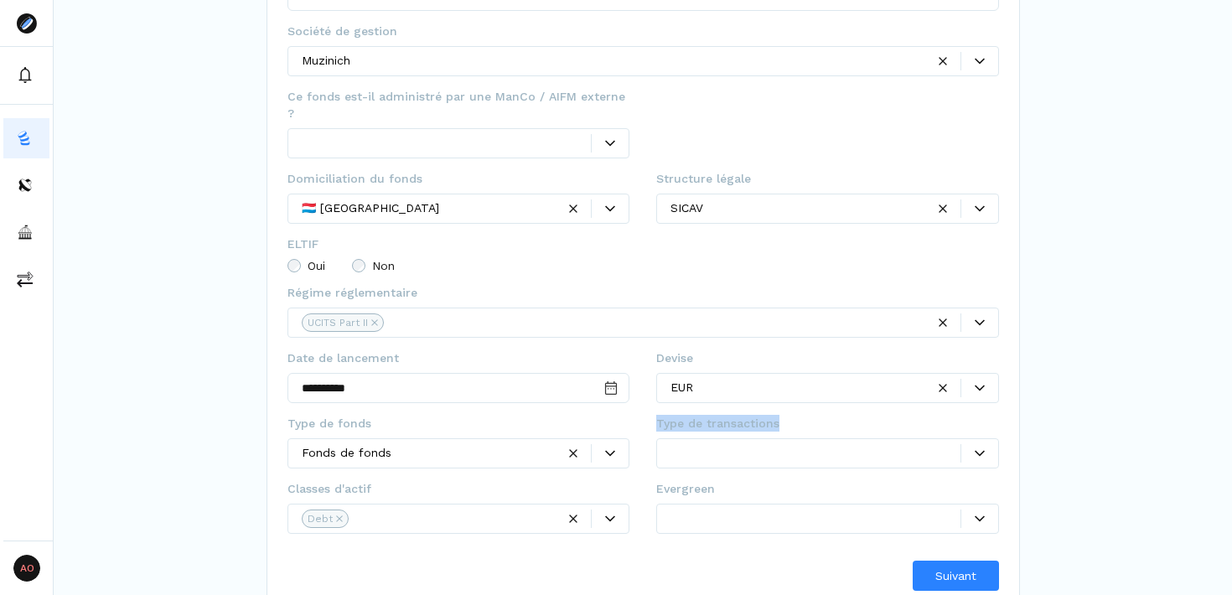
click at [725, 415] on span "Type de transactions" at bounding box center [717, 423] width 123 height 17
copy span "Type de transactions"
click at [988, 449] on div at bounding box center [980, 454] width 37 height 10
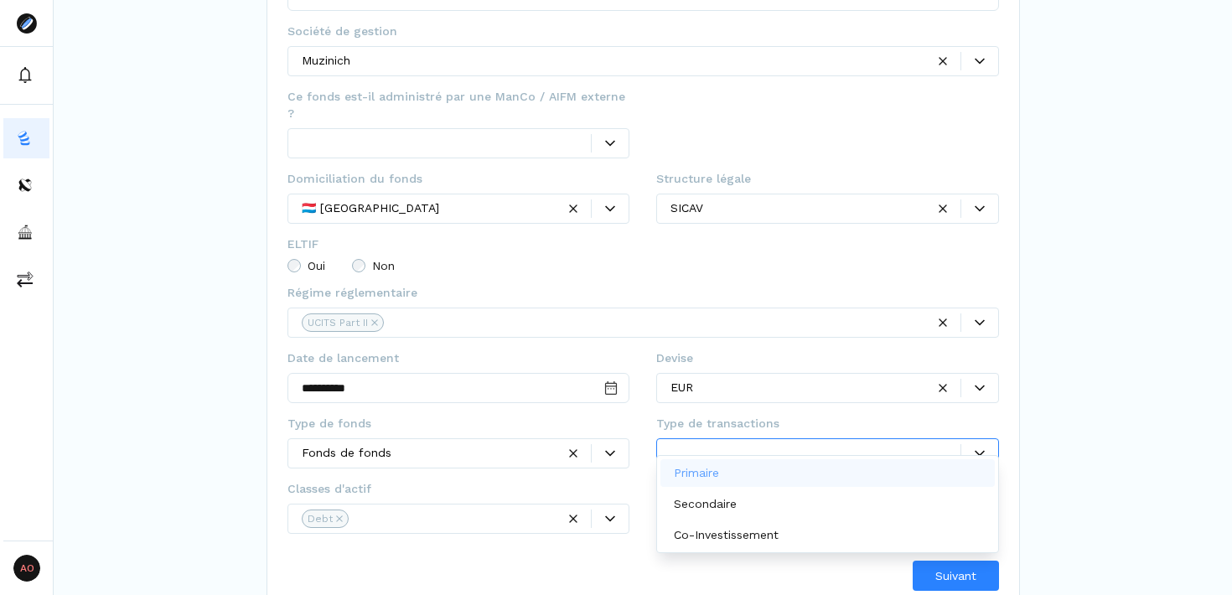
click at [814, 485] on div "Primaire" at bounding box center [828, 473] width 335 height 28
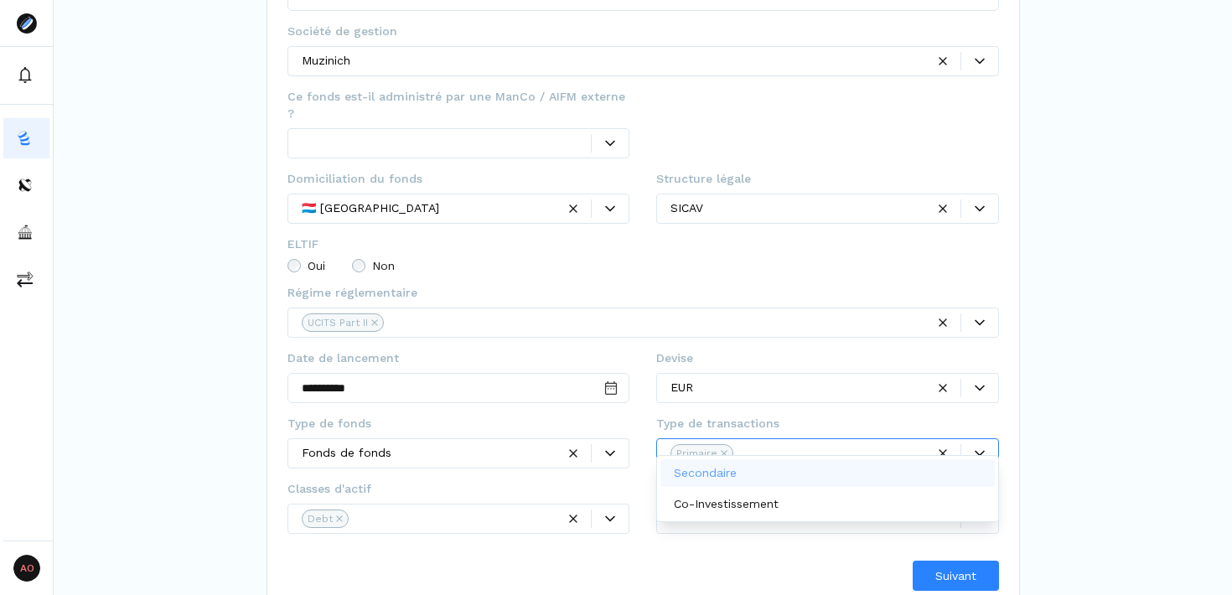
click at [813, 475] on div "Secondaire" at bounding box center [828, 473] width 335 height 28
click at [813, 475] on div "Co-Investissement" at bounding box center [828, 473] width 335 height 28
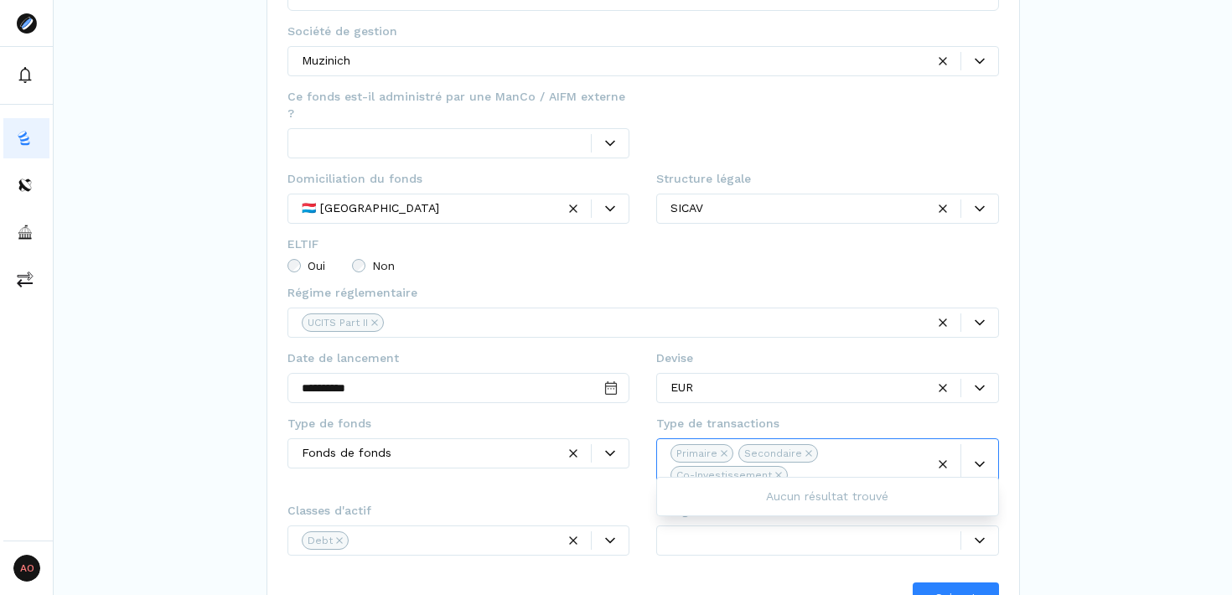
click at [436, 470] on div "Type de fonds Fonds de fonds Type de transactions option Co-Investissement, sel…" at bounding box center [644, 458] width 712 height 87
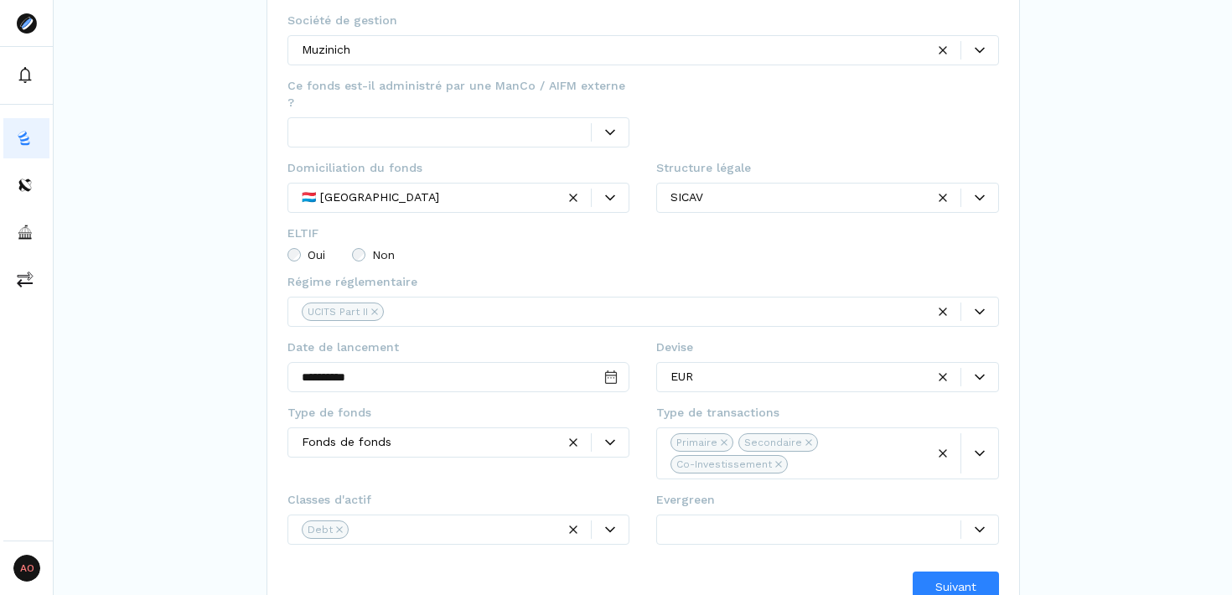
scroll to position [314, 0]
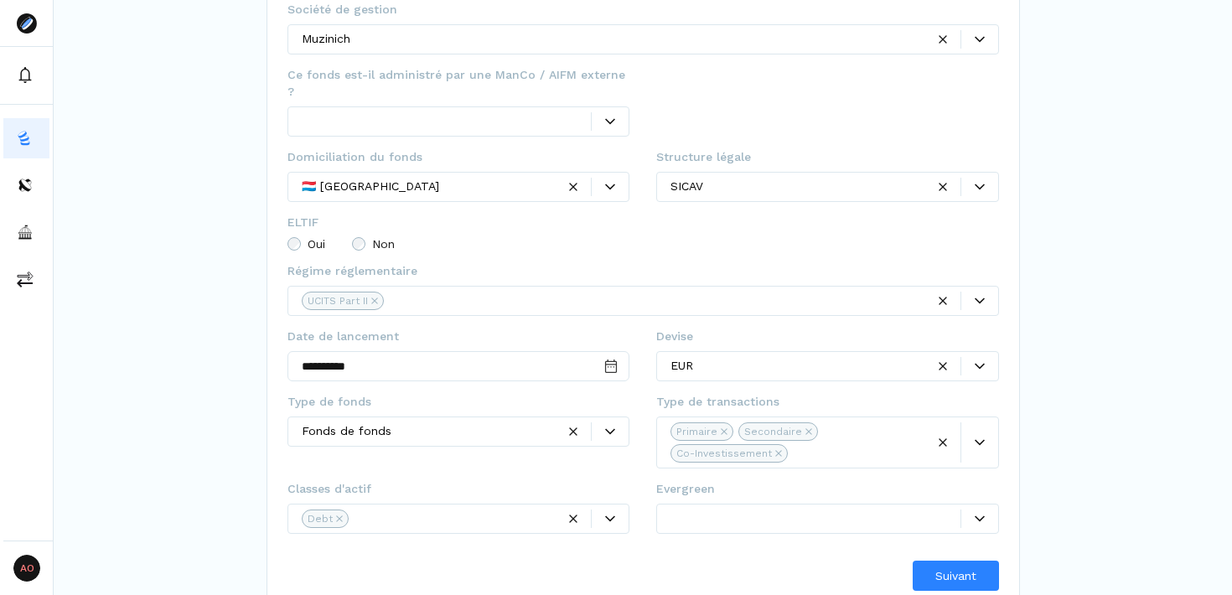
click at [827, 510] on div at bounding box center [816, 519] width 290 height 18
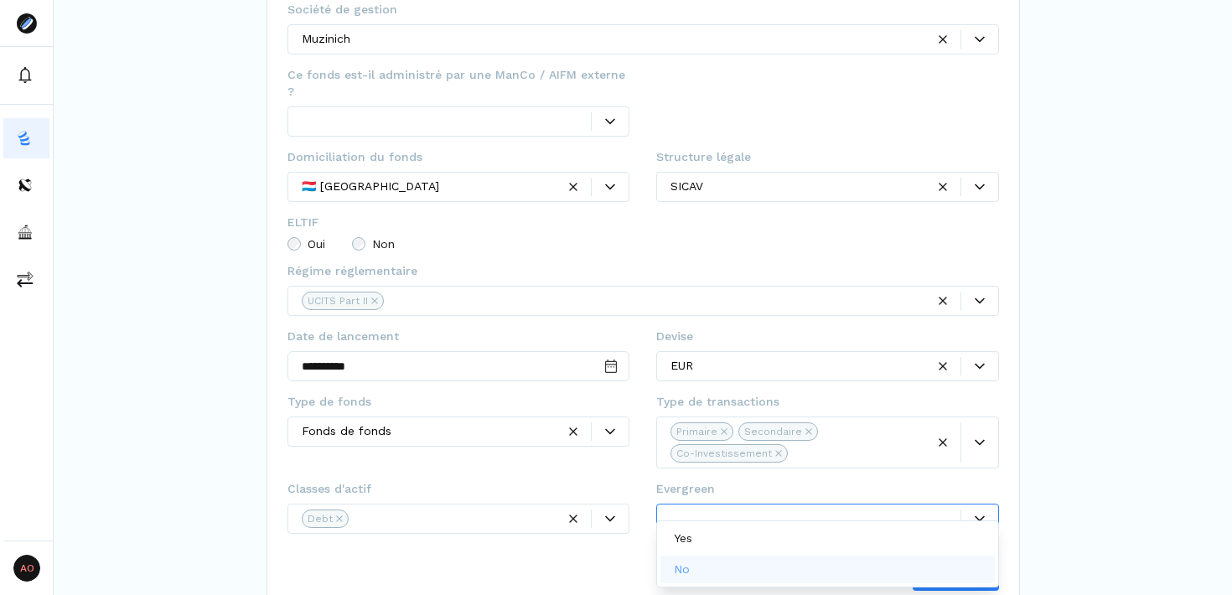
click at [816, 564] on div "No" at bounding box center [828, 570] width 335 height 28
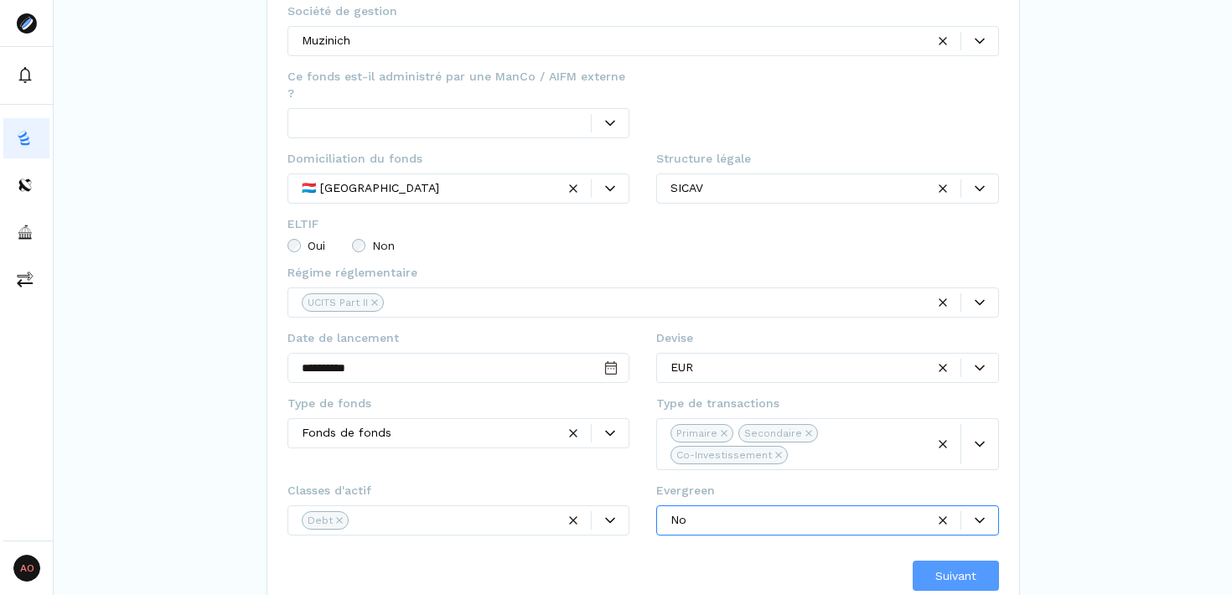
click at [950, 568] on span "Suivant" at bounding box center [956, 577] width 41 height 18
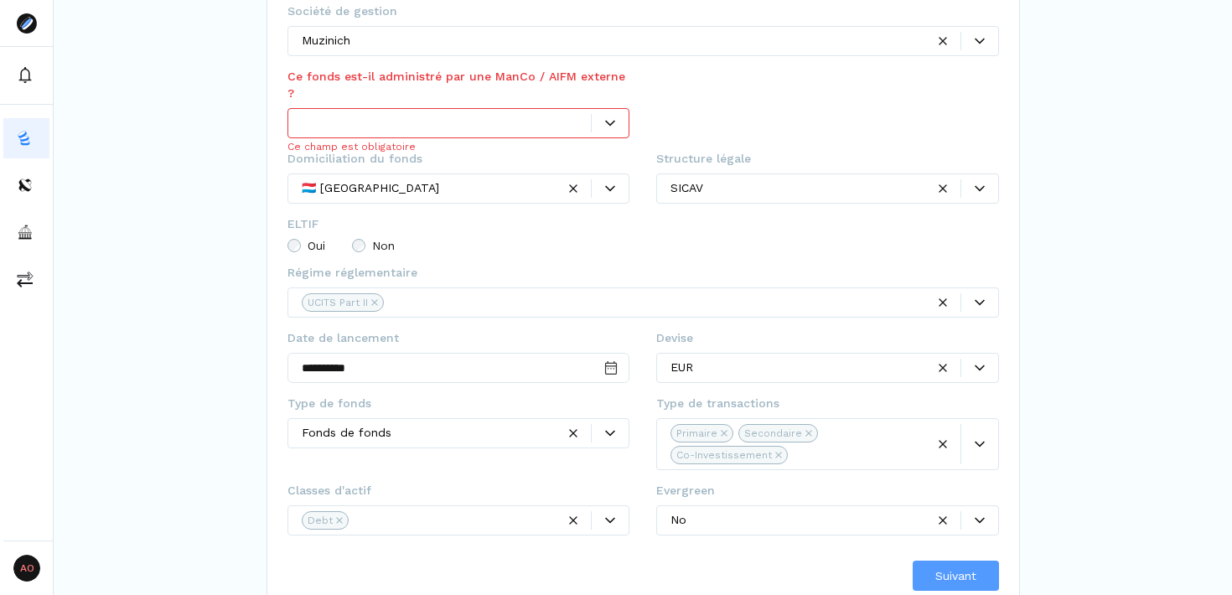
scroll to position [116, 0]
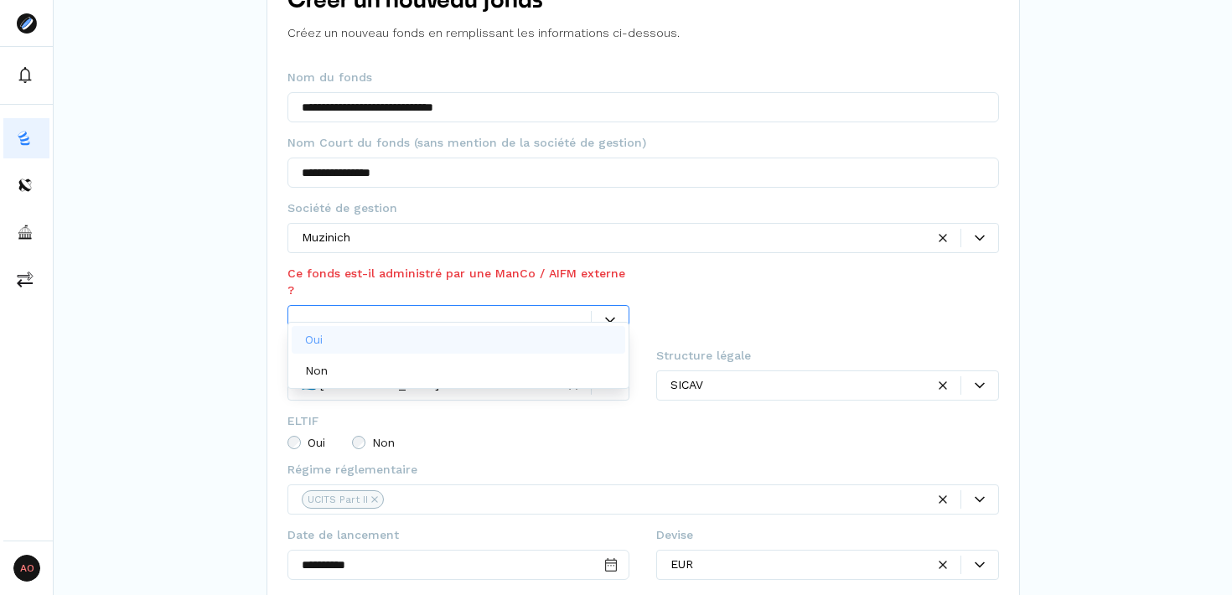
click at [623, 311] on div at bounding box center [610, 320] width 38 height 18
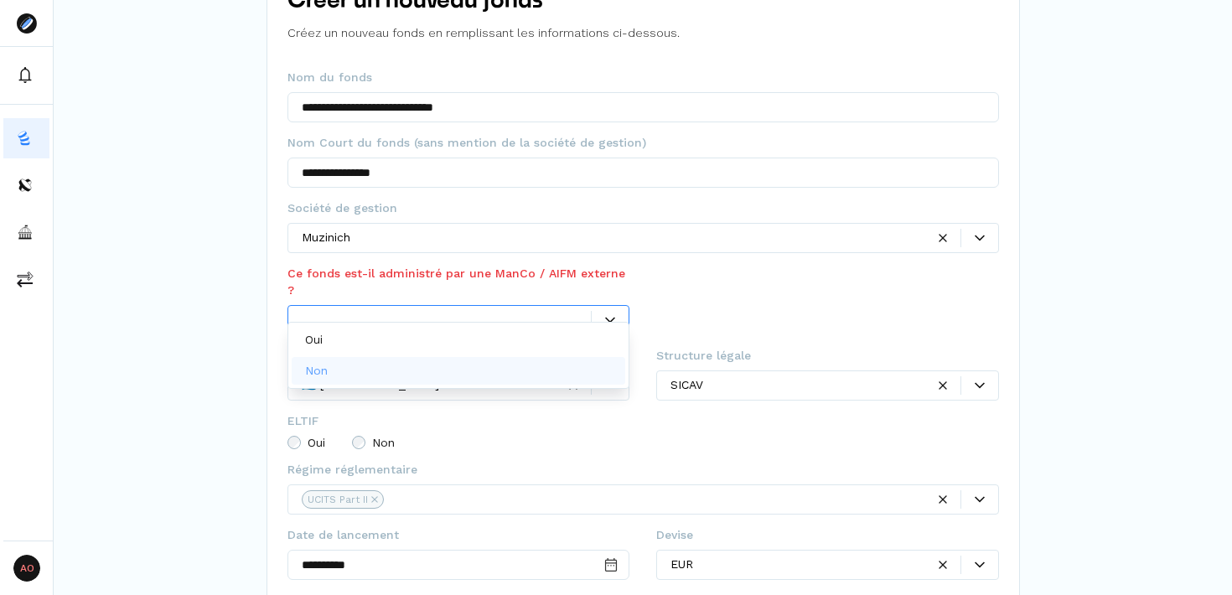
click at [497, 373] on div "Non" at bounding box center [459, 371] width 335 height 28
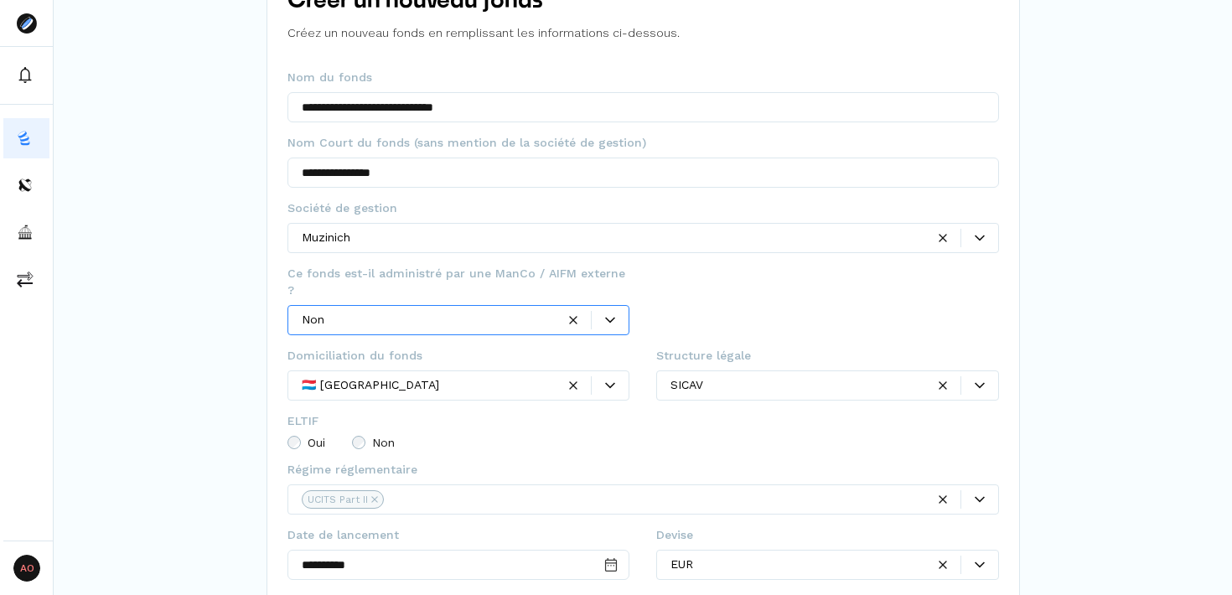
scroll to position [313, 0]
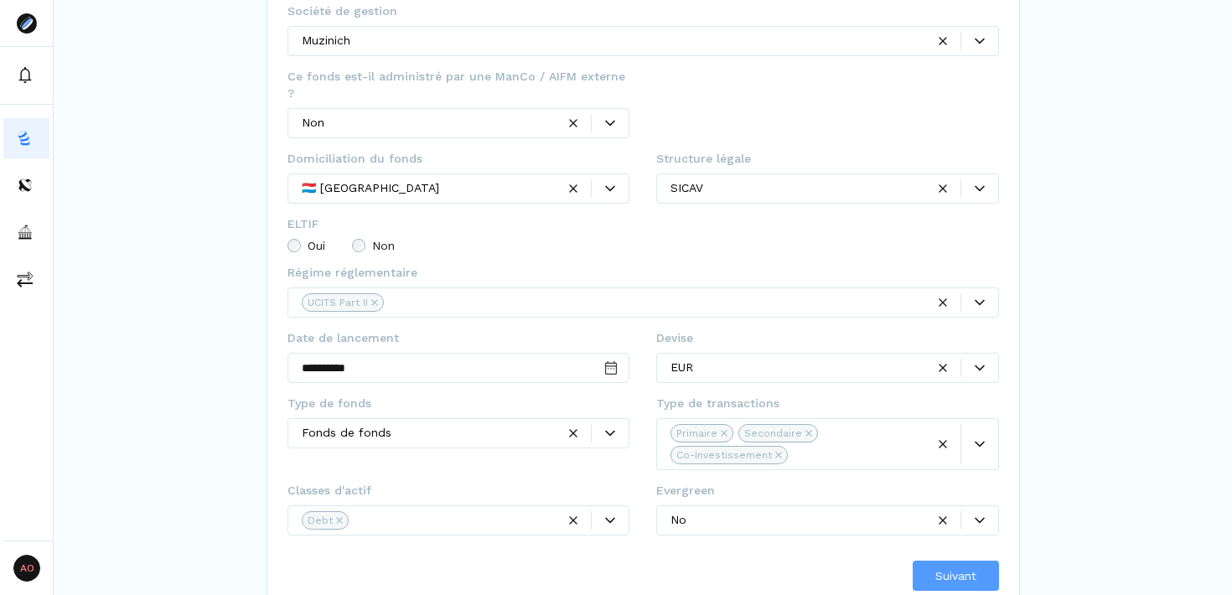
click at [959, 568] on span "Suivant" at bounding box center [956, 577] width 41 height 18
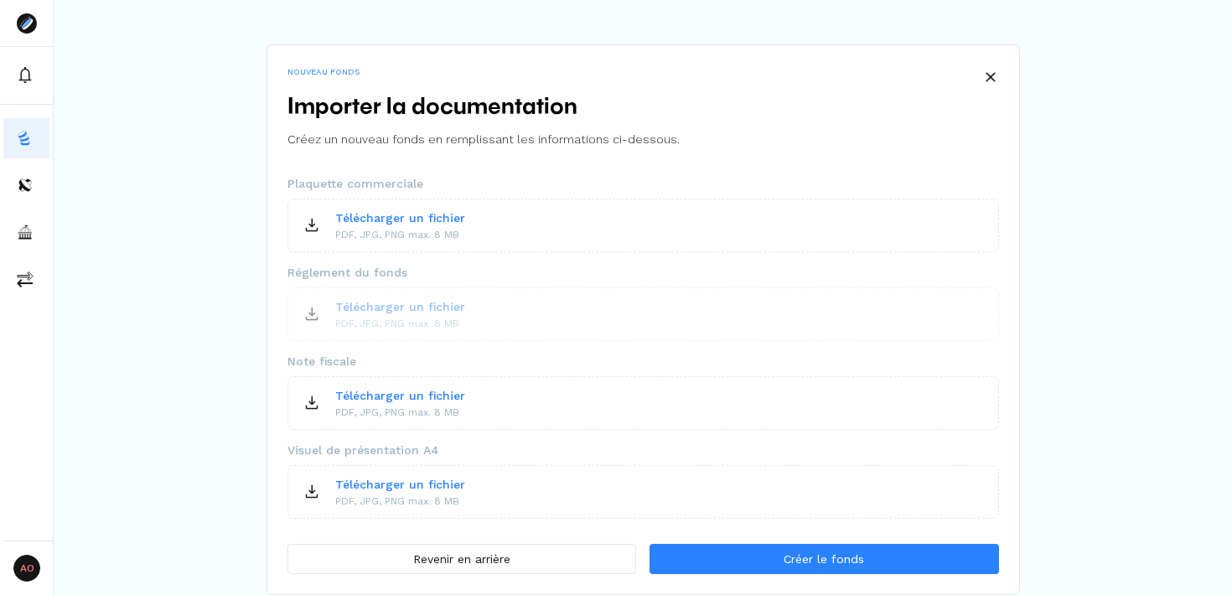
scroll to position [3, 0]
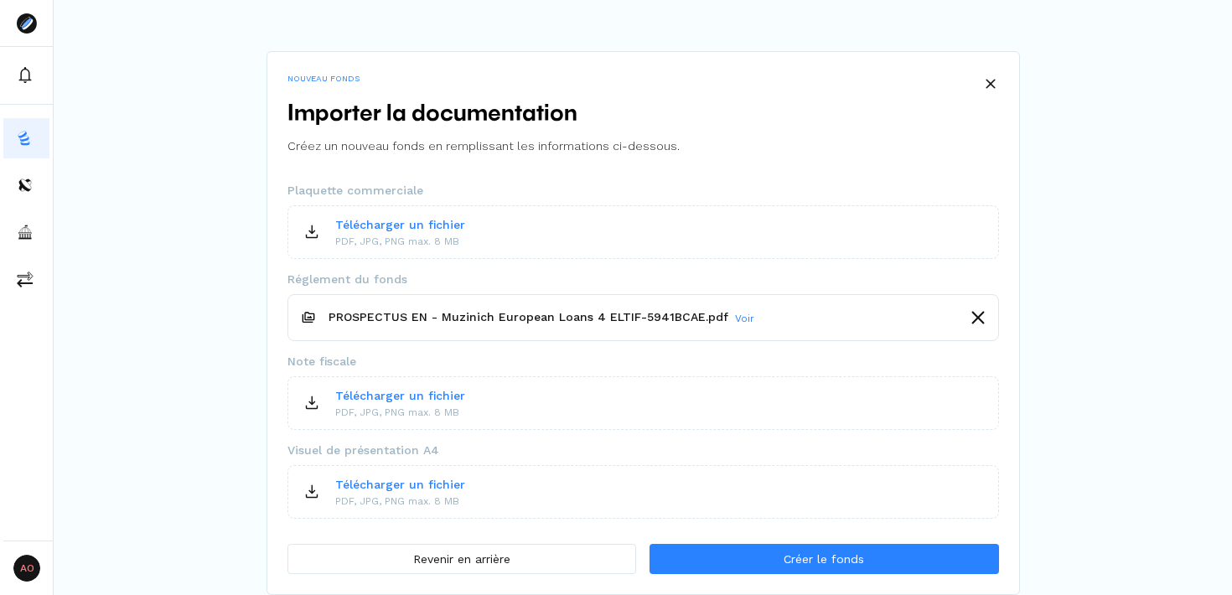
click at [1103, 236] on div "NOUVEAU FONDS Importer la documentation Créez un nouveau fonds en remplissant l…" at bounding box center [643, 296] width 1179 height 598
click at [1155, 340] on div "NOUVEAU FONDS Importer la documentation Créez un nouveau fonds en remplissant l…" at bounding box center [643, 296] width 1179 height 598
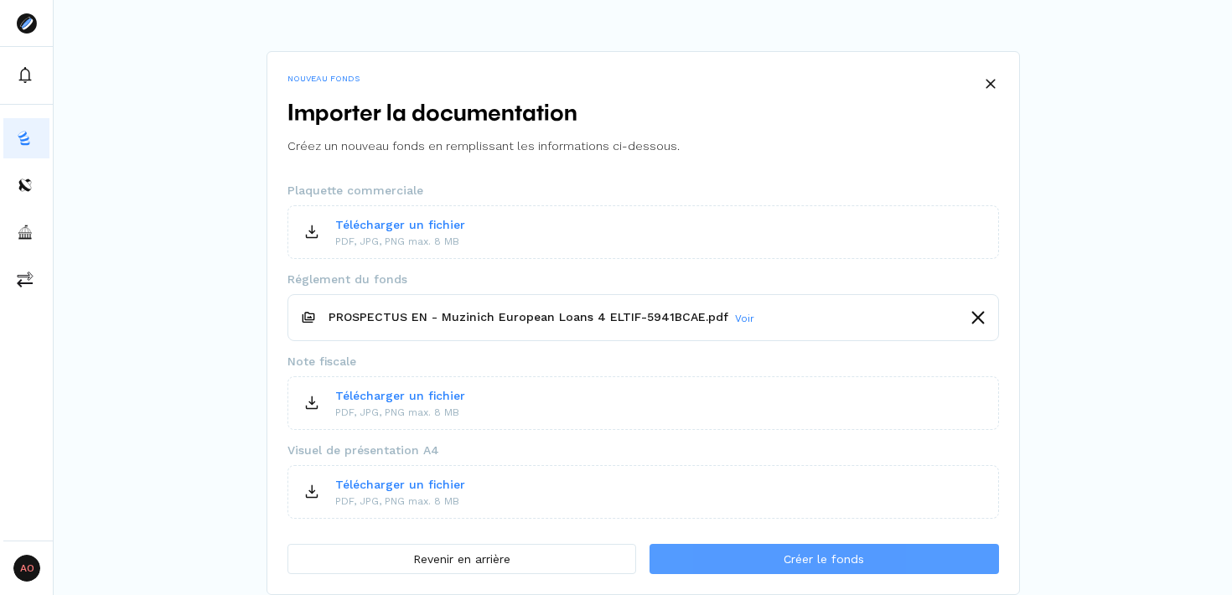
click at [790, 563] on span "Créer le fonds" at bounding box center [824, 560] width 80 height 18
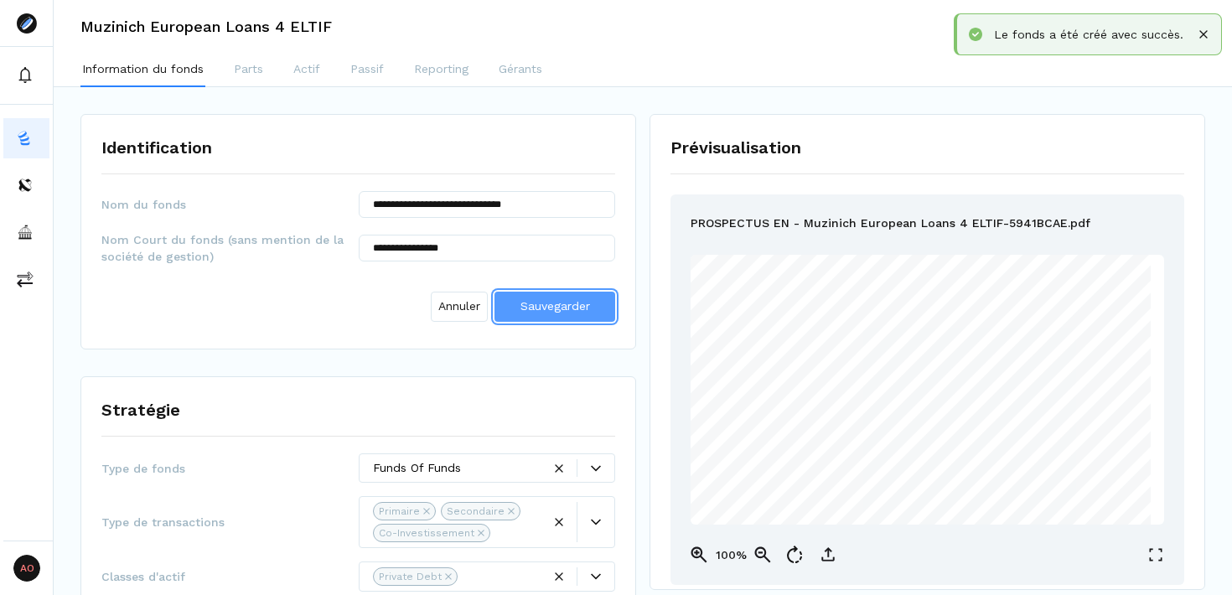
click at [577, 309] on span "Sauvegarder" at bounding box center [556, 305] width 70 height 13
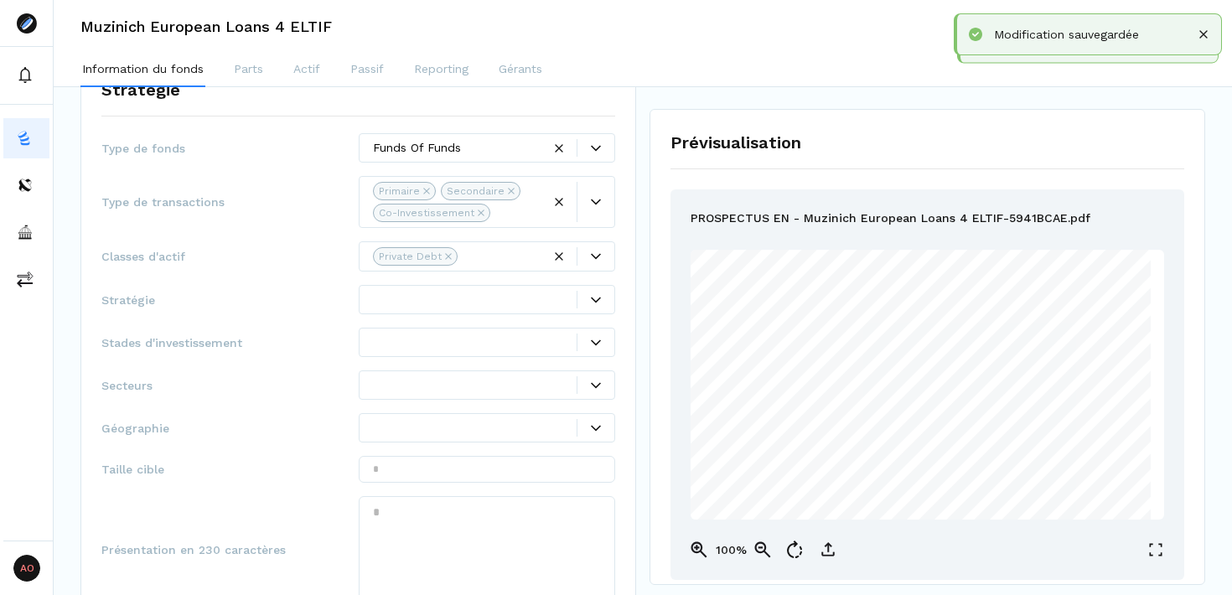
scroll to position [251, 0]
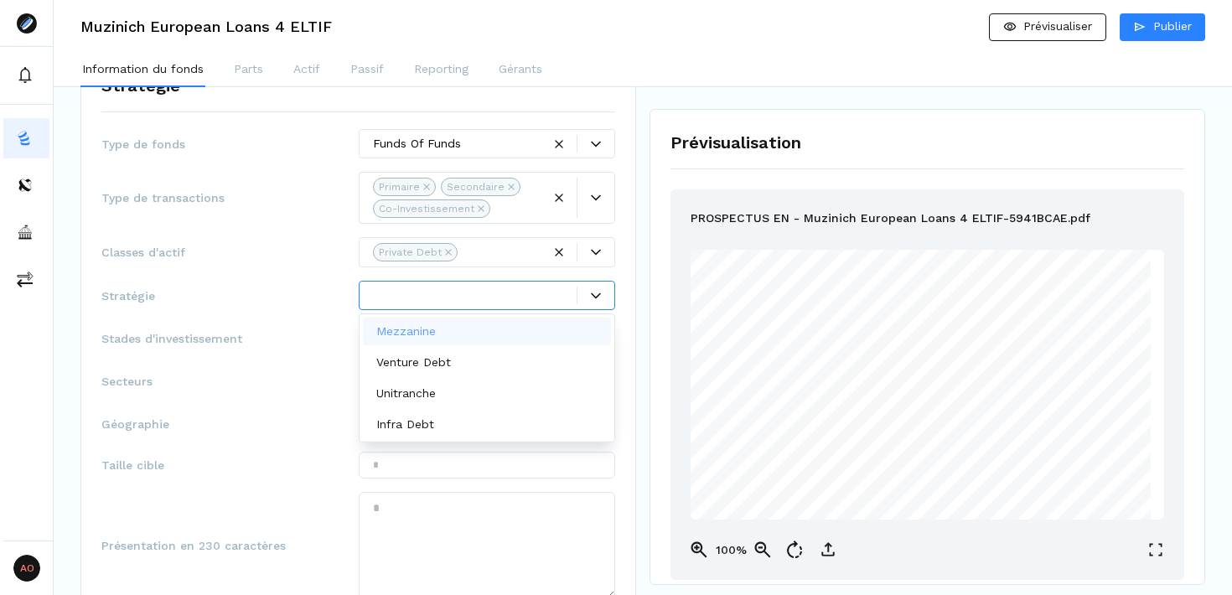
click at [602, 300] on div at bounding box center [596, 296] width 37 height 10
click at [463, 332] on div "Mezzanine" at bounding box center [487, 332] width 249 height 28
click at [309, 277] on div "Type de fonds Funds Of Funds Type de transactions Primaire Secondaire Co-Invest…" at bounding box center [358, 430] width 514 height 602
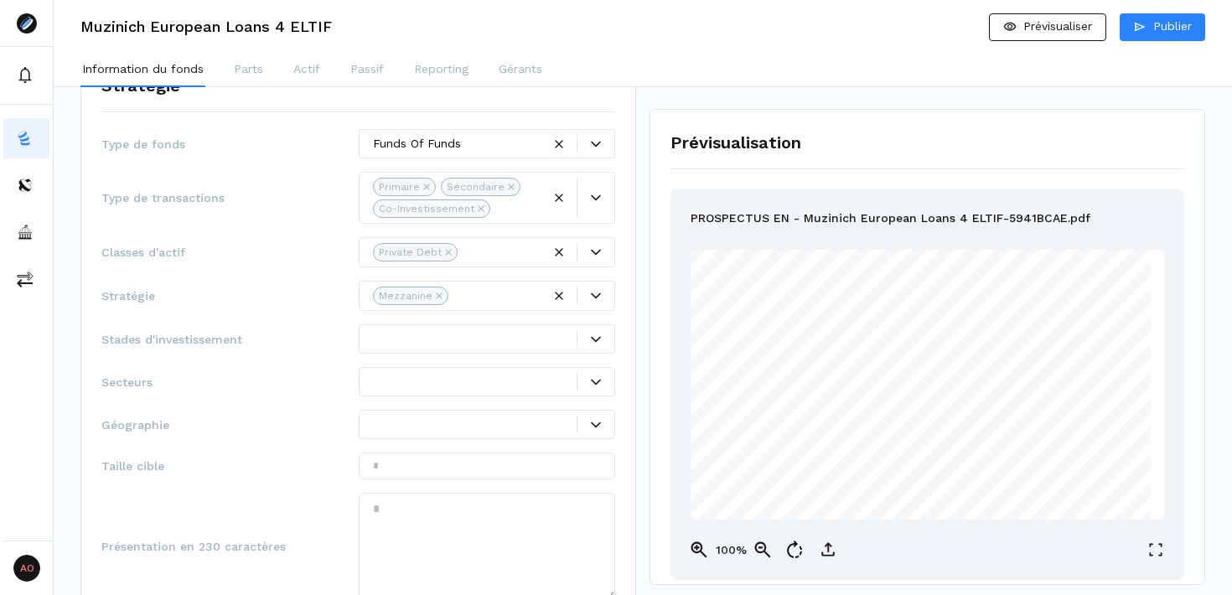
click at [594, 340] on icon at bounding box center [596, 339] width 10 height 6
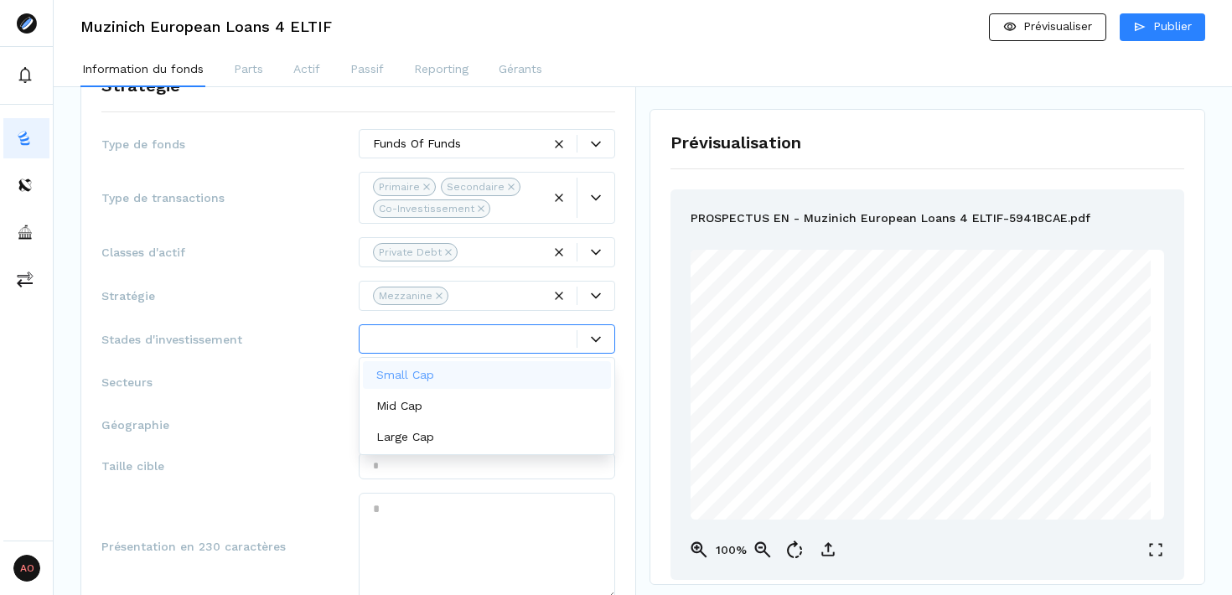
click at [260, 252] on span "Classes d'actif" at bounding box center [229, 252] width 257 height 17
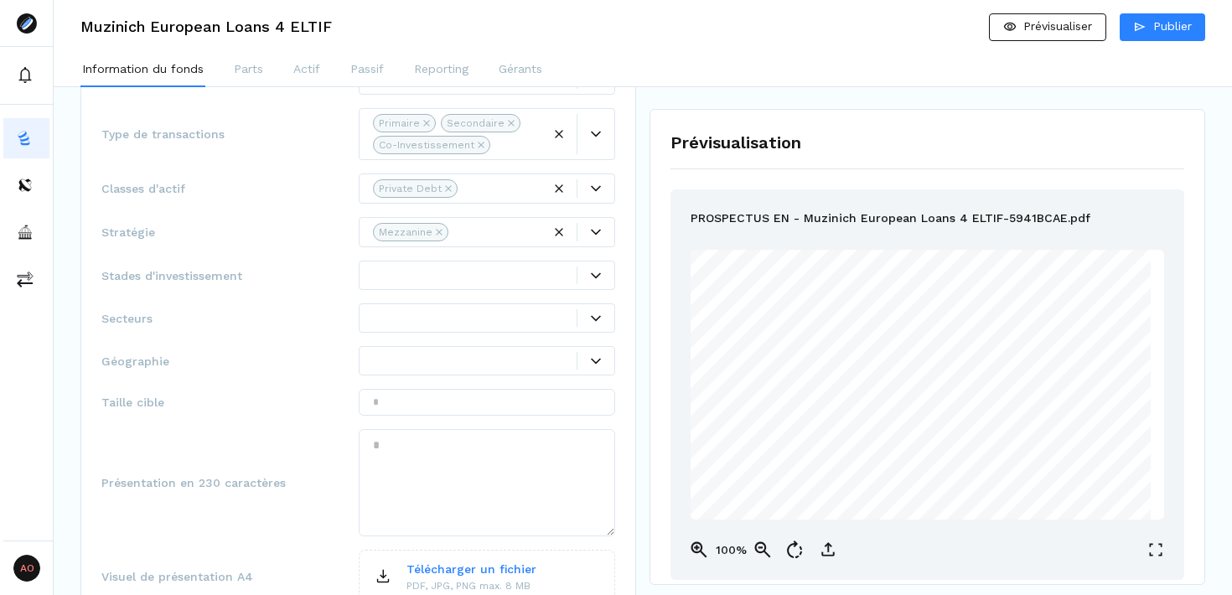
scroll to position [321, 0]
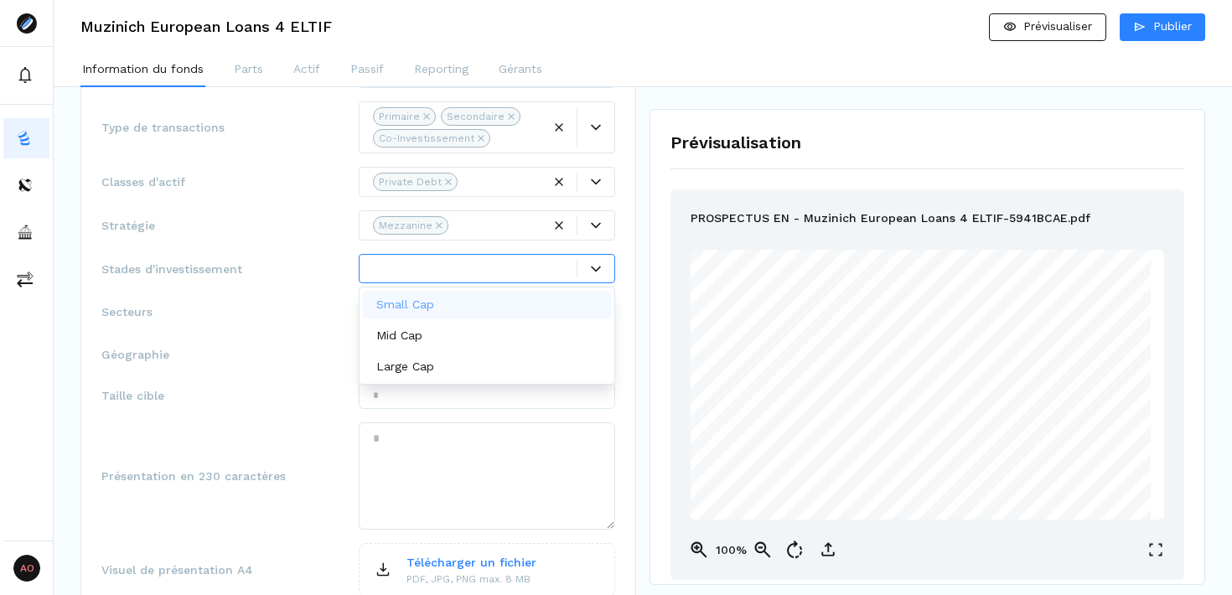
click at [592, 265] on icon at bounding box center [596, 269] width 10 height 10
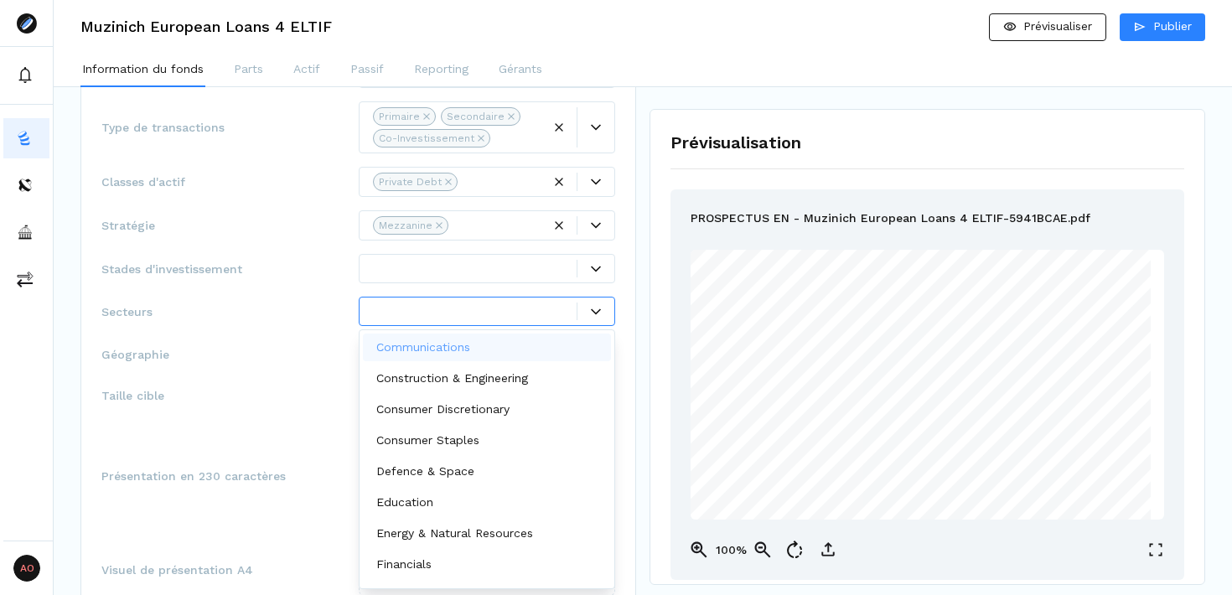
click at [596, 309] on icon at bounding box center [596, 312] width 10 height 10
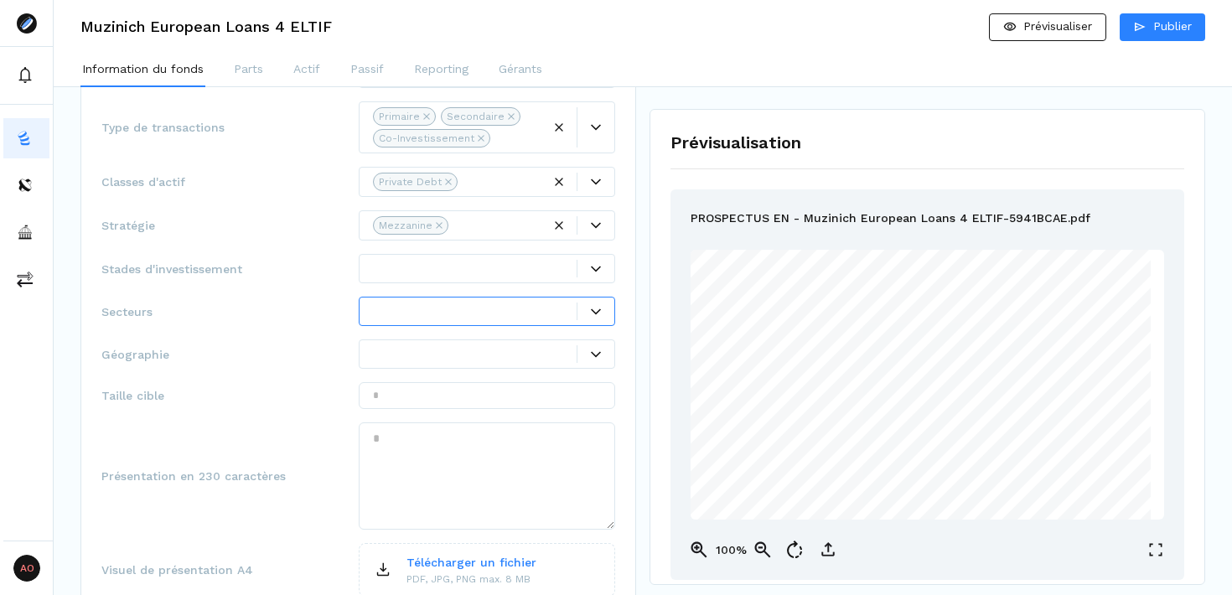
click at [596, 309] on icon at bounding box center [596, 312] width 10 height 10
click at [595, 352] on icon at bounding box center [596, 355] width 10 height 10
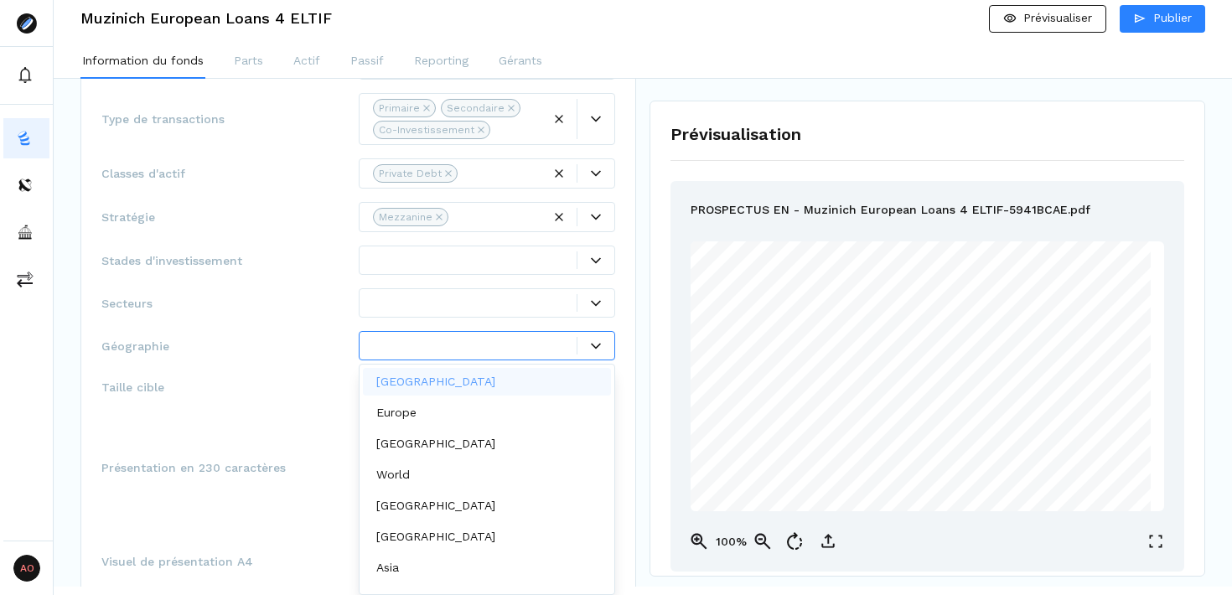
scroll to position [8, 0]
click at [520, 413] on div "Europe" at bounding box center [487, 413] width 249 height 28
click at [624, 397] on div "Stratégie Type de fonds Funds Of Funds Type de transactions Primaire Secondaire…" at bounding box center [358, 323] width 556 height 701
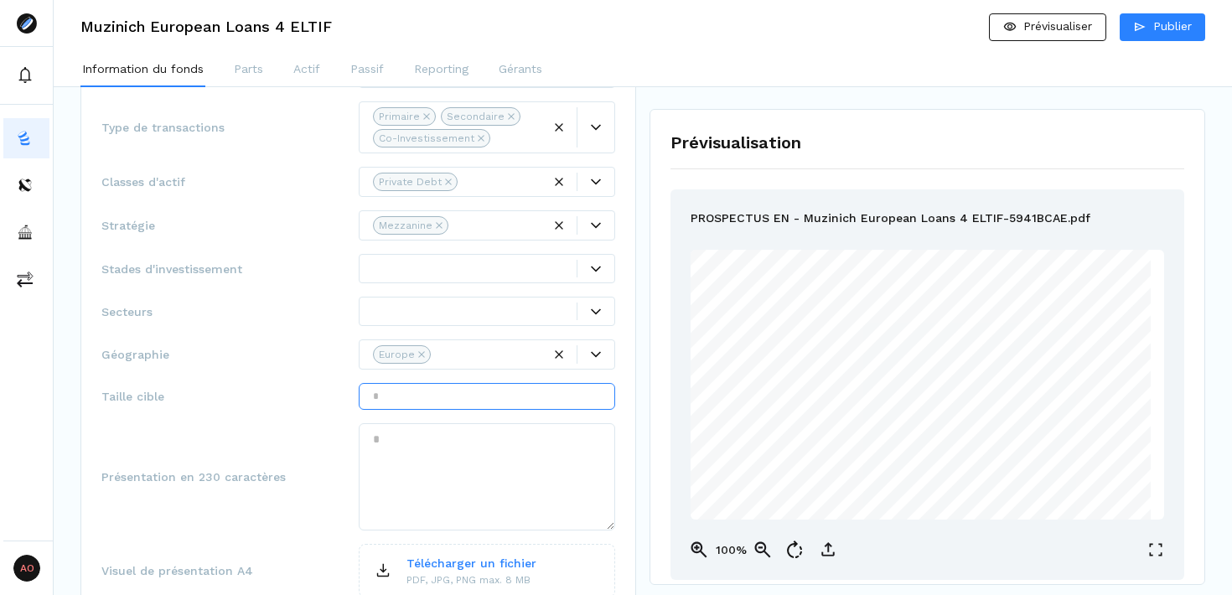
click at [576, 399] on input "text" at bounding box center [487, 396] width 257 height 27
type input "******"
click at [441, 447] on textarea at bounding box center [487, 476] width 257 height 107
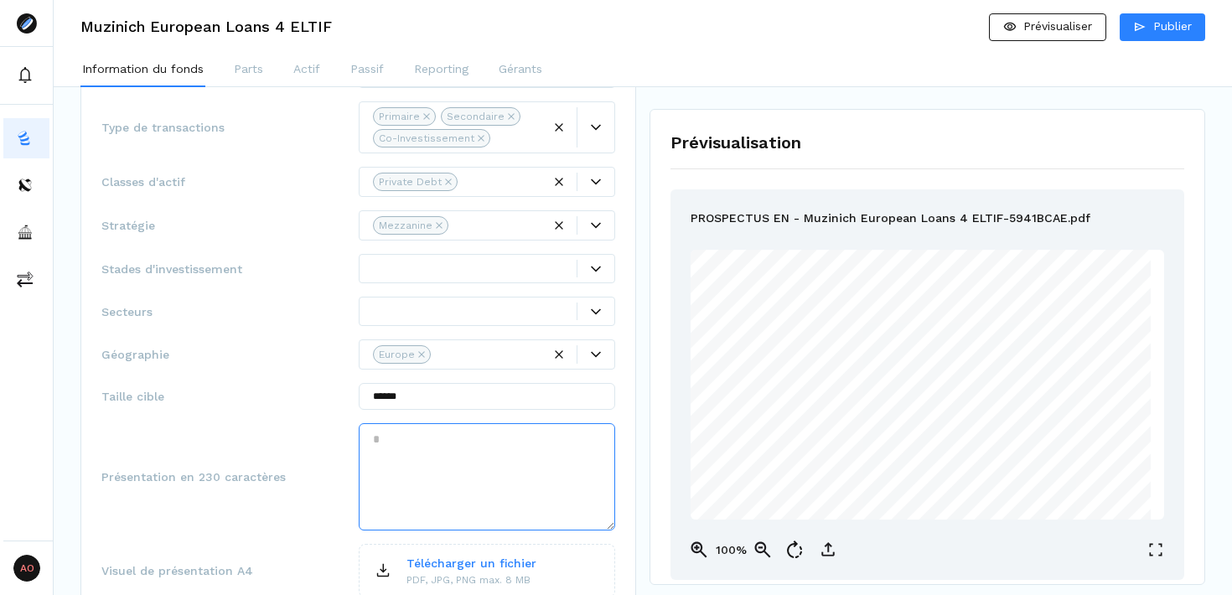
paste textarea "**********"
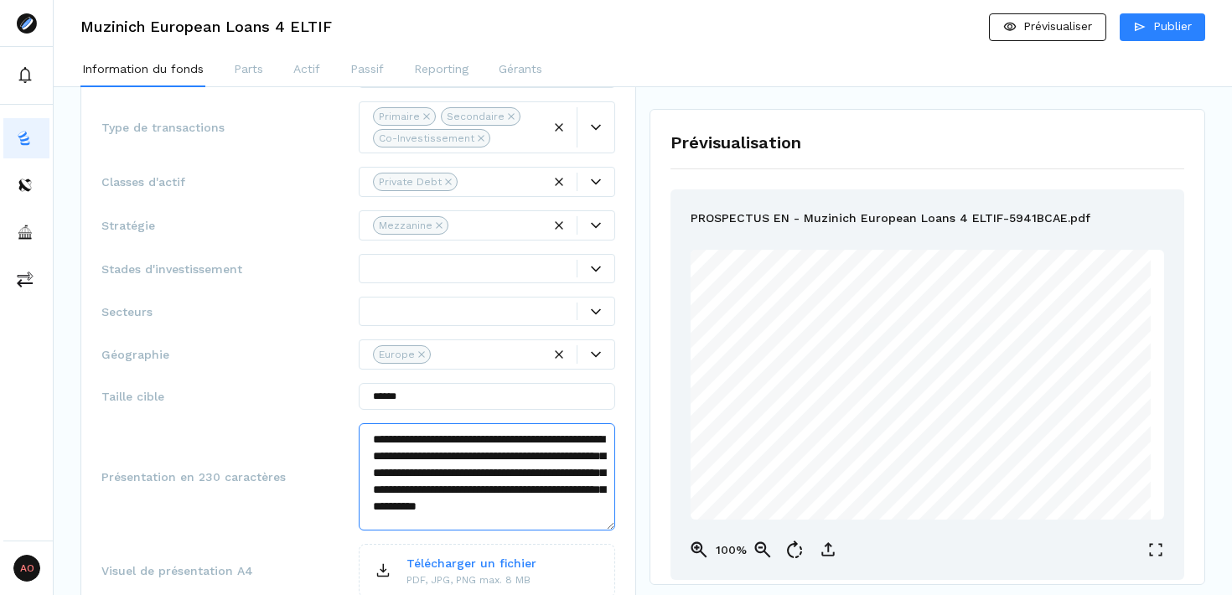
drag, startPoint x: 568, startPoint y: 439, endPoint x: 588, endPoint y: 434, distance: 20.7
click at [588, 434] on textarea "**********" at bounding box center [487, 476] width 257 height 107
drag, startPoint x: 591, startPoint y: 442, endPoint x: 359, endPoint y: 439, distance: 232.3
click at [359, 439] on textarea "**********" at bounding box center [487, 476] width 257 height 107
click at [417, 526] on textarea "**********" at bounding box center [487, 476] width 257 height 107
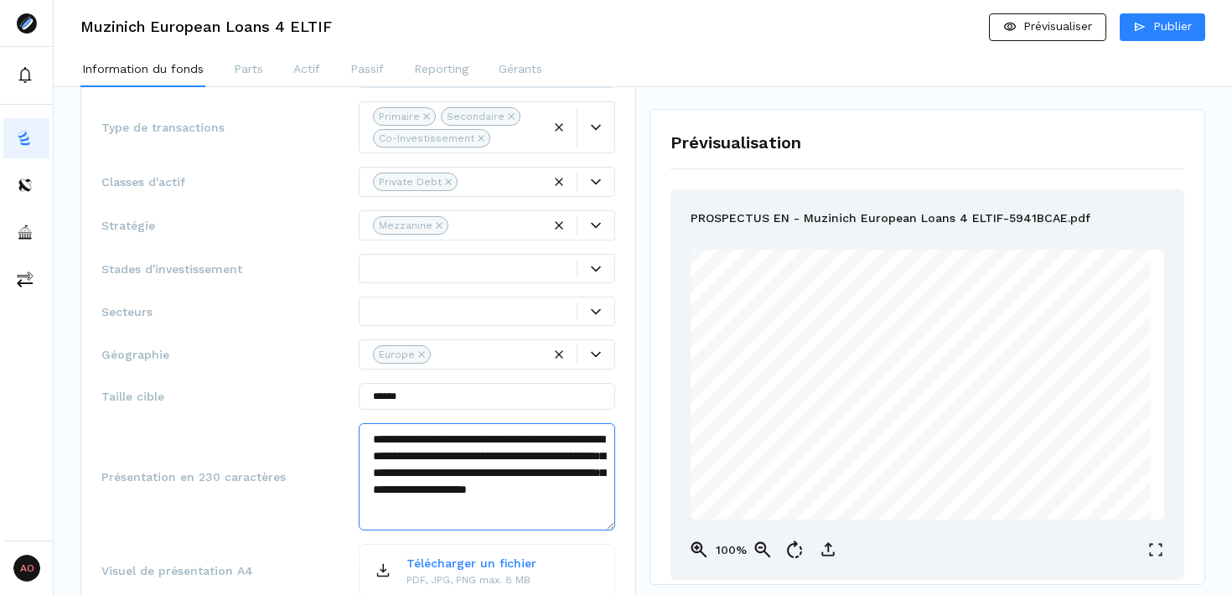
paste textarea "**********"
click at [579, 507] on textarea "**********" at bounding box center [487, 476] width 257 height 107
click at [561, 522] on textarea "**********" at bounding box center [487, 476] width 257 height 107
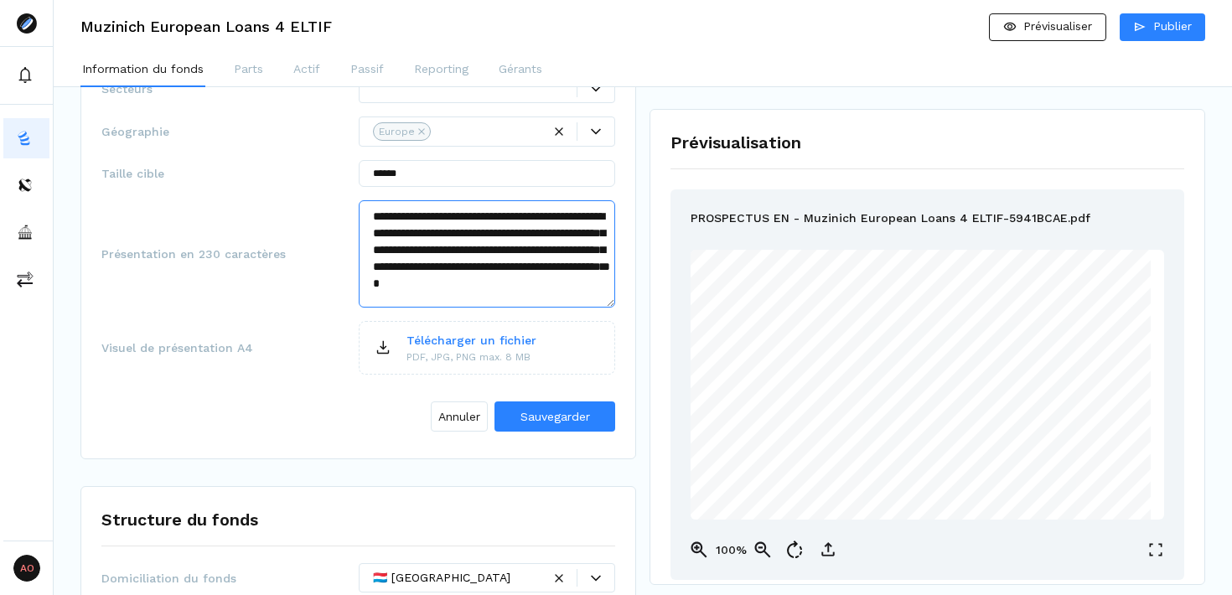
scroll to position [550, 0]
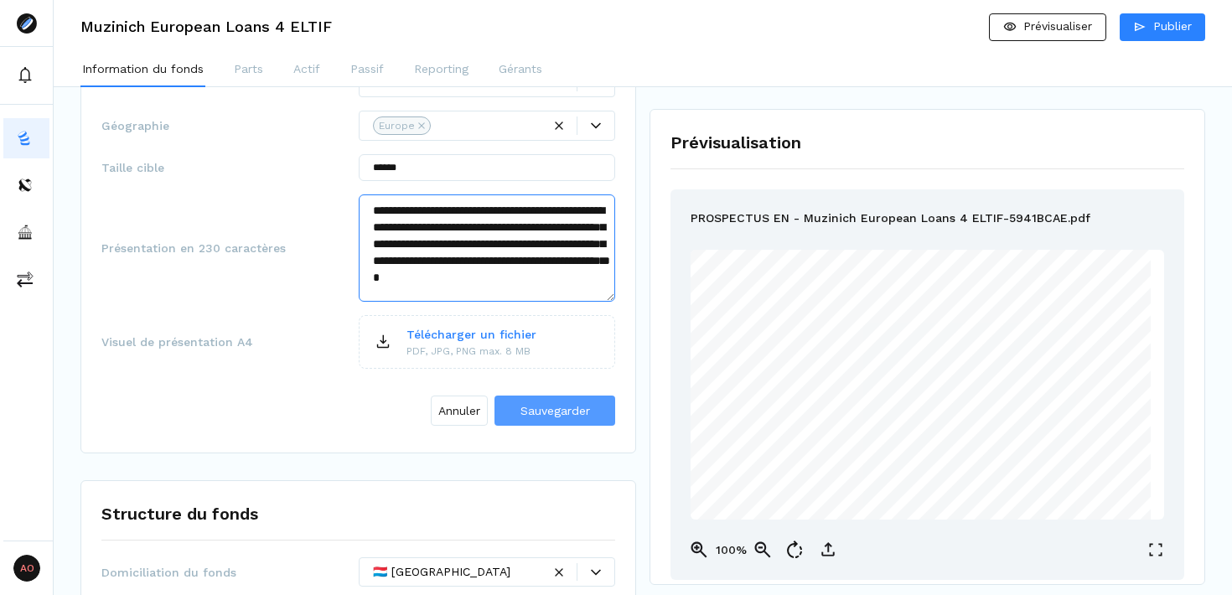
type textarea "**********"
click at [542, 415] on span "Sauvegarder" at bounding box center [556, 410] width 70 height 13
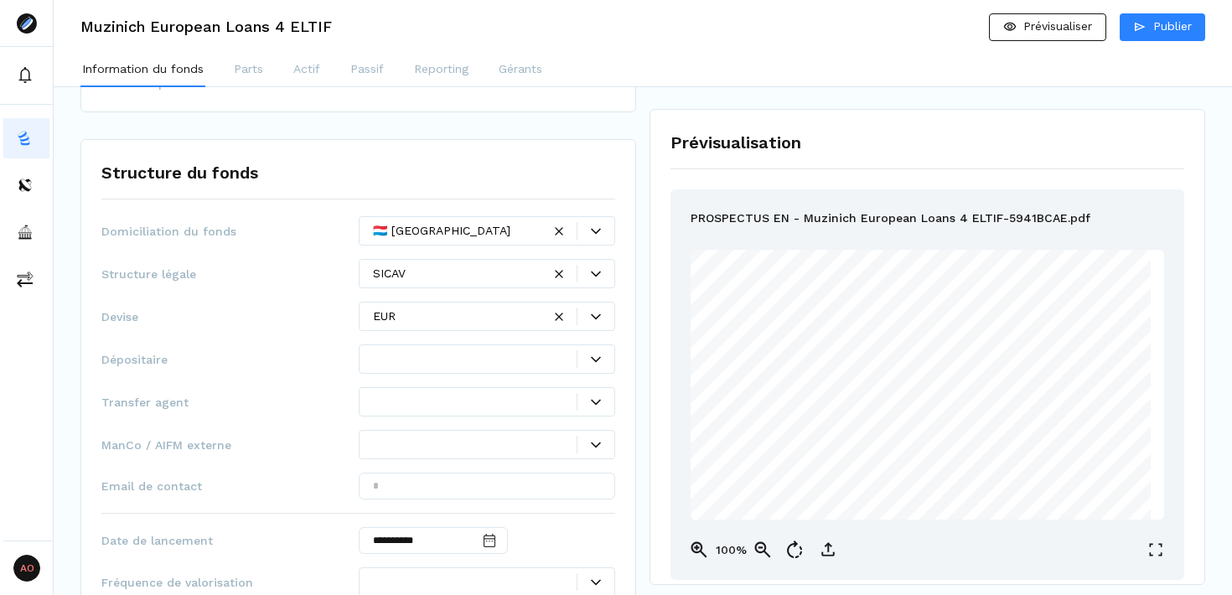
scroll to position [685, 0]
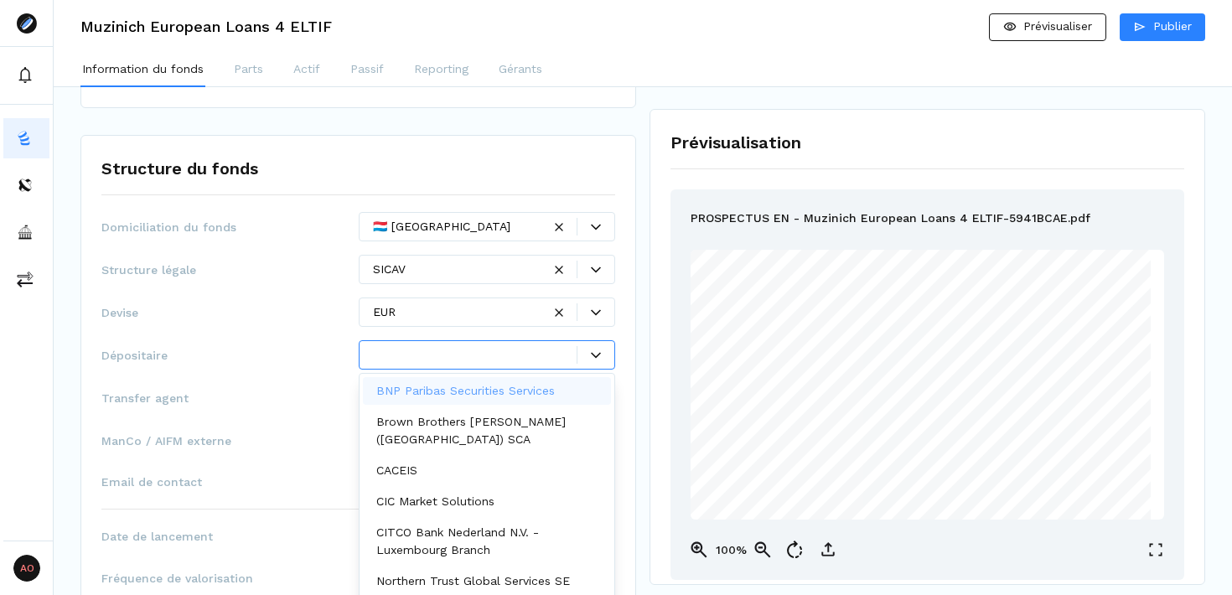
click at [517, 366] on div at bounding box center [487, 354] width 257 height 29
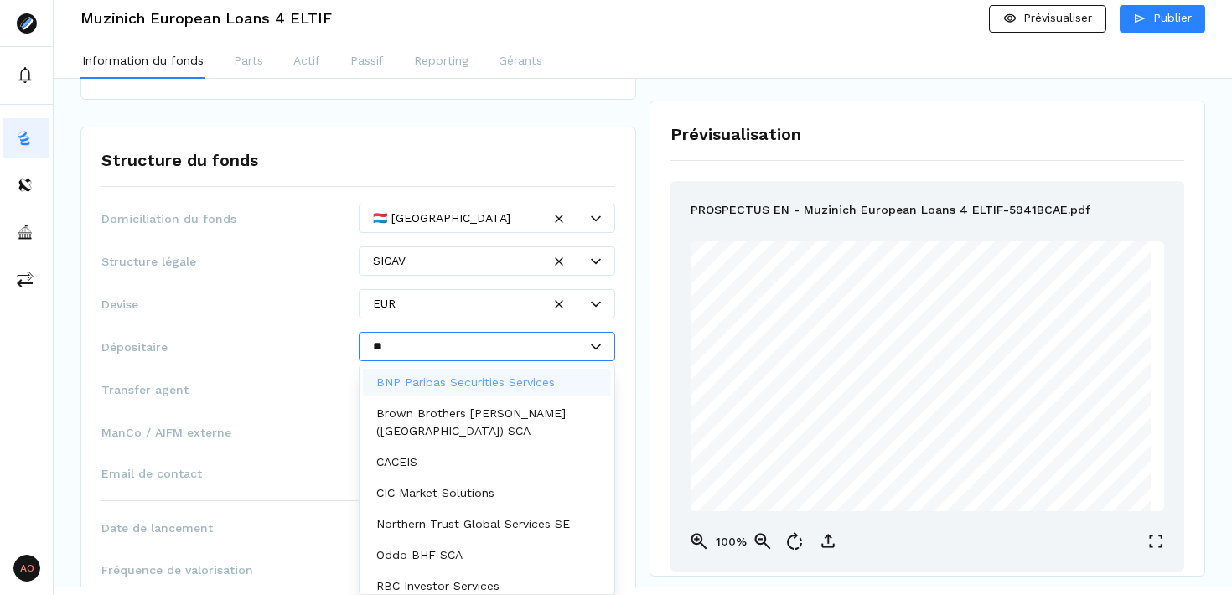
scroll to position [0, 0]
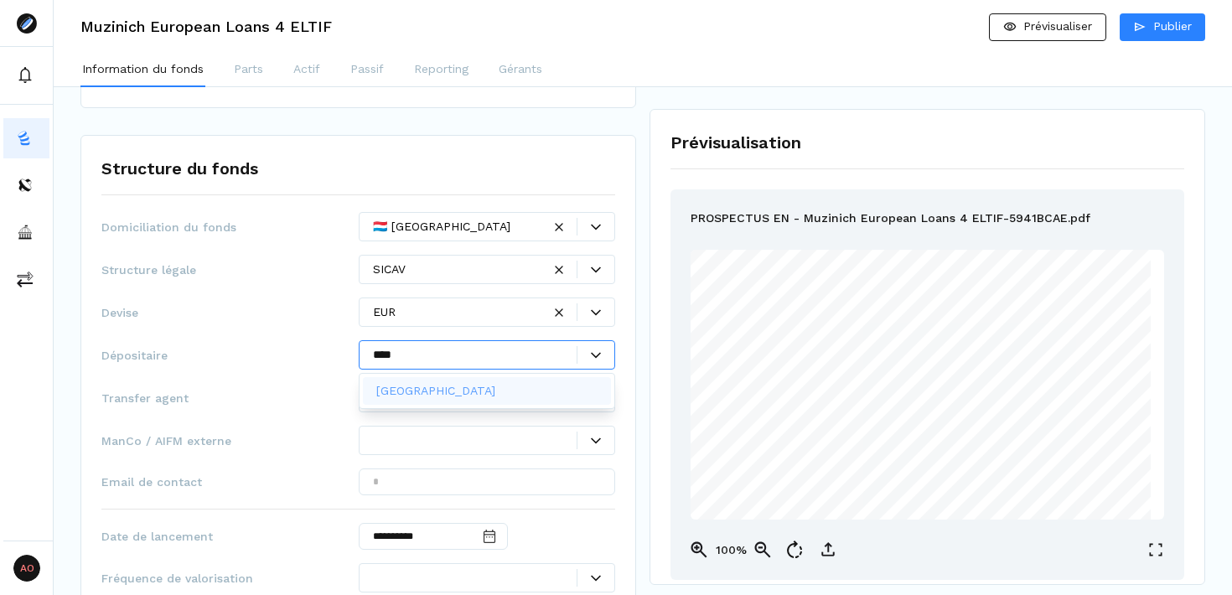
type input "*****"
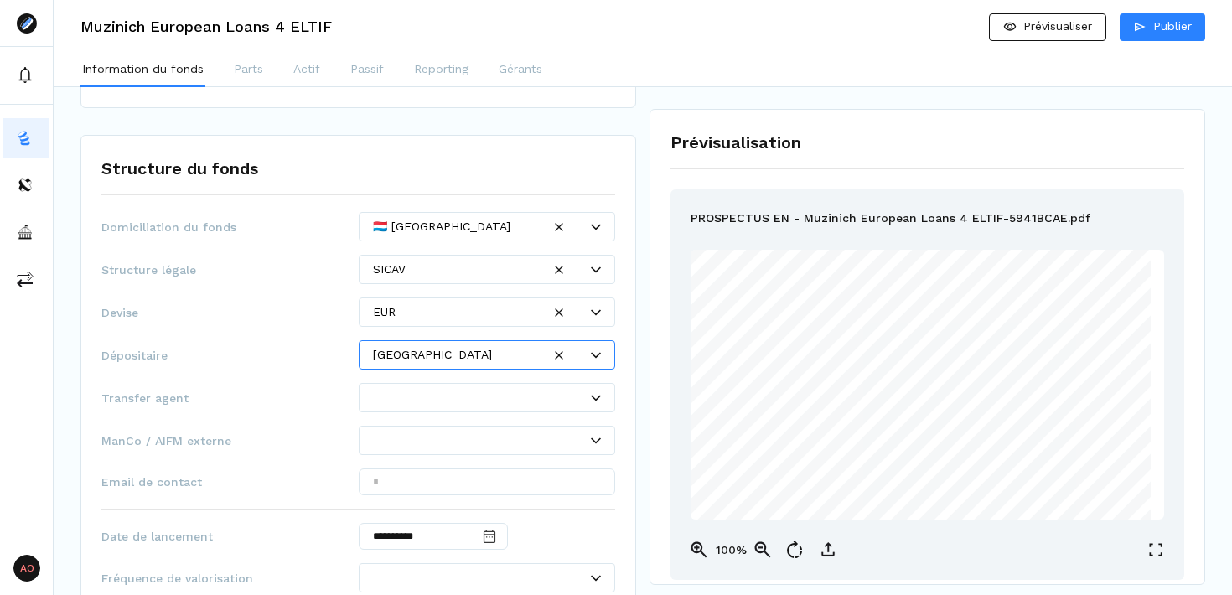
click at [559, 407] on div at bounding box center [487, 397] width 257 height 29
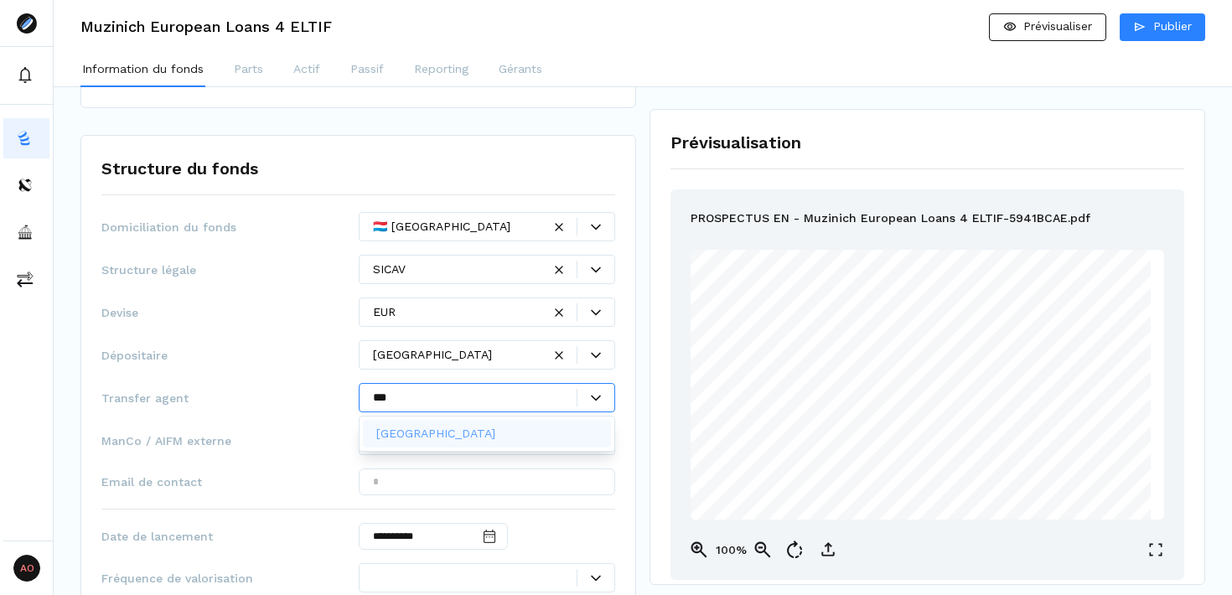
type input "****"
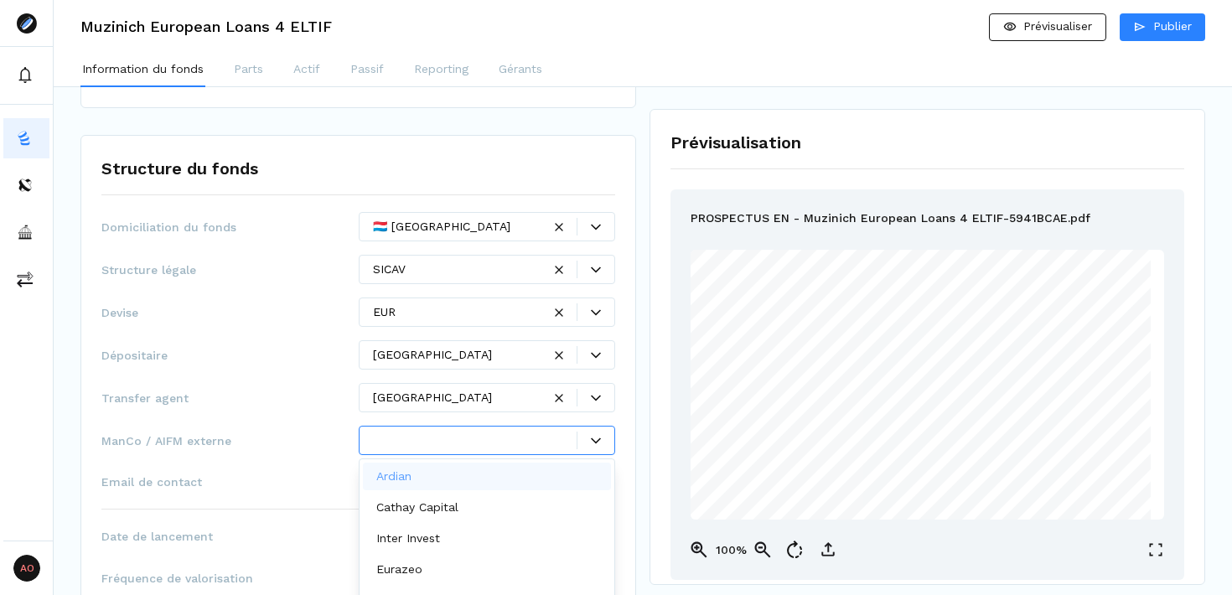
click at [503, 442] on div at bounding box center [475, 441] width 205 height 18
click at [324, 371] on div "**********" at bounding box center [358, 568] width 514 height 713
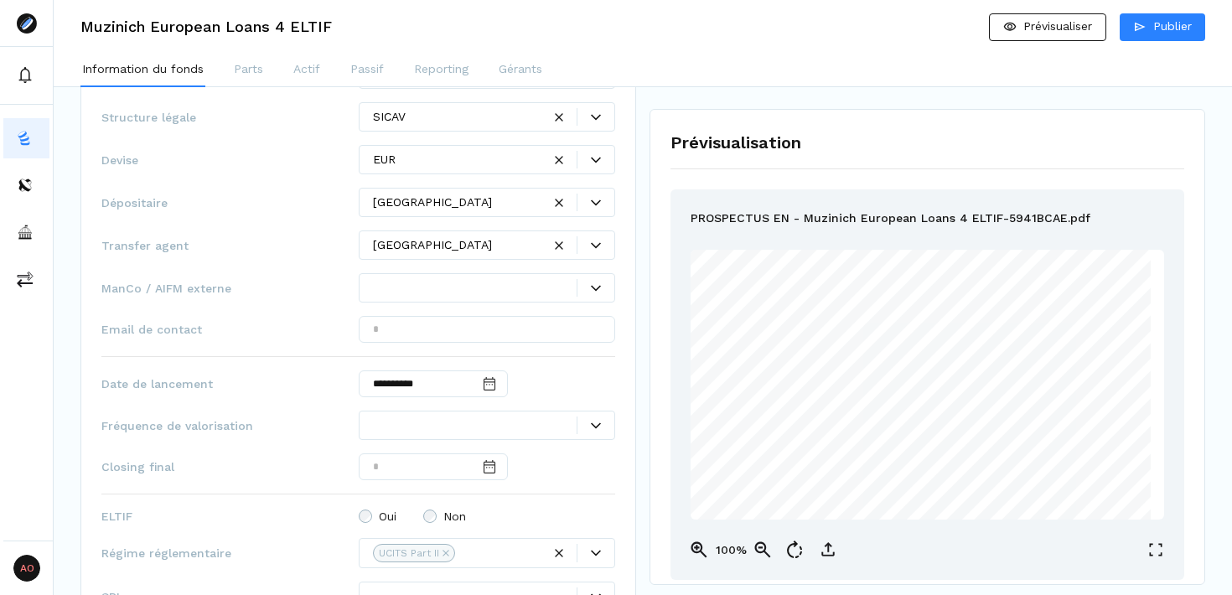
scroll to position [839, 0]
click at [594, 423] on icon at bounding box center [596, 424] width 10 height 10
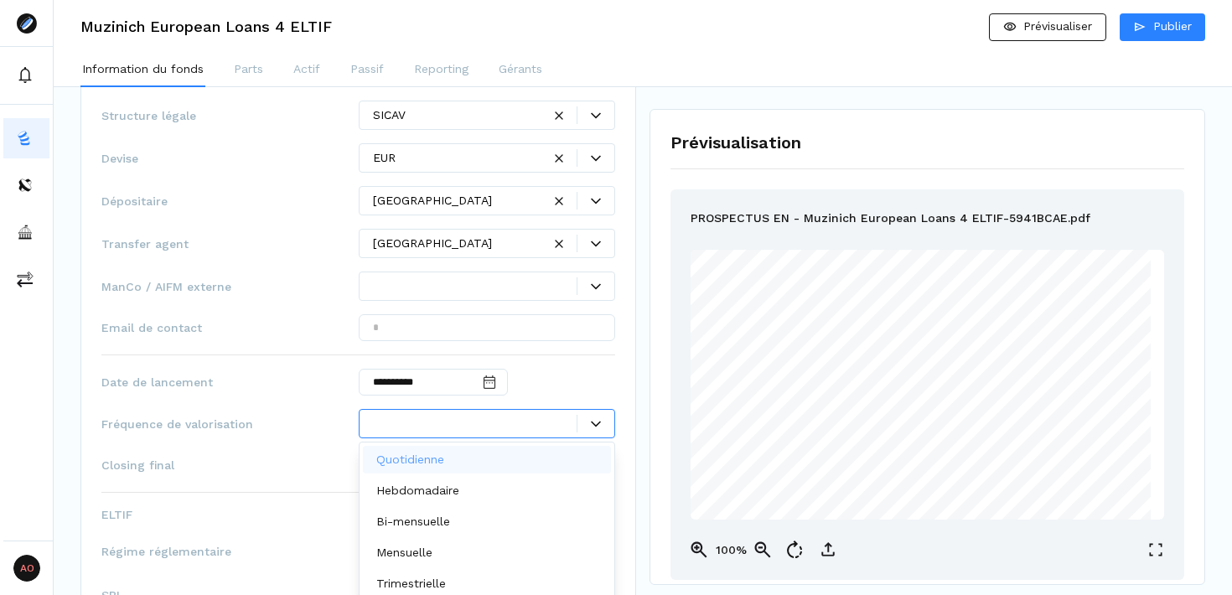
scroll to position [9, 0]
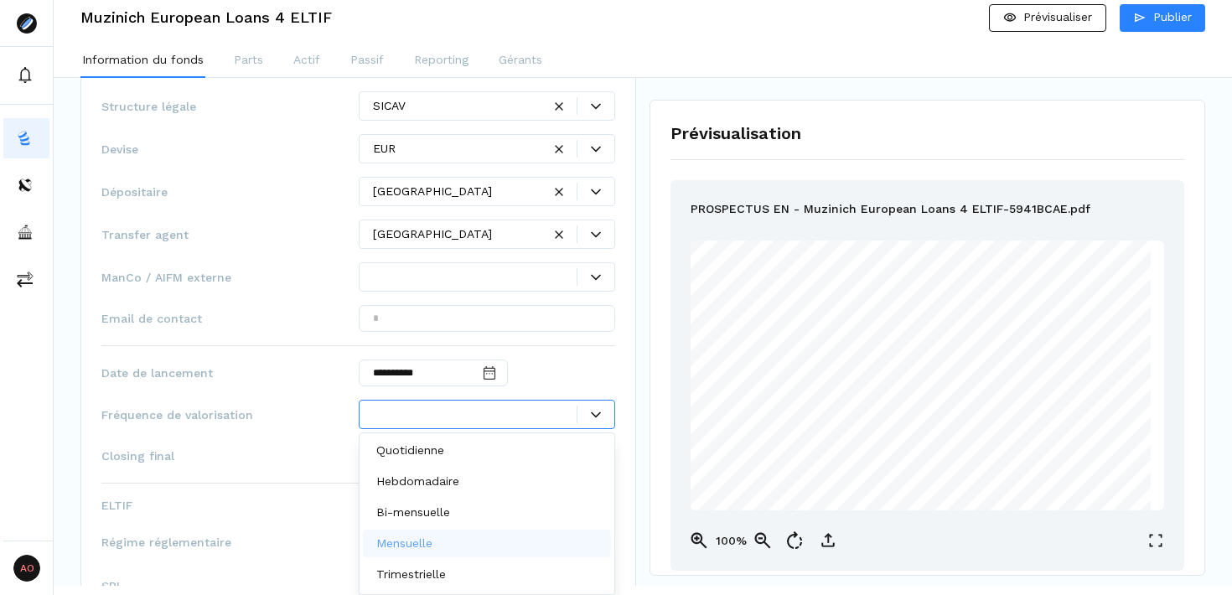
click at [470, 538] on div "Mensuelle" at bounding box center [487, 544] width 249 height 28
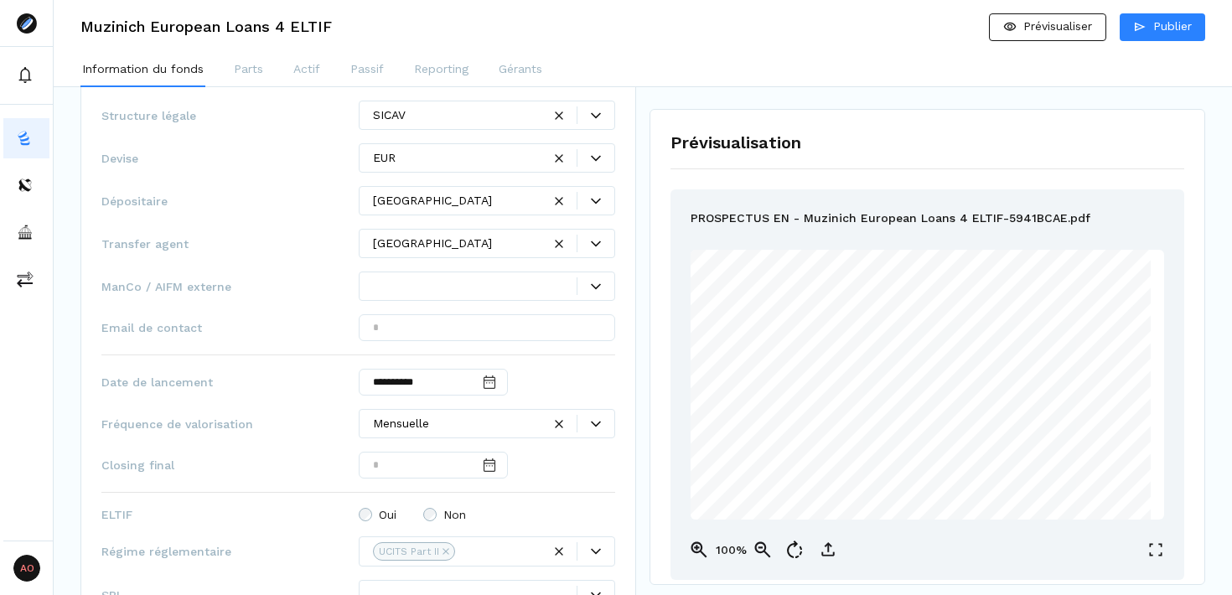
scroll to position [0, 0]
click at [304, 418] on span "Fréquence de valorisation" at bounding box center [229, 424] width 257 height 17
click at [407, 463] on input "Date input" at bounding box center [433, 465] width 149 height 27
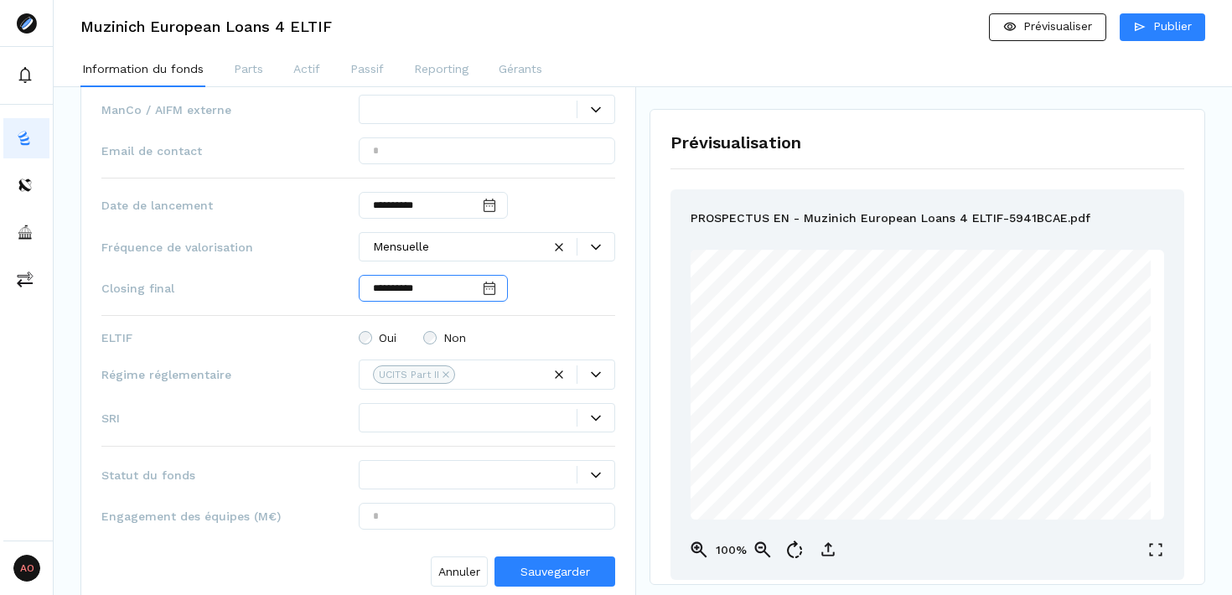
scroll to position [1018, 0]
type input "**********"
click at [594, 420] on icon at bounding box center [596, 417] width 10 height 10
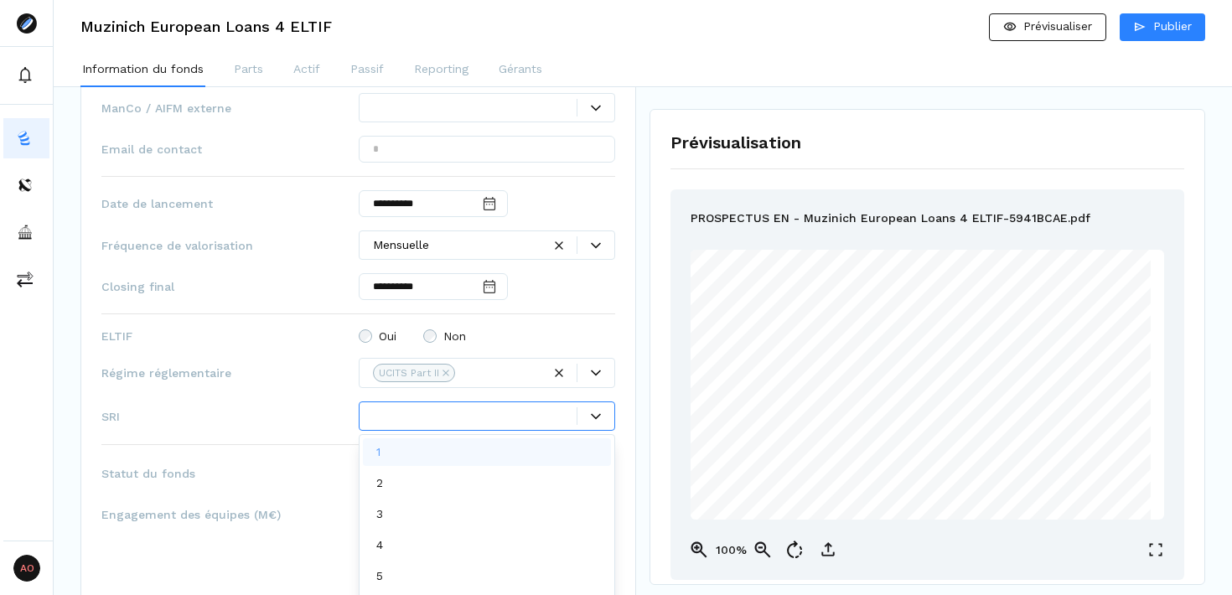
scroll to position [9, 0]
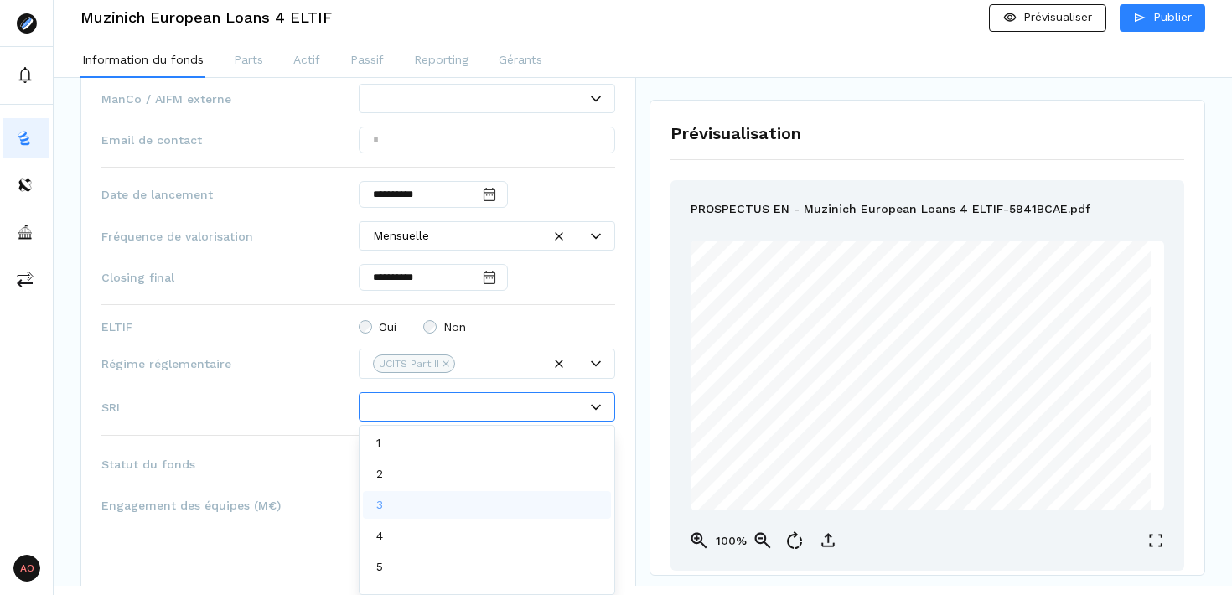
click at [421, 498] on div "3" at bounding box center [487, 505] width 249 height 28
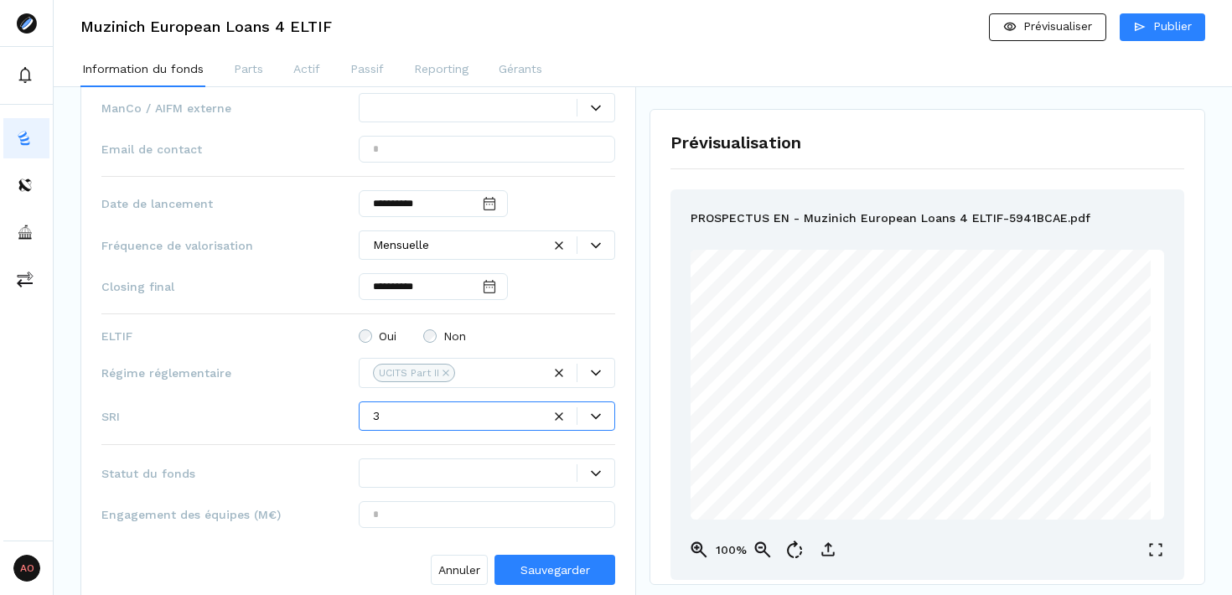
click at [278, 408] on span "SRI" at bounding box center [229, 416] width 257 height 17
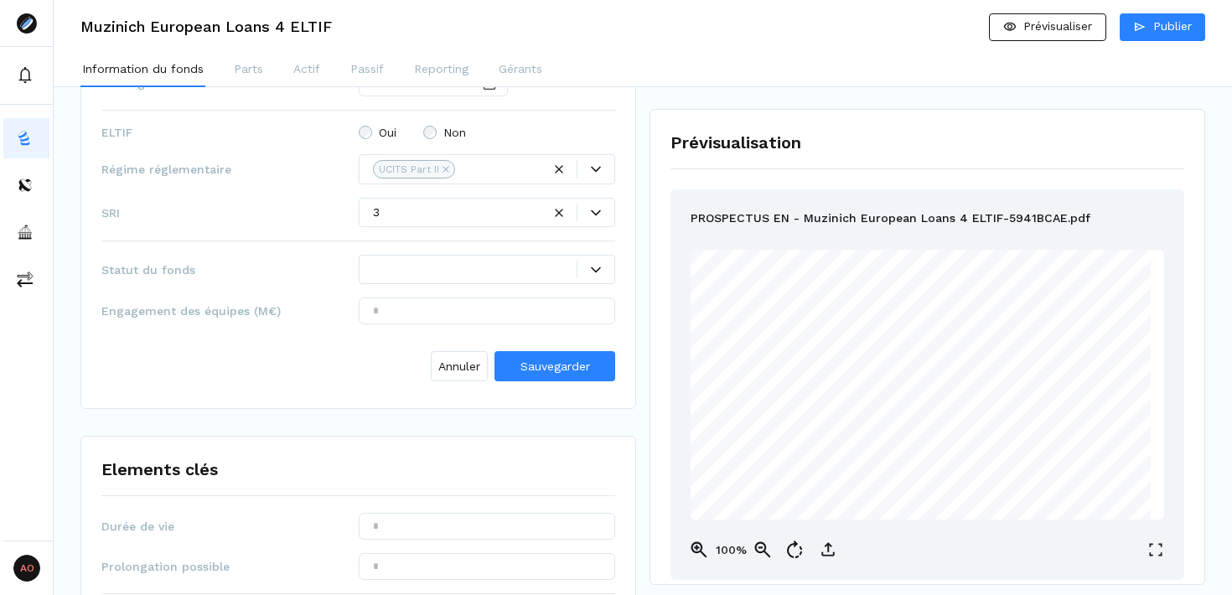
scroll to position [1222, 0]
click at [556, 277] on div at bounding box center [475, 269] width 205 height 18
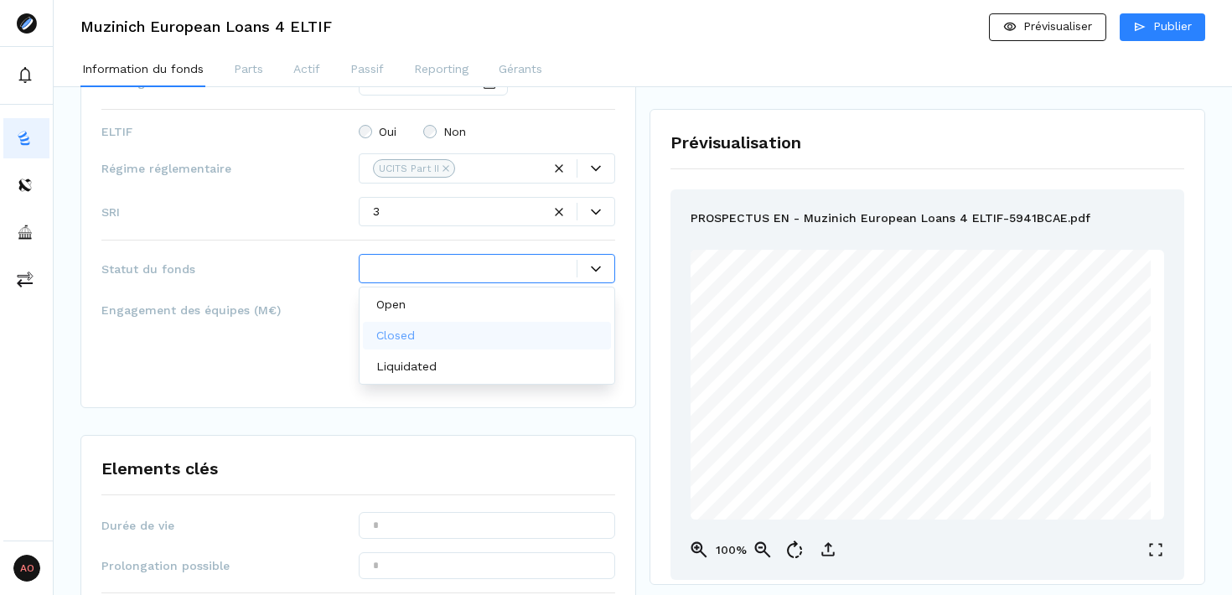
click at [469, 329] on div "Closed" at bounding box center [487, 336] width 249 height 28
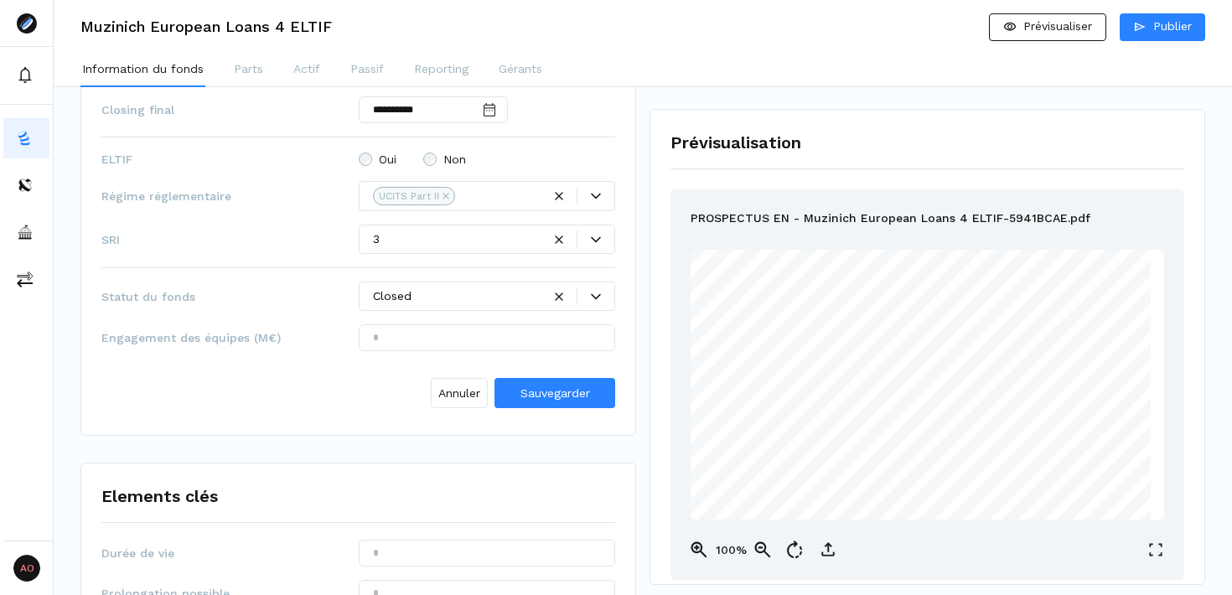
scroll to position [1167, 0]
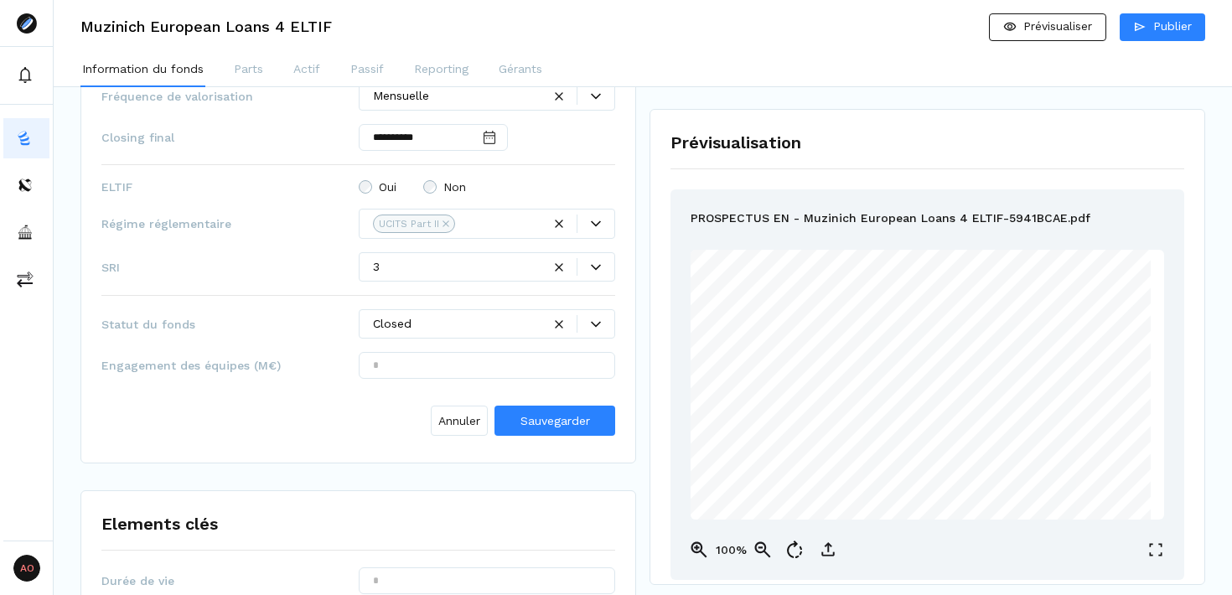
click at [575, 517] on div "Elements clés" at bounding box center [358, 523] width 514 height 25
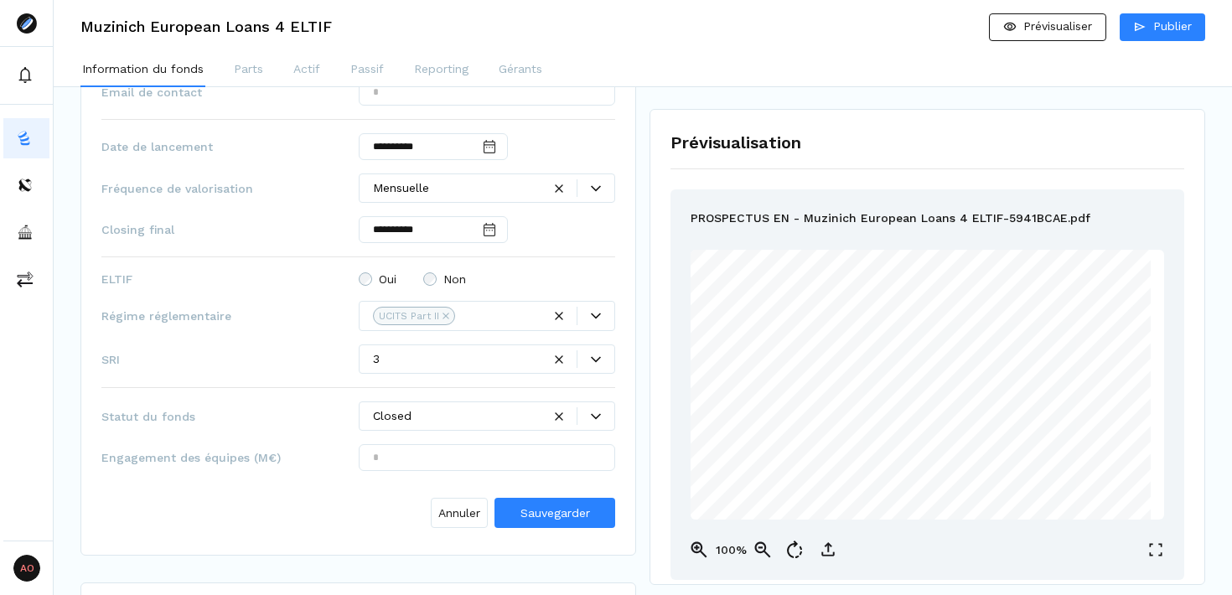
scroll to position [1073, 0]
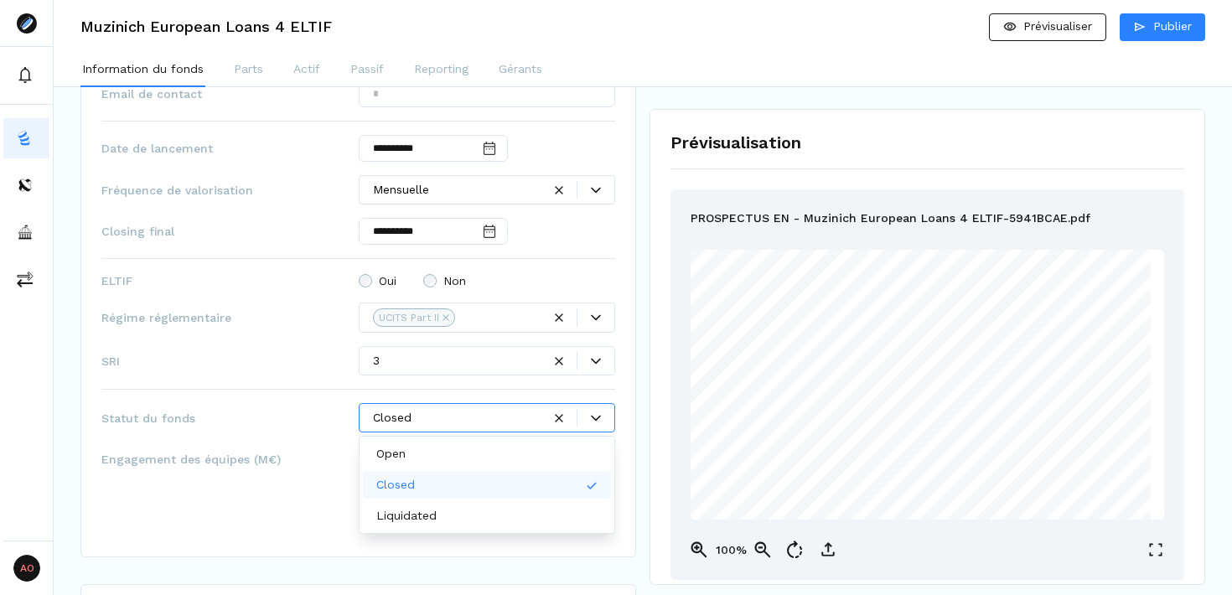
click at [595, 409] on div at bounding box center [578, 418] width 73 height 18
click at [474, 463] on div "Open" at bounding box center [487, 454] width 249 height 28
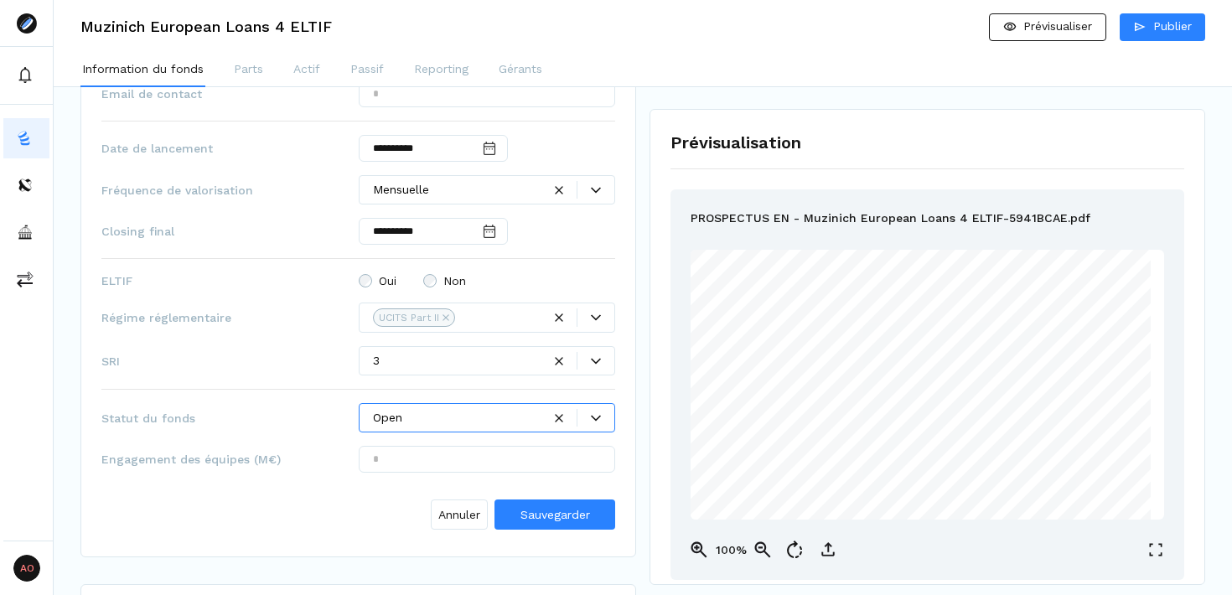
click at [289, 396] on div "**********" at bounding box center [358, 180] width 514 height 713
click at [604, 513] on button "Sauvegarder" at bounding box center [555, 515] width 121 height 30
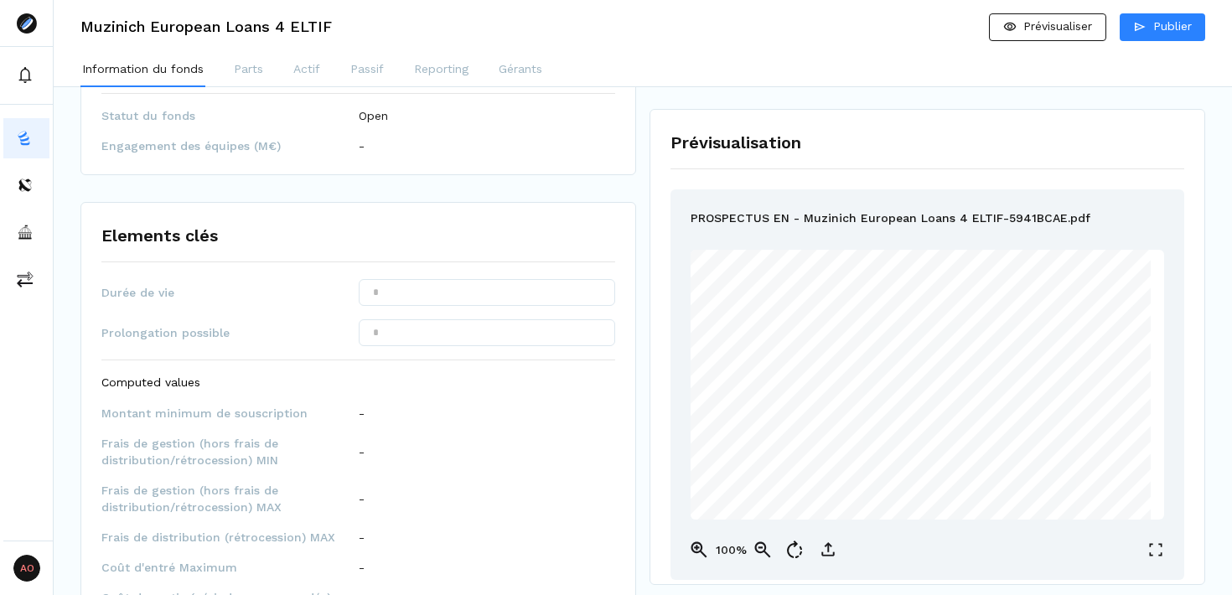
scroll to position [1233, 0]
click at [496, 293] on input "text" at bounding box center [487, 291] width 257 height 27
click at [406, 329] on input "text" at bounding box center [487, 331] width 257 height 27
click at [415, 335] on input "text" at bounding box center [487, 331] width 257 height 27
type input "****"
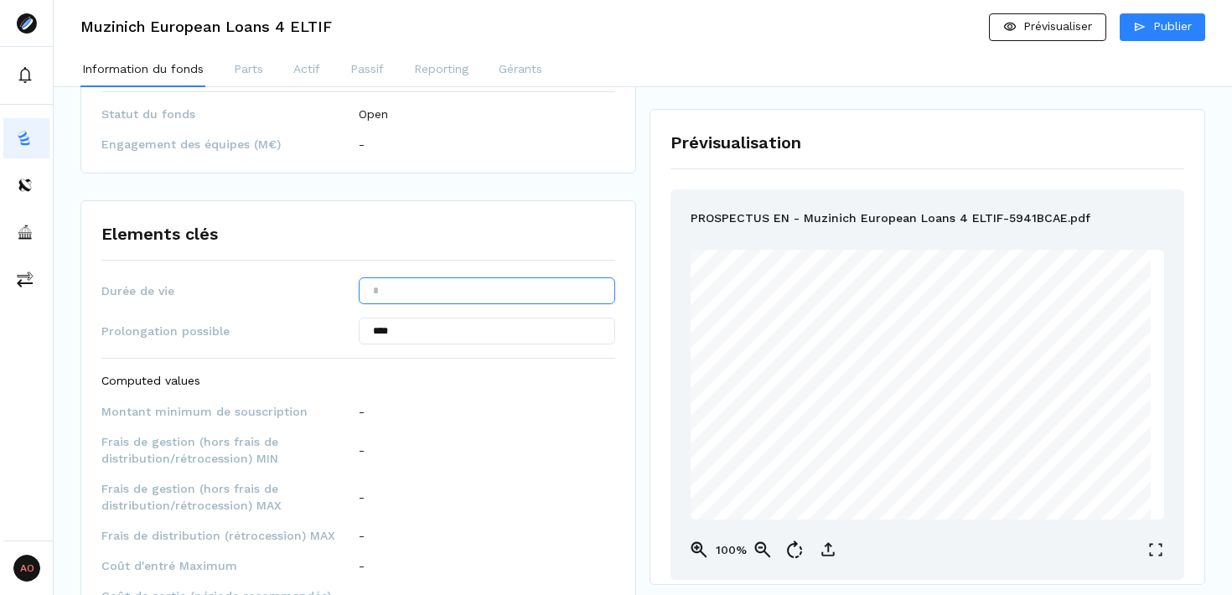
click at [421, 301] on input "text" at bounding box center [487, 291] width 257 height 27
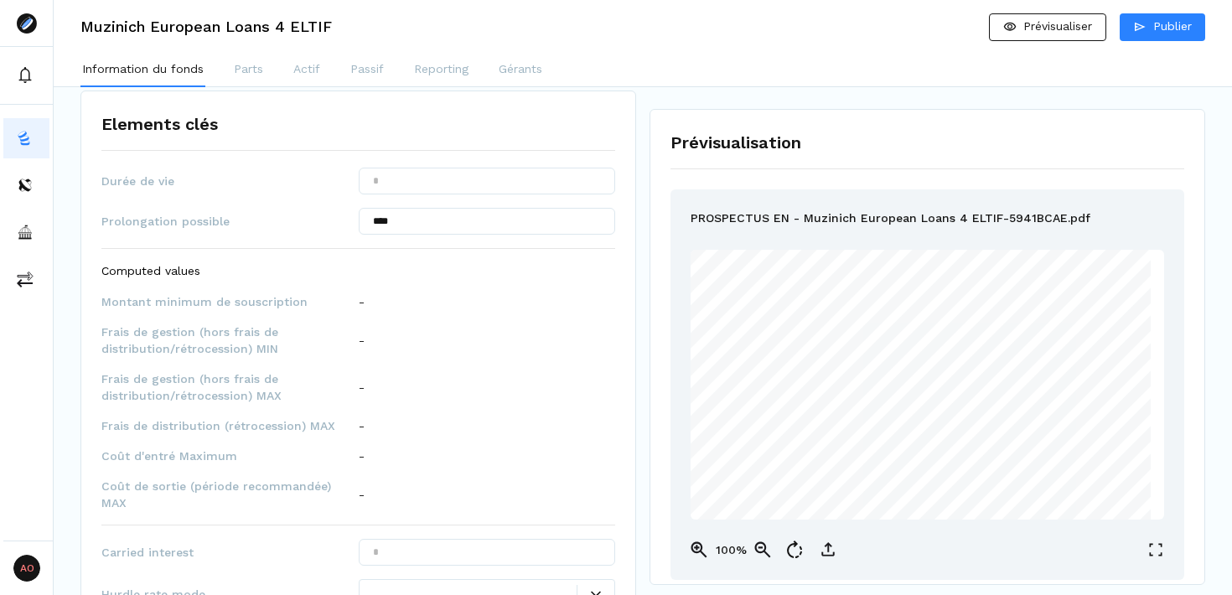
scroll to position [1245, 0]
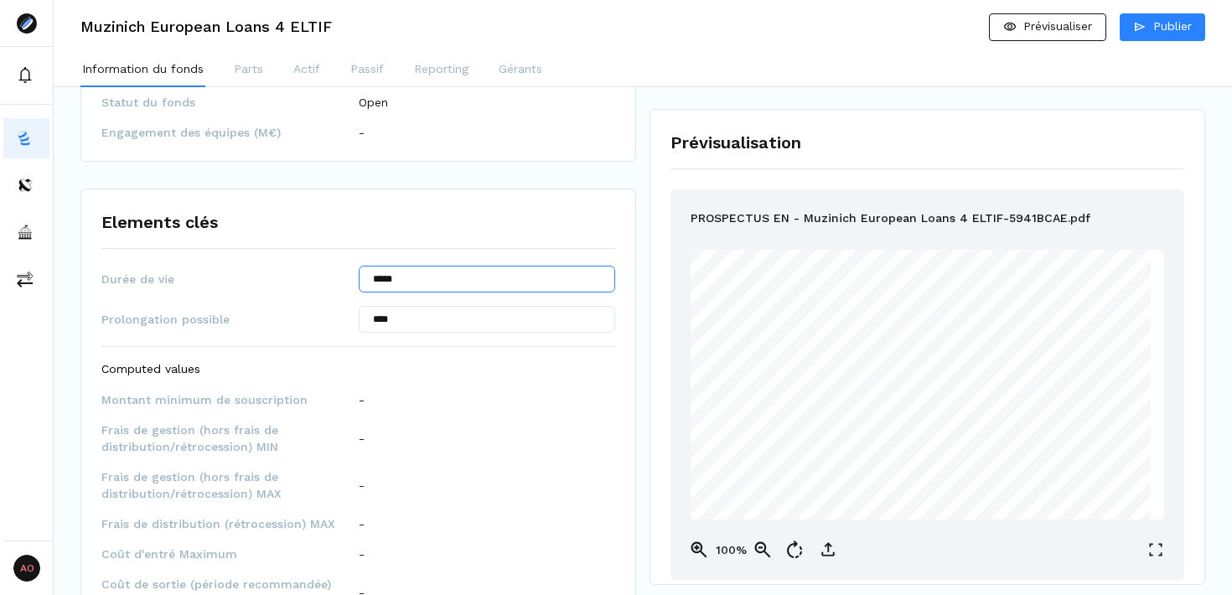
type input "*****"
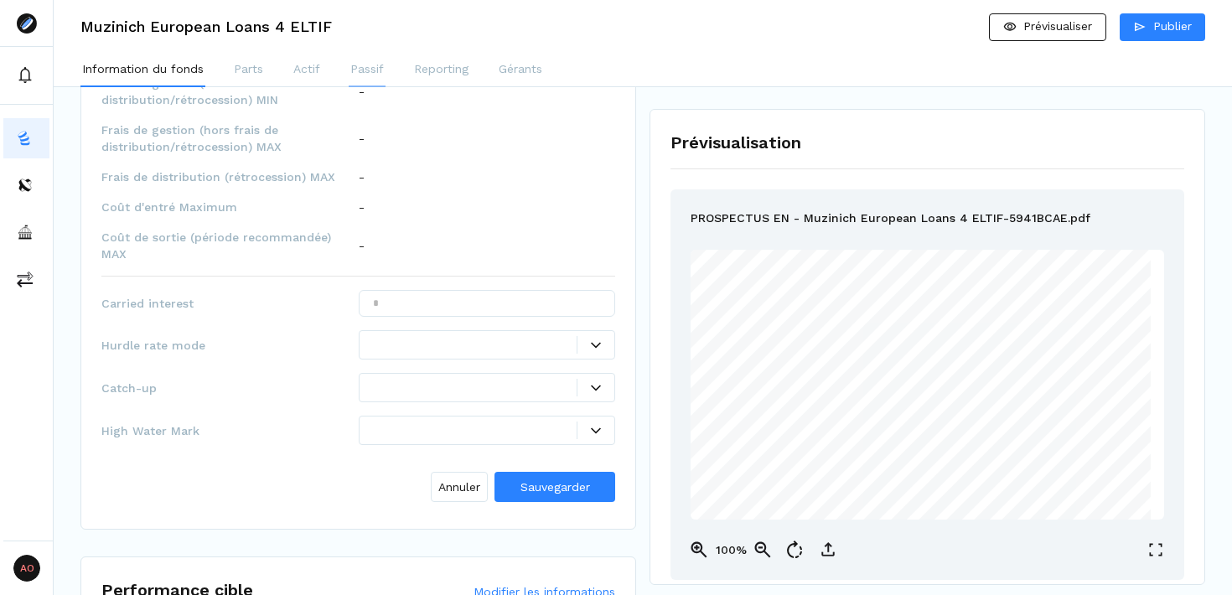
scroll to position [1599, 0]
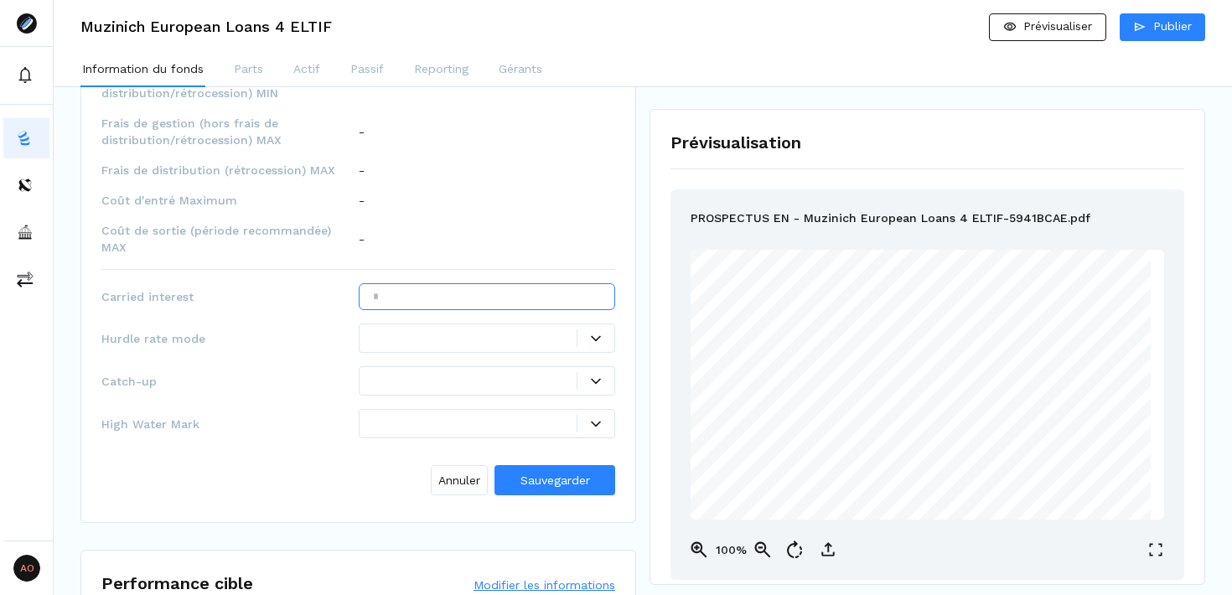
click at [456, 283] on input "text" at bounding box center [487, 296] width 257 height 27
click at [558, 474] on span "Sauvegarder" at bounding box center [556, 480] width 70 height 13
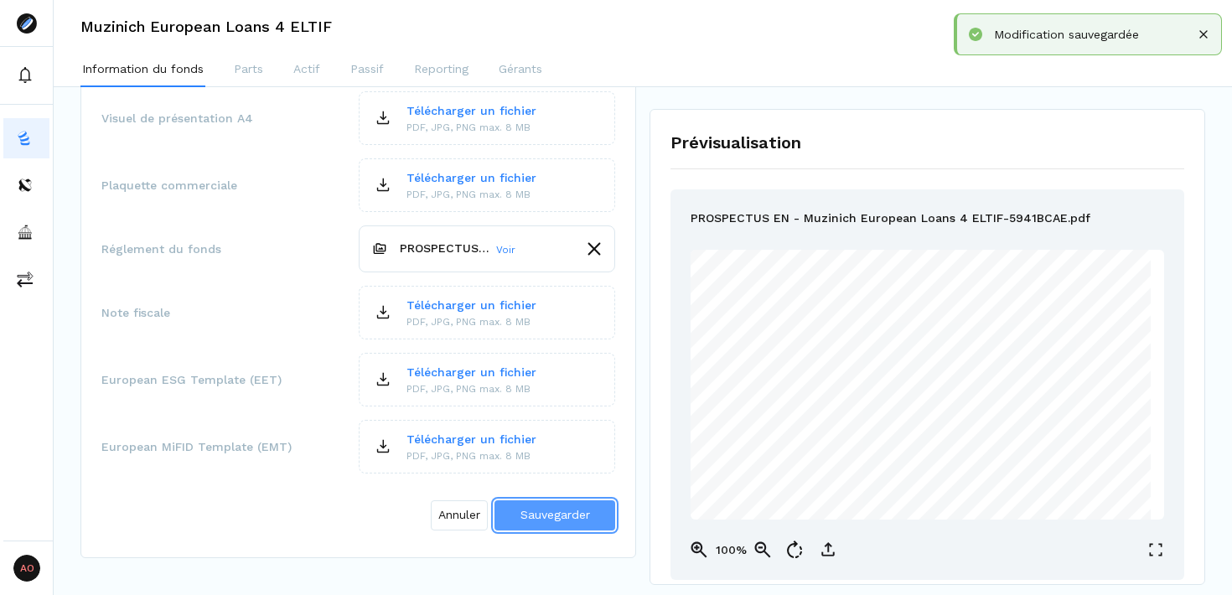
click at [553, 508] on span "Sauvegarder" at bounding box center [556, 514] width 70 height 13
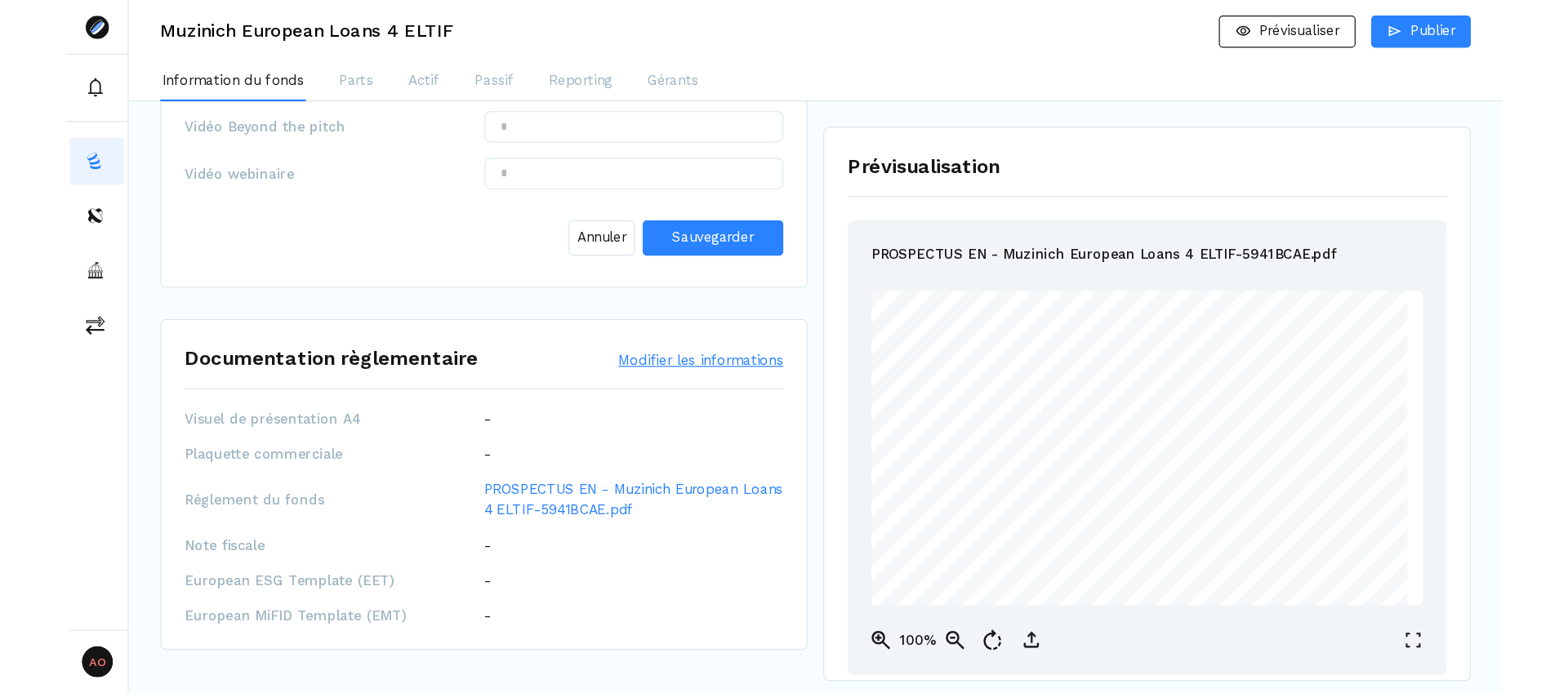
scroll to position [1960, 0]
